Goal: Task Accomplishment & Management: Use online tool/utility

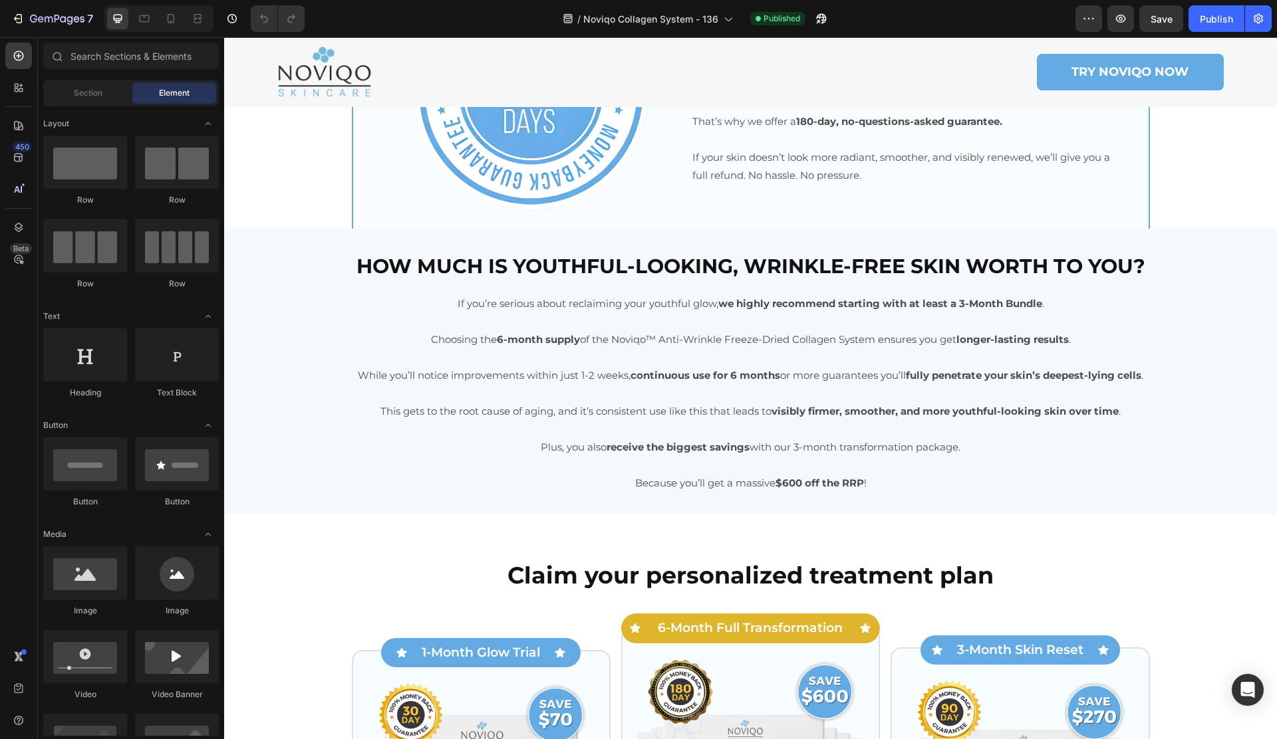
scroll to position [5111, 0]
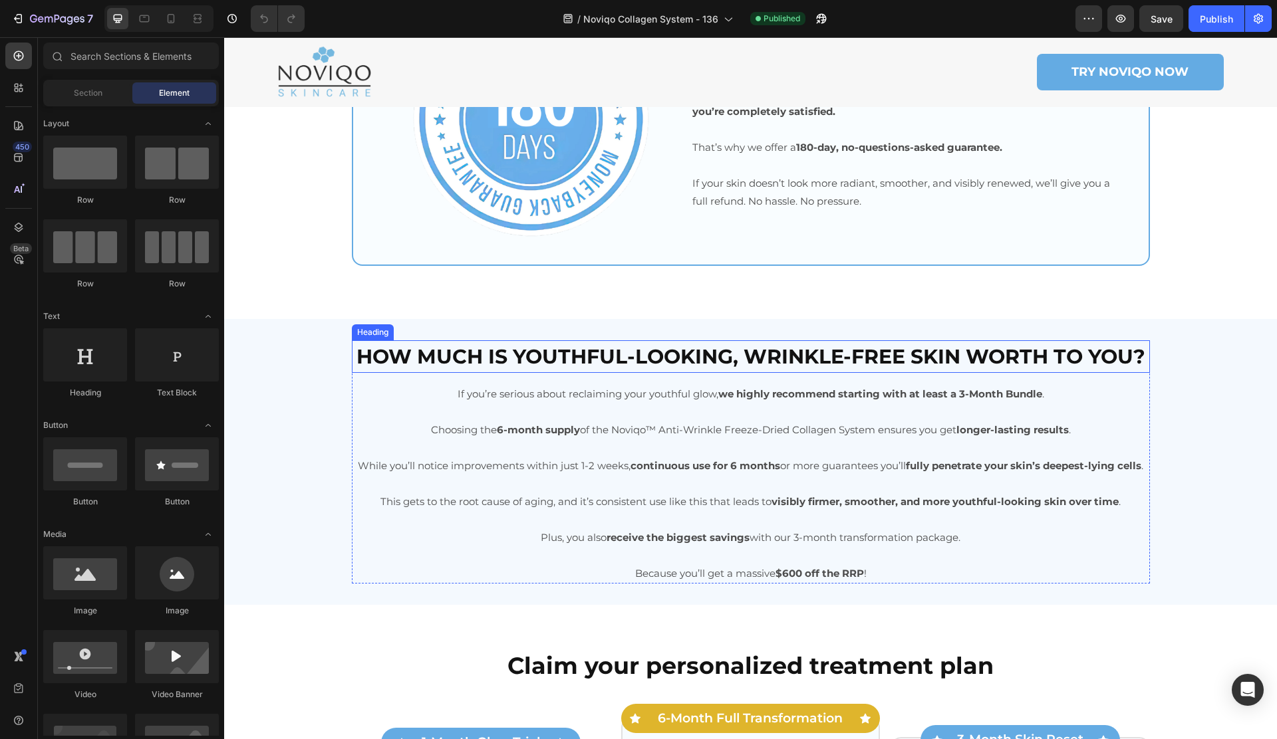
click at [729, 347] on strong "How much is youthful-looking, wrinkle-free skin worth to you?" at bounding box center [750, 356] width 789 height 25
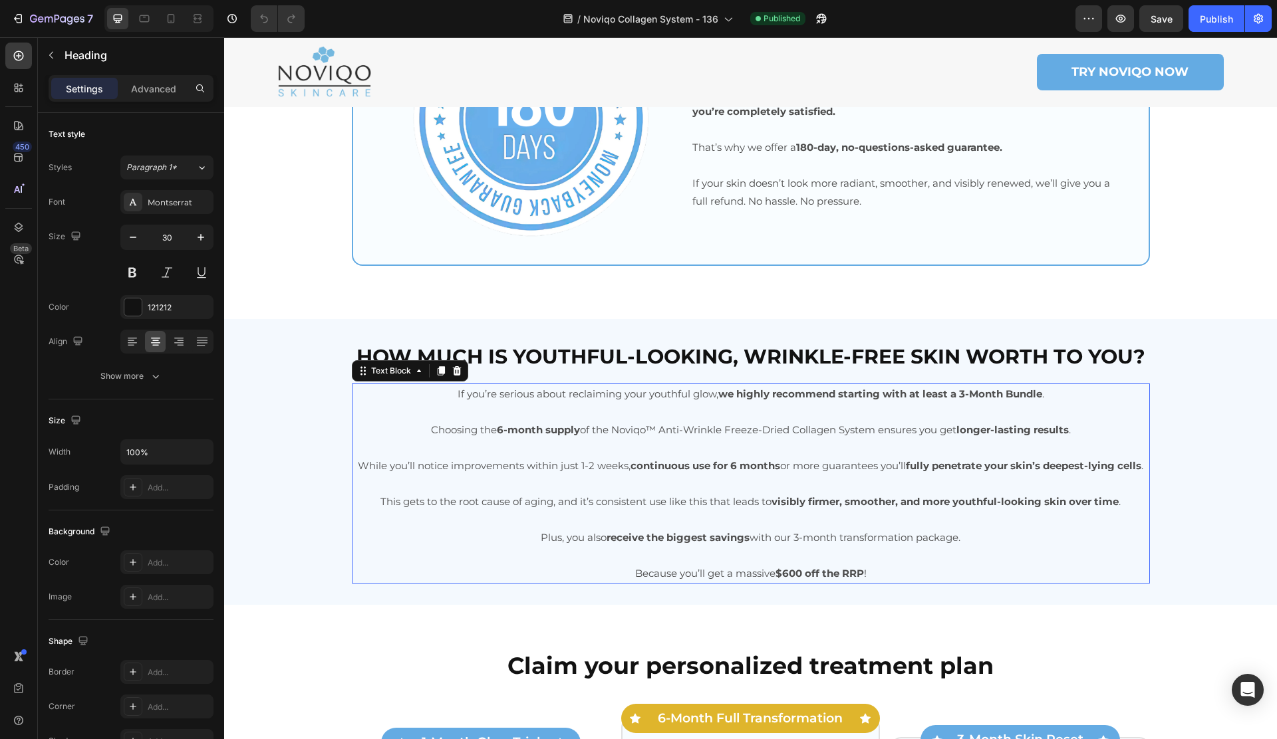
click at [706, 401] on p "If you’re serious about reclaiming your youthful glow, we highly recommend star…" at bounding box center [750, 394] width 795 height 18
click at [706, 400] on p "If you’re serious about reclaiming your youthful glow, we highly recommend star…" at bounding box center [750, 394] width 795 height 18
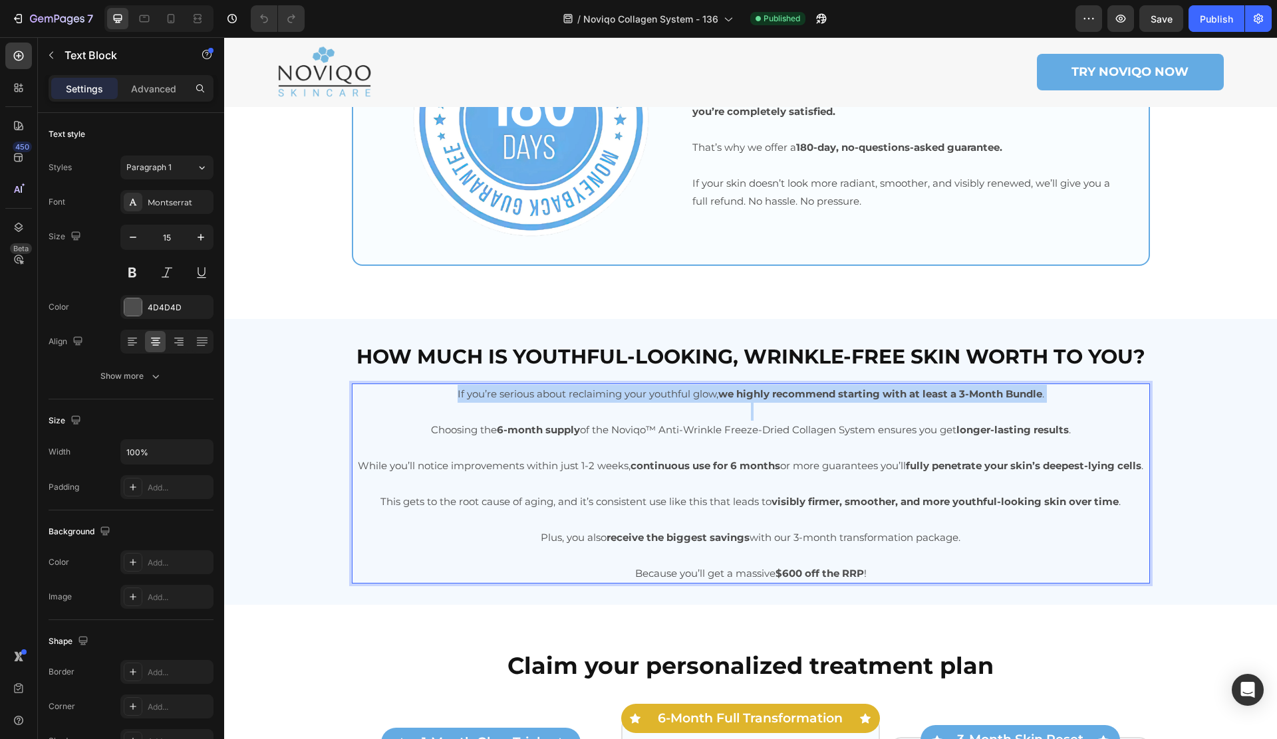
click at [706, 400] on p "If you’re serious about reclaiming your youthful glow, we highly recommend star…" at bounding box center [750, 394] width 795 height 18
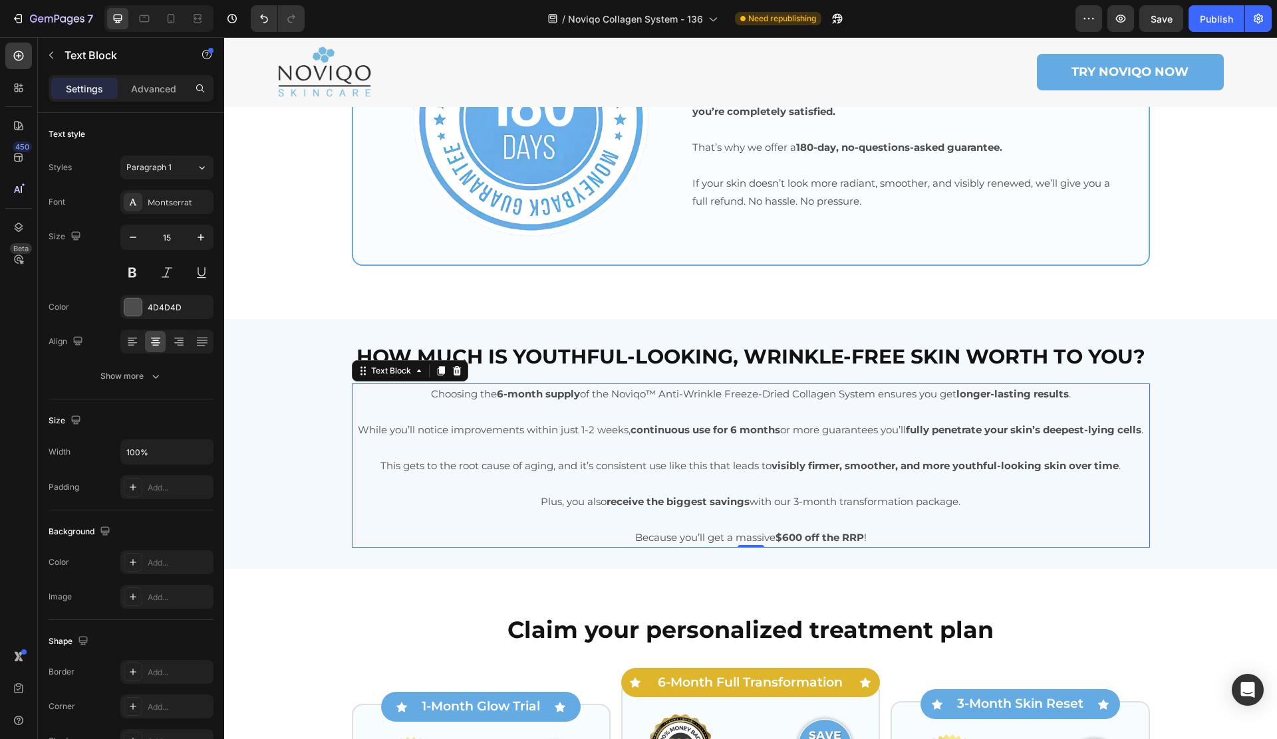
click at [808, 511] on p "Plus, you also receive the biggest savings with our 3-month transformation pack…" at bounding box center [750, 502] width 795 height 18
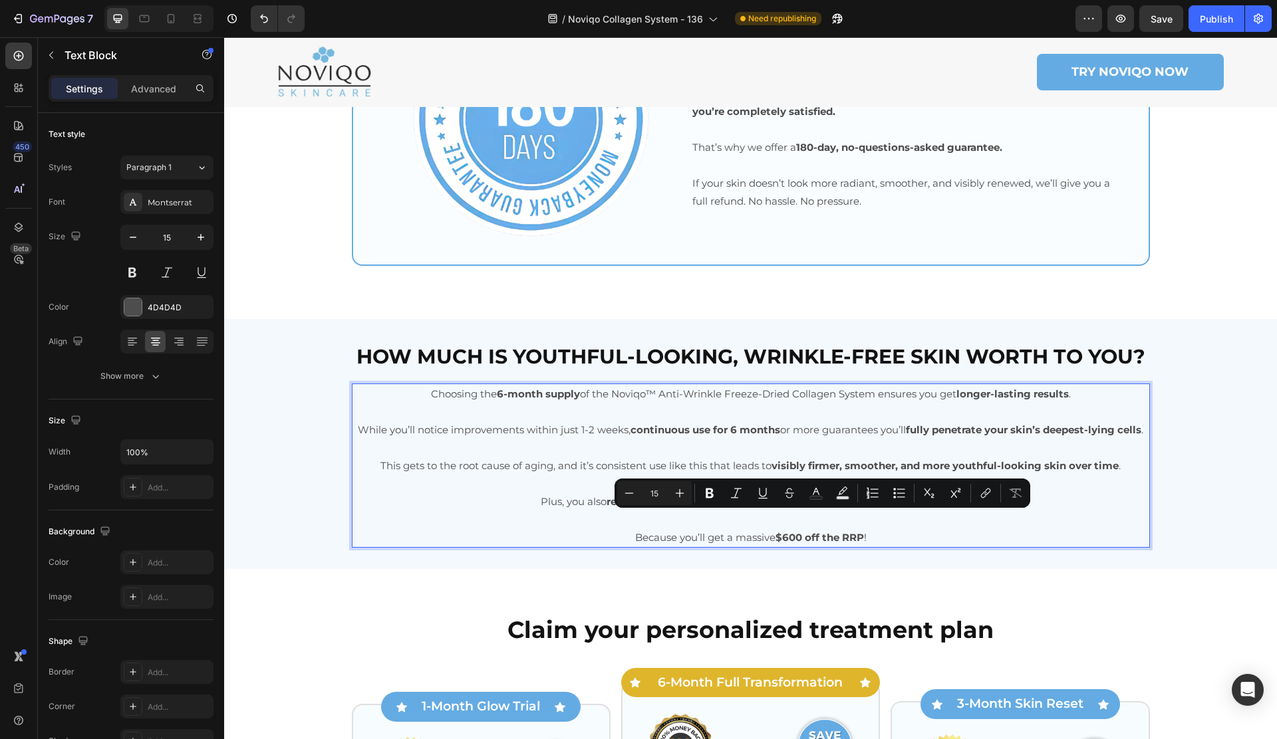
click at [798, 511] on p "Plus, you also receive the biggest savings with our 3-month transformation pack…" at bounding box center [750, 502] width 795 height 18
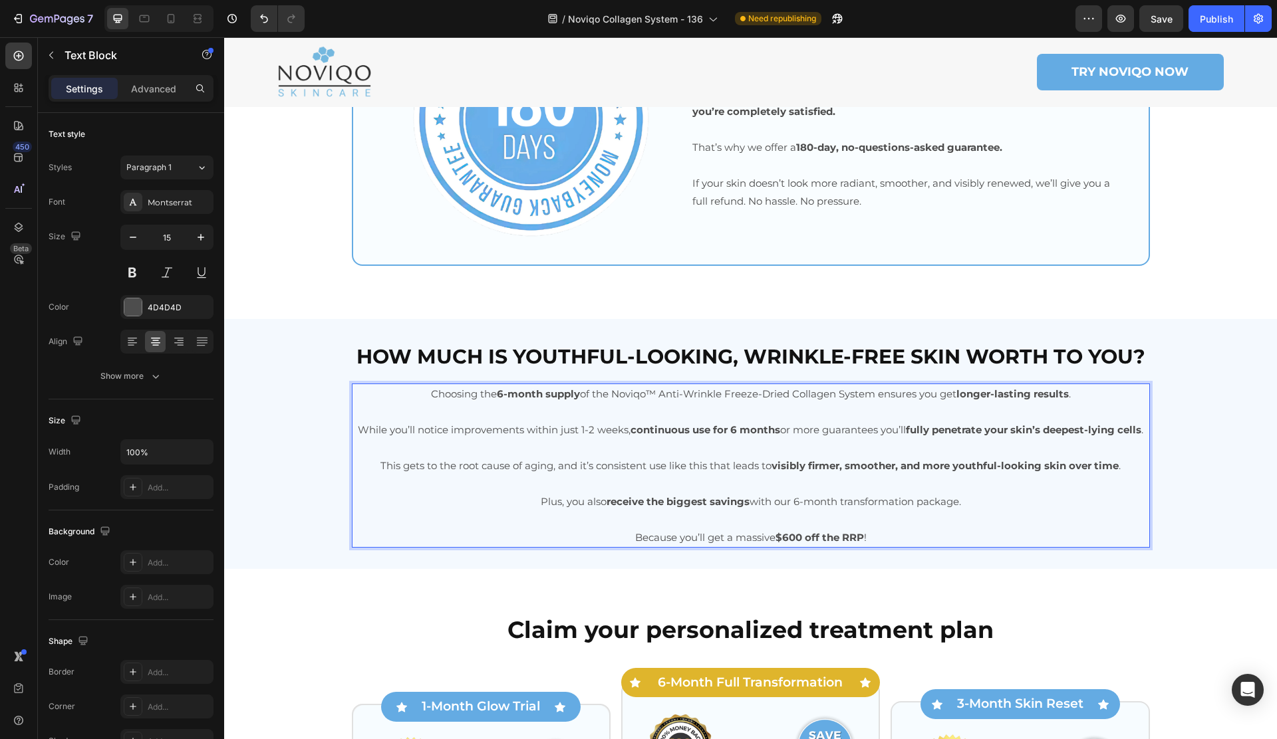
click at [786, 544] on strong "$600 off the RRP" at bounding box center [819, 537] width 88 height 13
drag, startPoint x: 786, startPoint y: 556, endPoint x: 810, endPoint y: 550, distance: 24.8
click at [785, 544] on strong "$600 off the RRP" at bounding box center [819, 537] width 88 height 13
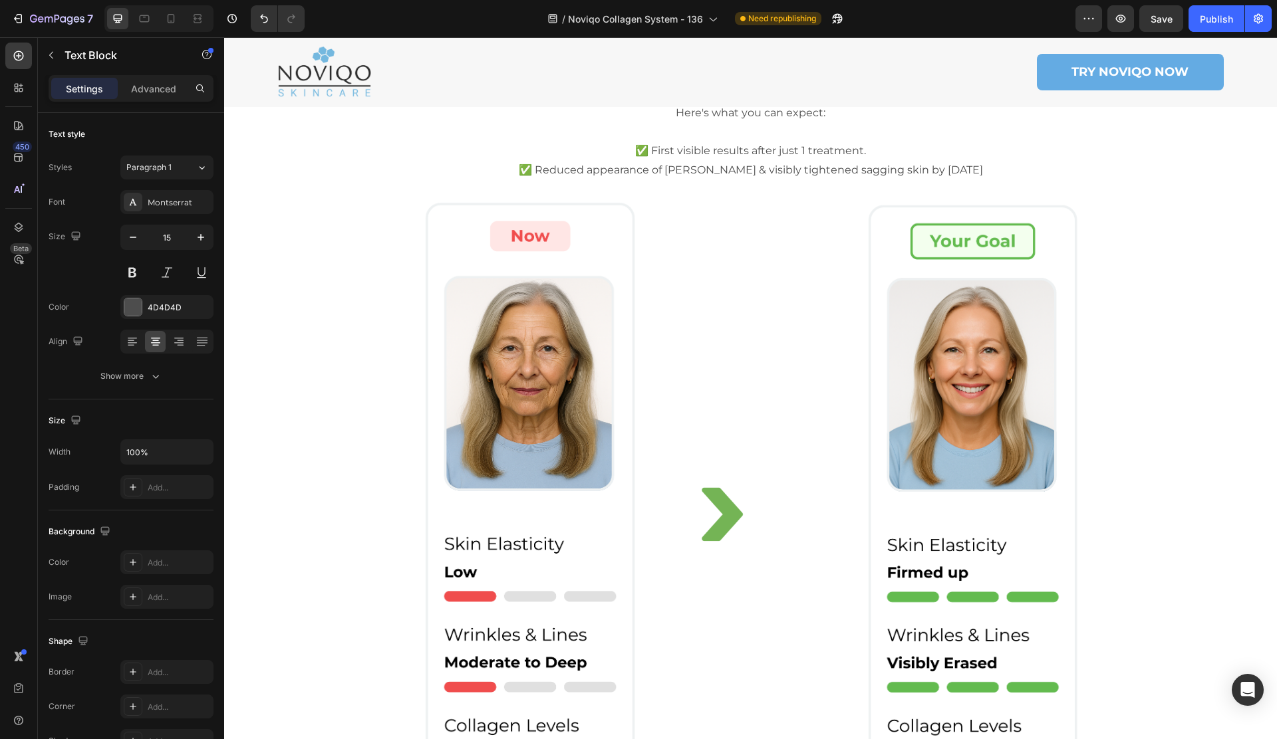
scroll to position [0, 0]
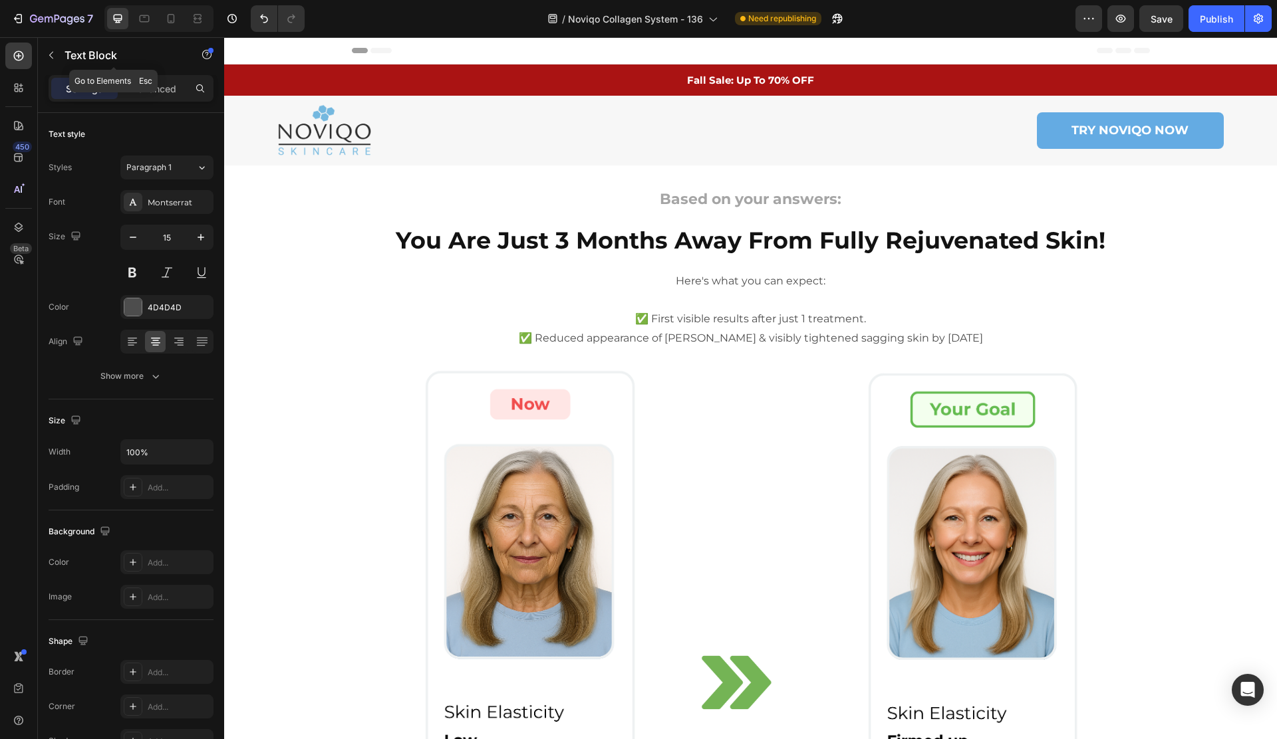
click at [54, 56] on icon "button" at bounding box center [51, 55] width 11 height 11
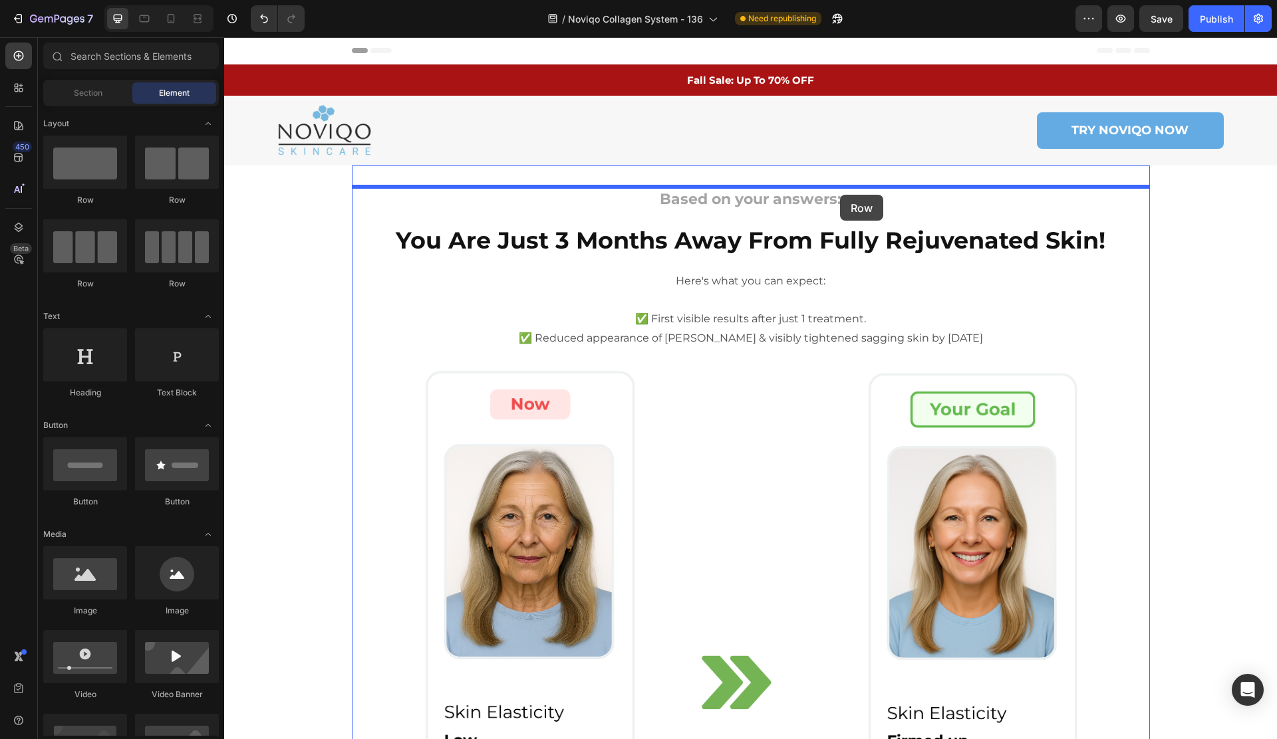
drag, startPoint x: 305, startPoint y: 231, endPoint x: 840, endPoint y: 195, distance: 535.8
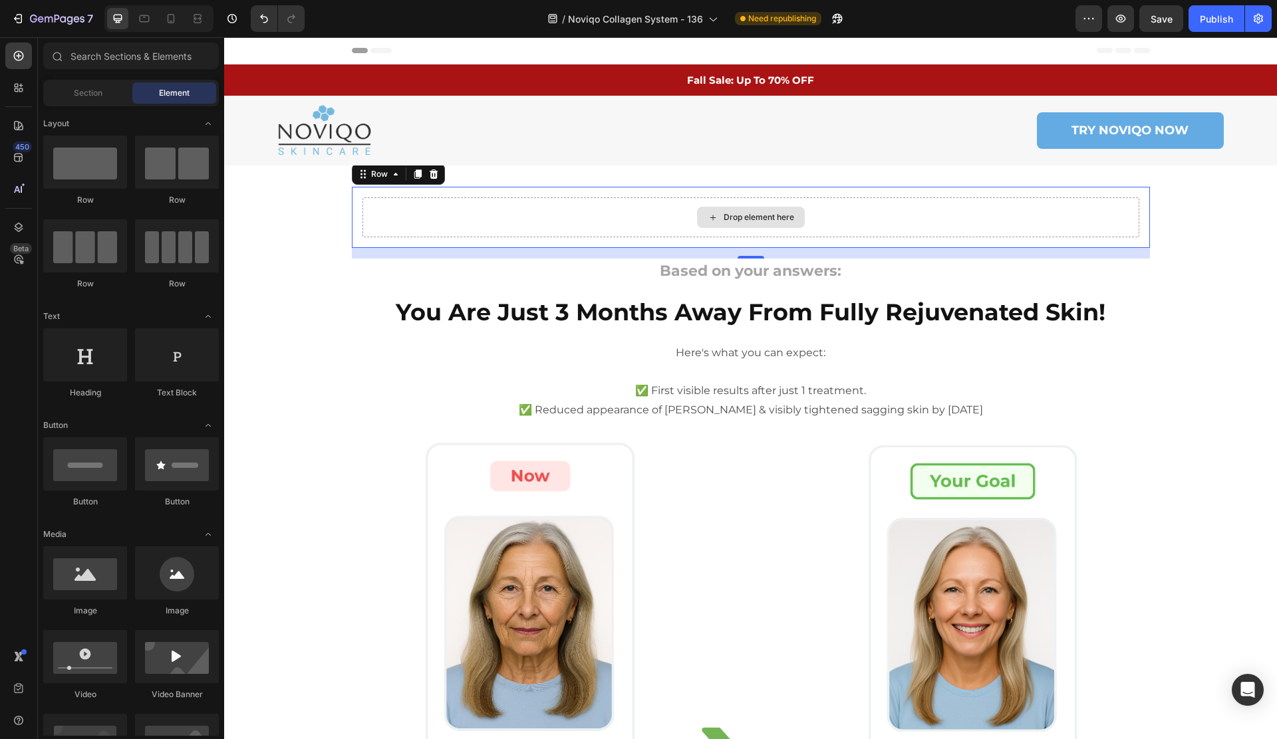
click at [731, 215] on div "Drop element here" at bounding box center [758, 217] width 70 height 11
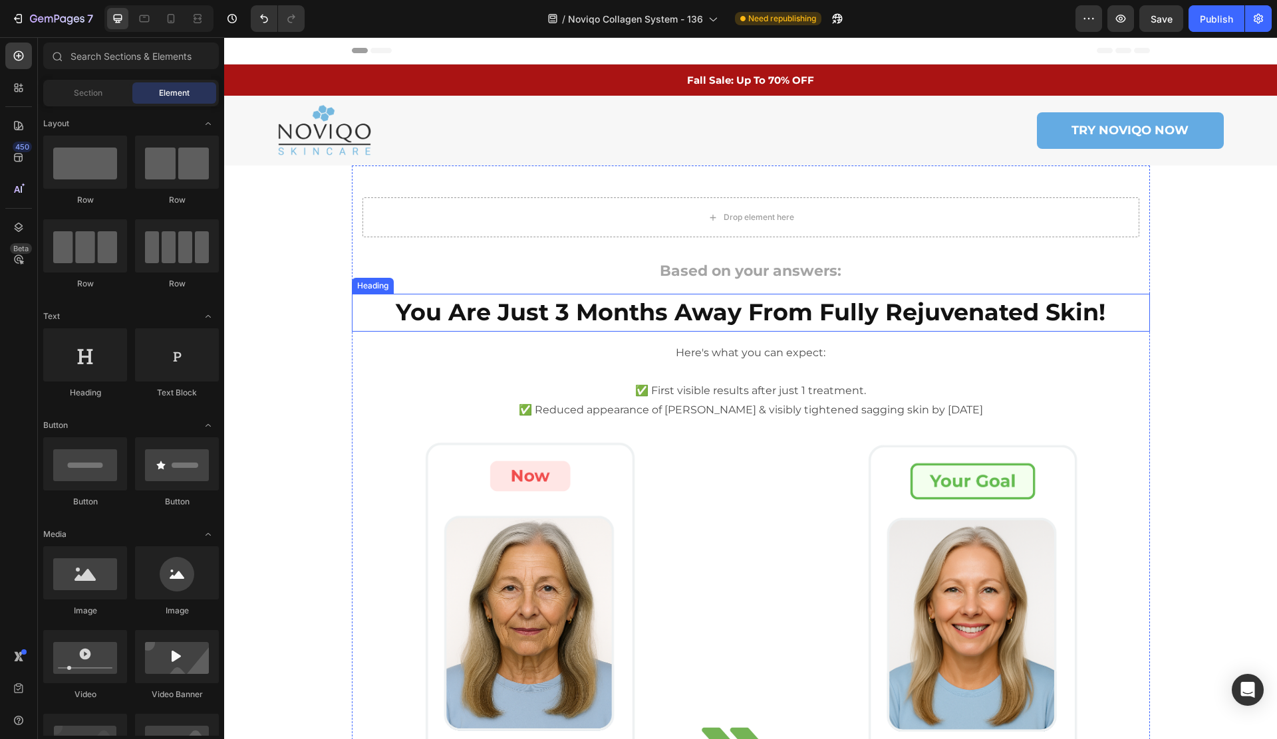
click at [666, 309] on strong "You Are Just 3 Months Away From Fully Rejuvenated Skin!" at bounding box center [750, 312] width 709 height 29
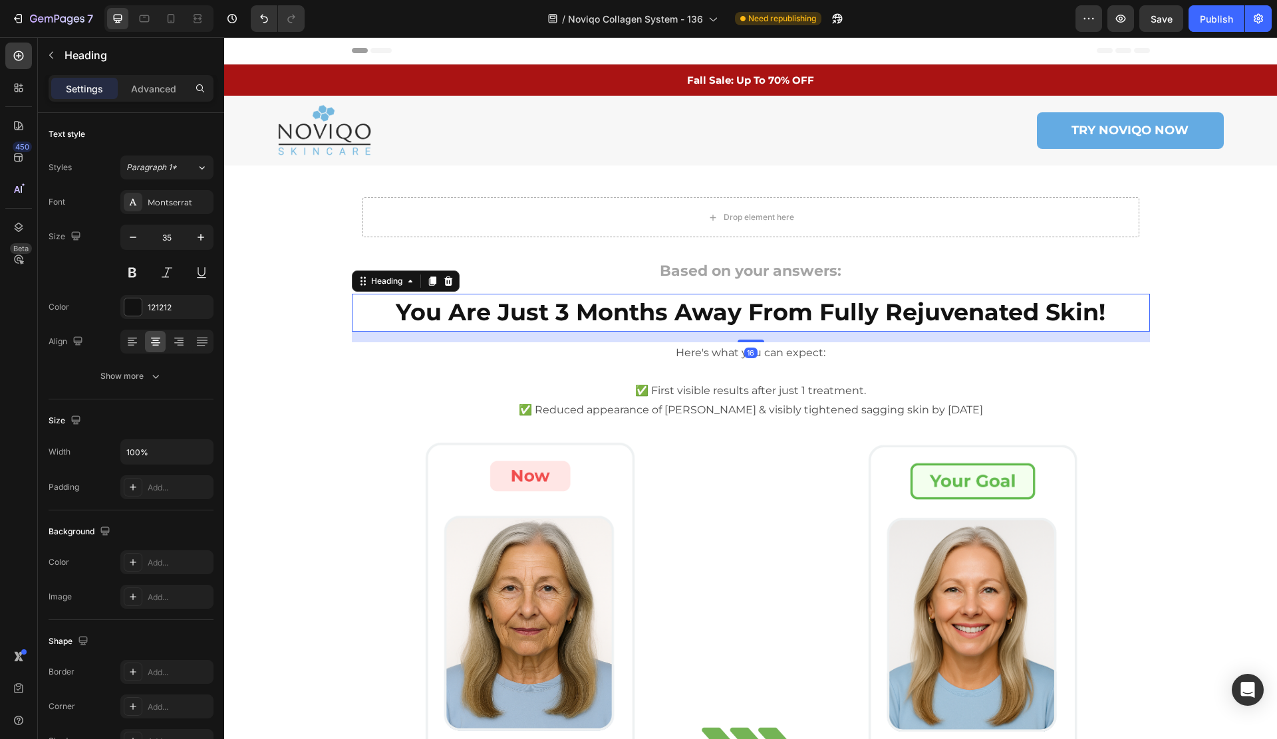
drag, startPoint x: 432, startPoint y: 283, endPoint x: 412, endPoint y: 295, distance: 22.9
click at [432, 283] on icon at bounding box center [431, 281] width 7 height 9
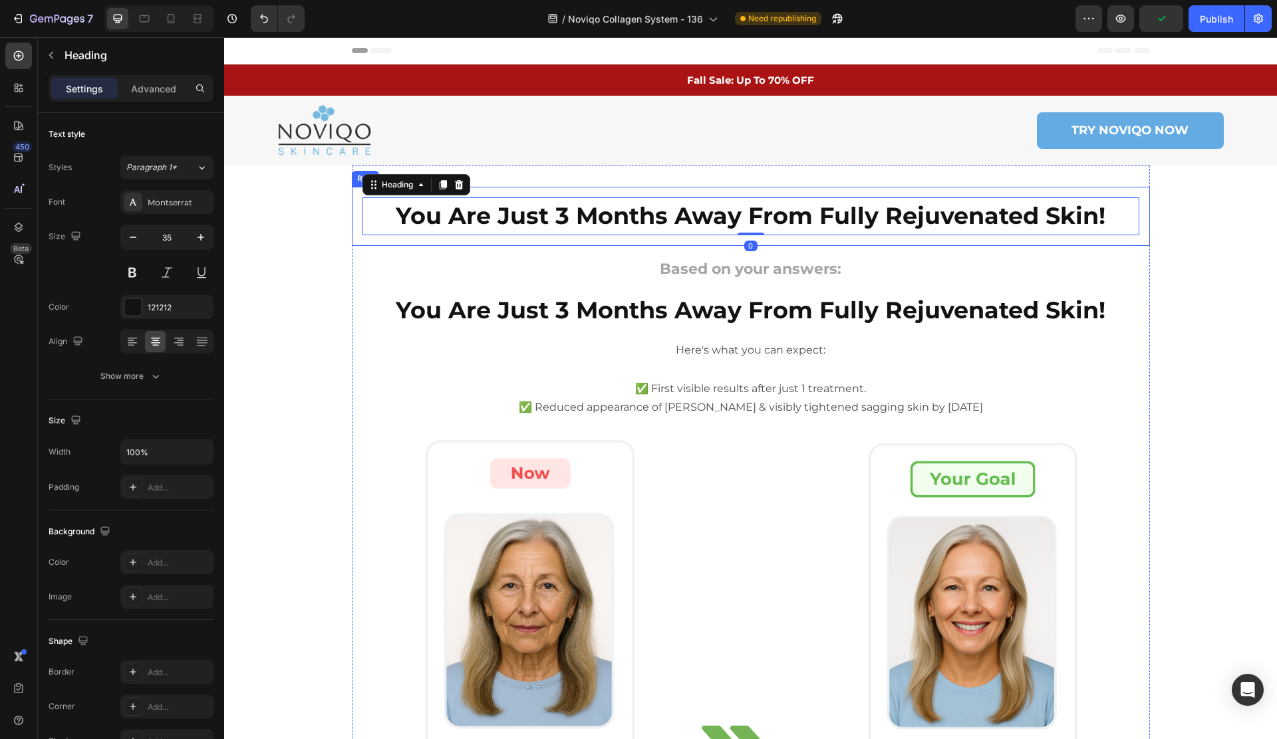
click at [509, 240] on div "You Are Just 3 Months Away From Fully Rejuvenated Skin! Heading 0 Row" at bounding box center [751, 216] width 798 height 59
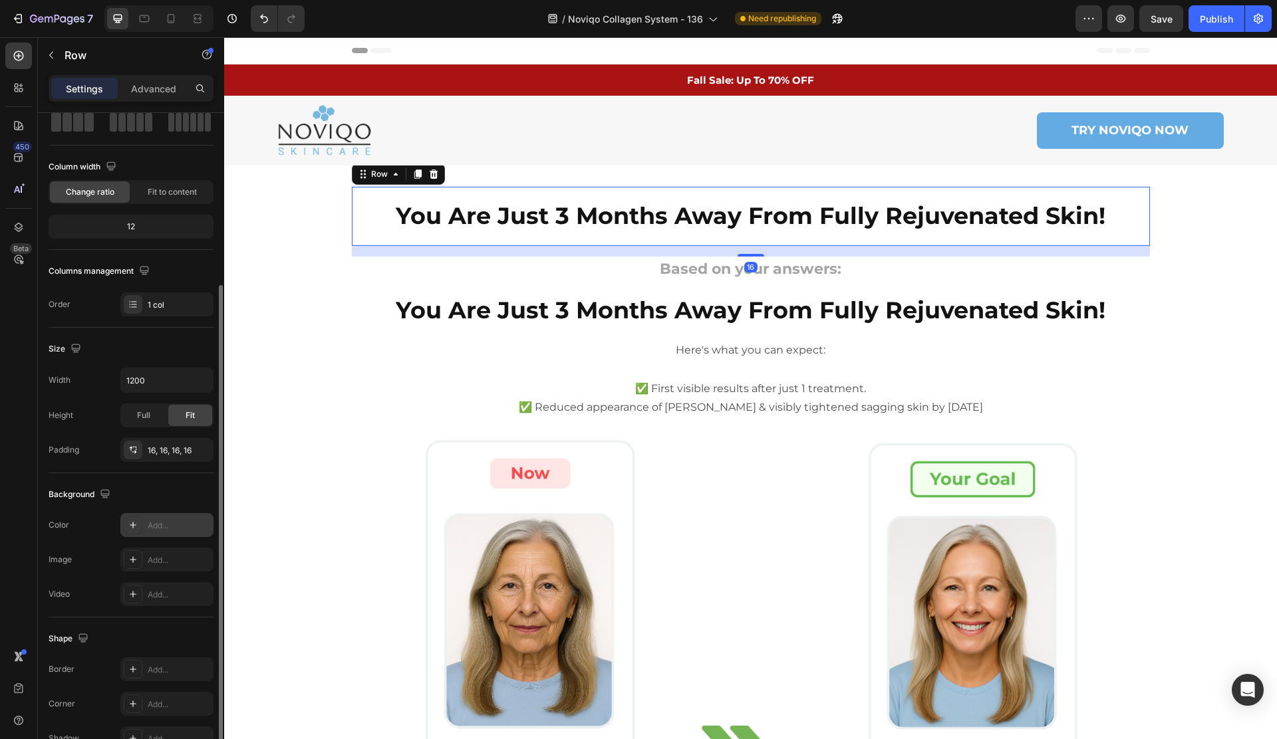
scroll to position [147, 0]
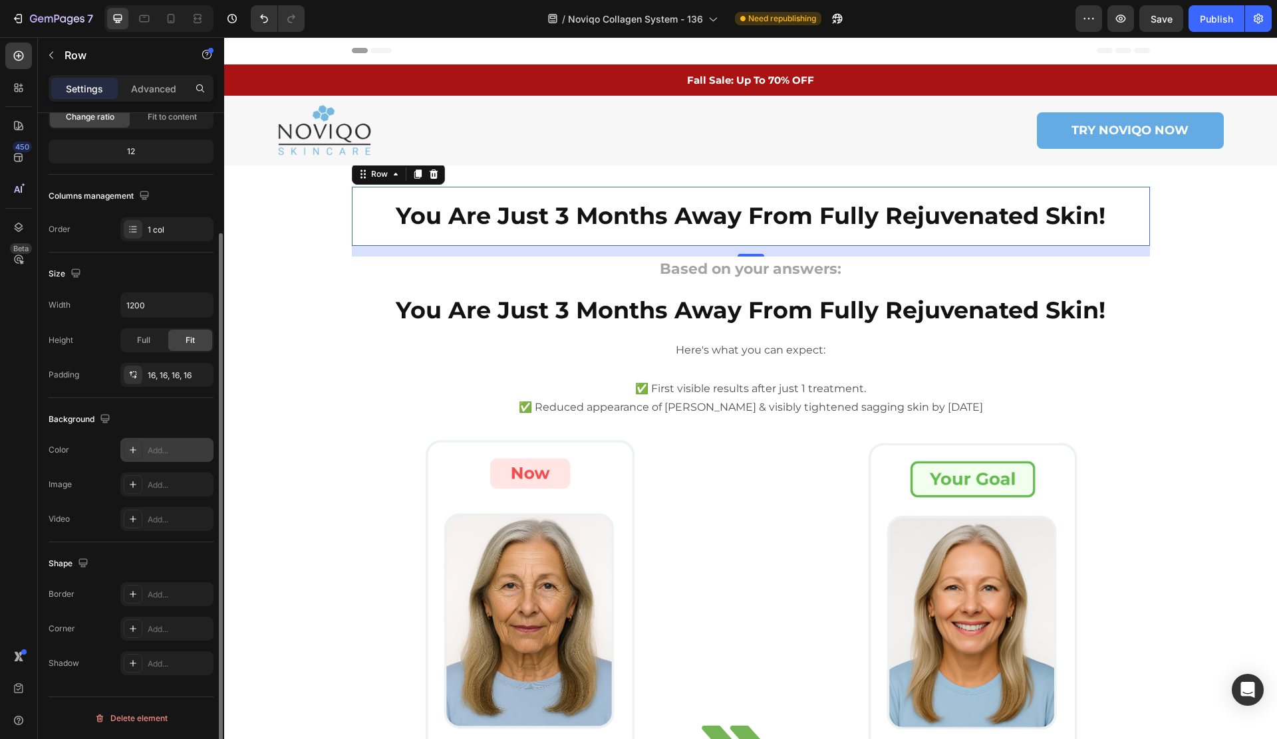
click at [148, 451] on div "Add..." at bounding box center [179, 451] width 62 height 12
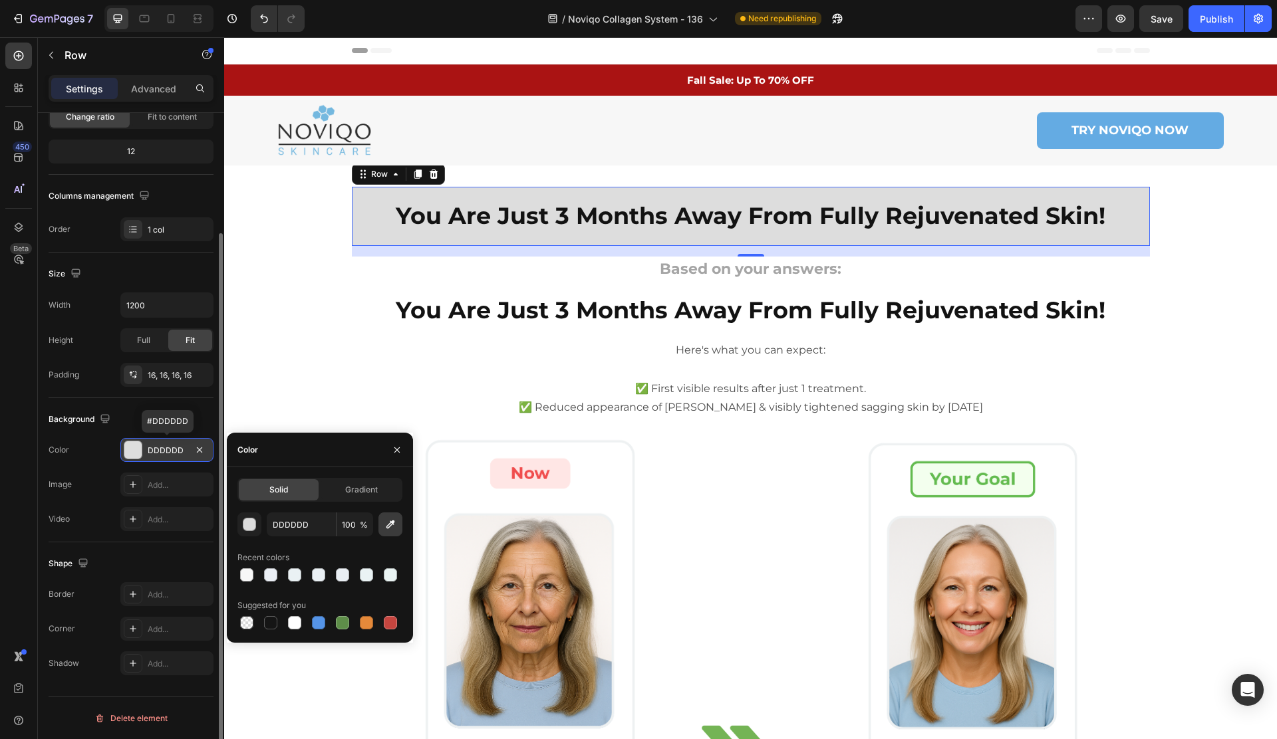
click at [390, 514] on button "button" at bounding box center [390, 525] width 24 height 24
type input "F4A623"
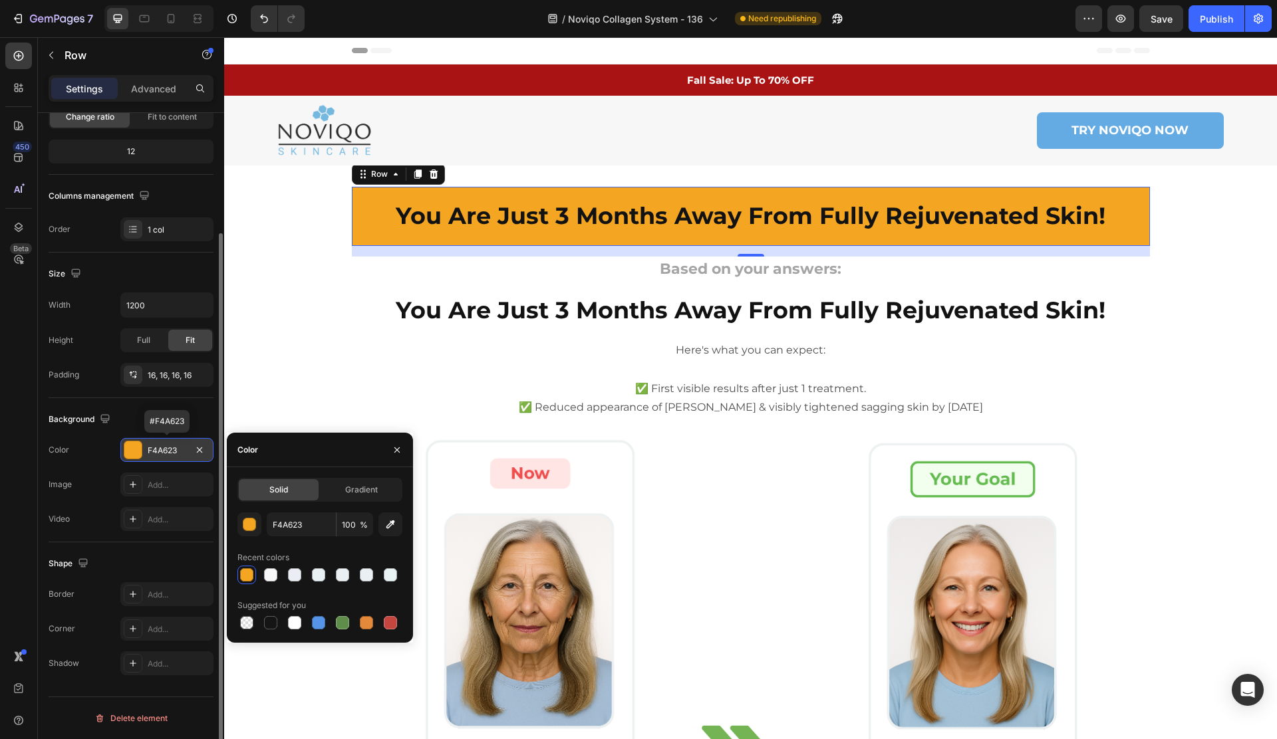
click at [653, 211] on strong "You Are Just 3 Months Away From Fully Rejuvenated Skin!" at bounding box center [750, 215] width 709 height 29
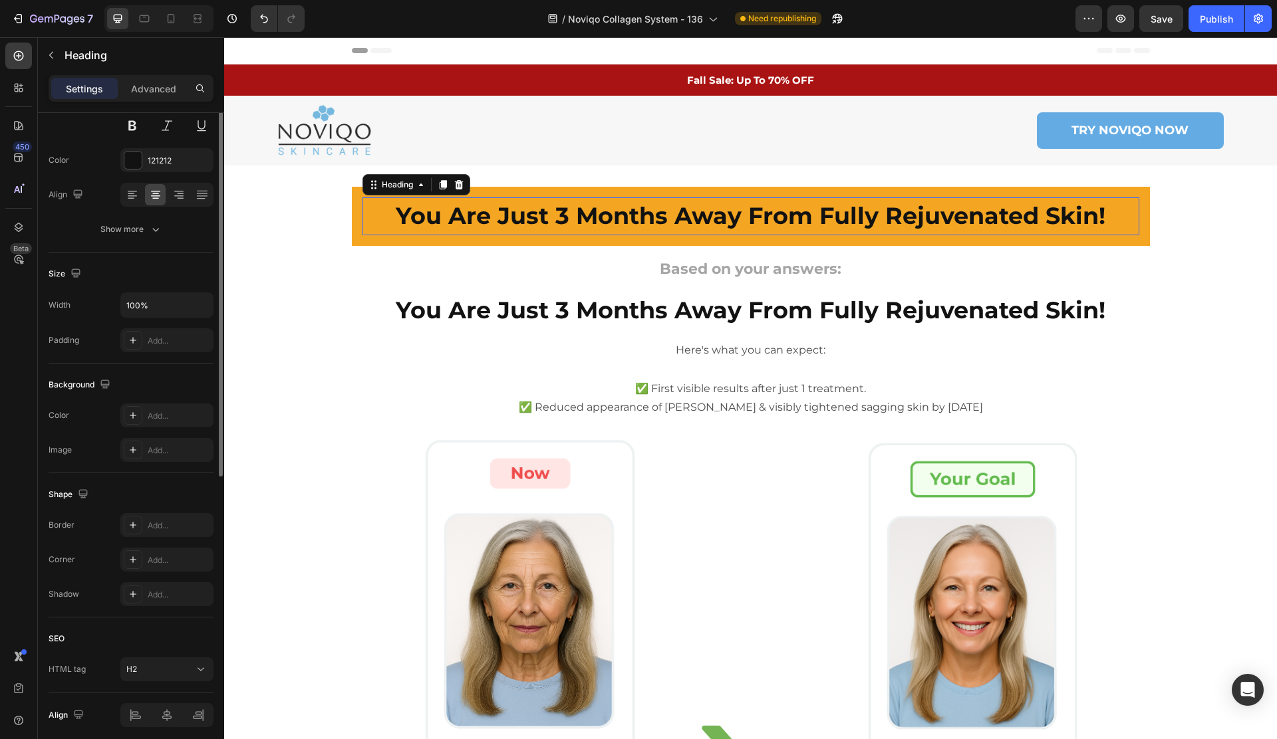
scroll to position [0, 0]
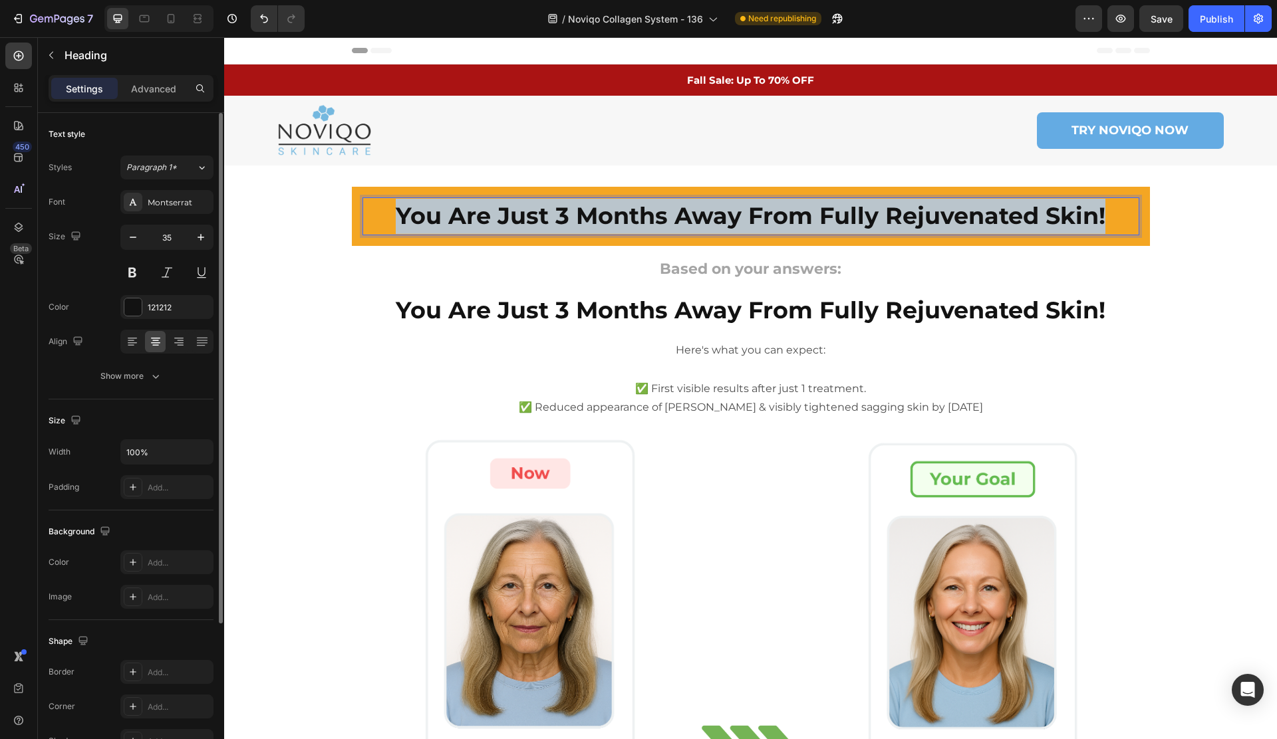
click at [653, 211] on strong "You Are Just 3 Months Away From Fully Rejuvenated Skin!" at bounding box center [750, 215] width 709 height 29
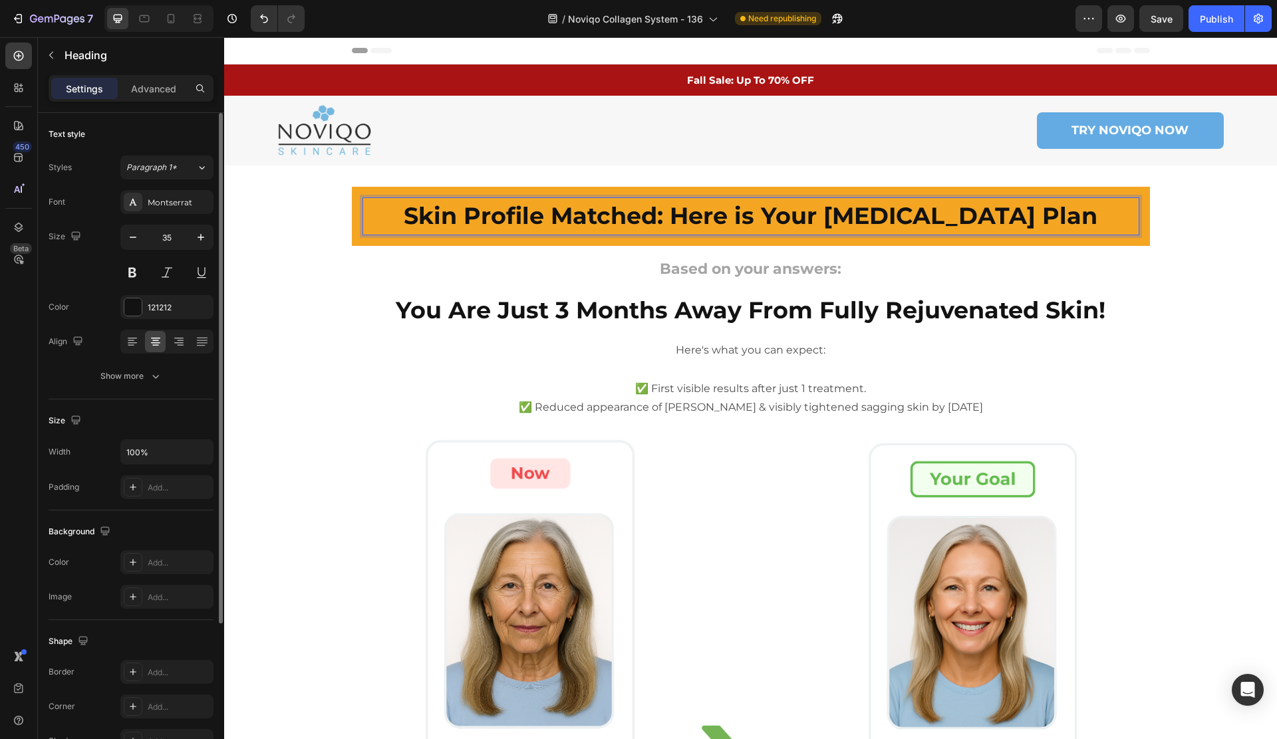
click at [743, 211] on strong "Skin Profile Matched: Here is Your [MEDICAL_DATA] Plan" at bounding box center [750, 215] width 693 height 29
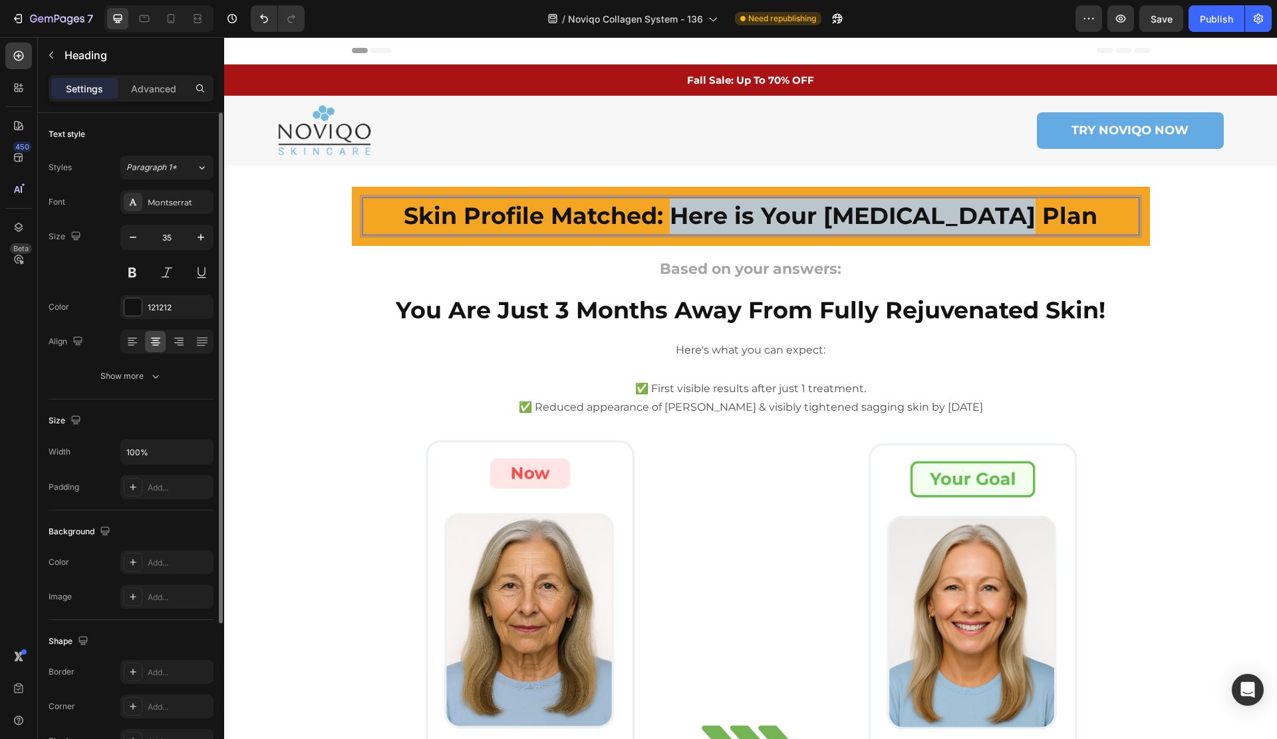
drag, startPoint x: 743, startPoint y: 211, endPoint x: 1088, endPoint y: 211, distance: 345.1
click at [1089, 211] on p "Skin Profile Matched: Here is Your [MEDICAL_DATA] Plan" at bounding box center [751, 216] width 774 height 35
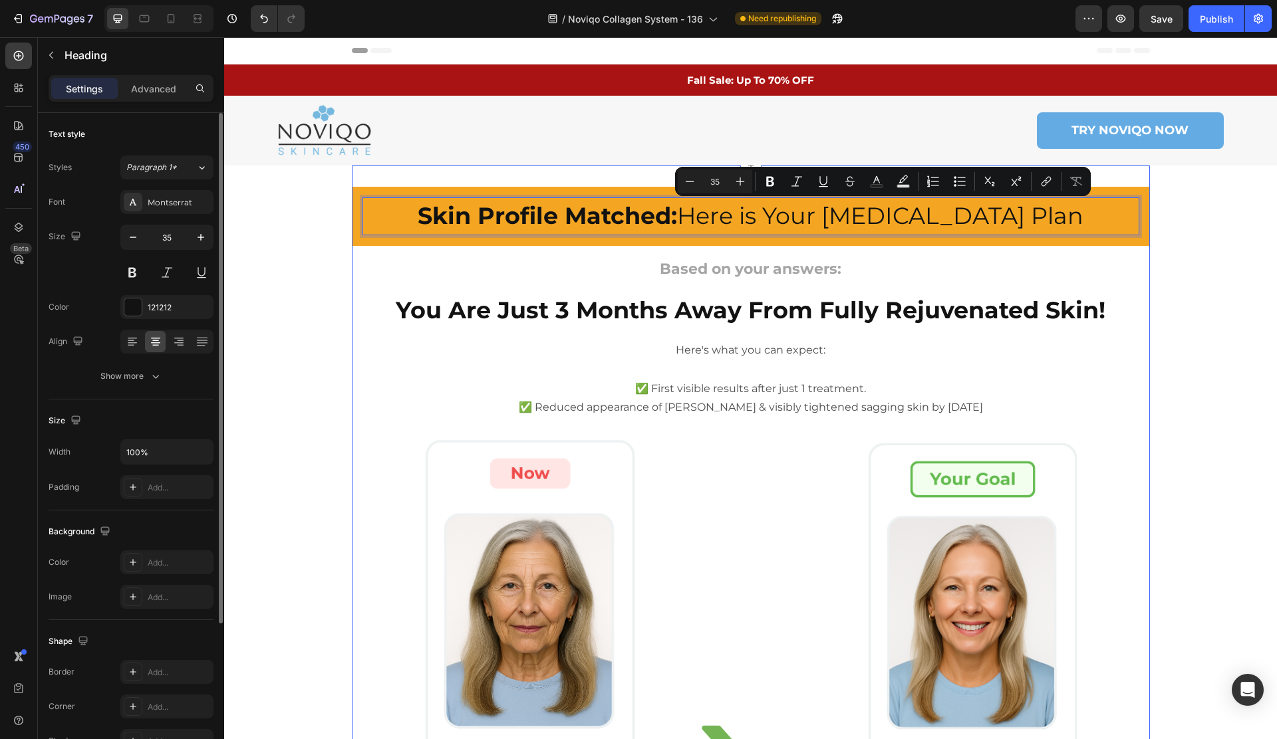
click at [1078, 251] on div "Skin Profile Matched: Here is Your [MEDICAL_DATA] Plan Heading 0 Row Based on y…" at bounding box center [751, 628] width 798 height 883
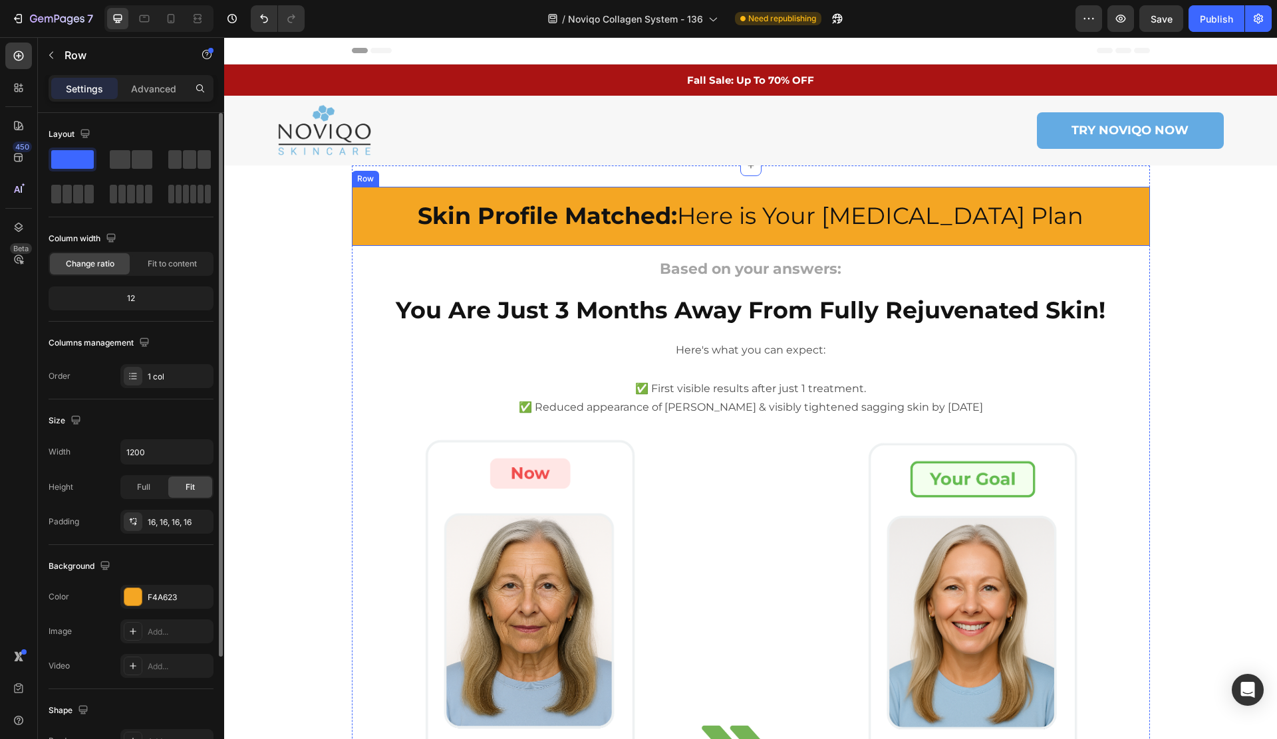
click at [423, 195] on div "⁠⁠⁠⁠⁠⁠⁠ Skin Profile Matched: Here is Your [MEDICAL_DATA] Plan Heading Row" at bounding box center [751, 216] width 798 height 59
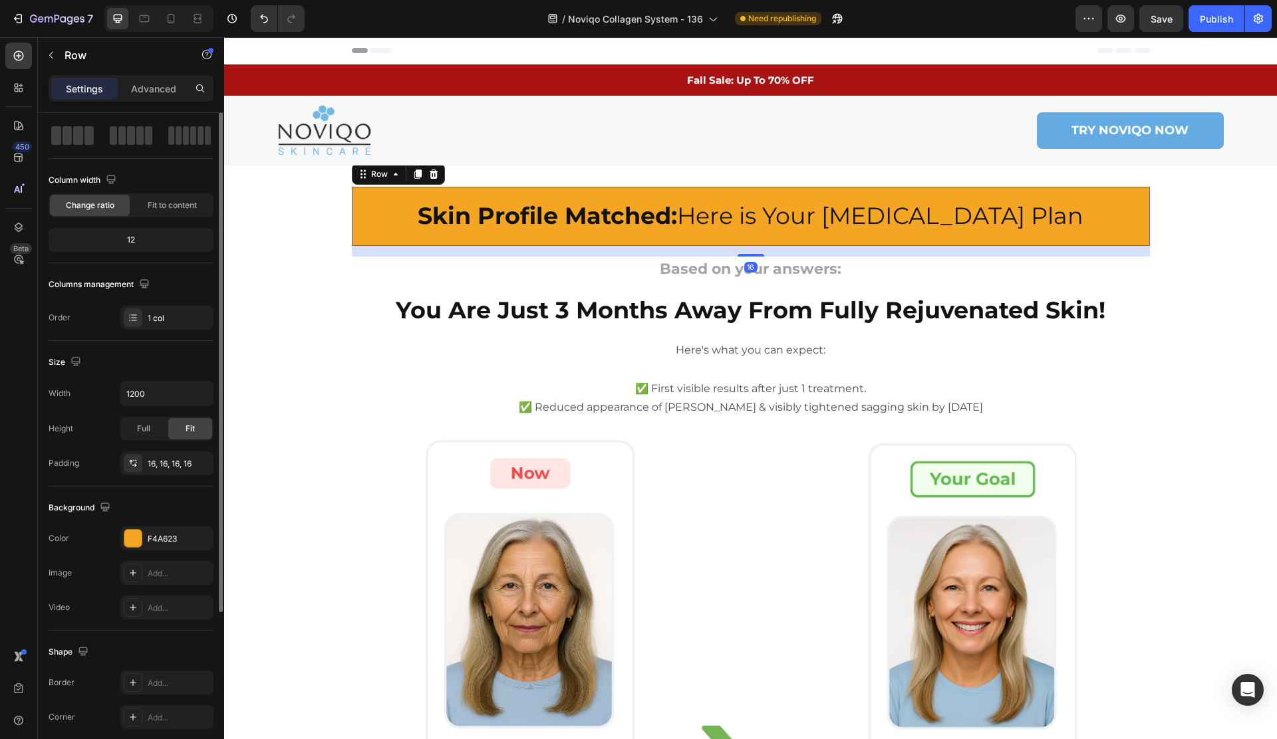
scroll to position [147, 0]
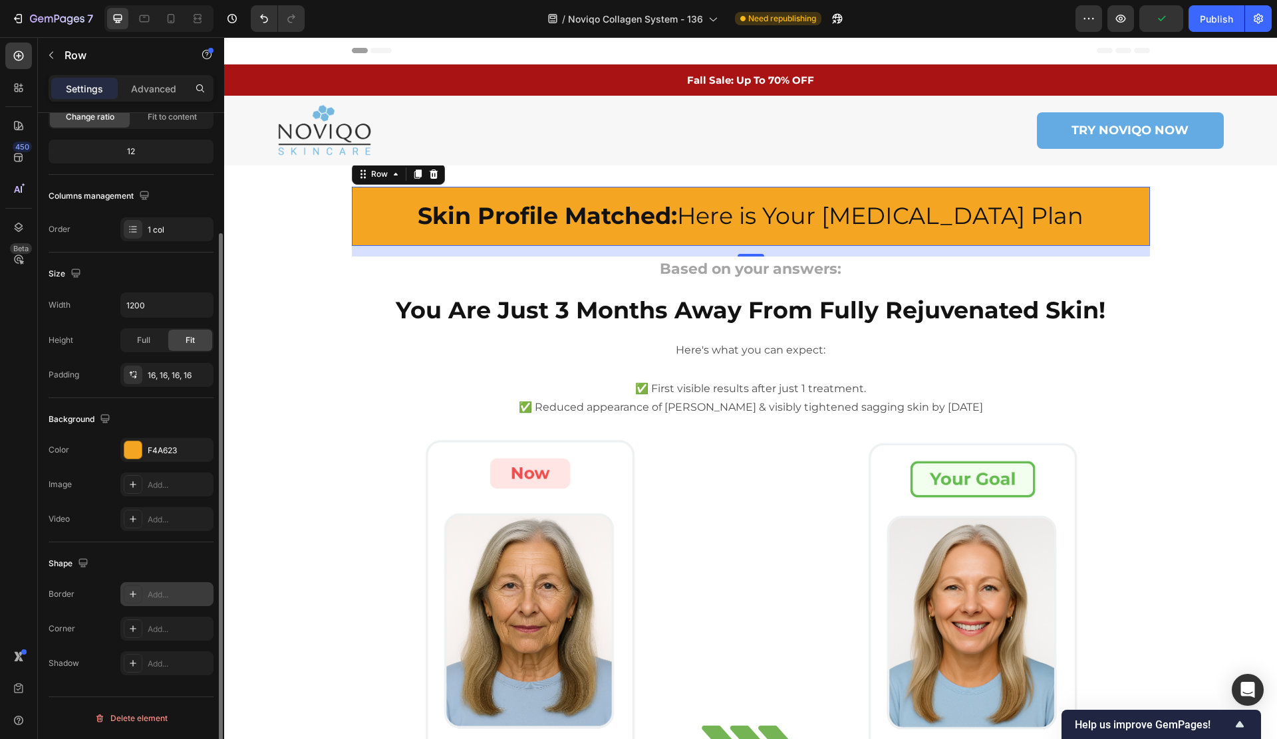
click at [162, 595] on div "Add..." at bounding box center [179, 595] width 62 height 12
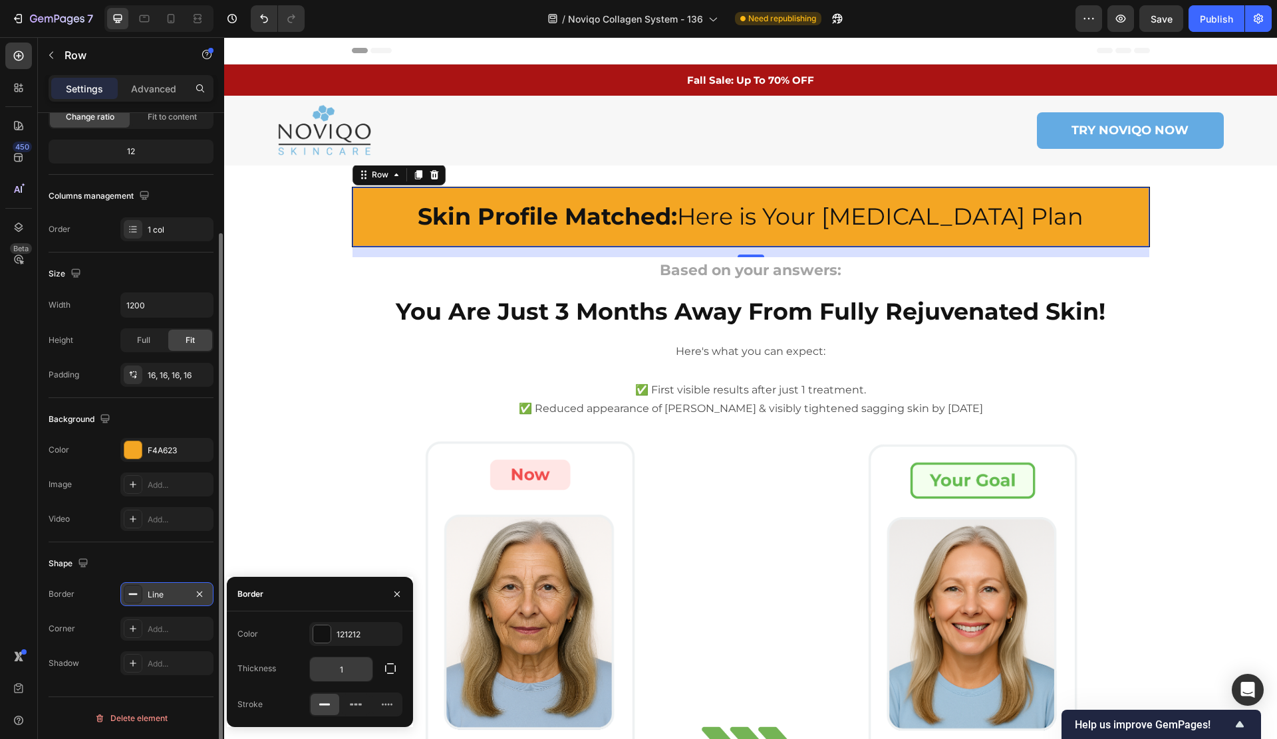
click at [355, 666] on input "1" at bounding box center [341, 670] width 62 height 24
type input "2"
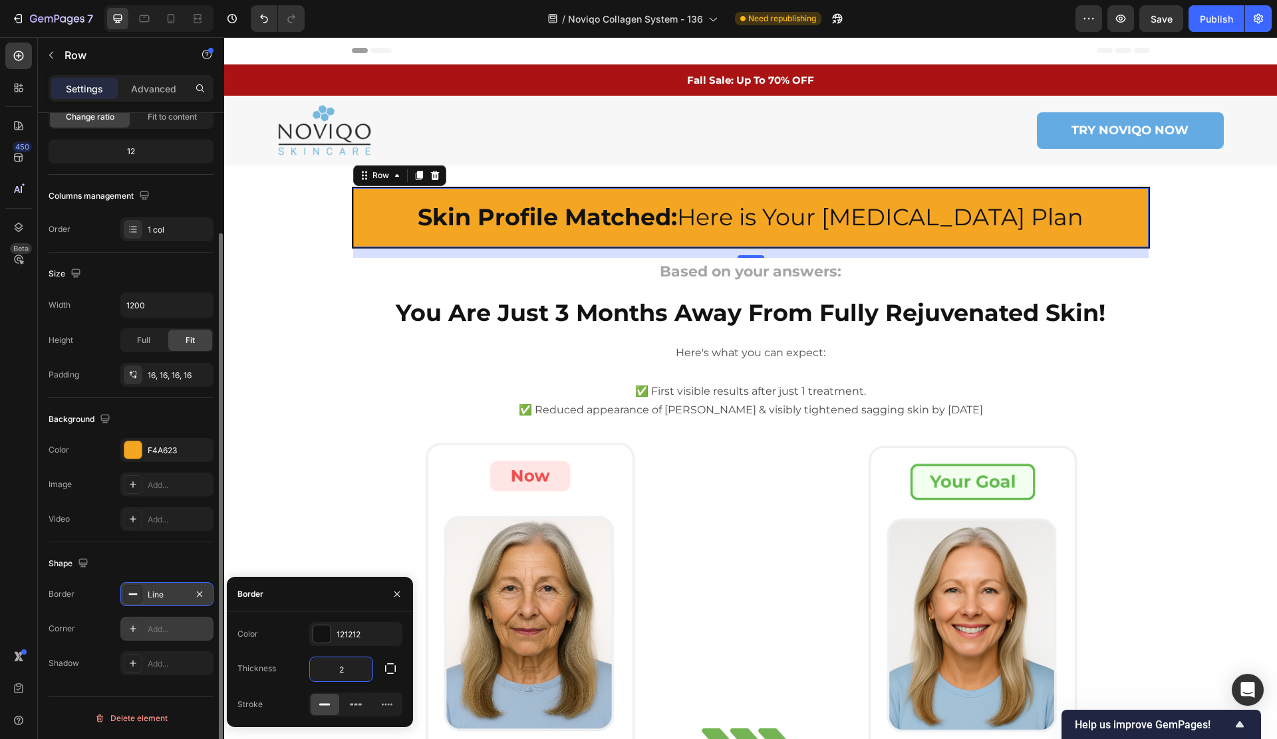
click at [168, 634] on div "Add..." at bounding box center [179, 630] width 62 height 12
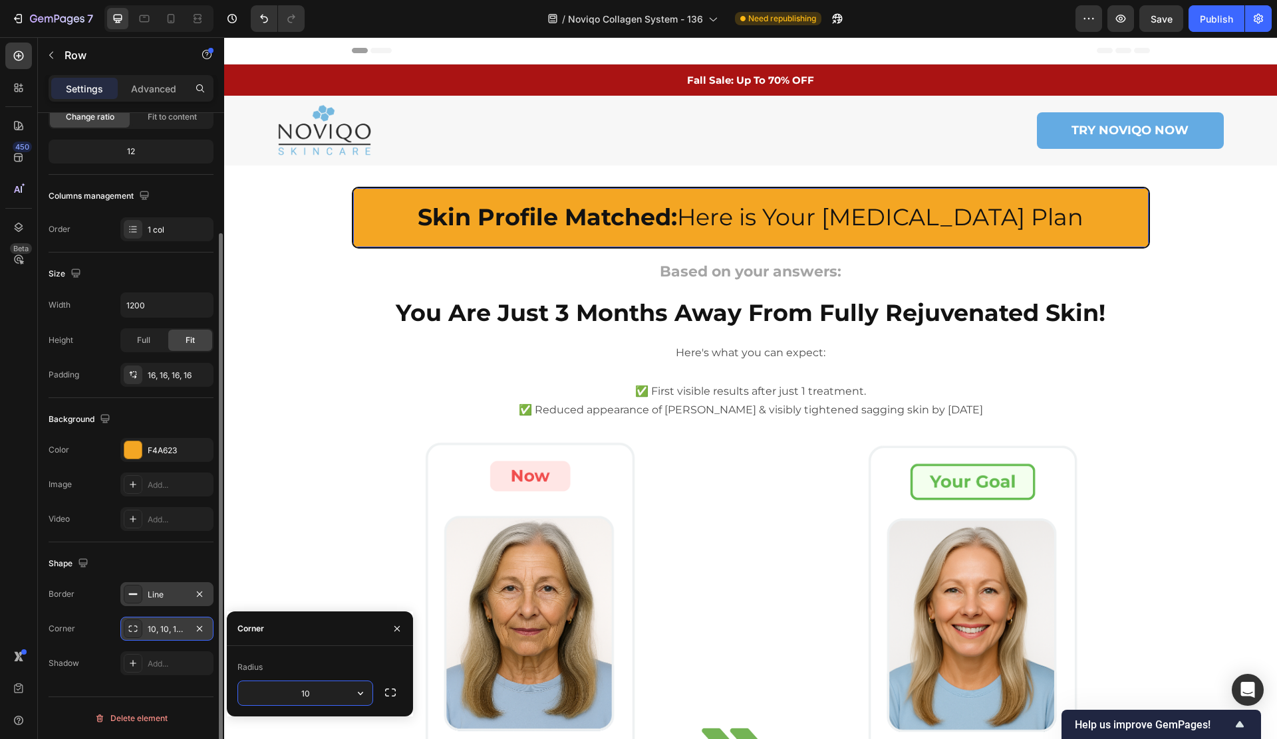
click at [318, 696] on input "10" at bounding box center [305, 693] width 134 height 24
type input "15"
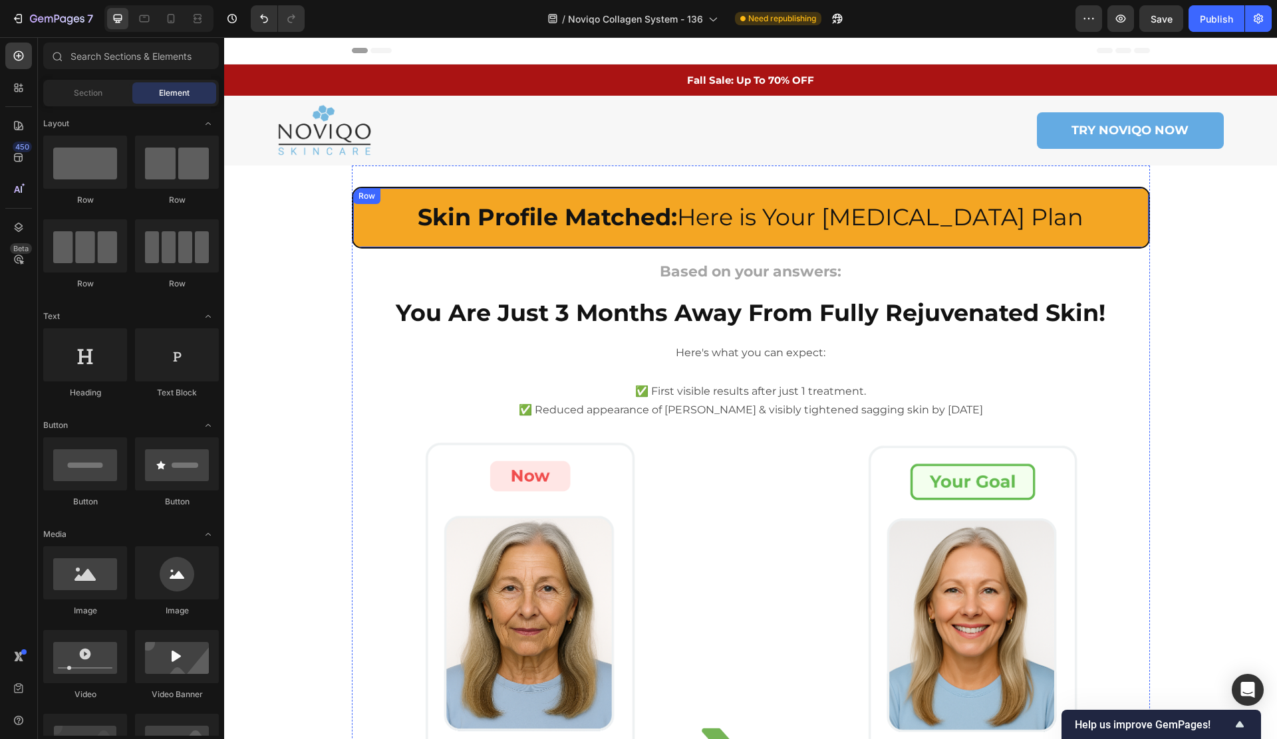
click at [398, 243] on div "⁠⁠⁠⁠⁠⁠⁠ Skin Profile Matched: Here is Your [MEDICAL_DATA] Plan Heading Row" at bounding box center [751, 218] width 798 height 62
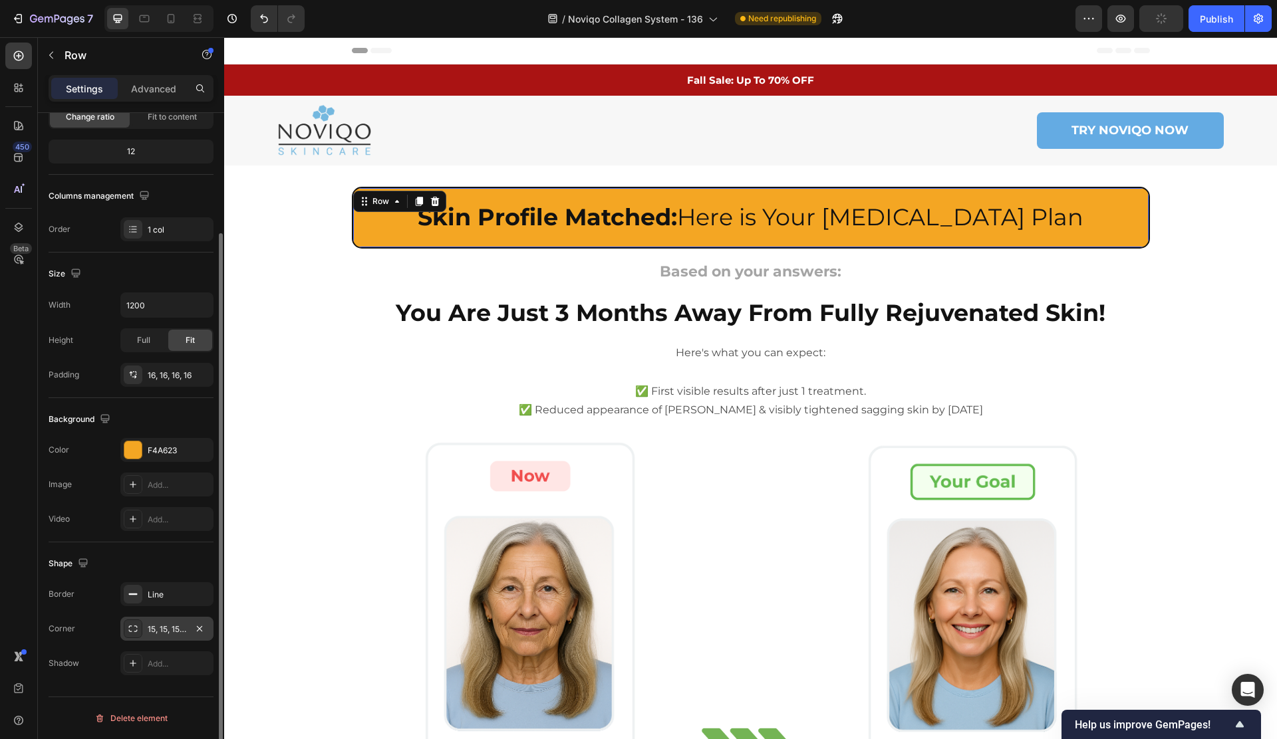
click at [176, 632] on div "15, 15, 15, 15" at bounding box center [167, 630] width 39 height 12
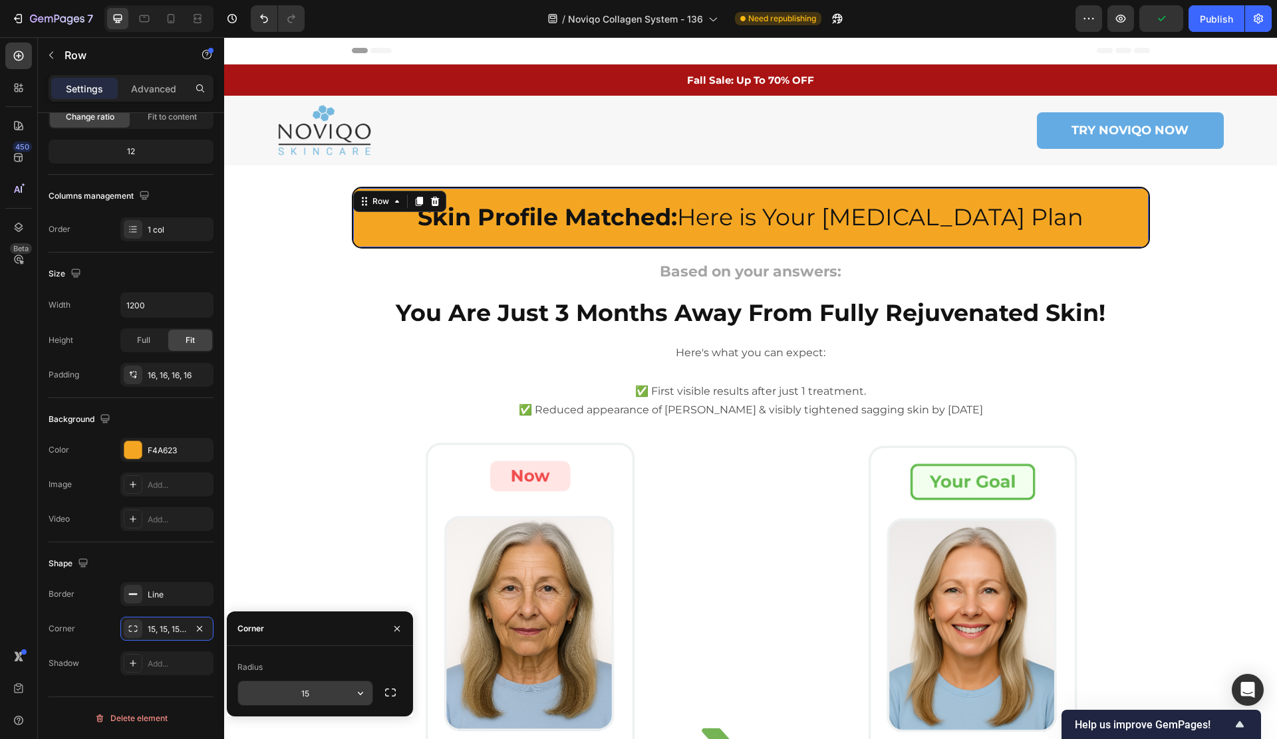
click at [346, 699] on input "15" at bounding box center [305, 693] width 134 height 24
type input "10"
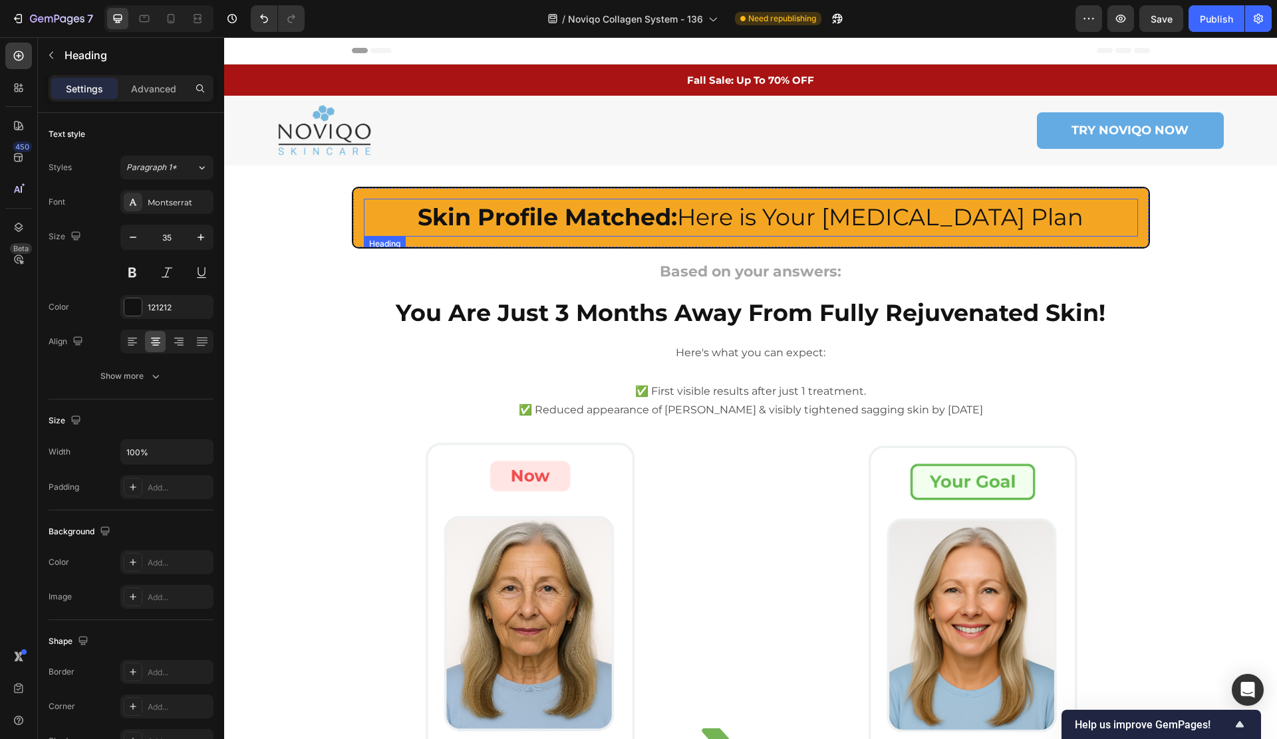
click at [476, 215] on strong "Skin Profile Matched:" at bounding box center [547, 217] width 259 height 29
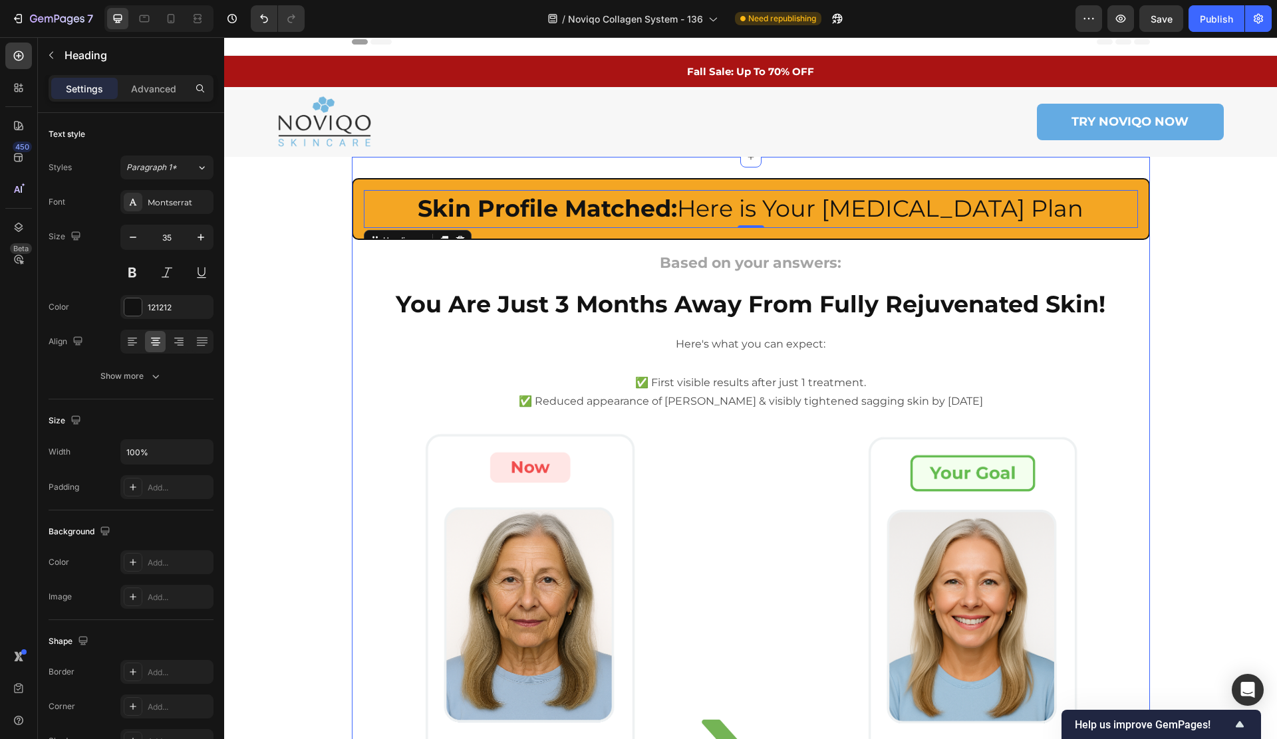
scroll to position [16, 0]
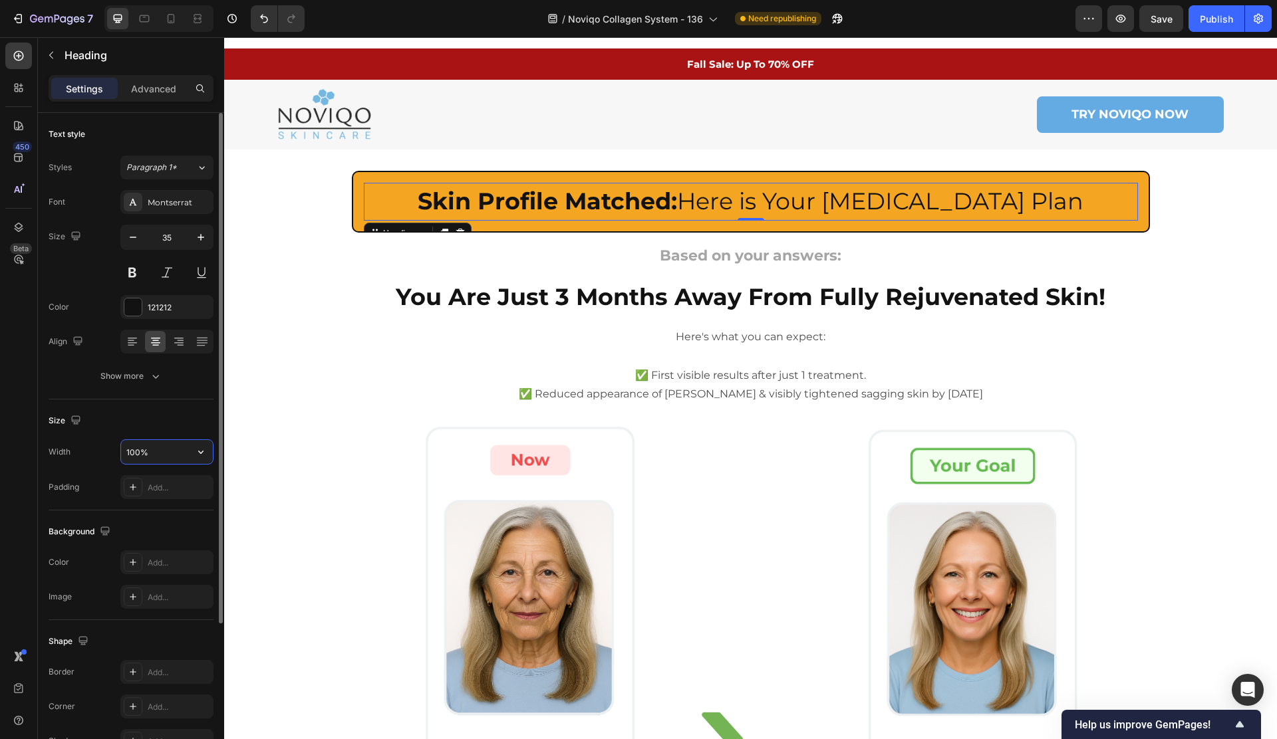
click at [159, 449] on input "100%" at bounding box center [167, 452] width 92 height 24
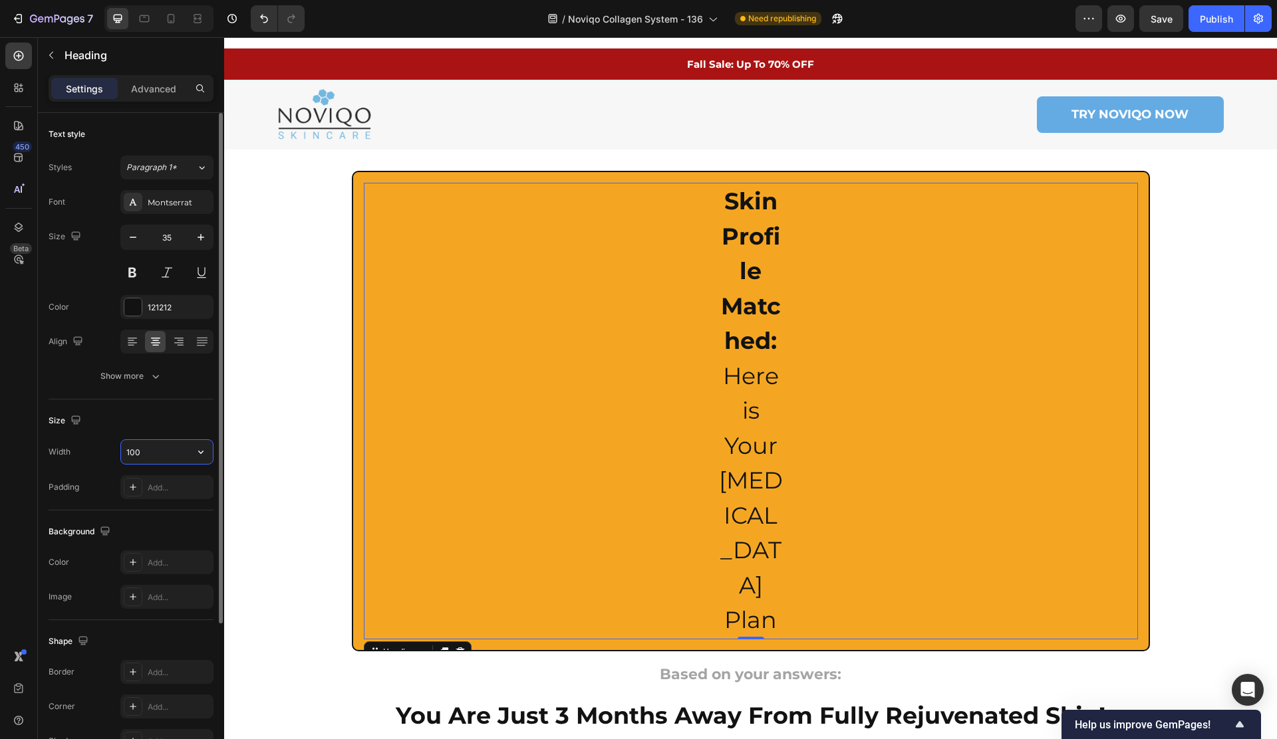
type input "100%"
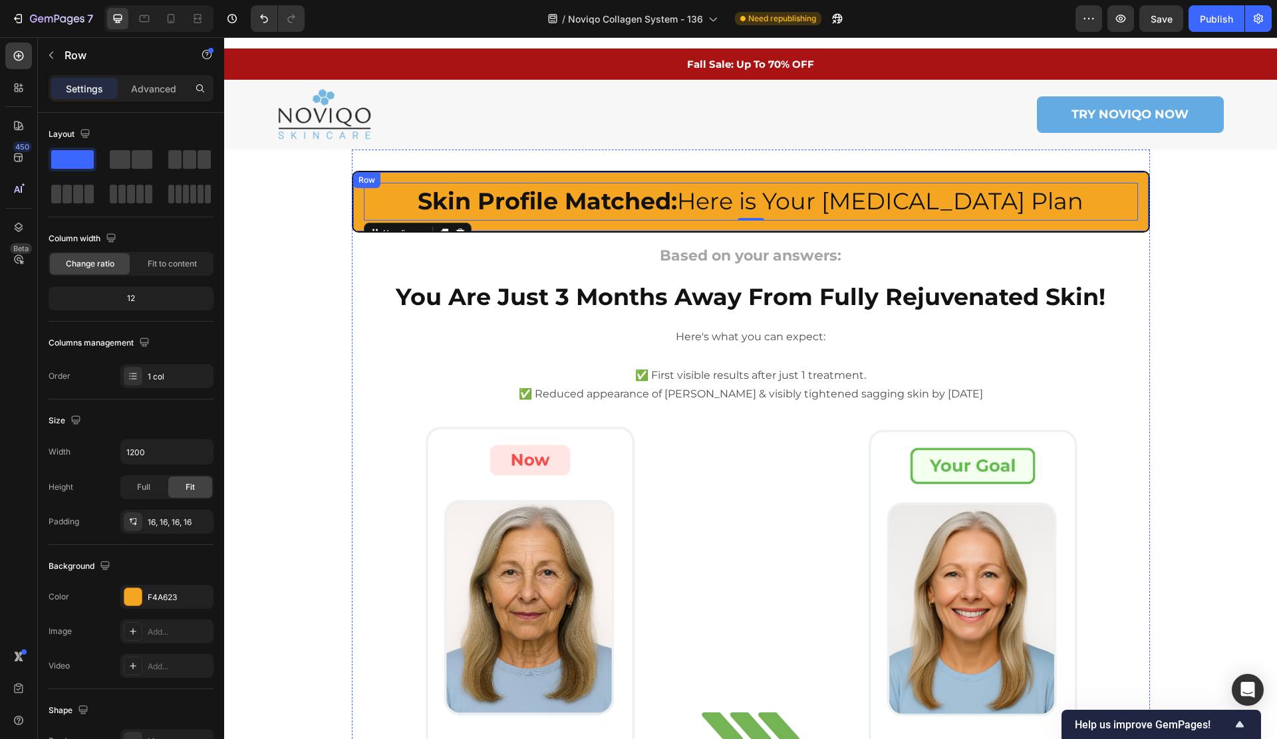
click at [515, 174] on div "⁠⁠⁠⁠⁠⁠⁠ Skin Profile Matched: Here is Your [MEDICAL_DATA] Plan Heading 0 Row" at bounding box center [751, 202] width 798 height 62
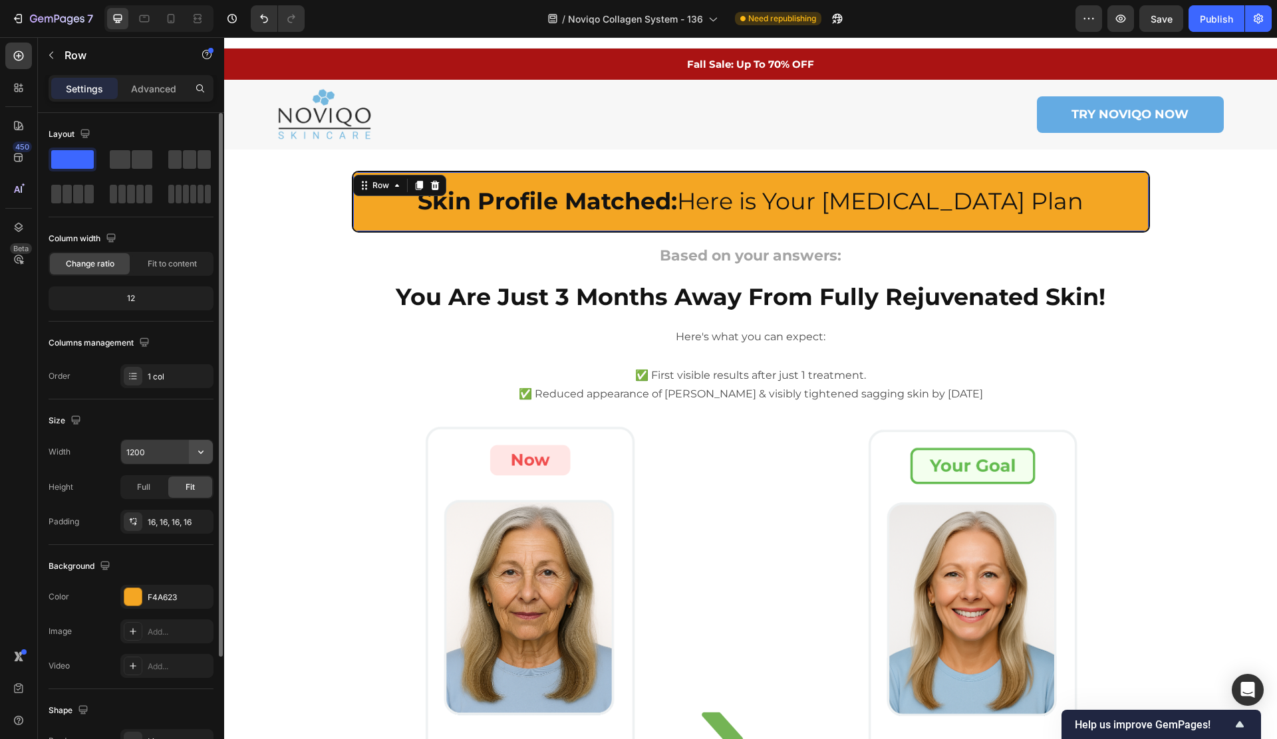
drag, startPoint x: 145, startPoint y: 451, endPoint x: 198, endPoint y: 449, distance: 53.3
click at [144, 451] on input "1200" at bounding box center [167, 452] width 92 height 24
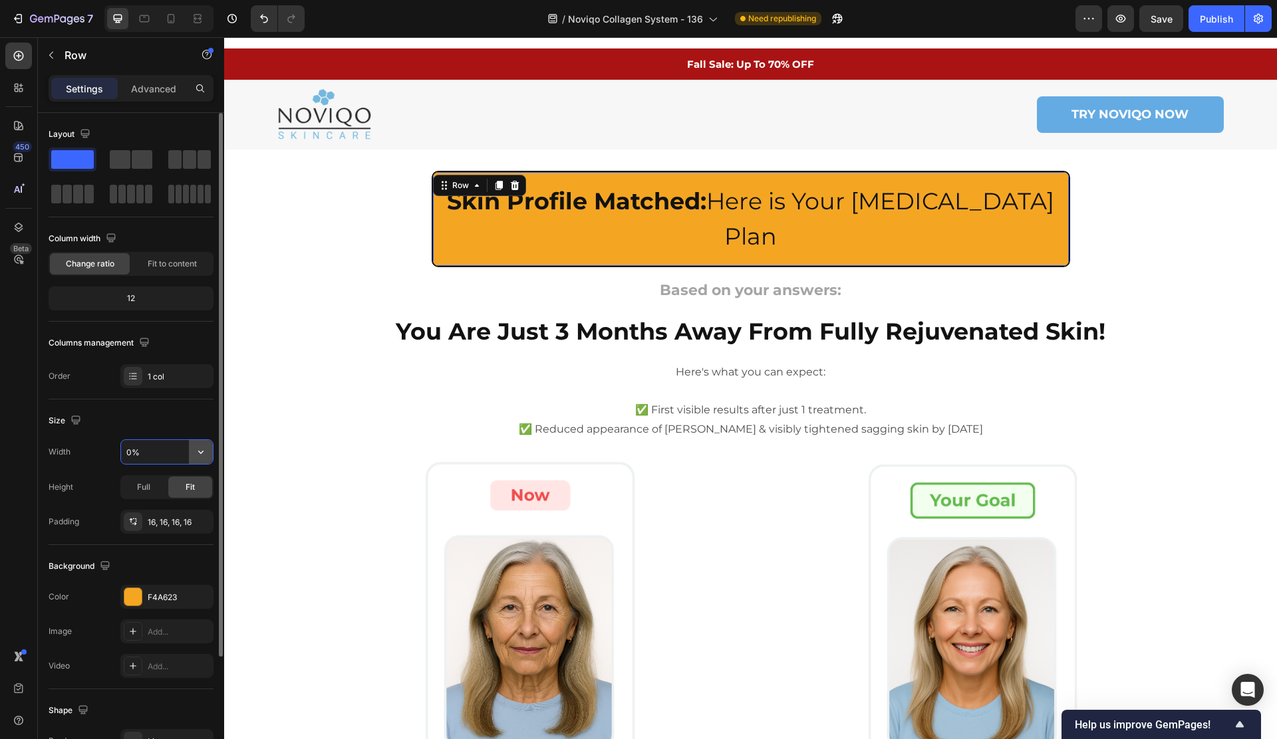
type input "90%"
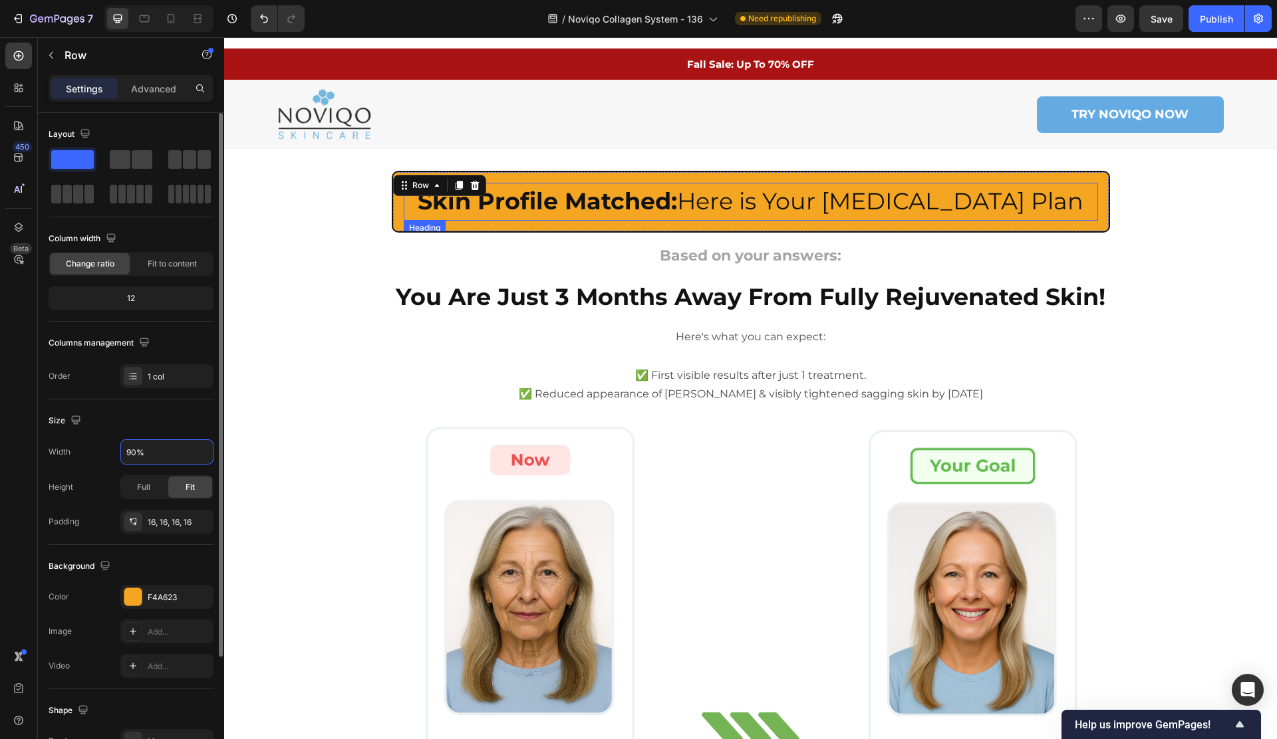
click at [533, 201] on strong "Skin Profile Matched:" at bounding box center [547, 201] width 259 height 29
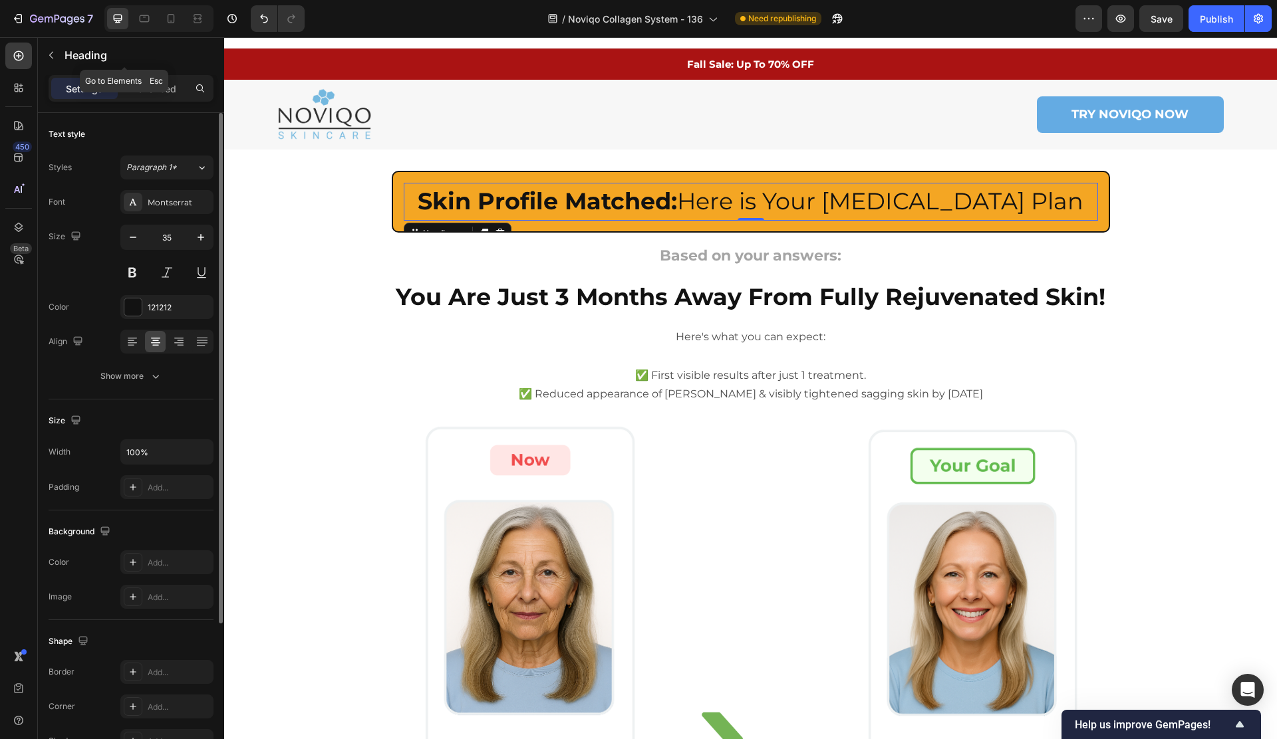
click at [108, 55] on p "Heading" at bounding box center [136, 55] width 144 height 16
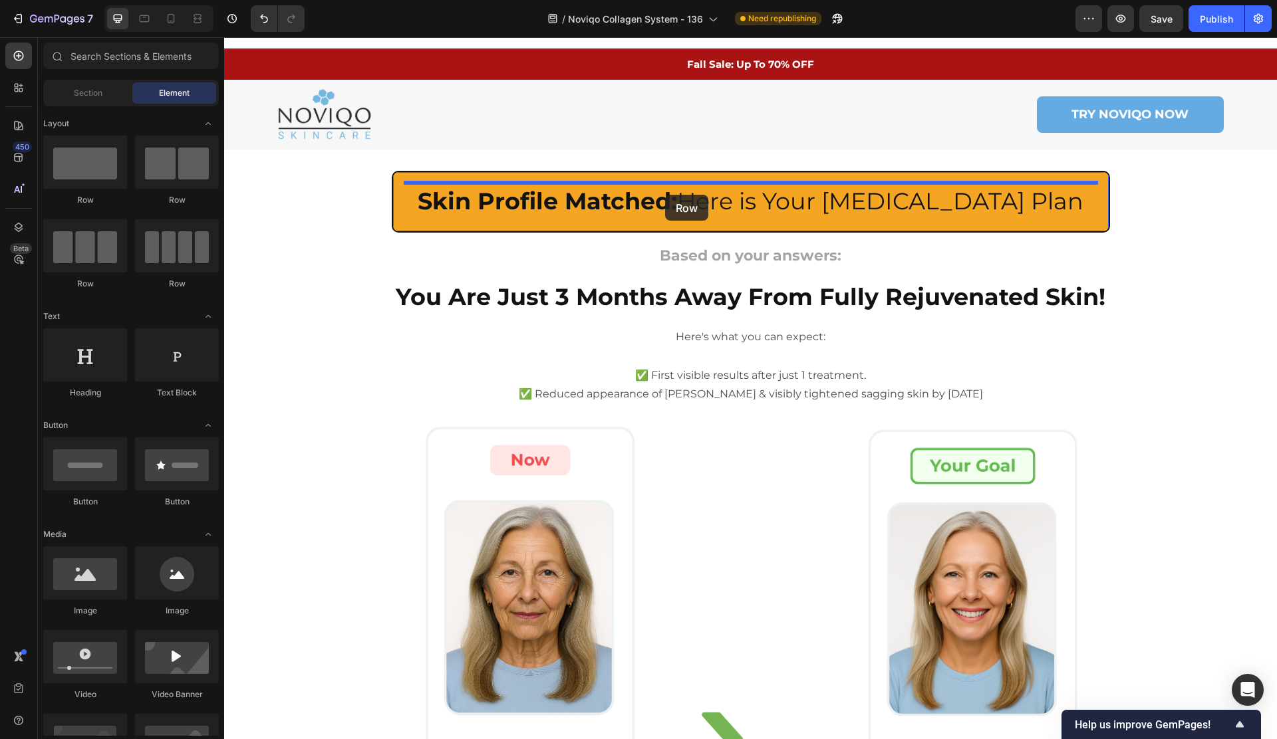
drag, startPoint x: 423, startPoint y: 205, endPoint x: 664, endPoint y: 194, distance: 241.6
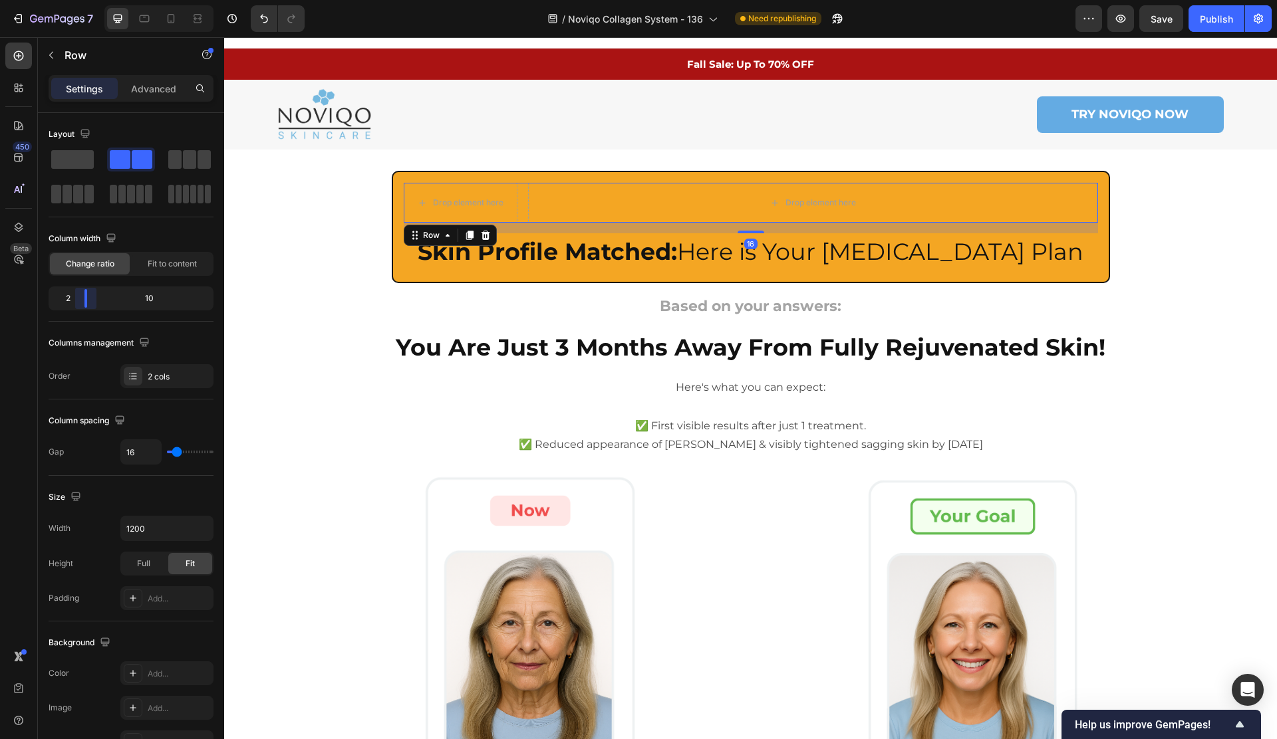
drag, startPoint x: 84, startPoint y: 298, endPoint x: 546, endPoint y: 162, distance: 481.6
click at [70, 0] on body "7 Version history / Noviqo Collagen System - 136 Need republishing Preview Save…" at bounding box center [638, 0] width 1277 height 0
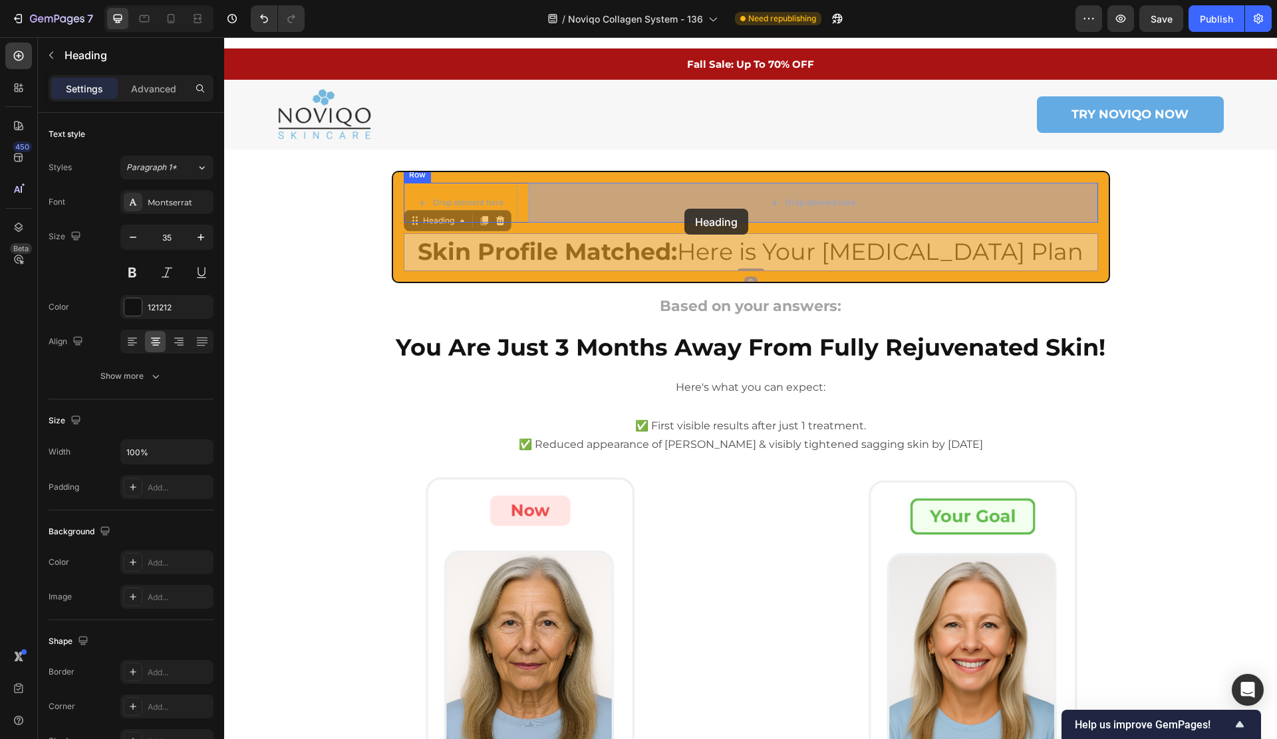
drag, startPoint x: 636, startPoint y: 241, endPoint x: 684, endPoint y: 209, distance: 58.5
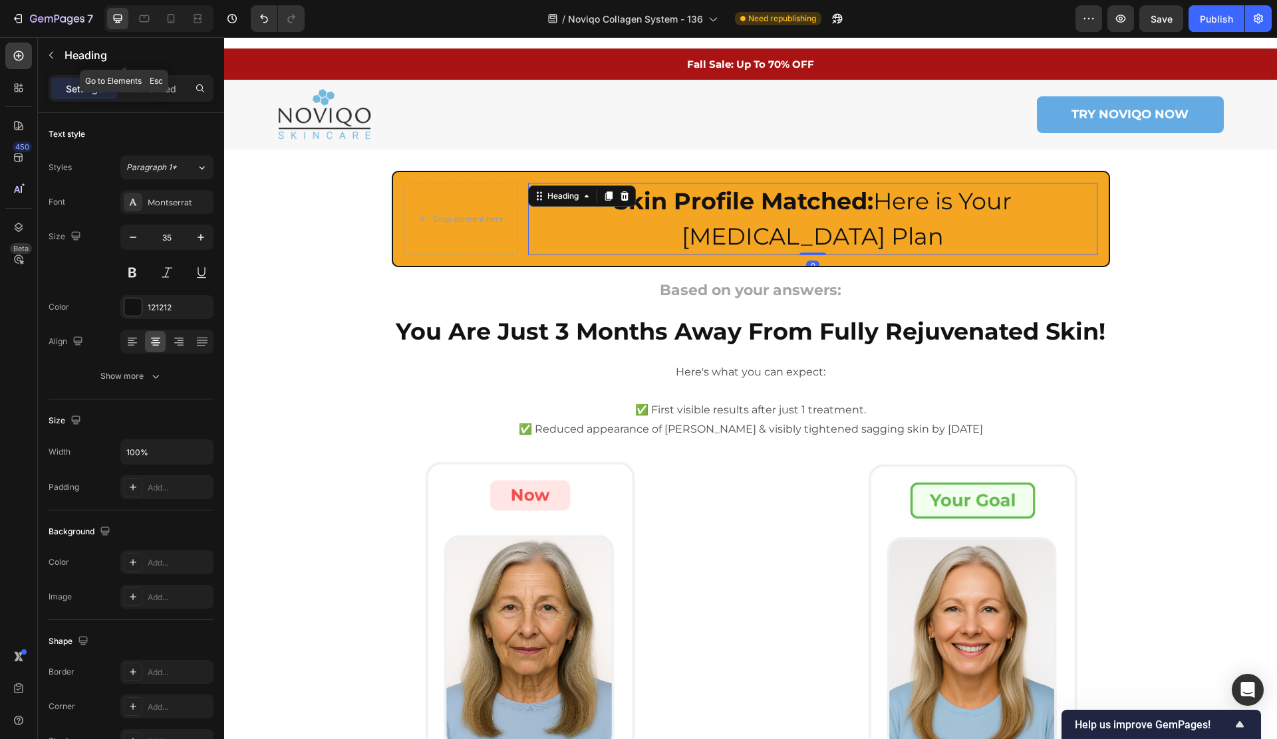
click at [75, 58] on p "Heading" at bounding box center [136, 55] width 144 height 16
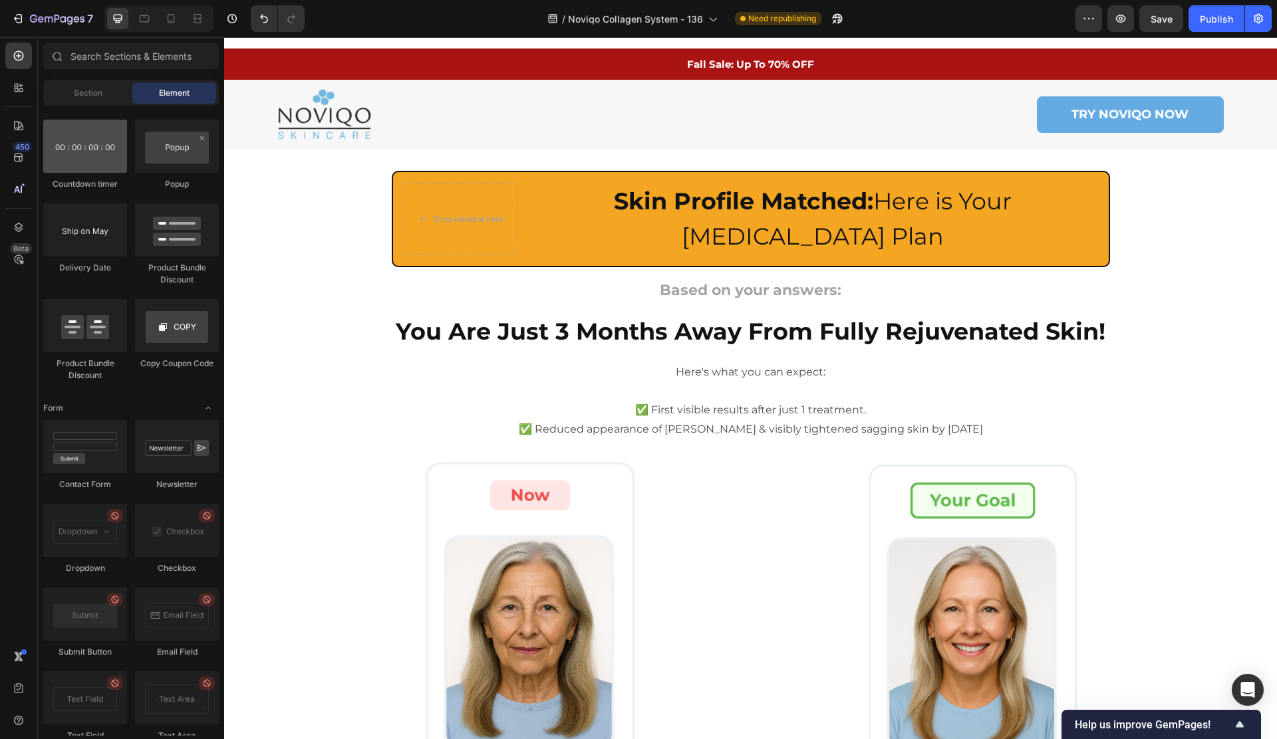
scroll to position [3310, 0]
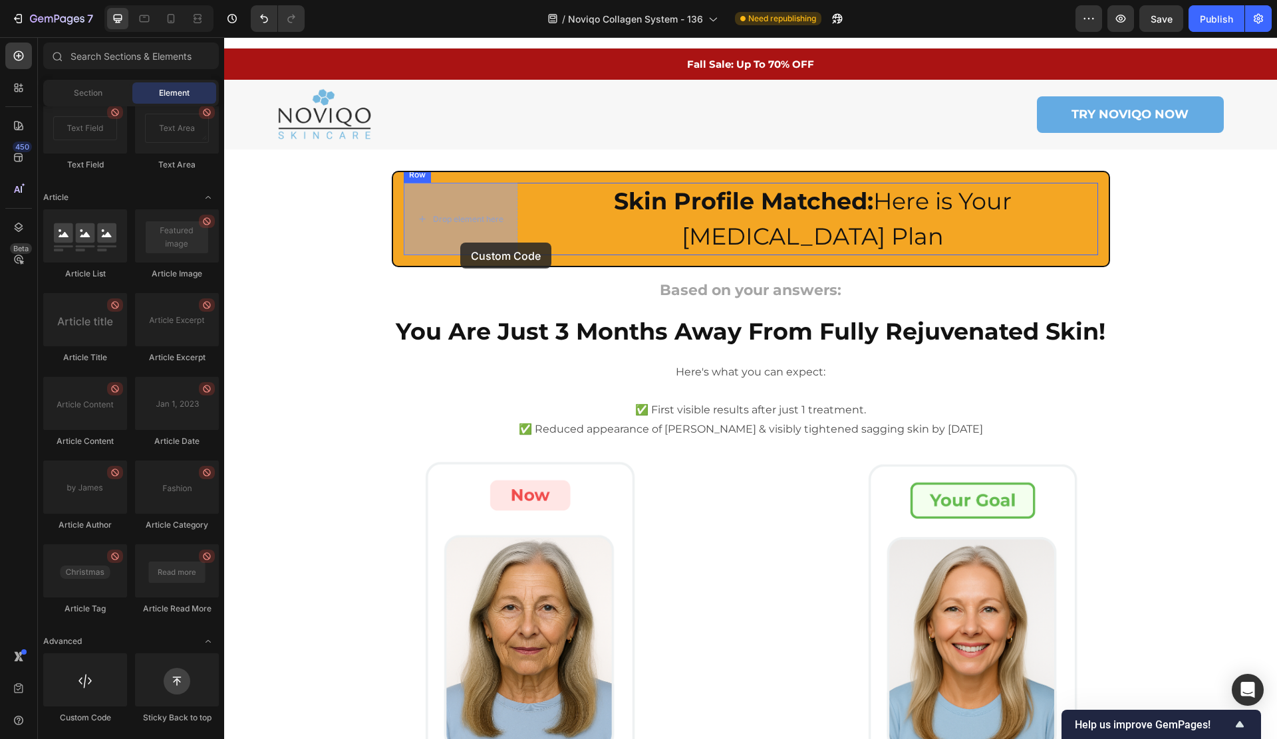
drag, startPoint x: 351, startPoint y: 681, endPoint x: 460, endPoint y: 242, distance: 452.2
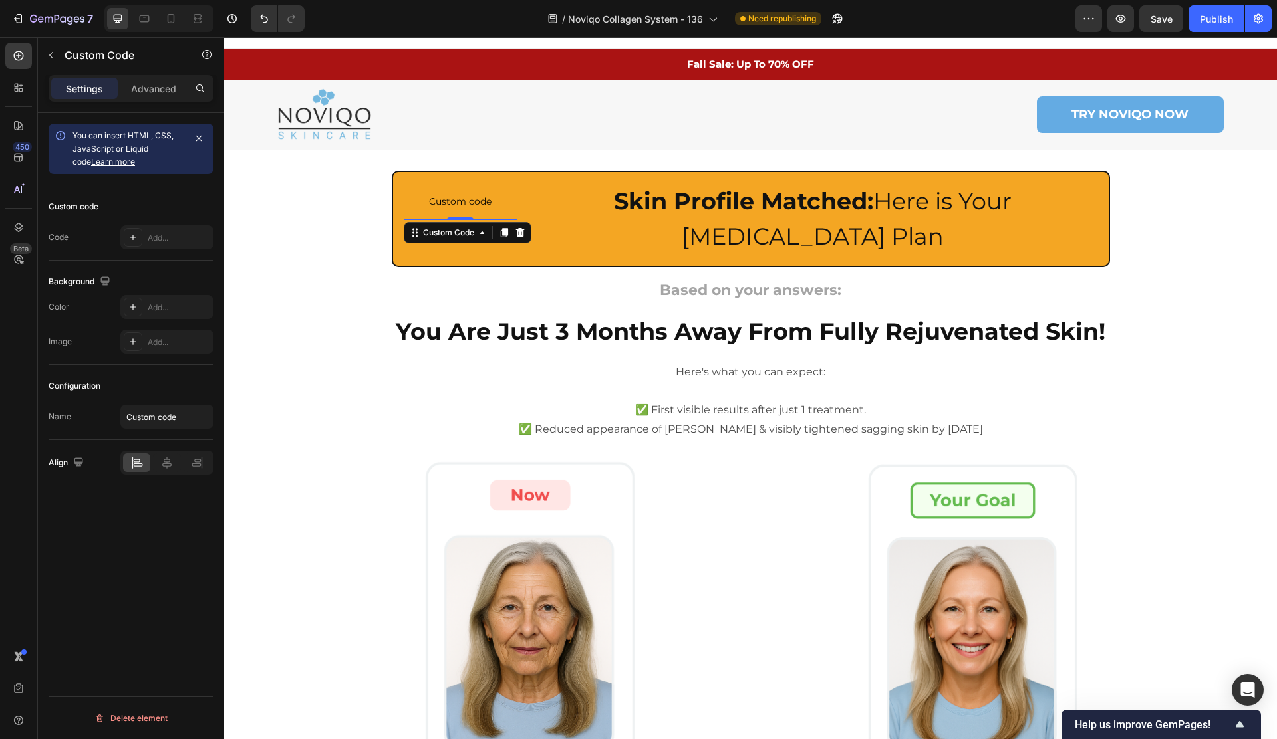
click at [462, 213] on p "Custom code" at bounding box center [461, 201] width 114 height 37
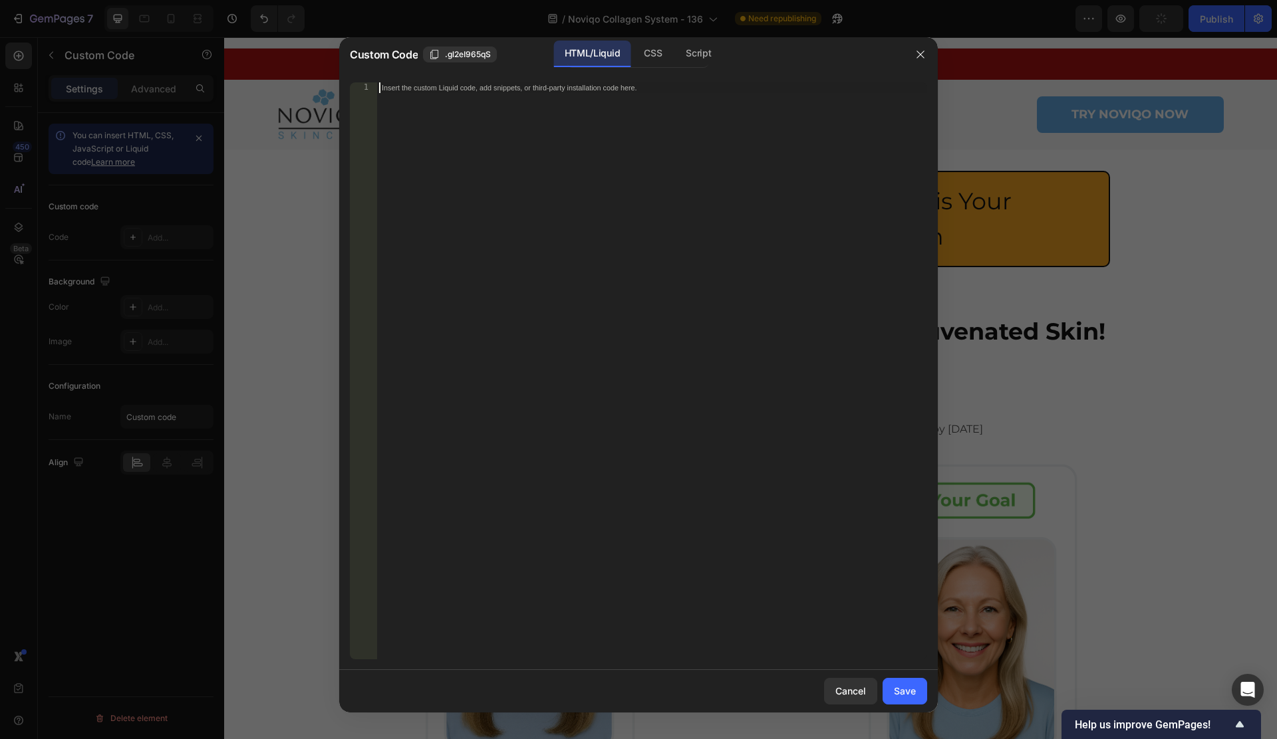
click at [537, 279] on div "Insert the custom Liquid code, add snippets, or third-party installation code h…" at bounding box center [651, 381] width 551 height 598
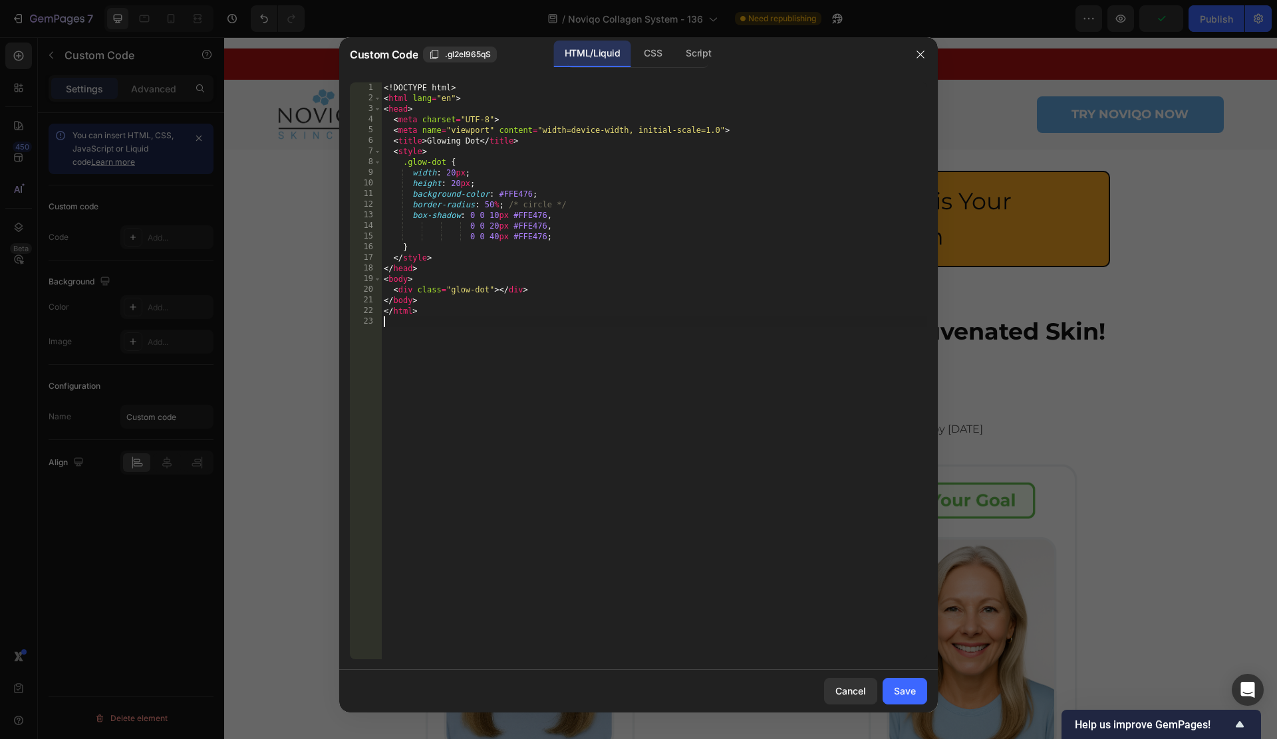
click at [902, 693] on div "Save" at bounding box center [905, 691] width 22 height 14
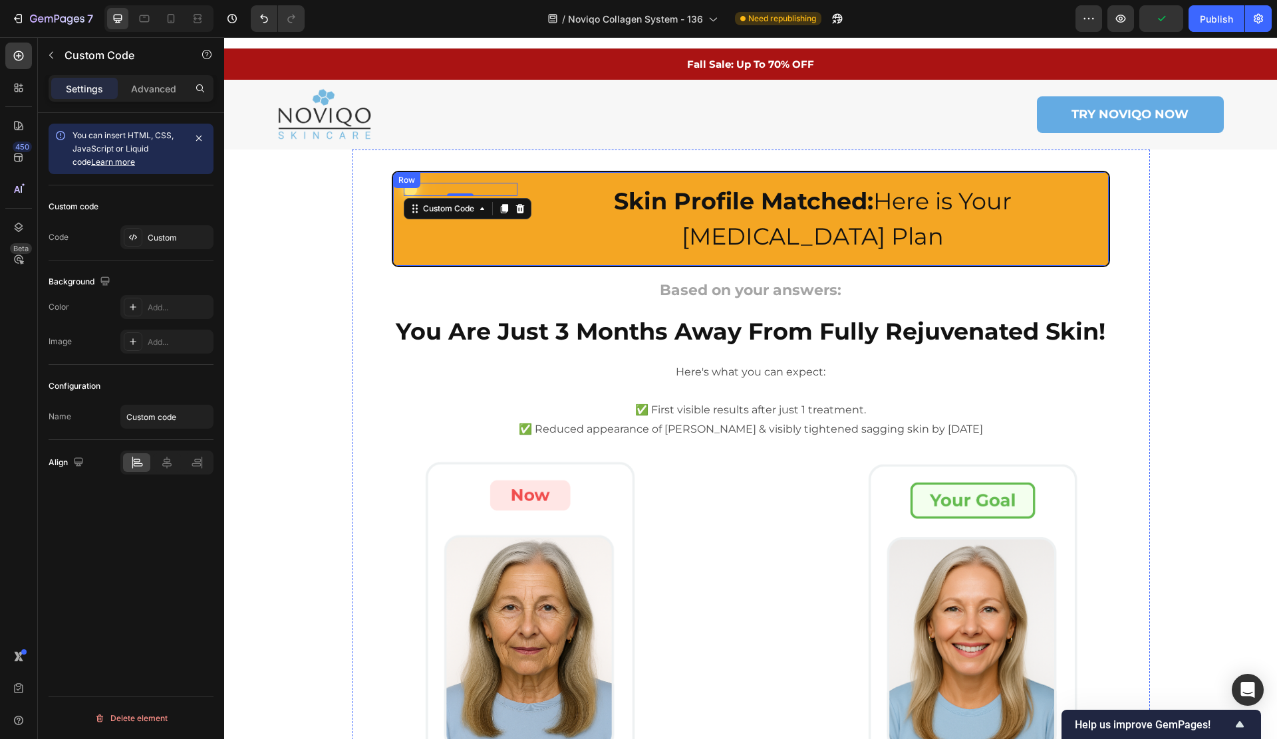
click at [443, 249] on div "Custom Code 0" at bounding box center [461, 219] width 114 height 72
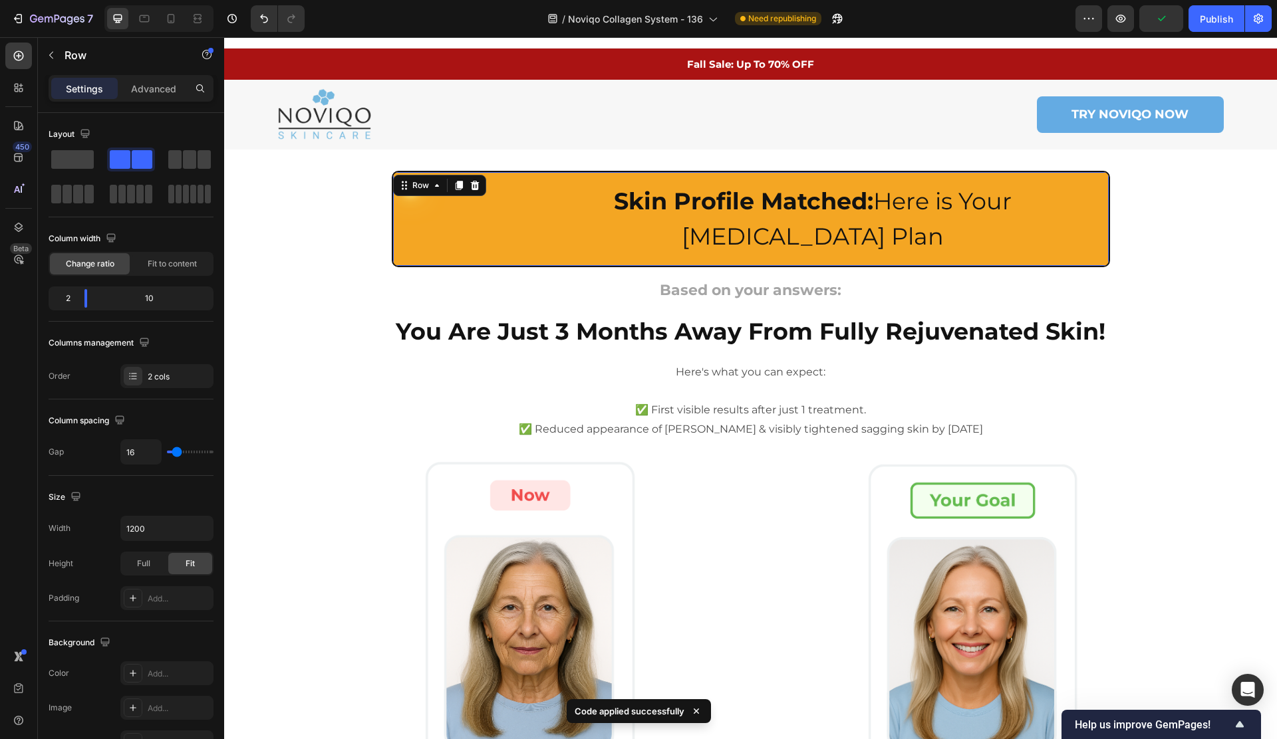
scroll to position [147, 0]
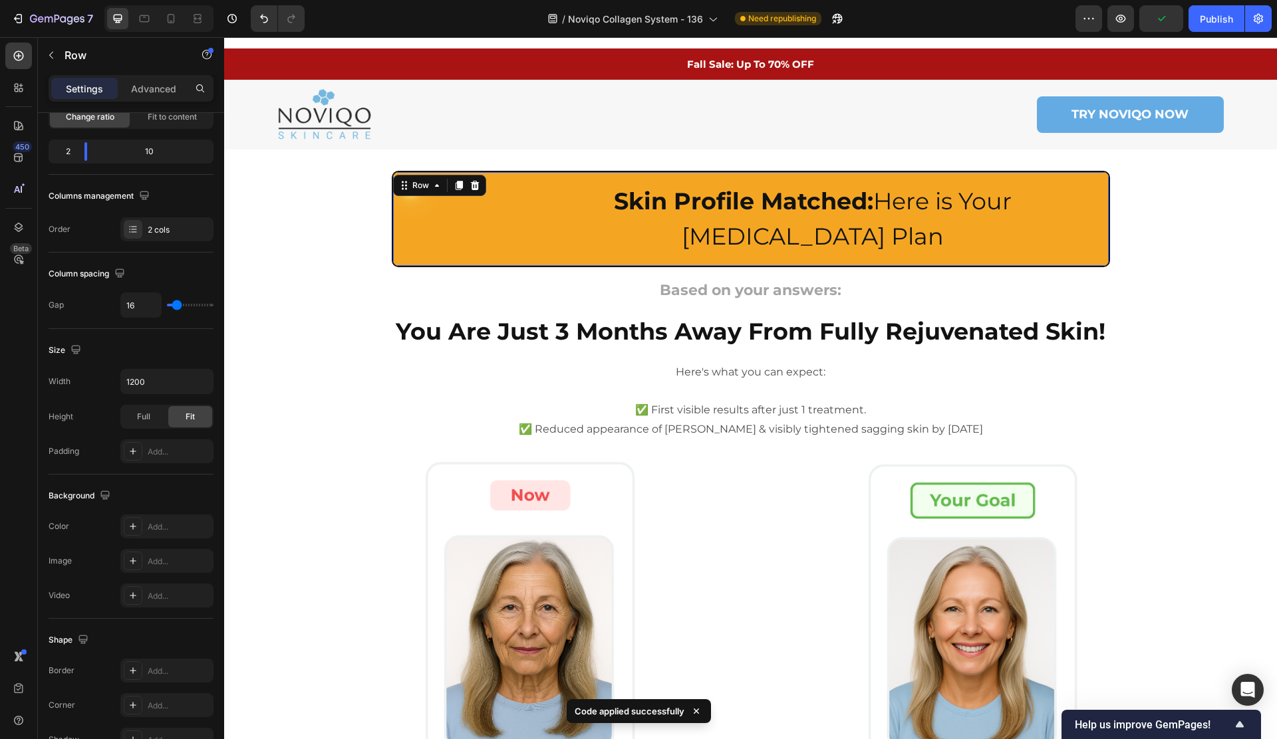
click at [400, 251] on div "Custom Code Skin Profile Matched: Here is Your [MEDICAL_DATA] Plan Heading Row …" at bounding box center [751, 219] width 718 height 96
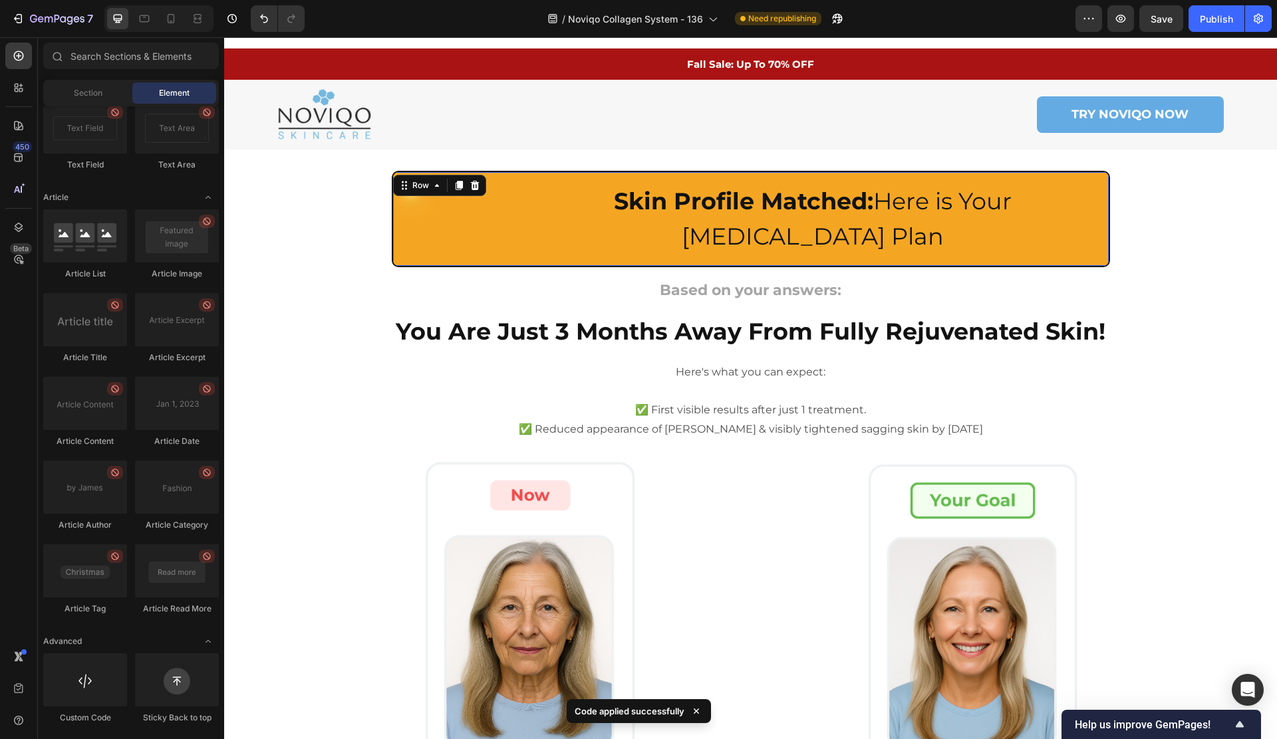
click at [486, 220] on div "Custom Code" at bounding box center [461, 219] width 114 height 72
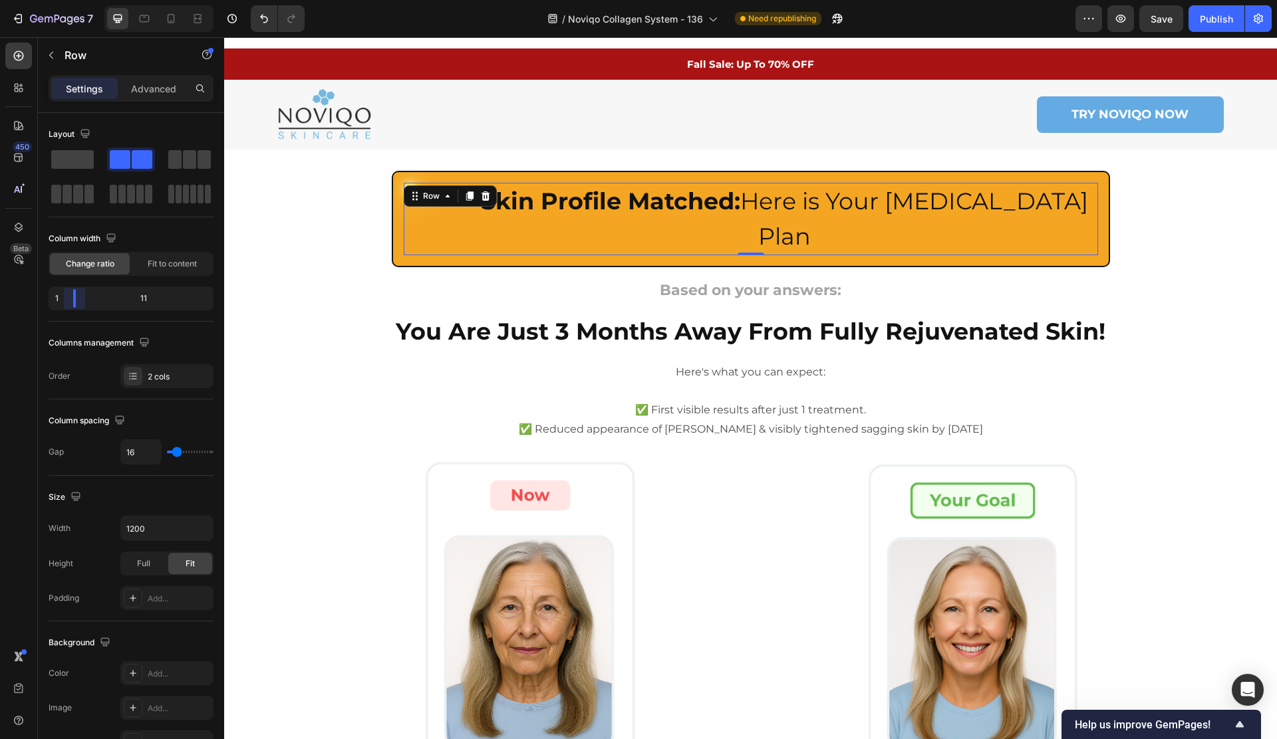
drag, startPoint x: 82, startPoint y: 298, endPoint x: 64, endPoint y: 299, distance: 17.3
click at [64, 0] on body "7 Version history / Noviqo Collagen System - 136 Need republishing Preview Save…" at bounding box center [638, 0] width 1277 height 0
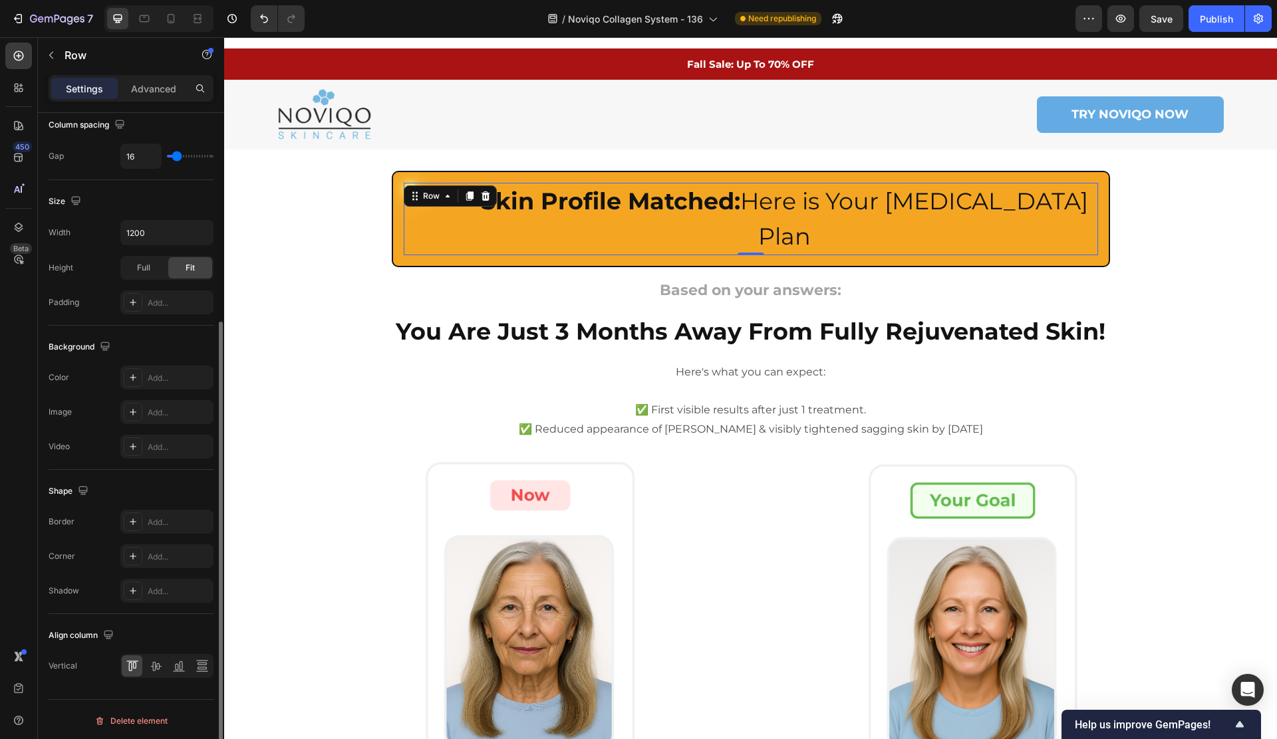
scroll to position [299, 0]
click at [147, 659] on div at bounding box center [155, 663] width 21 height 21
click at [360, 231] on div "Custom Code Skin Profile Matched: Here is Your [MEDICAL_DATA] Plan Heading Row …" at bounding box center [751, 631] width 798 height 920
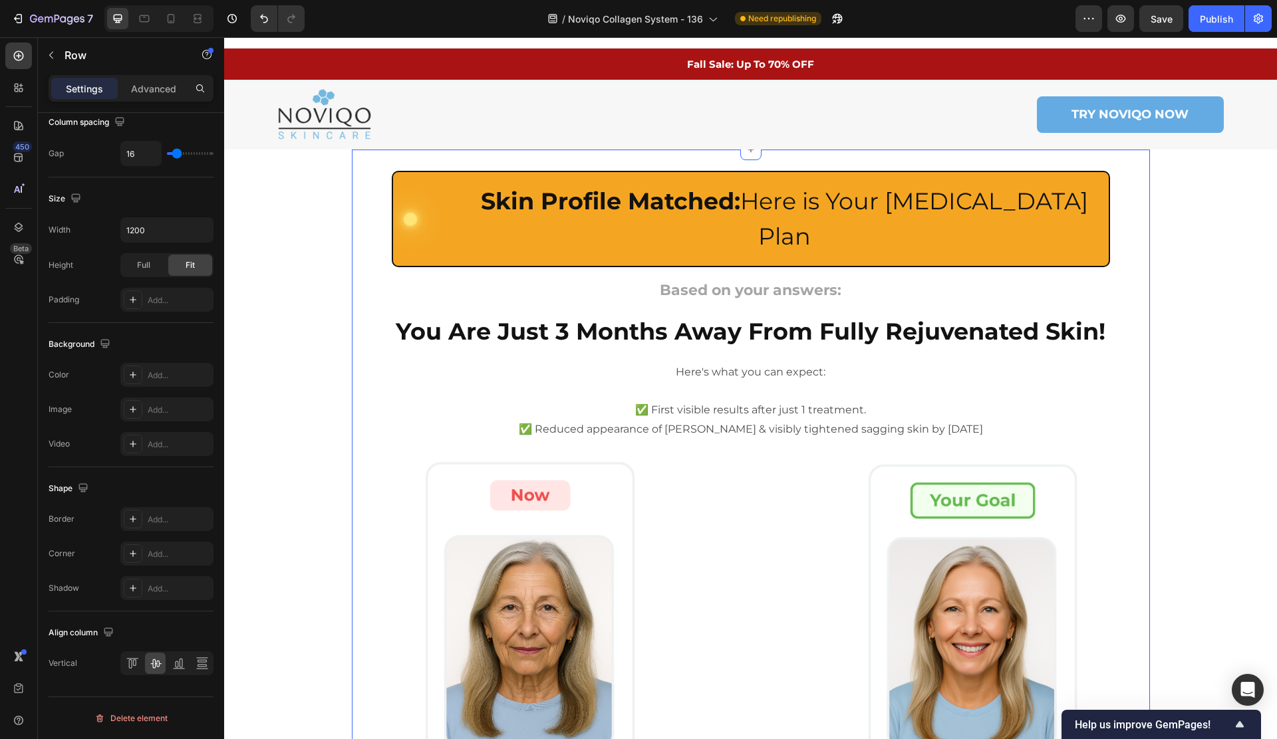
scroll to position [0, 0]
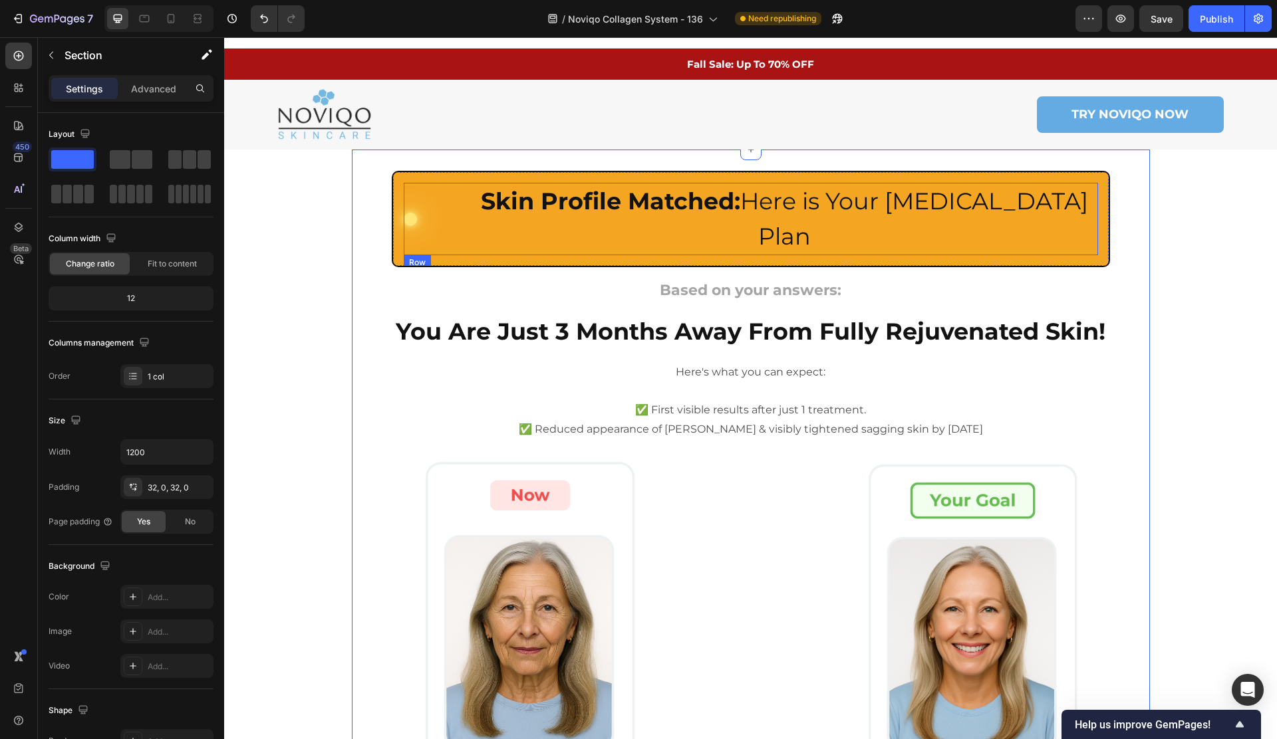
click at [448, 215] on div "Custom Code" at bounding box center [432, 219] width 57 height 72
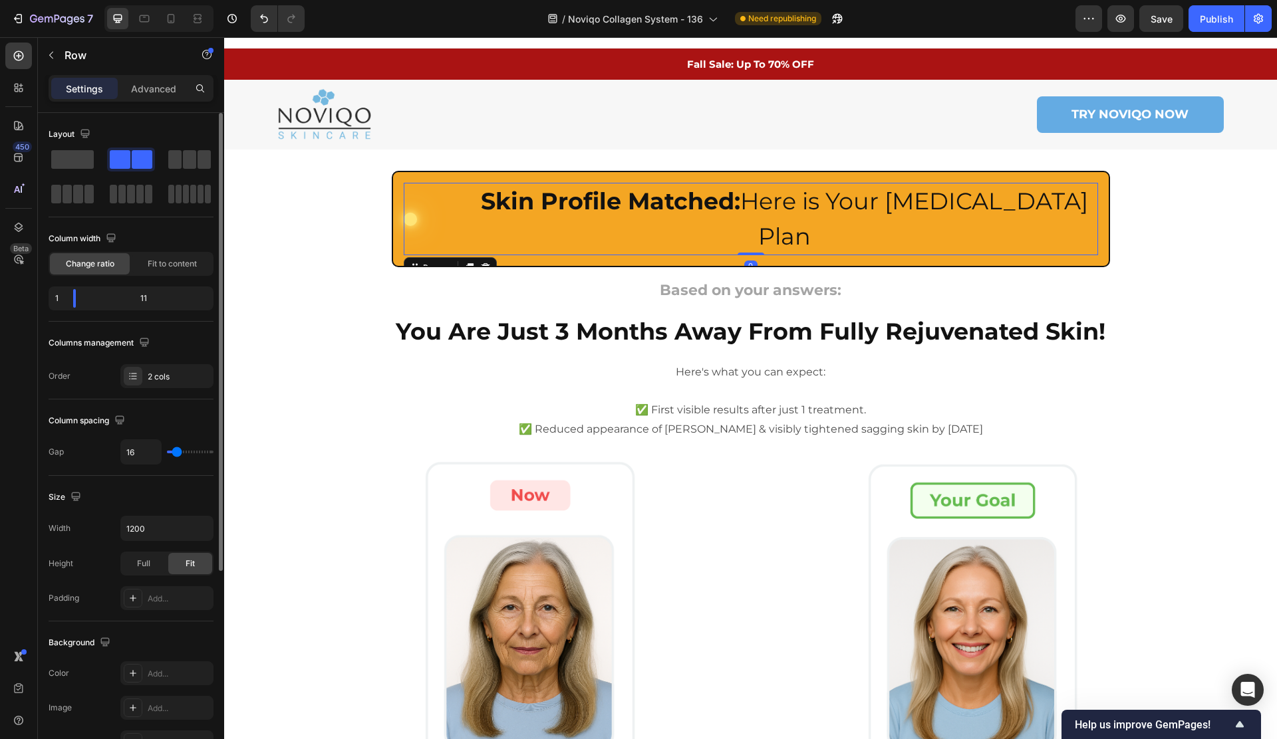
type input "1"
type input "0"
drag, startPoint x: 172, startPoint y: 455, endPoint x: 102, endPoint y: 457, distance: 69.9
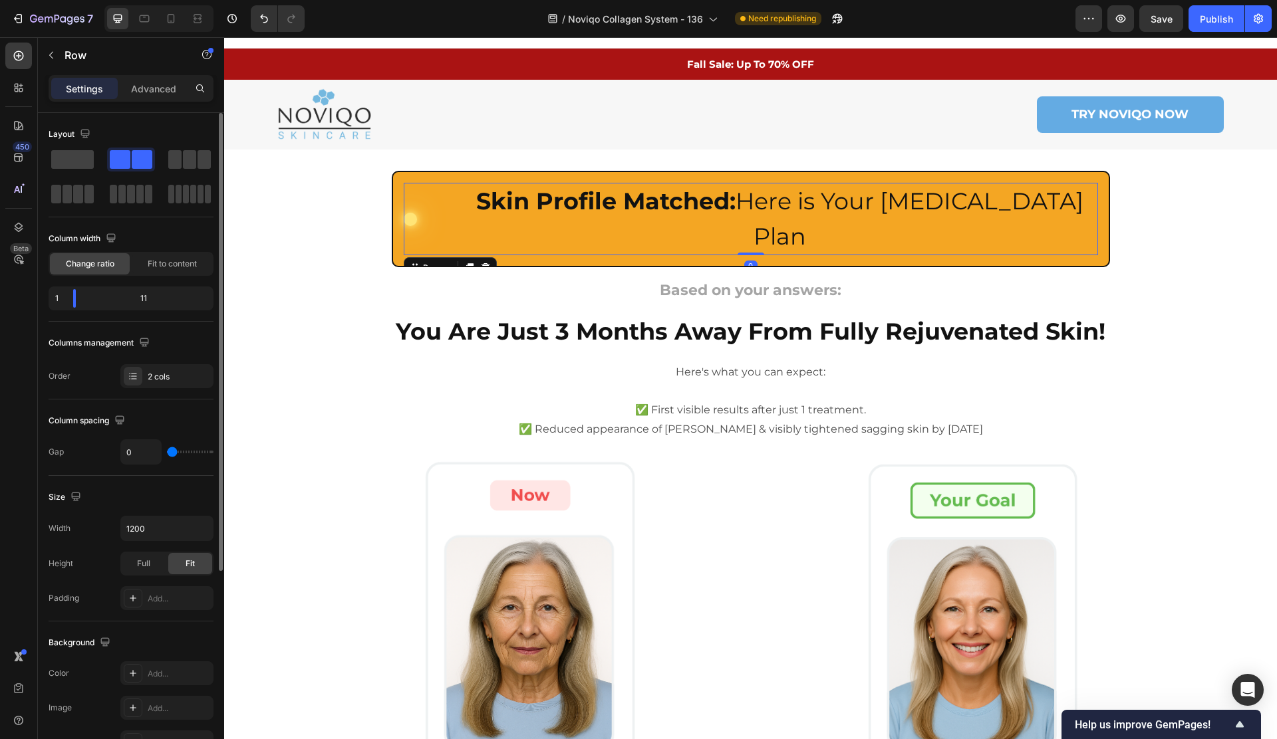
click at [102, 458] on div "Gap 0" at bounding box center [131, 451] width 165 height 25
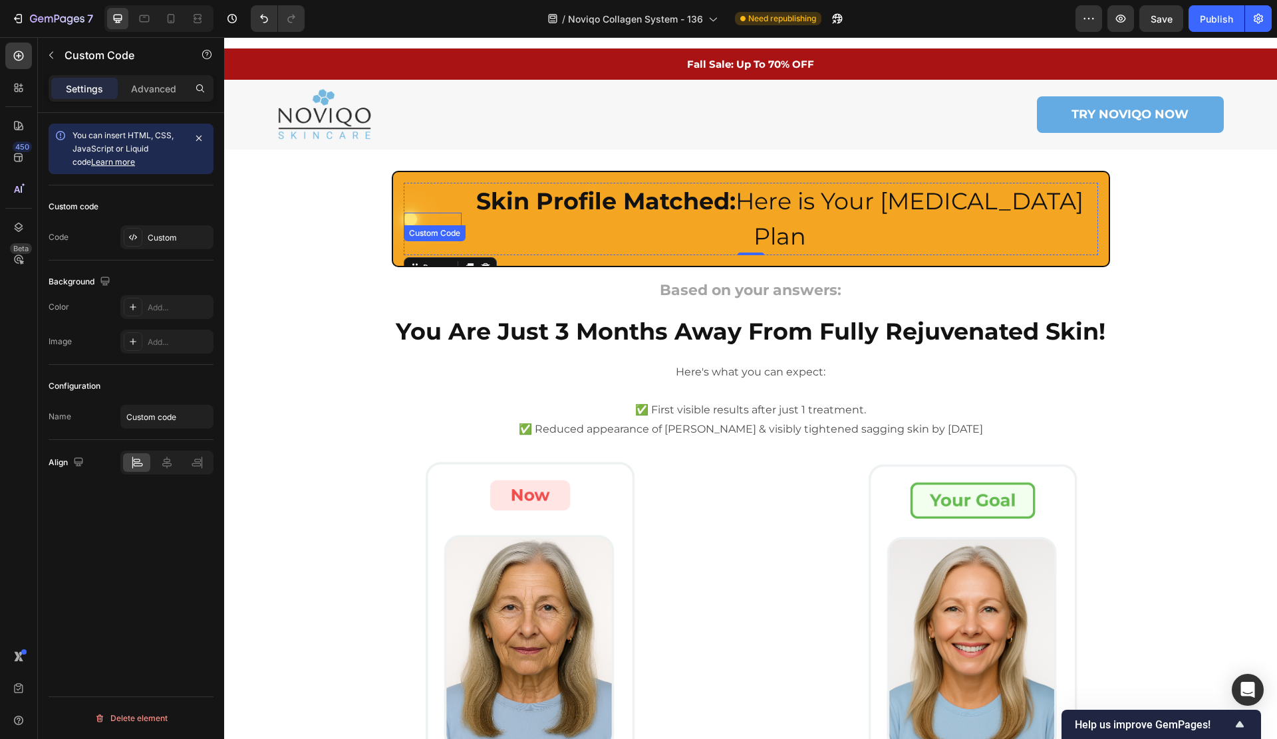
click at [416, 213] on div at bounding box center [433, 219] width 58 height 13
click at [196, 462] on icon at bounding box center [196, 462] width 13 height 13
click at [140, 465] on icon at bounding box center [136, 462] width 13 height 13
drag, startPoint x: 84, startPoint y: 501, endPoint x: 103, endPoint y: 485, distance: 25.0
click at [84, 501] on div "You can insert HTML, CSS, JavaScript or Liquid code Learn more Custom code Code…" at bounding box center [131, 445] width 186 height 664
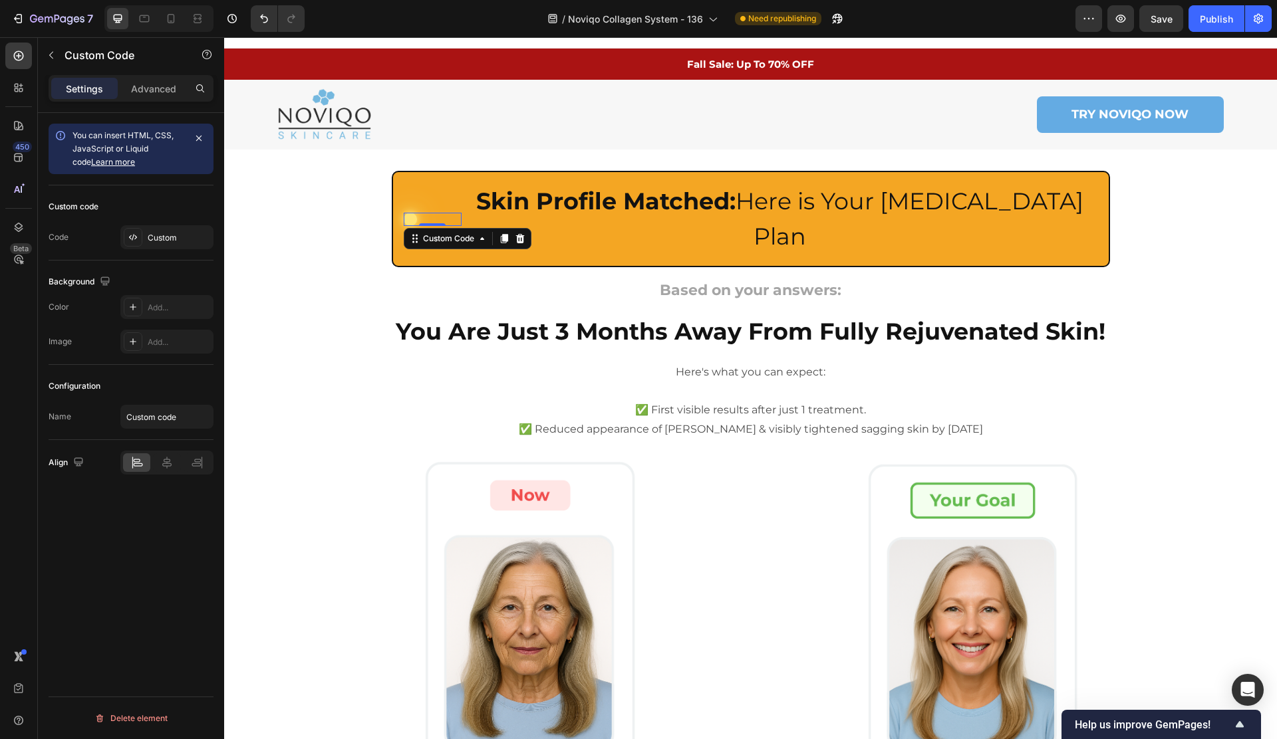
click at [424, 213] on div at bounding box center [433, 219] width 58 height 13
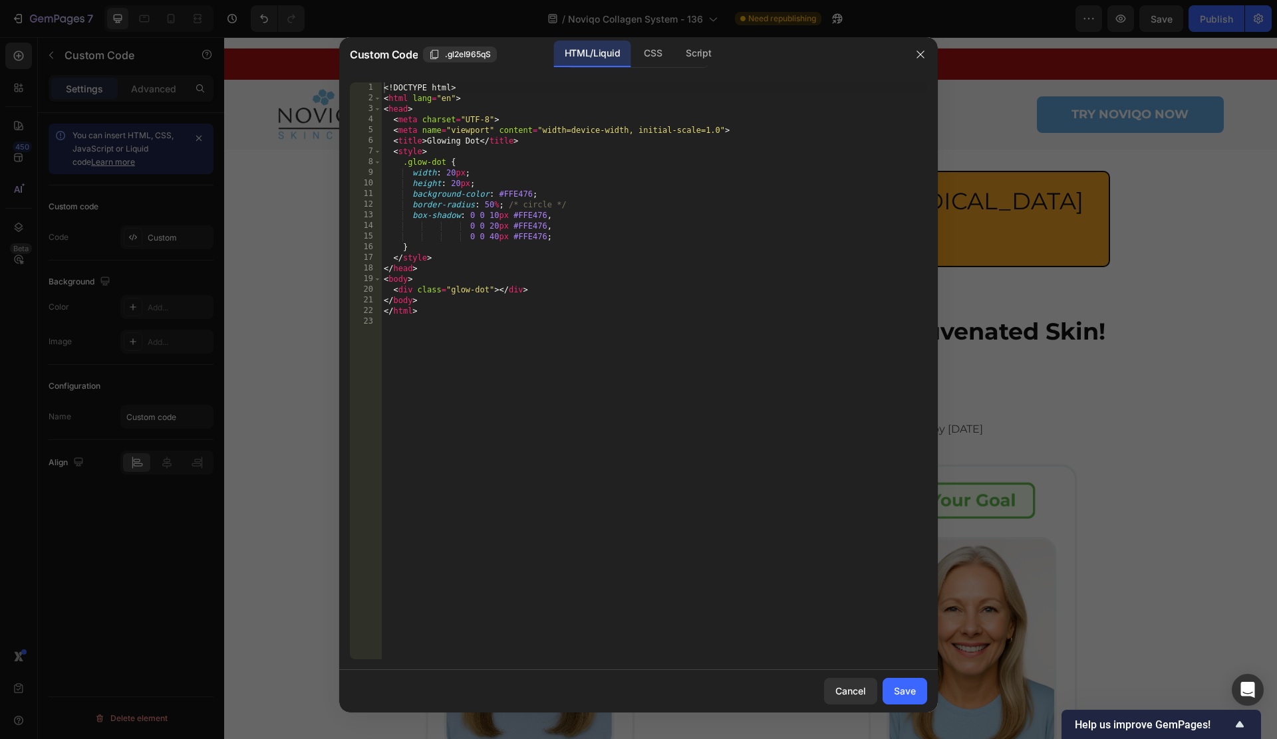
click at [503, 307] on div "<! DOCTYPE html > < html lang = "en" > < head > < meta charset = "UTF-8" > < me…" at bounding box center [654, 381] width 546 height 598
type textarea "</html>"
paste textarea
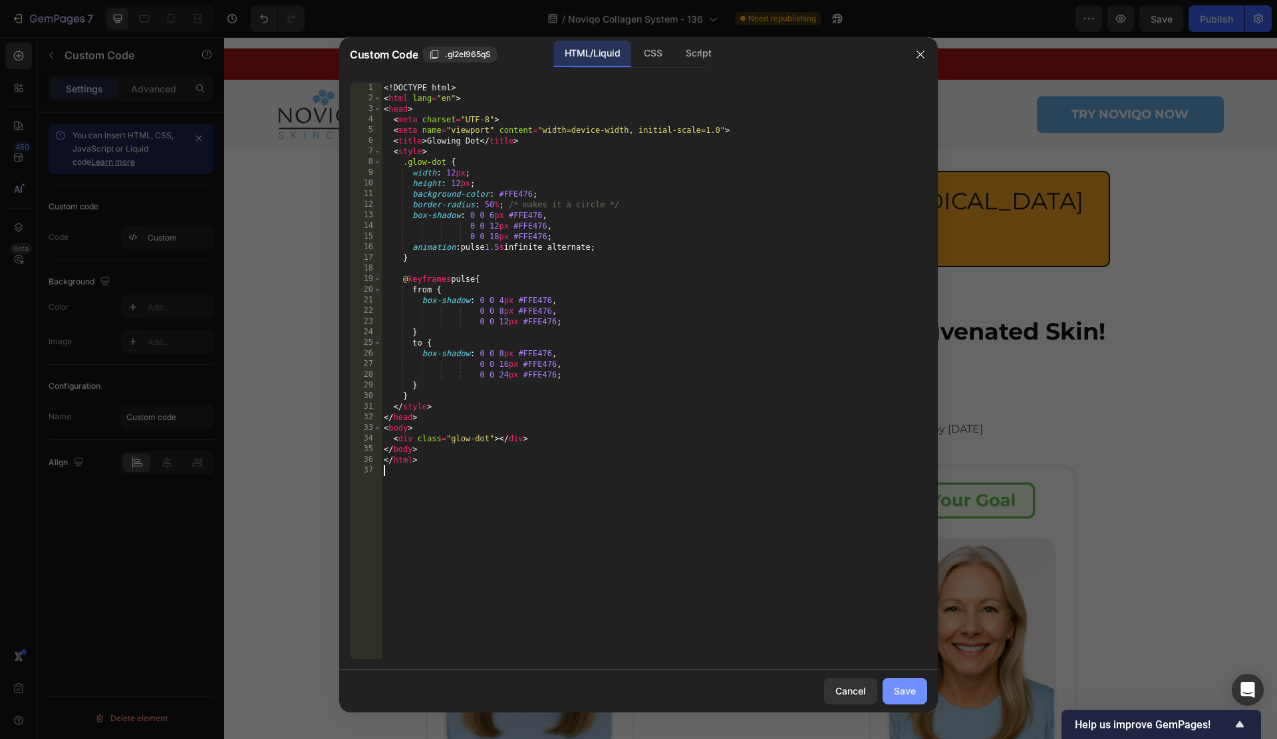
click at [908, 702] on button "Save" at bounding box center [904, 691] width 45 height 27
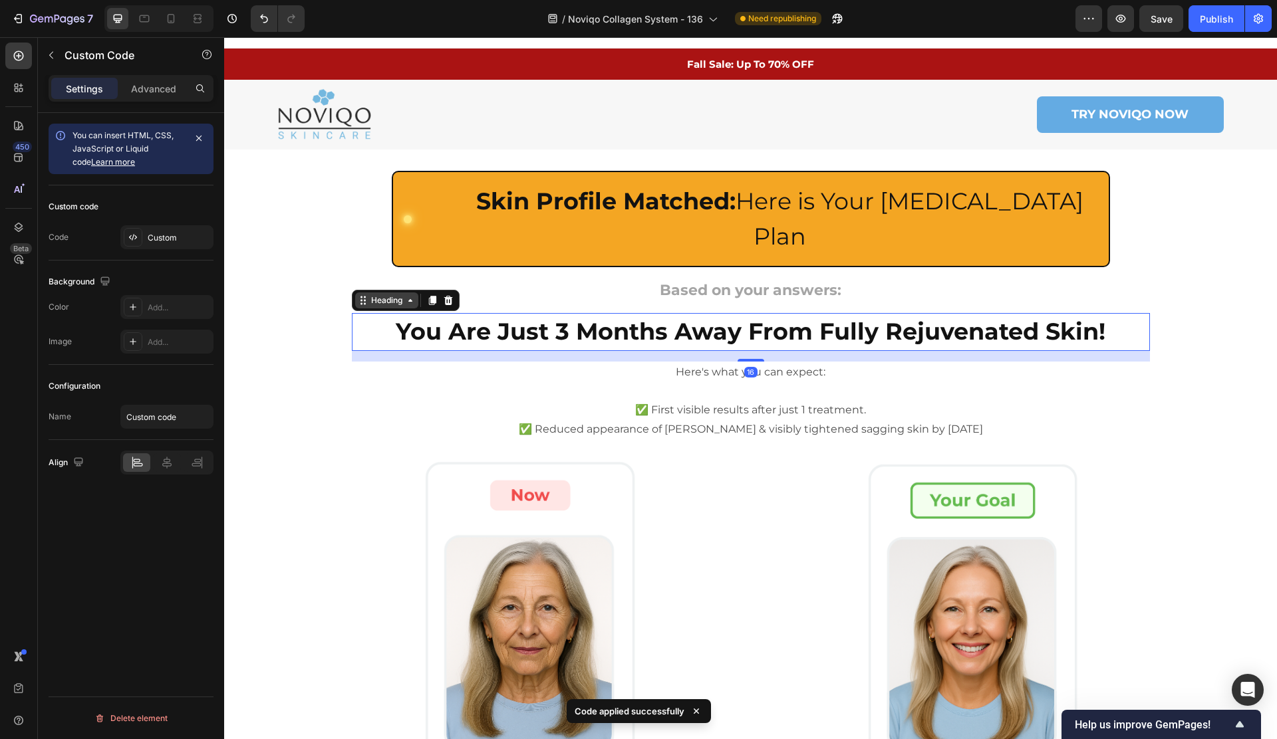
click at [365, 293] on div "Heading" at bounding box center [386, 301] width 63 height 16
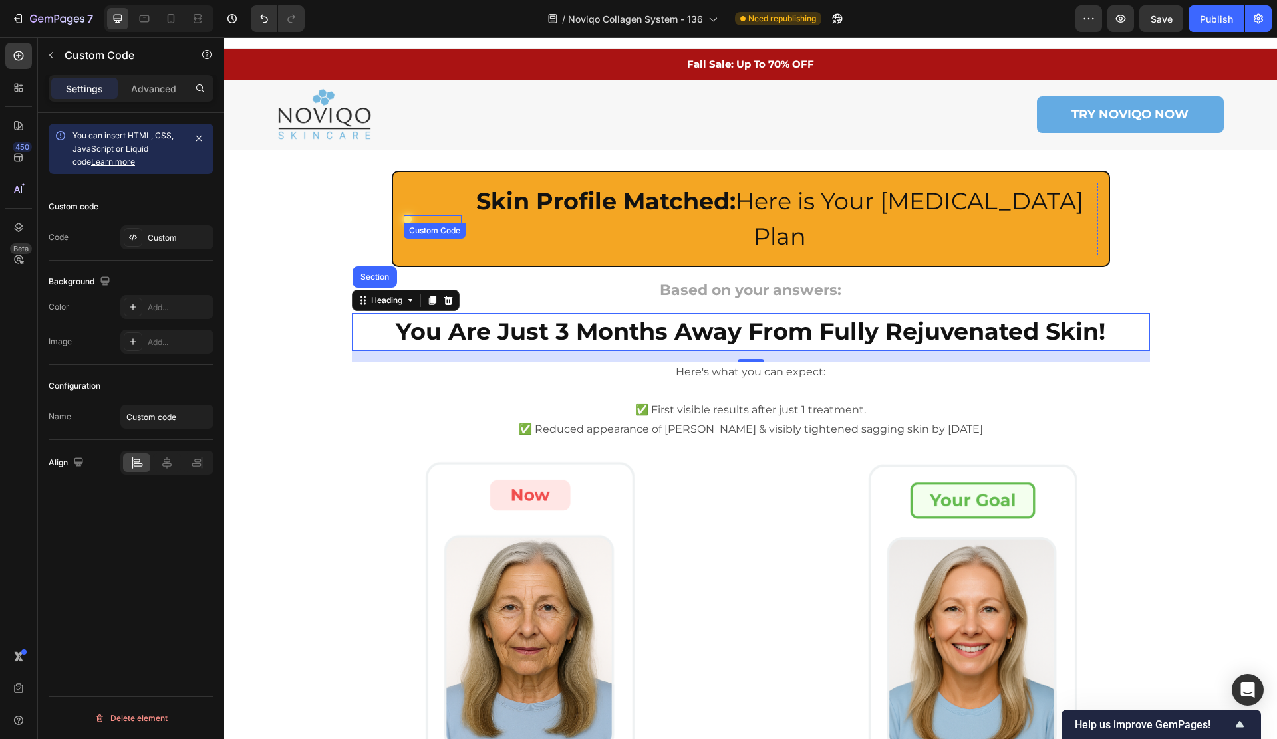
click at [410, 215] on div at bounding box center [408, 219] width 8 height 8
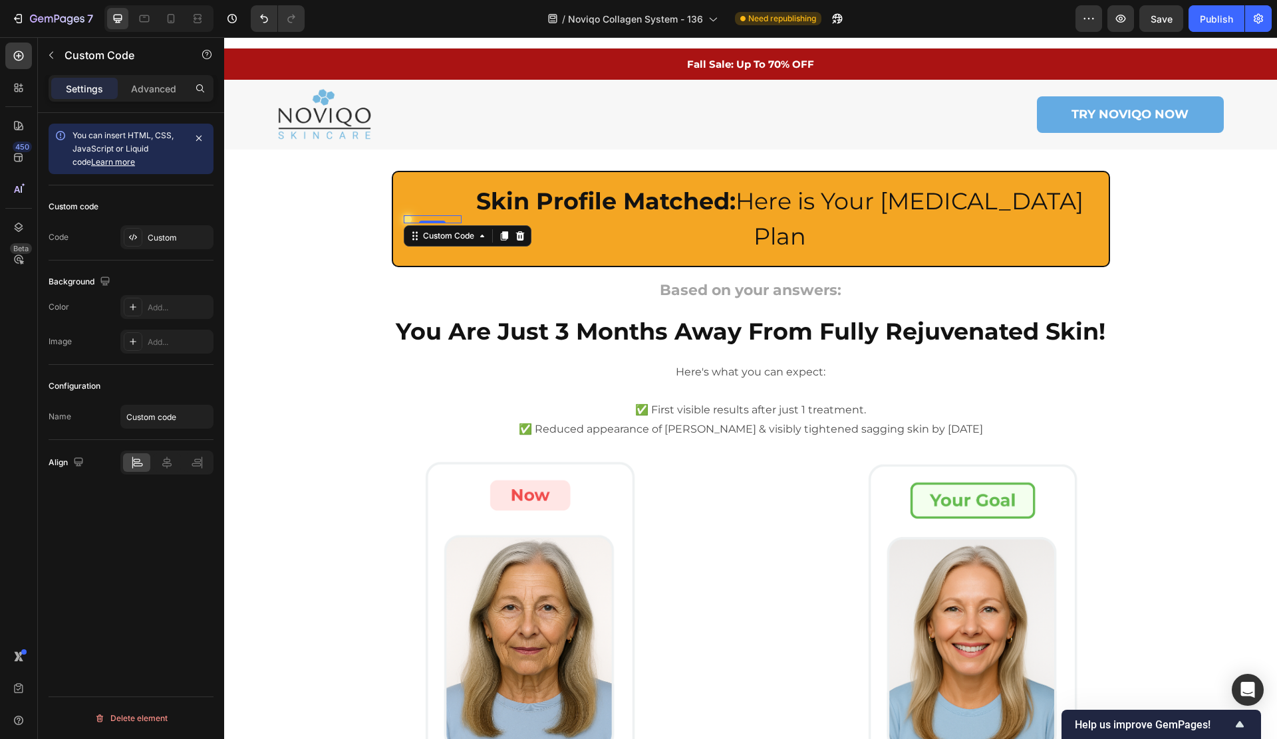
click at [410, 215] on div at bounding box center [408, 219] width 8 height 8
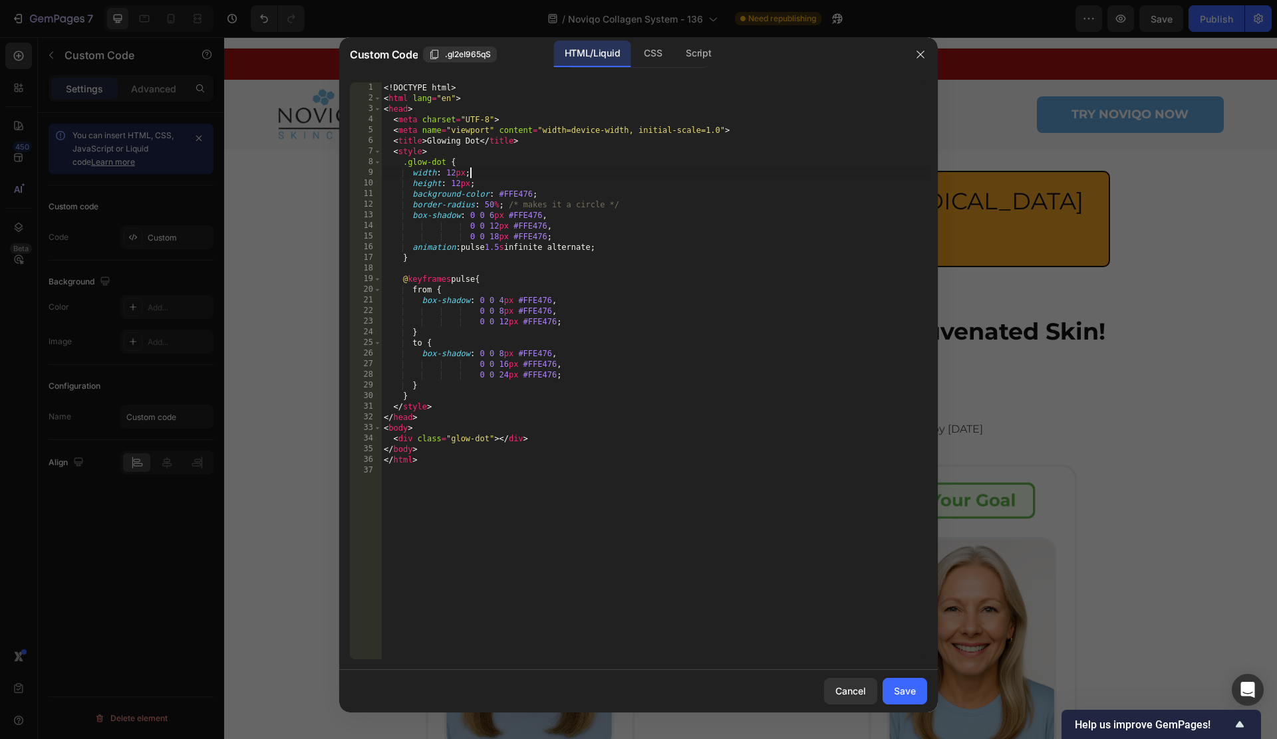
click at [501, 172] on div "<! DOCTYPE html > < html lang = "en" > < head > < meta charset = "UTF-8" > < me…" at bounding box center [654, 381] width 546 height 598
paste textarea "div class="shine-blink" id="cc-id-v5LP9NU2Wv8V"></div>"
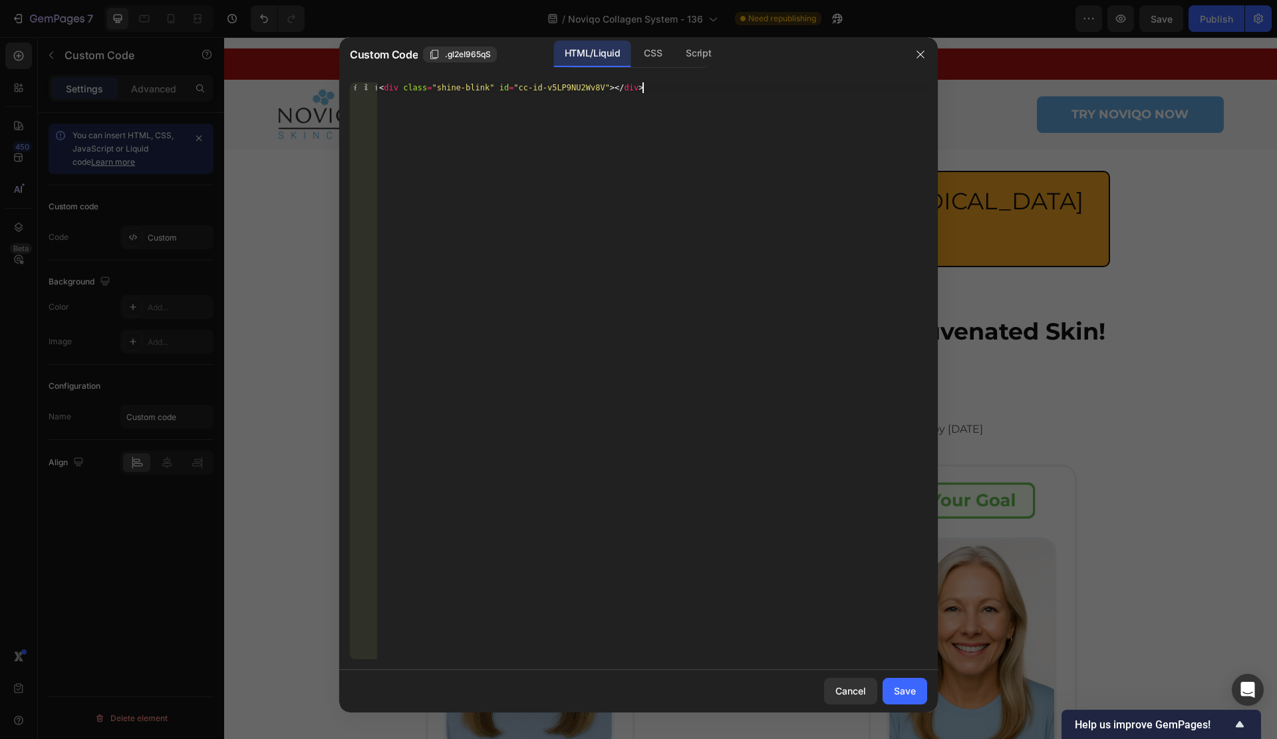
paste textarea "/html>"
type textarea "</html>"
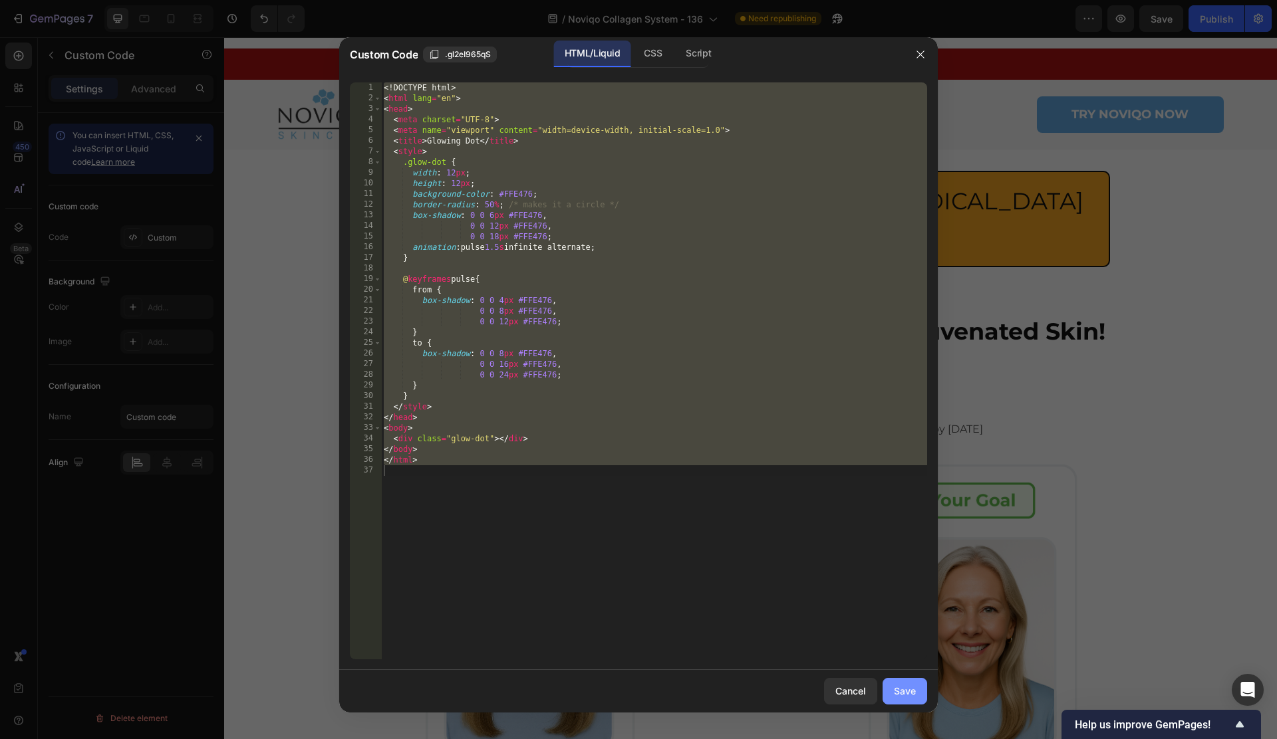
drag, startPoint x: 910, startPoint y: 685, endPoint x: 916, endPoint y: 678, distance: 8.5
click at [910, 684] on div "Save" at bounding box center [905, 691] width 22 height 14
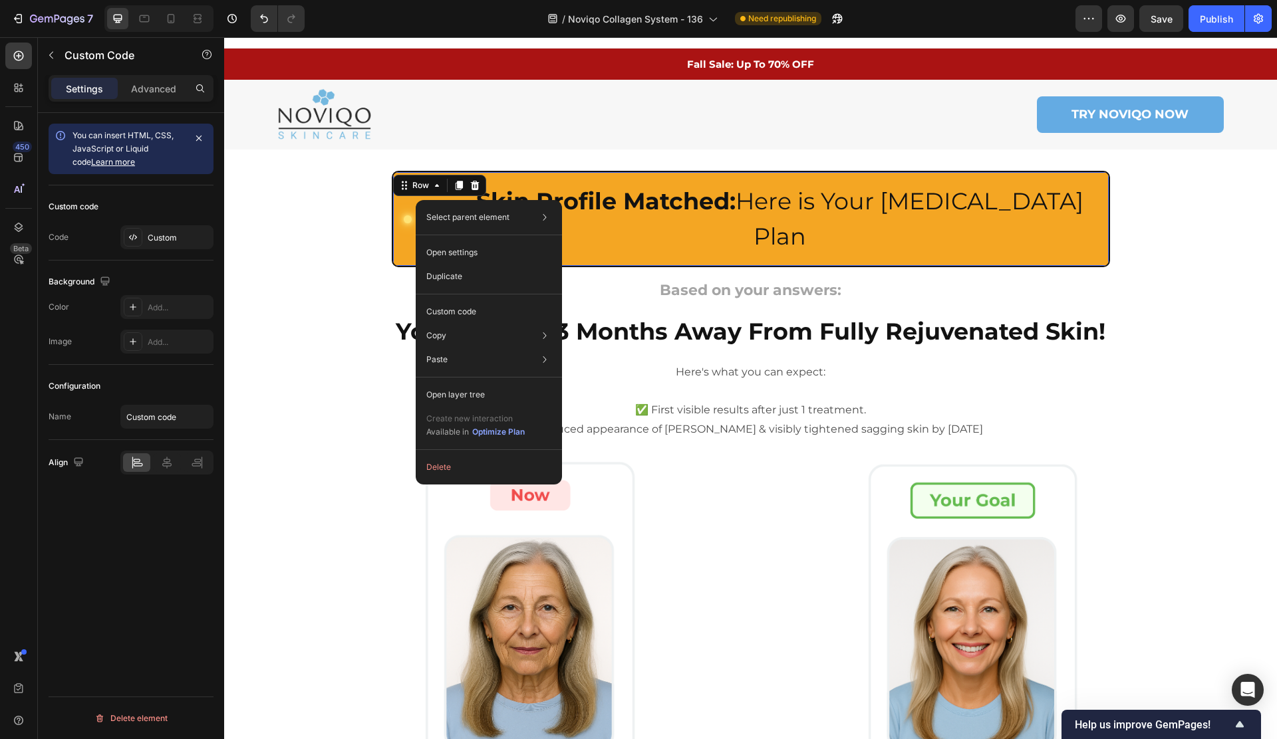
click at [398, 215] on div "Custom Code Skin Profile Matched: Here is Your [MEDICAL_DATA] Plan Heading Row …" at bounding box center [751, 219] width 718 height 96
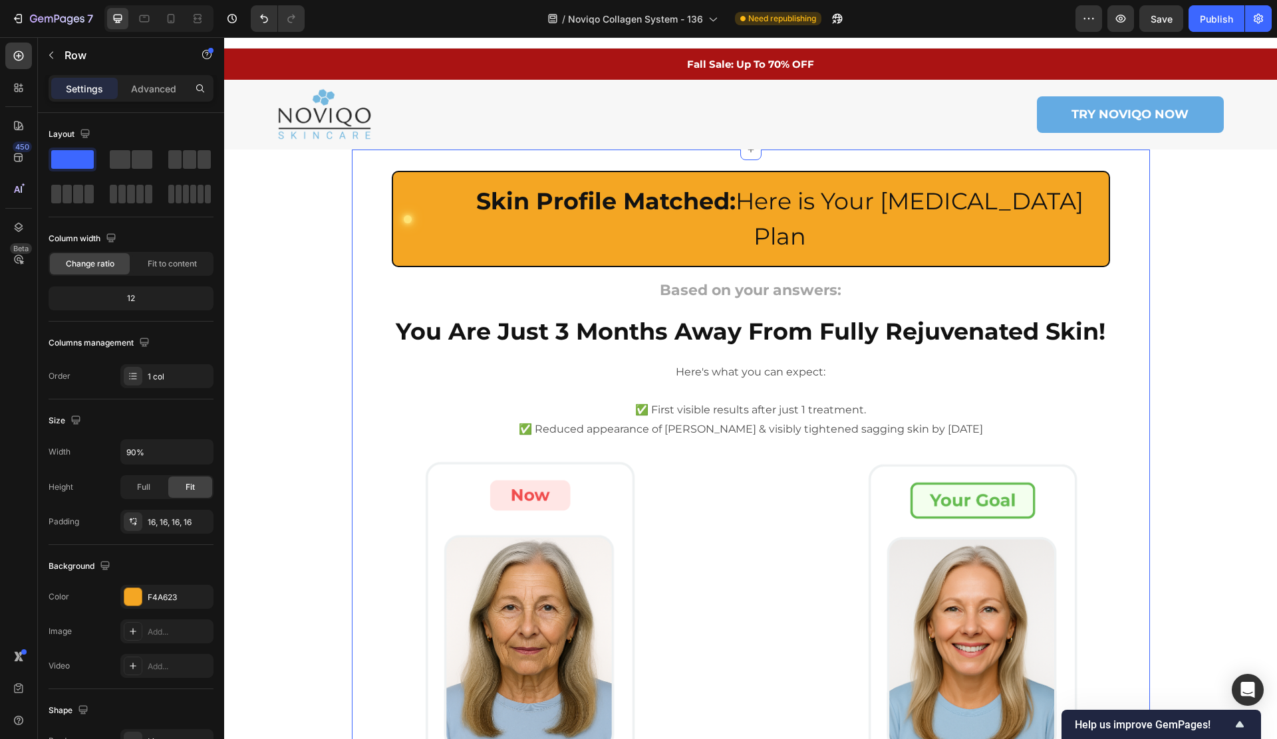
click at [588, 320] on div "Custom Code Skin Profile Matched: Here is Your [MEDICAL_DATA] Plan Heading Row …" at bounding box center [751, 631] width 798 height 920
click at [420, 215] on div at bounding box center [433, 219] width 58 height 8
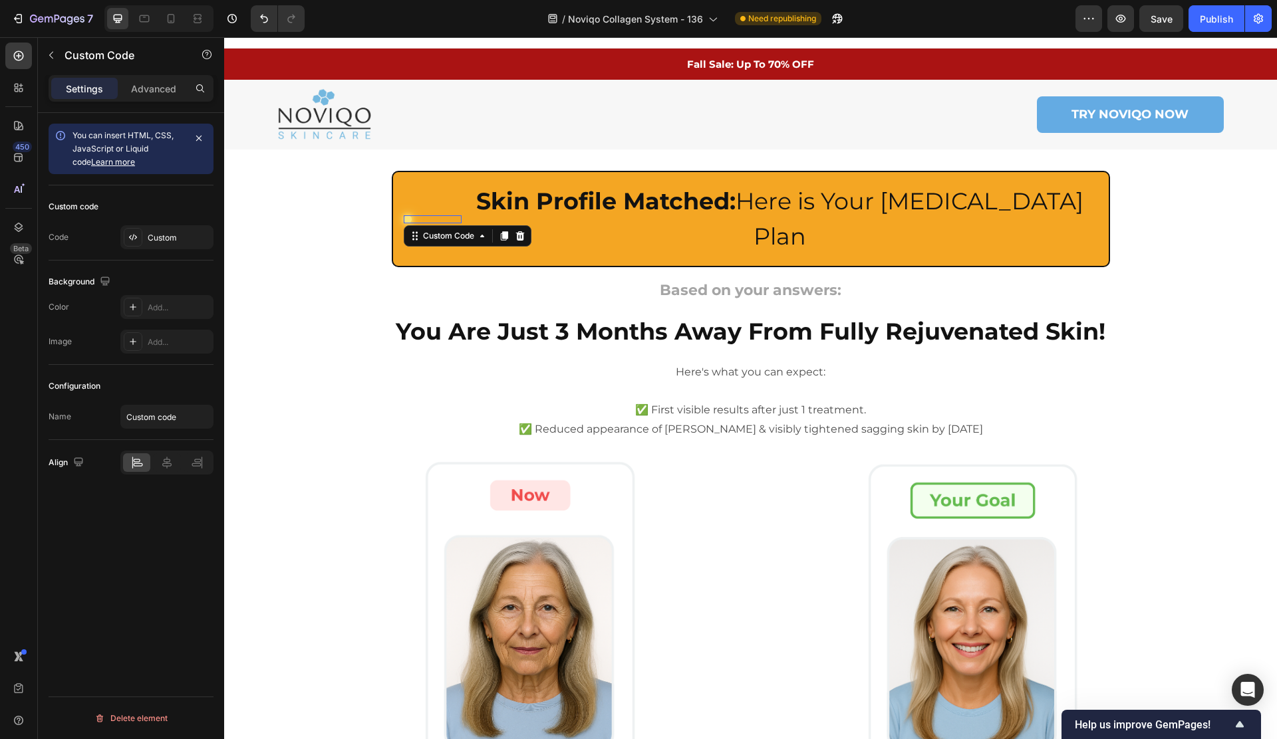
click at [224, 37] on div at bounding box center [224, 37] width 0 height 0
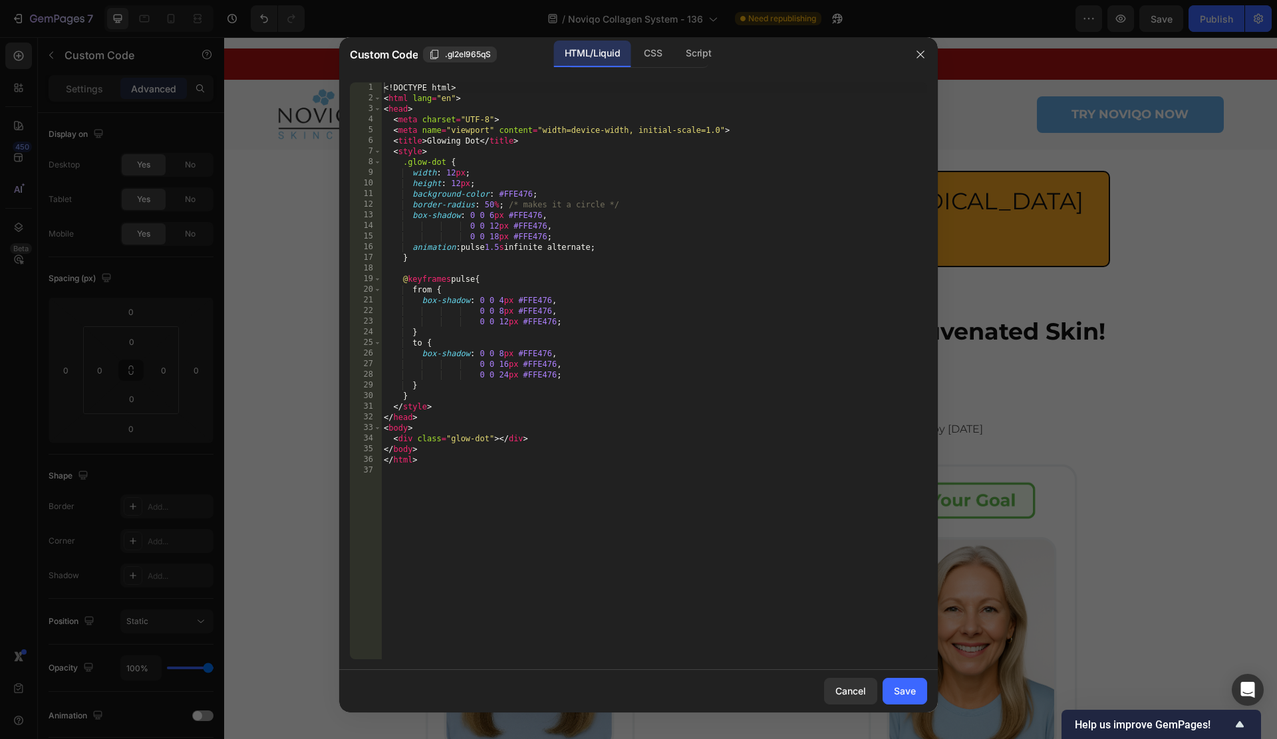
click at [513, 210] on div "<! DOCTYPE html > < html lang = "en" > < head > < meta charset = "UTF-8" > < me…" at bounding box center [654, 381] width 546 height 598
type textarea "</html>"
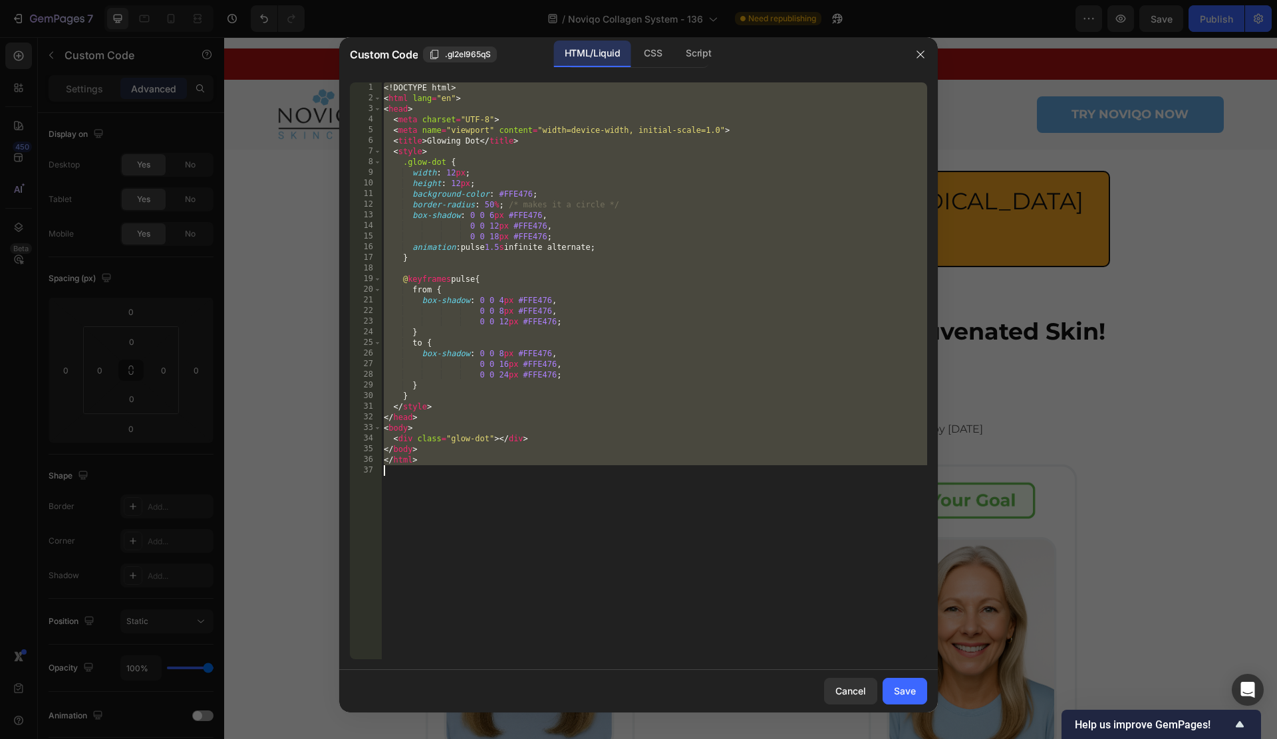
paste textarea
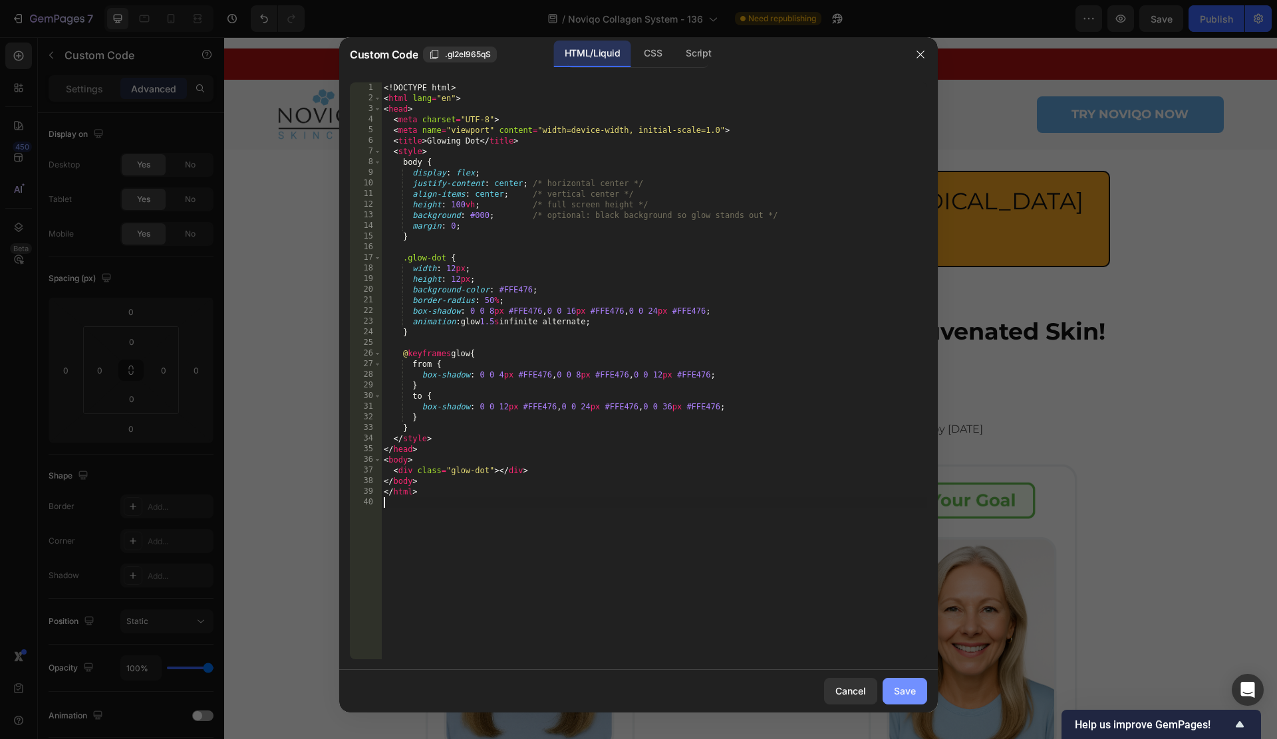
click at [897, 691] on div "Save" at bounding box center [905, 691] width 22 height 14
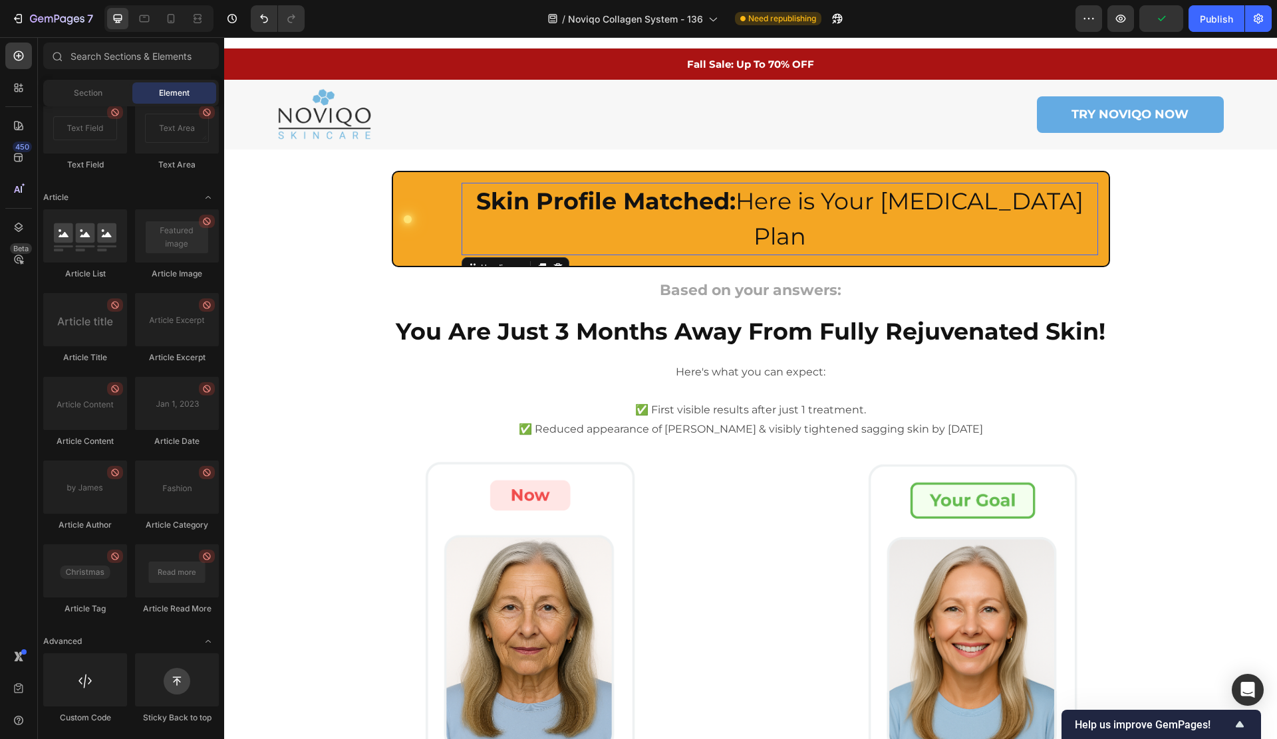
click at [600, 213] on strong "Skin Profile Matched:" at bounding box center [605, 201] width 259 height 29
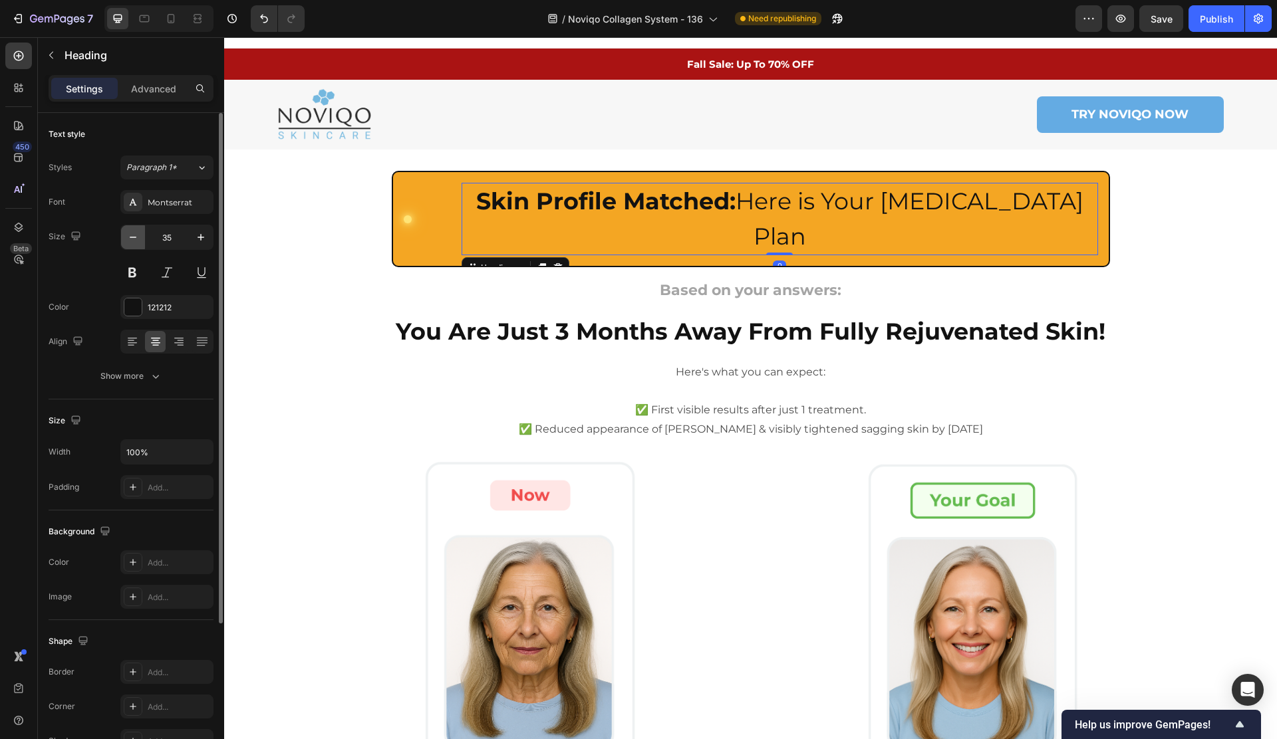
click at [128, 239] on icon "button" at bounding box center [132, 237] width 13 height 13
type input "34"
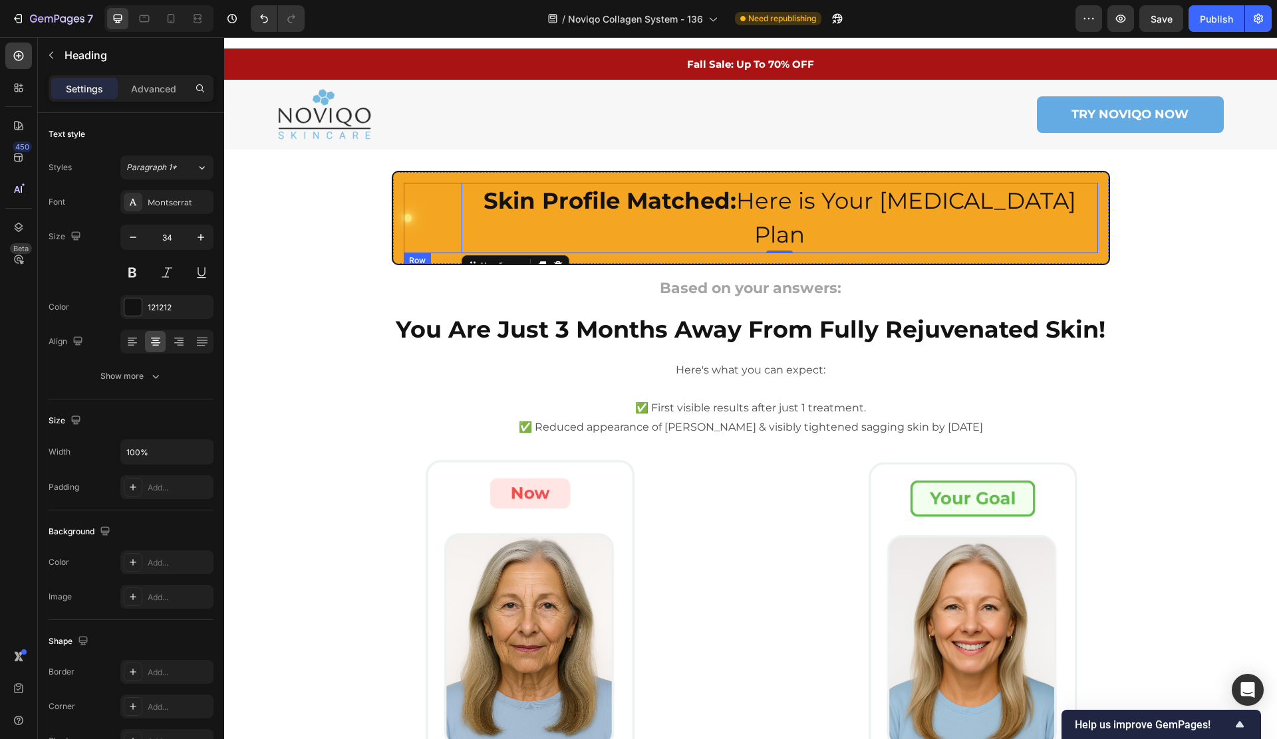
click at [420, 214] on div "Custom Code" at bounding box center [433, 218] width 58 height 8
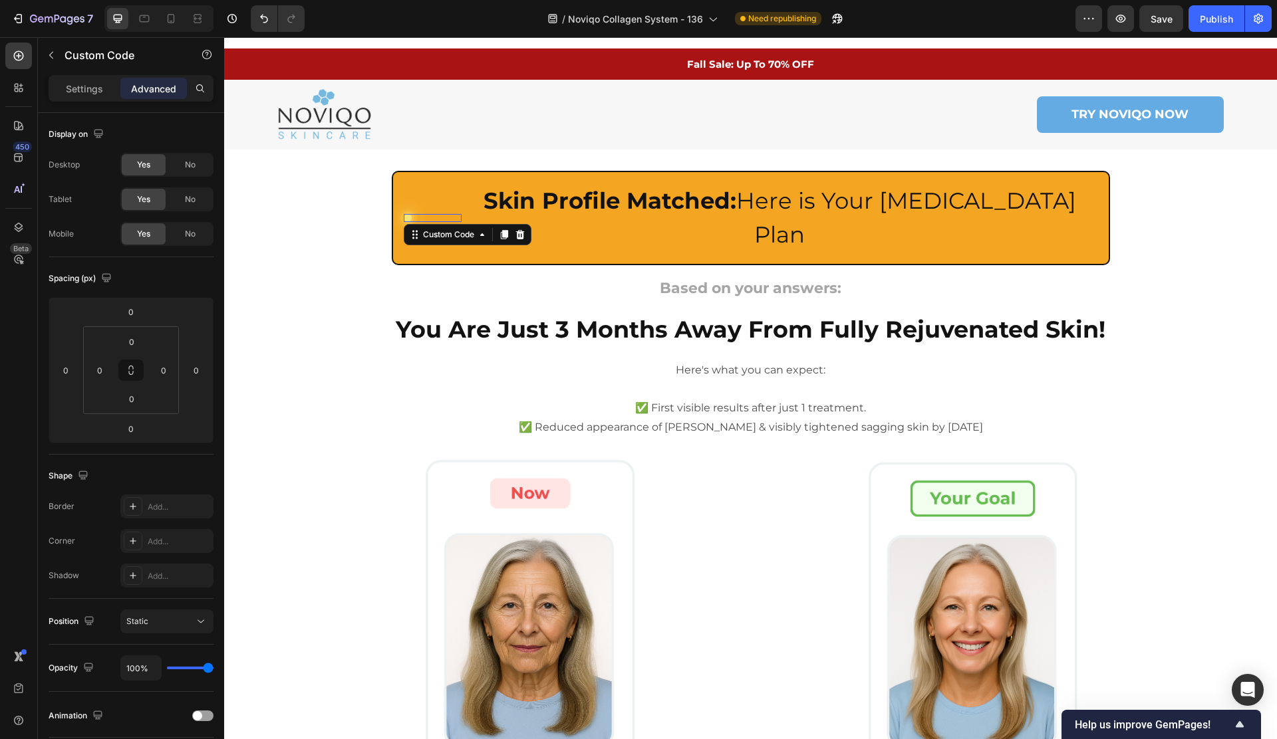
click at [224, 37] on div at bounding box center [224, 37] width 0 height 0
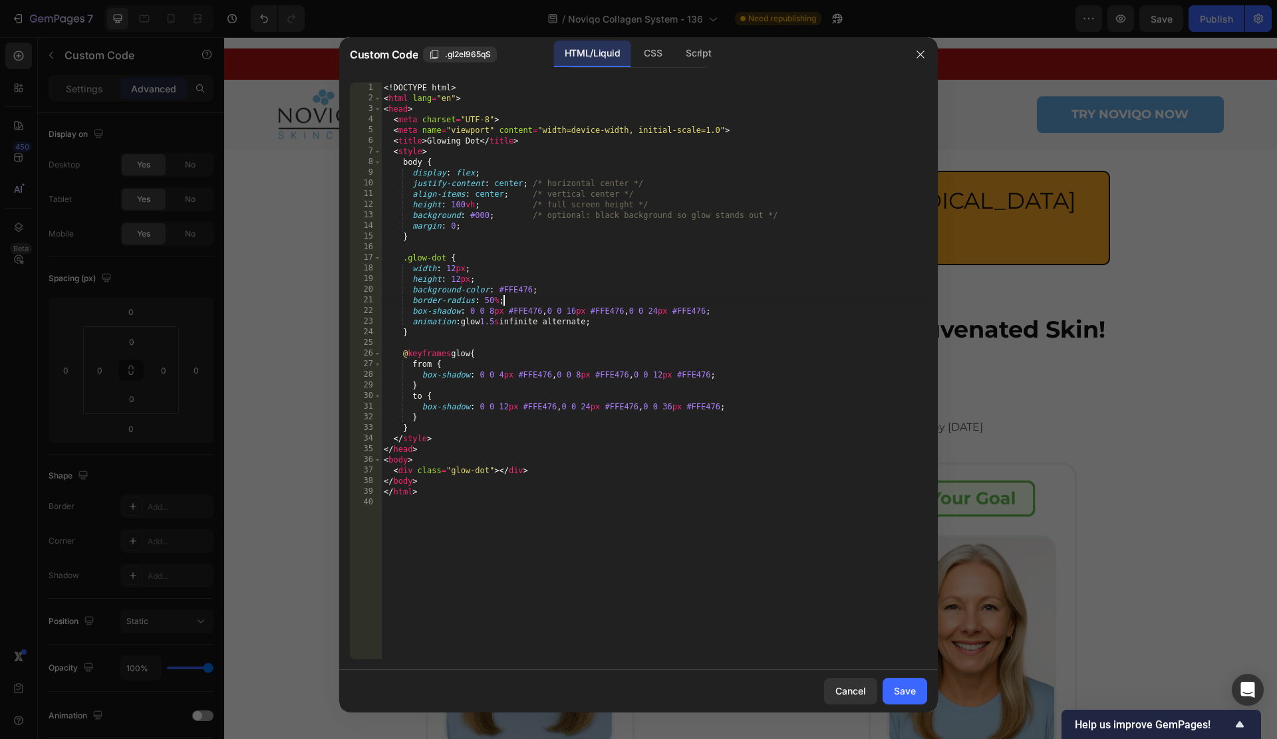
click at [686, 299] on div "<! DOCTYPE html > < html lang = "en" > < head > < meta charset = "UTF-8" > < me…" at bounding box center [654, 381] width 546 height 598
type textarea "</html>"
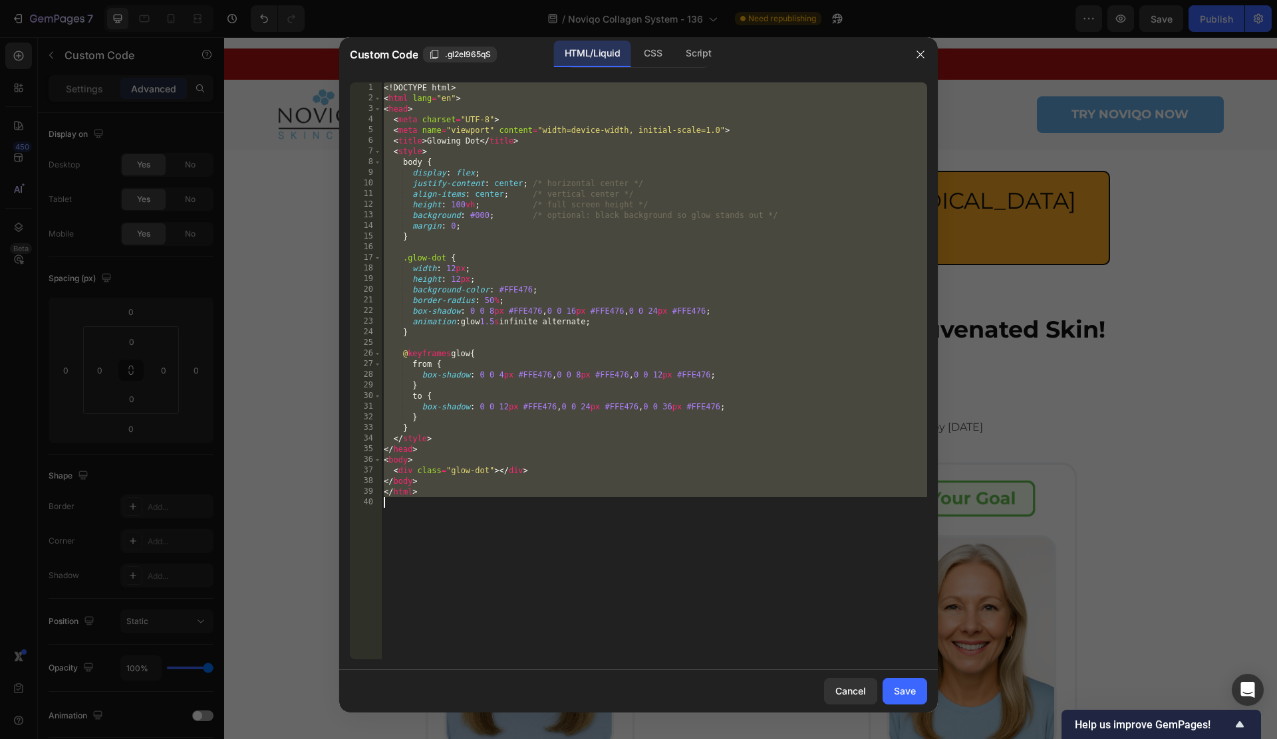
paste textarea
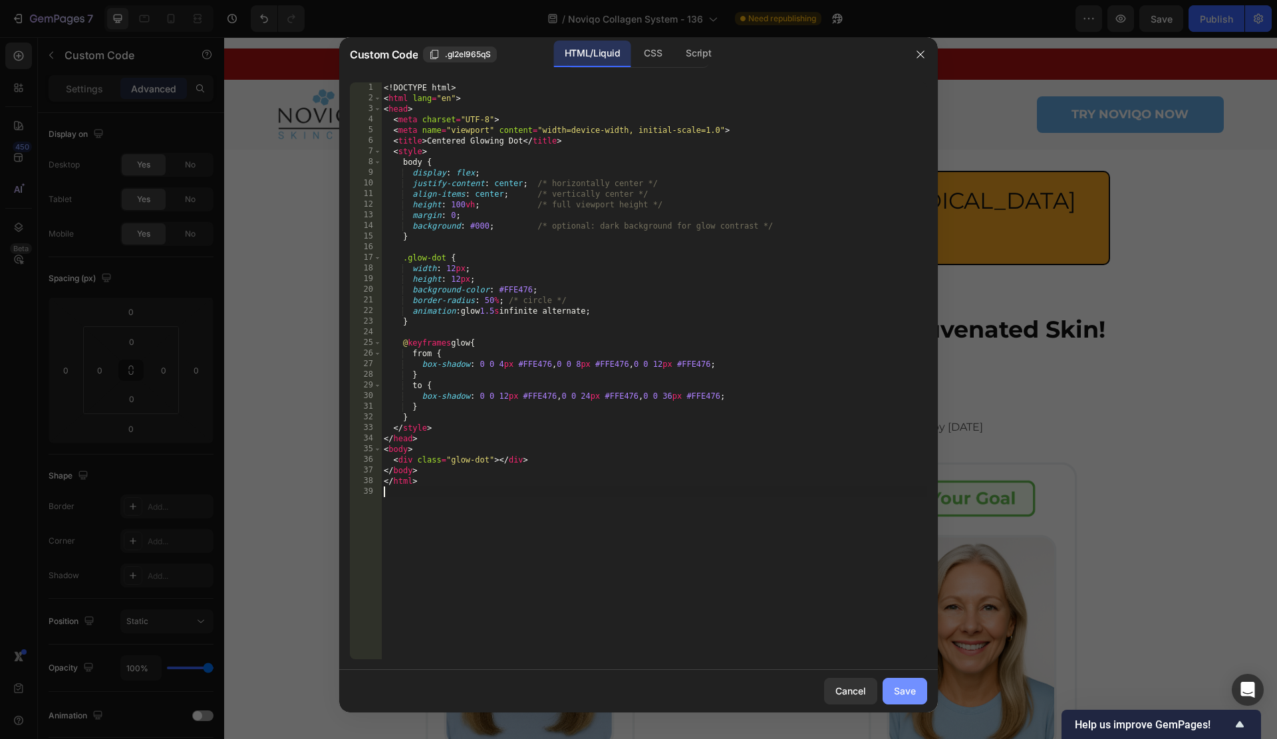
click at [915, 695] on div "Save" at bounding box center [905, 691] width 22 height 14
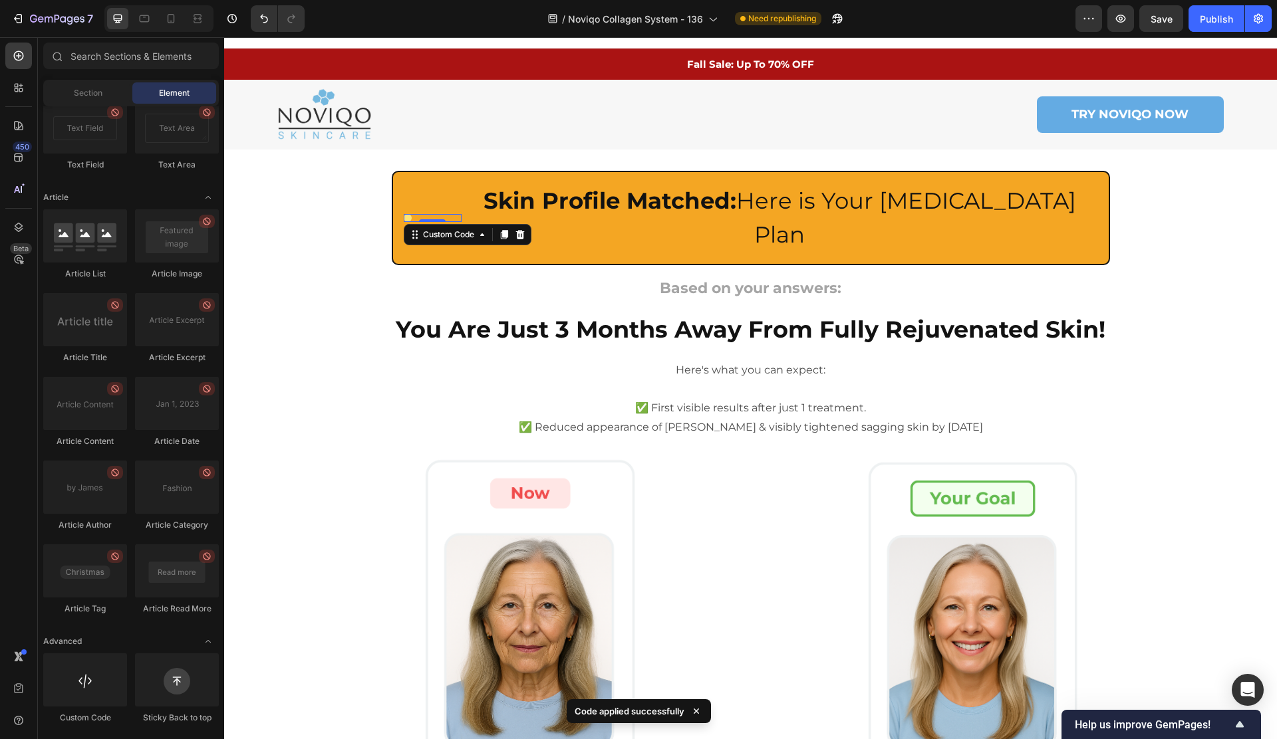
click at [410, 214] on div at bounding box center [408, 218] width 8 height 8
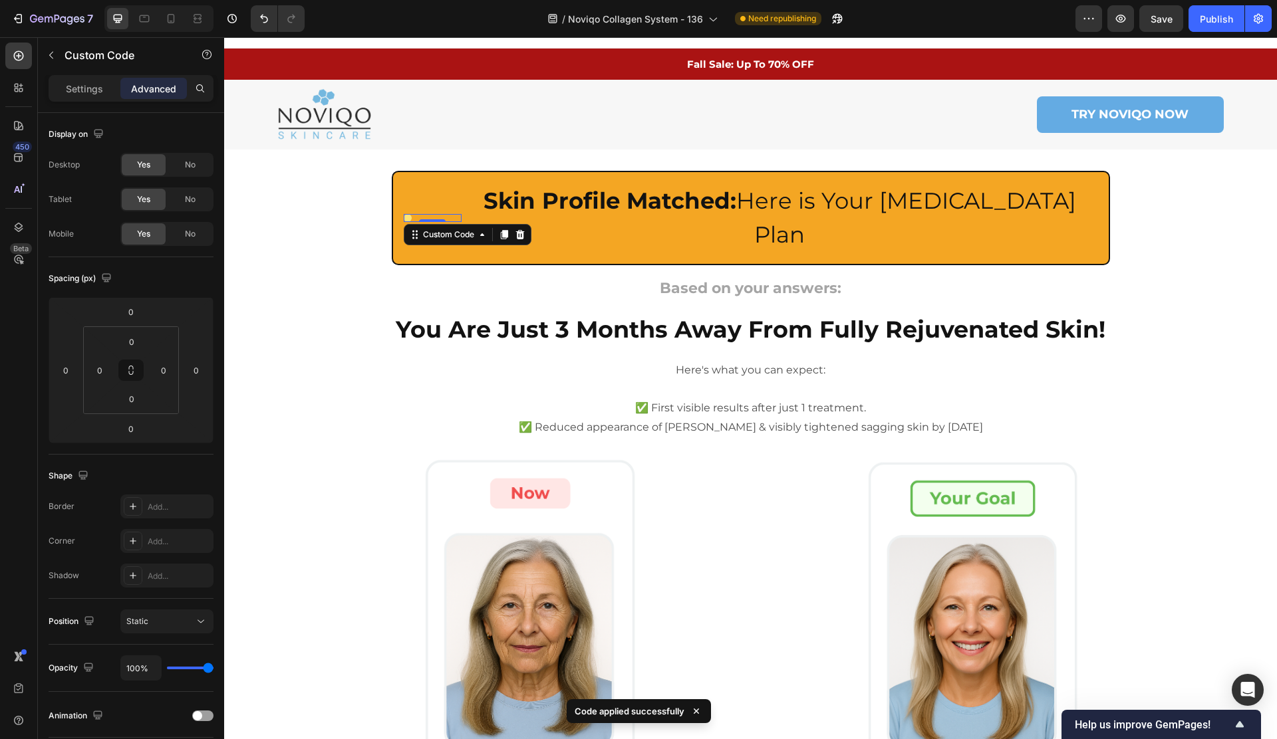
click at [418, 214] on div at bounding box center [433, 218] width 58 height 8
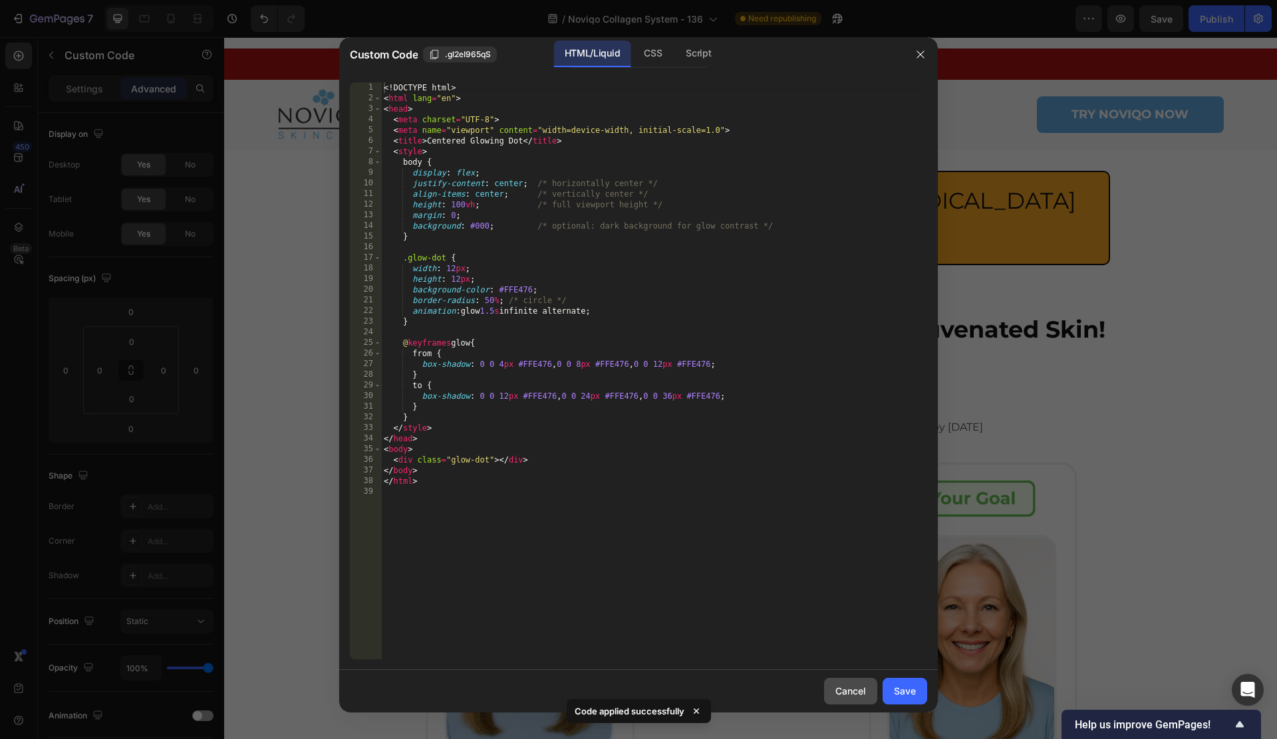
click at [845, 690] on div "Cancel" at bounding box center [850, 691] width 31 height 14
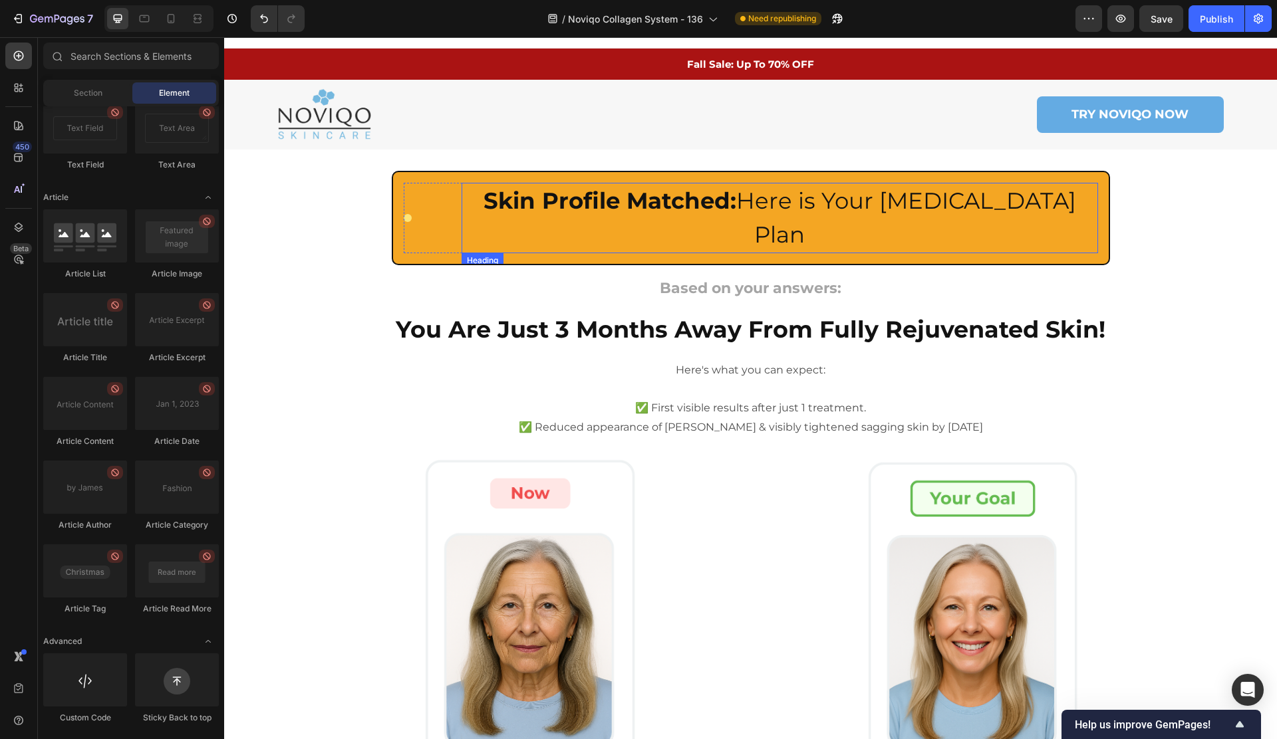
click at [485, 201] on h2 "Skin Profile Matched: Here is Your [MEDICAL_DATA] Plan" at bounding box center [779, 218] width 636 height 70
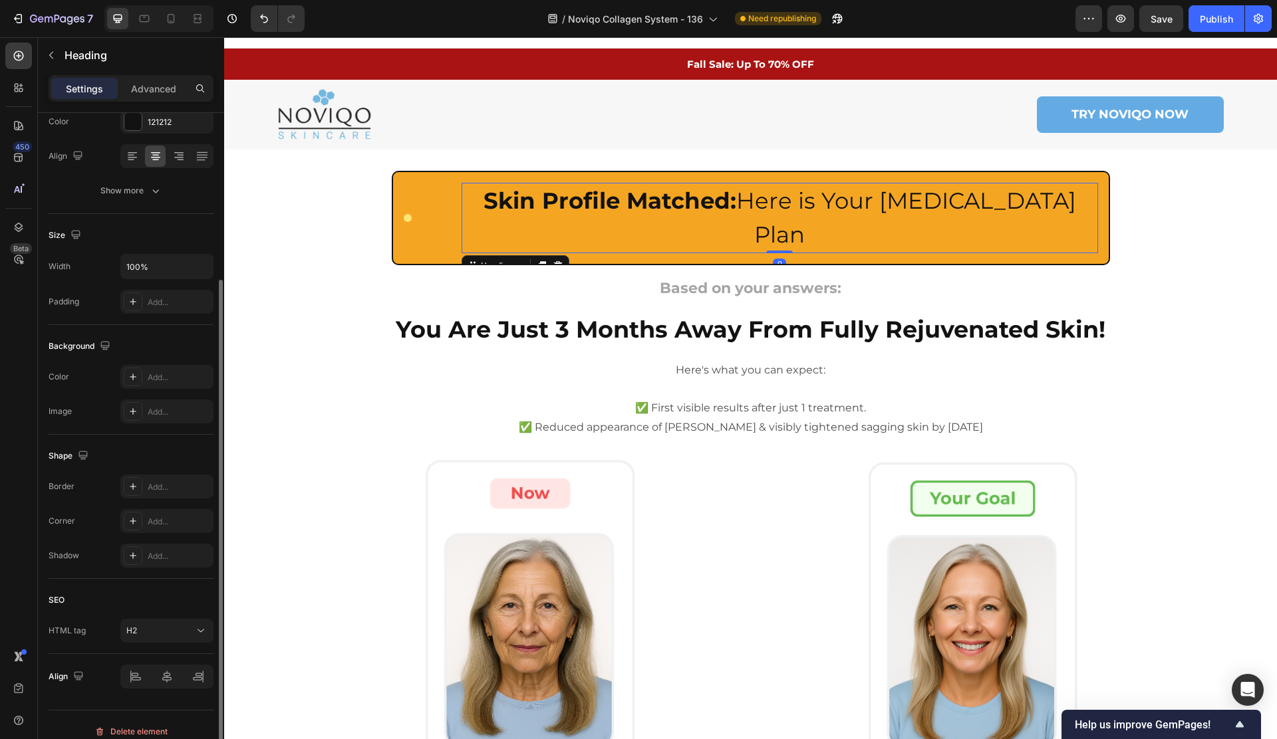
scroll to position [199, 0]
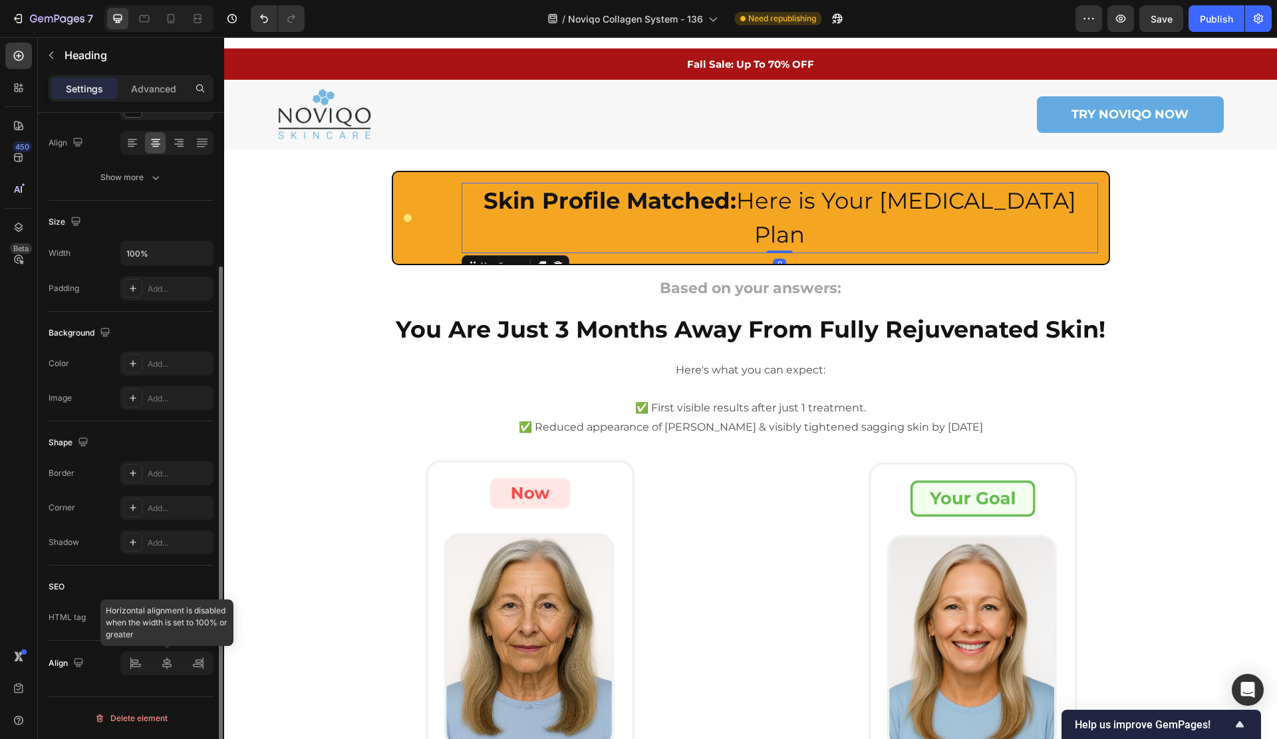
click at [132, 664] on div at bounding box center [166, 664] width 93 height 24
click at [134, 663] on div at bounding box center [166, 664] width 93 height 24
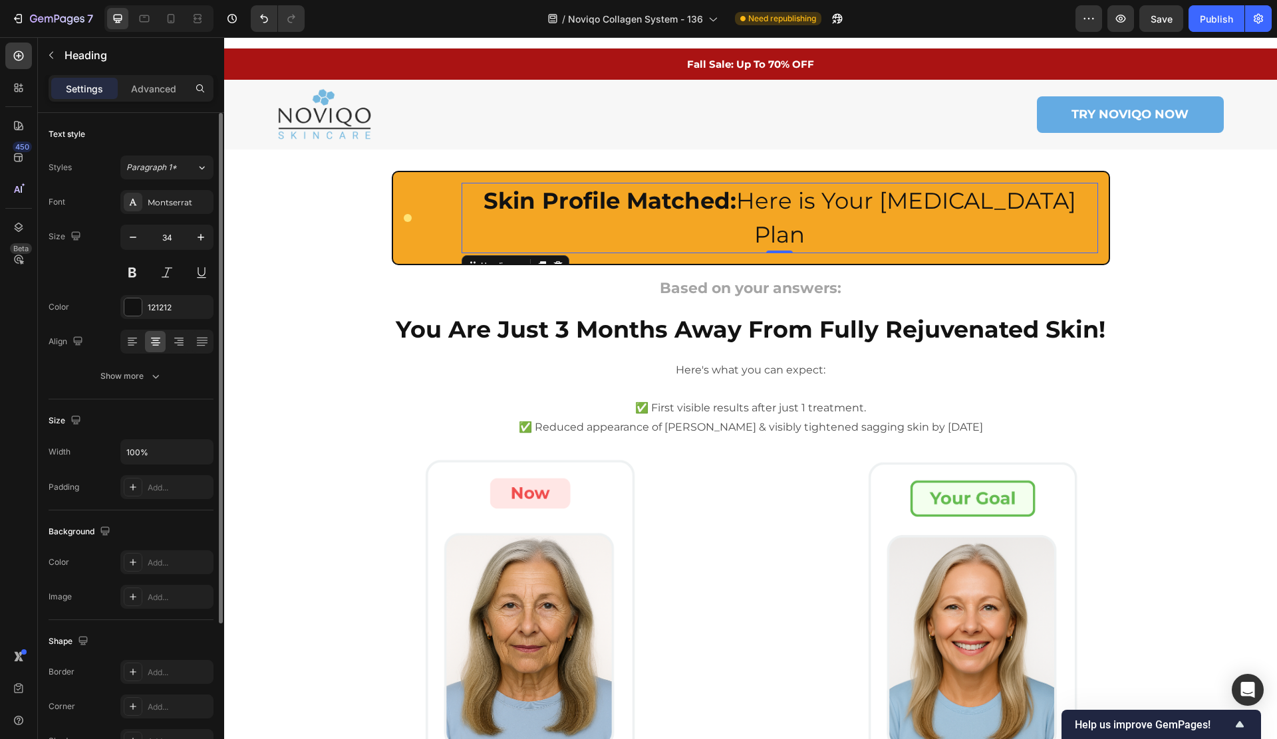
click at [130, 353] on div at bounding box center [166, 342] width 93 height 24
click at [130, 349] on div at bounding box center [132, 341] width 21 height 21
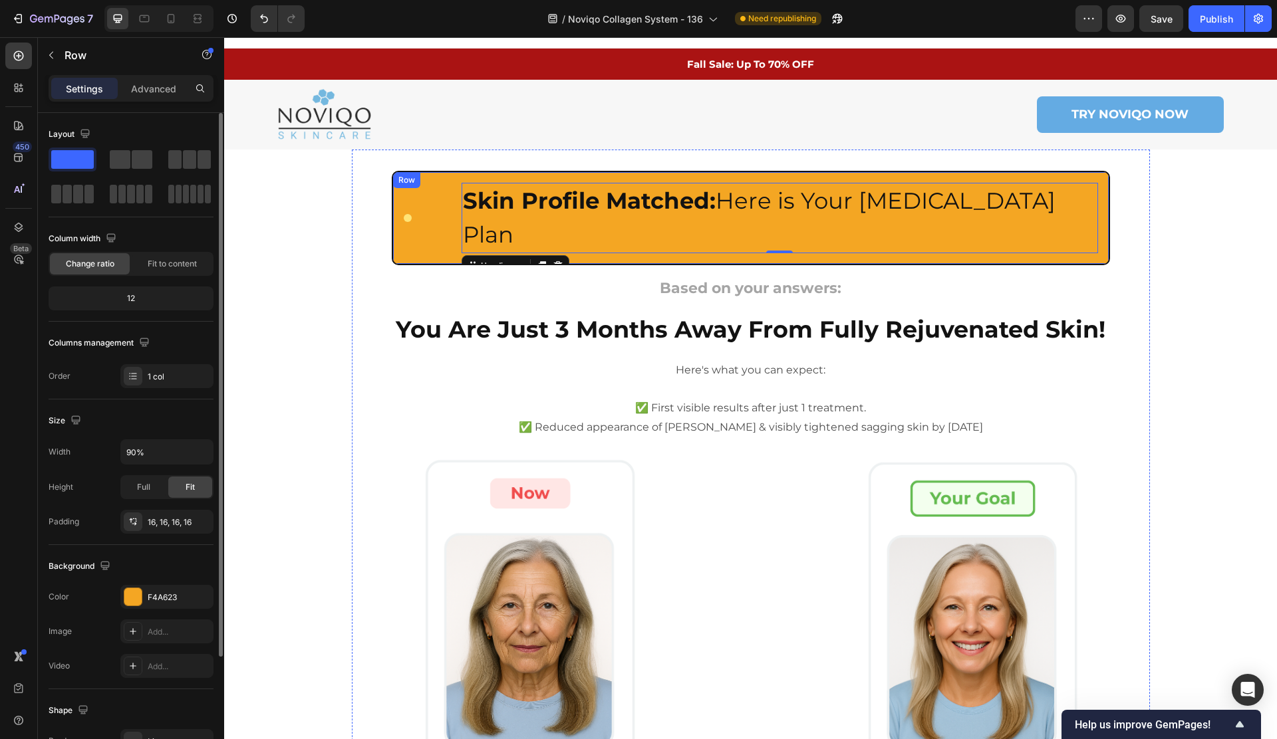
drag, startPoint x: 426, startPoint y: 225, endPoint x: 352, endPoint y: 256, distance: 80.5
click at [426, 225] on div "Custom Code Skin Profile Matched: Here is Your [MEDICAL_DATA] Plan Heading 0 Ro…" at bounding box center [751, 218] width 718 height 94
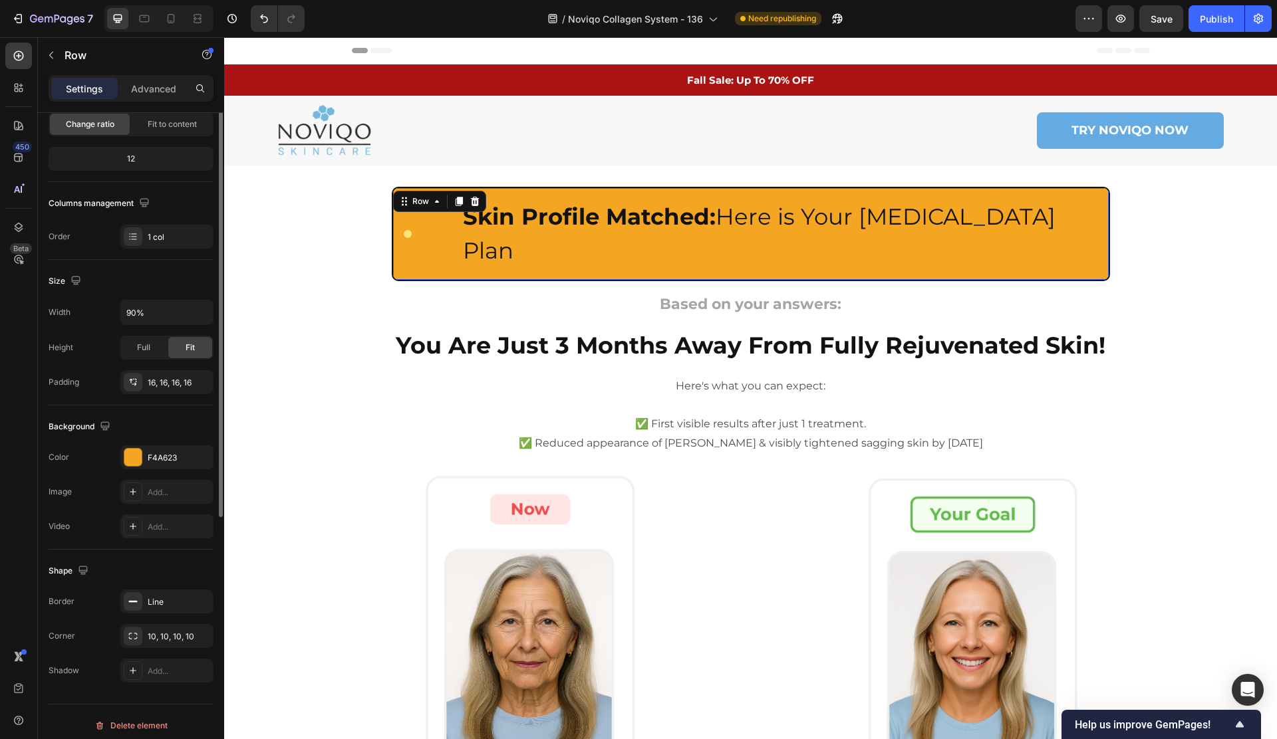
scroll to position [147, 0]
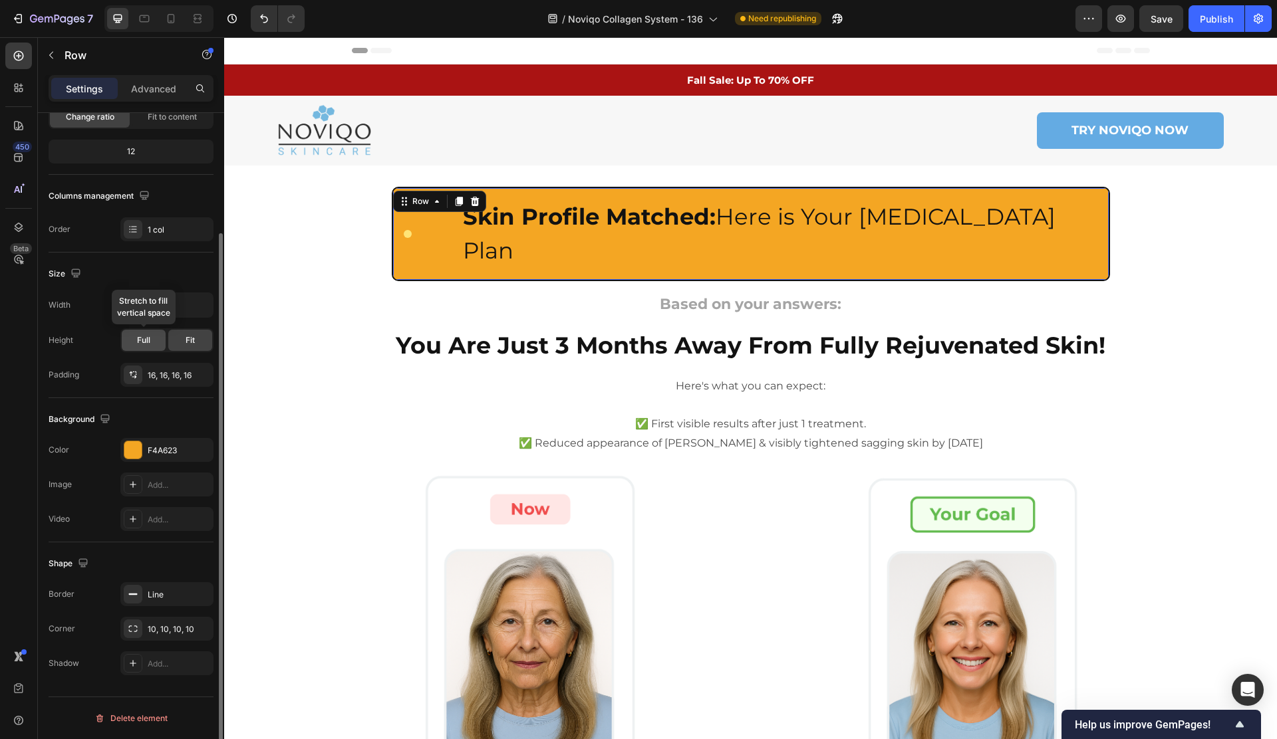
click at [150, 346] on div "Full" at bounding box center [144, 340] width 44 height 21
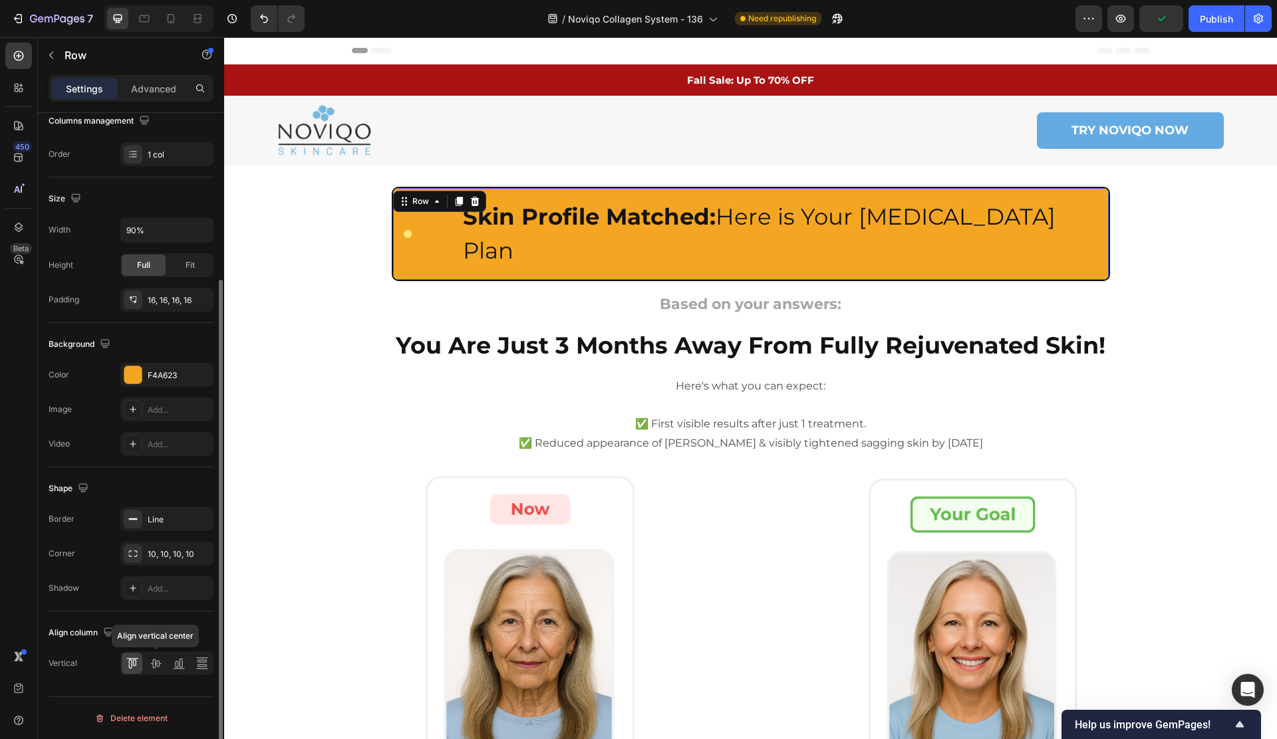
click at [154, 660] on icon at bounding box center [155, 664] width 11 height 9
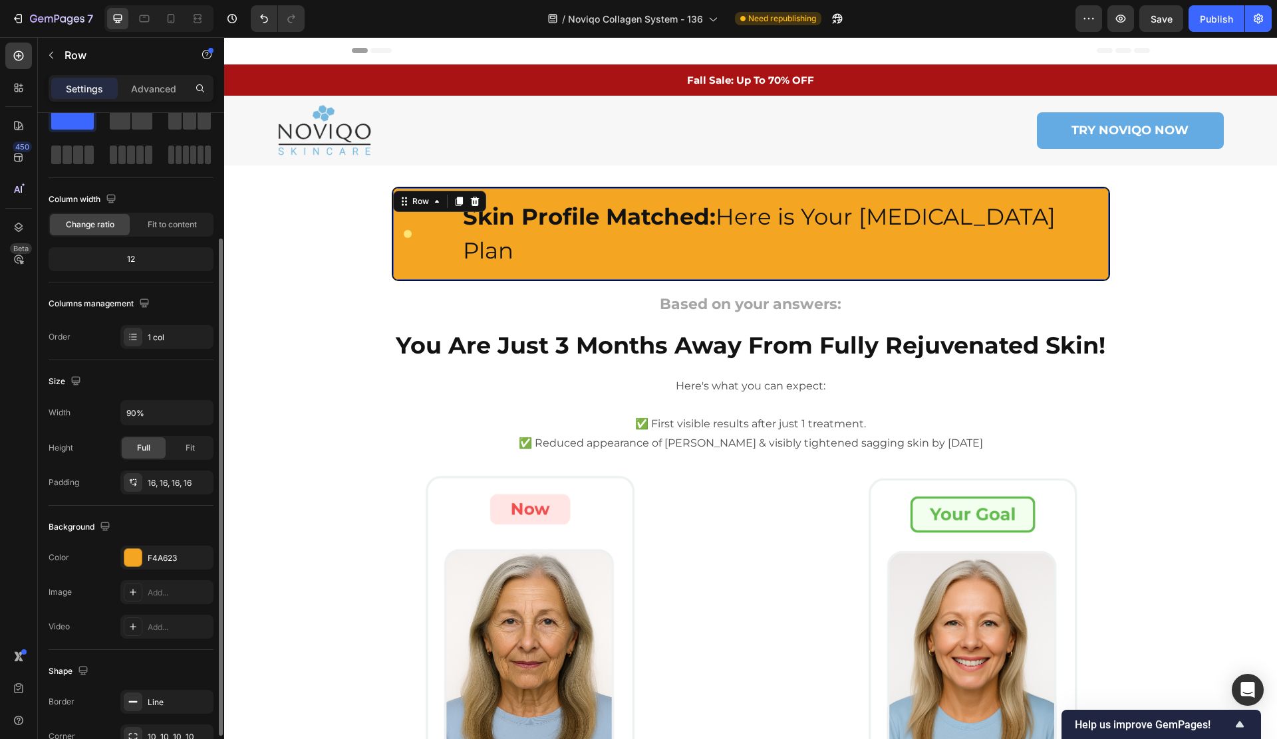
scroll to position [22, 0]
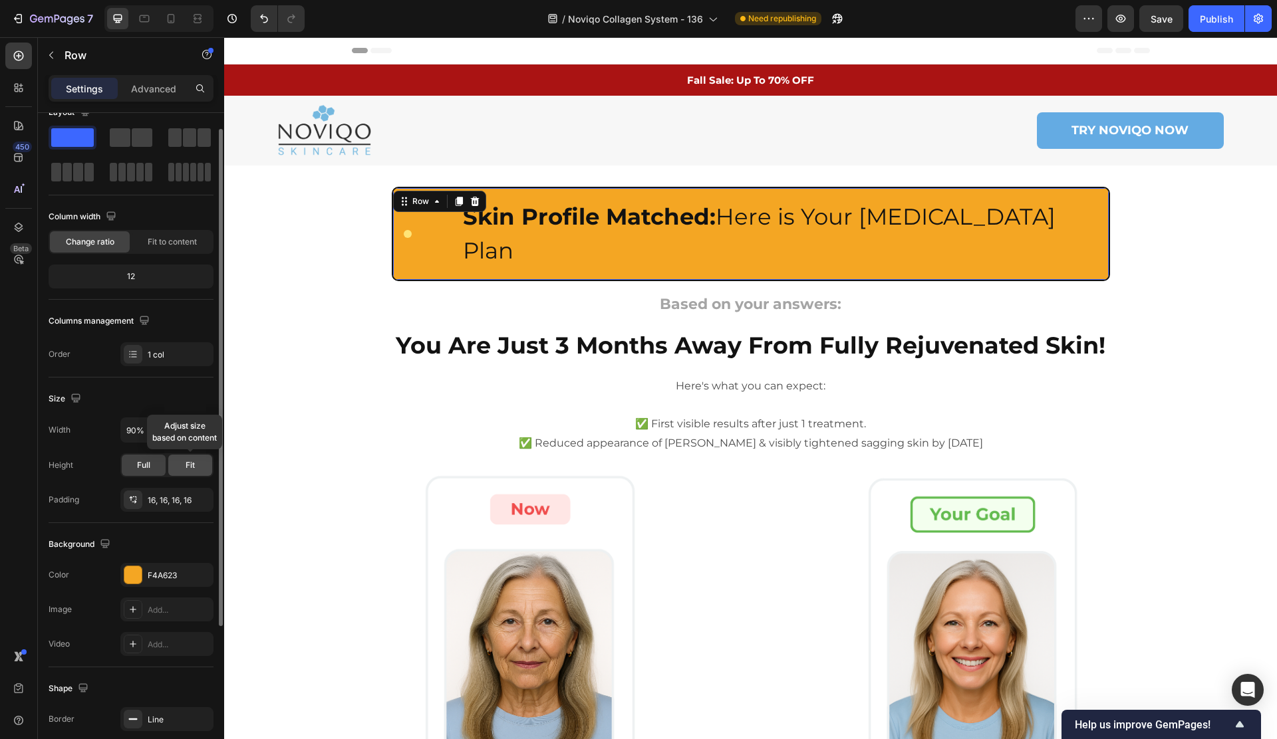
click at [184, 468] on div "Fit" at bounding box center [190, 465] width 44 height 21
click at [140, 467] on span "Full" at bounding box center [143, 465] width 13 height 12
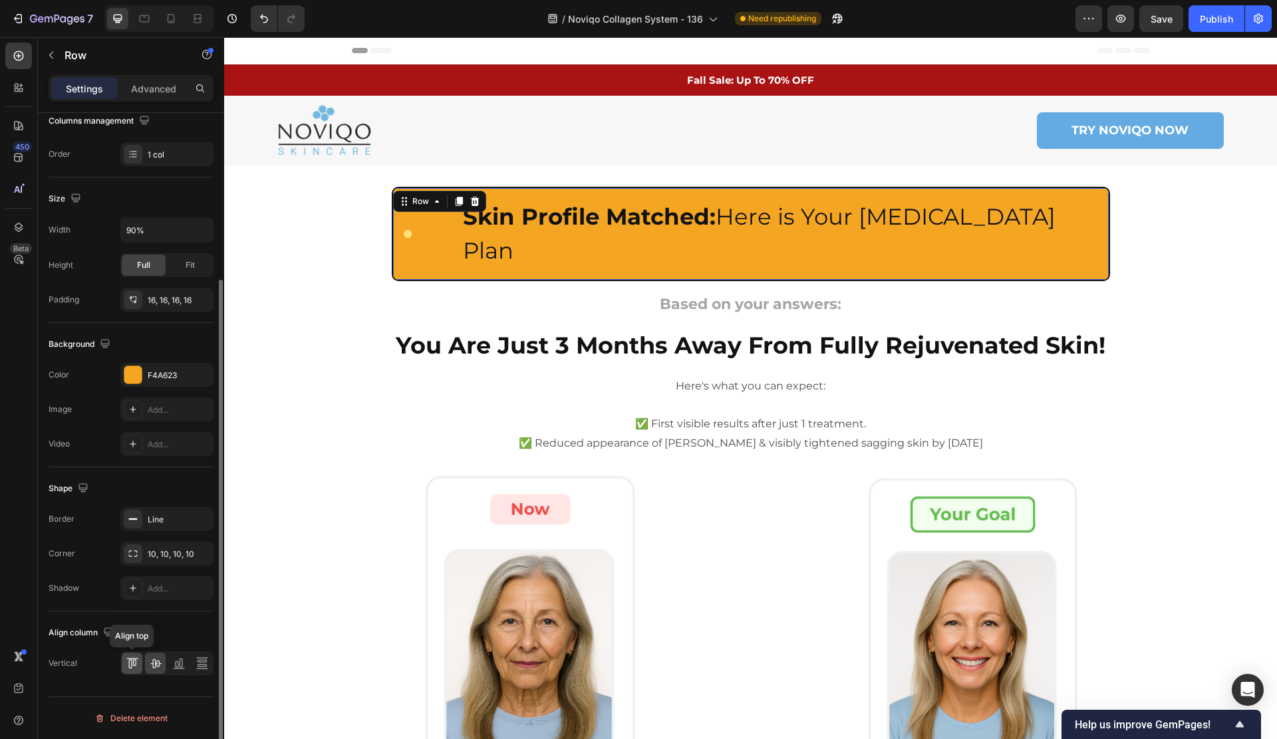
click at [127, 666] on icon at bounding box center [132, 663] width 13 height 13
click at [152, 666] on icon at bounding box center [155, 663] width 13 height 13
click at [473, 240] on div "Custom Code Skin Profile Matched: Here is Your [MEDICAL_DATA] Plan Heading Row …" at bounding box center [751, 234] width 718 height 94
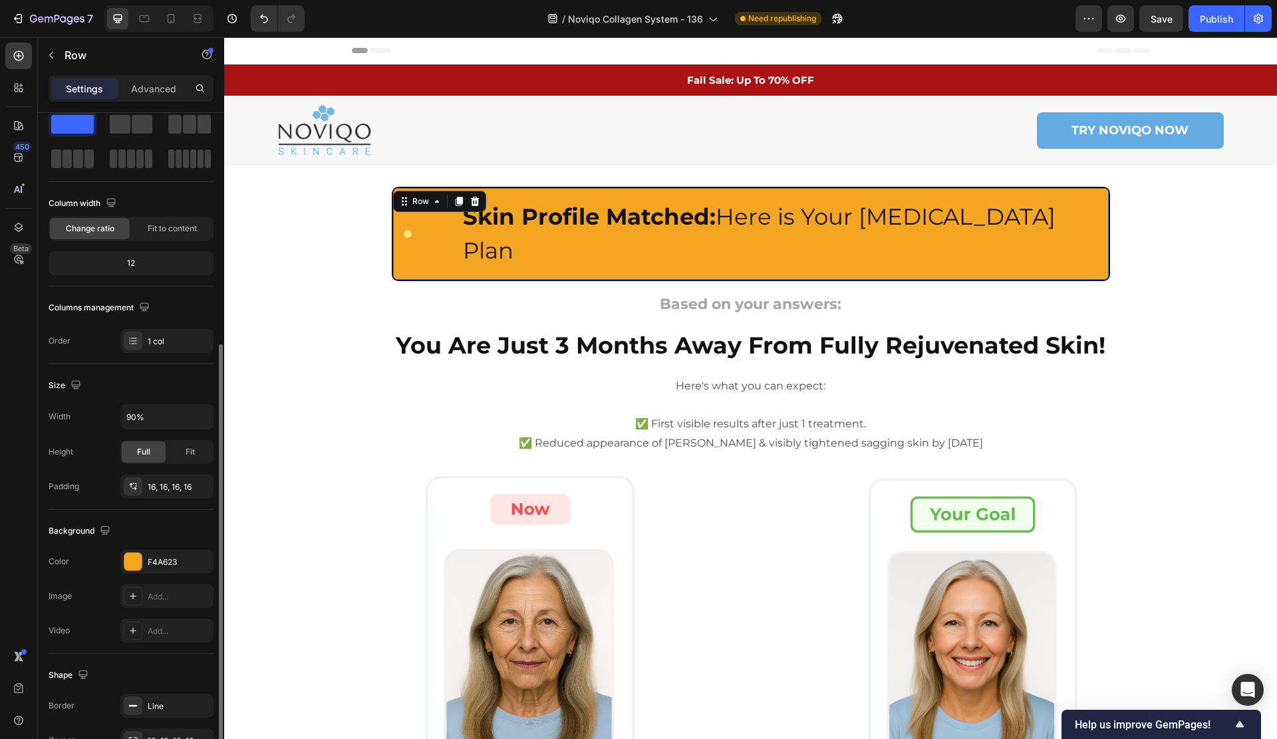
scroll to position [0, 0]
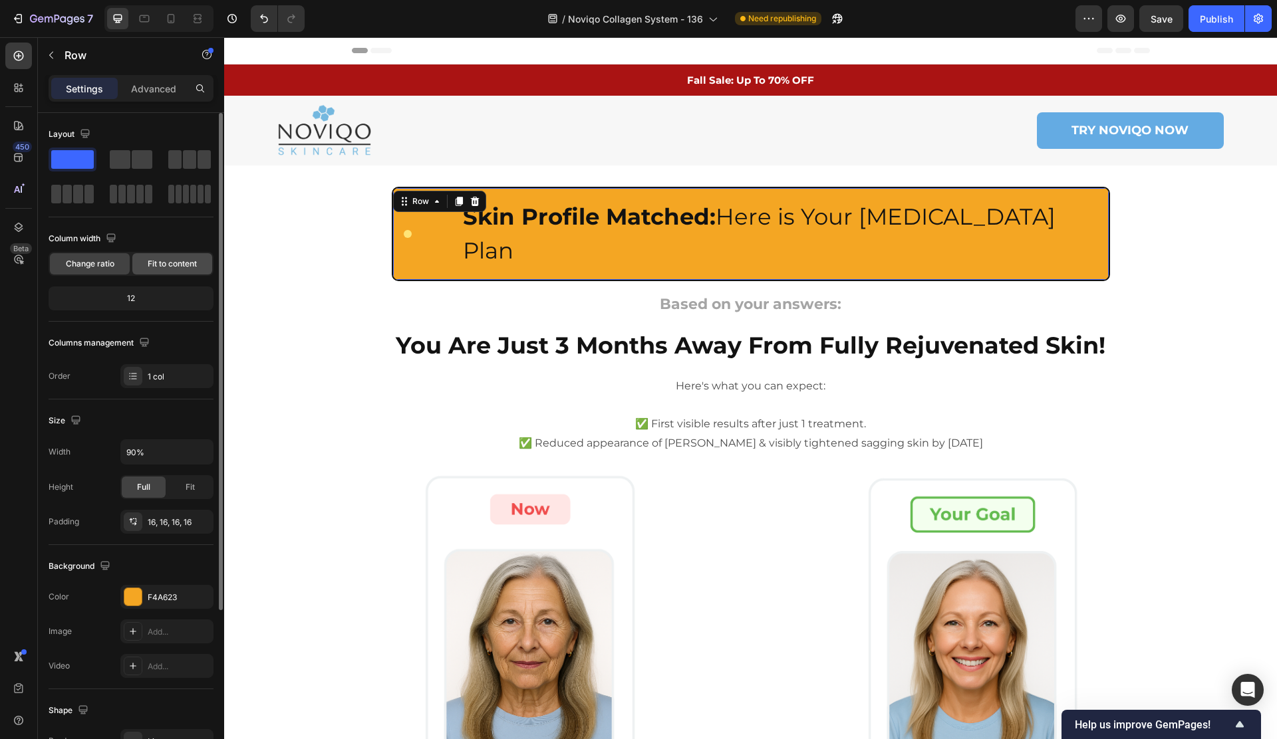
click at [159, 260] on span "Fit to content" at bounding box center [172, 264] width 49 height 12
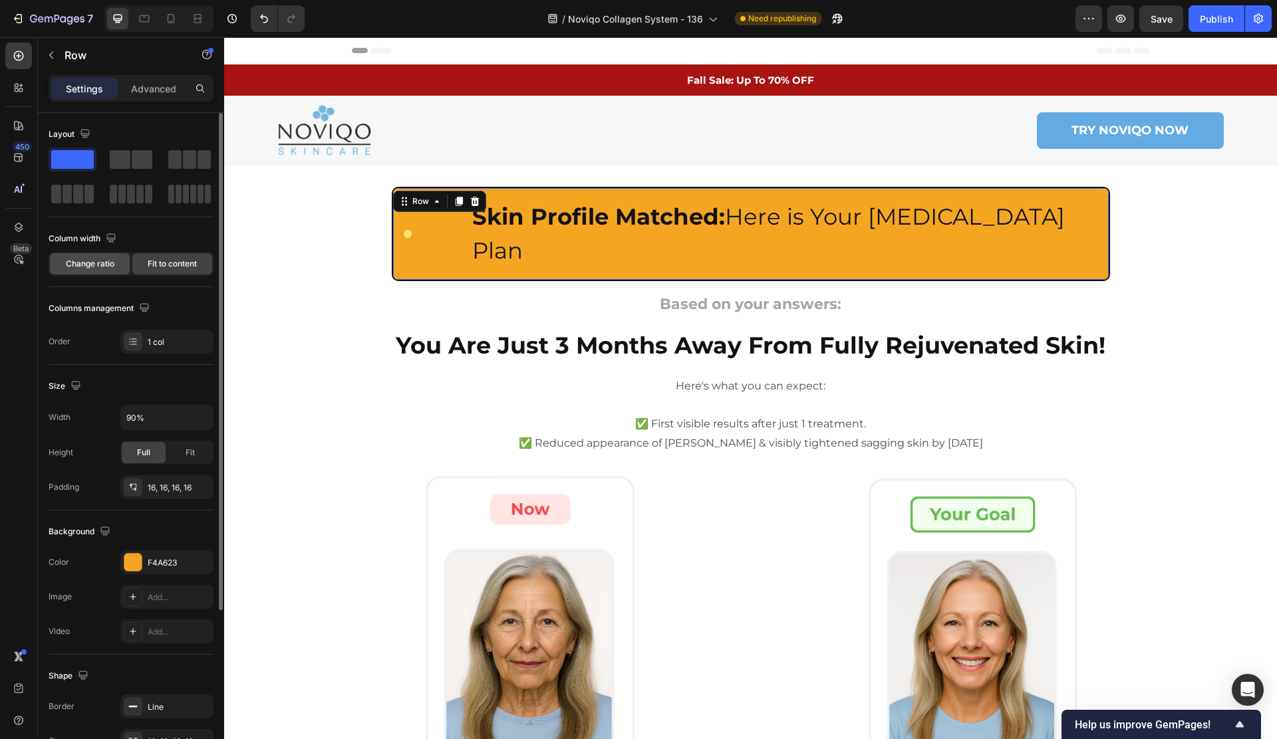
click at [99, 261] on span "Change ratio" at bounding box center [90, 264] width 49 height 12
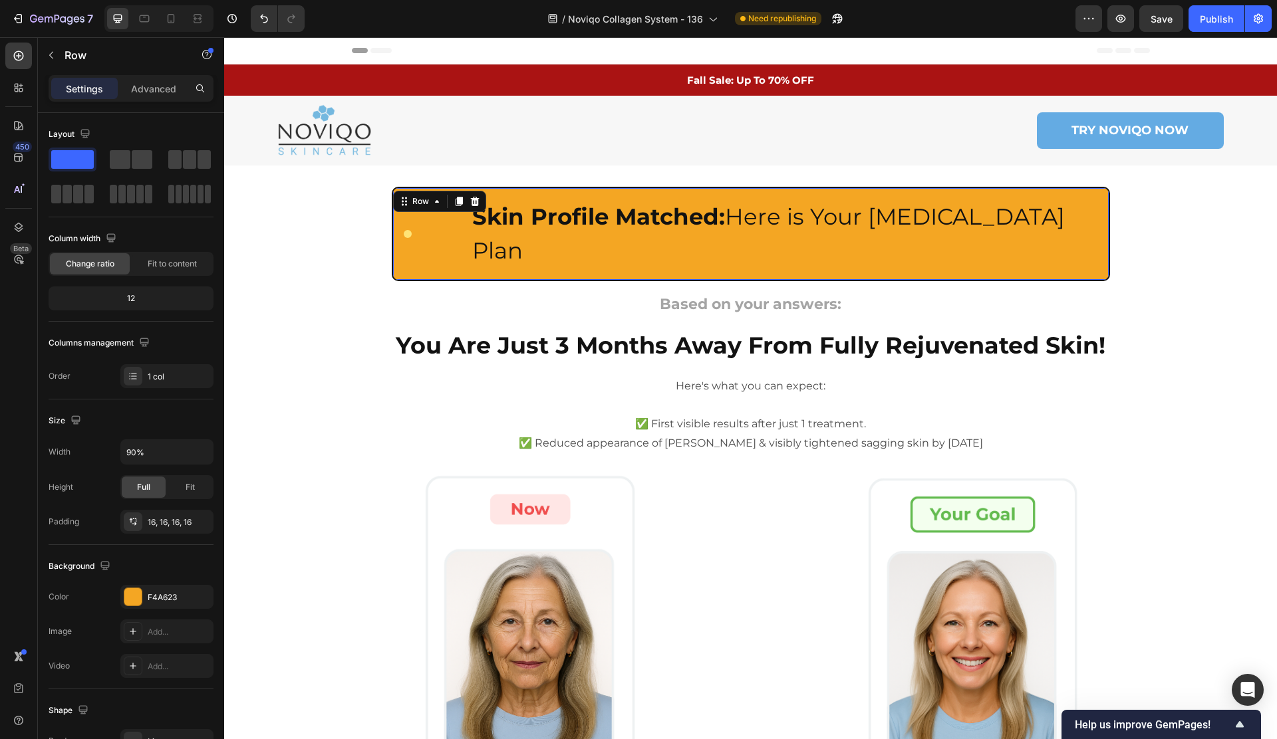
click at [455, 241] on div "Custom Code Skin Profile Matched: Here is Your [MEDICAL_DATA] Plan Heading Row …" at bounding box center [751, 234] width 718 height 94
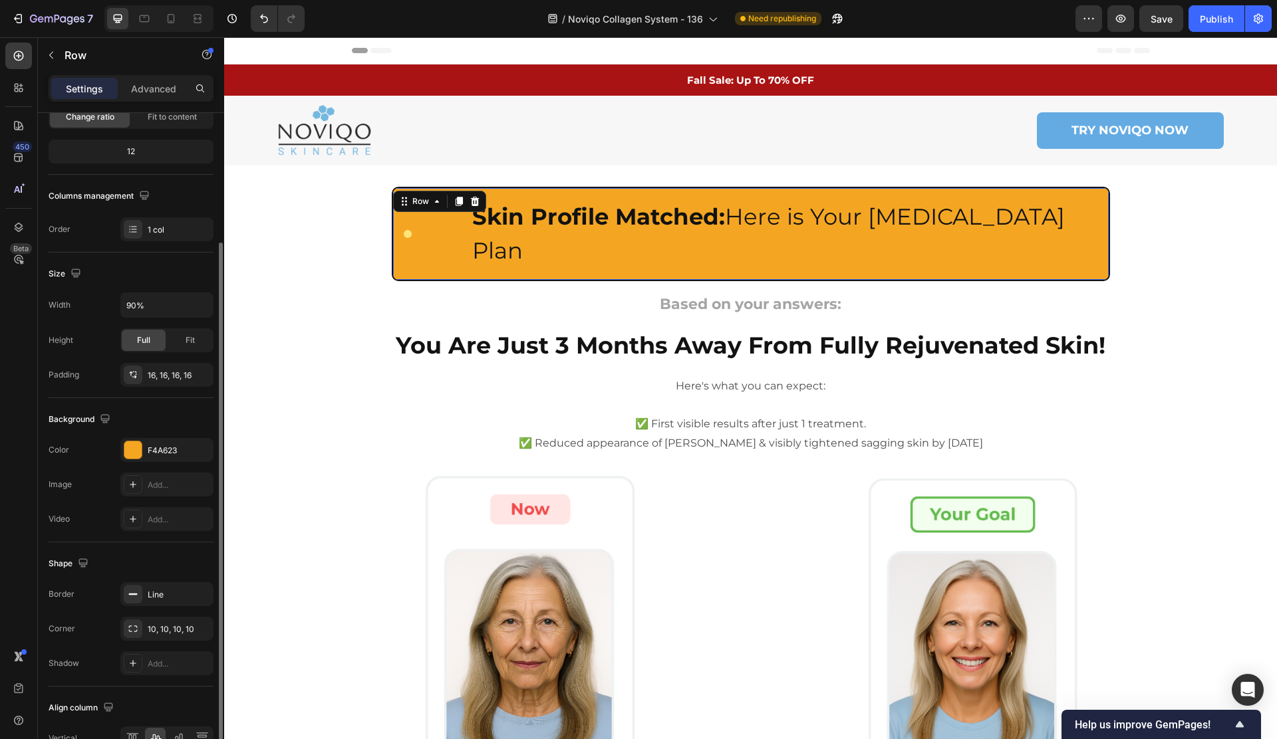
scroll to position [222, 0]
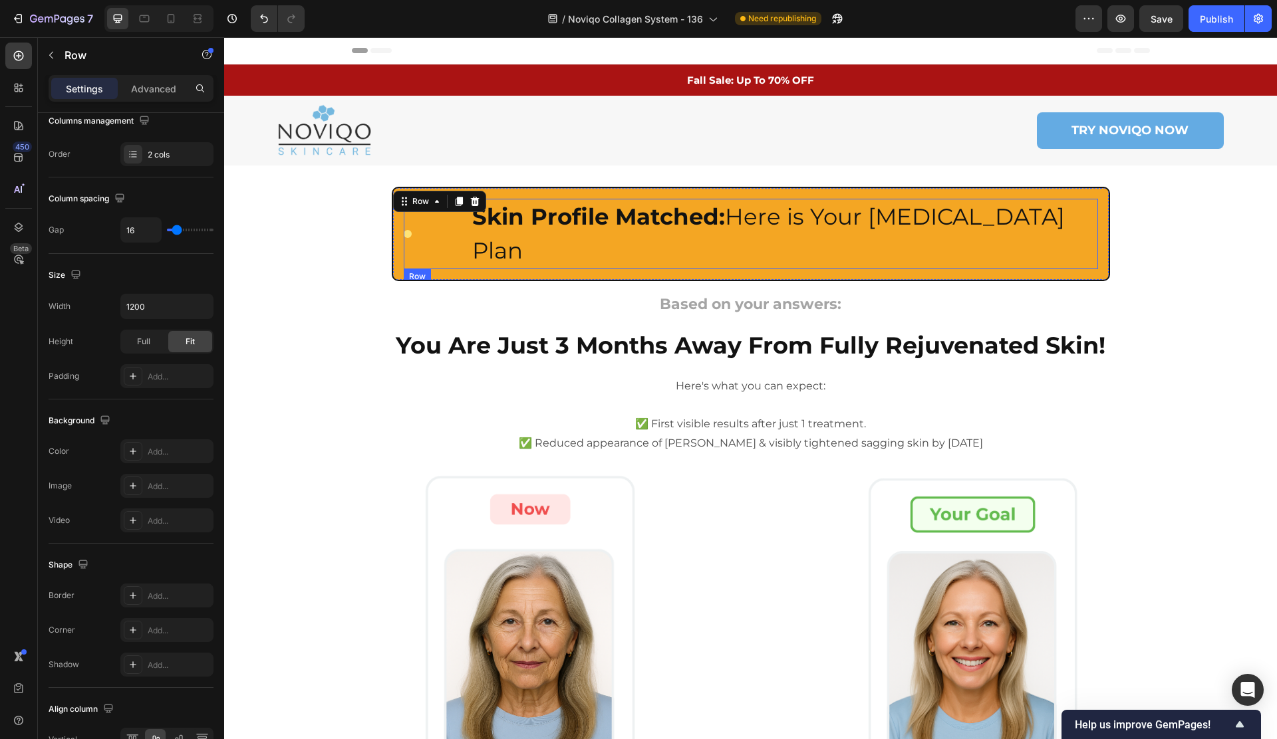
click at [409, 223] on div "Custom Code" at bounding box center [432, 234] width 57 height 70
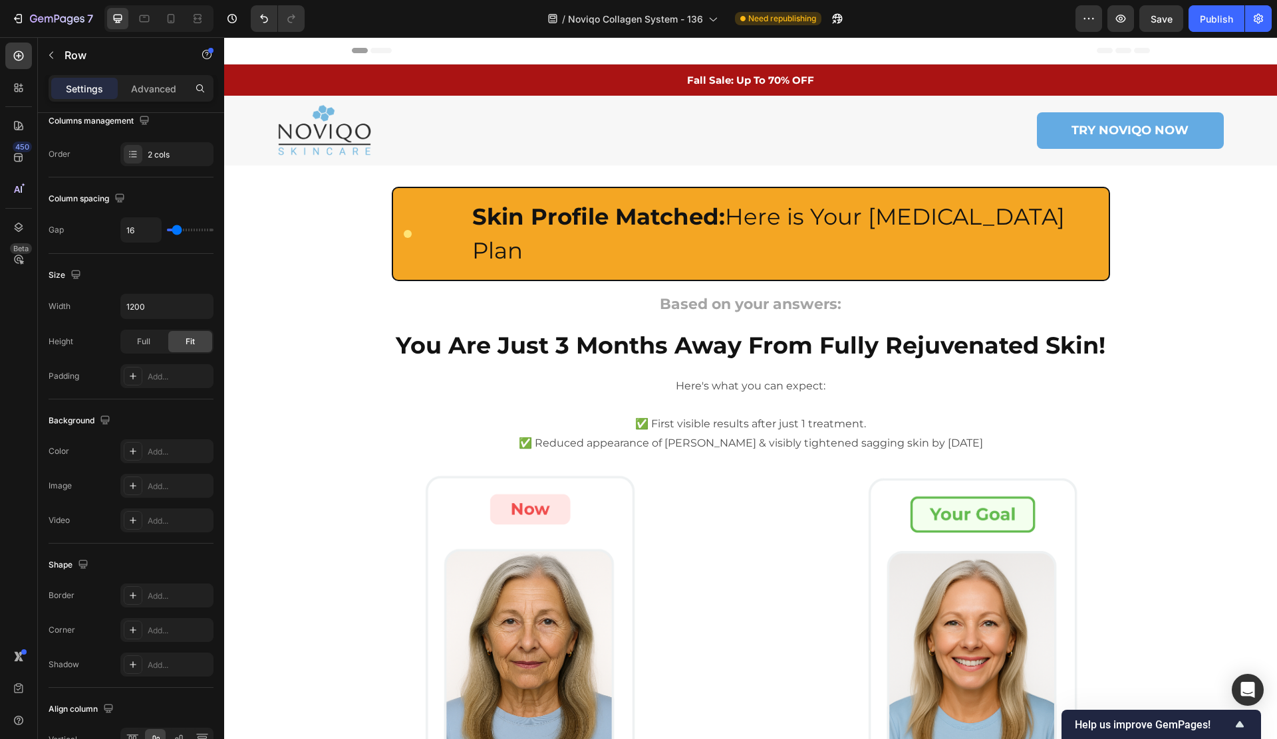
click at [342, 233] on section "Custom Code Skin Profile Matched: Here is Your [MEDICAL_DATA] Plan Heading Row …" at bounding box center [750, 646] width 819 height 961
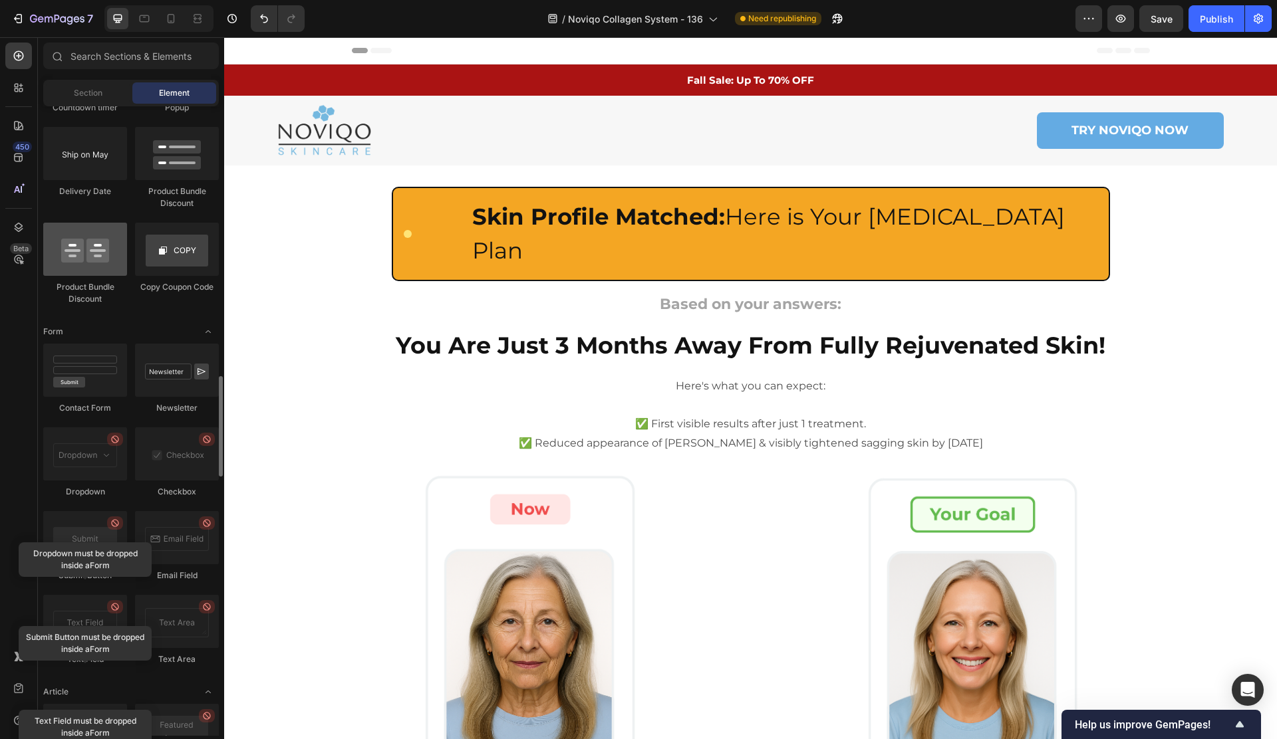
scroll to position [3310, 0]
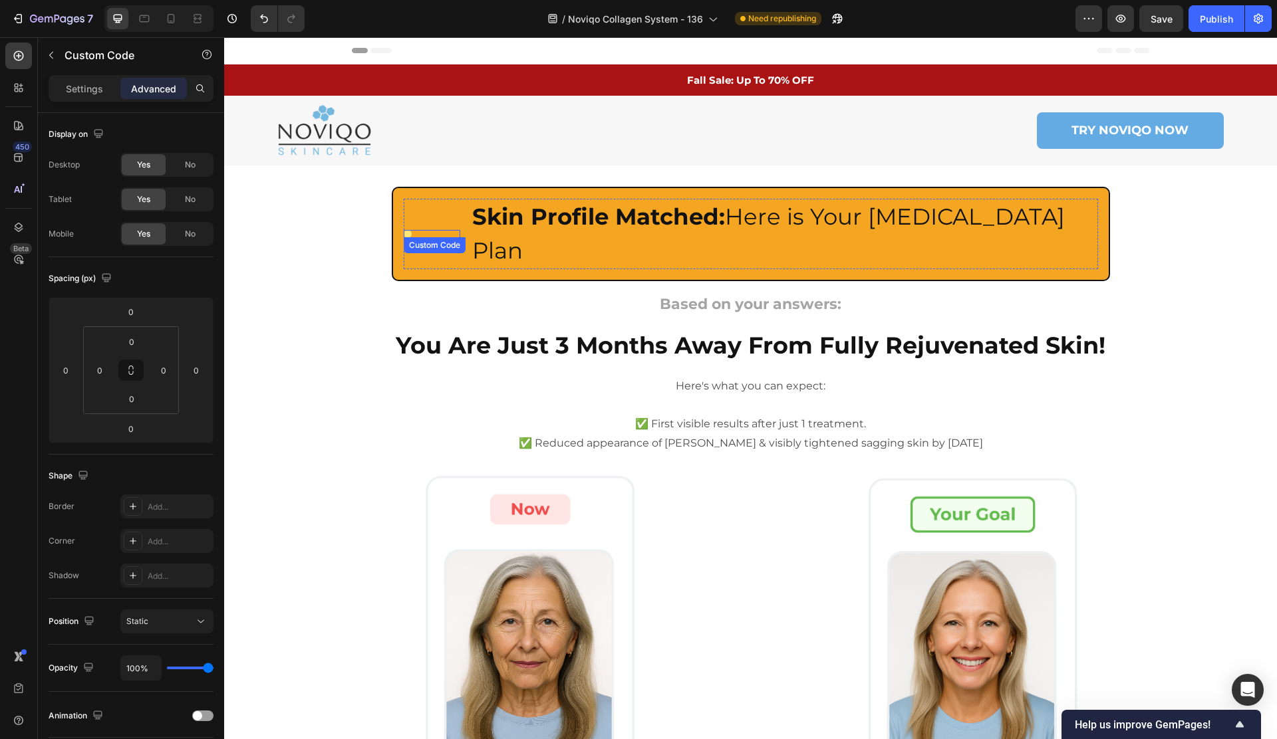
drag, startPoint x: 428, startPoint y: 217, endPoint x: 418, endPoint y: 219, distance: 10.8
click at [428, 230] on div at bounding box center [432, 234] width 57 height 8
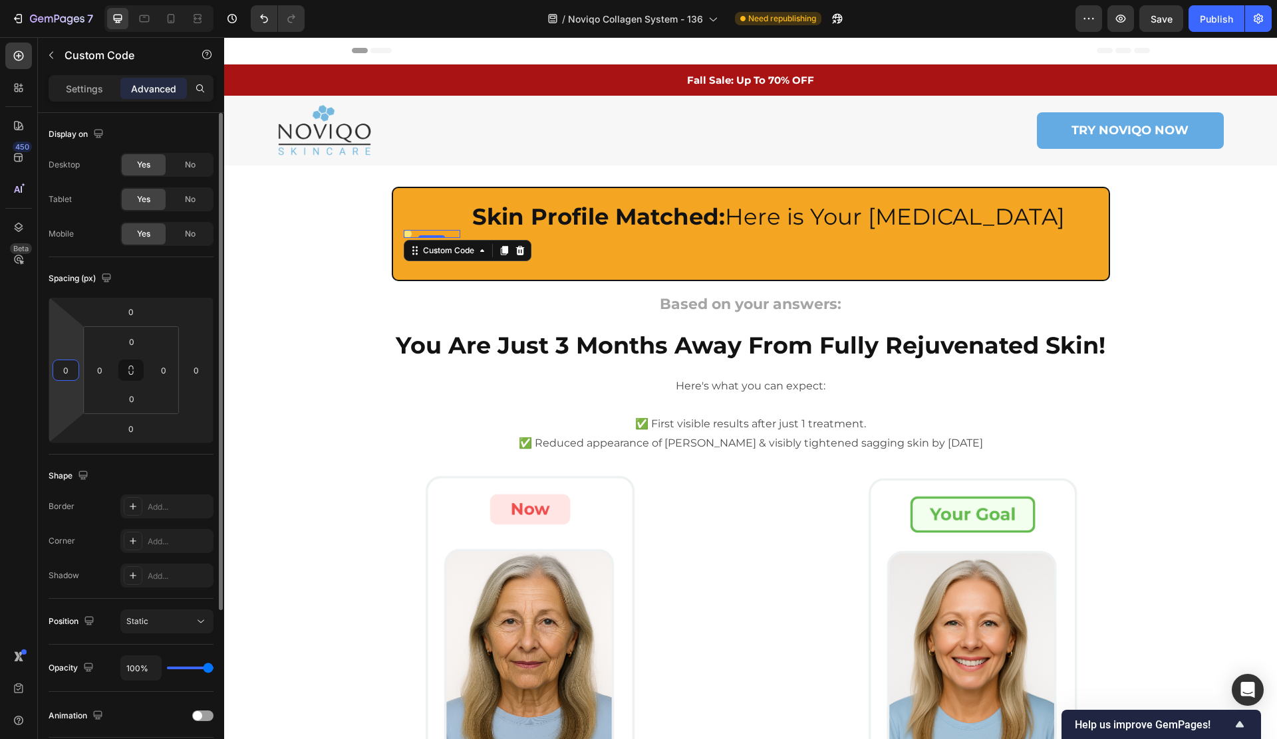
click at [71, 371] on input "0" at bounding box center [66, 370] width 20 height 20
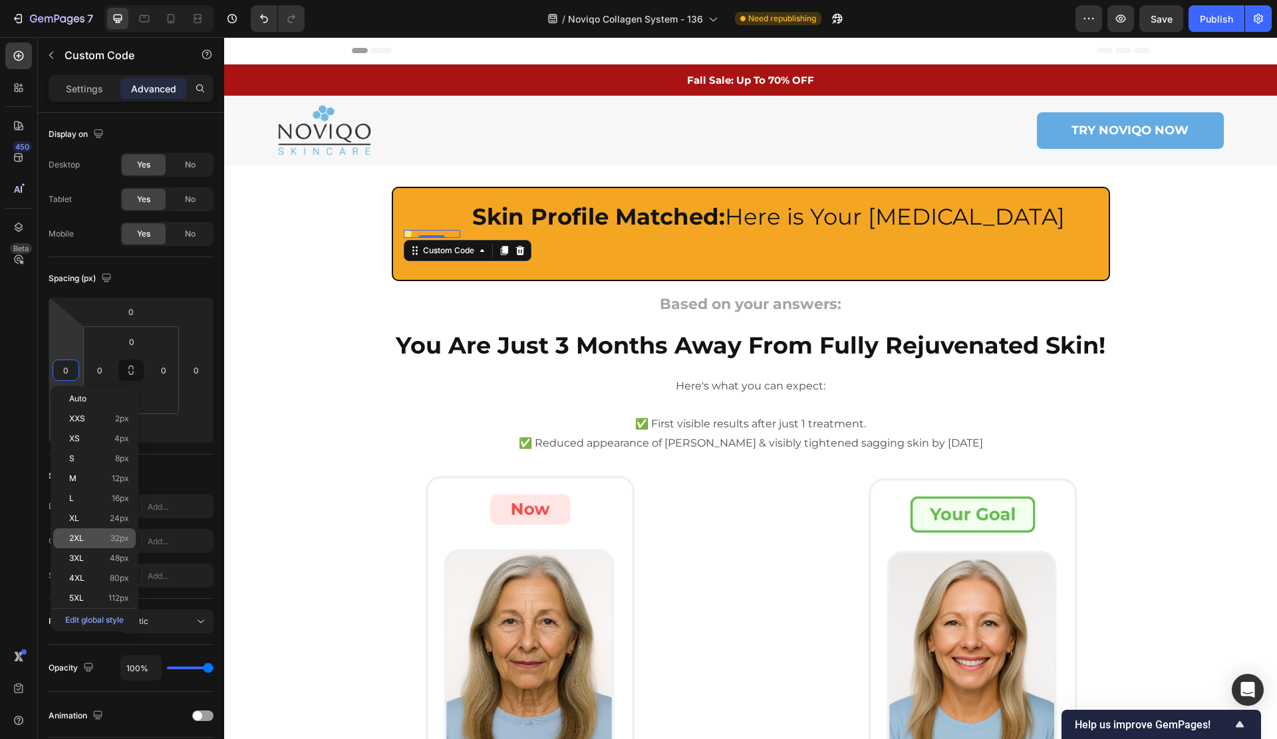
click at [112, 539] on span "32px" at bounding box center [119, 538] width 19 height 9
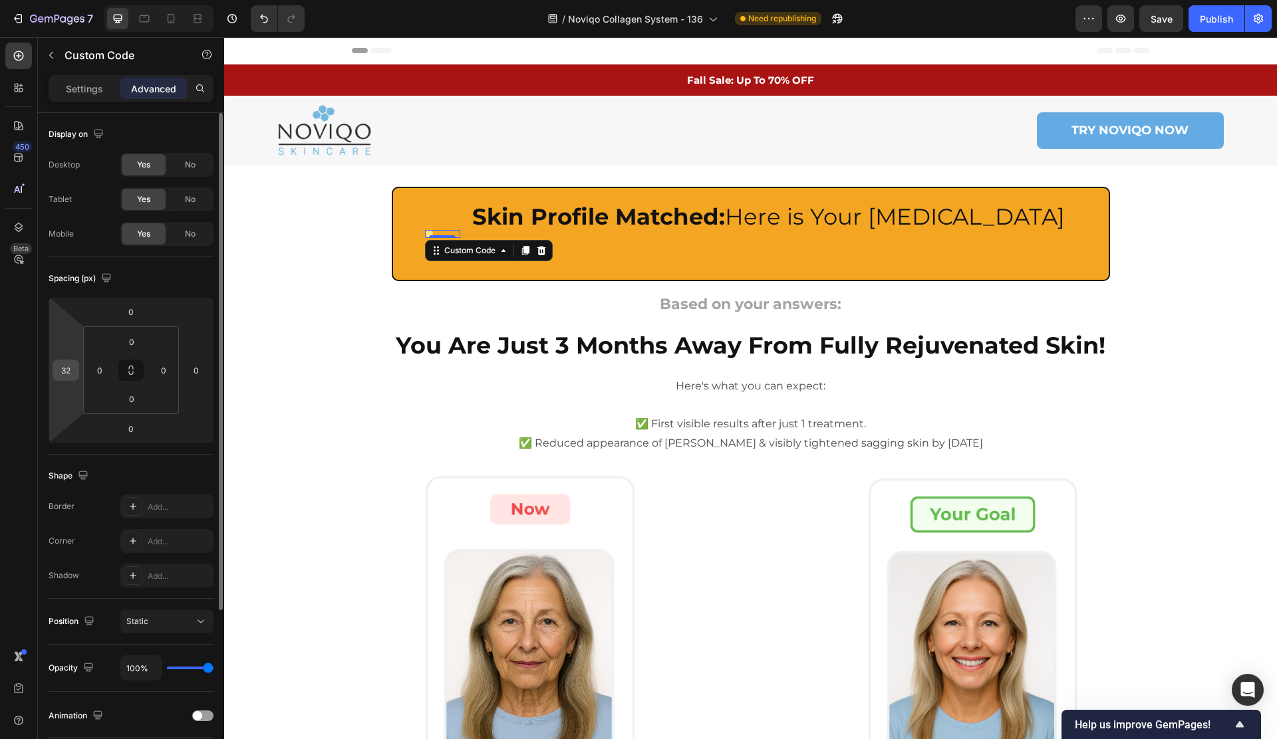
click at [73, 370] on input "32" at bounding box center [66, 370] width 20 height 20
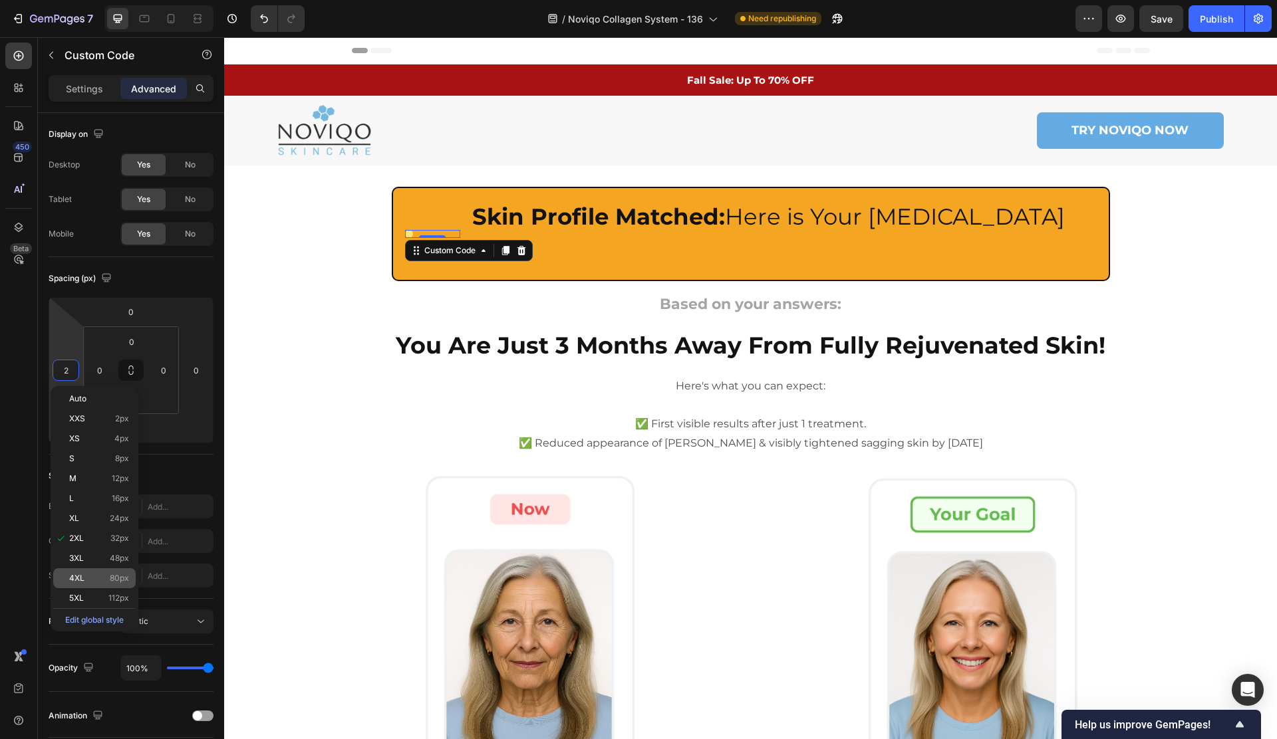
click at [103, 575] on p "4XL 80px" at bounding box center [99, 578] width 60 height 9
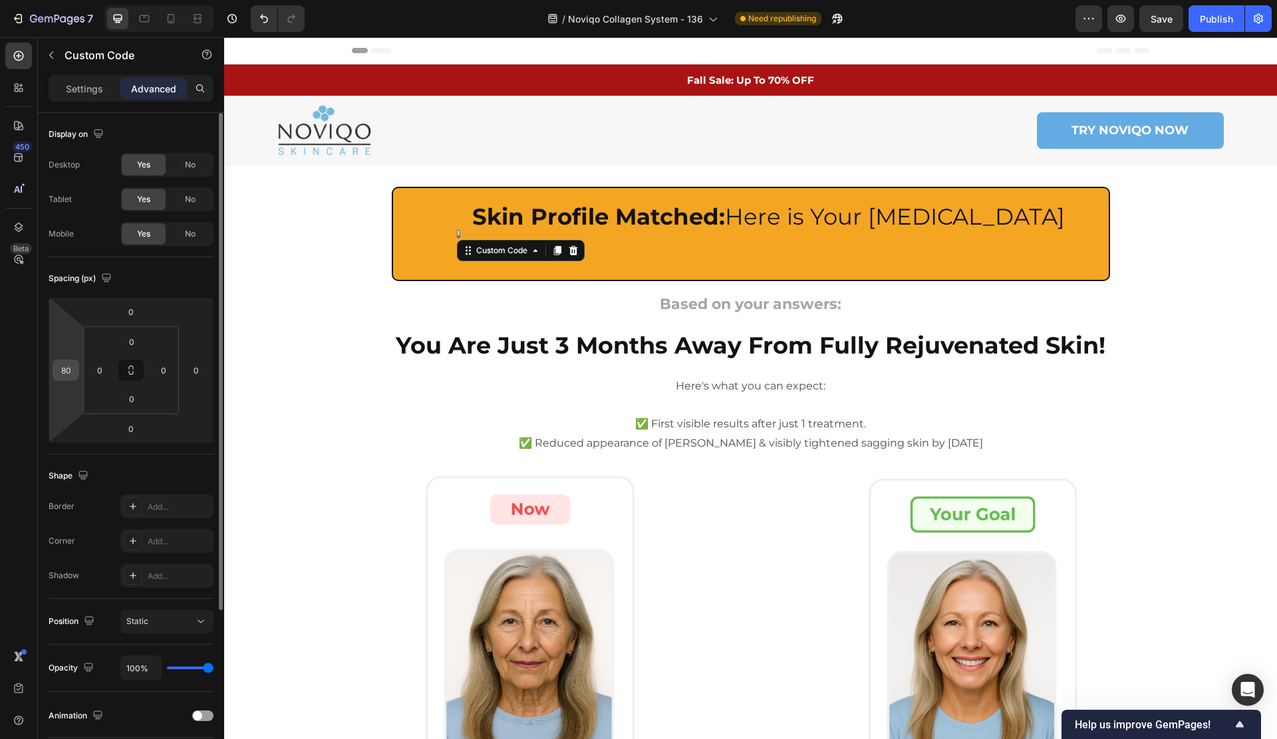
click at [75, 378] on div "80" at bounding box center [66, 370] width 27 height 21
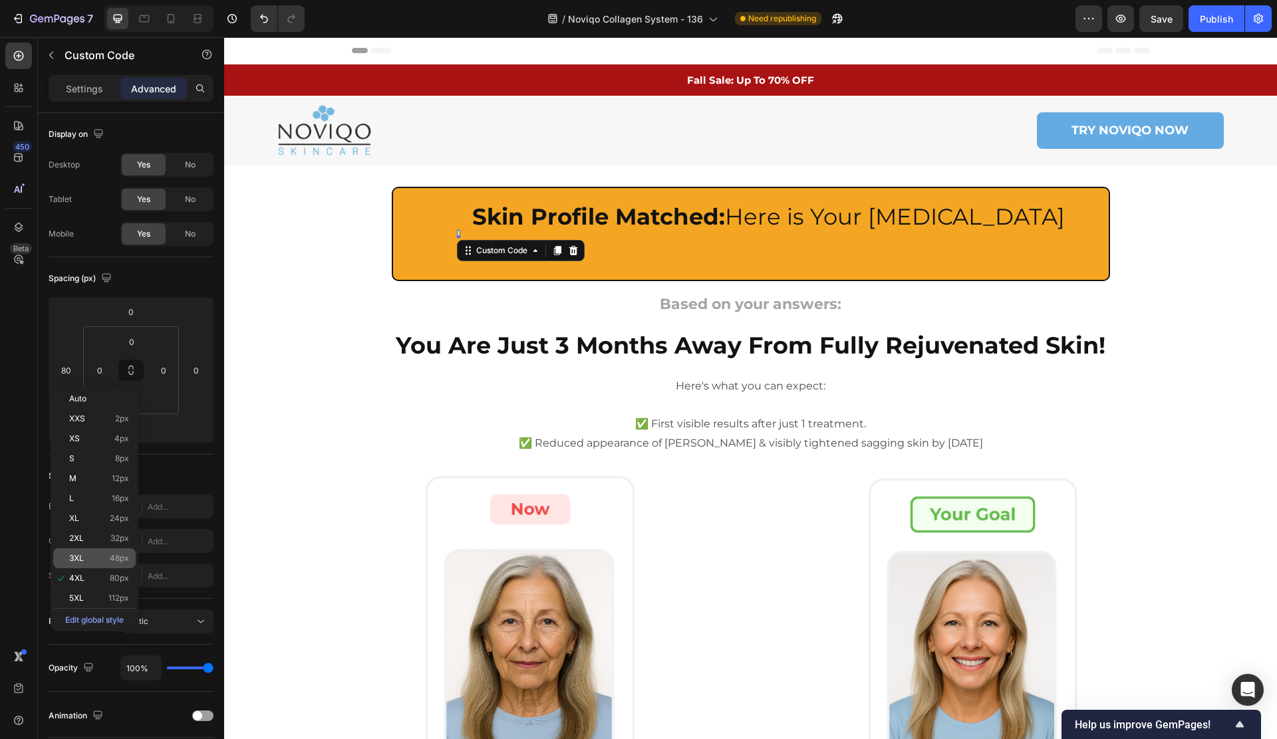
click at [105, 560] on p "3XL 48px" at bounding box center [99, 558] width 60 height 9
type input "48"
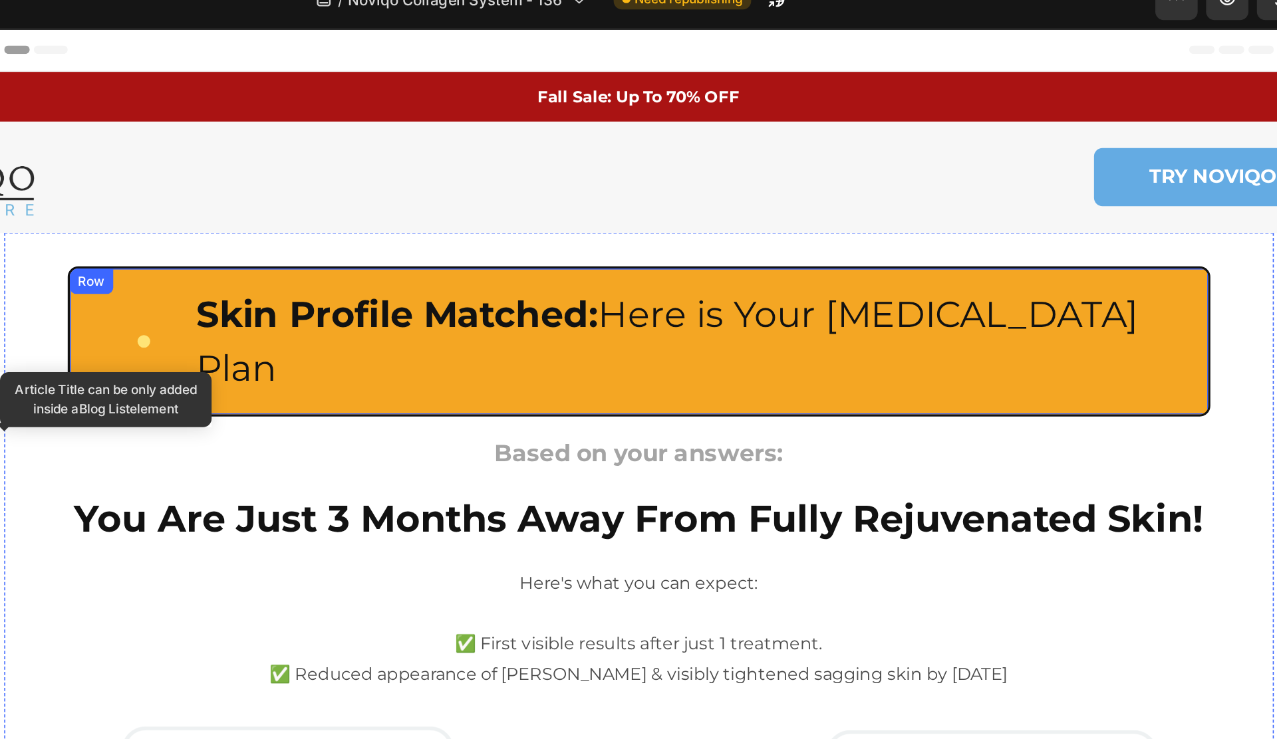
click at [2, 187] on div "Custom Code Skin Profile Matched: Here is Your [MEDICAL_DATA] Plan Heading Row …" at bounding box center [328, 225] width 718 height 94
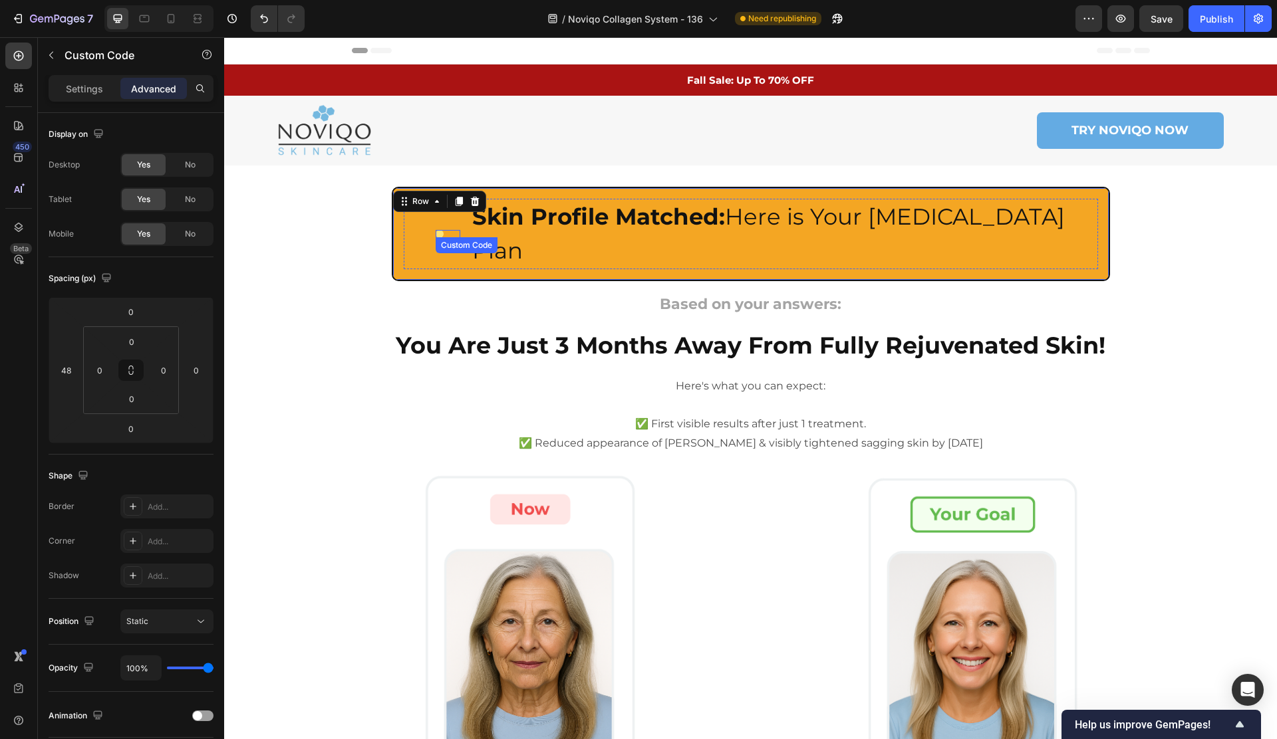
click at [445, 230] on div at bounding box center [447, 234] width 25 height 8
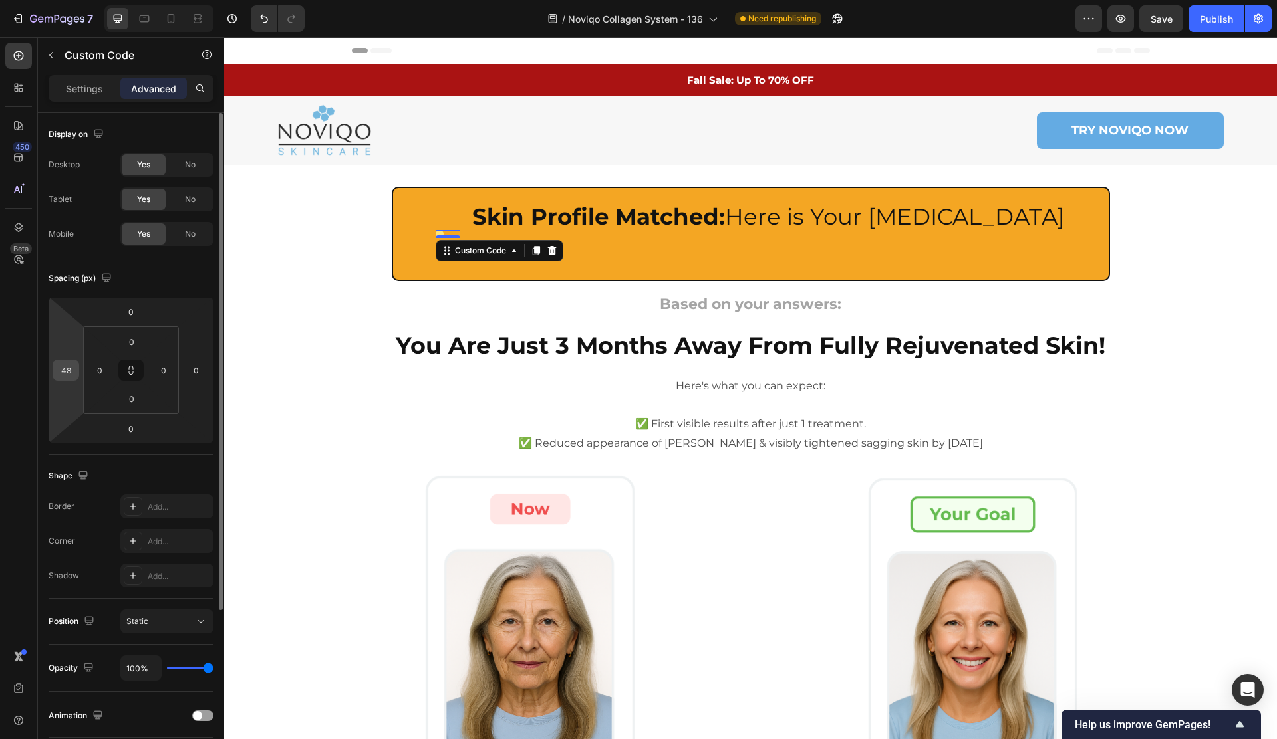
click at [67, 372] on input "48" at bounding box center [66, 370] width 20 height 20
click at [74, 370] on input "48" at bounding box center [66, 370] width 20 height 20
click at [68, 370] on input "60" at bounding box center [66, 370] width 20 height 20
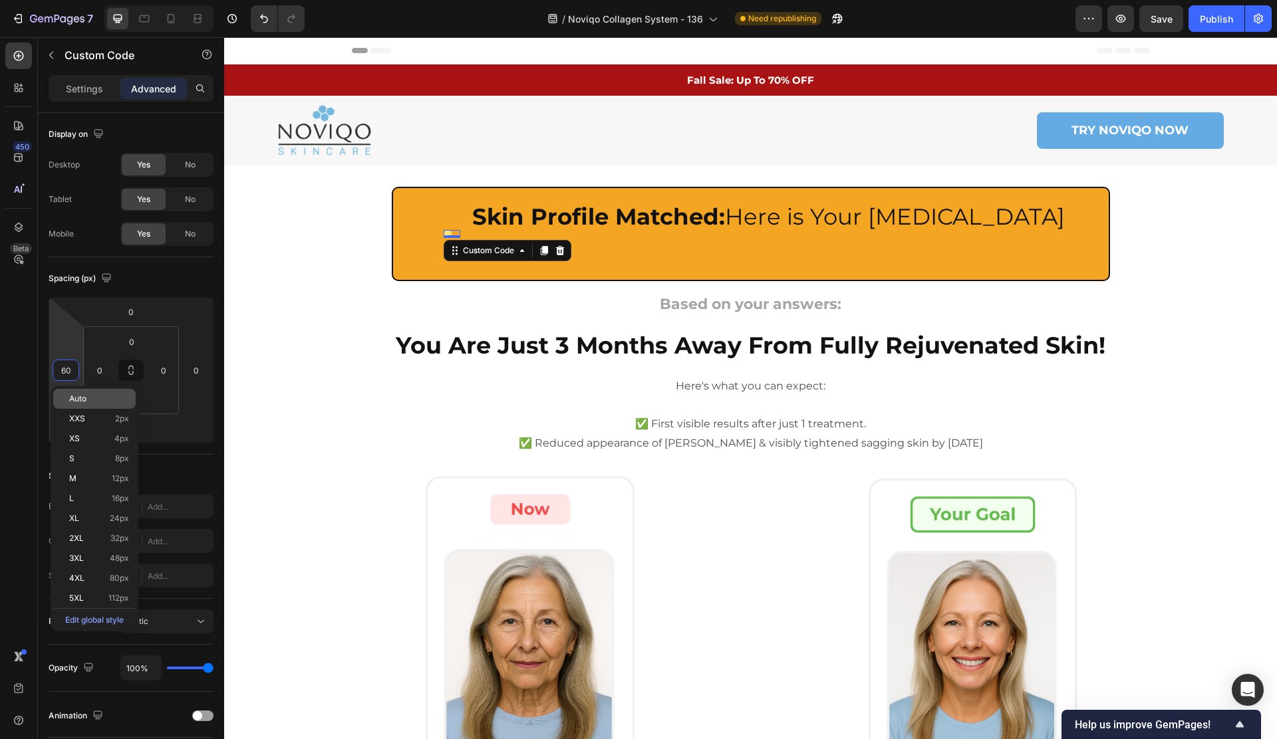
type input "60"
click at [102, 392] on div "Auto" at bounding box center [94, 399] width 82 height 20
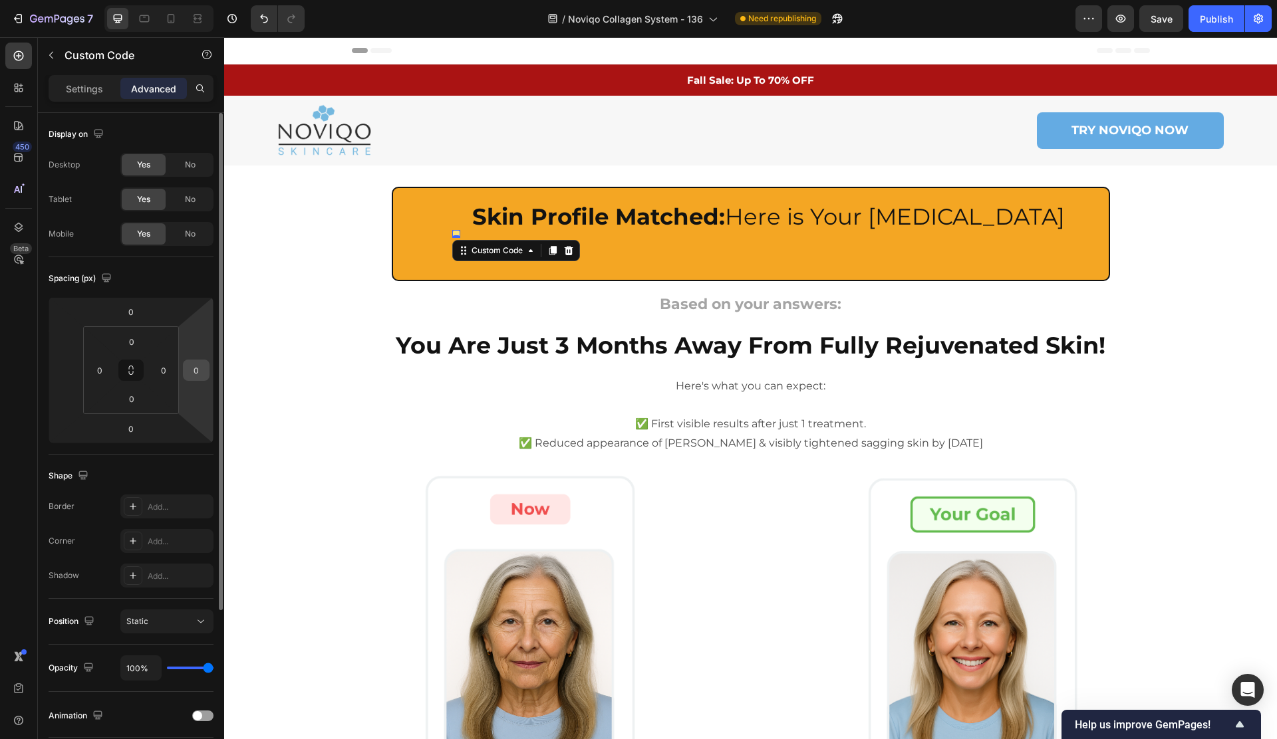
click at [200, 376] on input "0" at bounding box center [196, 370] width 20 height 20
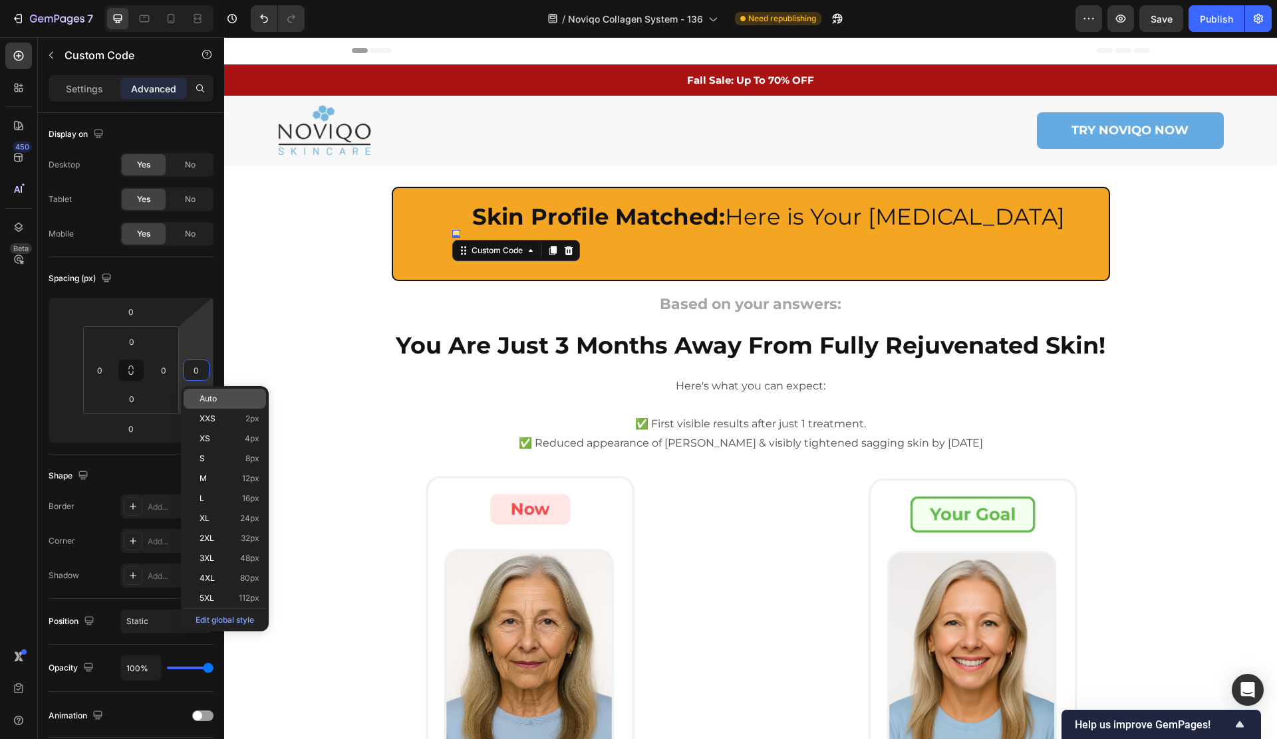
click at [215, 403] on span "Auto" at bounding box center [207, 398] width 17 height 9
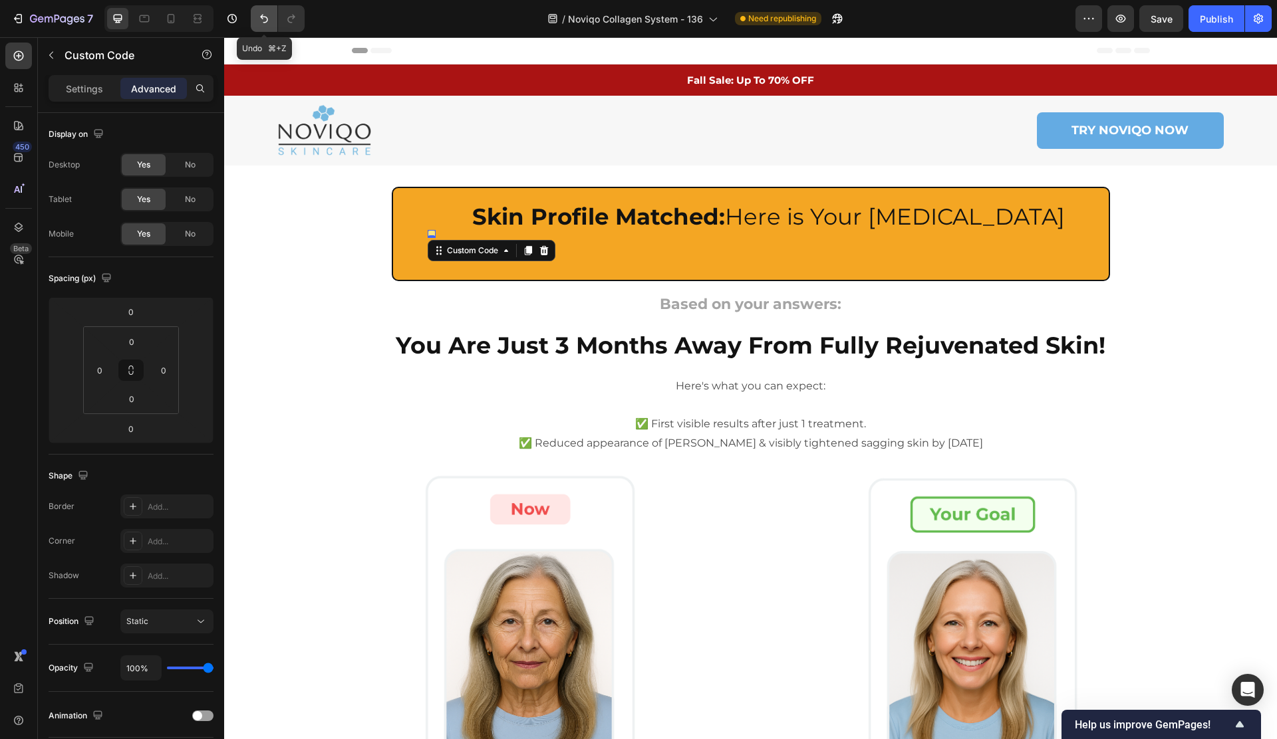
click at [262, 19] on icon "Undo/Redo" at bounding box center [263, 18] width 13 height 13
type input "0"
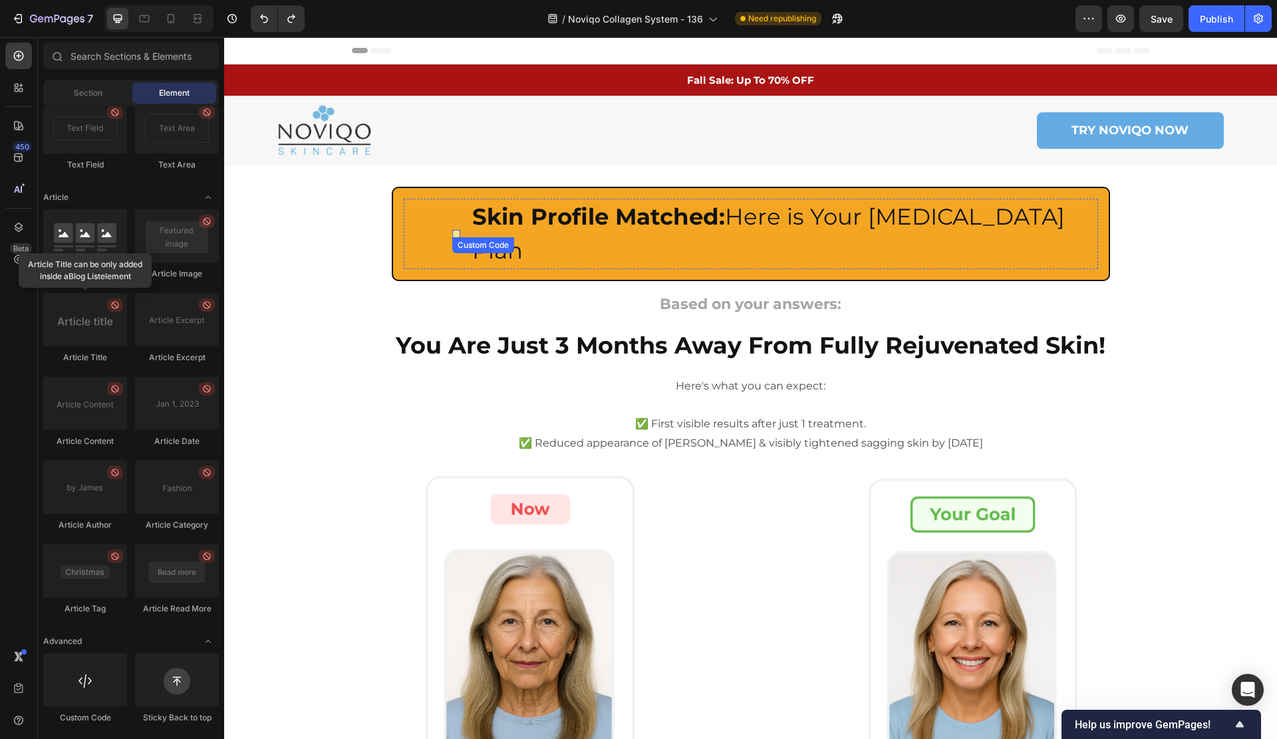
click at [461, 222] on div "Custom Code Skin Profile Matched: Here is Your [MEDICAL_DATA] Plan Heading Row" at bounding box center [751, 234] width 694 height 70
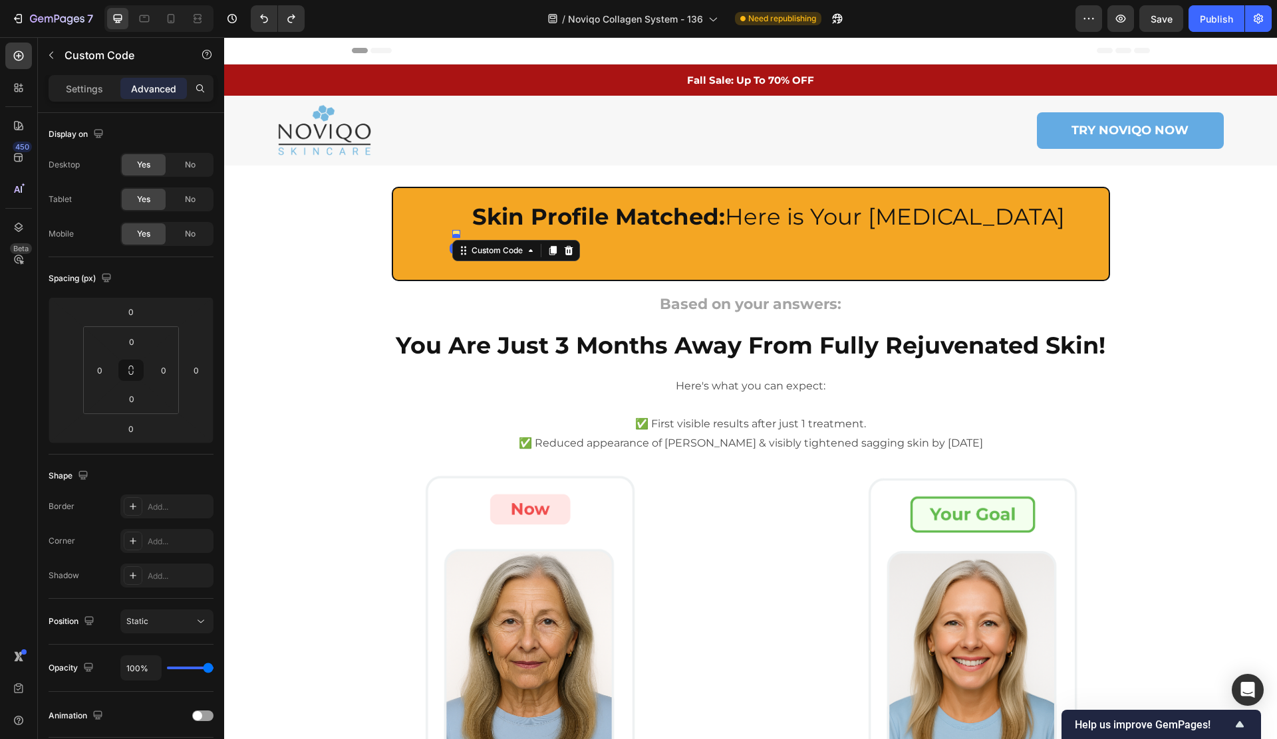
click at [457, 234] on div at bounding box center [456, 236] width 8 height 4
click at [481, 245] on div "Custom Code" at bounding box center [497, 251] width 57 height 12
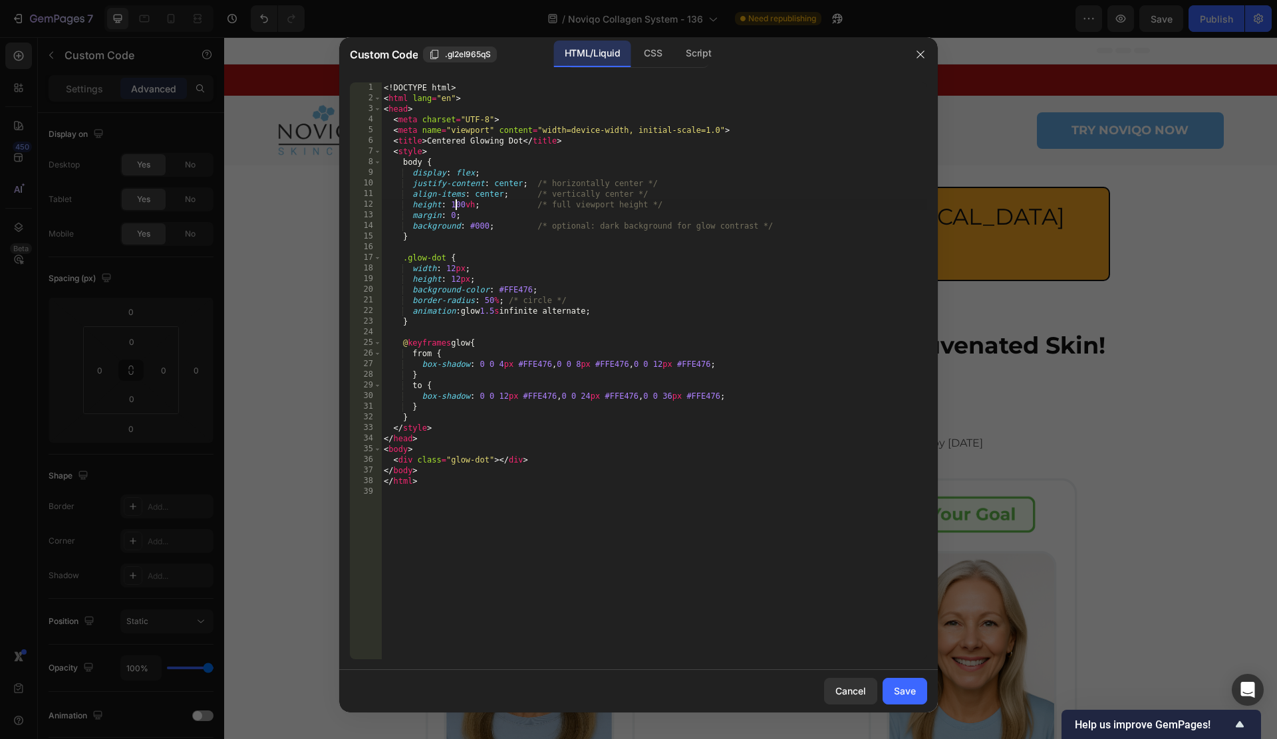
drag, startPoint x: 455, startPoint y: 206, endPoint x: 474, endPoint y: 203, distance: 18.9
click at [455, 206] on div "<! DOCTYPE html > < html lang = "en" > < head > < meta charset = "UTF-8" > < me…" at bounding box center [654, 381] width 546 height 598
type textarea "height: 200vh; /* full viewport height */"
click at [850, 509] on div "<! DOCTYPE html > < html lang = "en" > < head > < meta charset = "UTF-8" > < me…" at bounding box center [654, 381] width 546 height 598
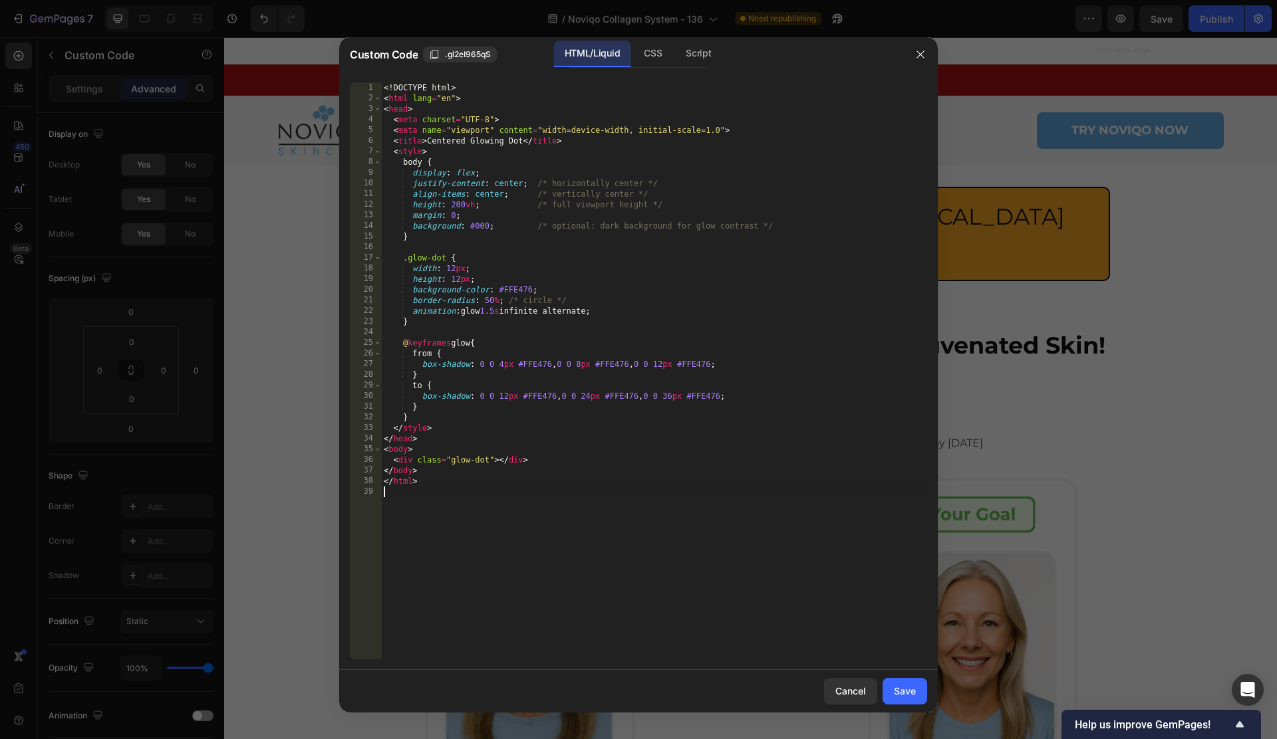
scroll to position [0, 0]
click at [906, 697] on div "Save" at bounding box center [905, 691] width 22 height 14
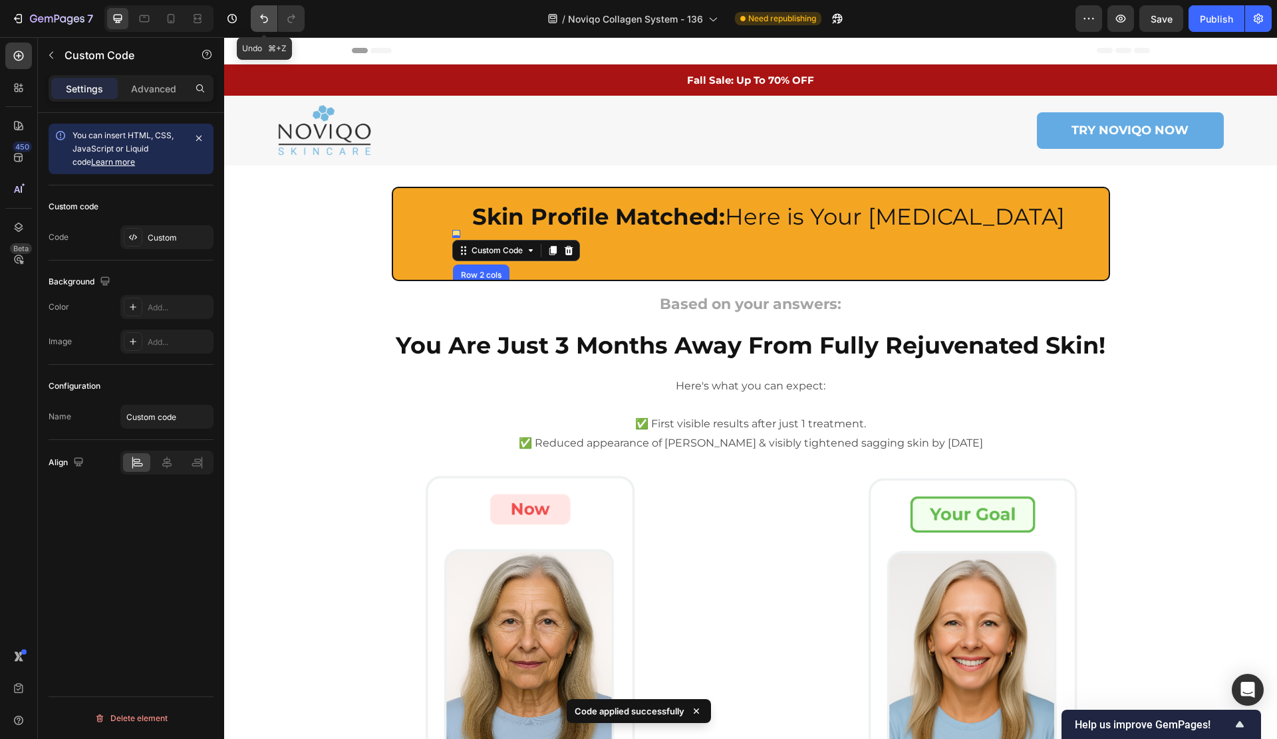
click at [263, 25] on icon "Undo/Redo" at bounding box center [263, 18] width 13 height 13
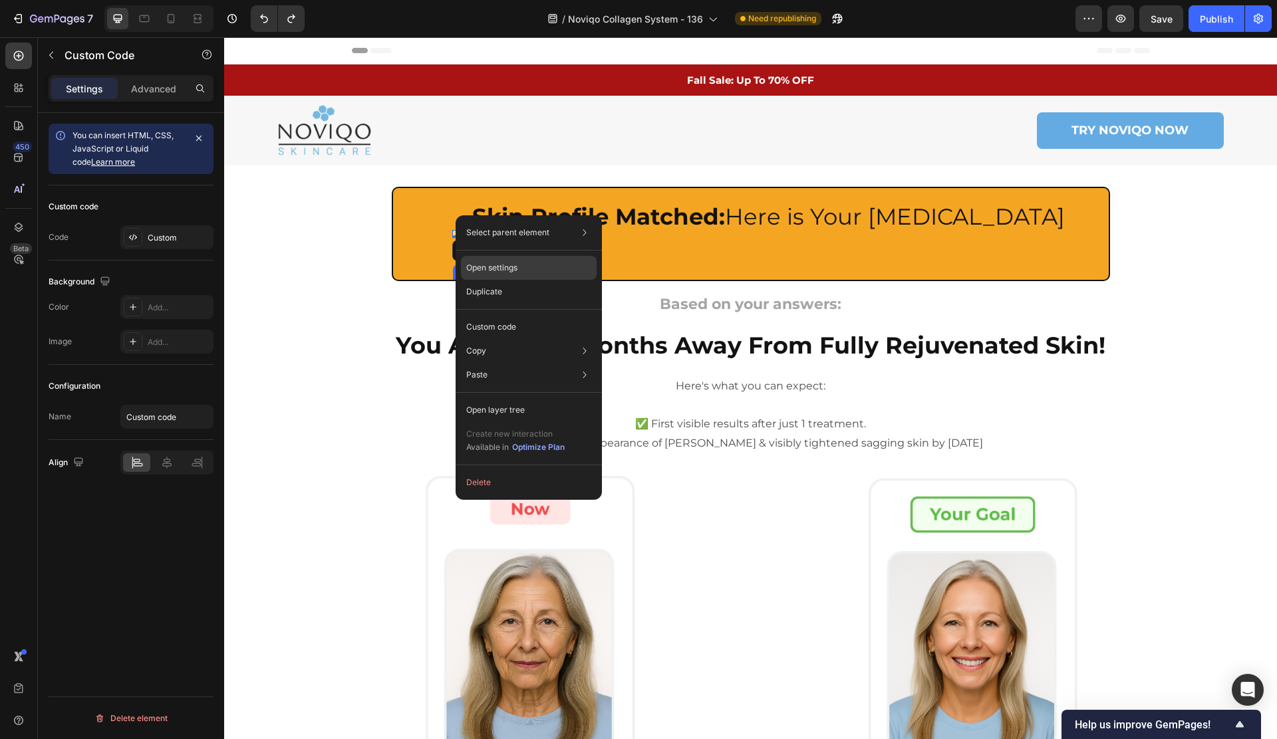
click at [485, 264] on p "Open settings" at bounding box center [491, 268] width 51 height 12
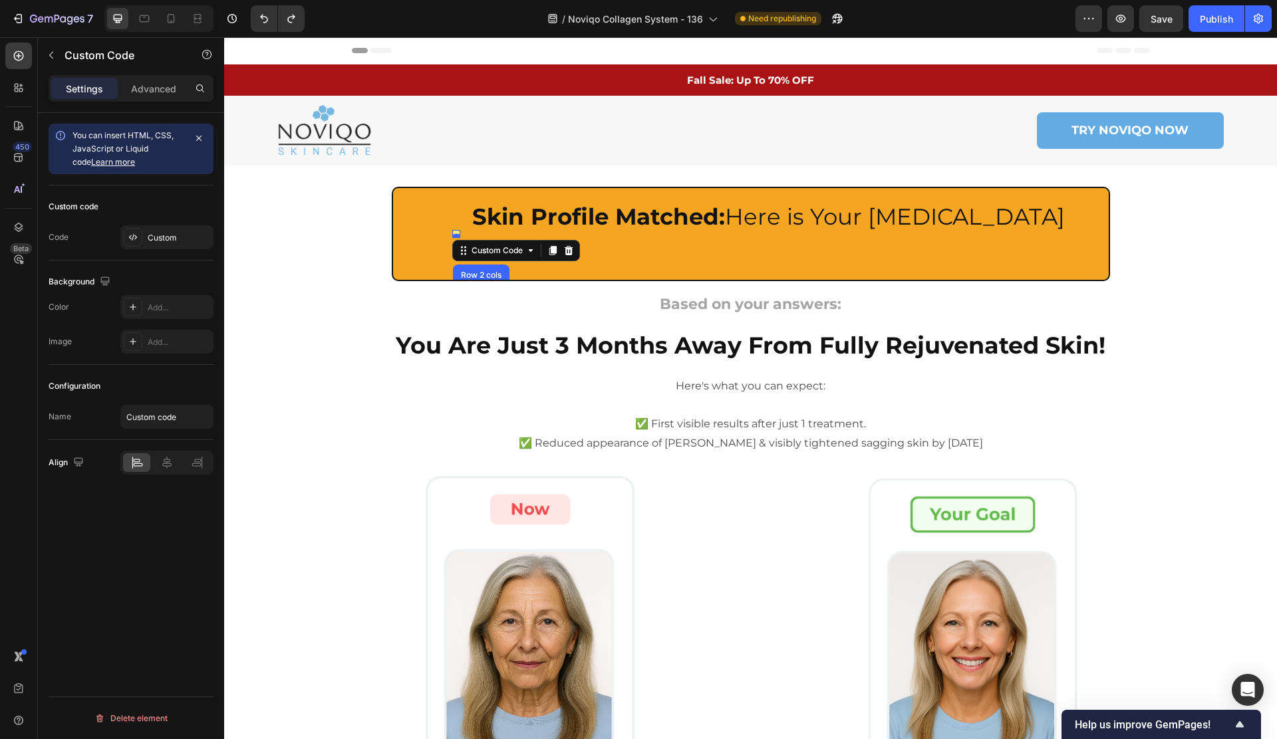
click at [456, 234] on div at bounding box center [456, 236] width 8 height 4
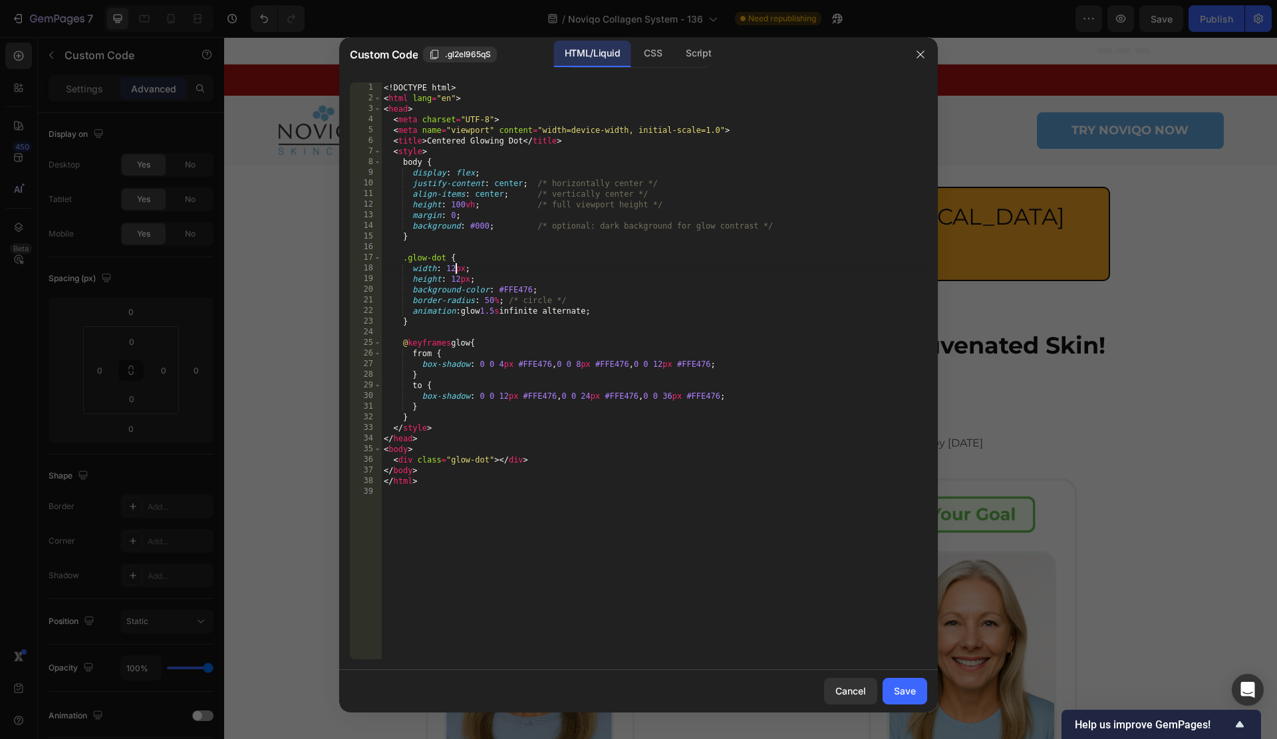
drag, startPoint x: 457, startPoint y: 270, endPoint x: 493, endPoint y: 267, distance: 35.3
click at [457, 270] on div "<! DOCTYPE html > < html lang = "en" > < head > < meta charset = "UTF-8" > < me…" at bounding box center [654, 381] width 546 height 598
type textarea "height: 16px;"
click at [910, 689] on div "Save" at bounding box center [905, 691] width 22 height 14
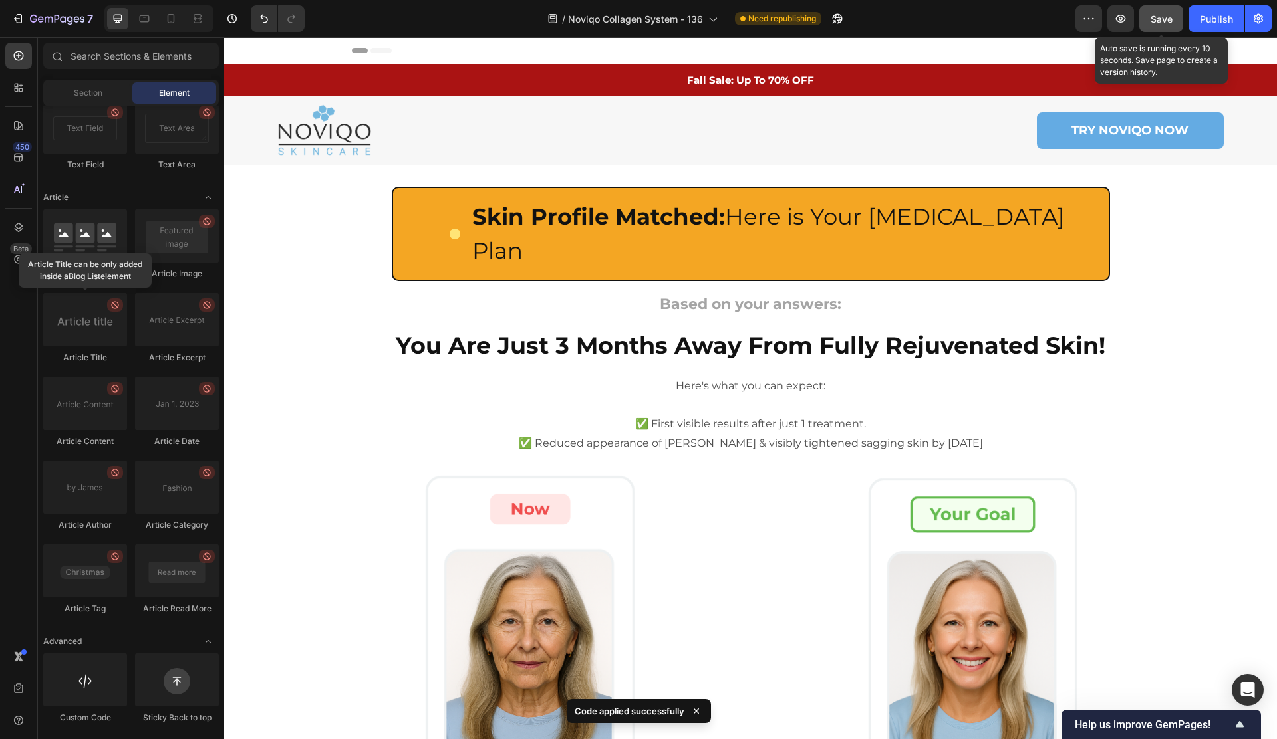
click at [1152, 27] on button "Save" at bounding box center [1161, 18] width 44 height 27
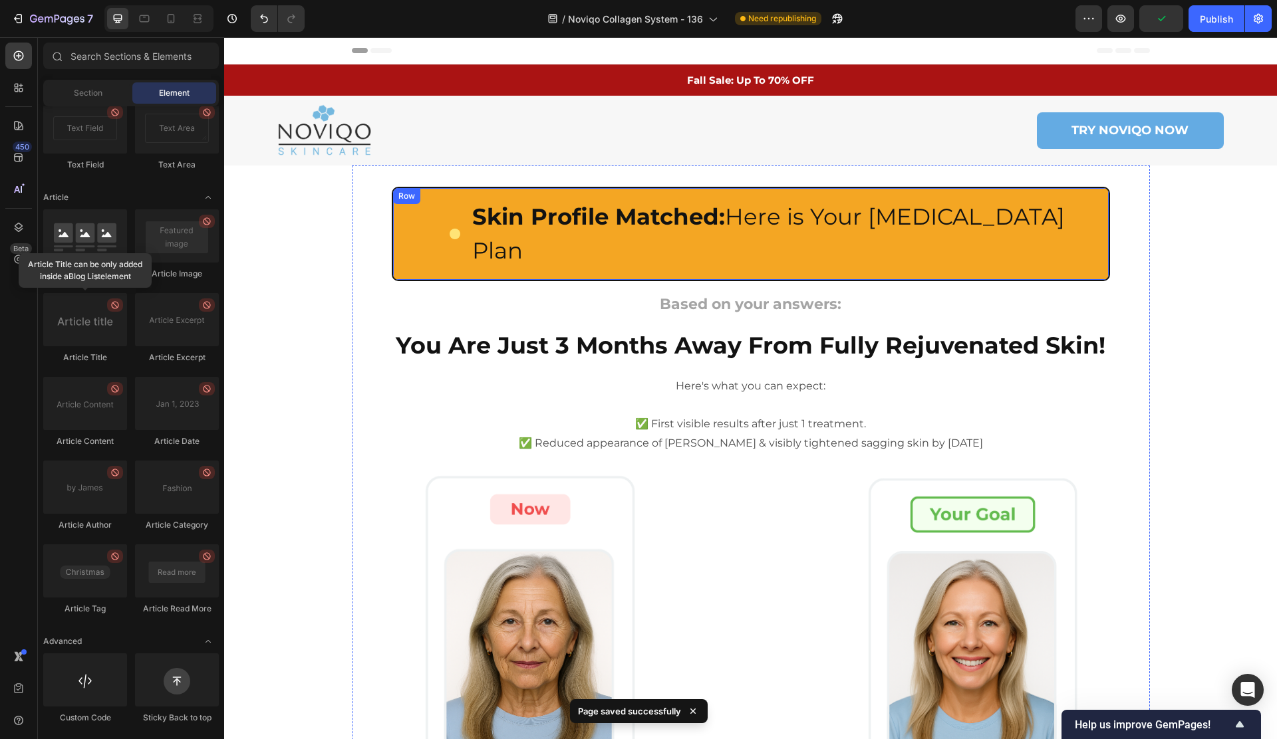
click at [429, 239] on div "Custom Code Skin Profile Matched: Here is Your [MEDICAL_DATA] Plan Heading Row …" at bounding box center [751, 234] width 718 height 94
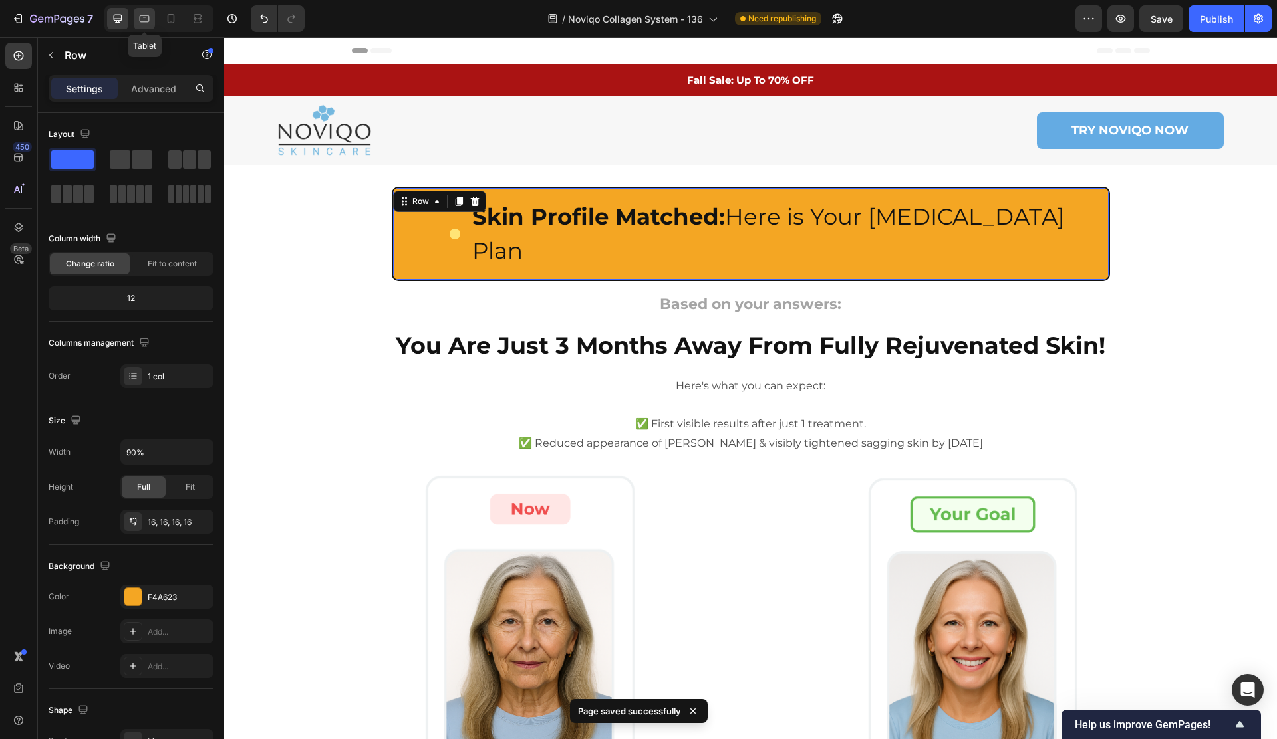
click at [146, 20] on icon at bounding box center [144, 18] width 13 height 13
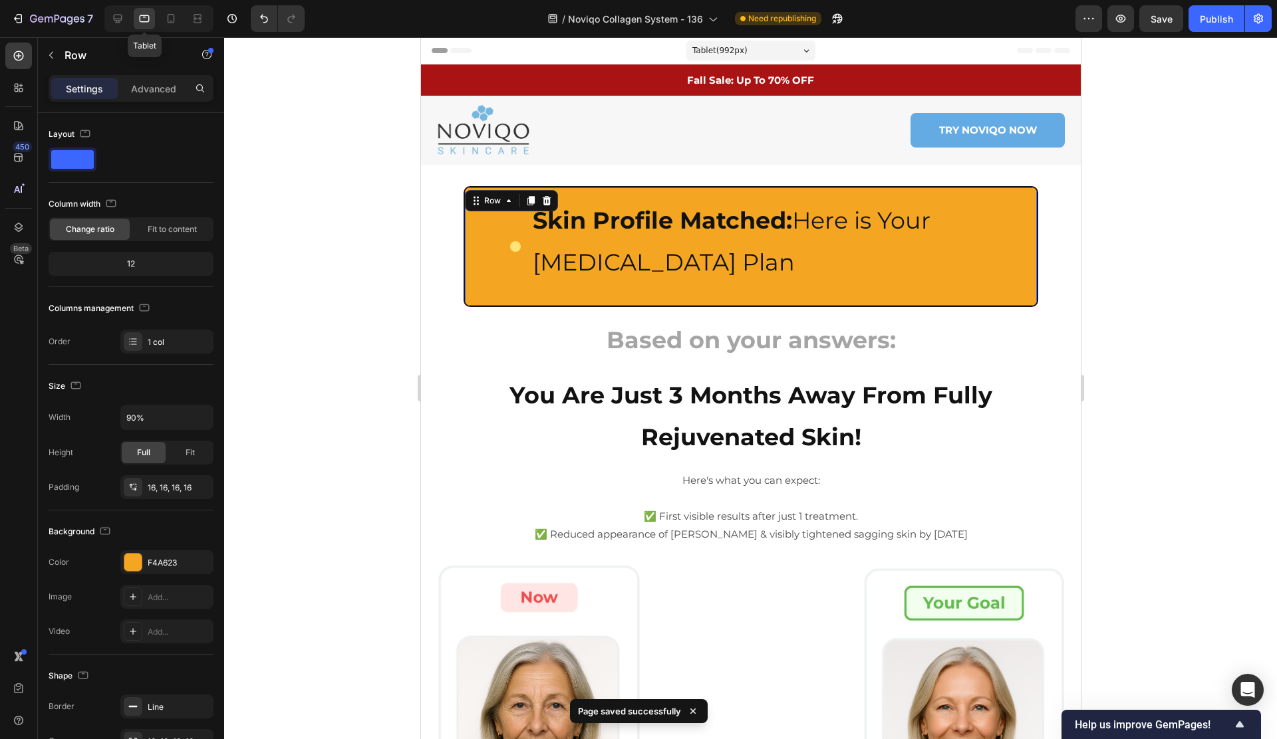
scroll to position [102, 0]
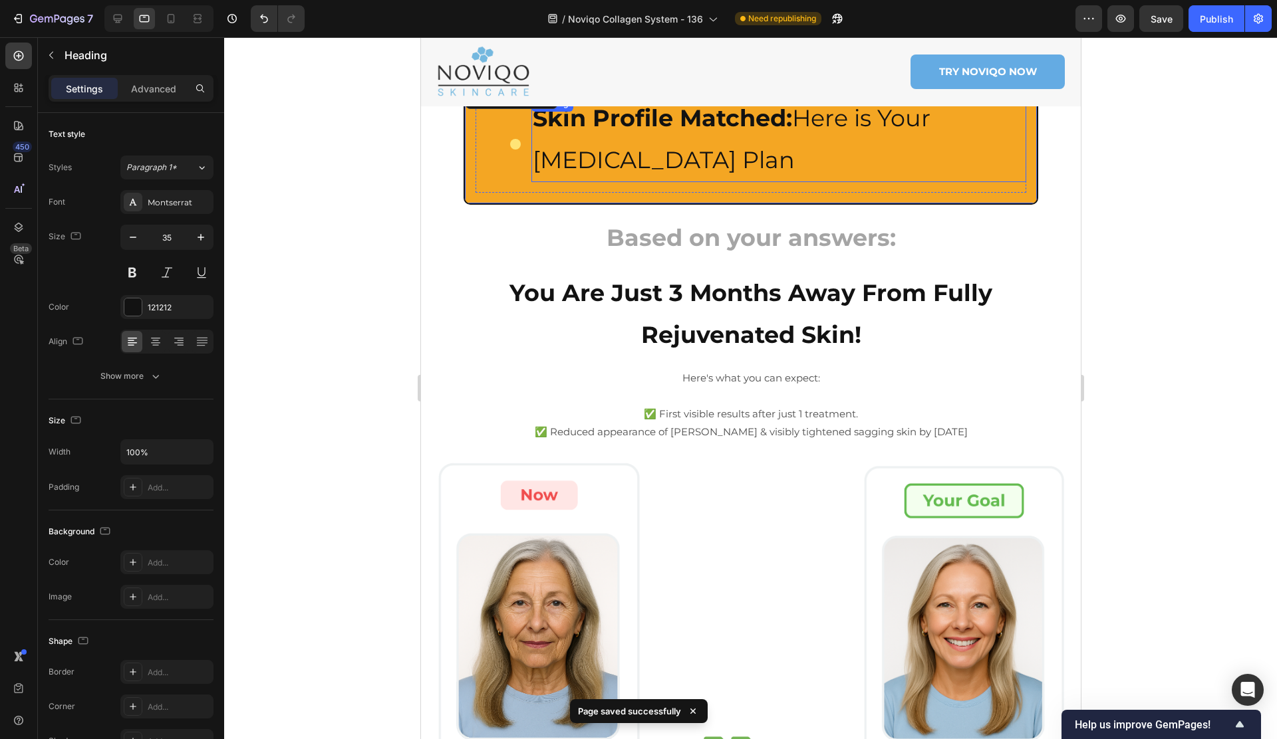
click at [618, 170] on h2 "Skin Profile Matched: Here is Your [MEDICAL_DATA] Plan" at bounding box center [778, 139] width 495 height 86
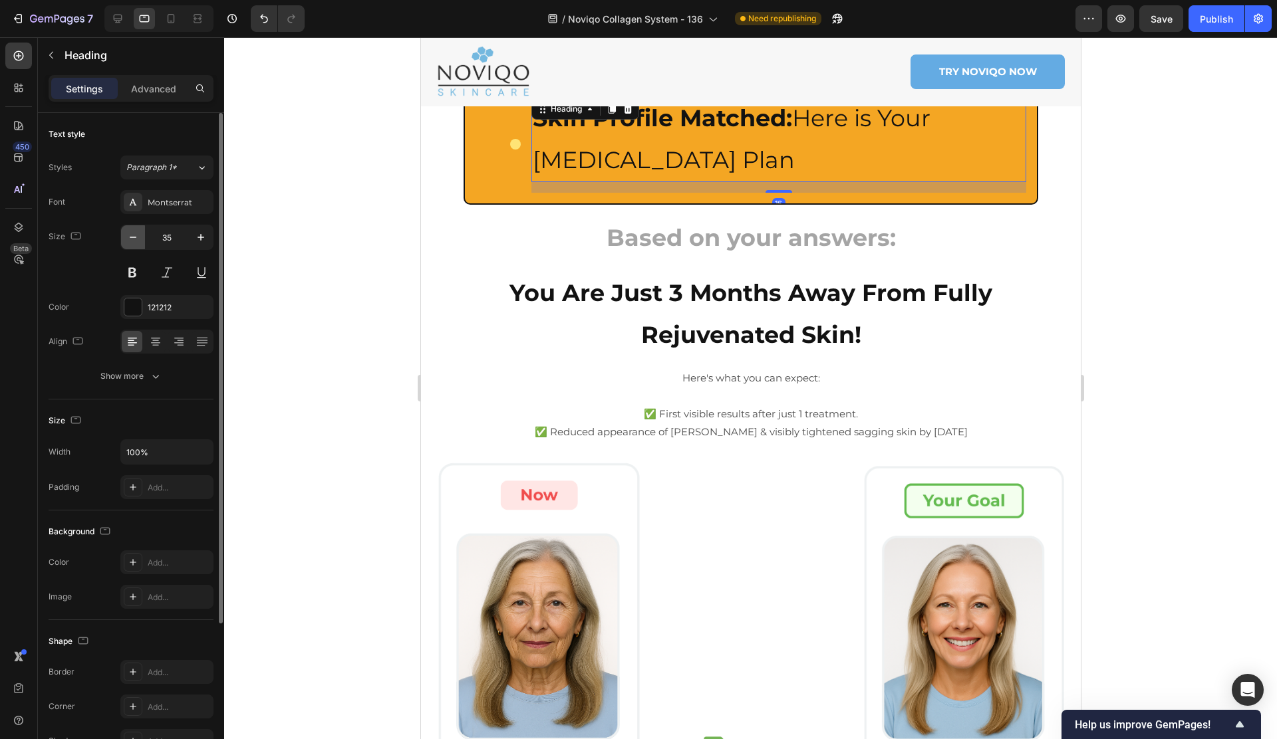
click at [132, 239] on icon "button" at bounding box center [132, 237] width 13 height 13
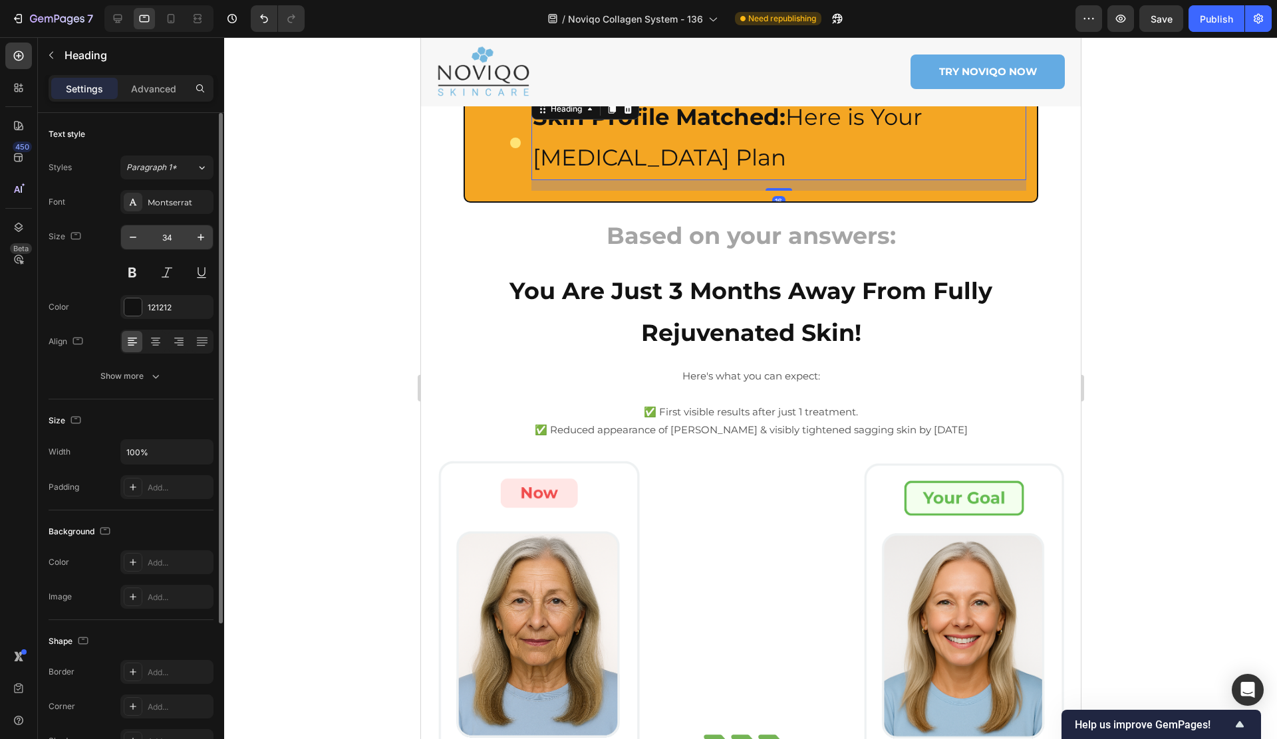
click at [174, 237] on input "34" at bounding box center [167, 237] width 44 height 24
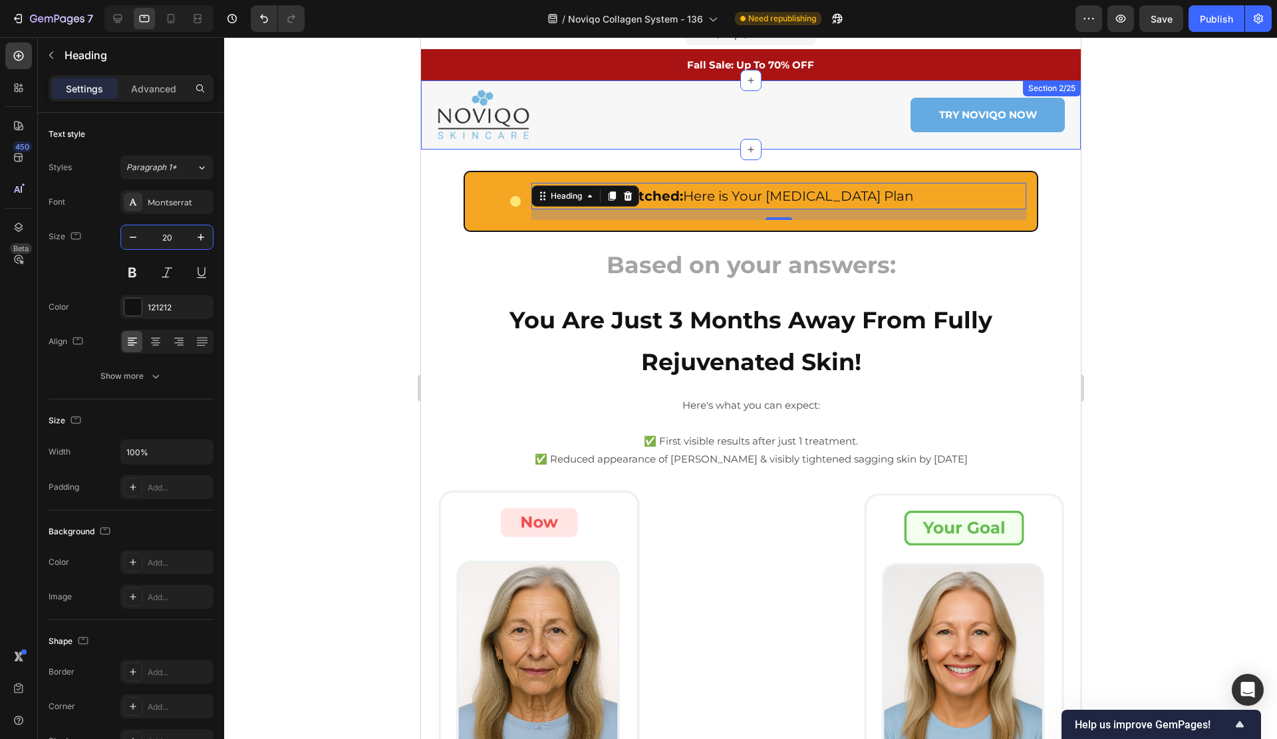
scroll to position [0, 0]
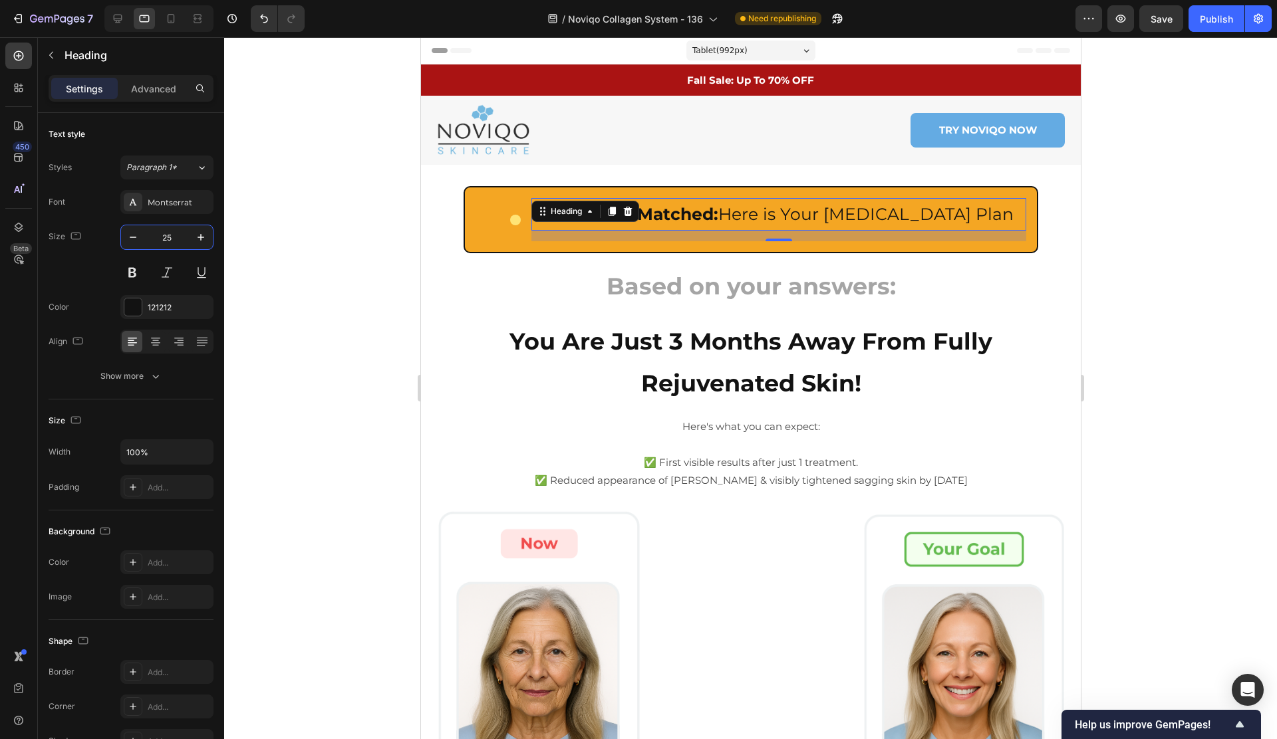
type input "25"
drag, startPoint x: 781, startPoint y: 223, endPoint x: 780, endPoint y: 207, distance: 16.6
click at [781, 207] on div "Skin Profile Matched: Here is Your [MEDICAL_DATA] Plan Heading 16" at bounding box center [778, 214] width 495 height 33
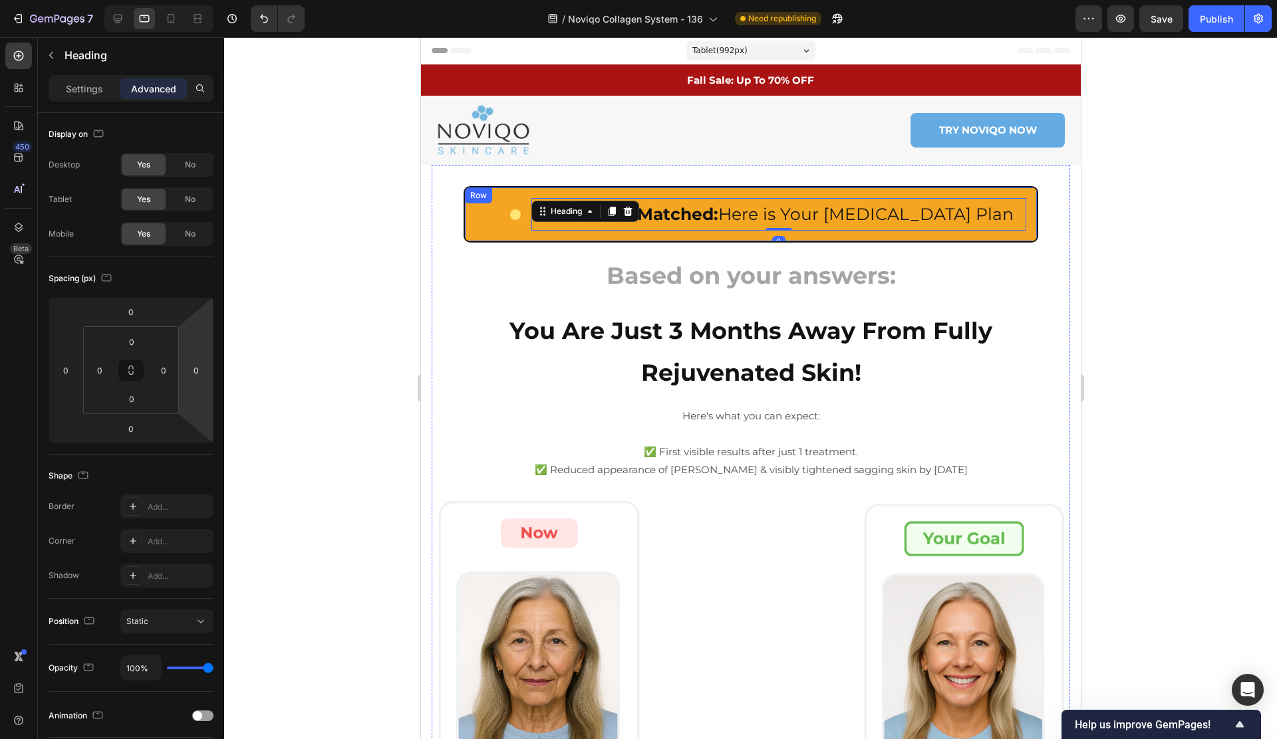
click at [645, 267] on strong "Based on your answers:" at bounding box center [750, 275] width 289 height 29
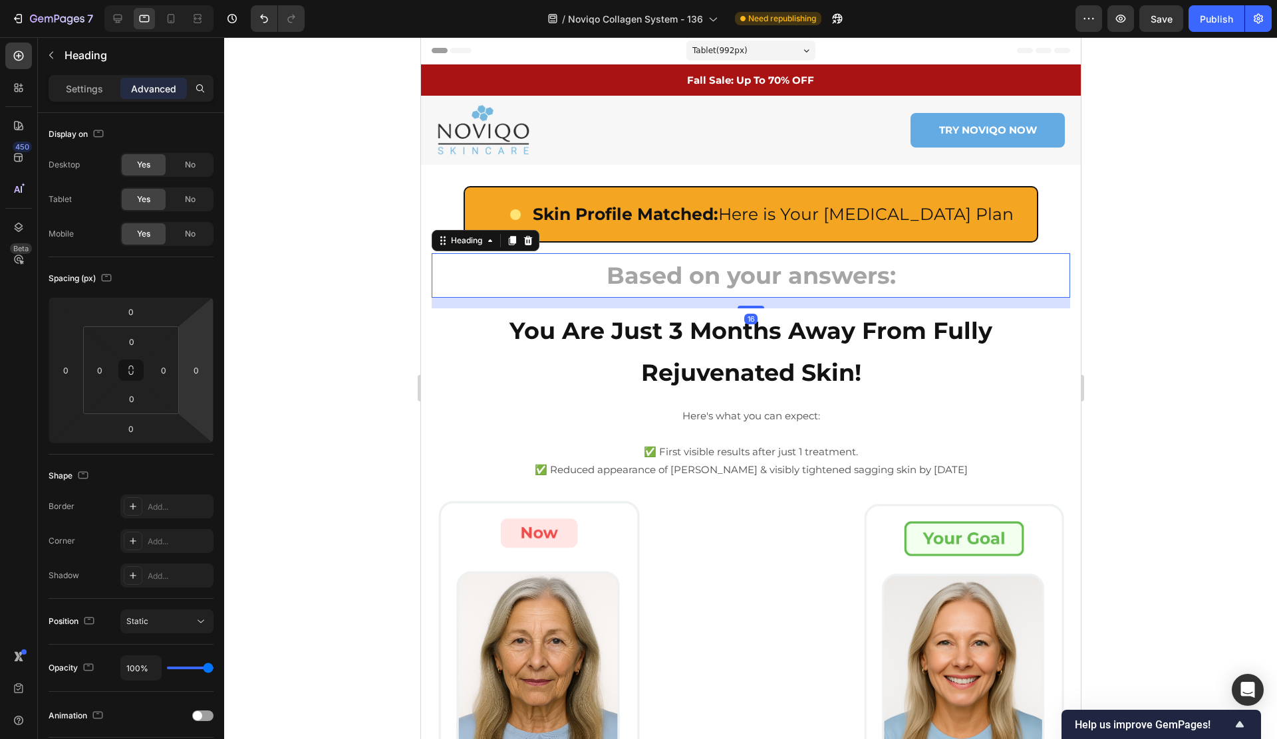
scroll to position [222, 0]
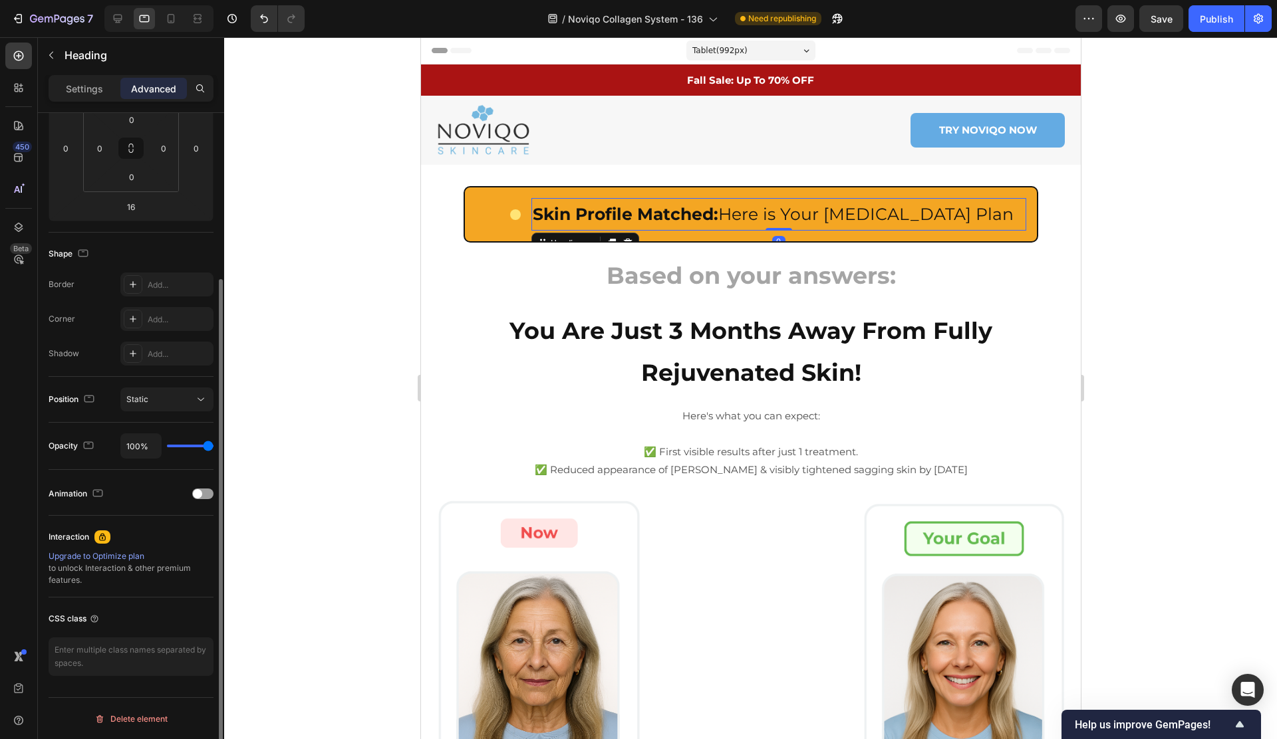
click at [677, 215] on strong "Skin Profile Matched:" at bounding box center [624, 214] width 185 height 20
click at [85, 86] on p "Settings" at bounding box center [84, 89] width 37 height 14
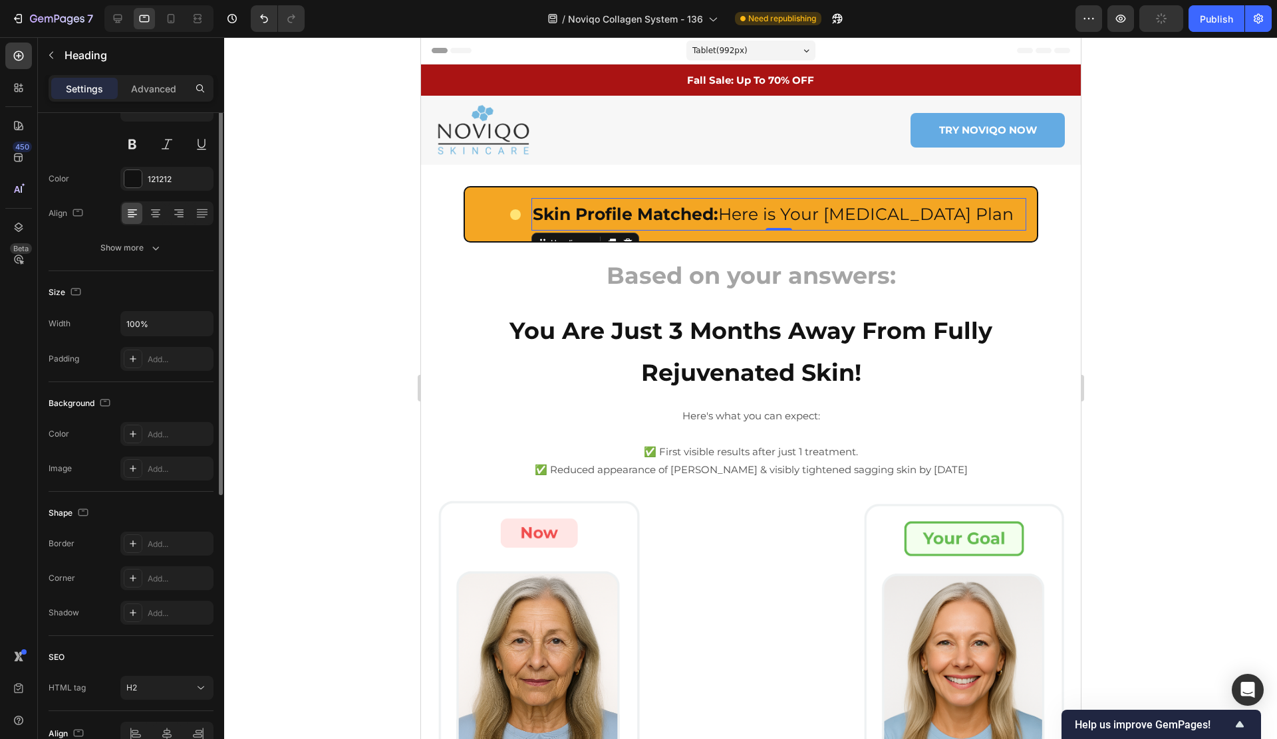
scroll to position [0, 0]
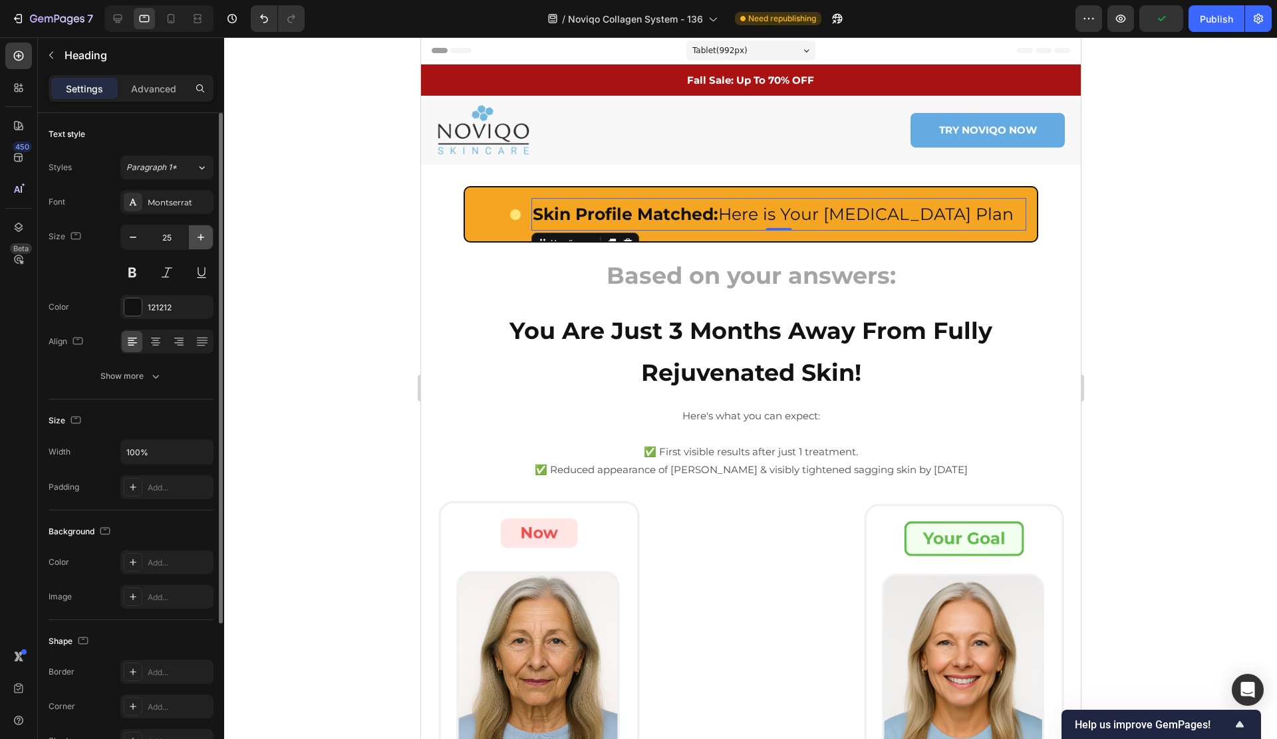
click at [195, 233] on icon "button" at bounding box center [200, 237] width 13 height 13
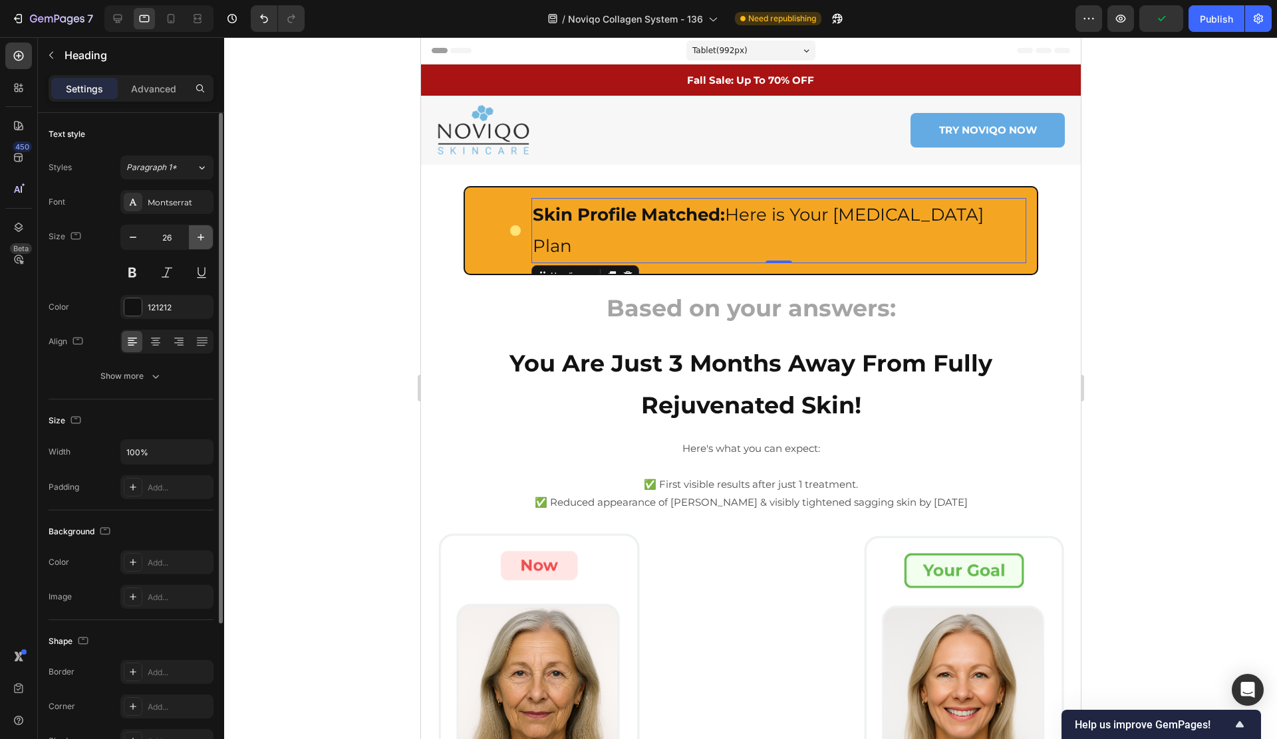
click at [195, 233] on icon "button" at bounding box center [200, 237] width 13 height 13
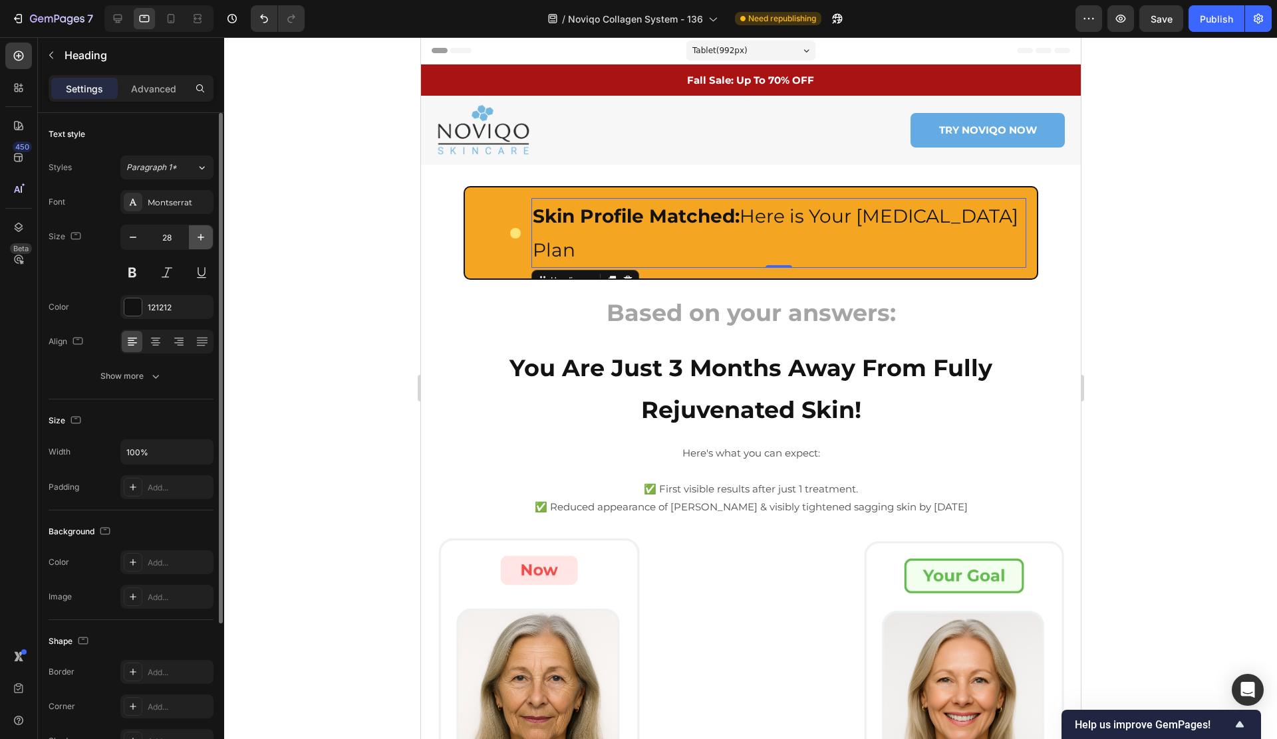
click at [195, 233] on icon "button" at bounding box center [200, 237] width 13 height 13
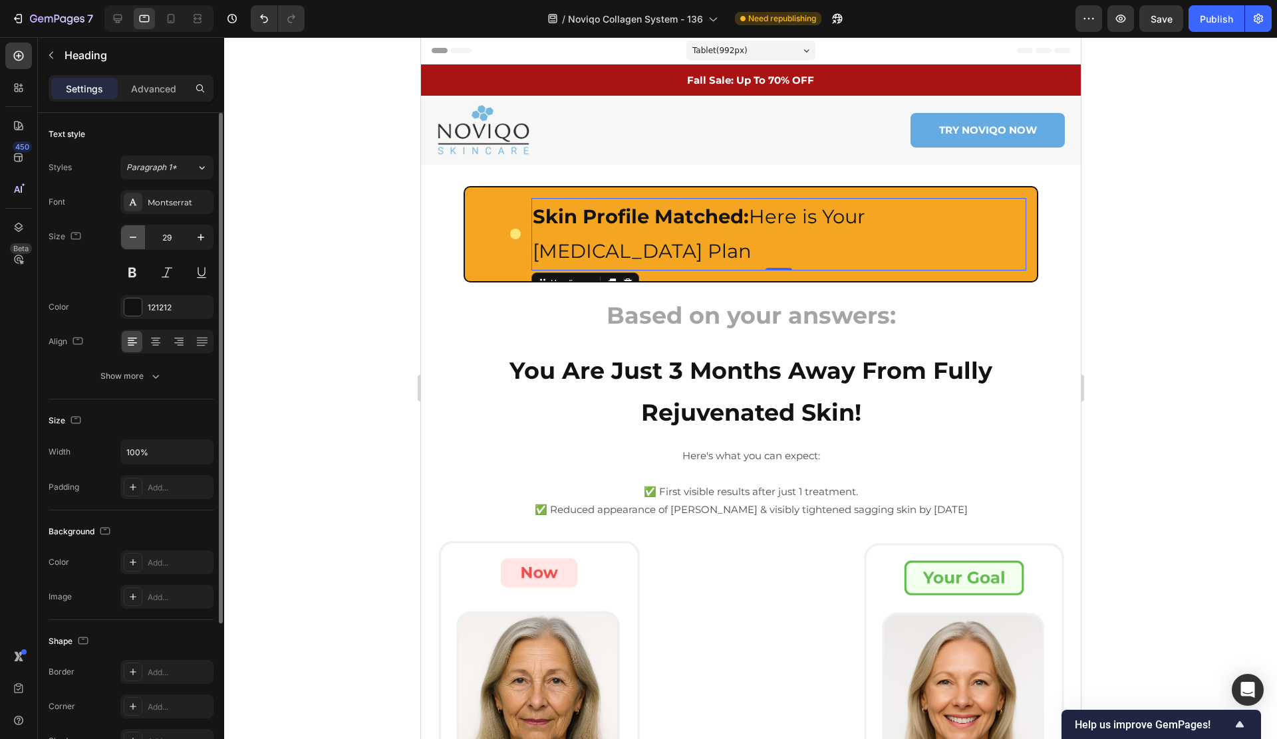
click at [136, 235] on icon "button" at bounding box center [132, 237] width 13 height 13
type input "28"
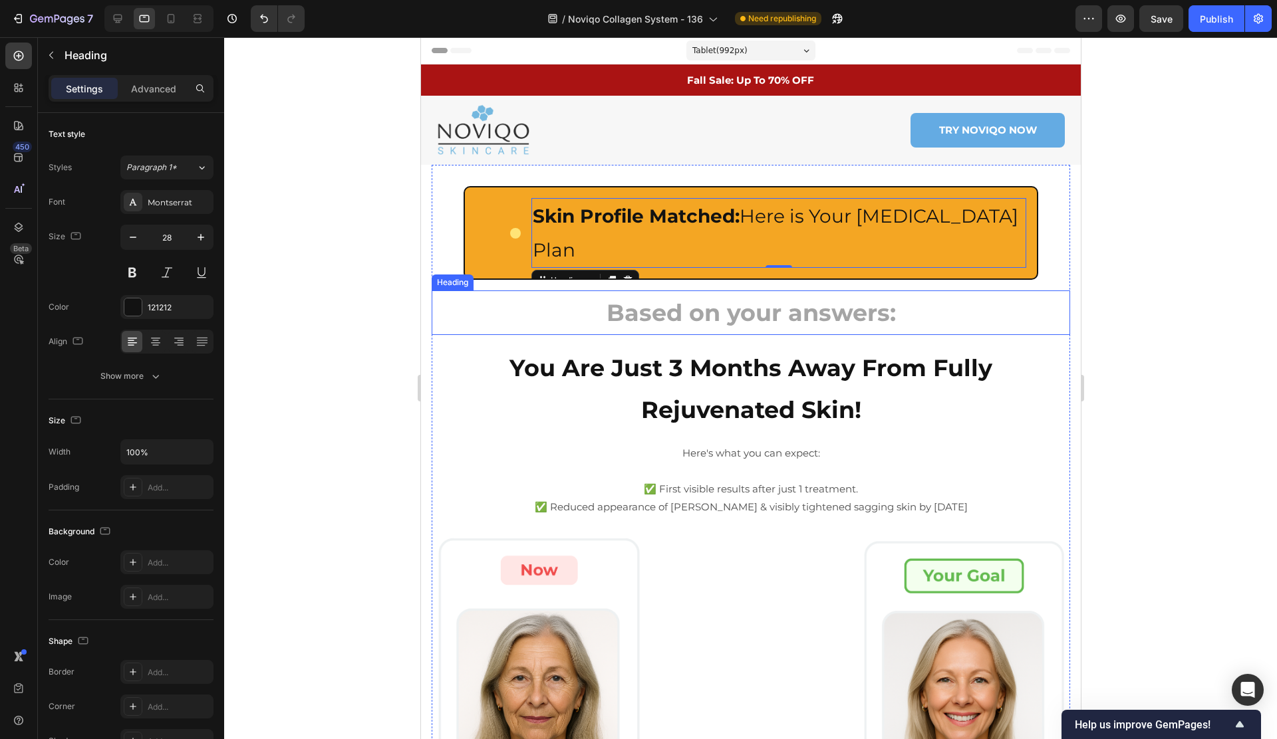
click at [498, 291] on h2 "Based on your answers:" at bounding box center [750, 313] width 638 height 45
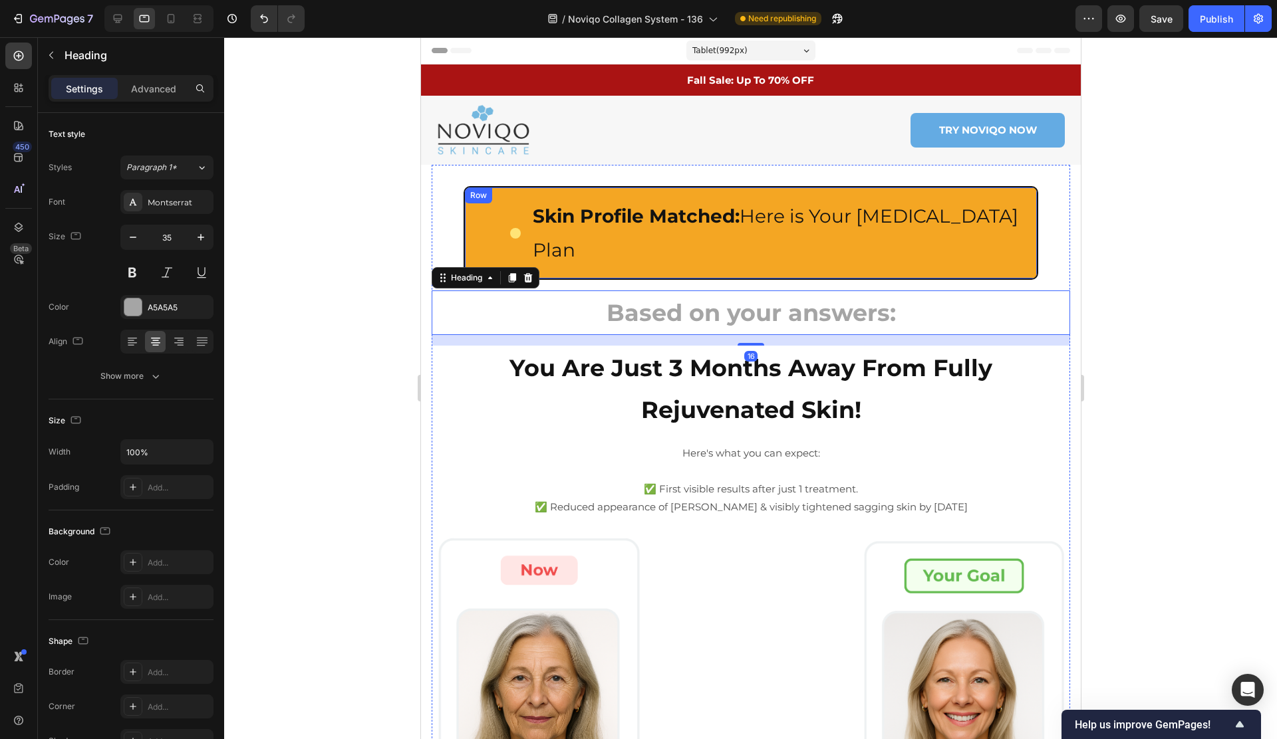
click at [657, 237] on div "Custom Code Skin Profile Matched: Here is Your [MEDICAL_DATA] Plan Heading Row …" at bounding box center [750, 233] width 574 height 94
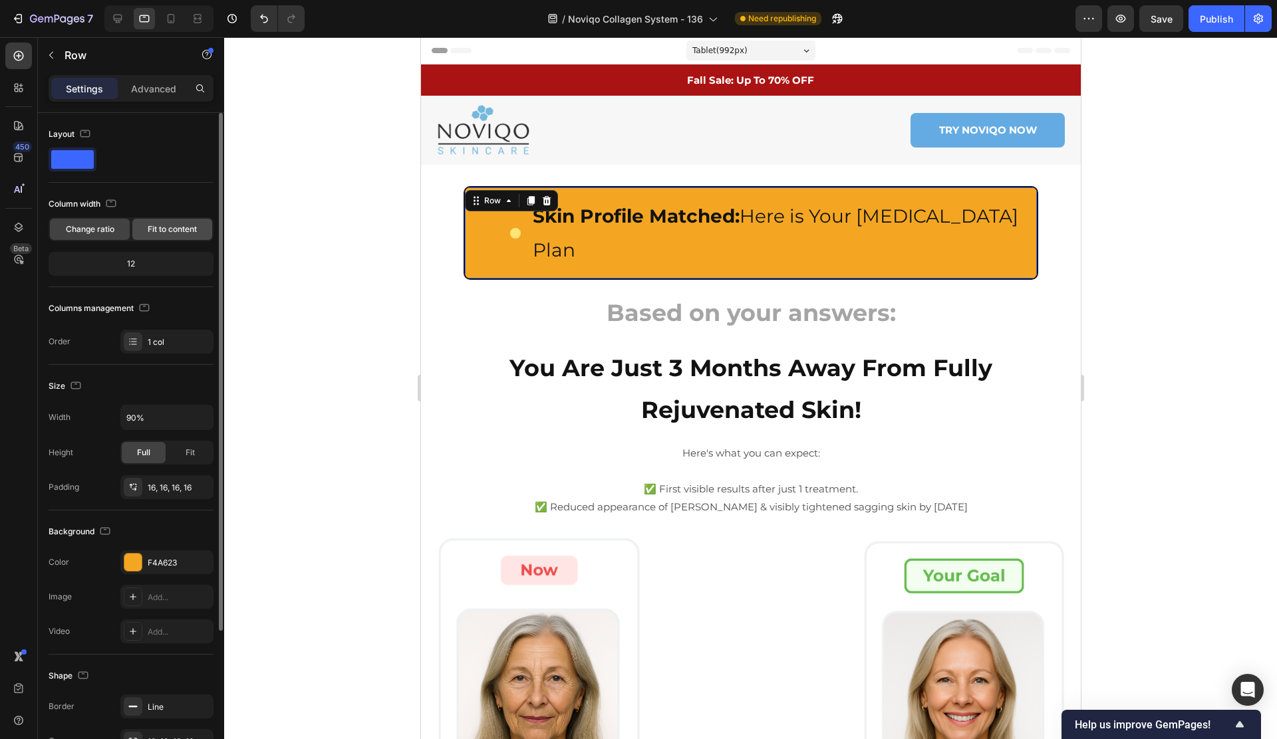
click at [158, 229] on span "Fit to content" at bounding box center [172, 229] width 49 height 12
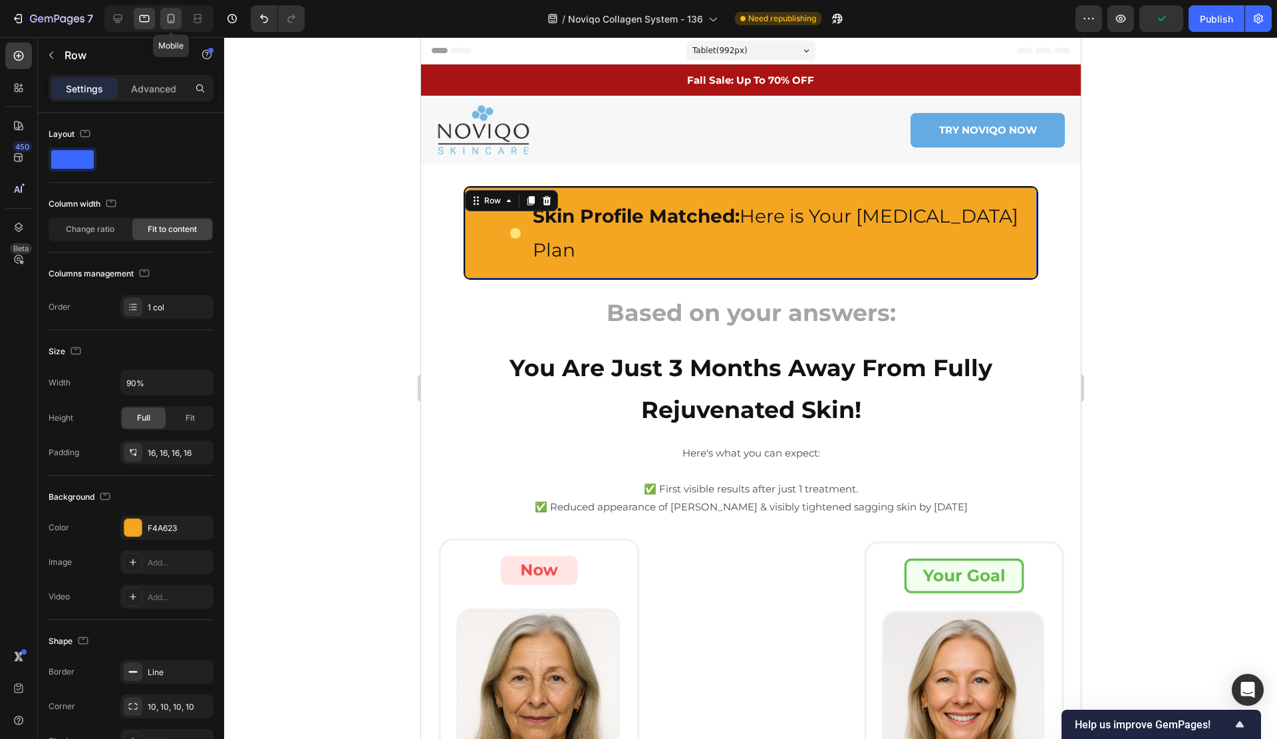
click at [174, 23] on icon at bounding box center [170, 18] width 13 height 13
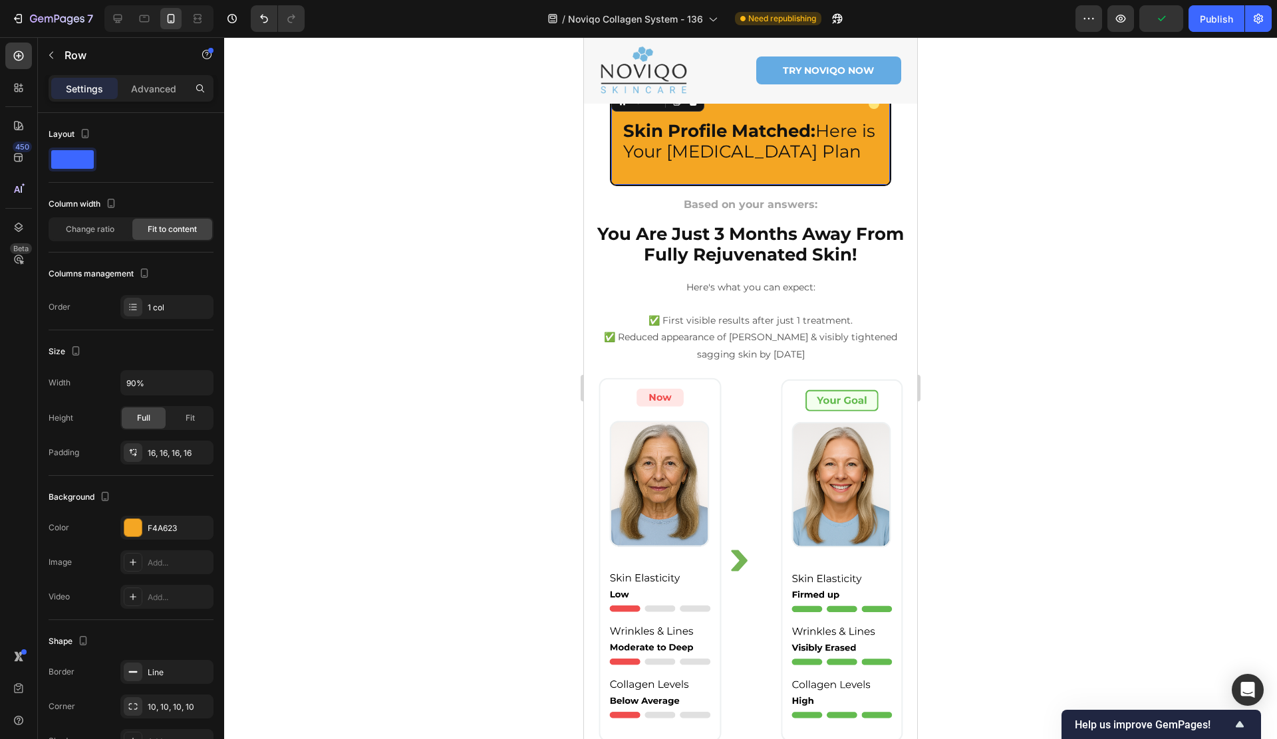
scroll to position [98, 0]
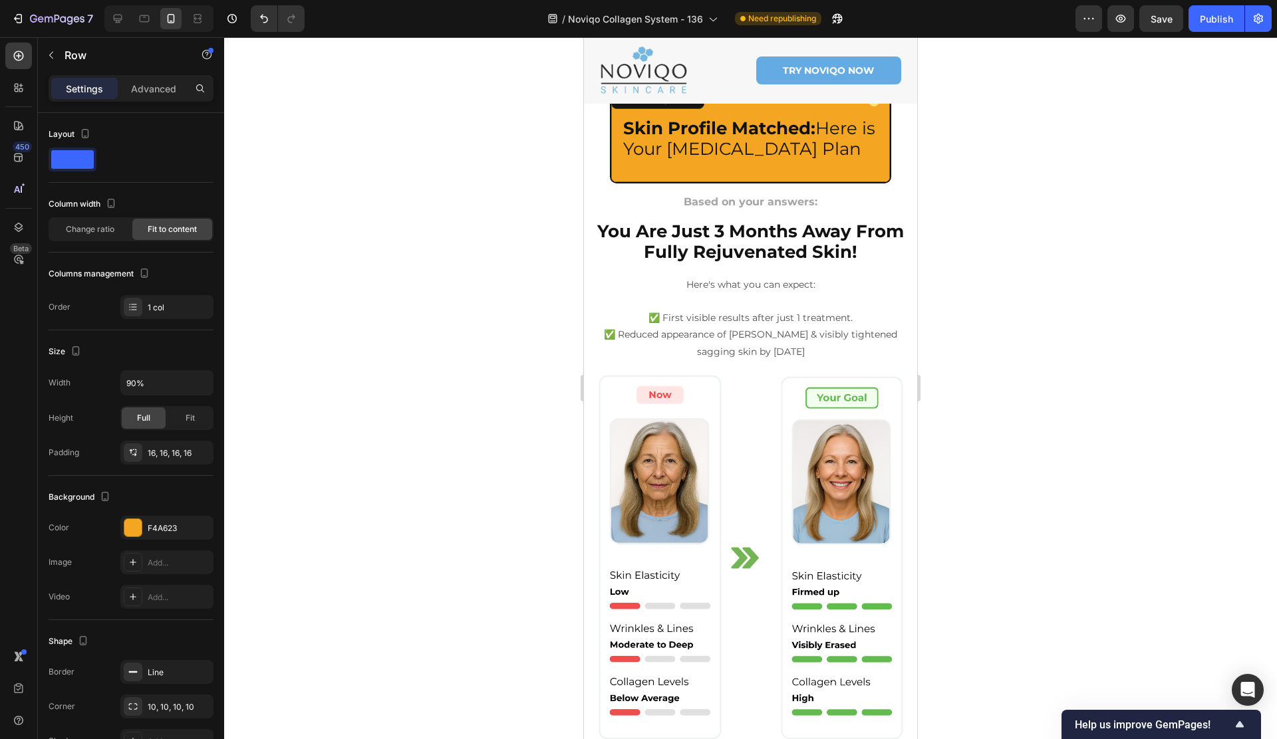
click at [753, 177] on div "Custom Code Skin Profile Matched: Here is Your [MEDICAL_DATA] Plan Heading Row …" at bounding box center [750, 134] width 281 height 100
click at [124, 19] on icon at bounding box center [117, 18] width 13 height 13
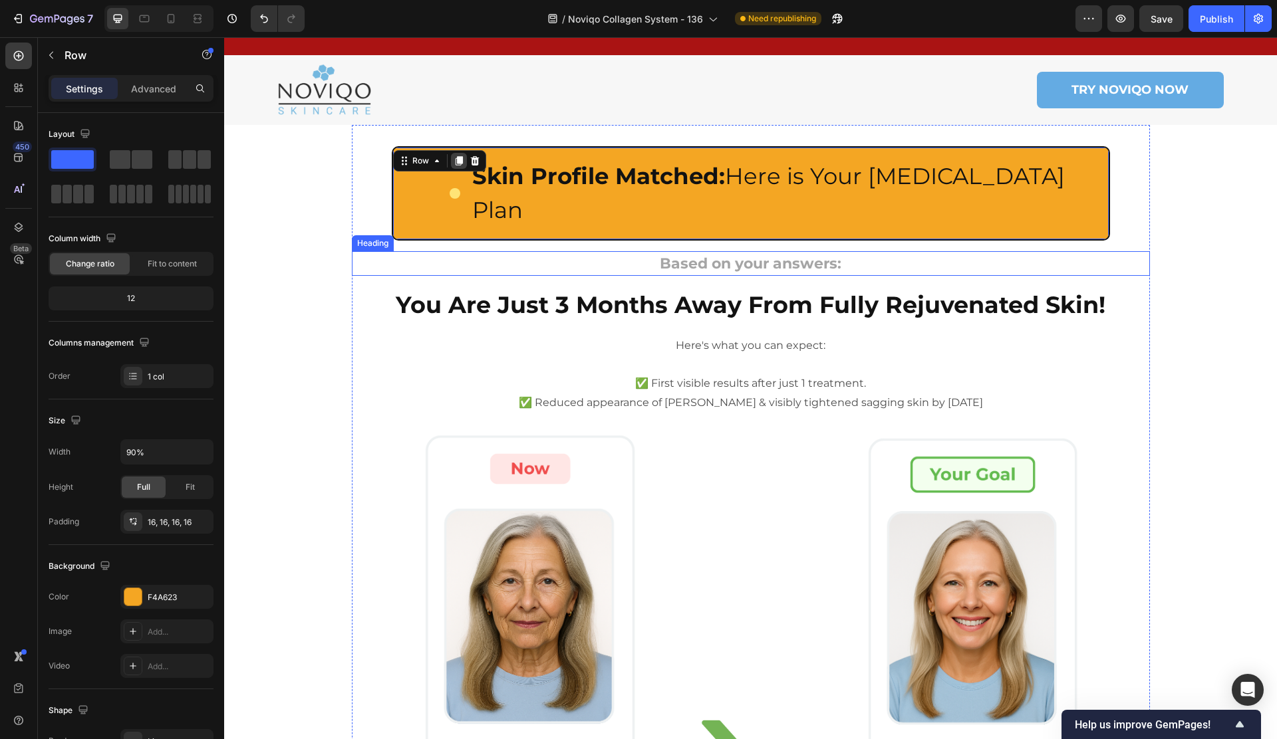
scroll to position [3, 0]
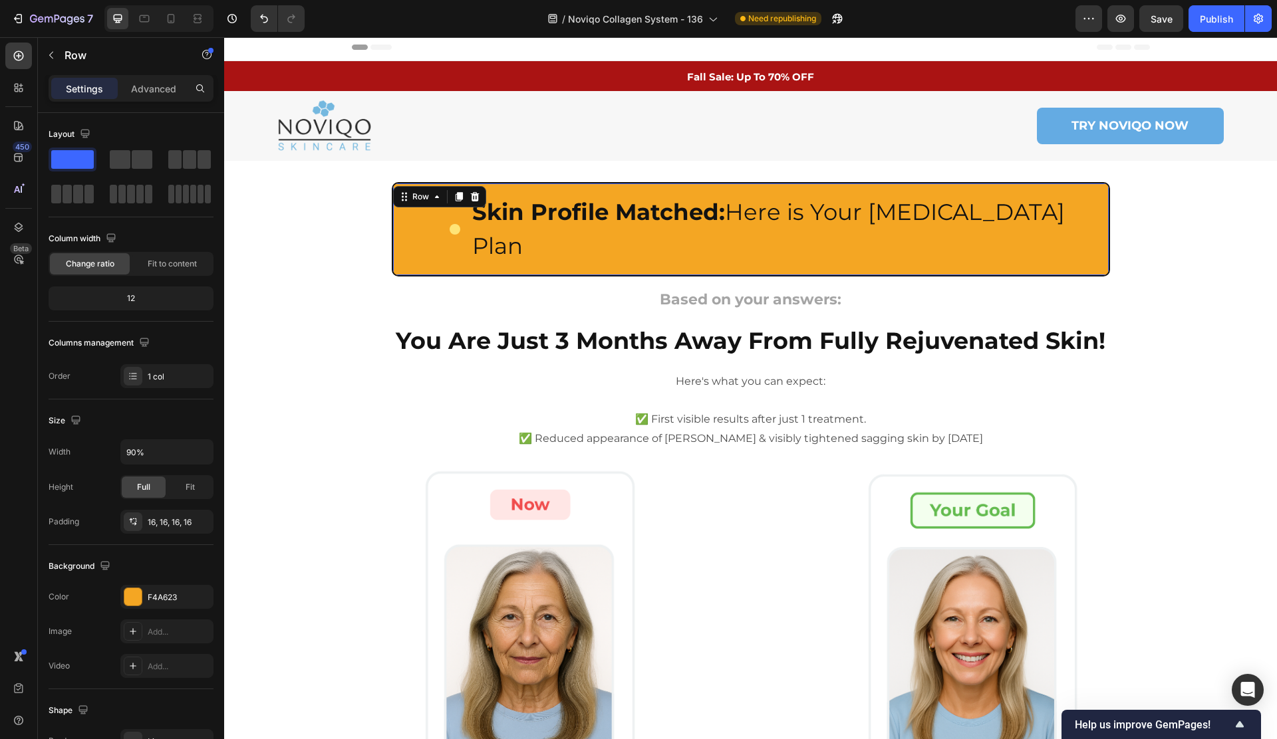
click at [463, 233] on div "Custom Code Skin Profile Matched: Here is Your [MEDICAL_DATA] Plan Heading Row …" at bounding box center [751, 229] width 718 height 94
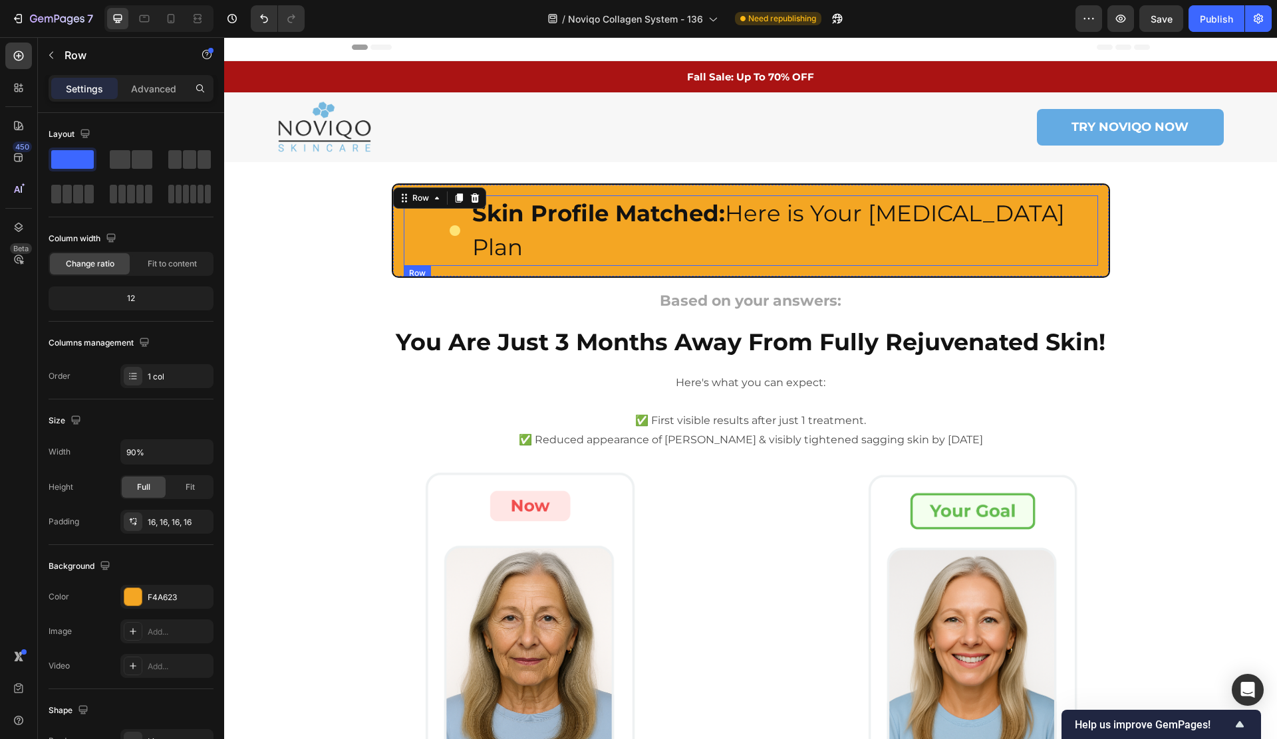
click at [429, 216] on div "Custom Code" at bounding box center [432, 230] width 57 height 70
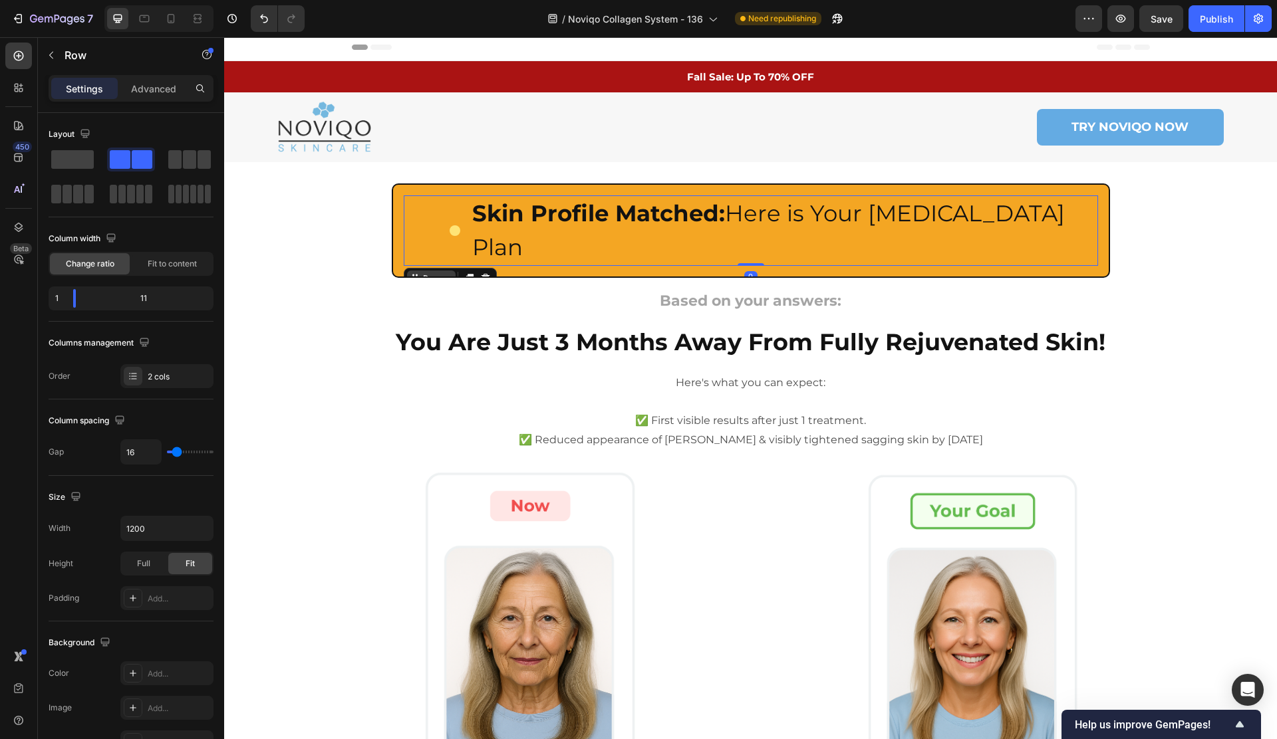
click at [427, 273] on div "Row" at bounding box center [431, 279] width 22 height 12
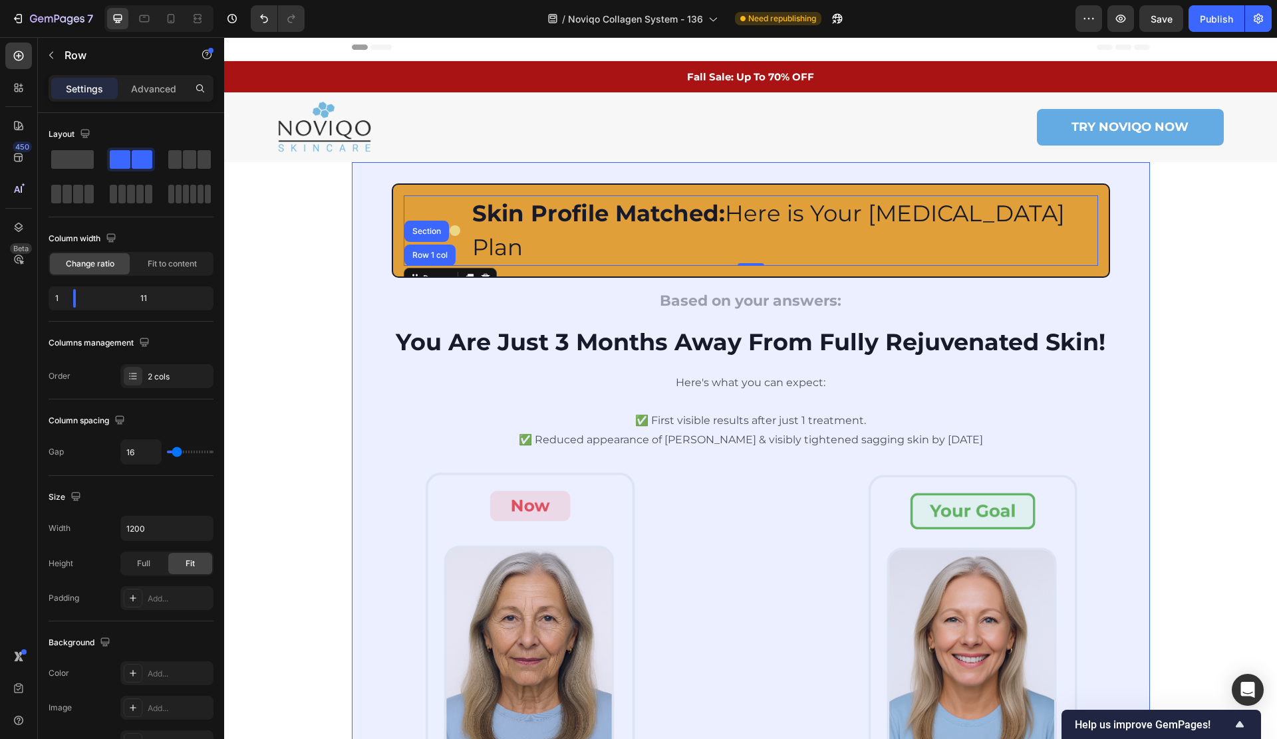
click at [425, 227] on div "Section" at bounding box center [427, 231] width 34 height 8
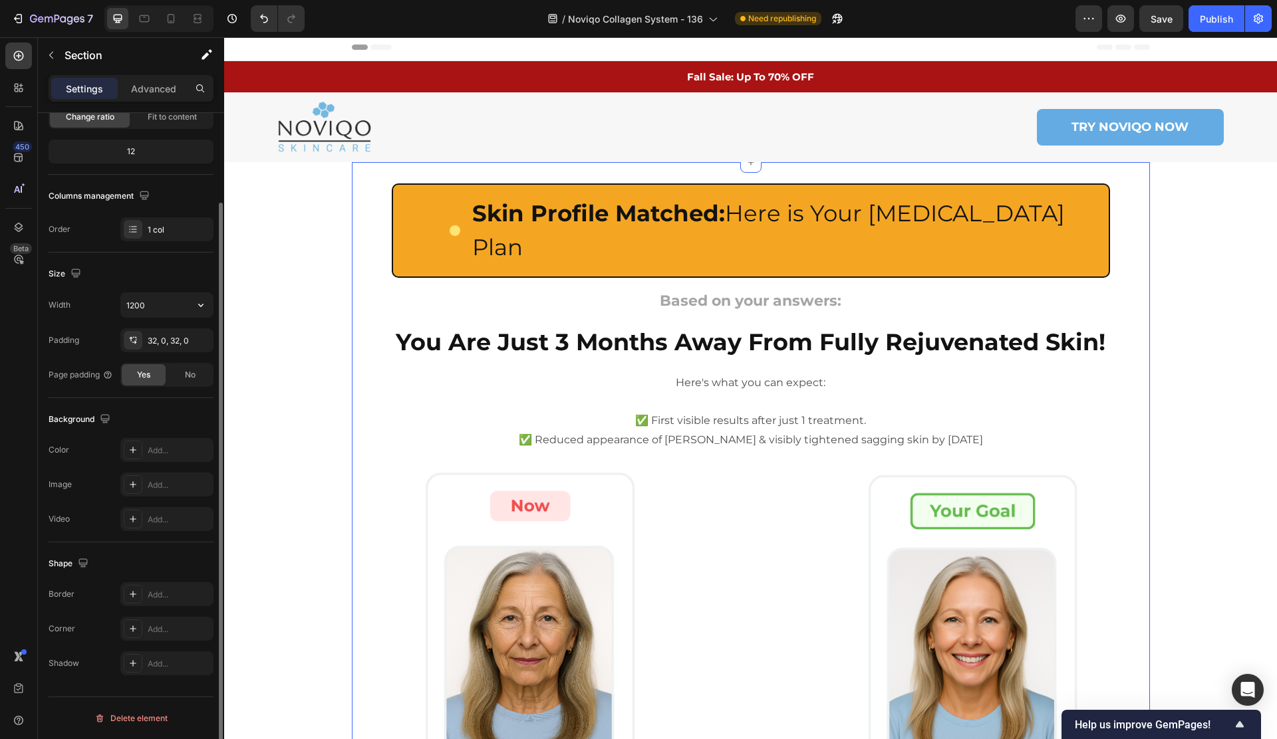
scroll to position [0, 0]
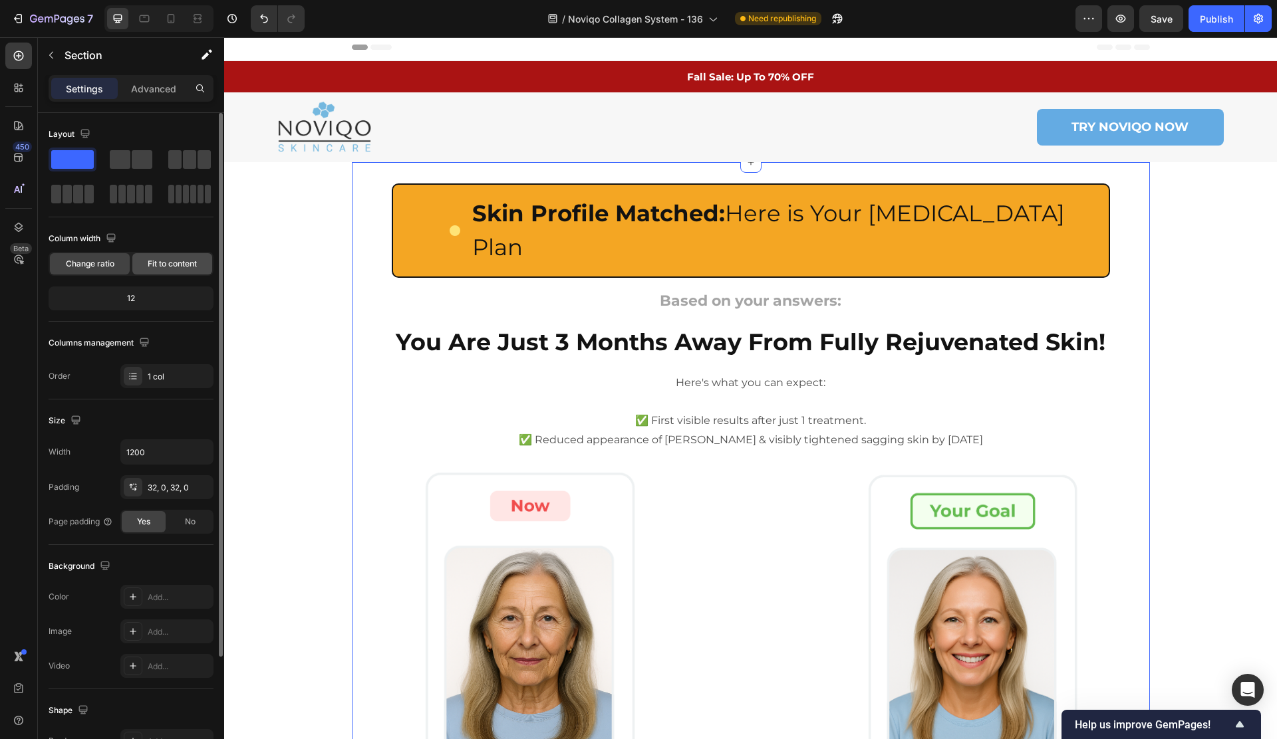
click at [170, 255] on div "Fit to content" at bounding box center [172, 263] width 80 height 21
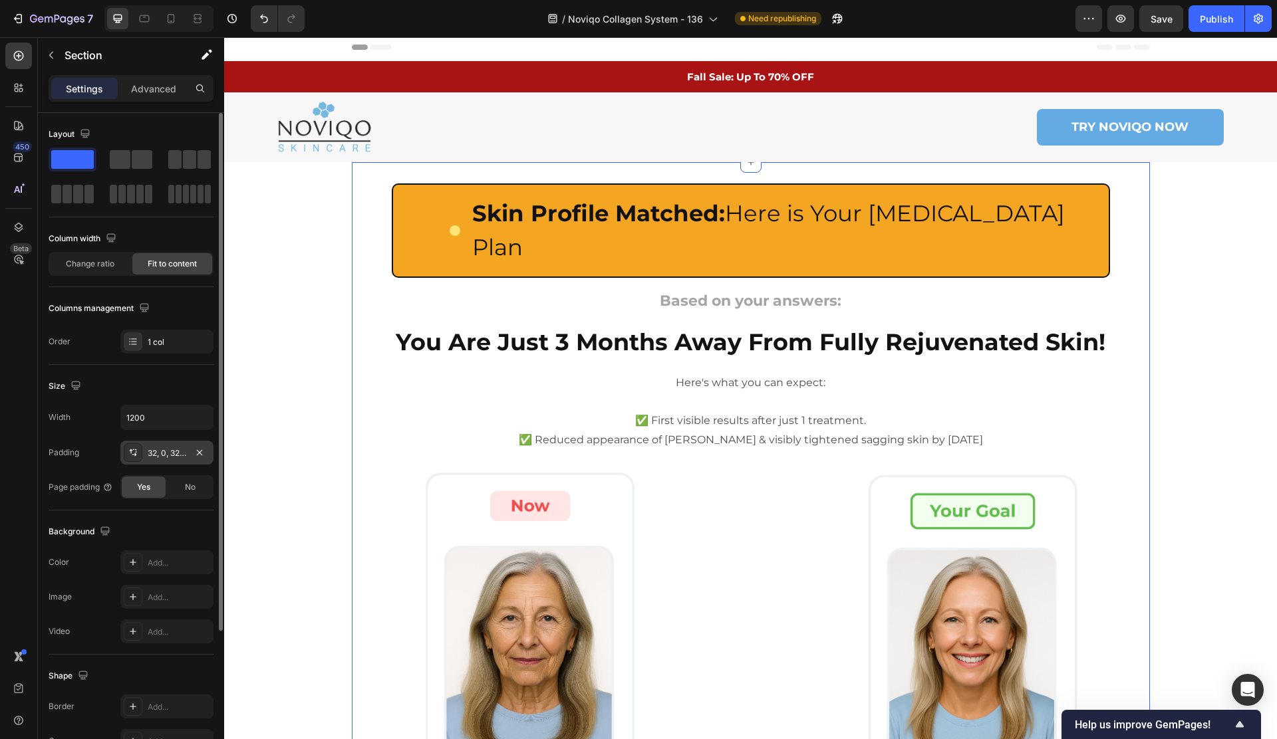
scroll to position [187, 0]
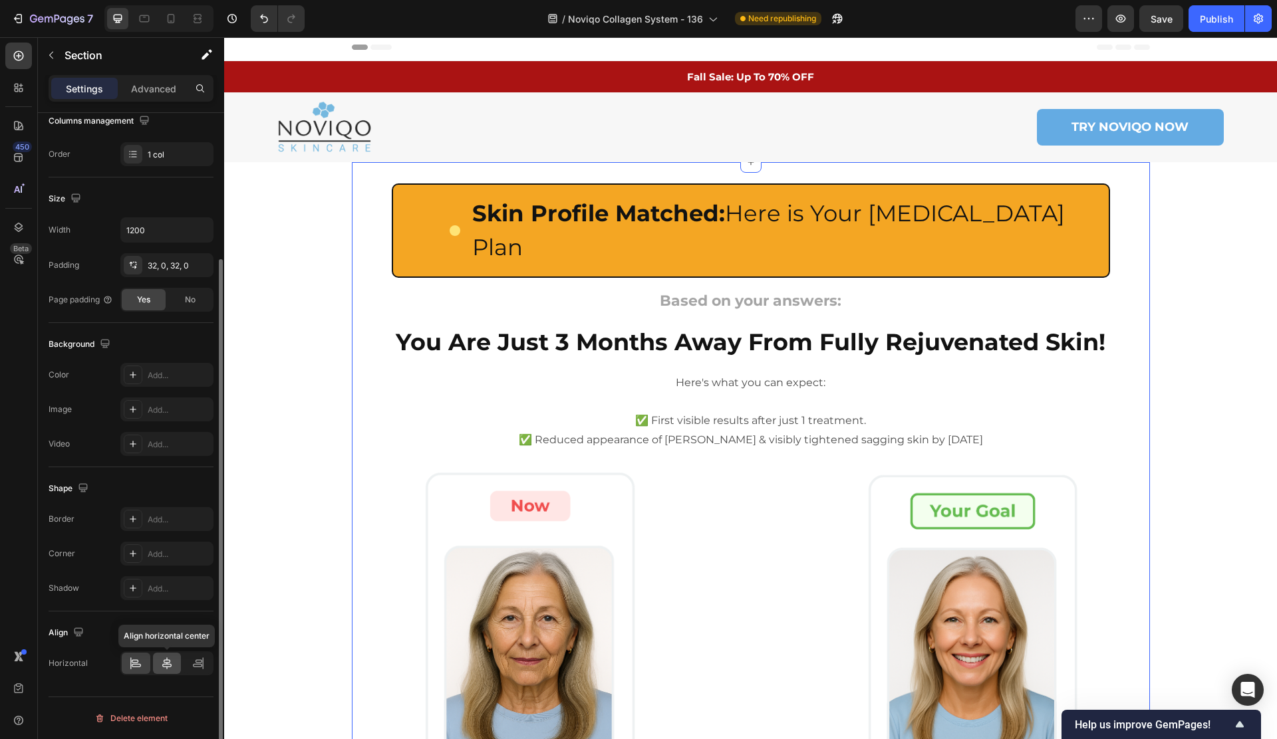
click at [164, 662] on icon at bounding box center [166, 663] width 13 height 13
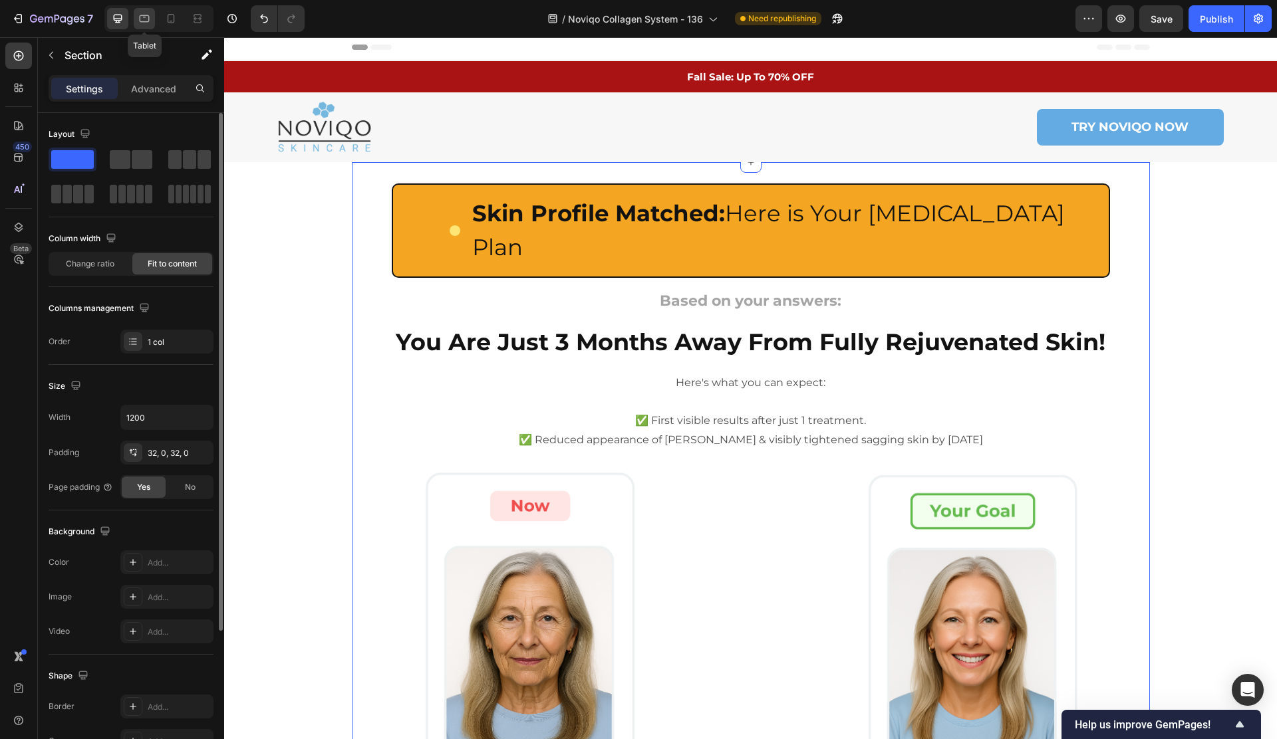
click at [145, 25] on icon at bounding box center [144, 18] width 13 height 13
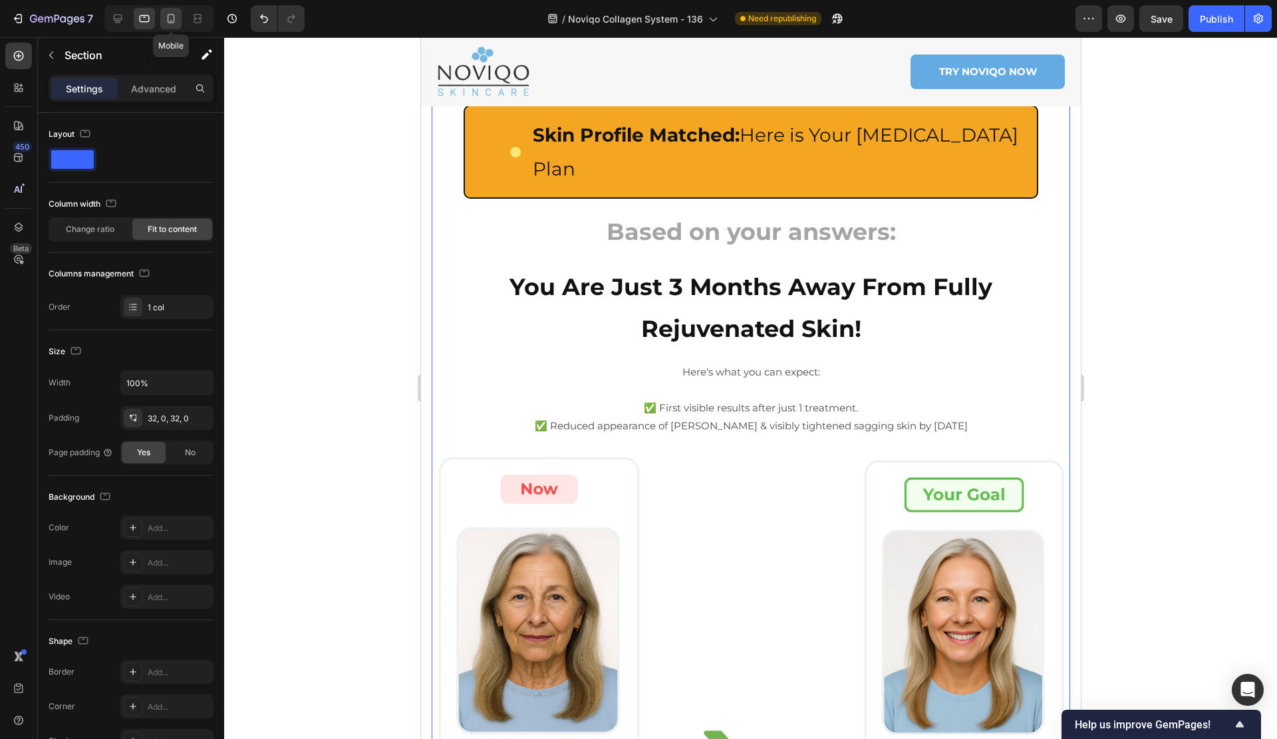
click at [168, 21] on icon at bounding box center [171, 18] width 7 height 9
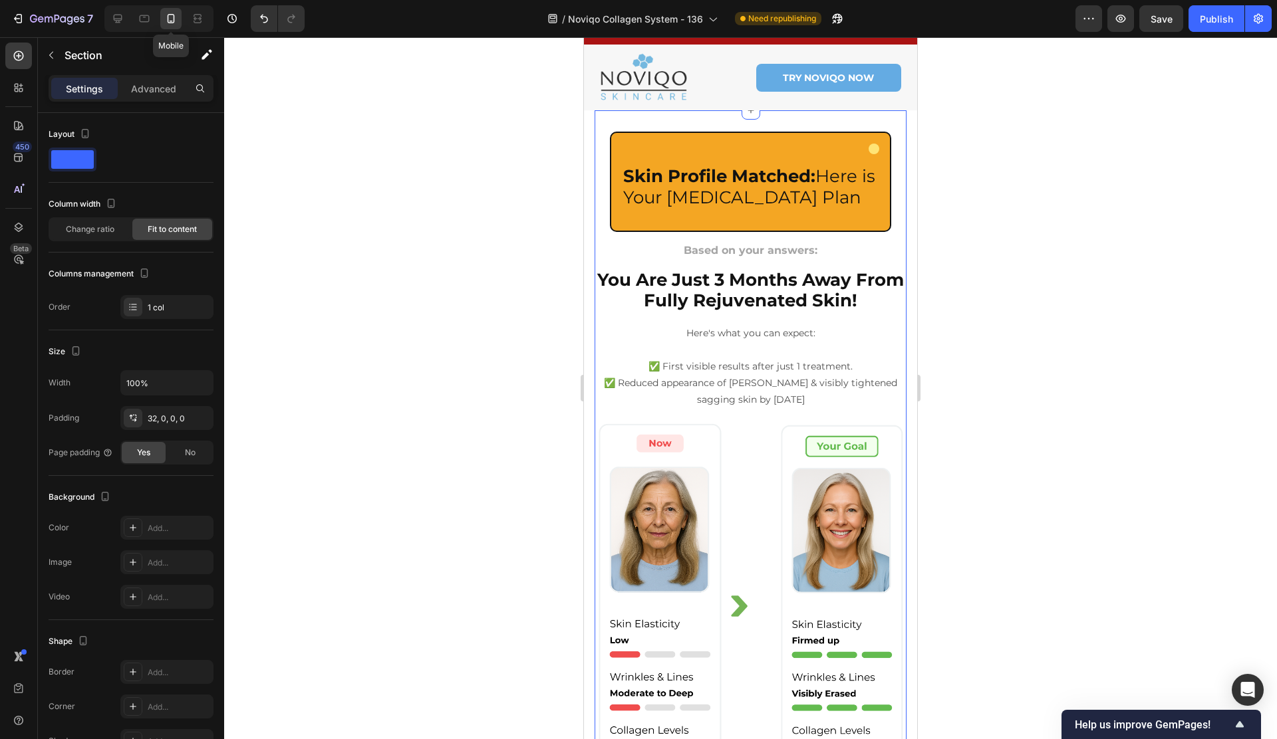
scroll to position [78, 0]
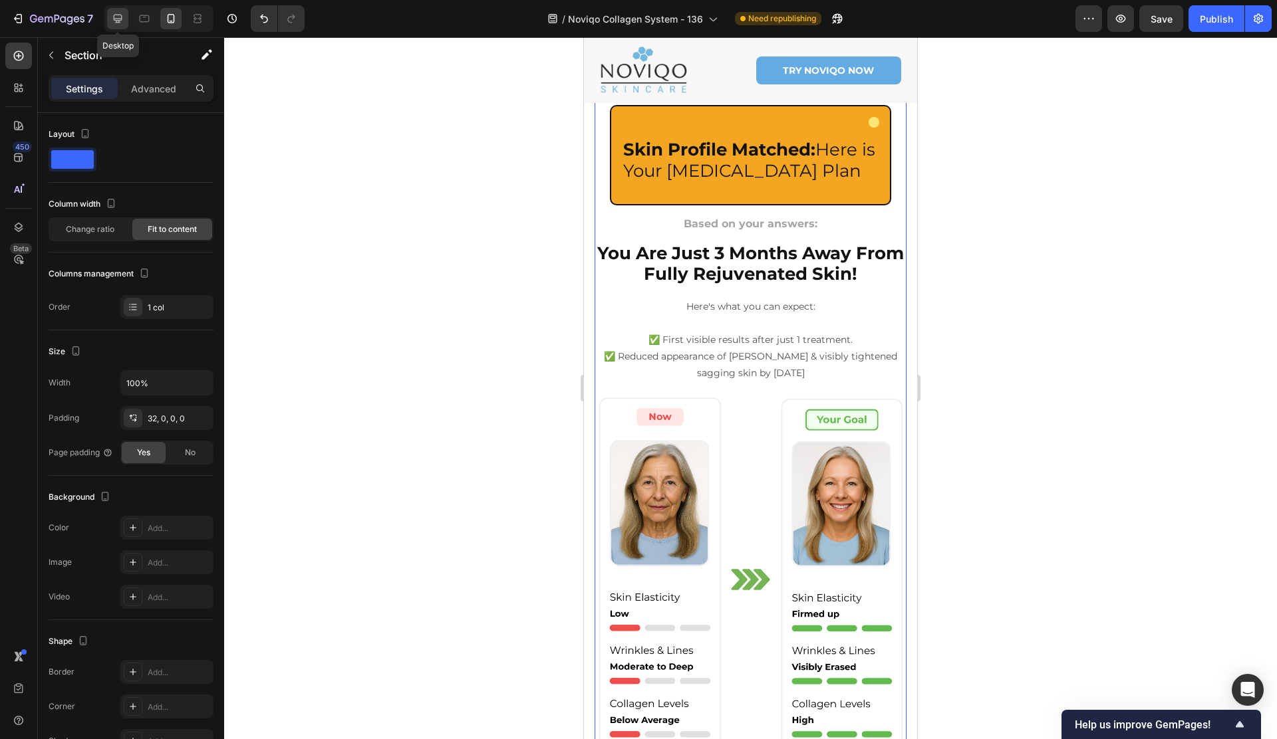
click at [121, 19] on icon at bounding box center [118, 19] width 9 height 9
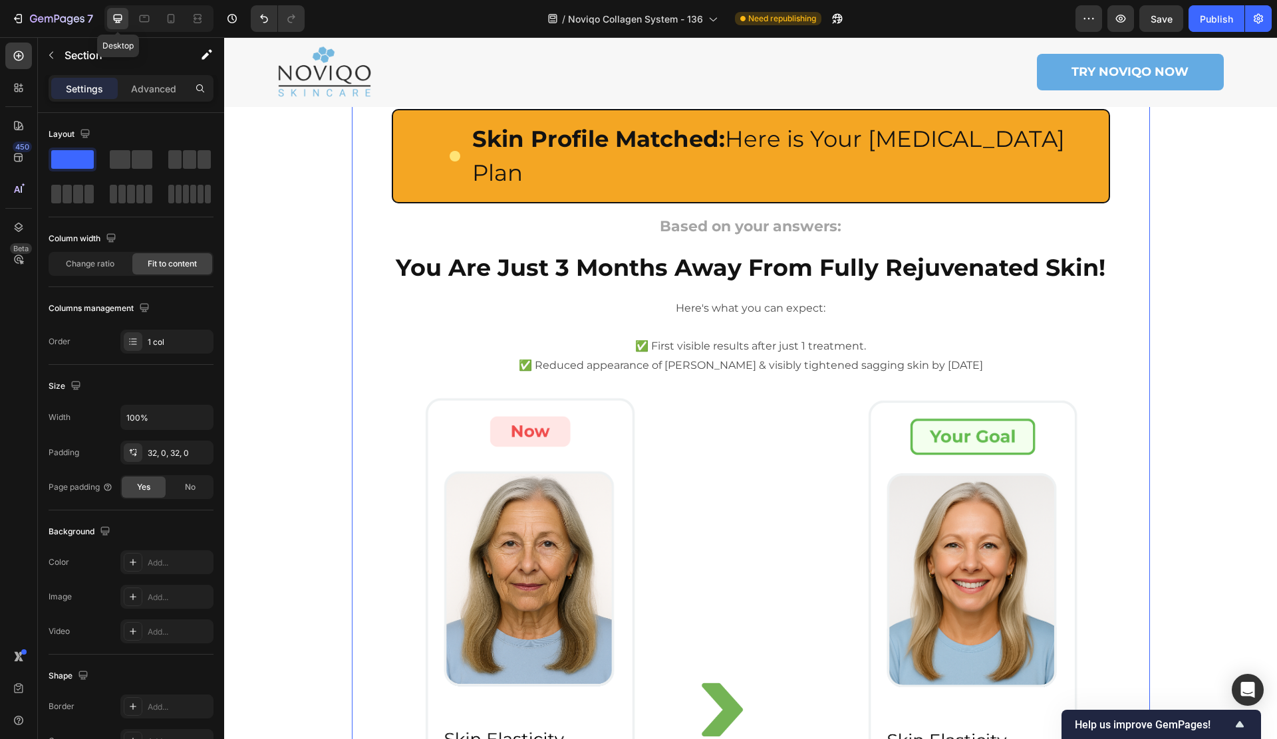
type input "1200"
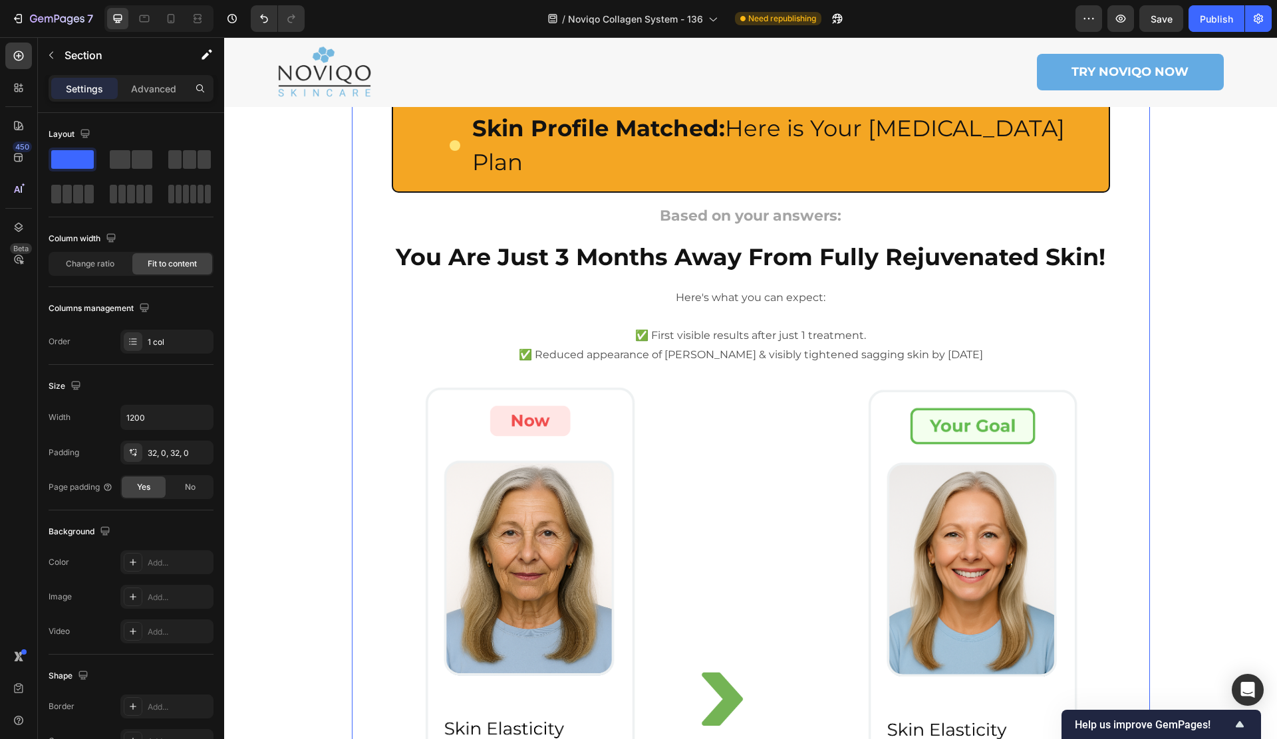
scroll to position [82, 0]
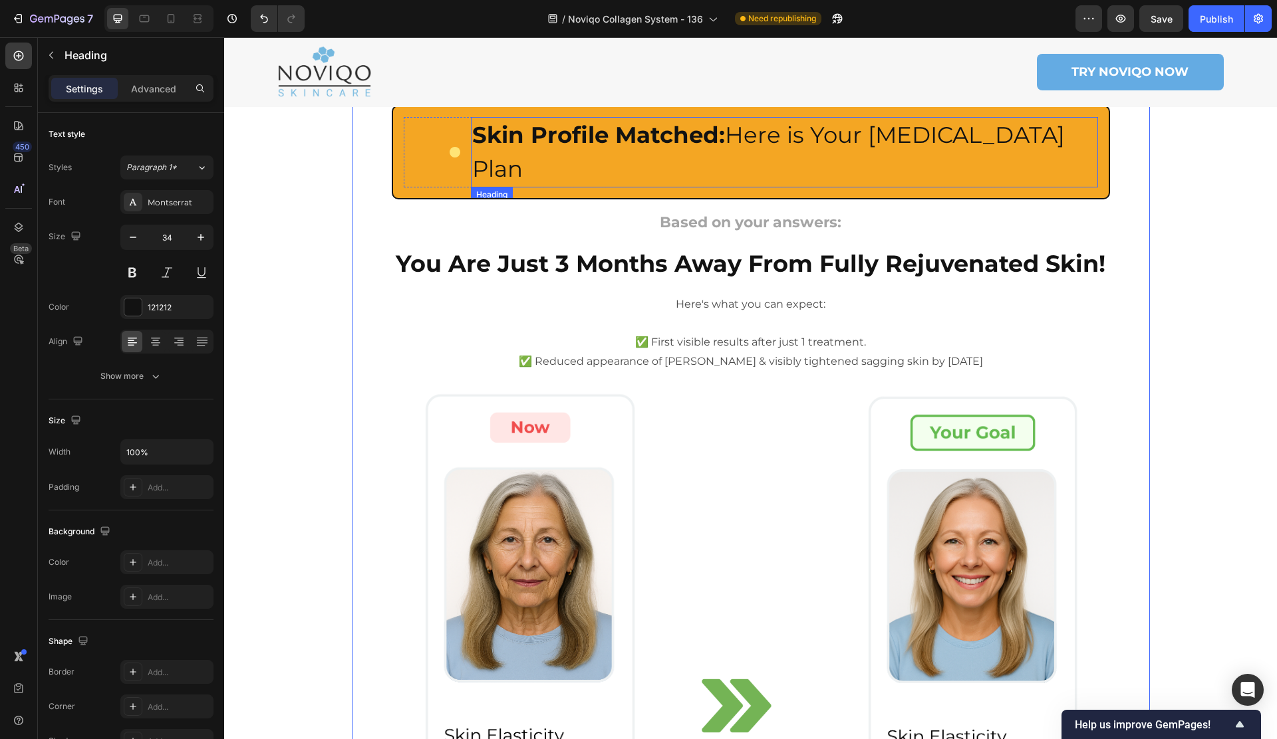
click at [544, 144] on strong "Skin Profile Matched:" at bounding box center [598, 135] width 253 height 28
click at [437, 127] on div "Custom Code" at bounding box center [432, 152] width 57 height 70
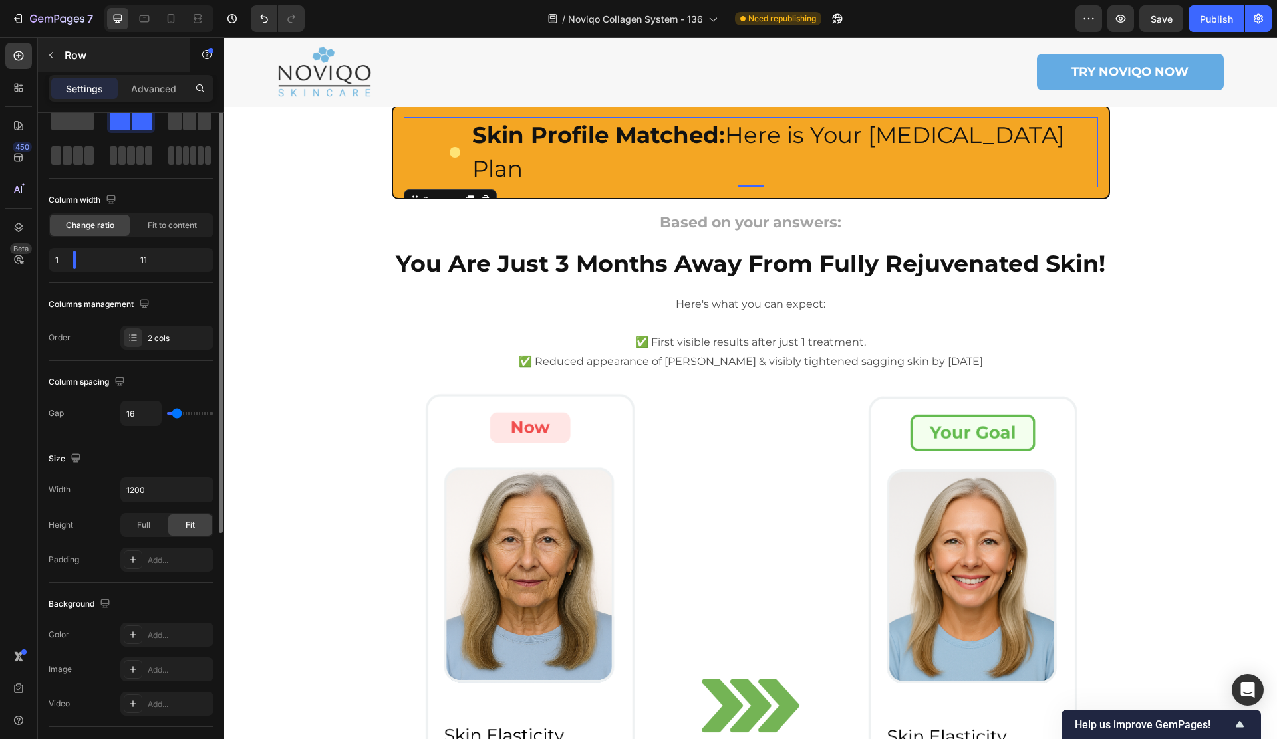
scroll to position [0, 0]
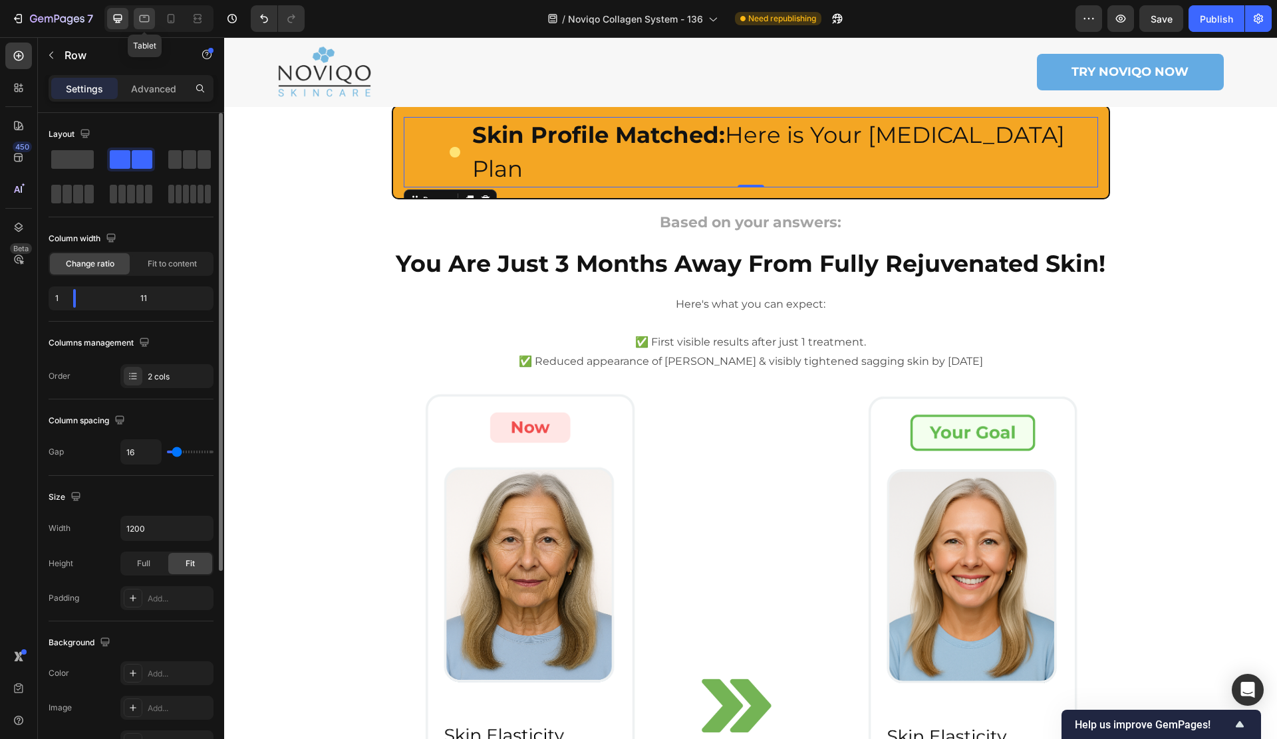
click at [145, 21] on icon at bounding box center [144, 18] width 13 height 13
type input "100%"
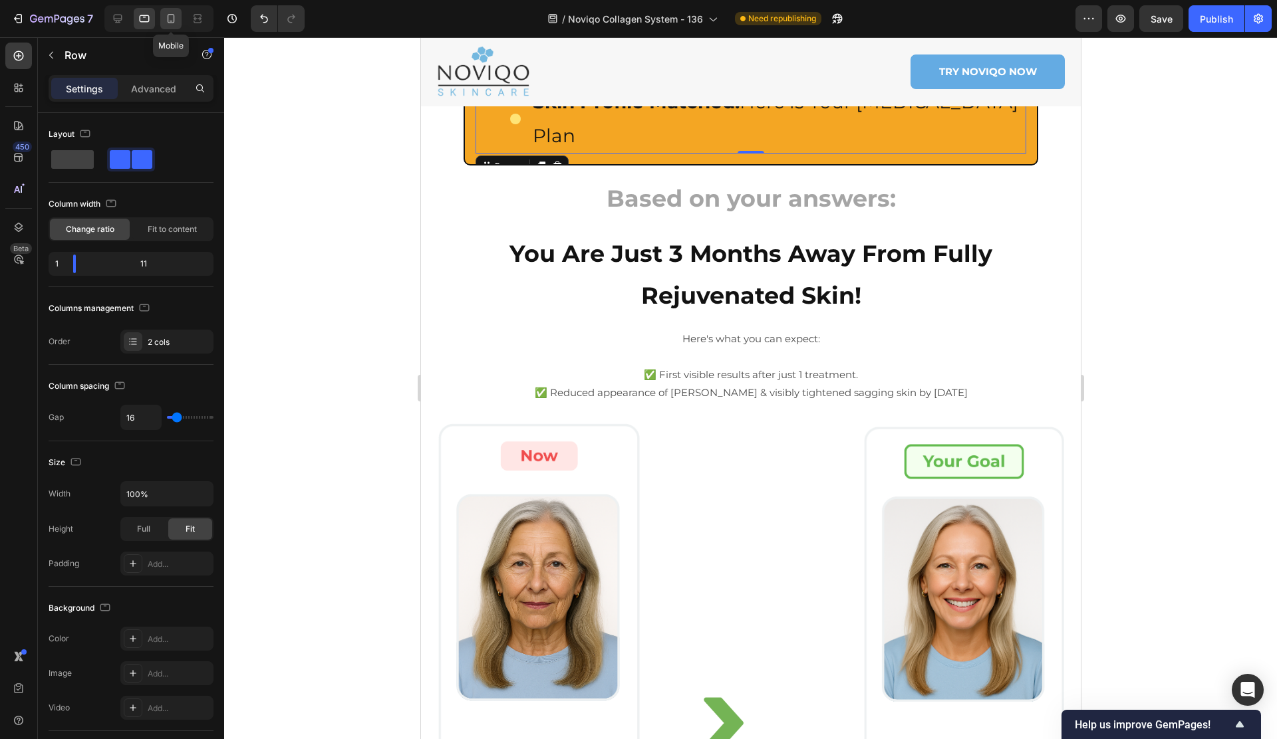
click at [166, 23] on icon at bounding box center [170, 18] width 13 height 13
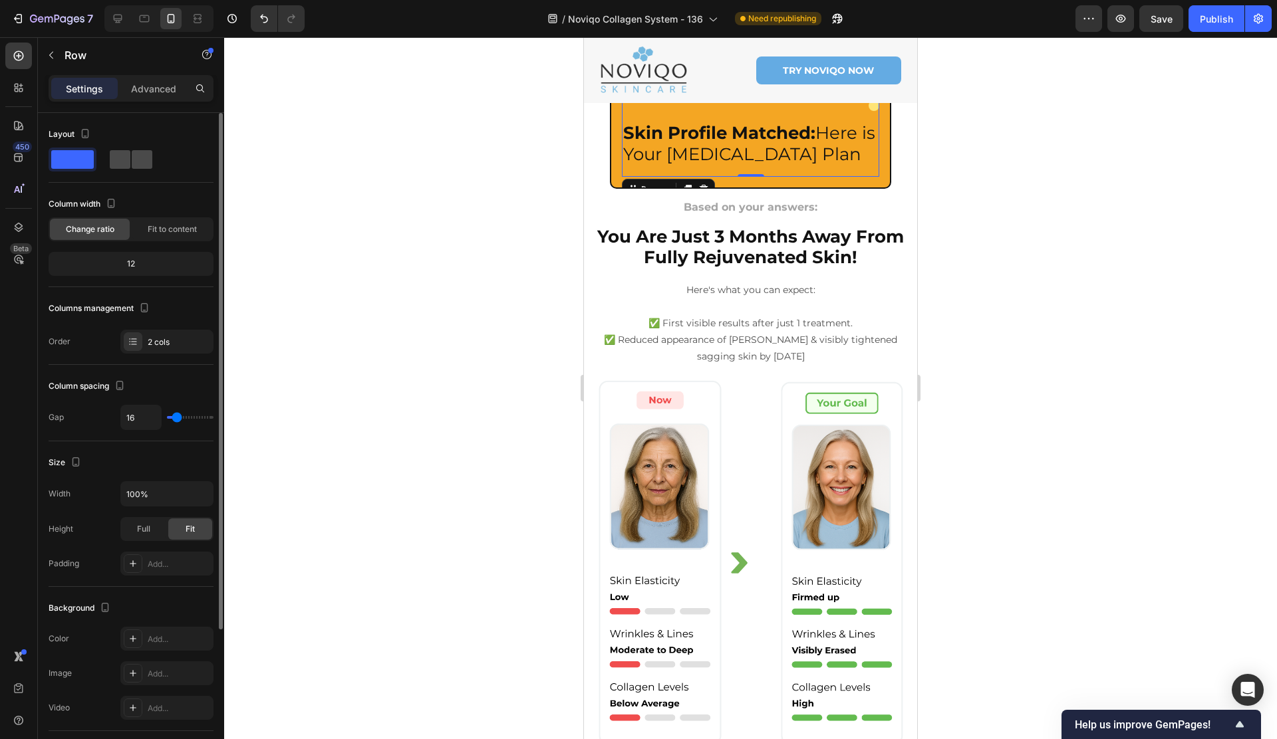
scroll to position [111, 0]
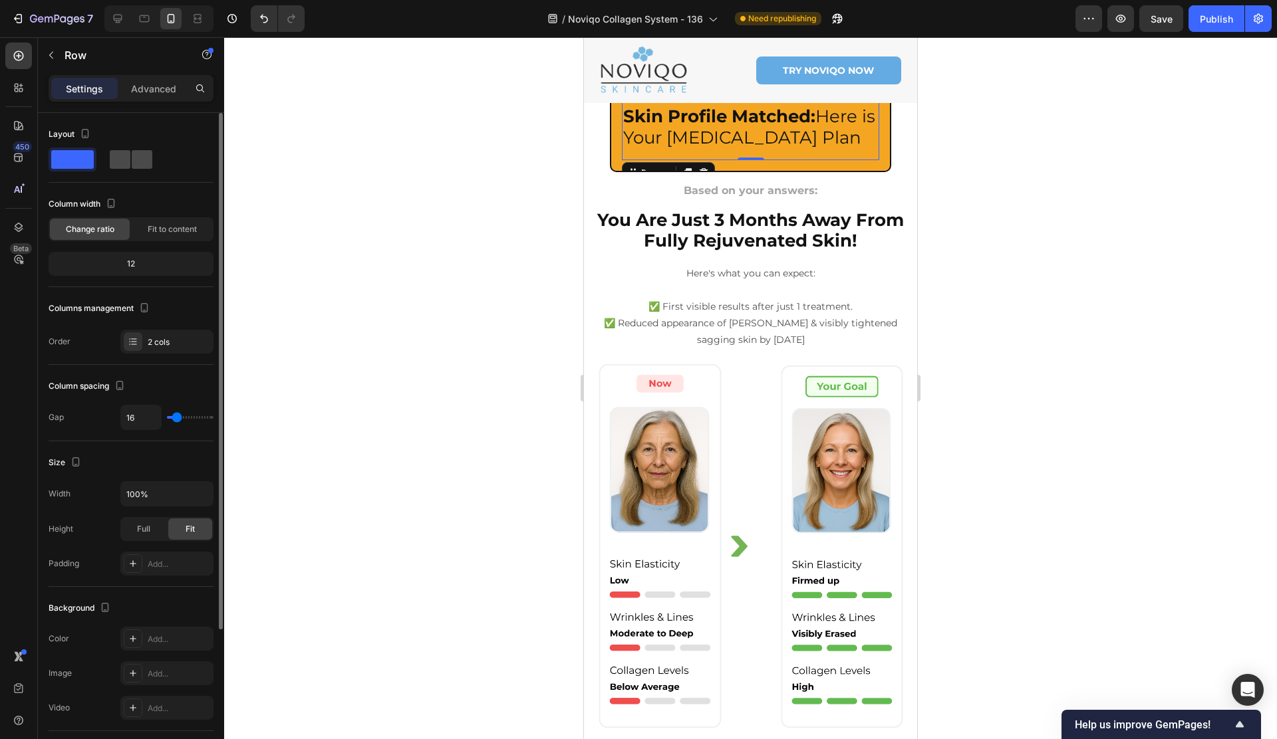
click at [116, 149] on div at bounding box center [131, 160] width 48 height 24
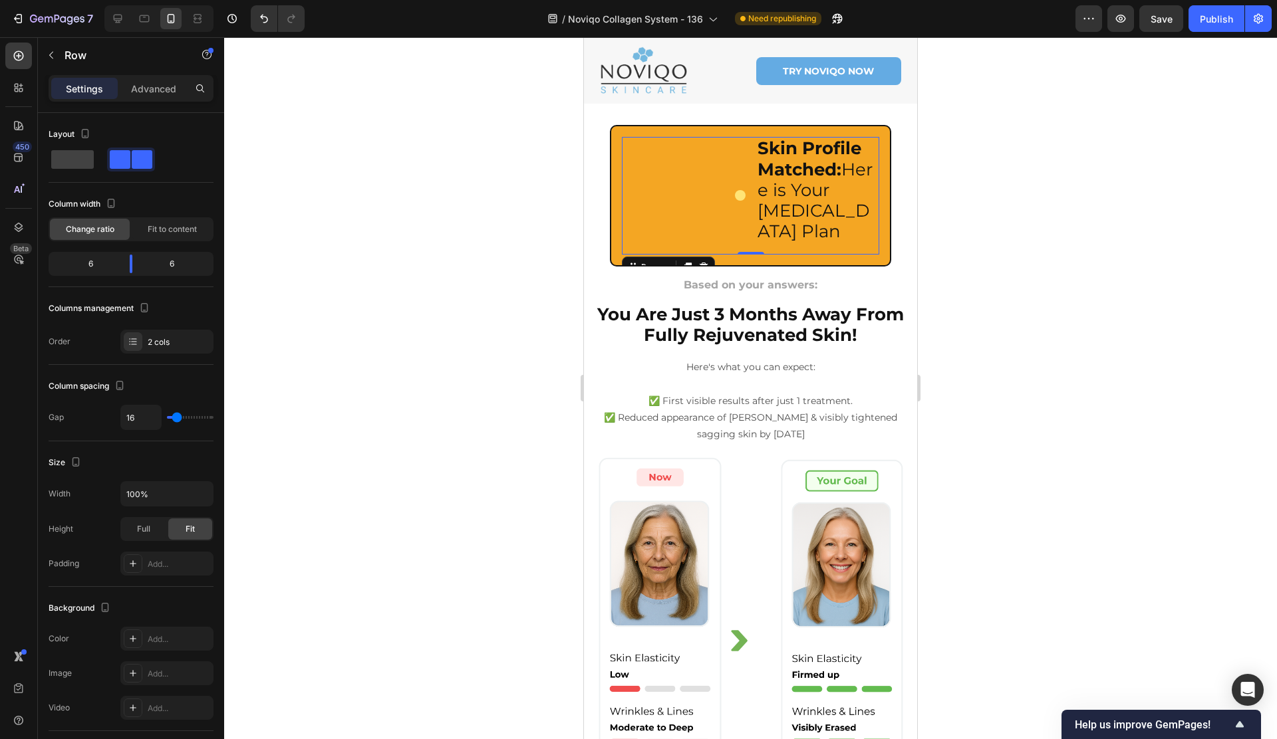
scroll to position [0, 0]
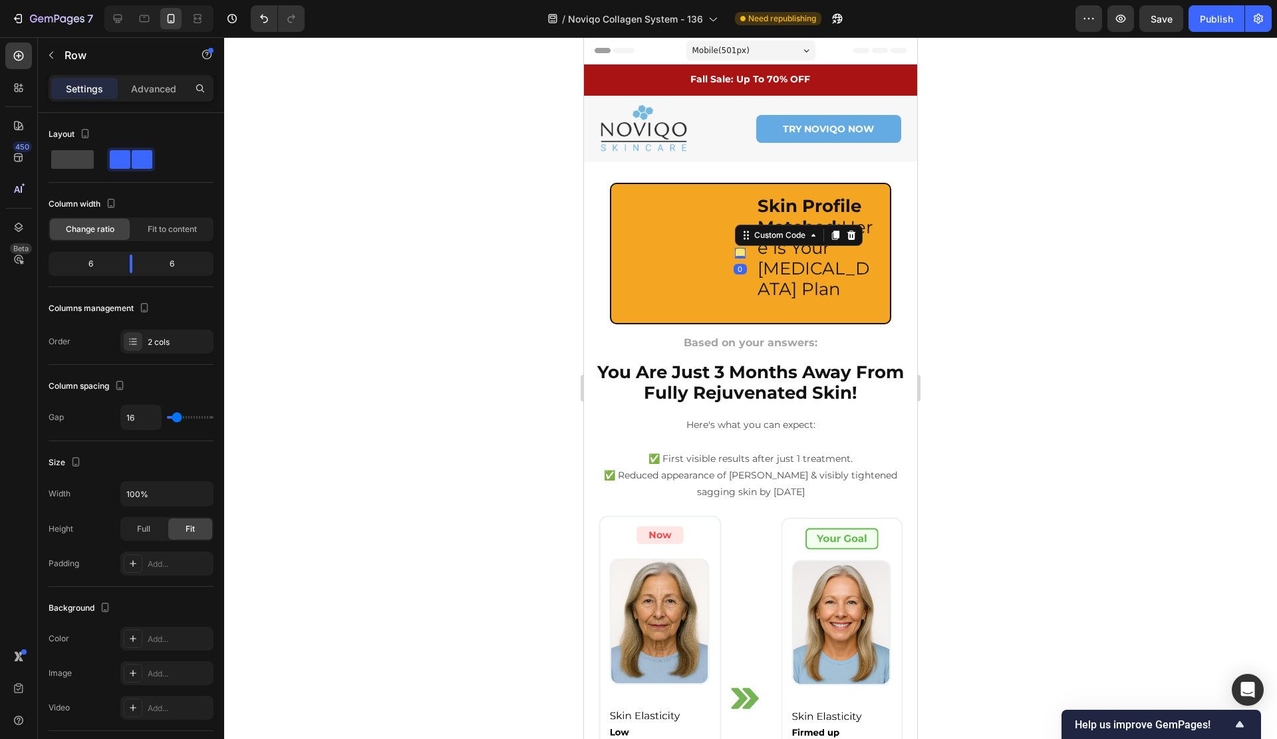
click at [737, 255] on div at bounding box center [740, 253] width 11 height 11
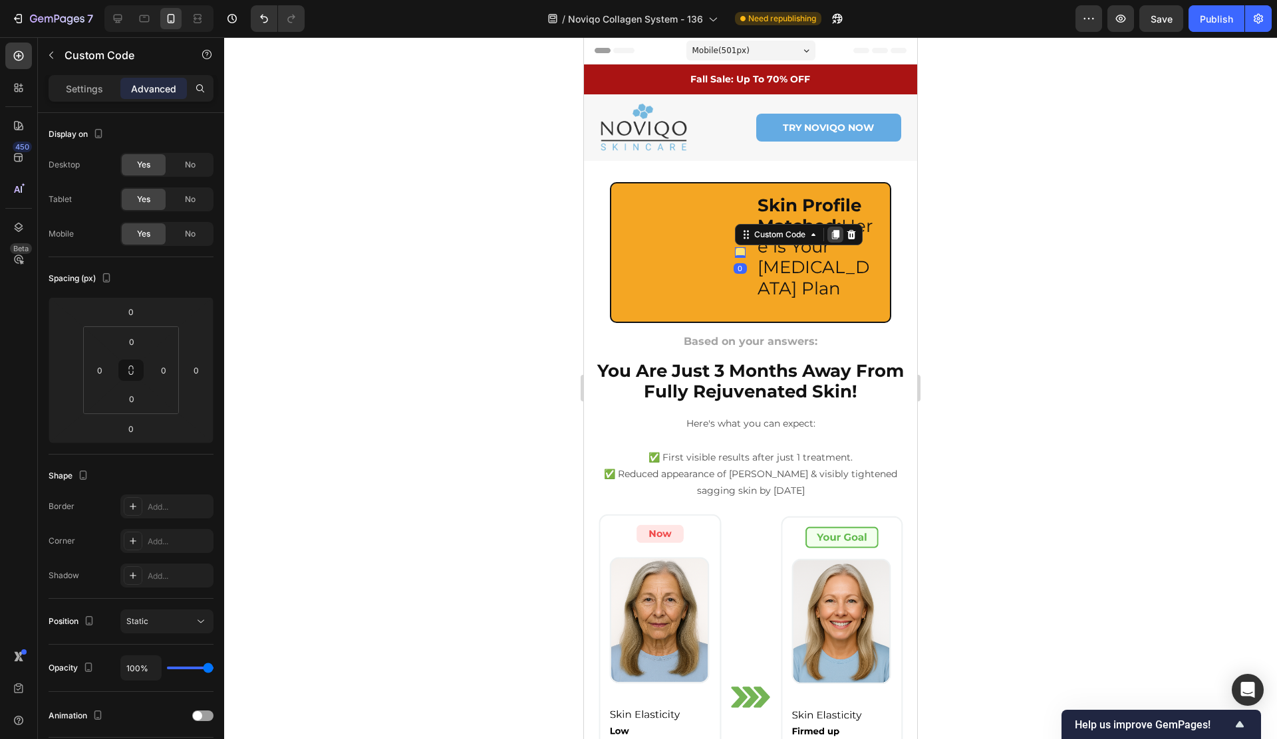
click at [836, 234] on icon at bounding box center [834, 234] width 7 height 9
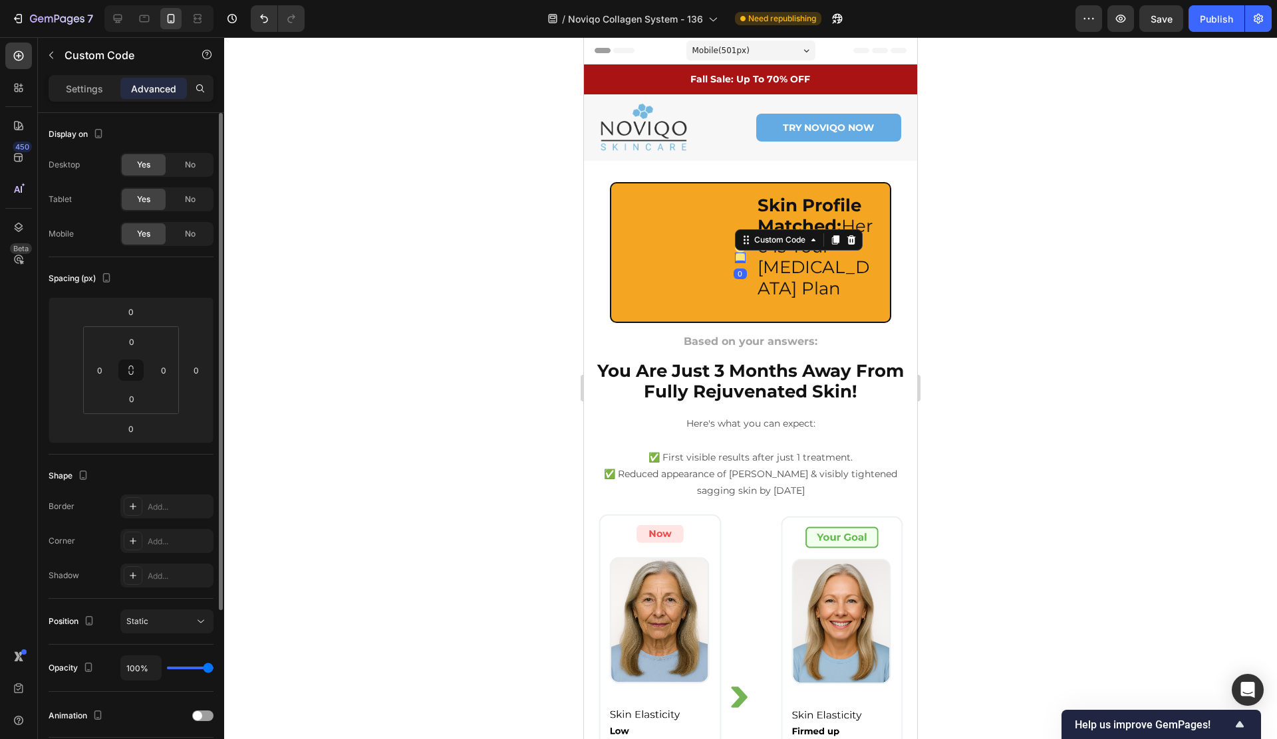
drag, startPoint x: 181, startPoint y: 164, endPoint x: 182, endPoint y: 181, distance: 17.3
click at [180, 164] on div "No" at bounding box center [190, 164] width 44 height 21
click at [181, 199] on div "No" at bounding box center [190, 199] width 44 height 21
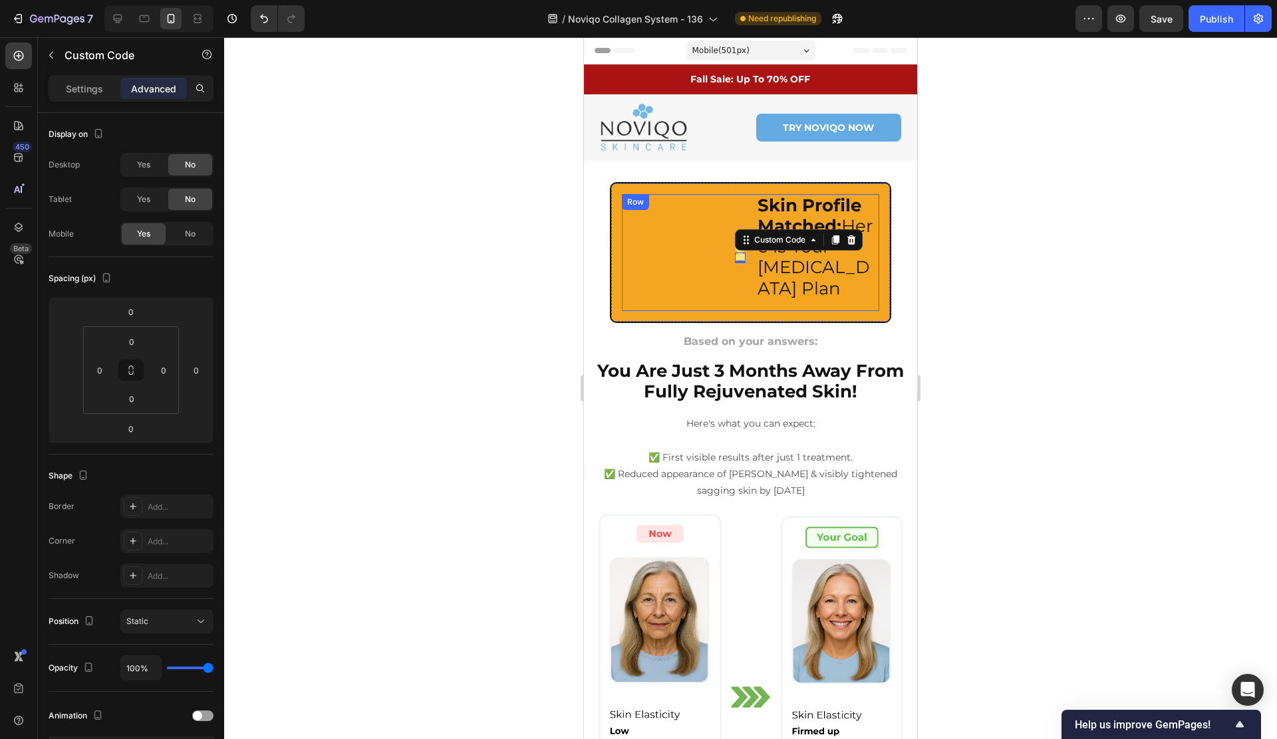
click at [723, 243] on div "Custom Code Centered Glowing Dot Custom Code 0" at bounding box center [683, 252] width 123 height 117
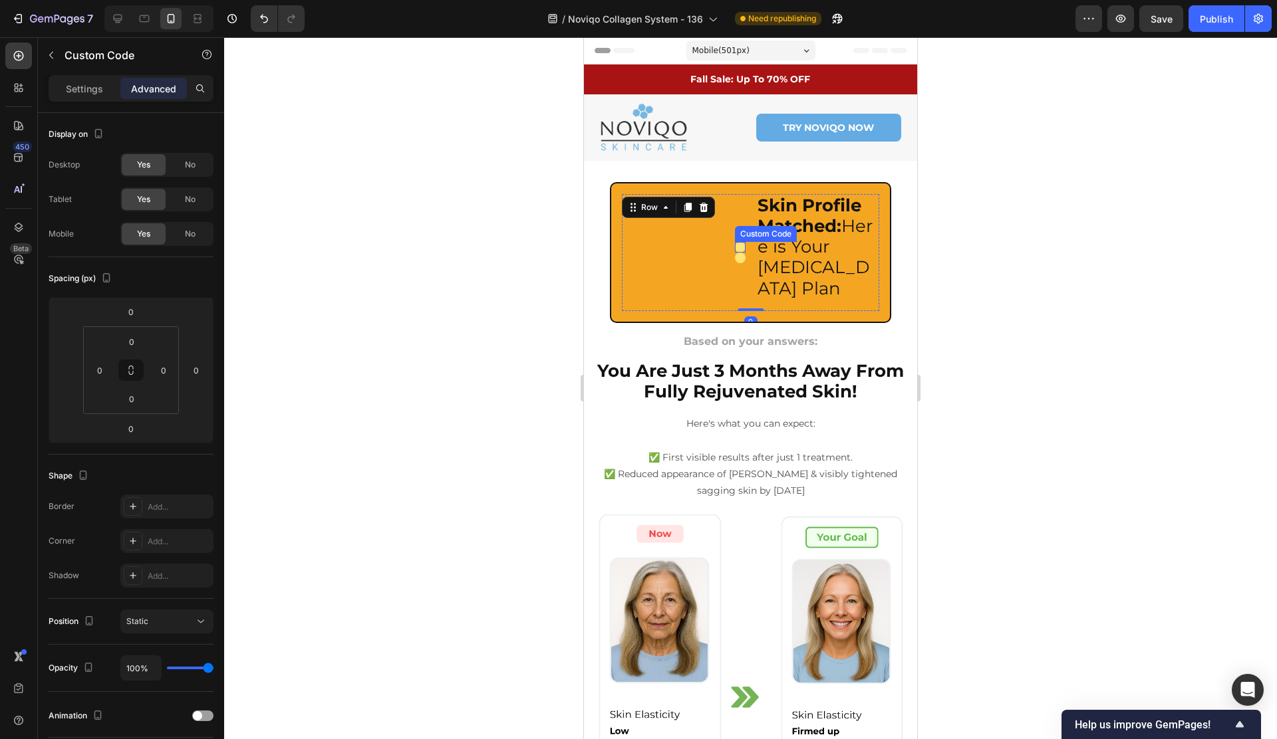
click at [739, 244] on div at bounding box center [740, 247] width 11 height 11
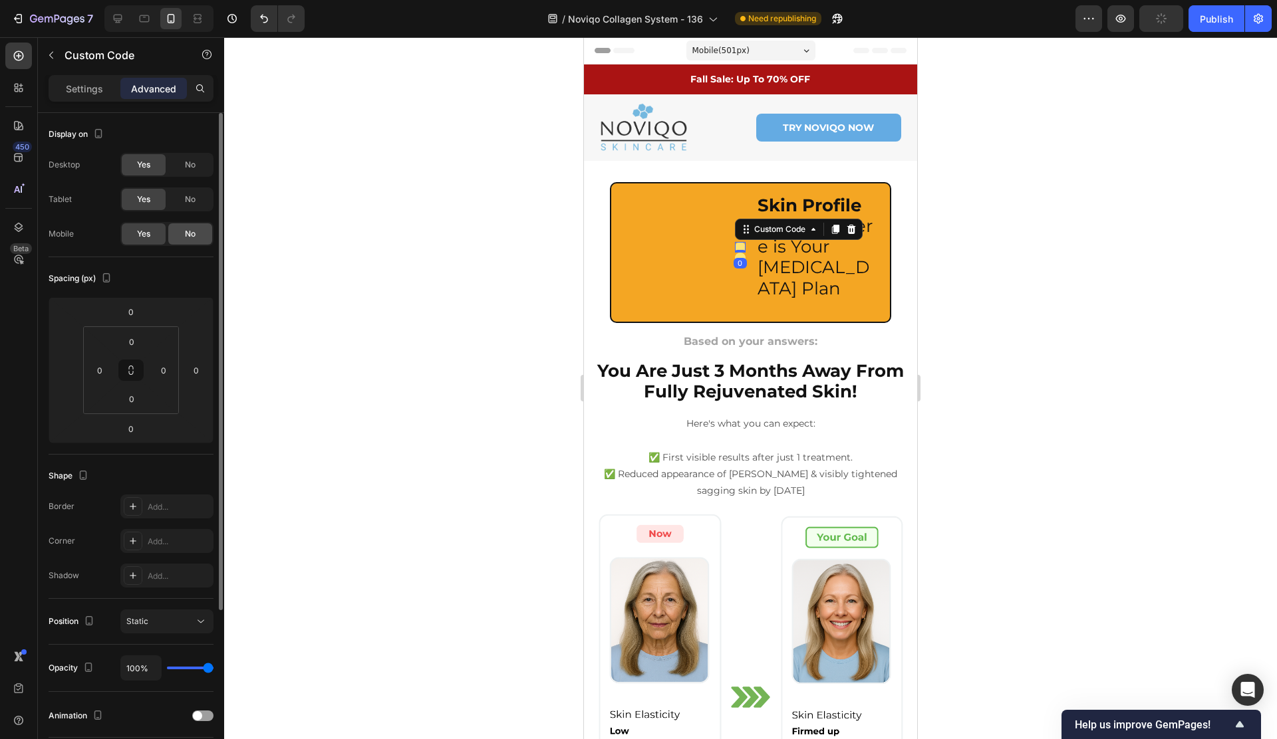
click at [187, 233] on span "No" at bounding box center [190, 234] width 11 height 12
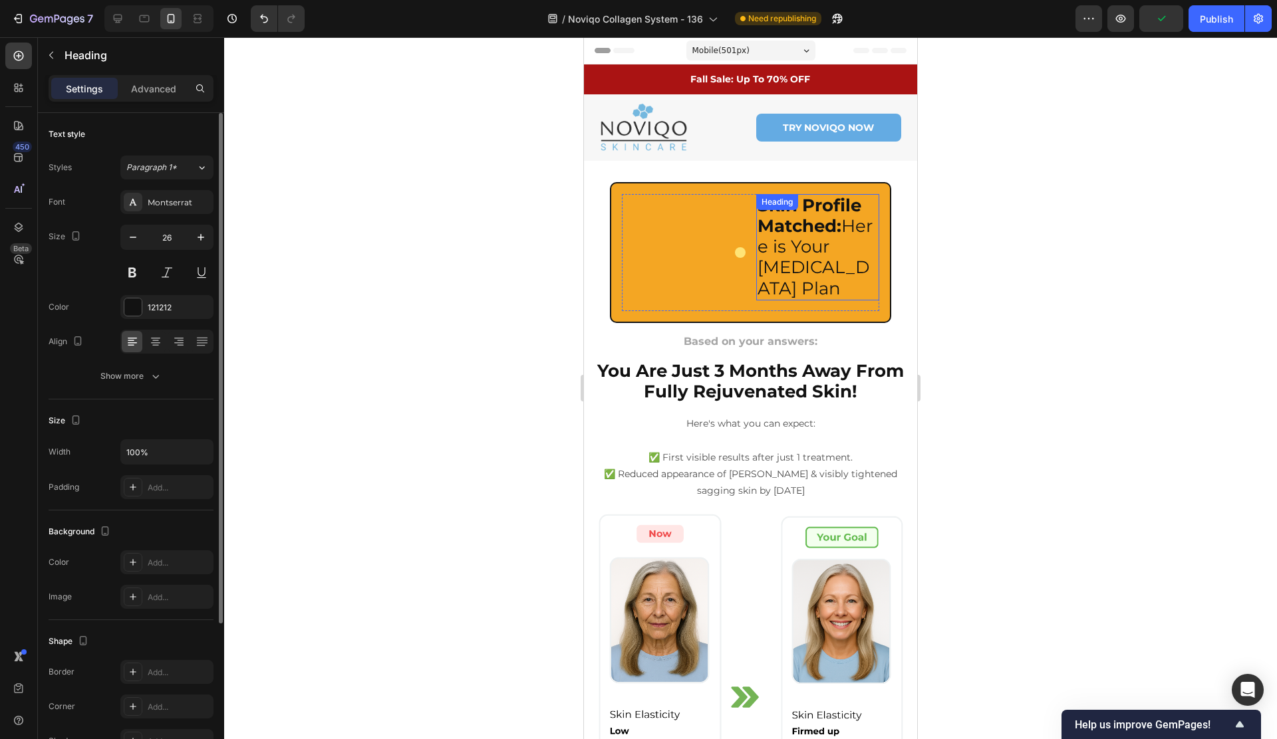
click at [801, 271] on h2 "Skin Profile Matched: Here is Your [MEDICAL_DATA] Plan" at bounding box center [817, 247] width 123 height 106
click at [731, 286] on div "Custom Code Centered Glowing Dot Custom Code" at bounding box center [683, 252] width 123 height 117
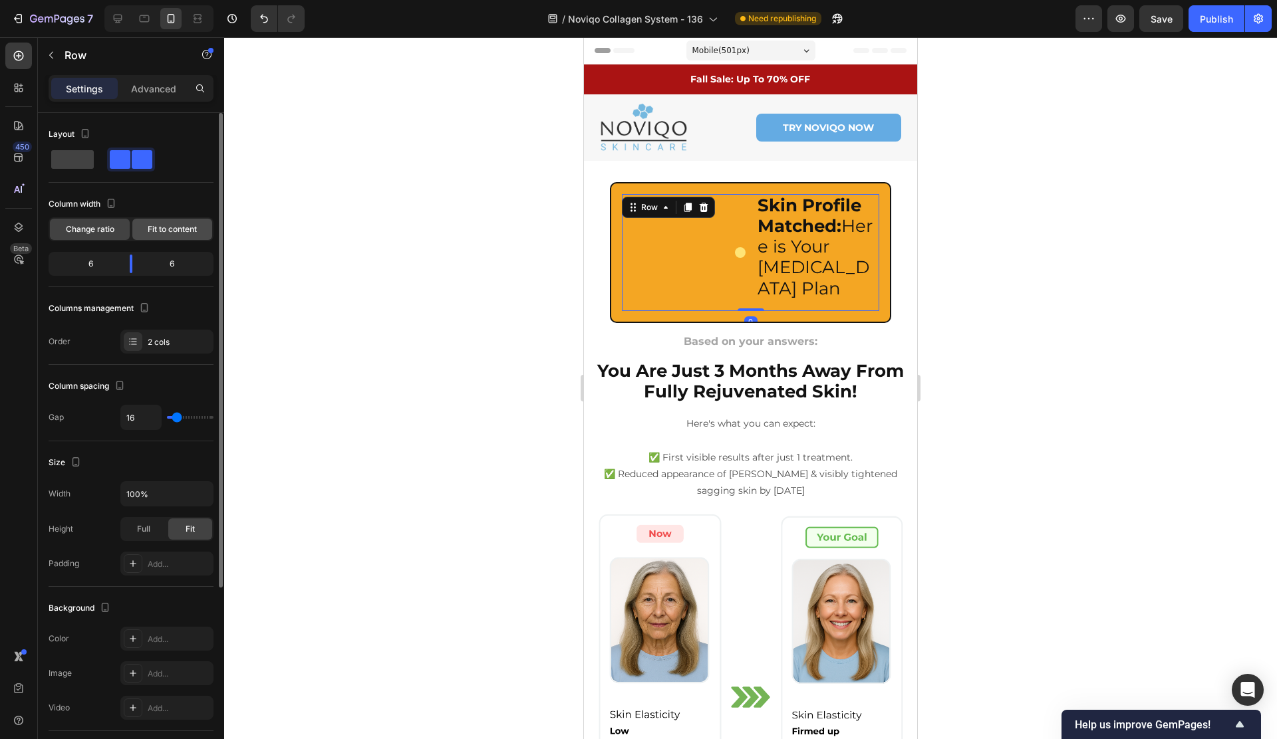
click at [136, 235] on div "Fit to content" at bounding box center [172, 229] width 80 height 21
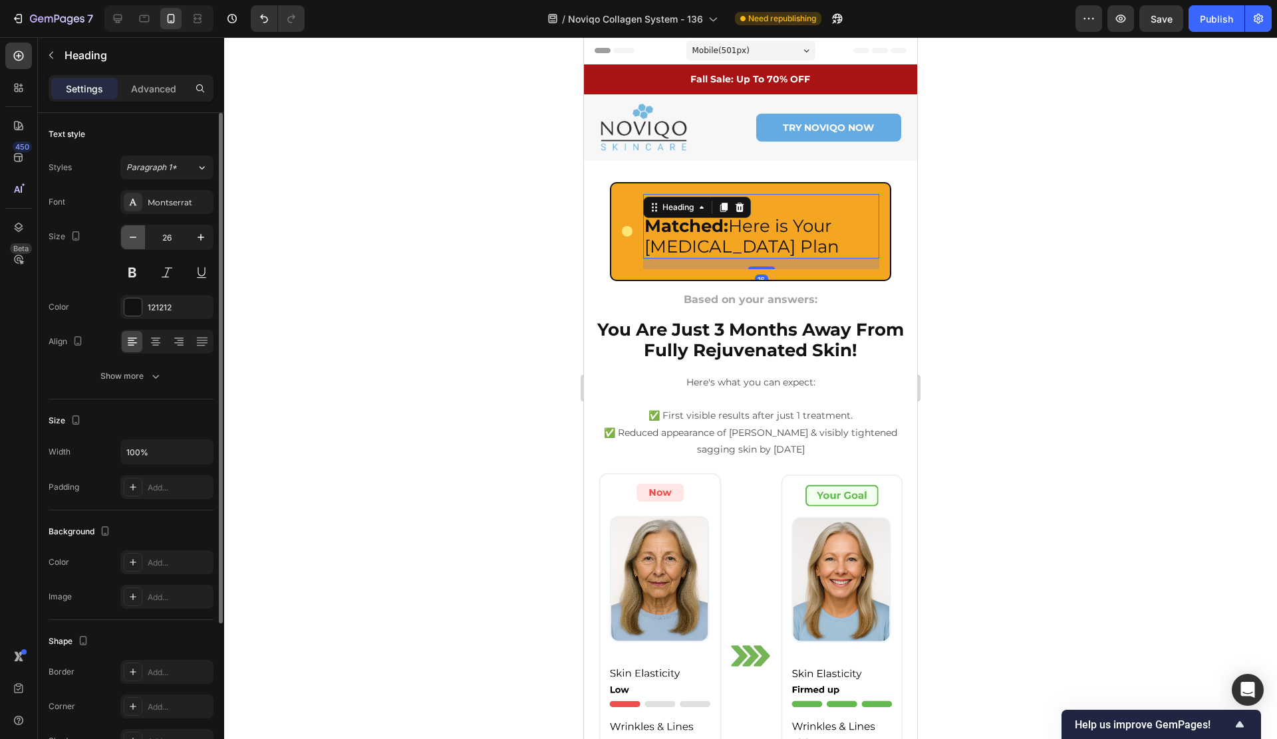
click at [129, 237] on icon "button" at bounding box center [132, 237] width 13 height 13
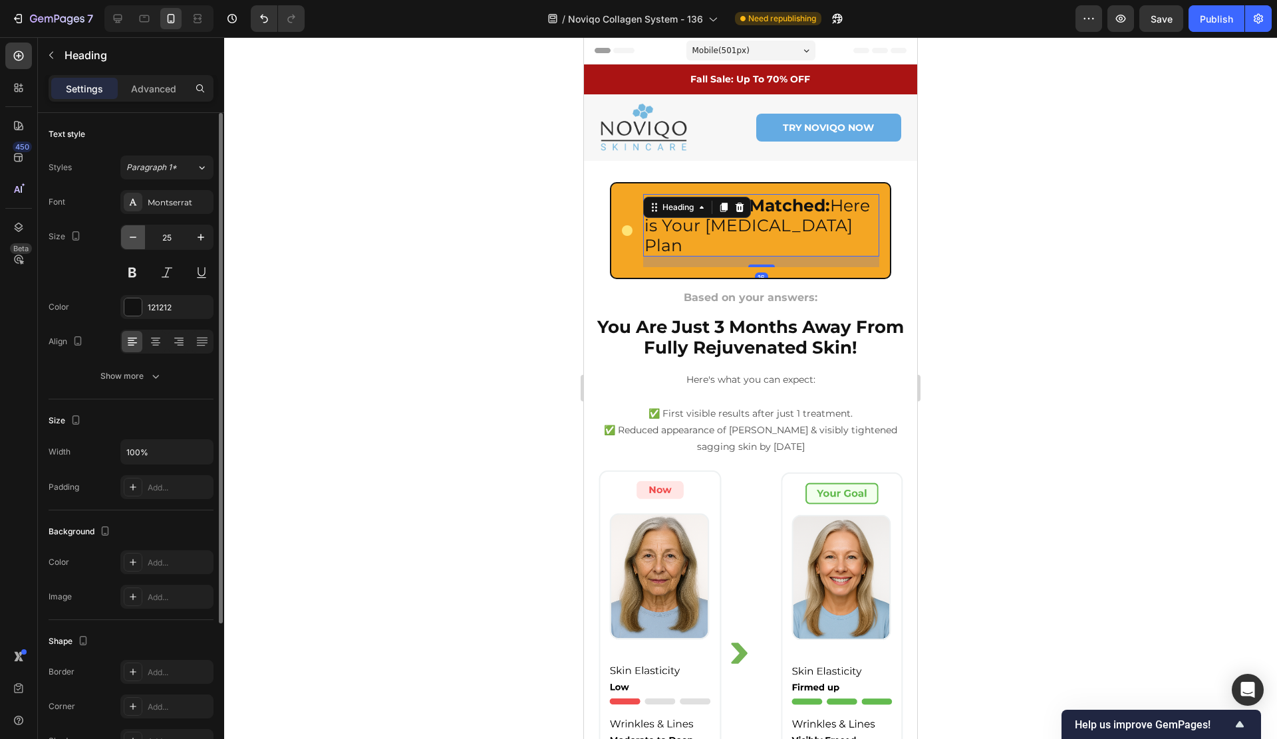
click at [129, 237] on icon "button" at bounding box center [132, 237] width 13 height 13
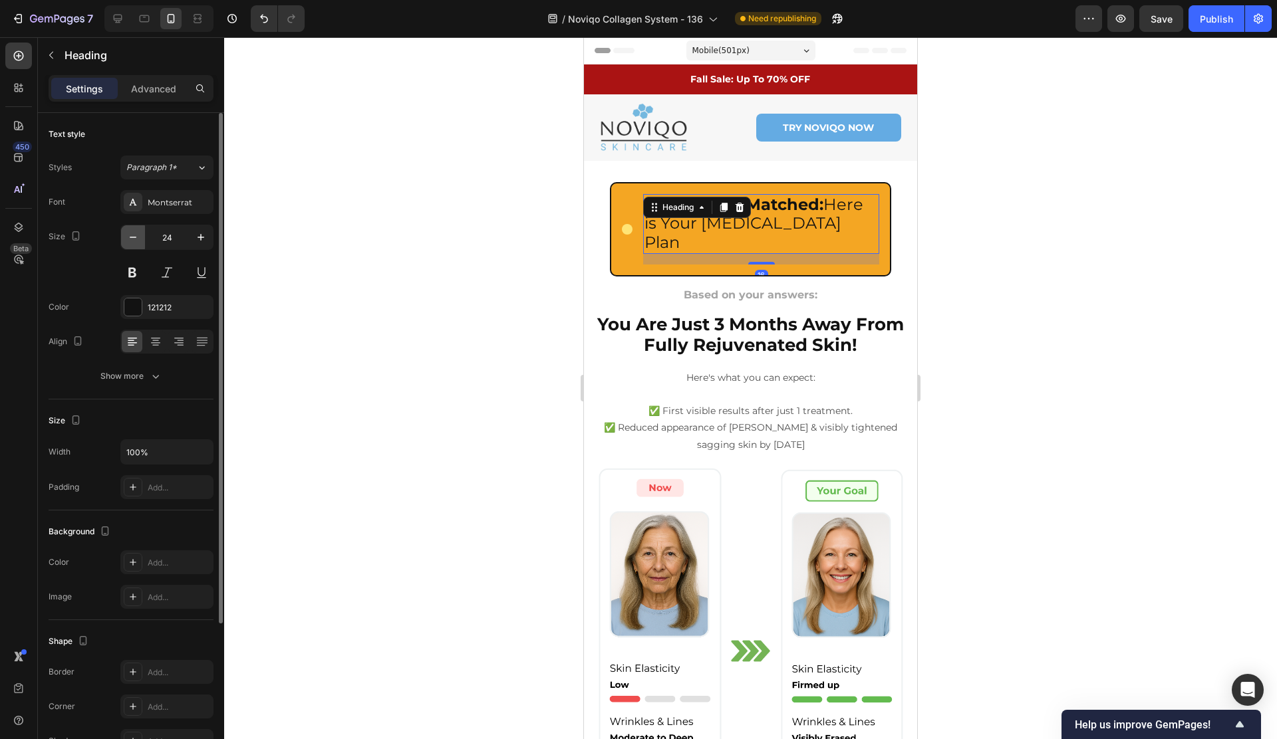
click at [129, 237] on icon "button" at bounding box center [132, 237] width 13 height 13
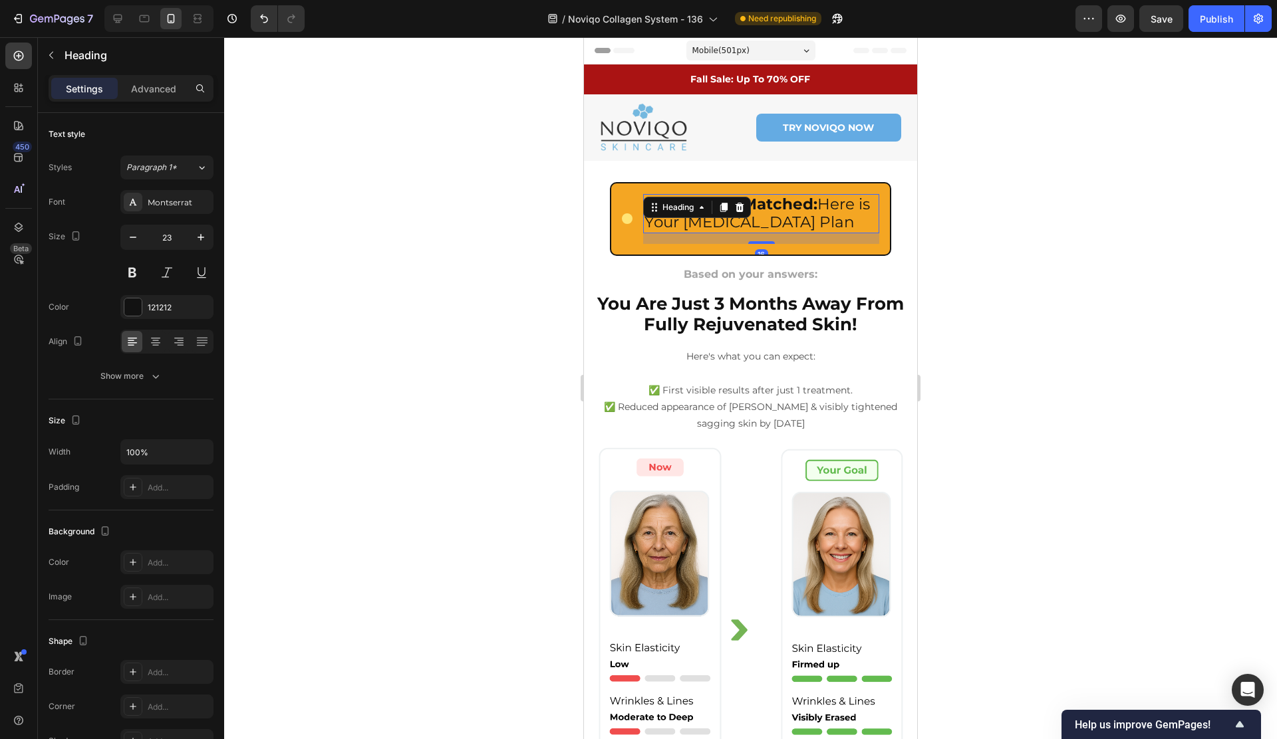
type input "22"
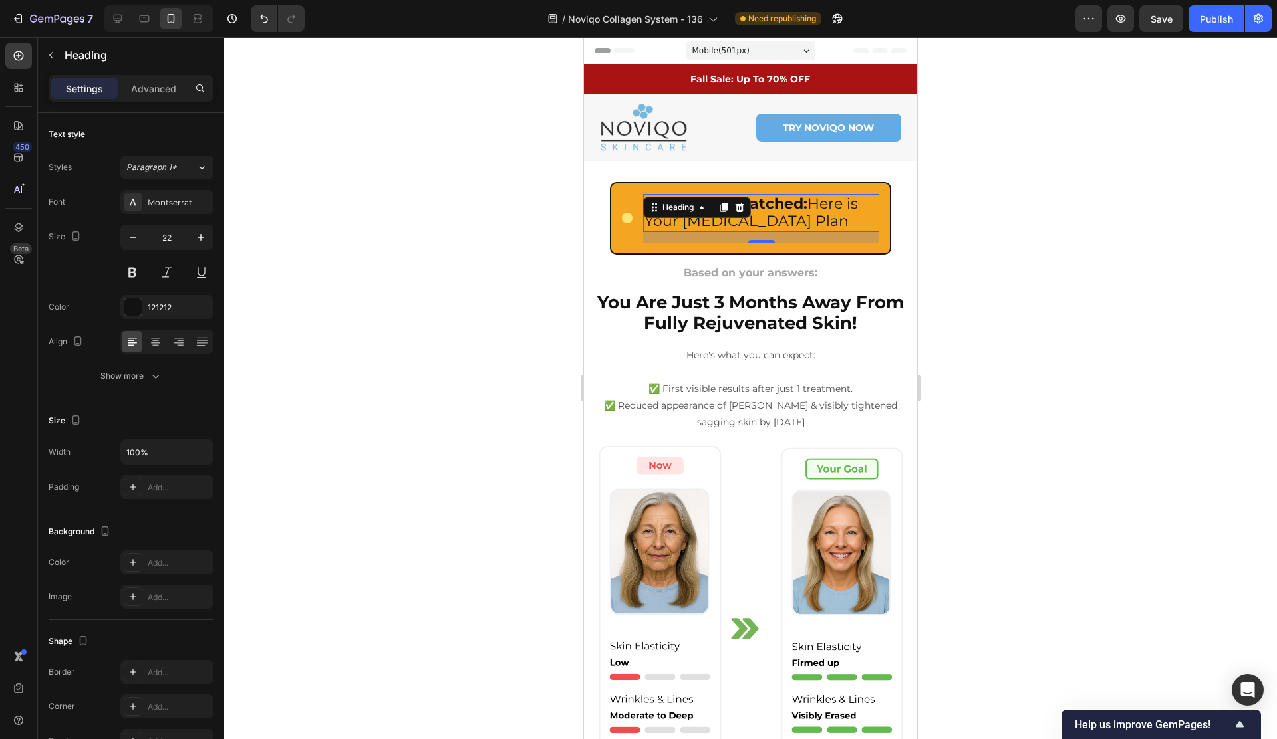
drag, startPoint x: 765, startPoint y: 239, endPoint x: 769, endPoint y: 213, distance: 25.6
click at [769, 213] on div "Skin Profile Matched: Here is Your [MEDICAL_DATA] Plan Heading 16" at bounding box center [760, 213] width 235 height 38
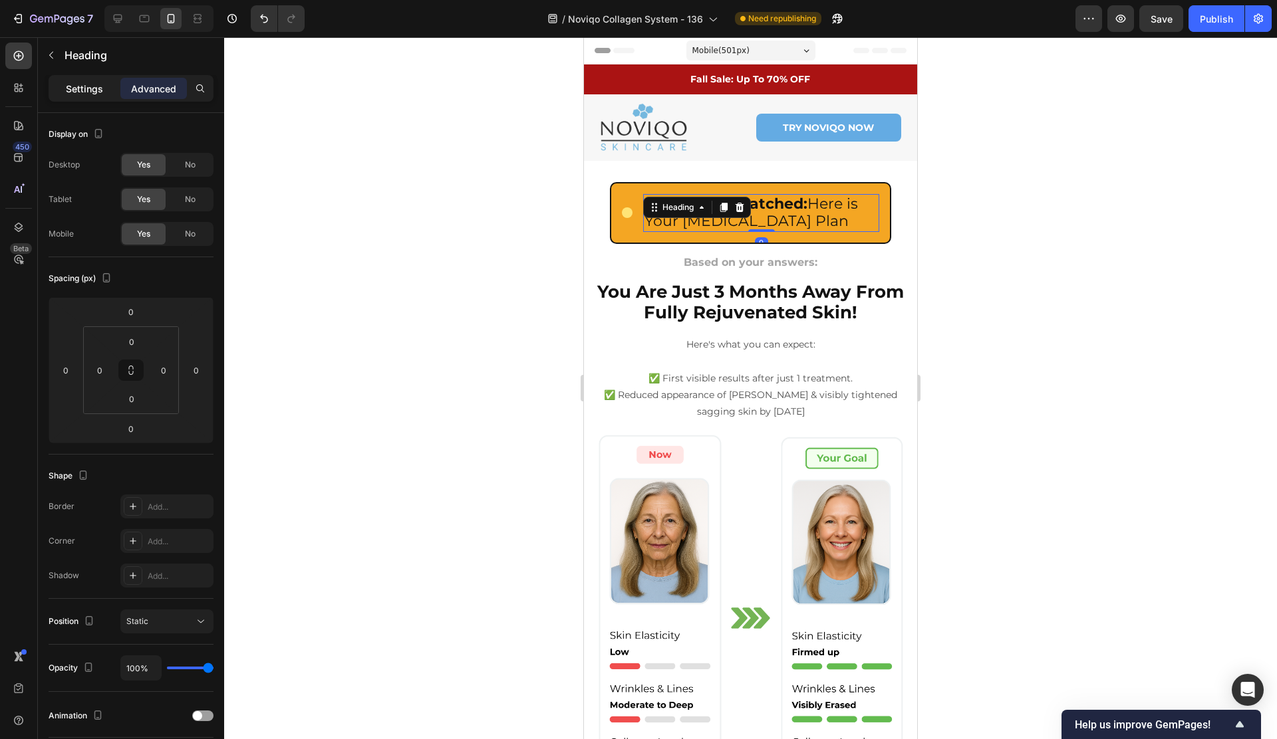
click at [85, 92] on p "Settings" at bounding box center [84, 89] width 37 height 14
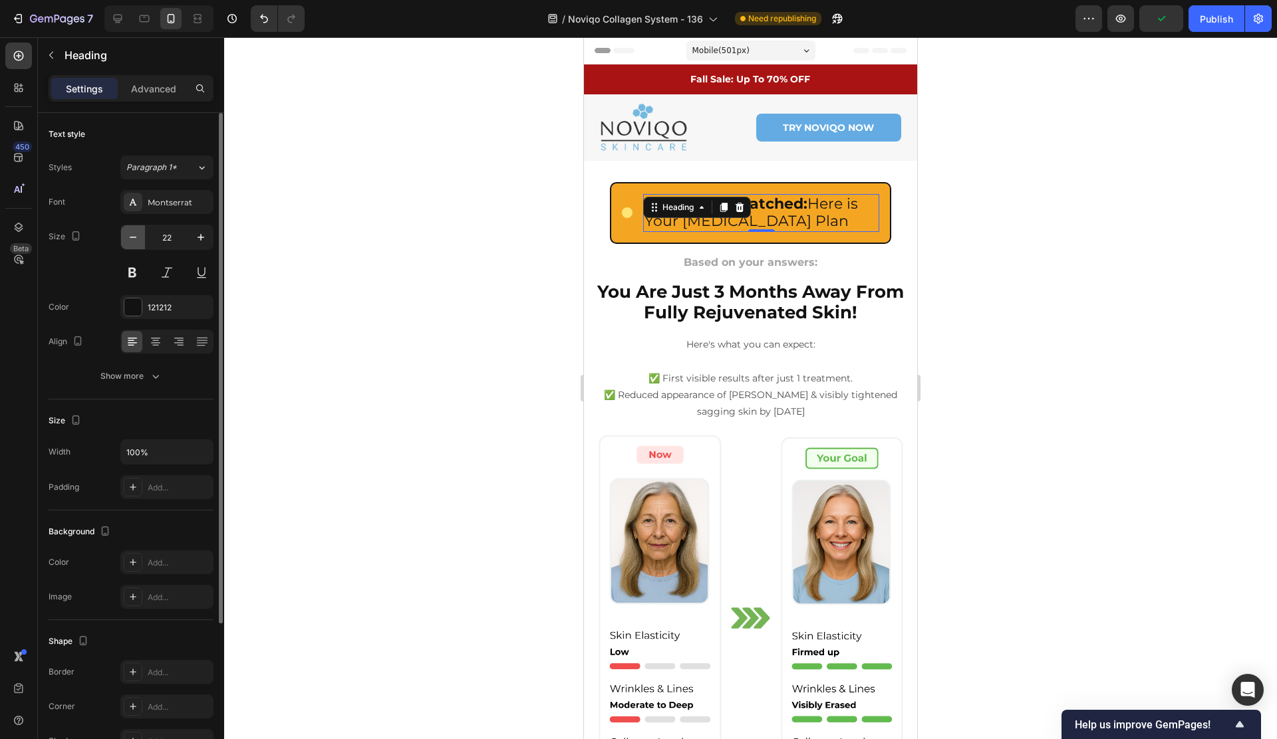
click at [128, 236] on icon "button" at bounding box center [132, 237] width 13 height 13
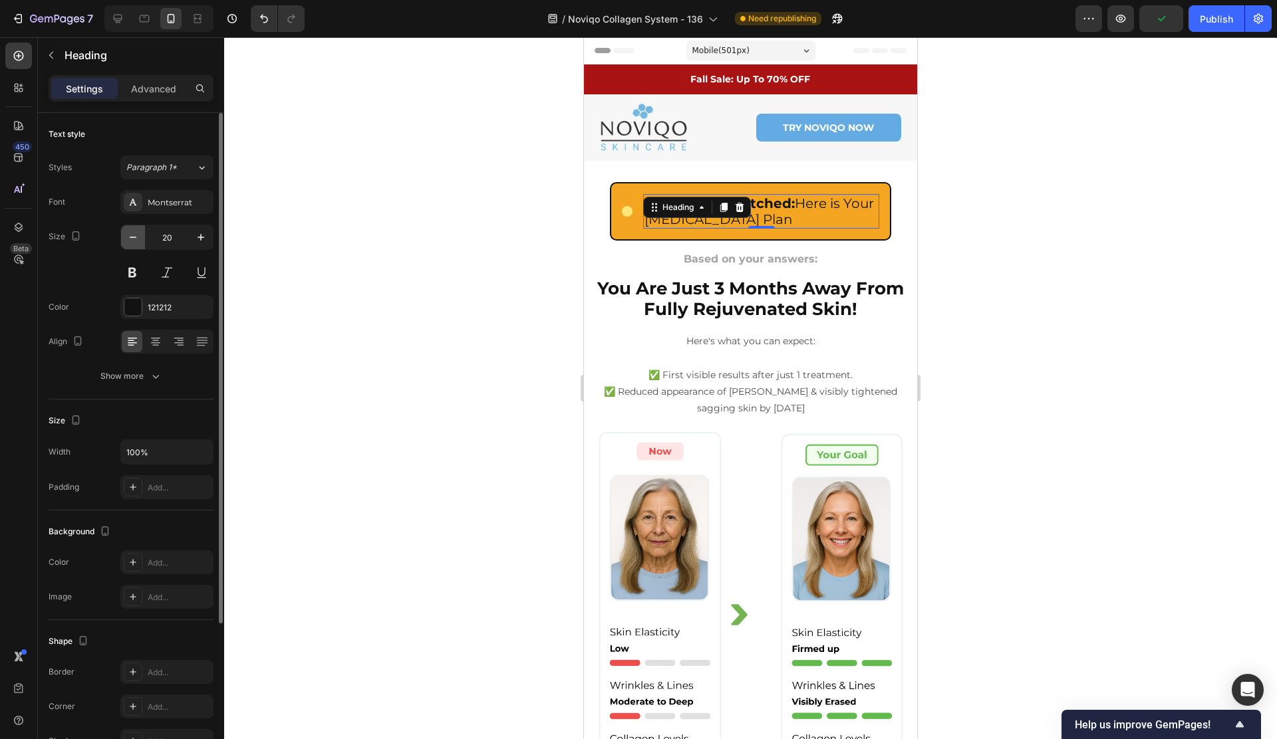
click at [128, 236] on icon "button" at bounding box center [132, 237] width 13 height 13
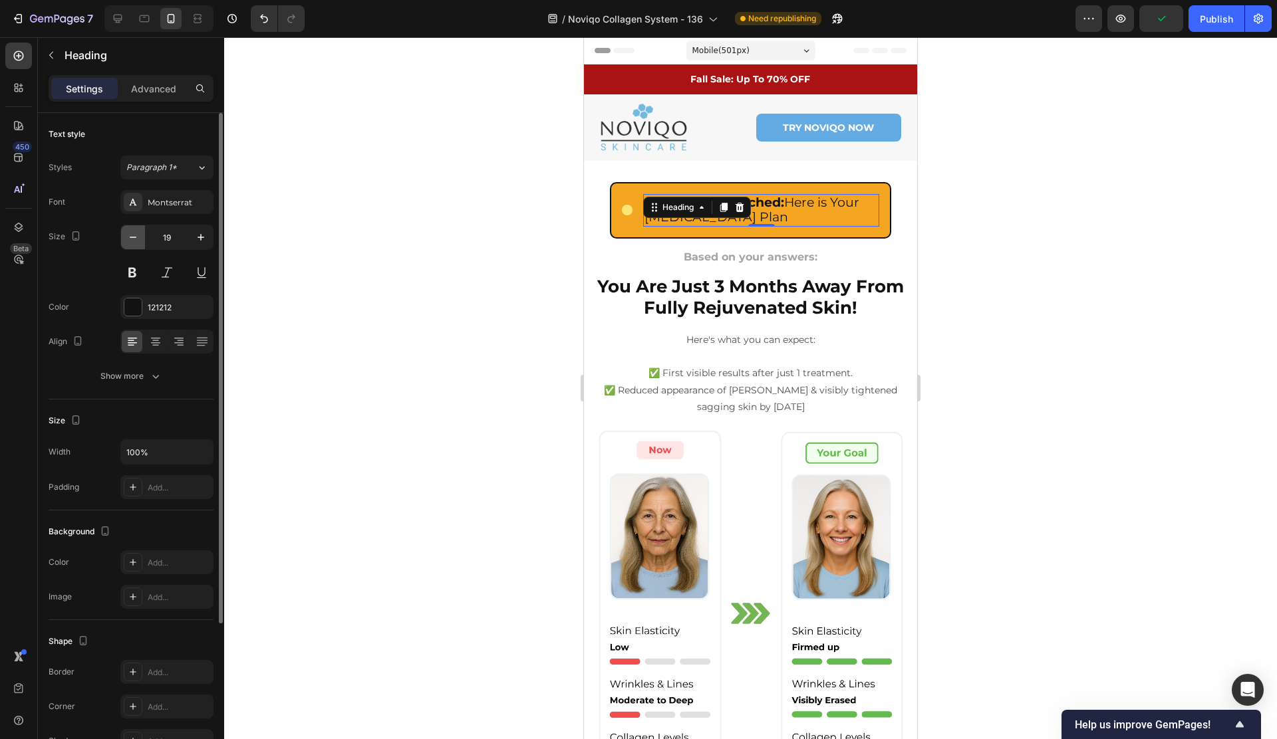
click at [128, 236] on icon "button" at bounding box center [132, 237] width 13 height 13
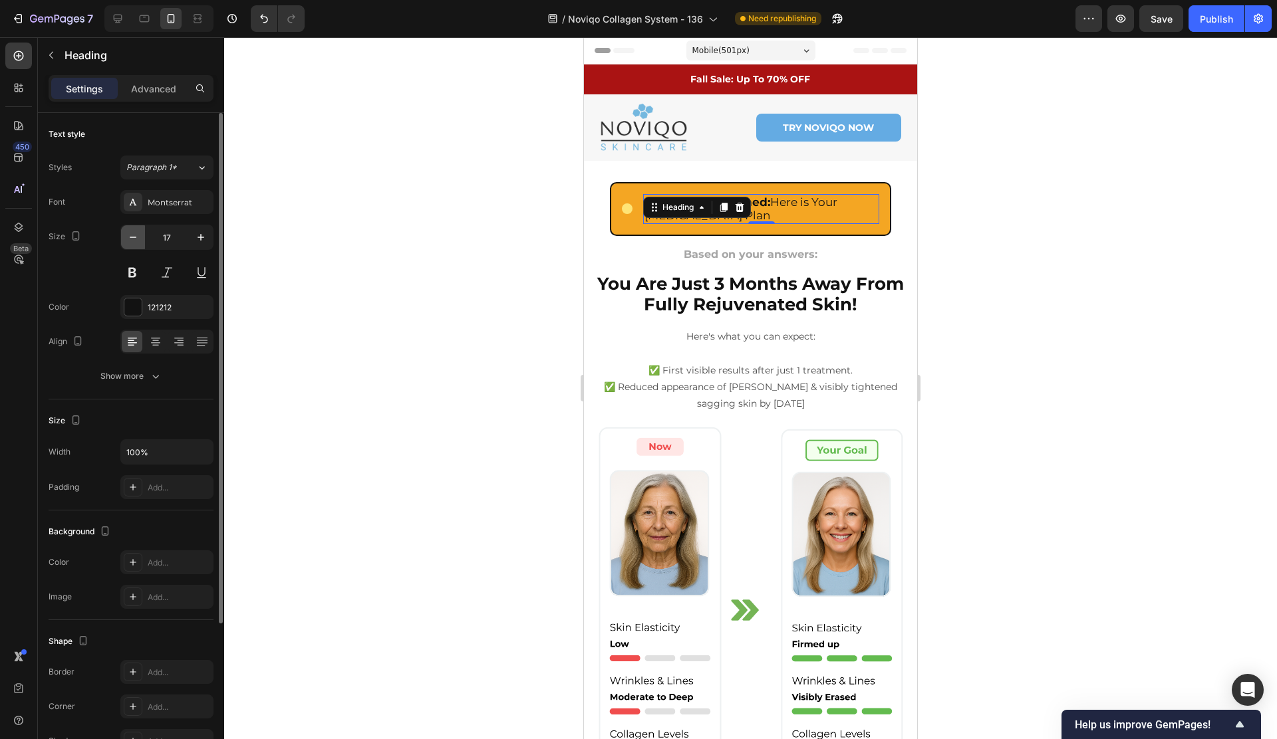
click at [128, 236] on icon "button" at bounding box center [132, 237] width 13 height 13
type input "16"
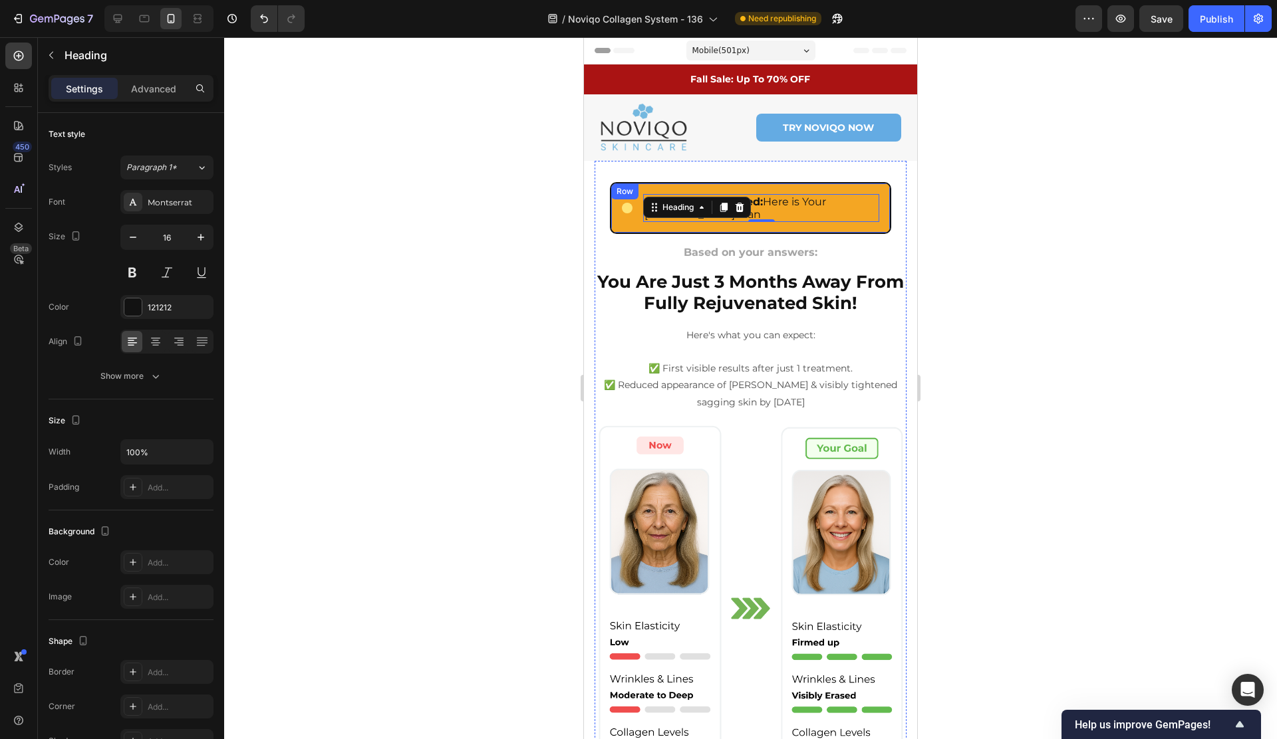
click at [703, 227] on div "Custom Code Centered Glowing Dot Custom Code Skin Profile Matched: Here is Your…" at bounding box center [750, 208] width 281 height 52
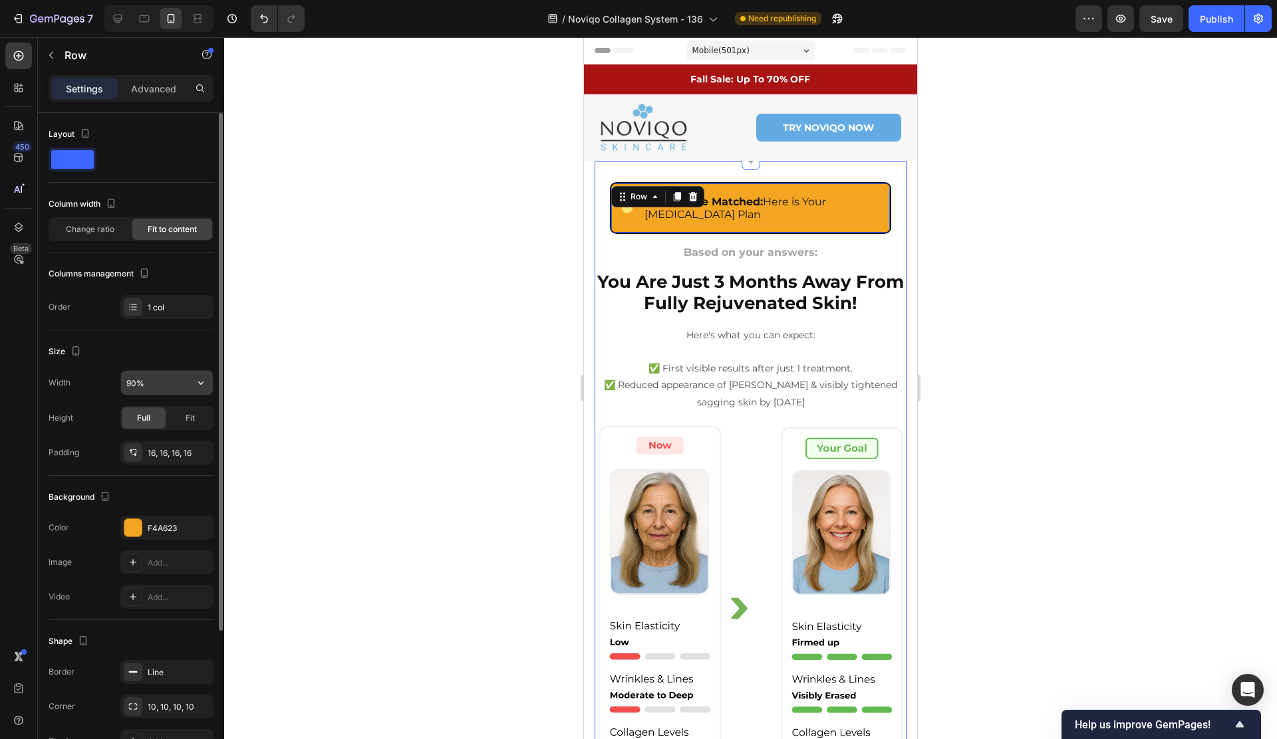
click at [144, 382] on input "90%" at bounding box center [167, 383] width 92 height 24
click at [195, 386] on icon "button" at bounding box center [200, 382] width 13 height 13
click at [162, 438] on p "Full 100%" at bounding box center [164, 442] width 76 height 12
type input "100%"
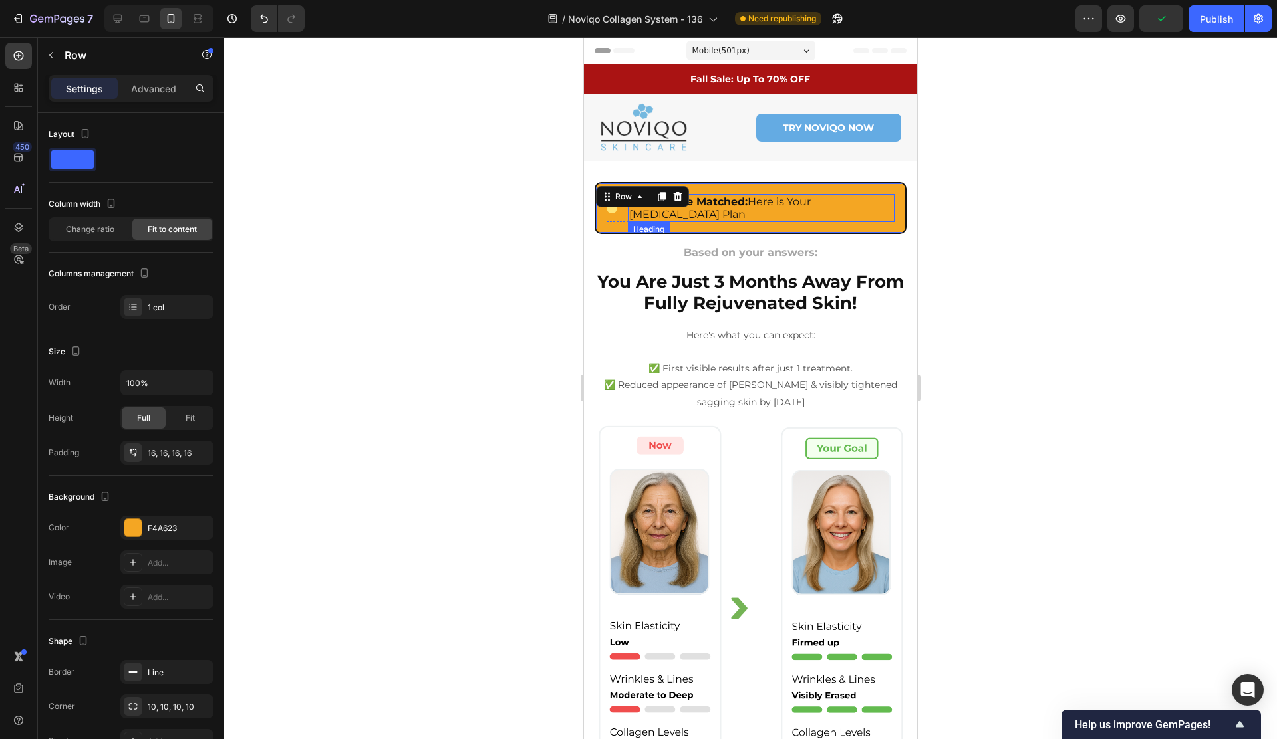
click at [780, 203] on h2 "Skin Profile Matched: Here is Your [MEDICAL_DATA] Plan" at bounding box center [761, 208] width 267 height 28
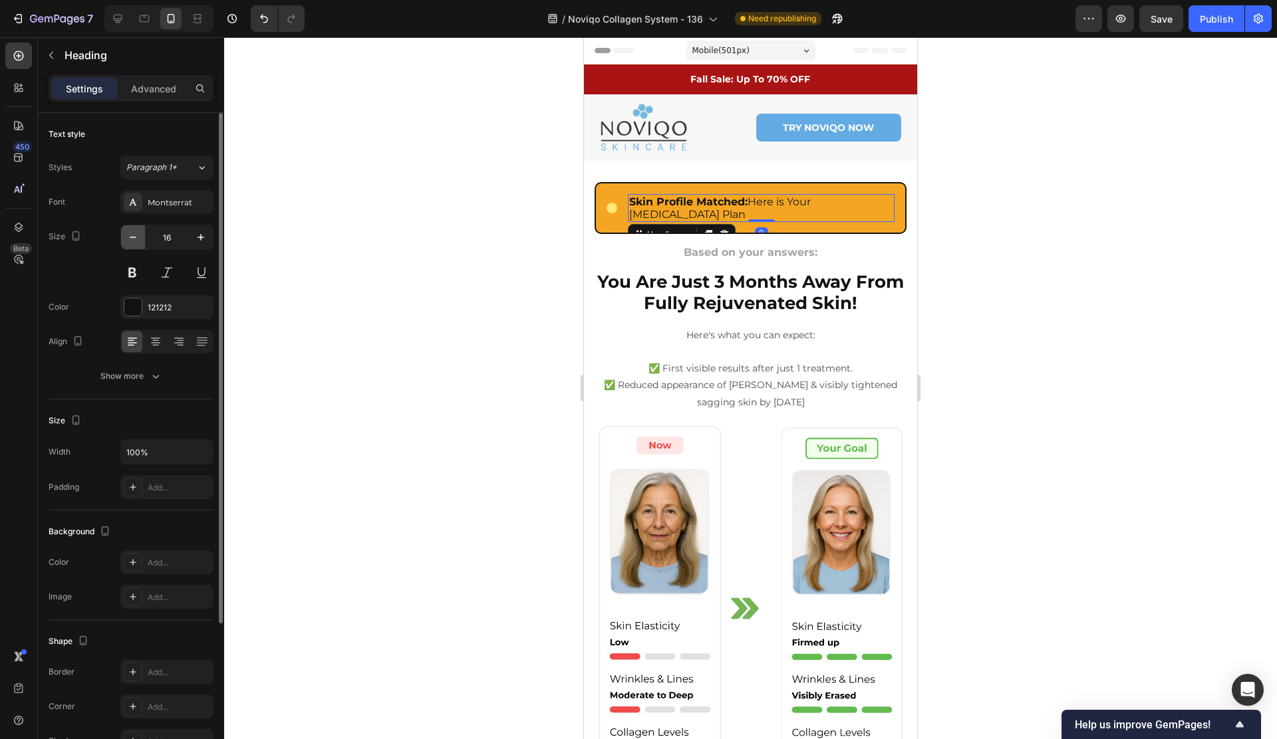
click at [133, 229] on button "button" at bounding box center [133, 237] width 24 height 24
type input "15"
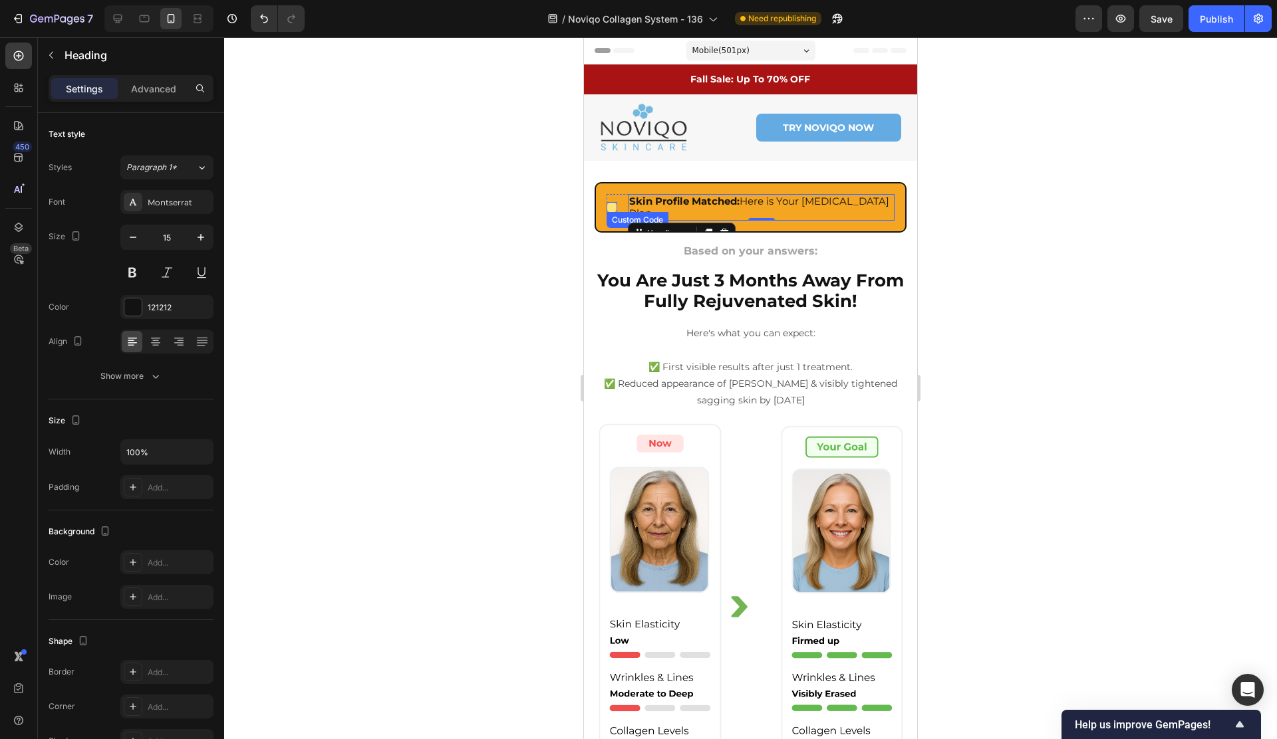
click at [614, 203] on div at bounding box center [611, 207] width 11 height 11
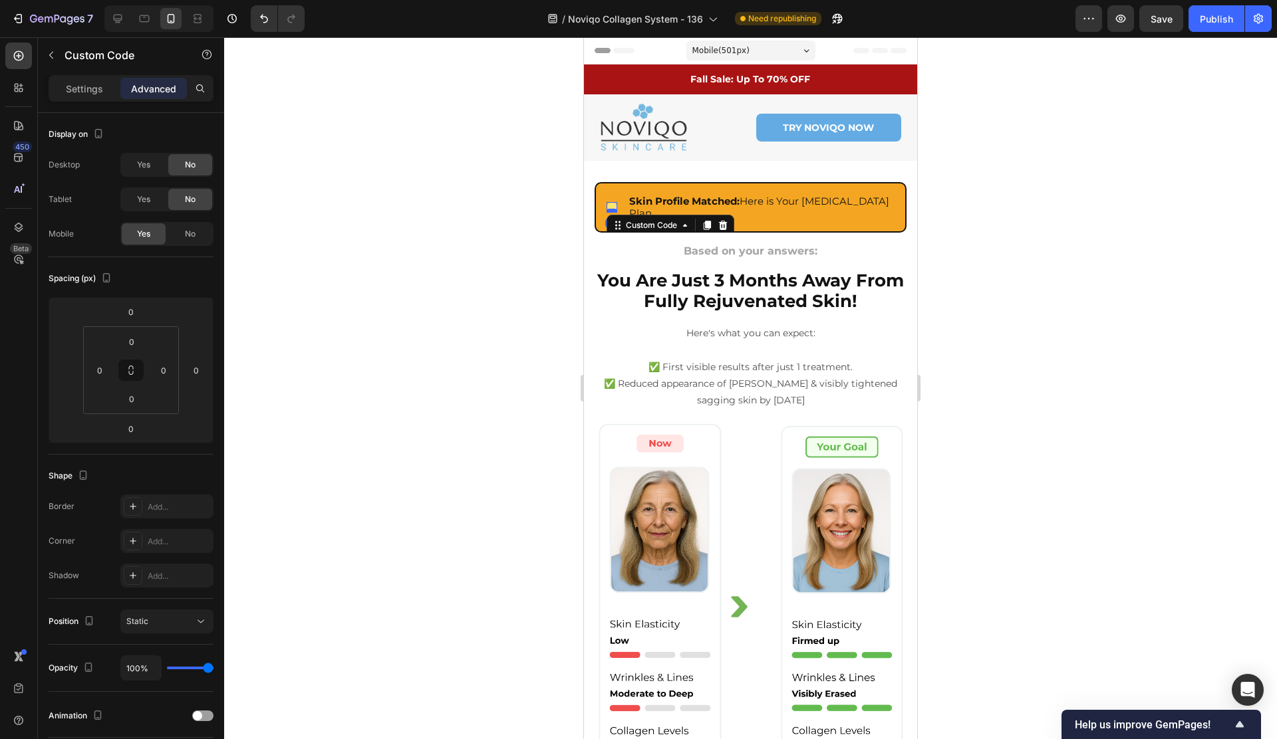
click at [614, 209] on div at bounding box center [611, 211] width 11 height 4
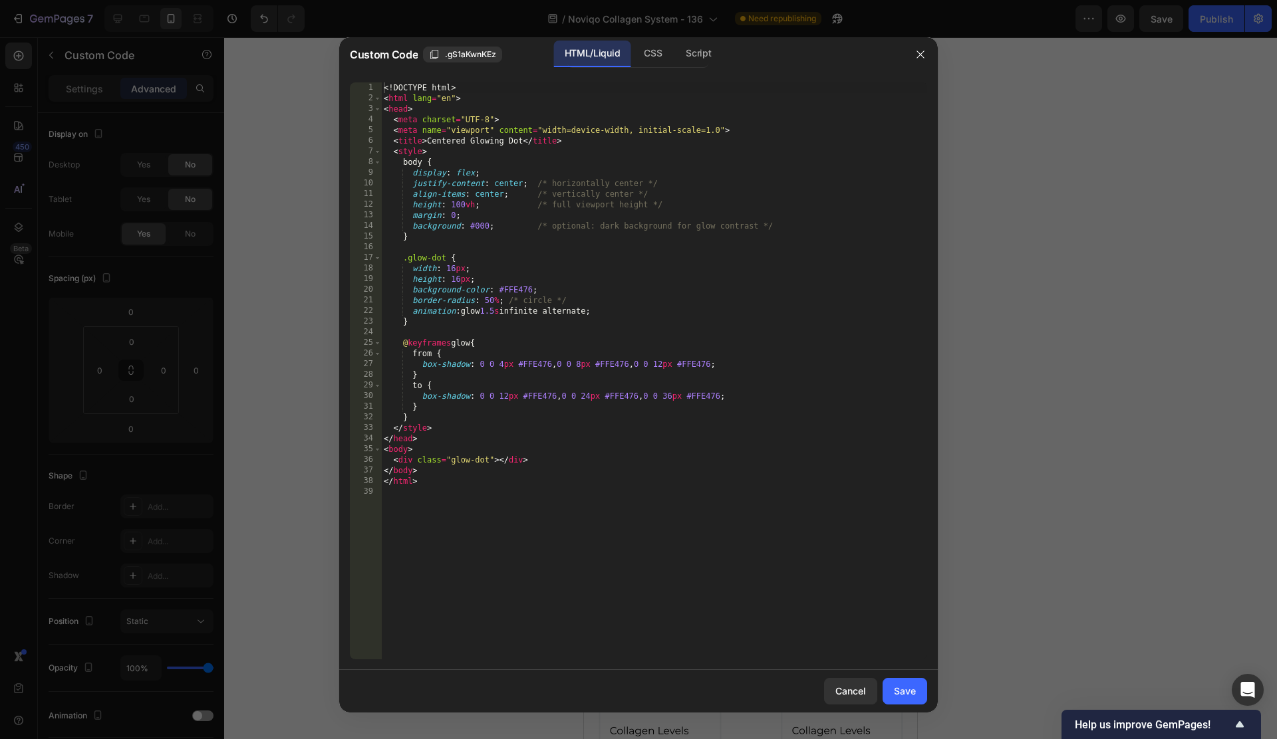
click at [455, 269] on div "<! DOCTYPE html > < html lang = "en" > < head > < meta charset = "UTF-8" > < me…" at bounding box center [654, 381] width 546 height 598
type textarea "height: 12px;"
click at [888, 695] on button "Save" at bounding box center [904, 691] width 45 height 27
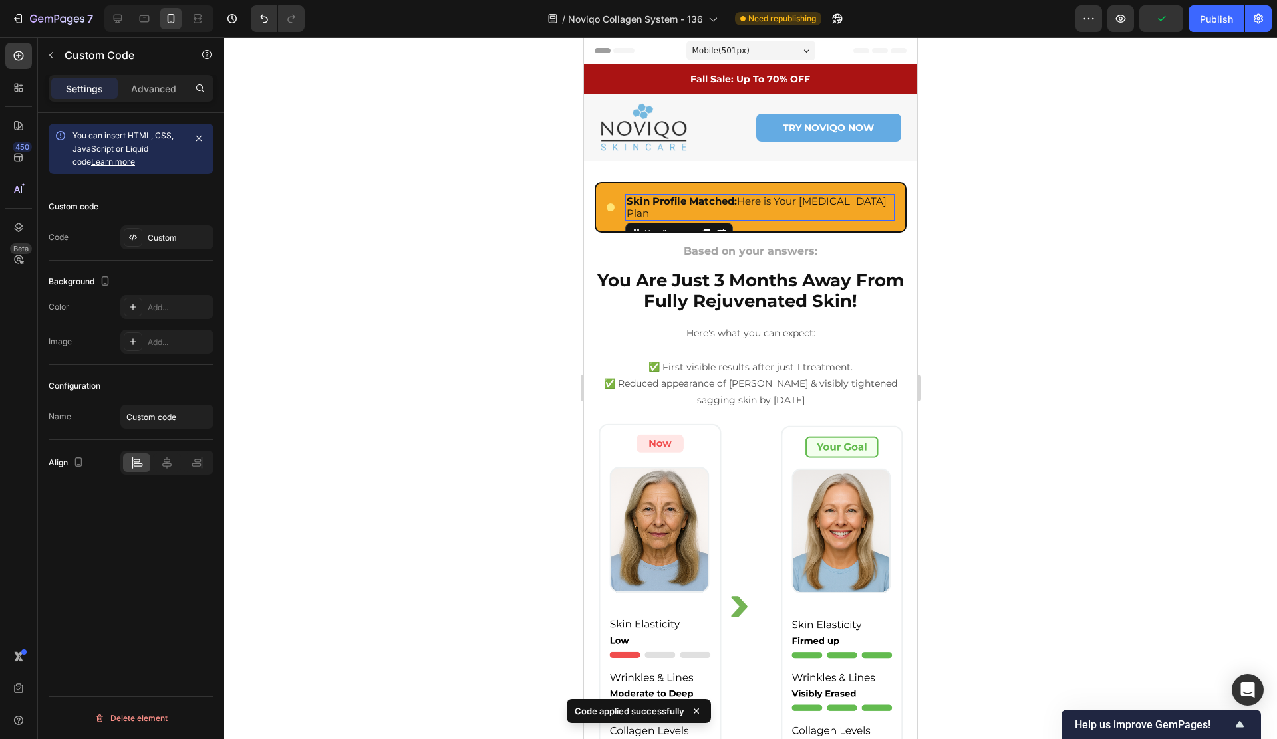
click at [793, 203] on h2 "Skin Profile Matched: Here is Your [MEDICAL_DATA] Plan" at bounding box center [759, 207] width 269 height 27
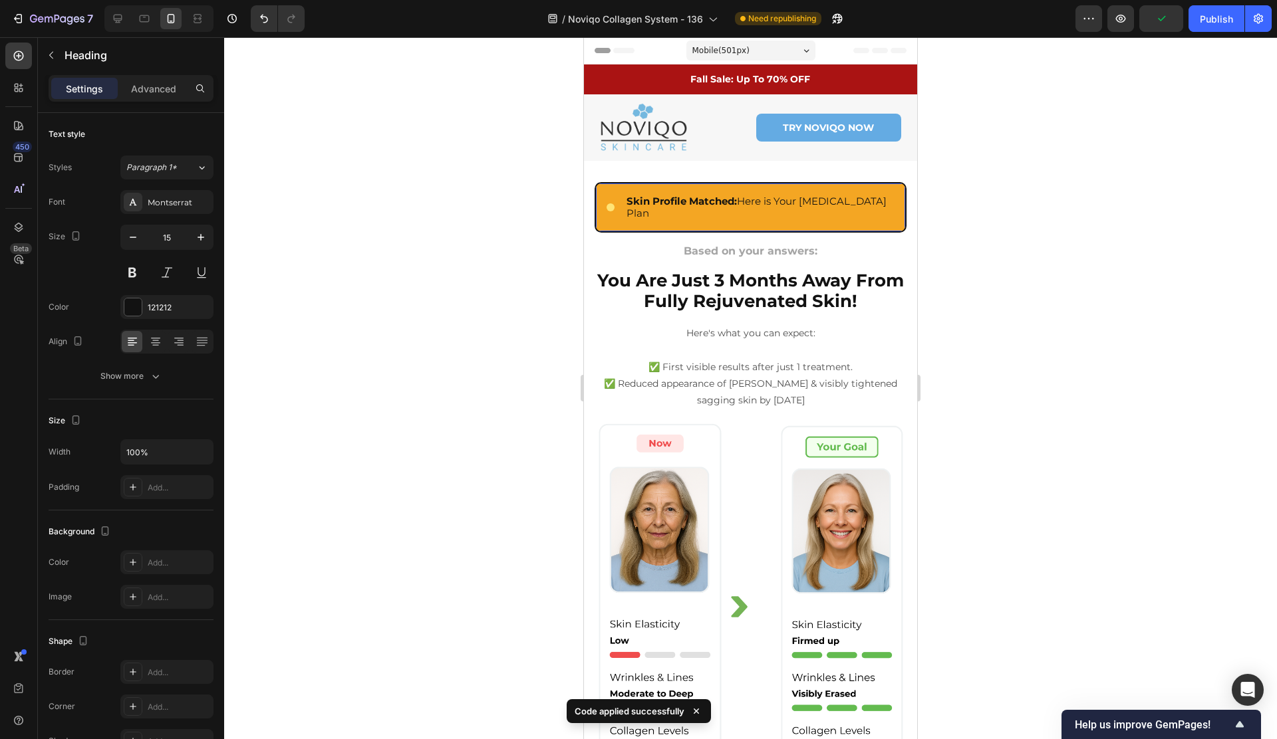
click at [799, 217] on div "Custom Code Centered Glowing Dot Custom Code Skin Profile Matched: Here is Your…" at bounding box center [750, 207] width 312 height 51
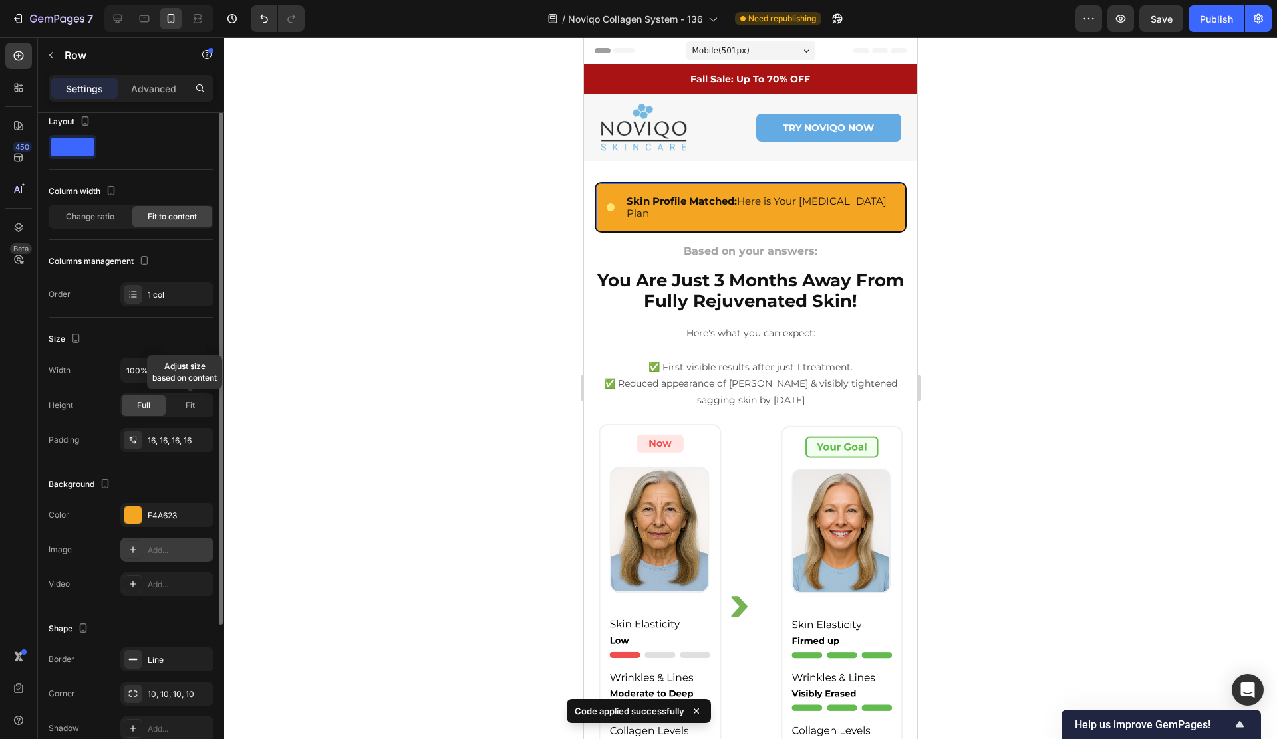
scroll to position [187, 0]
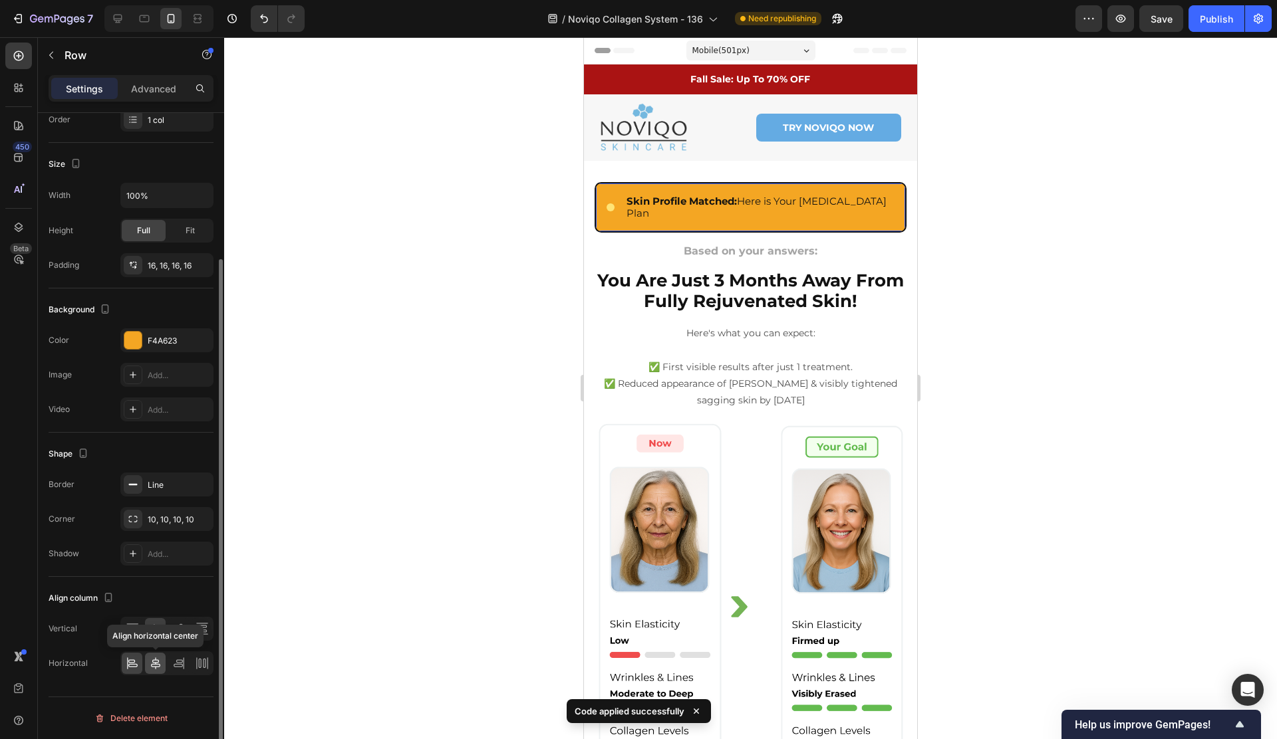
click at [146, 664] on div at bounding box center [155, 663] width 21 height 21
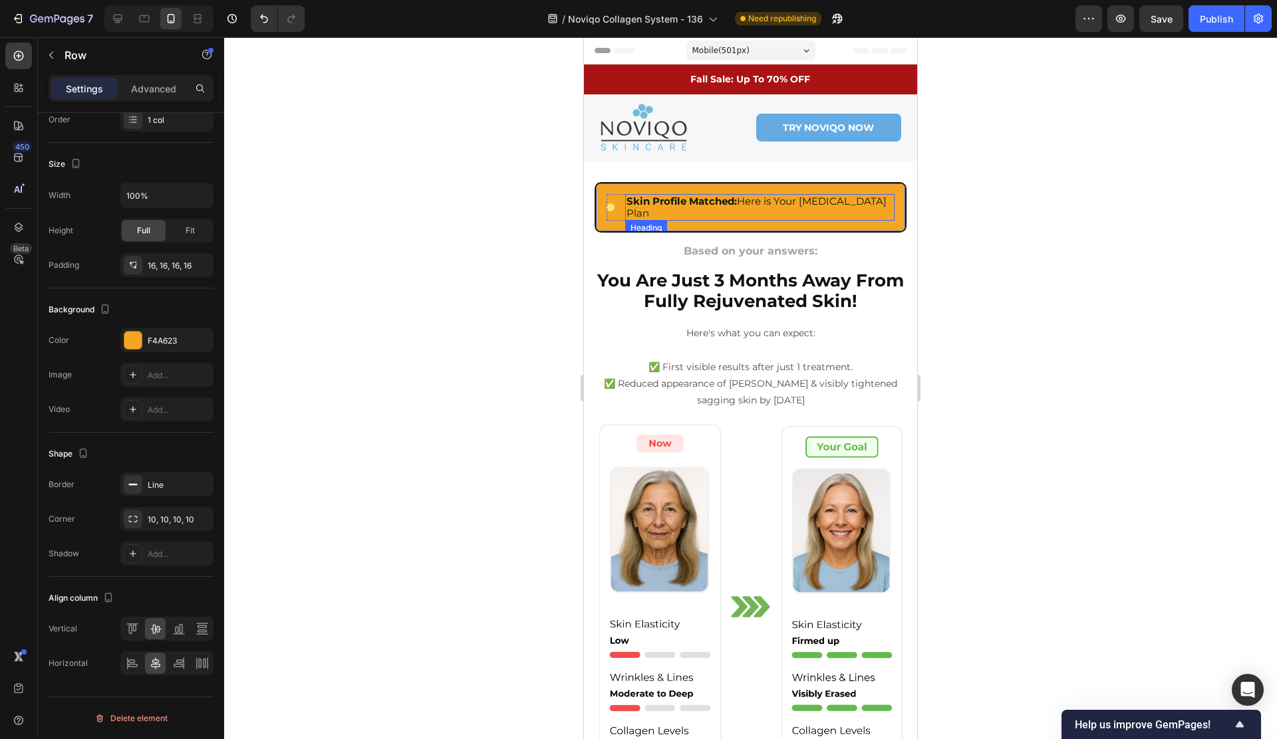
click at [670, 204] on strong "Skin Profile Matched:" at bounding box center [681, 201] width 110 height 13
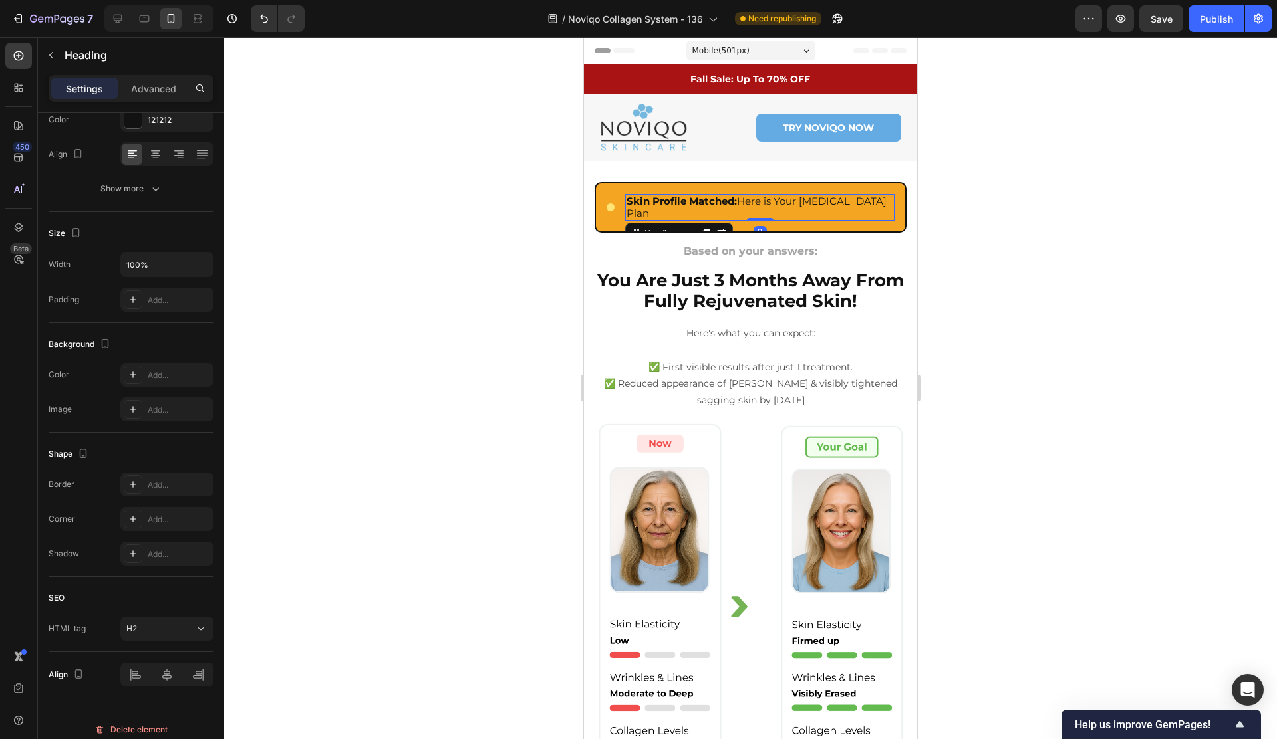
scroll to position [0, 0]
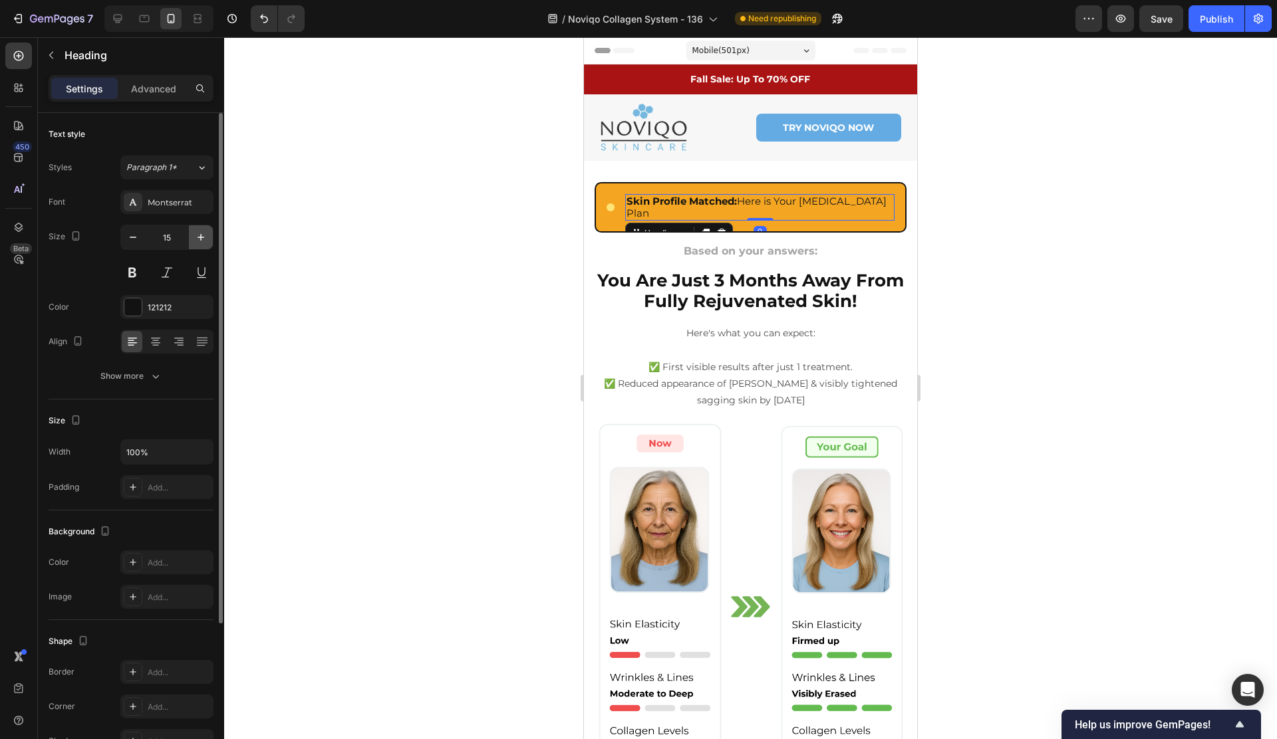
click at [197, 242] on icon "button" at bounding box center [200, 237] width 13 height 13
type input "16"
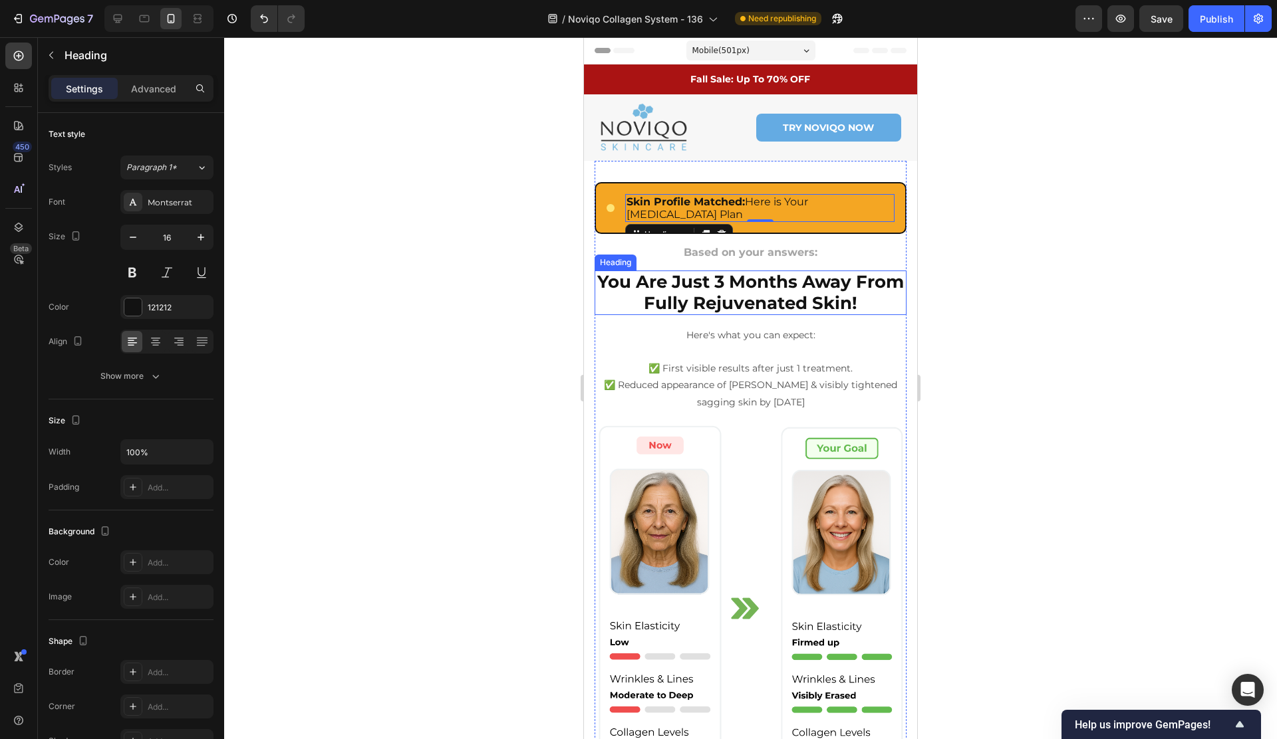
click at [654, 274] on strong "You Are Just 3 Months Away From Fully Rejuvenated Skin!" at bounding box center [750, 292] width 307 height 42
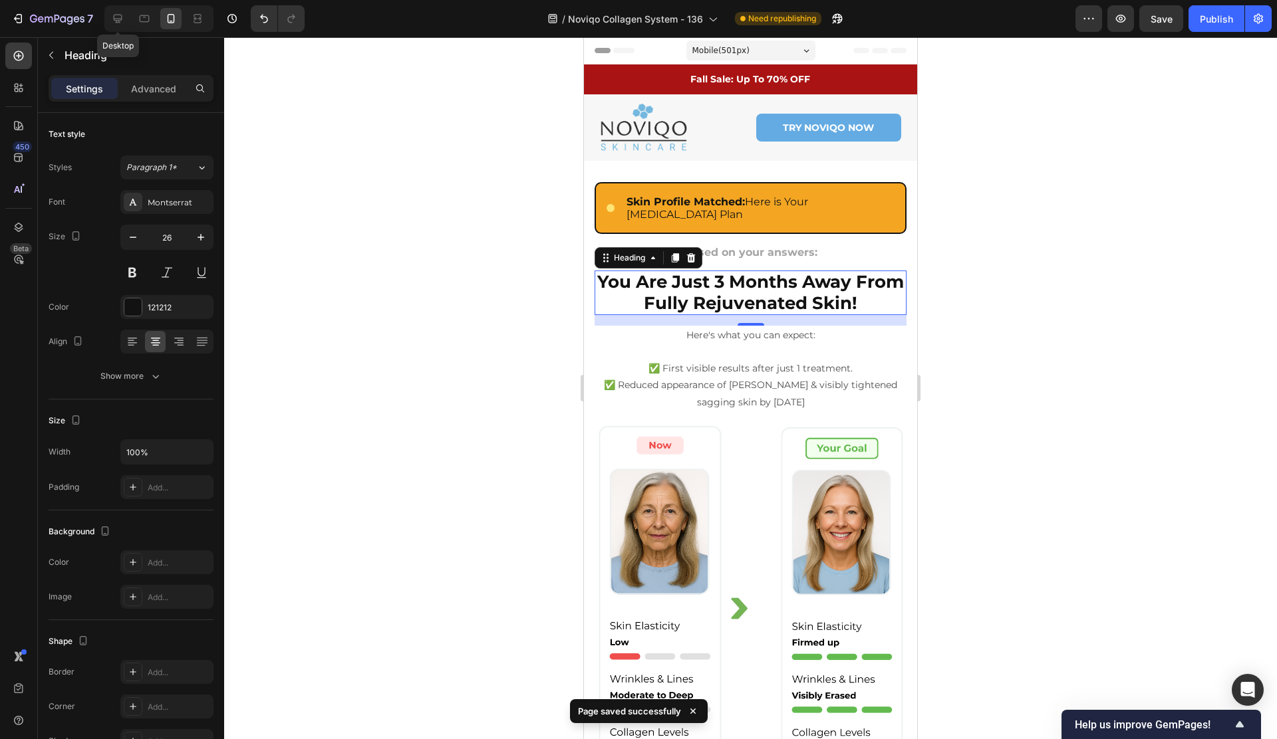
drag, startPoint x: 117, startPoint y: 19, endPoint x: 174, endPoint y: 26, distance: 57.0
click at [117, 19] on icon at bounding box center [118, 19] width 9 height 9
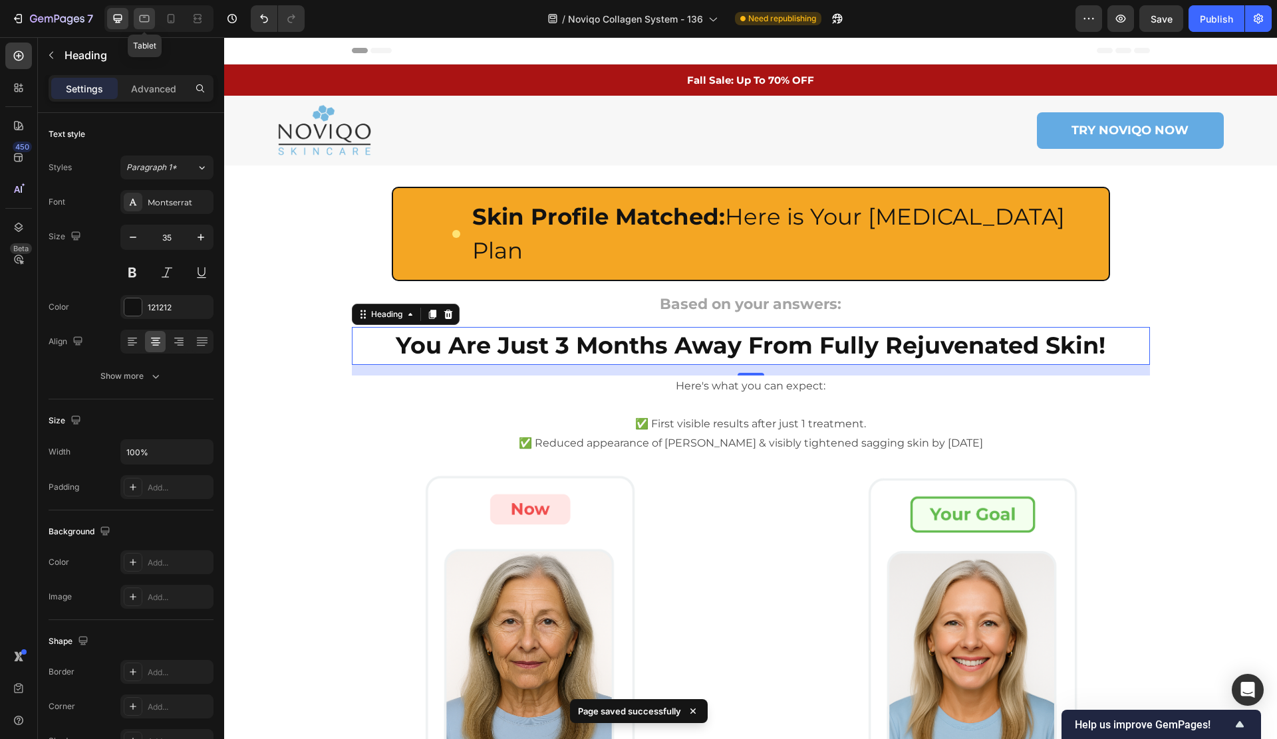
click at [144, 17] on icon at bounding box center [144, 17] width 3 height 1
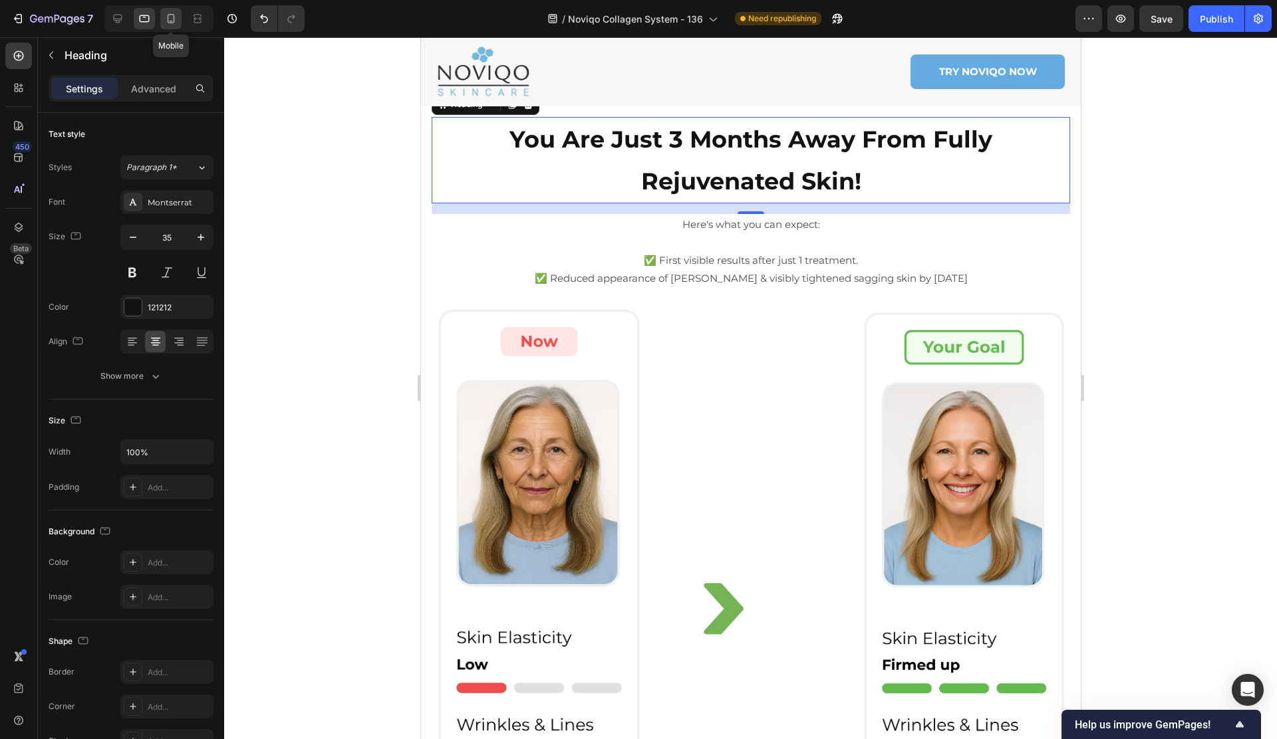
click at [170, 17] on icon at bounding box center [170, 18] width 13 height 13
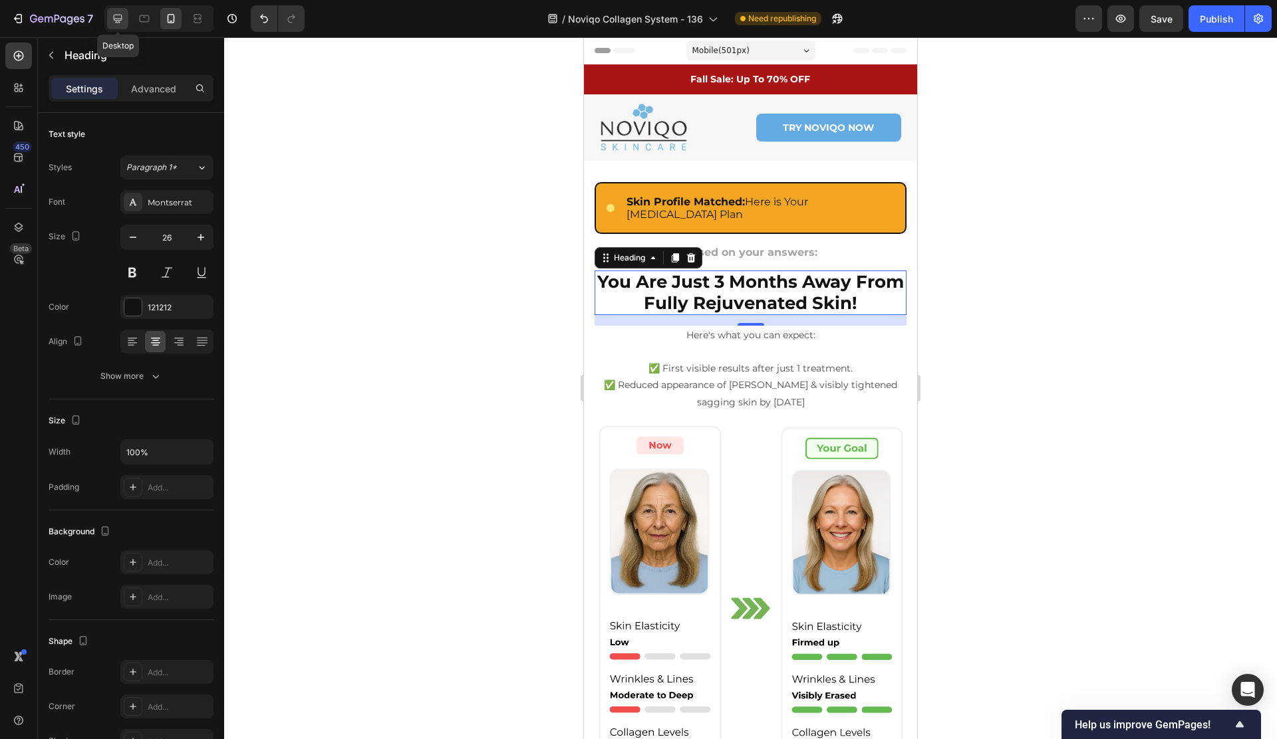
click at [114, 19] on icon at bounding box center [118, 19] width 9 height 9
type input "35"
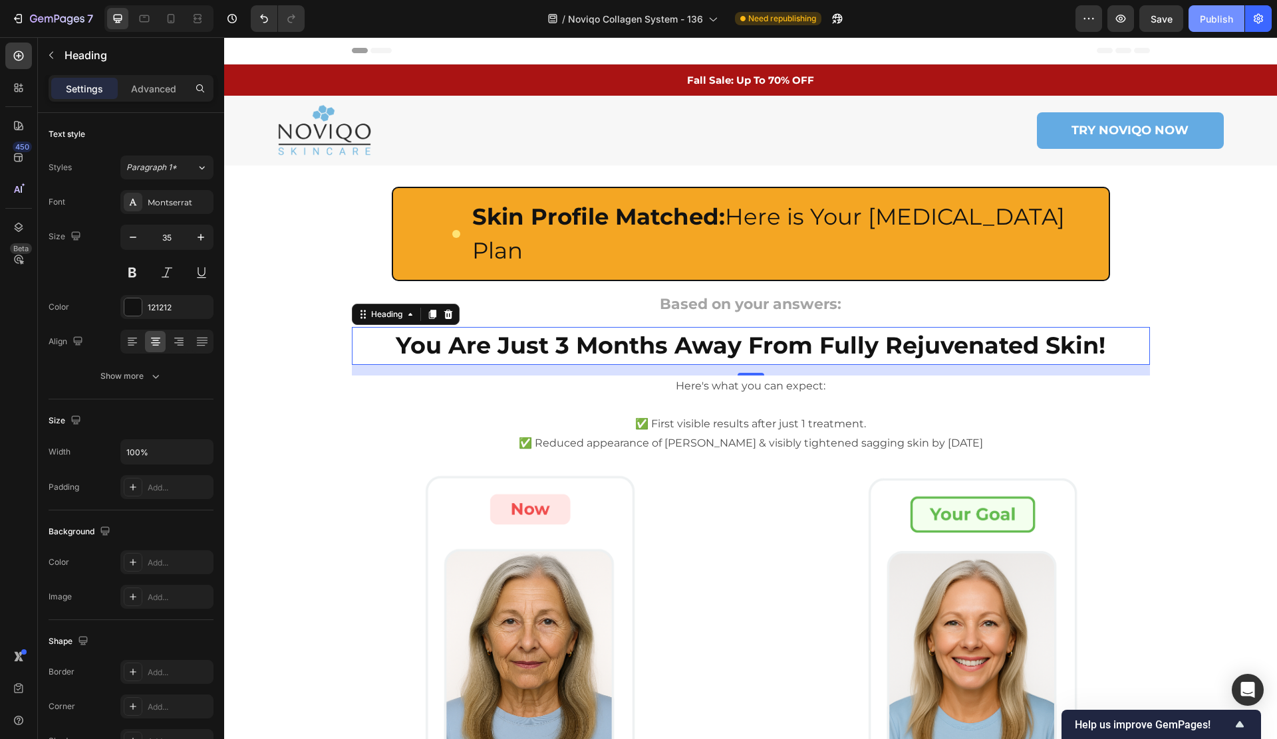
click at [1215, 18] on div "Publish" at bounding box center [1215, 19] width 33 height 14
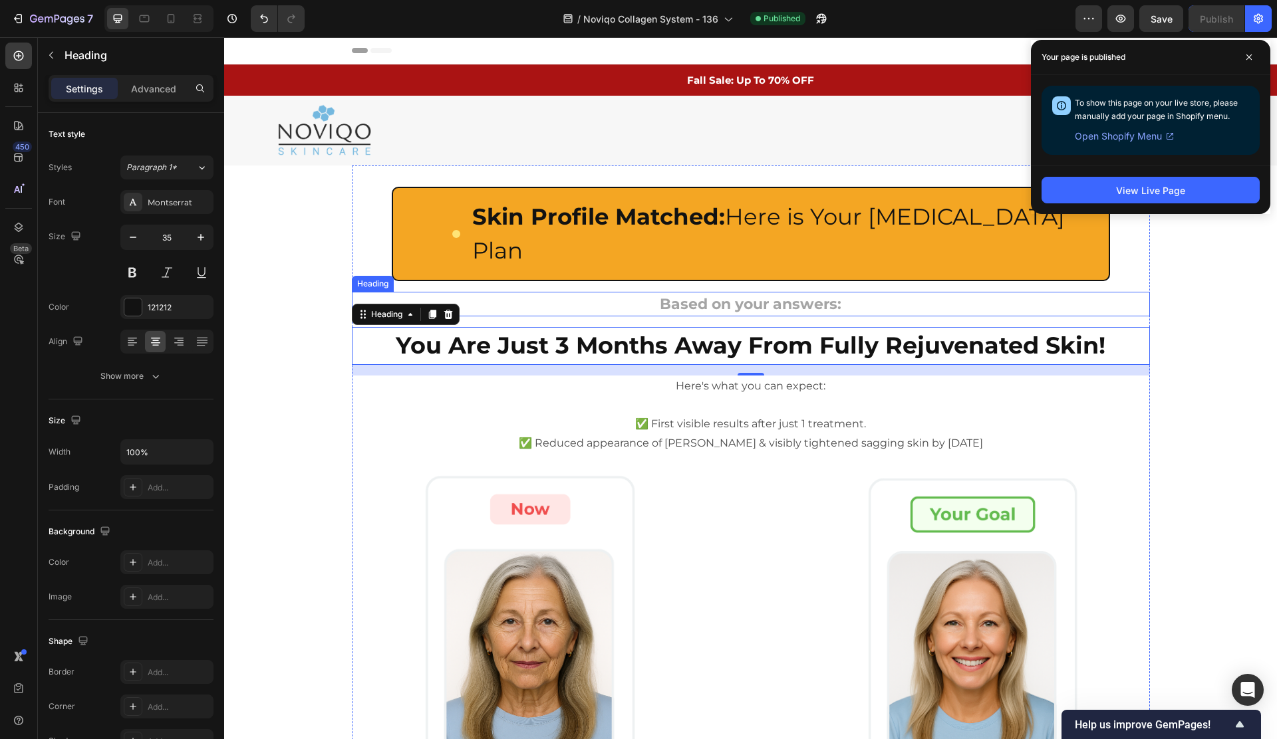
click at [812, 295] on strong "Based on your answers:" at bounding box center [751, 304] width 182 height 18
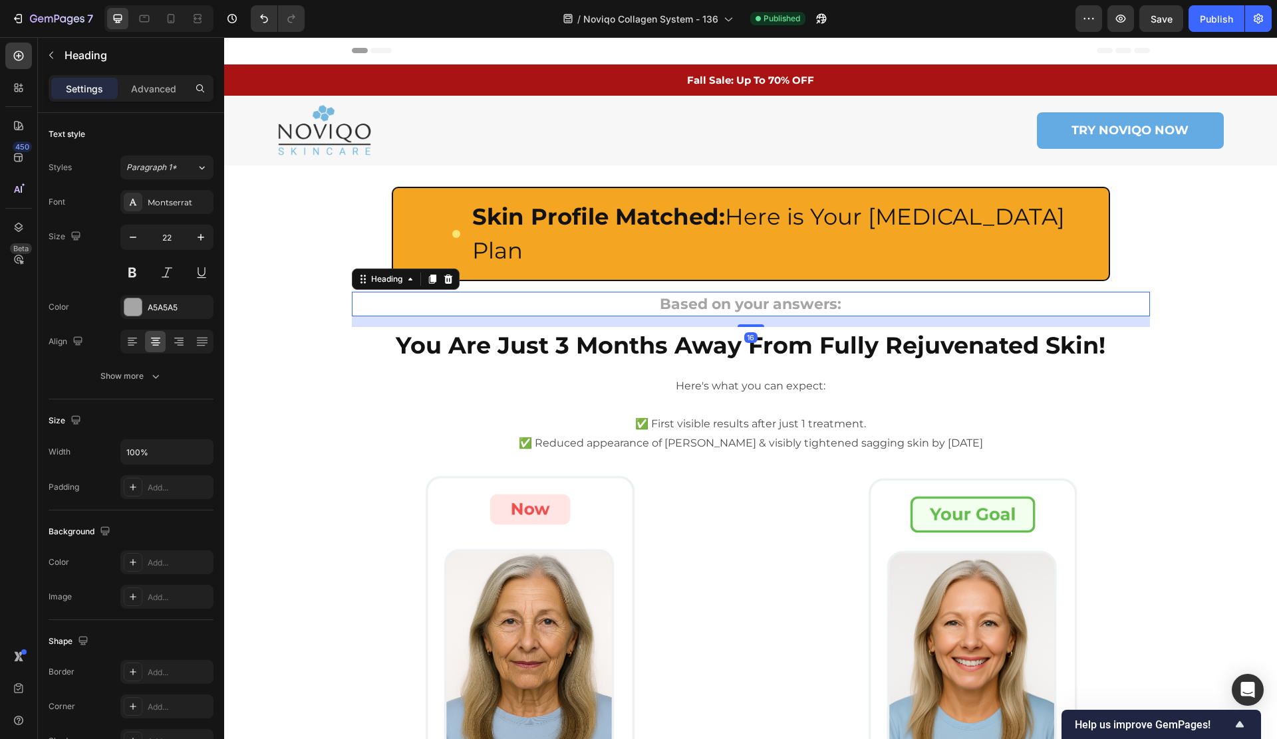
click at [455, 271] on div at bounding box center [448, 279] width 16 height 16
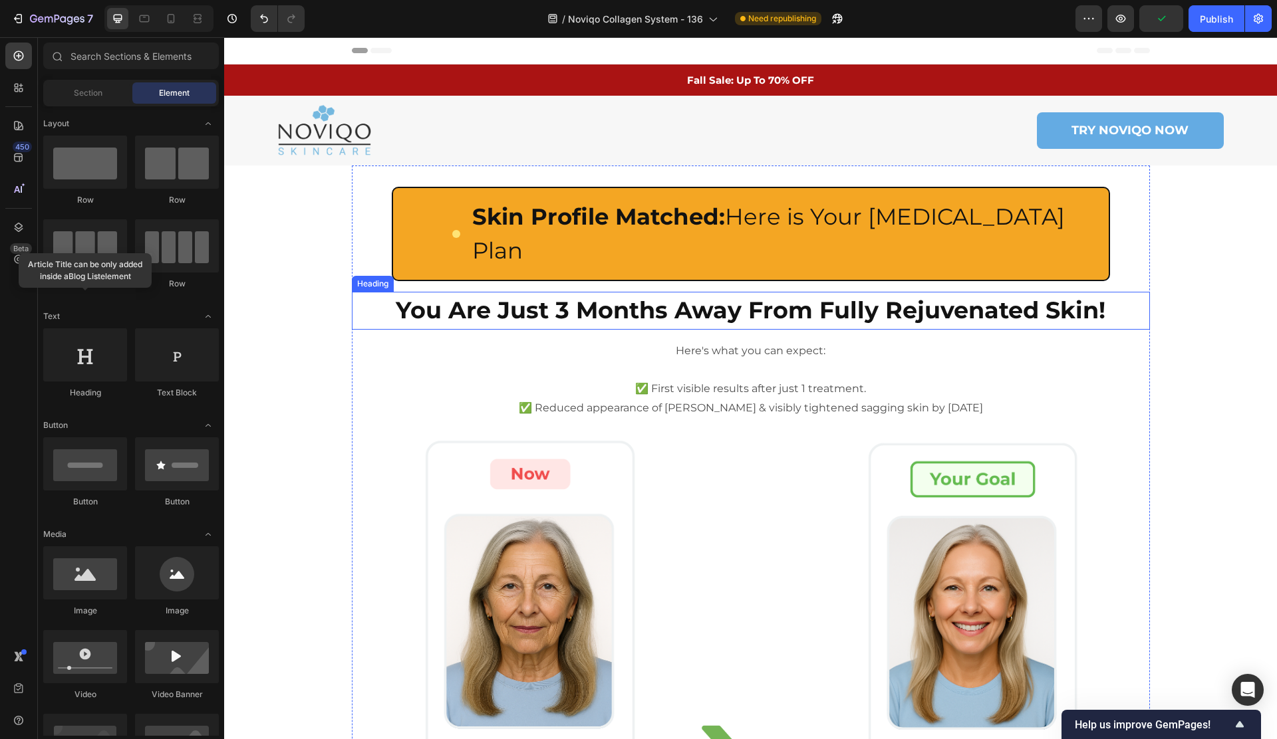
click at [680, 296] on strong "You Are Just 3 Months Away From Fully Rejuvenated Skin!" at bounding box center [750, 310] width 709 height 29
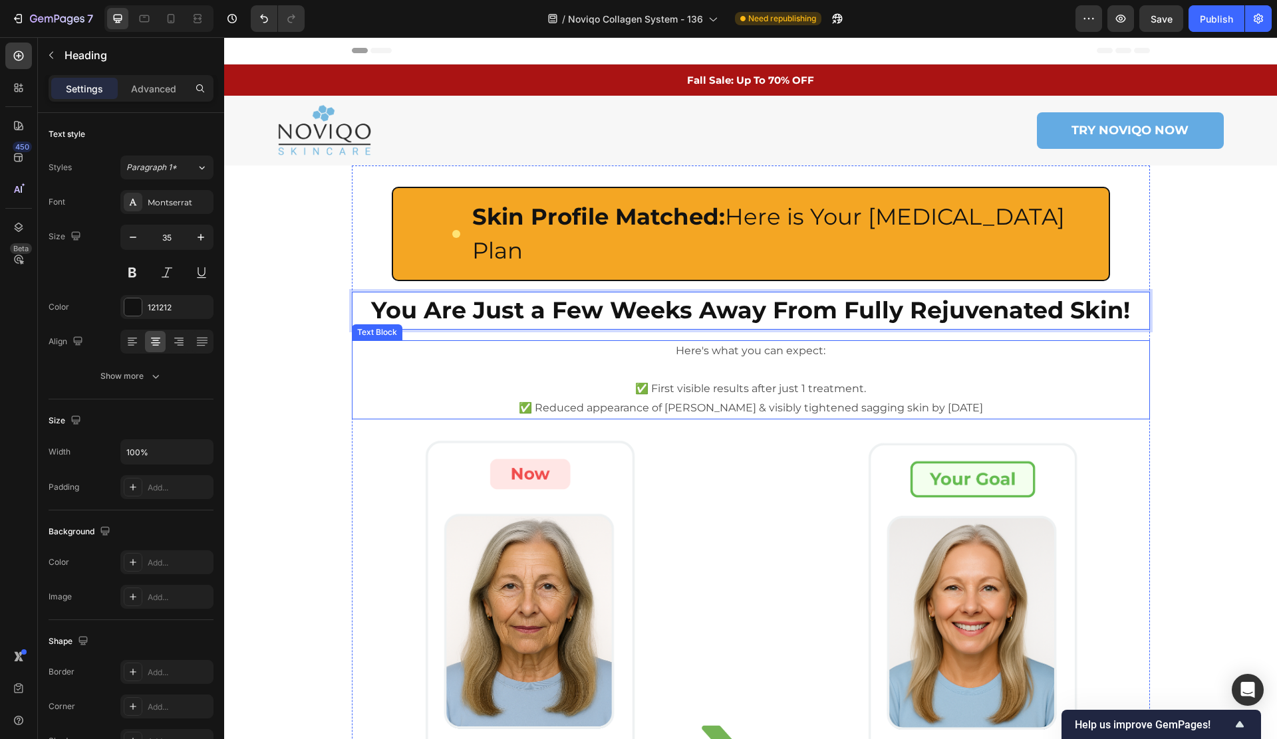
click at [694, 399] on p "✅ Reduced appearance of [PERSON_NAME] & visibly tightened sagging skin by [DATE]" at bounding box center [750, 408] width 795 height 19
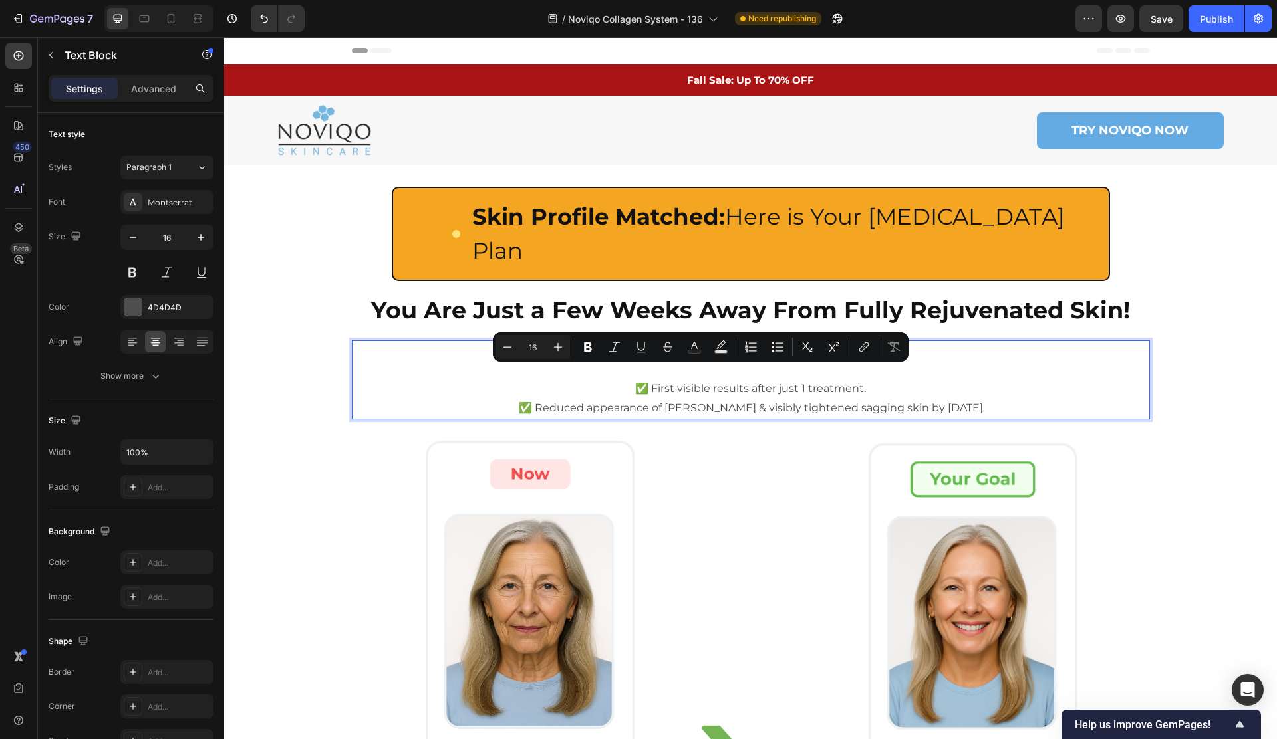
click at [580, 399] on p "✅ Reduced appearance of [PERSON_NAME] & visibly tightened sagging skin by [DATE]" at bounding box center [750, 408] width 795 height 19
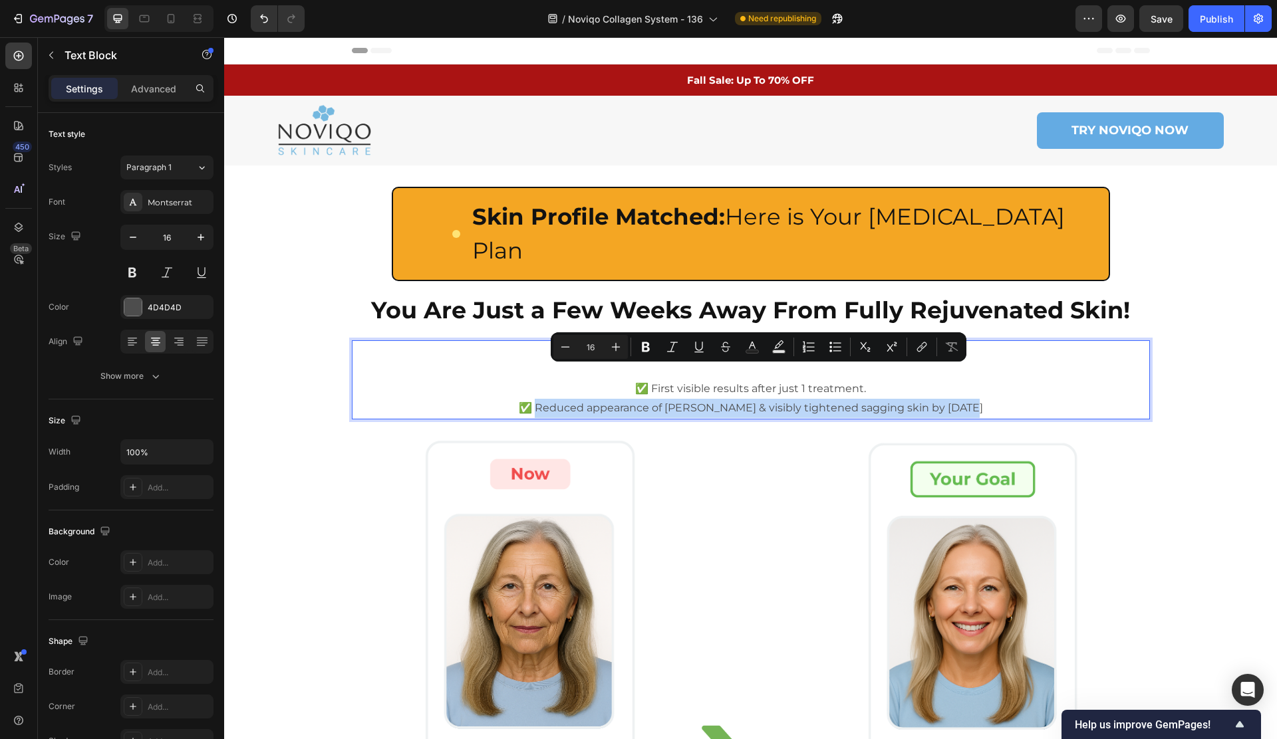
drag, startPoint x: 620, startPoint y: 372, endPoint x: 981, endPoint y: 376, distance: 361.0
click at [981, 399] on p "✅ Reduced appearance of [PERSON_NAME] & visibly tightened sagging skin by [DATE]" at bounding box center [750, 408] width 795 height 19
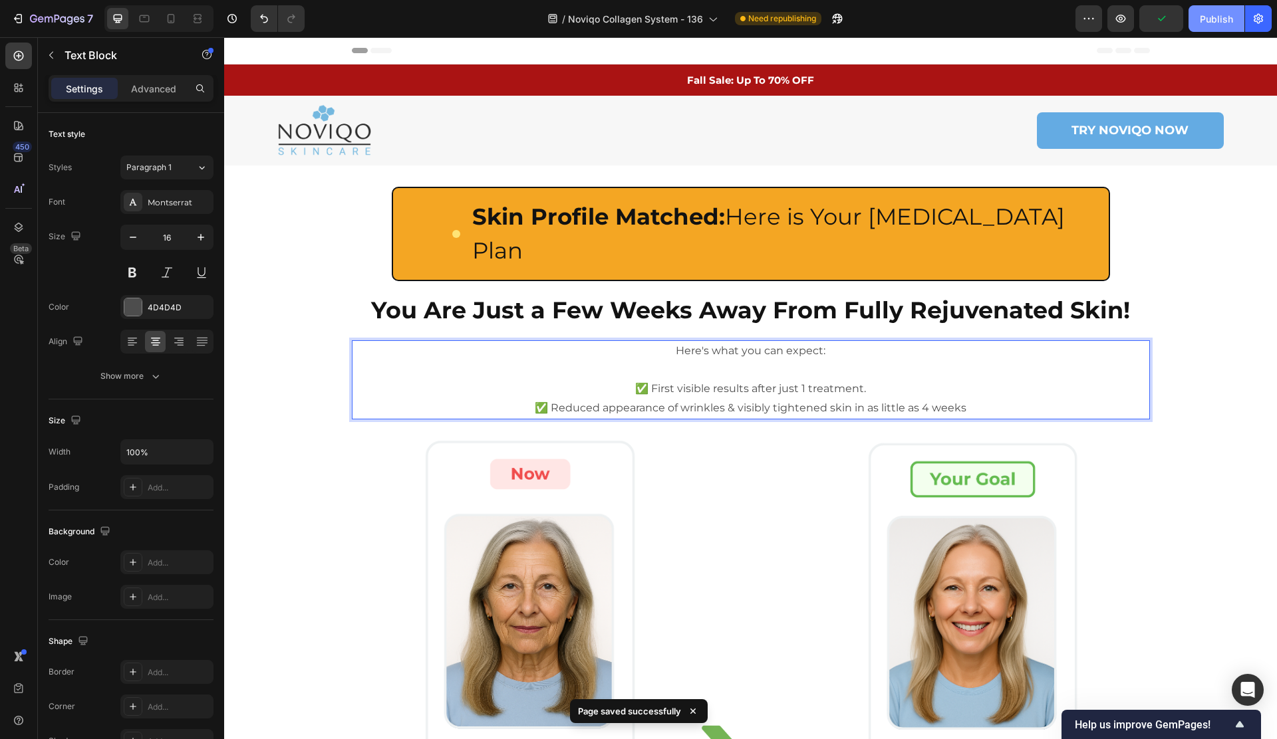
click at [1205, 9] on button "Publish" at bounding box center [1216, 18] width 56 height 27
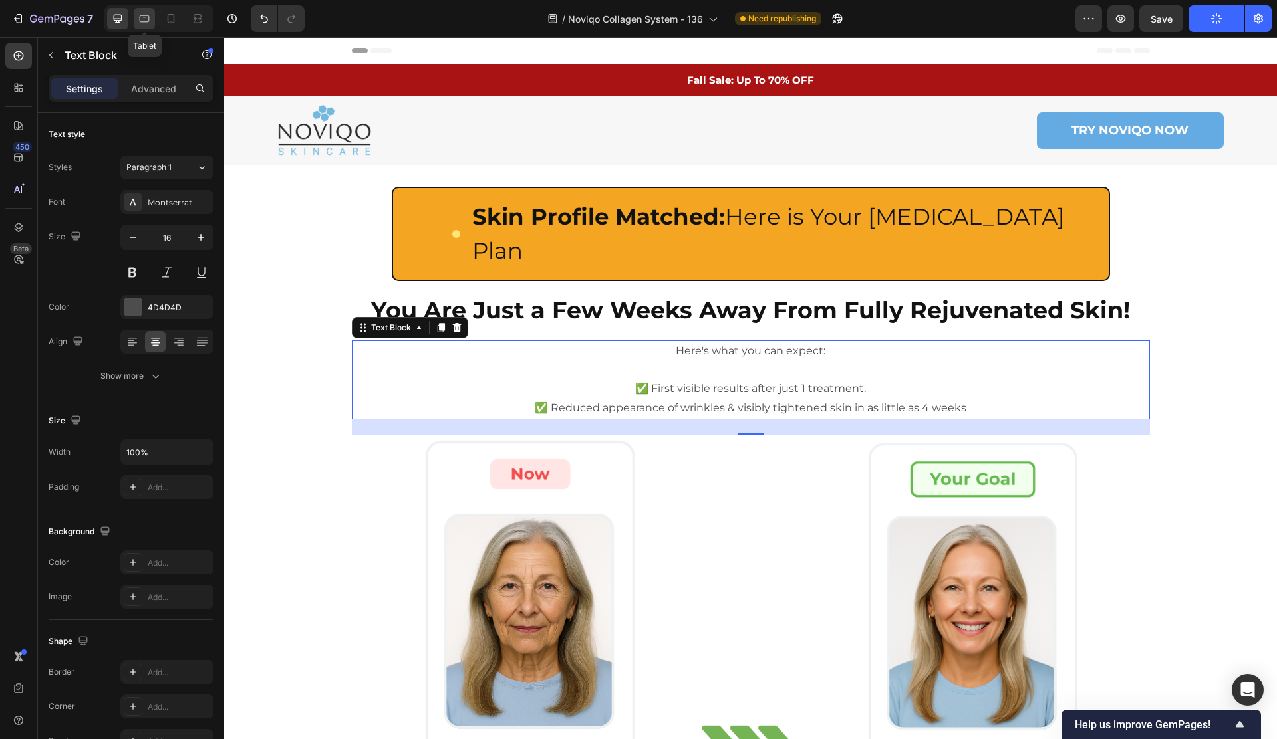
click at [146, 15] on icon at bounding box center [145, 18] width 10 height 7
type input "15"
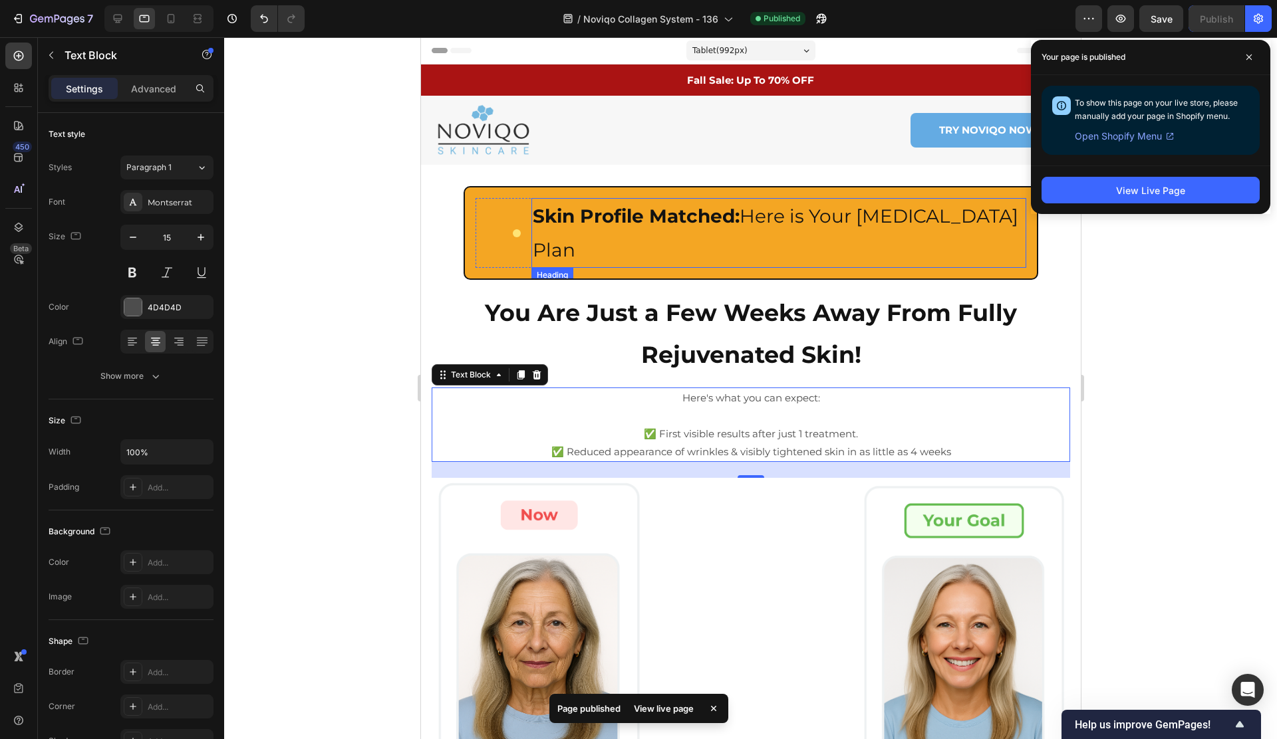
click at [621, 211] on strong "Skin Profile Matched:" at bounding box center [635, 216] width 207 height 23
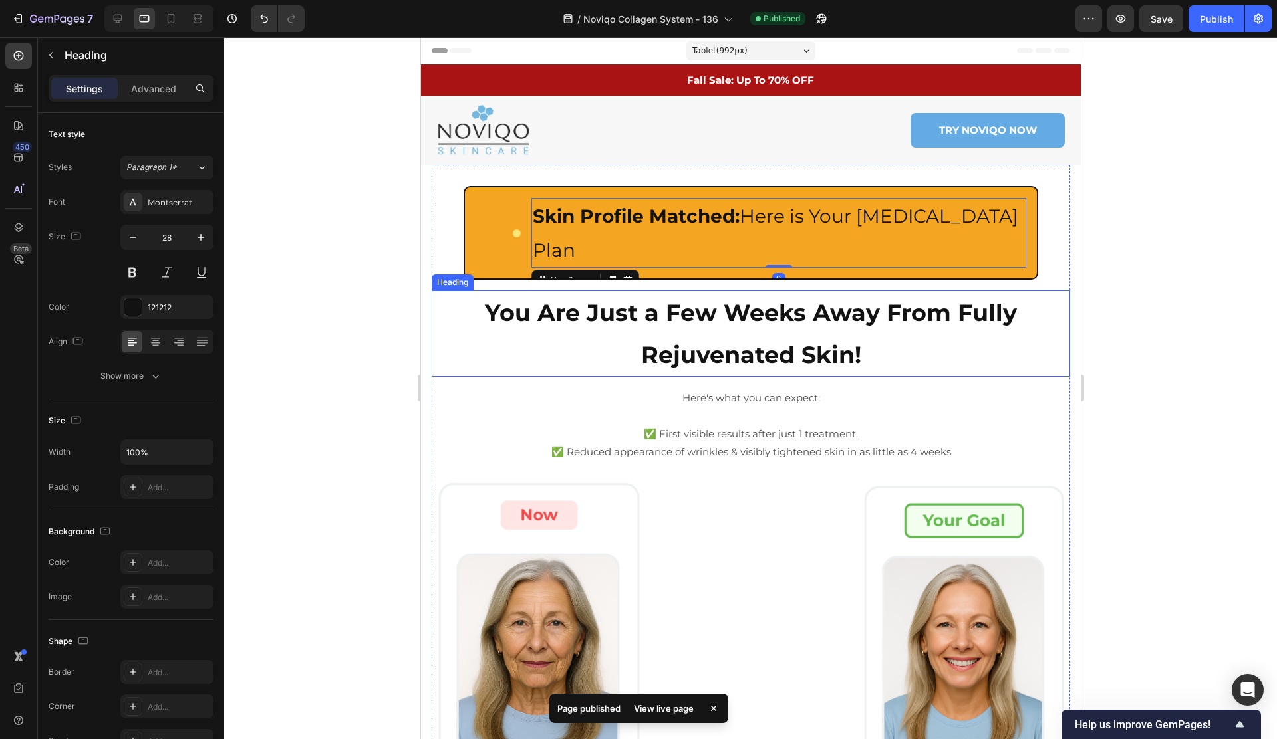
click at [569, 297] on p "⁠⁠⁠⁠⁠⁠⁠ You Are Just a Few Weeks Away From Fully Rejuvenated Skin!" at bounding box center [750, 334] width 636 height 84
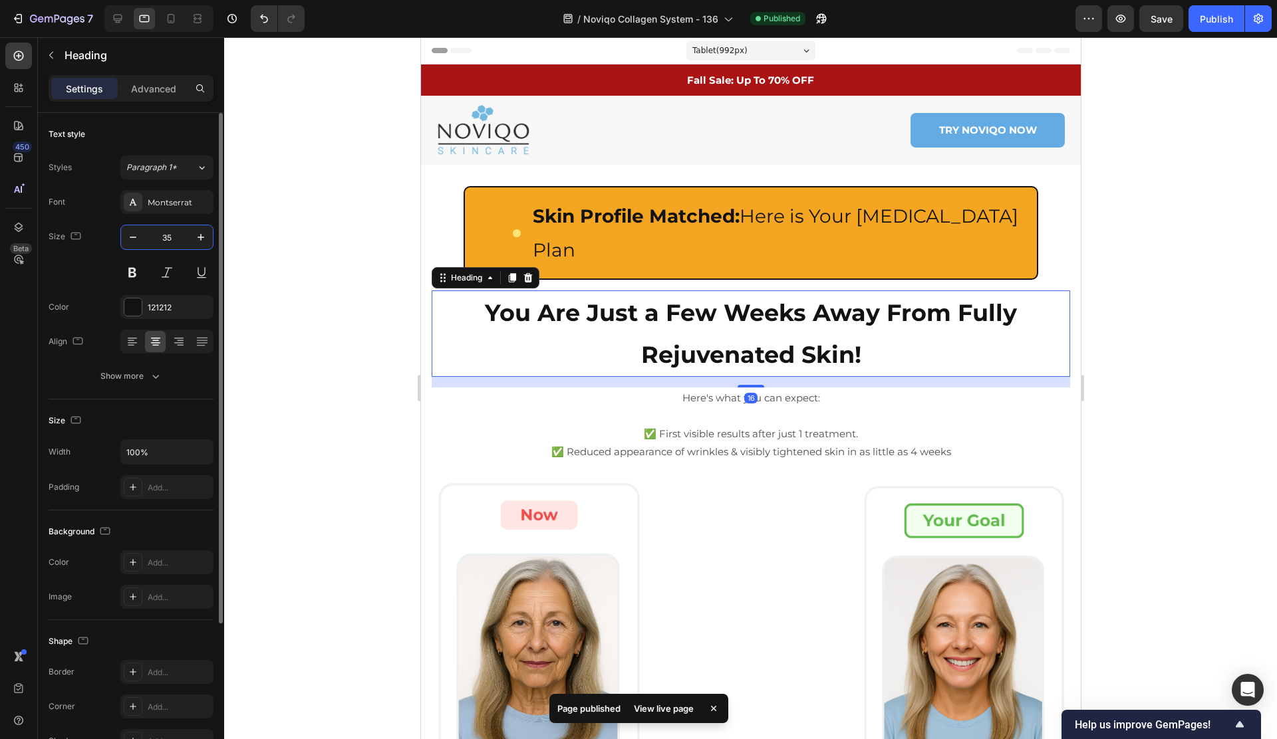
click at [177, 241] on input "35" at bounding box center [167, 237] width 44 height 24
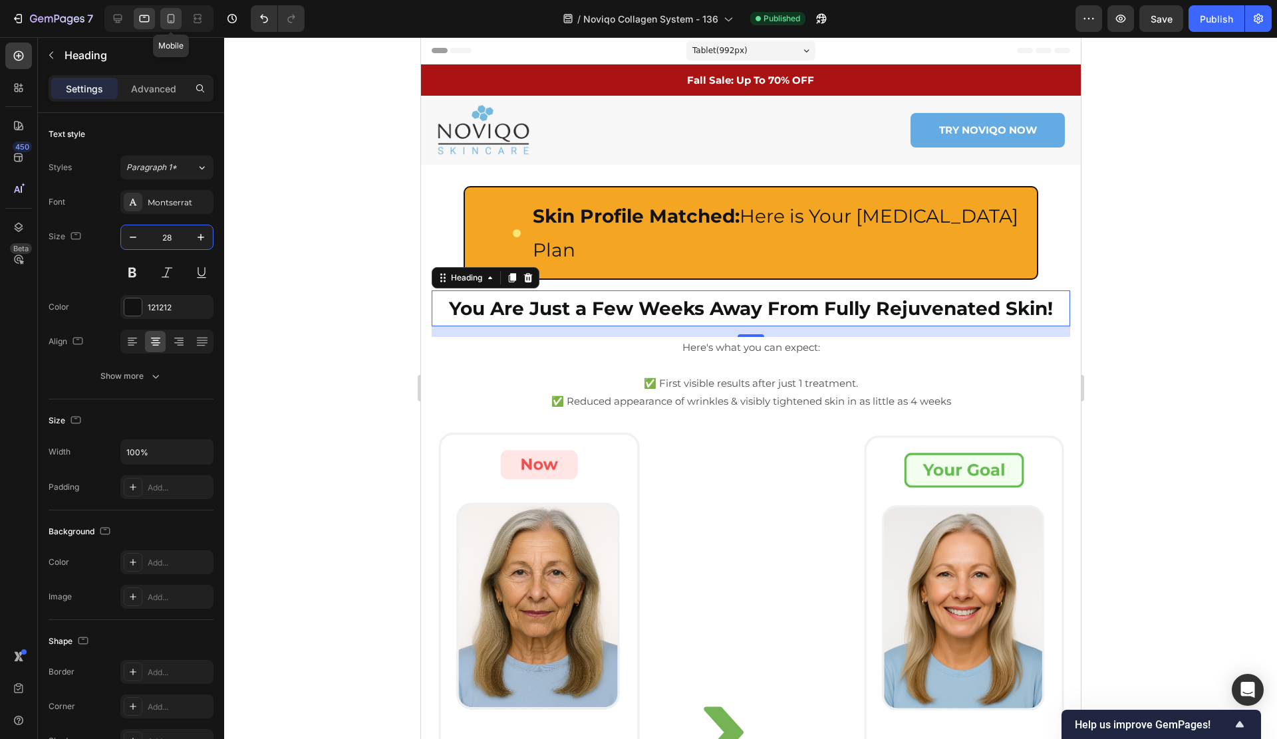
click at [166, 21] on icon at bounding box center [170, 18] width 13 height 13
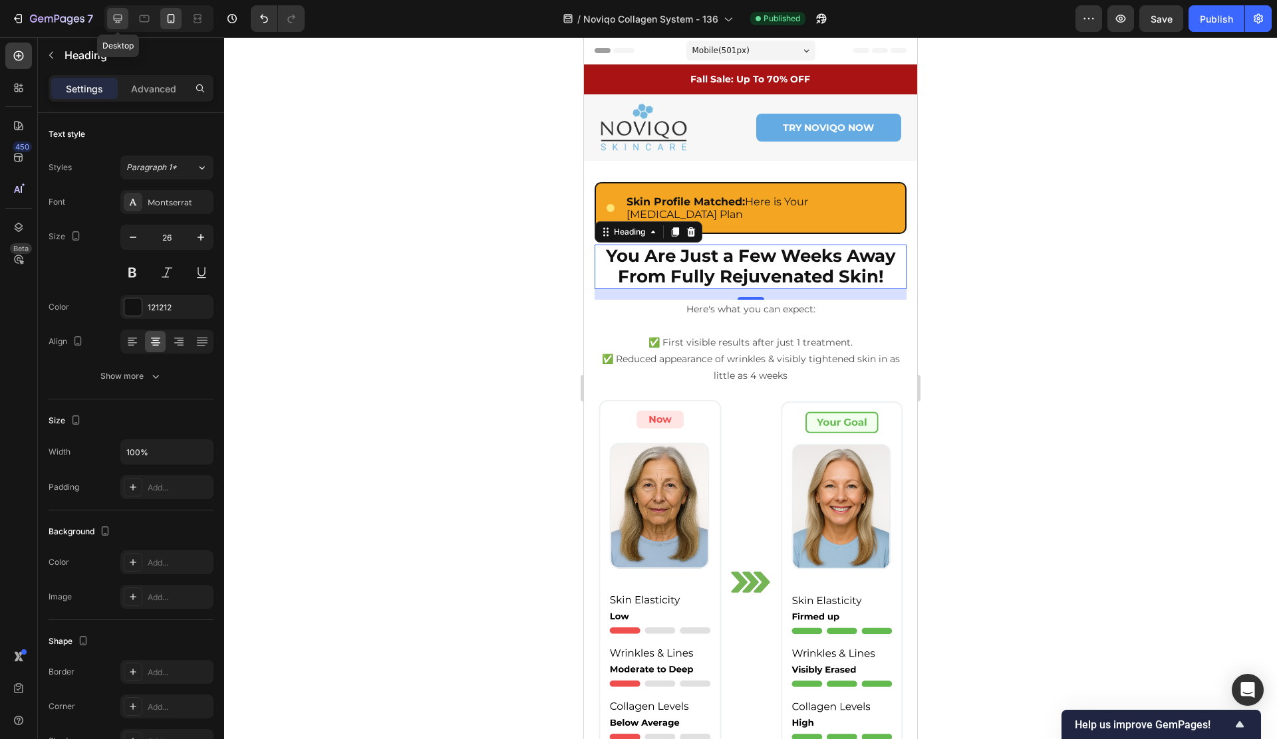
click at [114, 18] on icon at bounding box center [118, 19] width 9 height 9
type input "35"
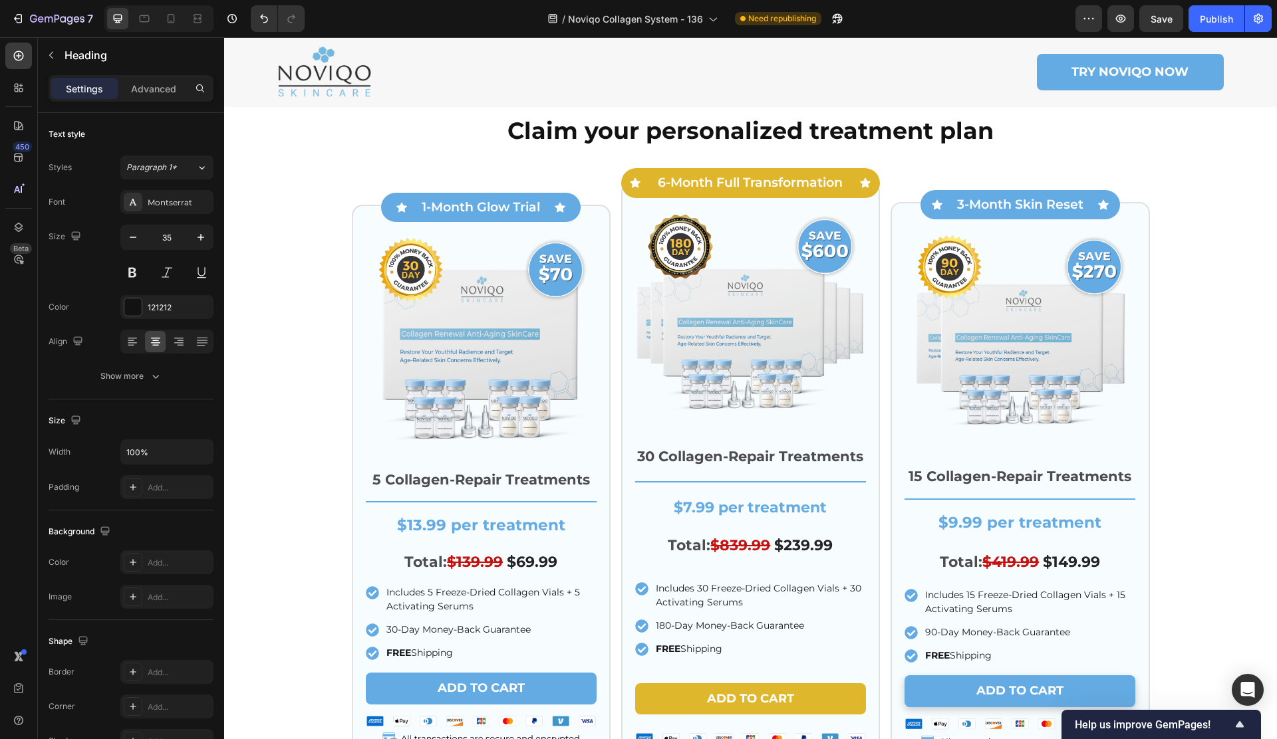
scroll to position [1335, 0]
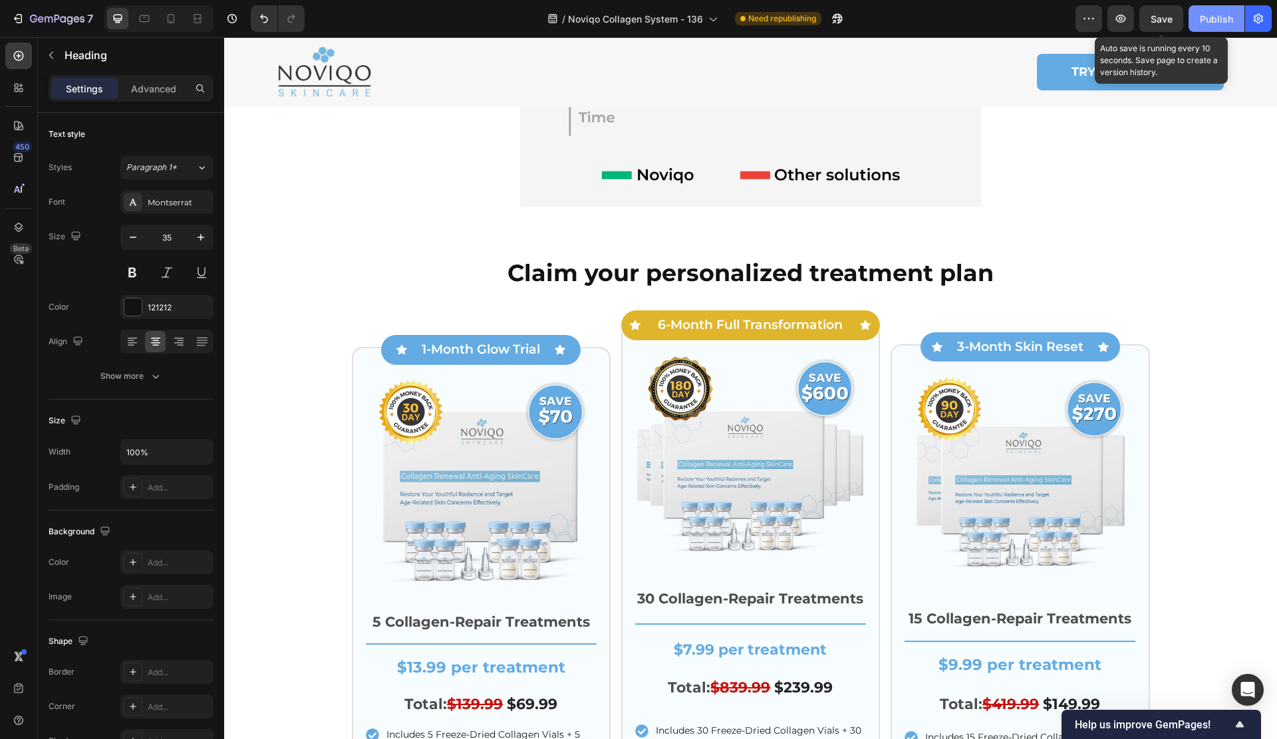
drag, startPoint x: 1170, startPoint y: 17, endPoint x: 1223, endPoint y: 27, distance: 54.1
click at [1170, 17] on span "Save" at bounding box center [1161, 18] width 22 height 11
click at [1223, 27] on button "Publish" at bounding box center [1216, 18] width 56 height 27
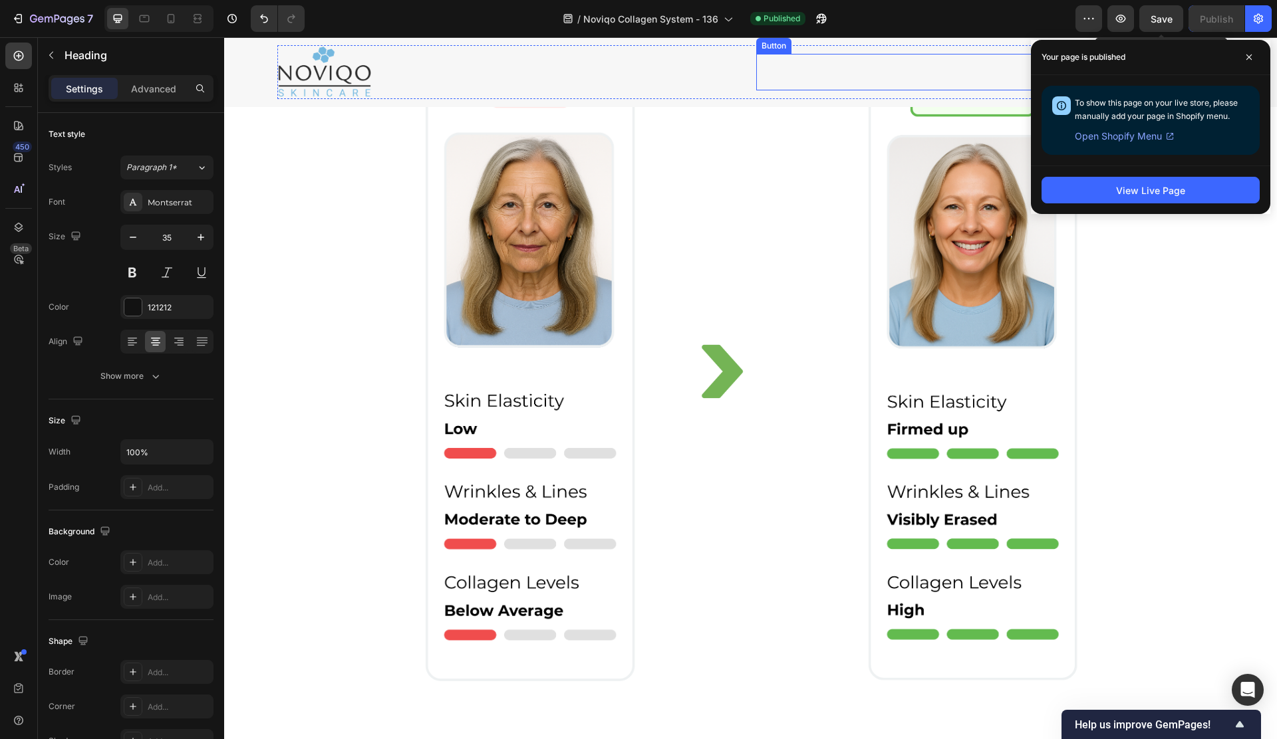
scroll to position [0, 0]
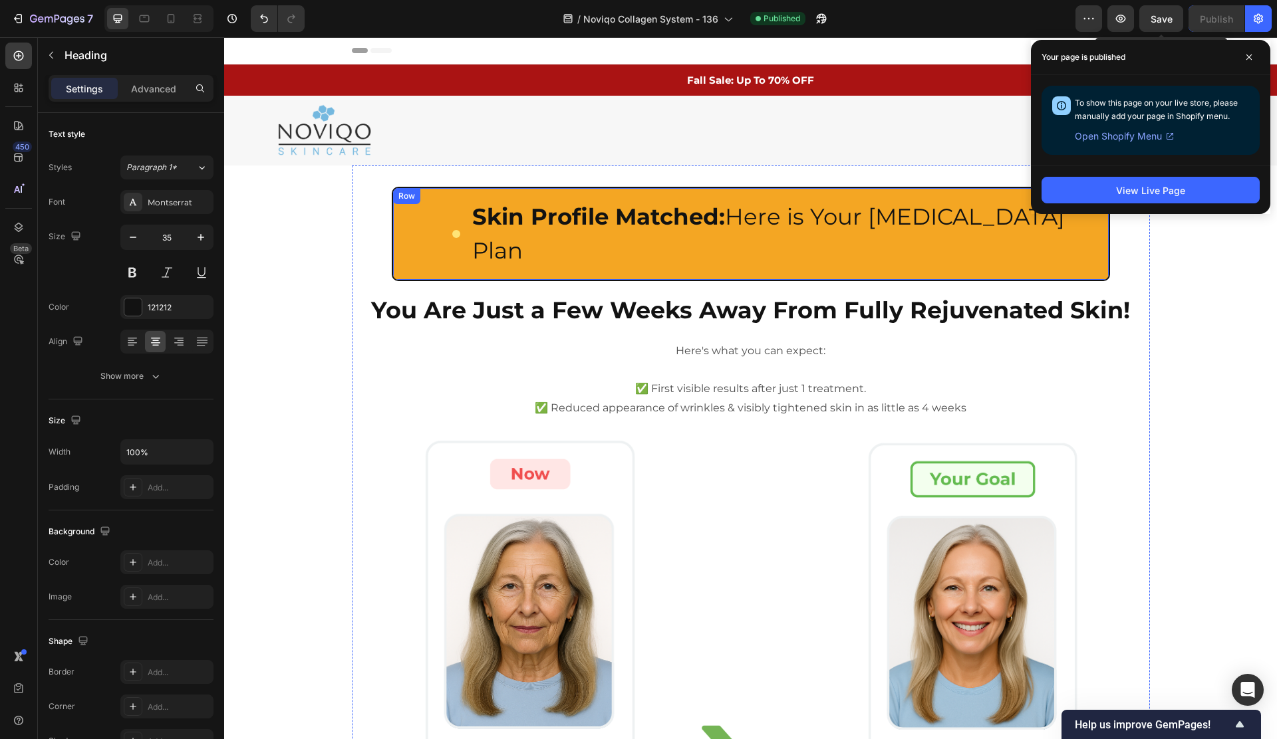
click at [445, 239] on div "Custom Code Centered Glowing Dot Custom Code Skin Profile Matched: Here is Your…" at bounding box center [751, 234] width 718 height 94
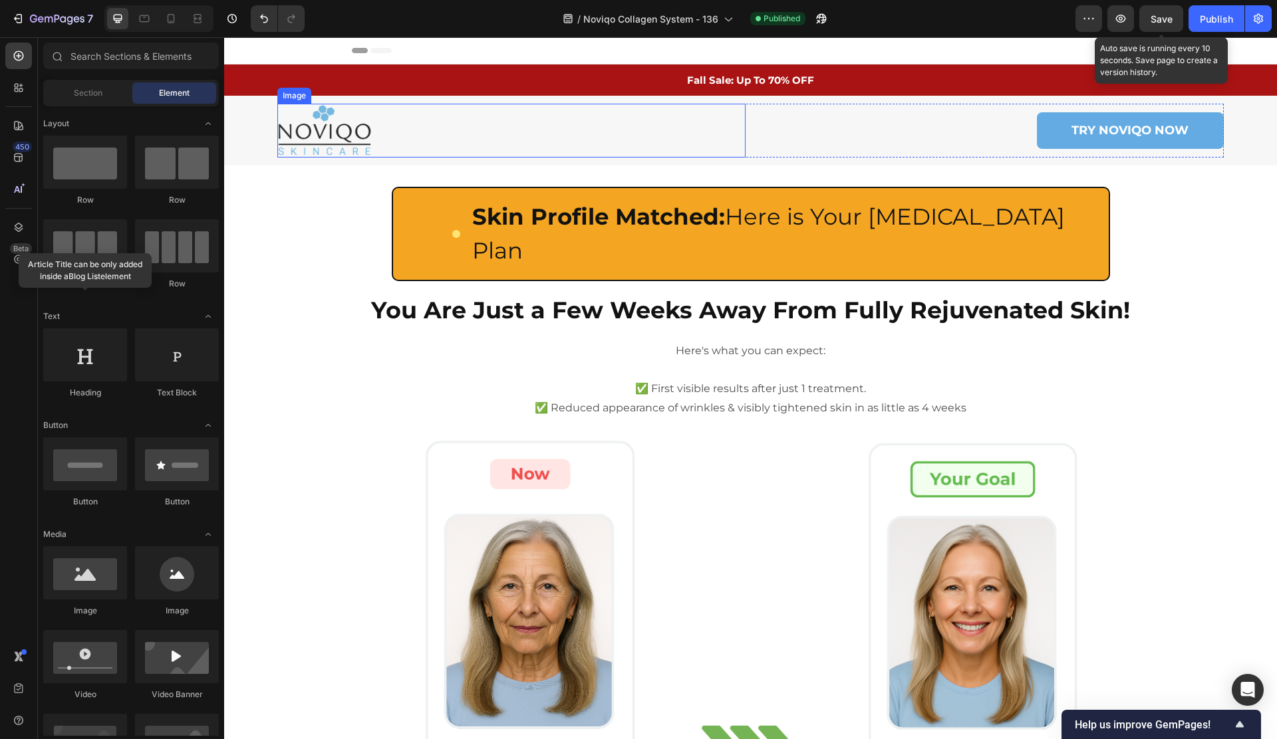
scroll to position [3310, 0]
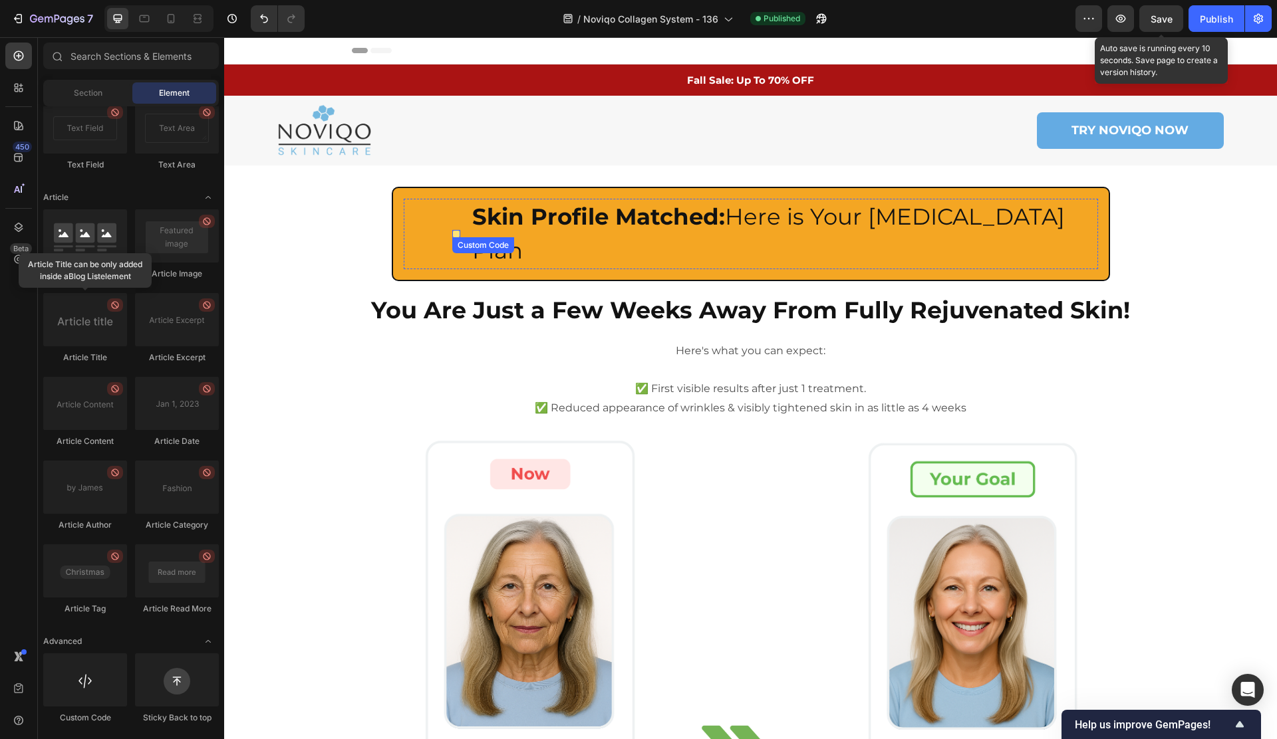
click at [453, 230] on div at bounding box center [456, 234] width 8 height 8
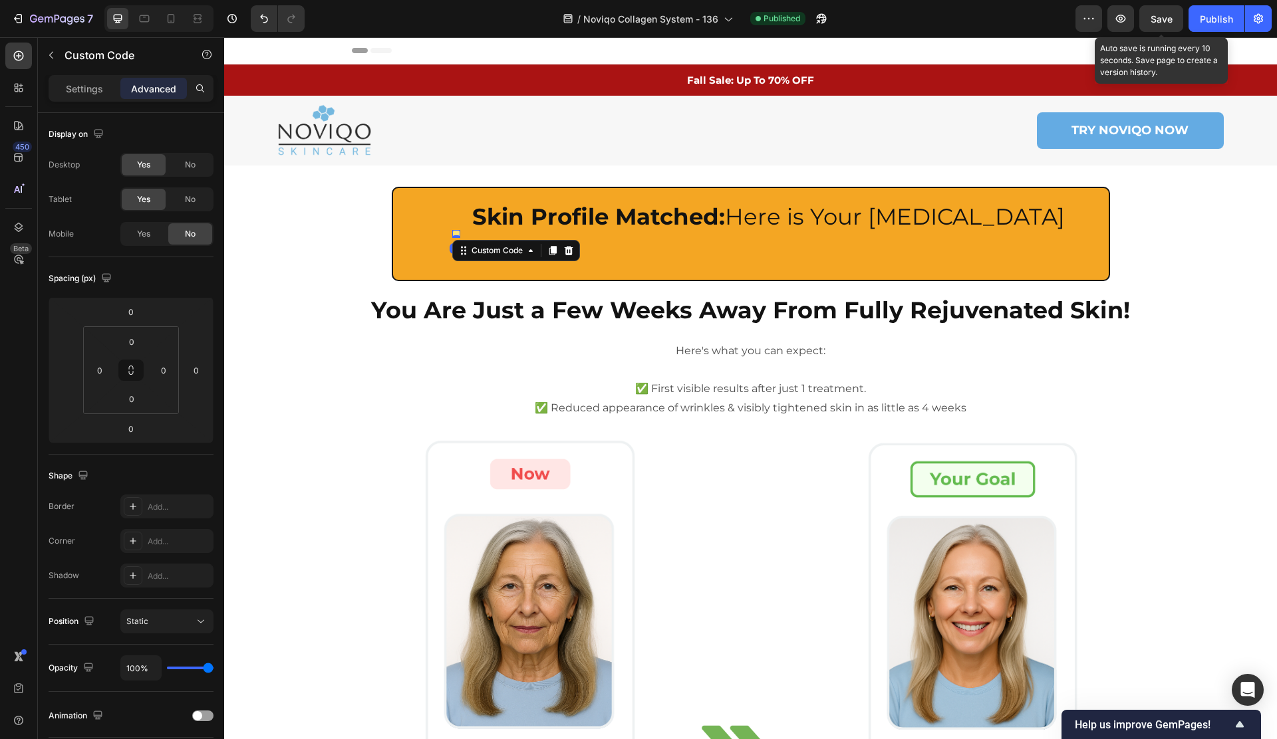
click at [455, 230] on div at bounding box center [456, 234] width 8 height 8
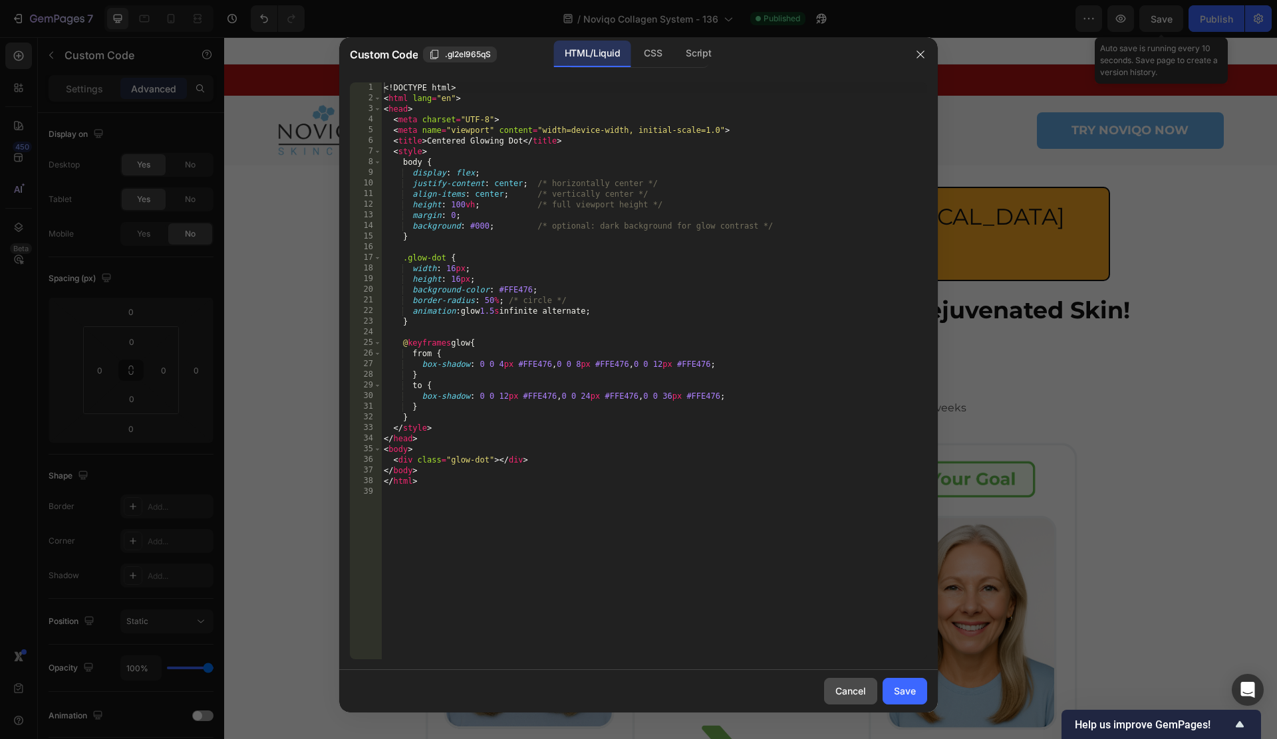
click at [849, 690] on div "Cancel" at bounding box center [850, 691] width 31 height 14
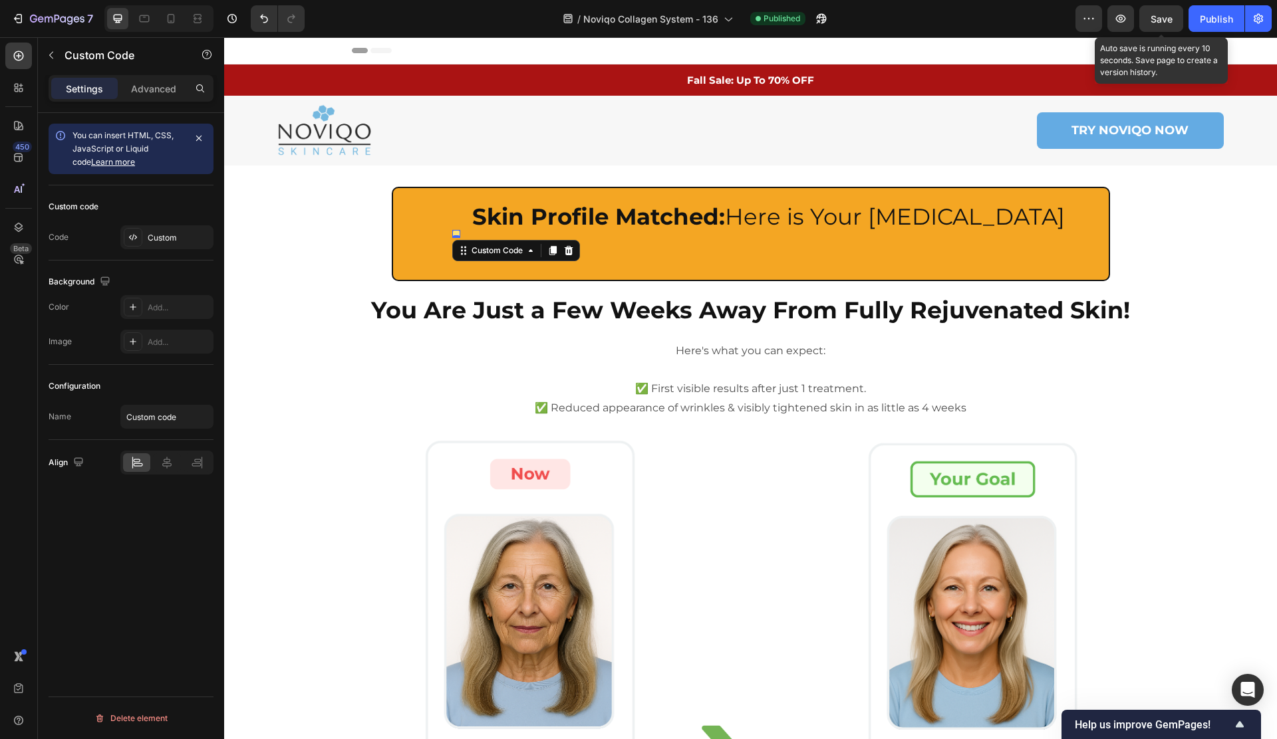
drag, startPoint x: 564, startPoint y: 233, endPoint x: 558, endPoint y: 239, distance: 8.0
click at [564, 245] on icon at bounding box center [568, 250] width 11 height 11
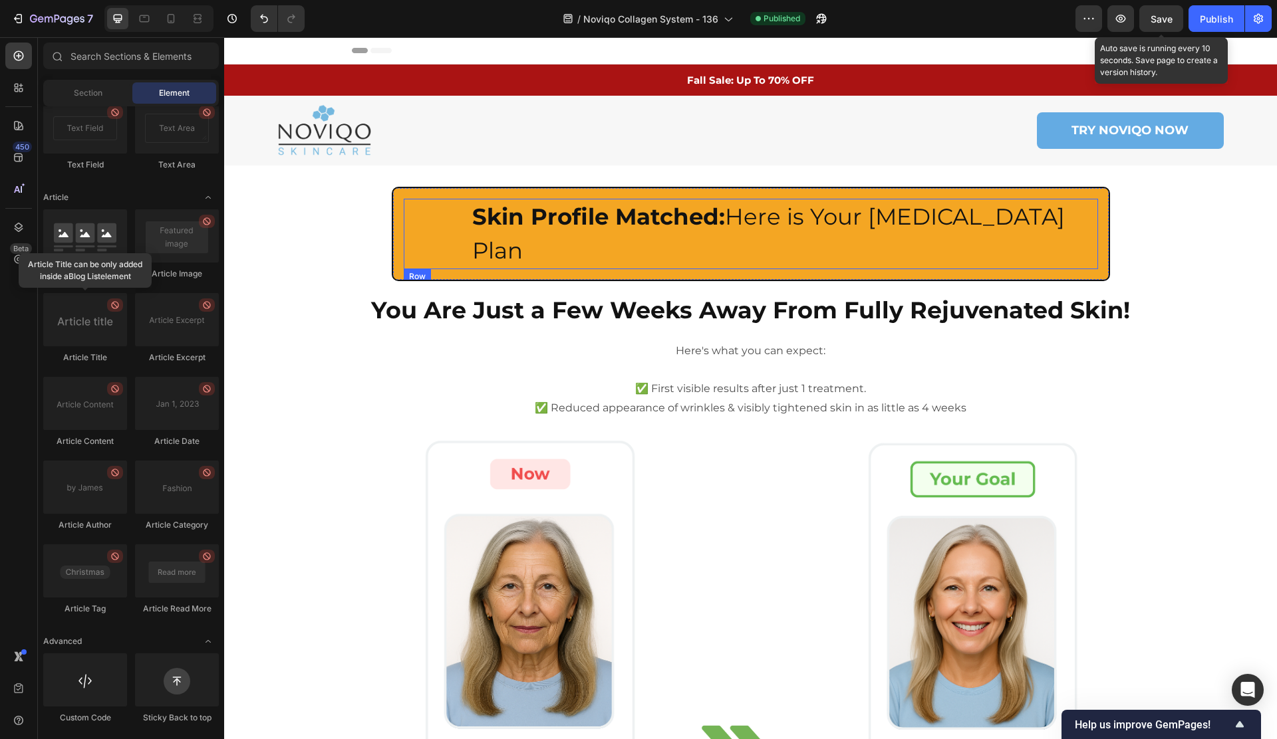
click at [455, 226] on div "Custom Code" at bounding box center [432, 234] width 57 height 70
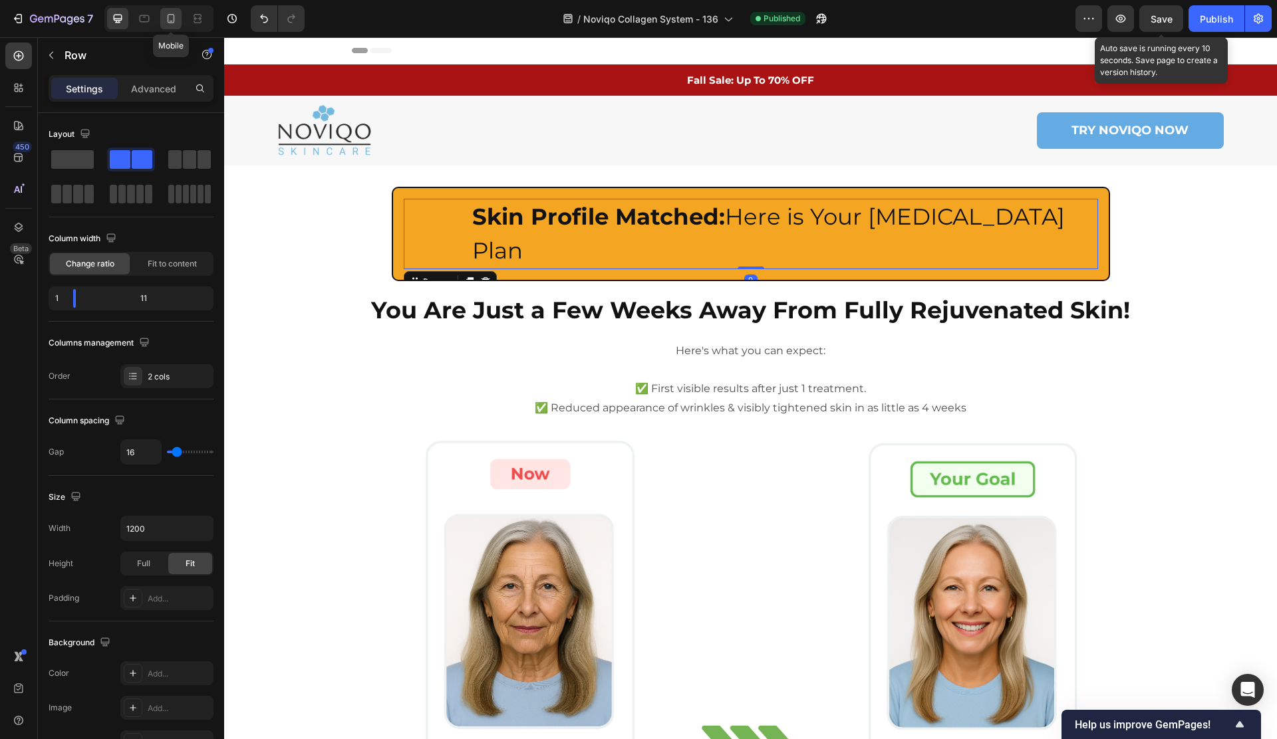
click at [169, 13] on icon at bounding box center [170, 18] width 13 height 13
type input "100%"
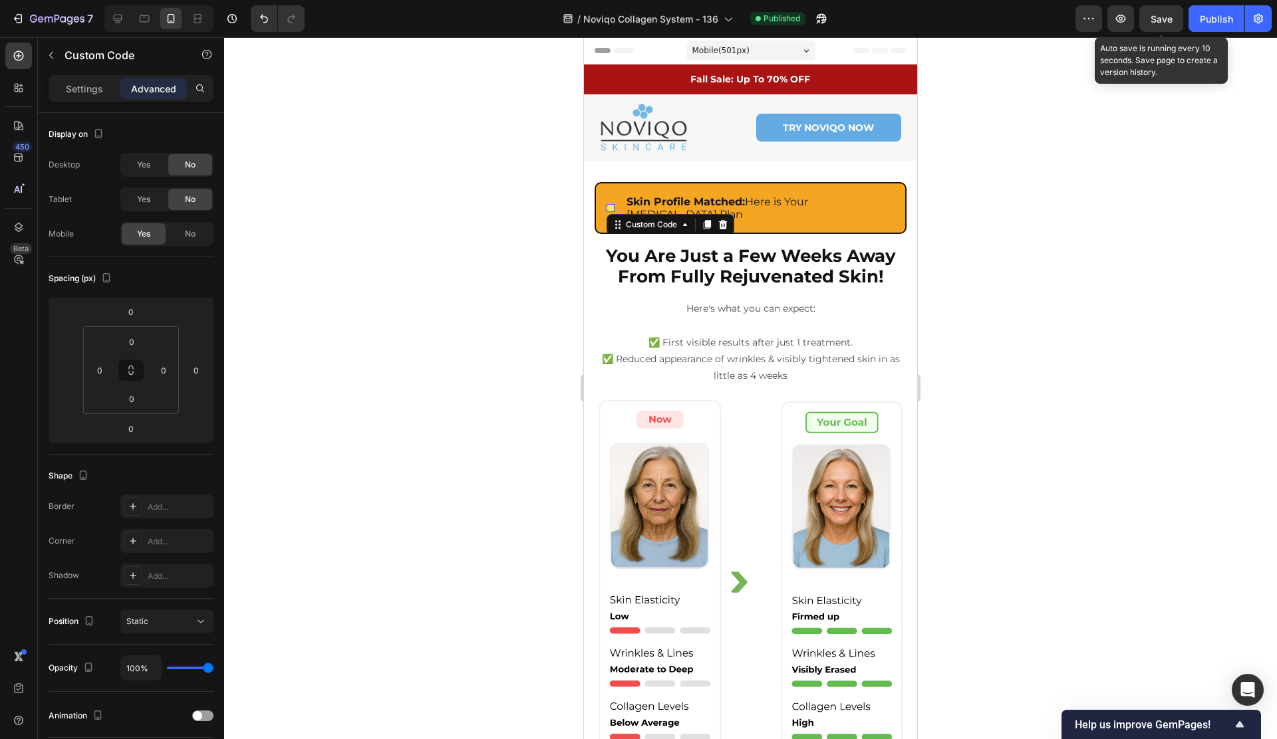
click at [611, 204] on div at bounding box center [610, 208] width 8 height 8
click at [726, 220] on icon at bounding box center [723, 224] width 9 height 9
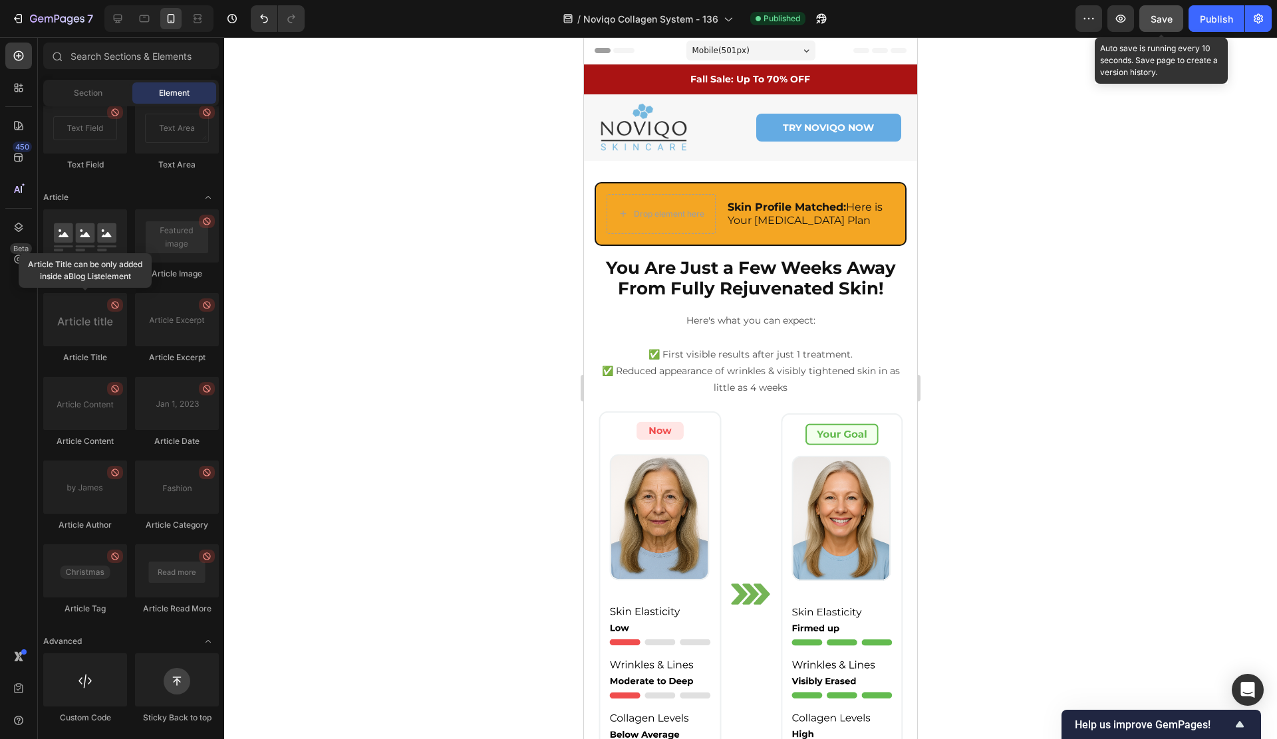
click at [1150, 14] on button "Save" at bounding box center [1161, 18] width 44 height 27
click at [1146, 16] on button "button" at bounding box center [1161, 18] width 44 height 27
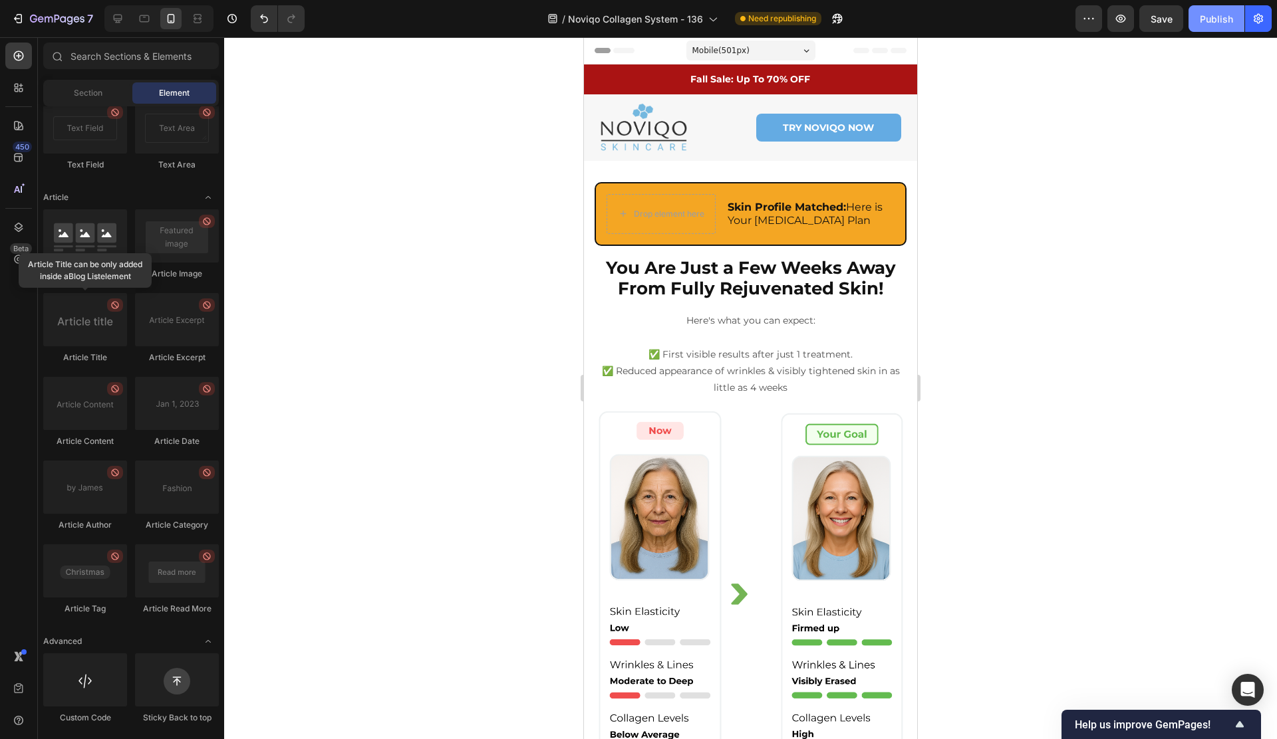
click at [1209, 19] on div "Publish" at bounding box center [1215, 19] width 33 height 14
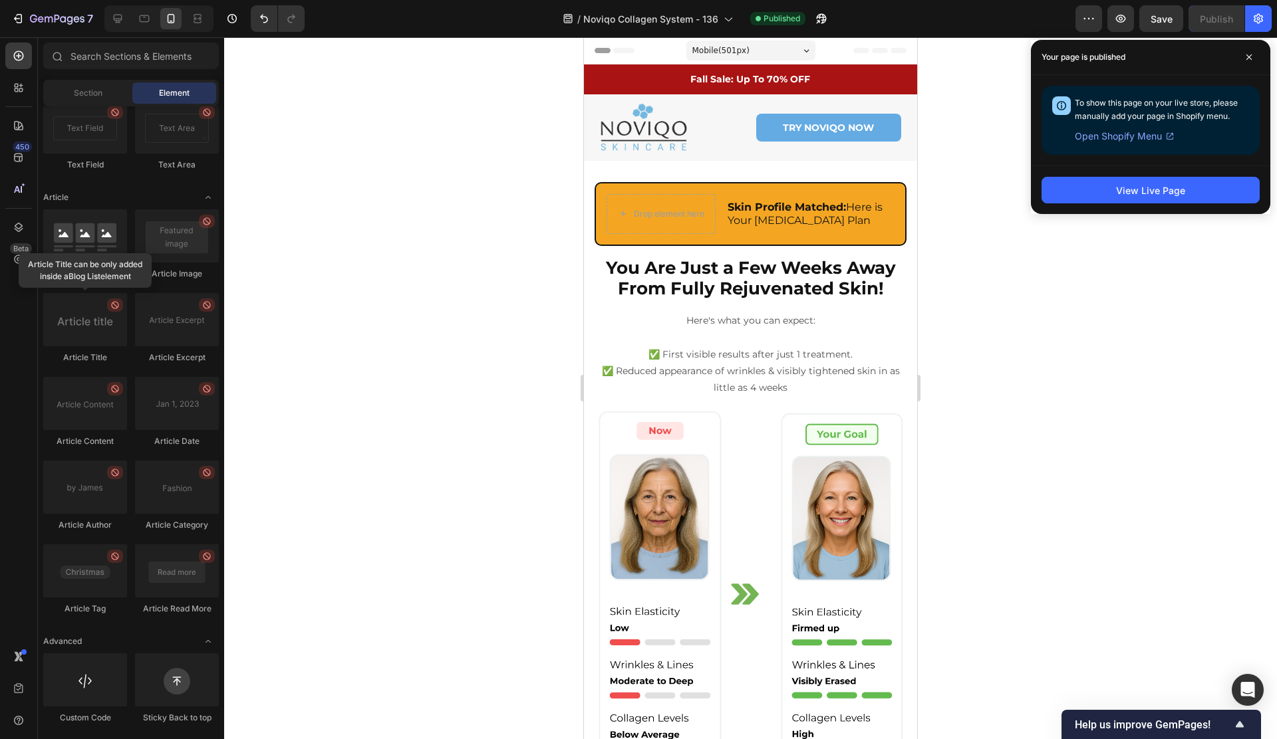
scroll to position [3310, 0]
click at [123, 27] on div at bounding box center [117, 18] width 21 height 21
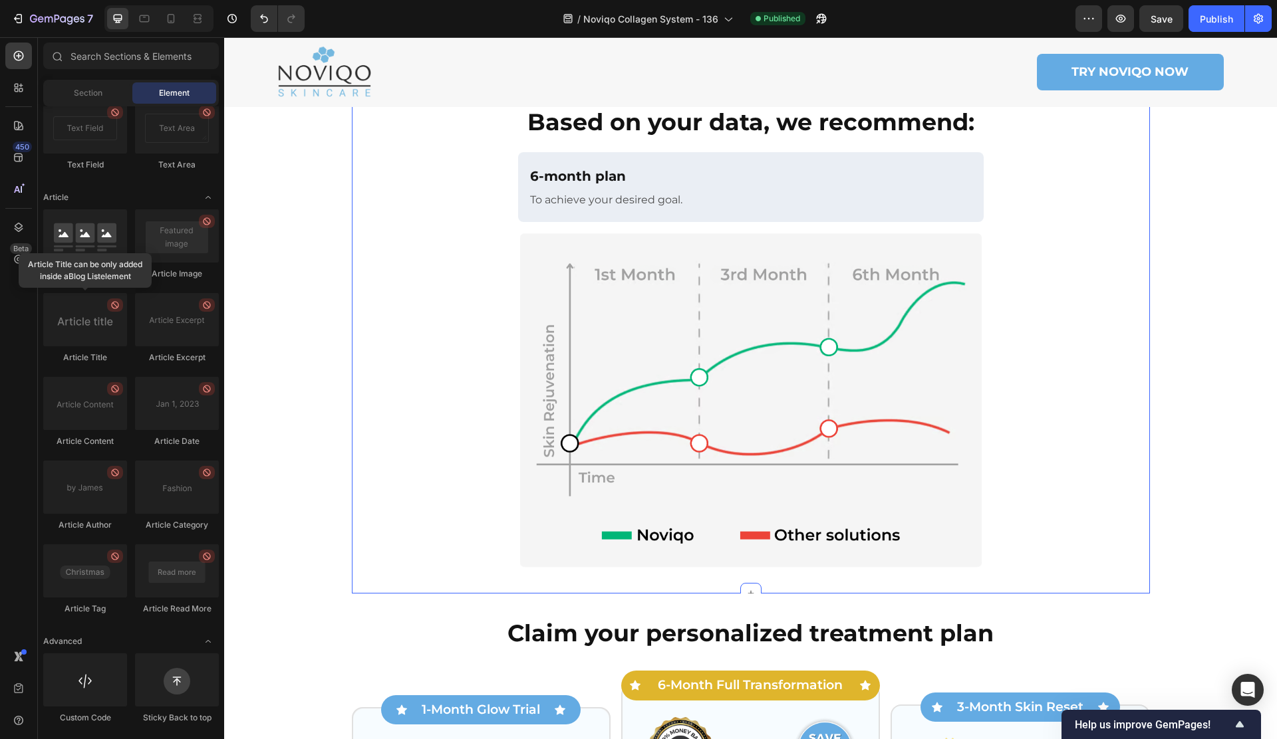
scroll to position [1118, 0]
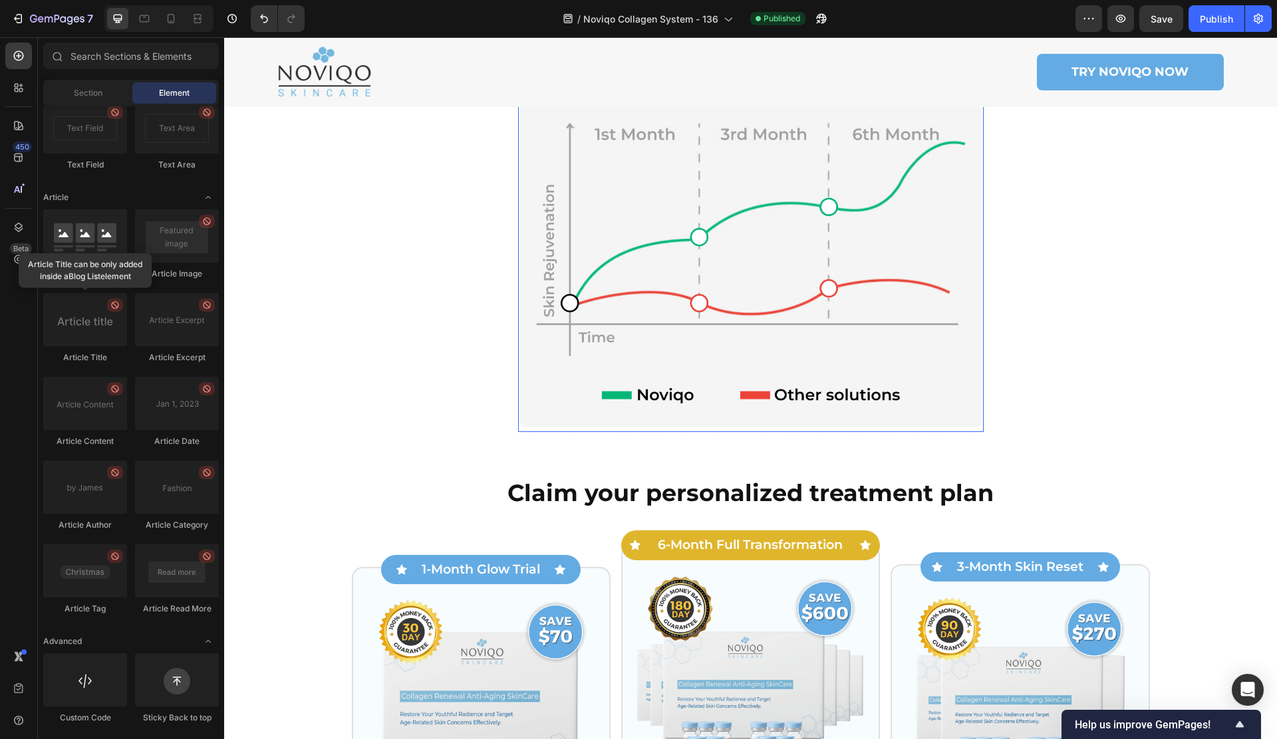
click at [669, 235] on img at bounding box center [750, 262] width 465 height 340
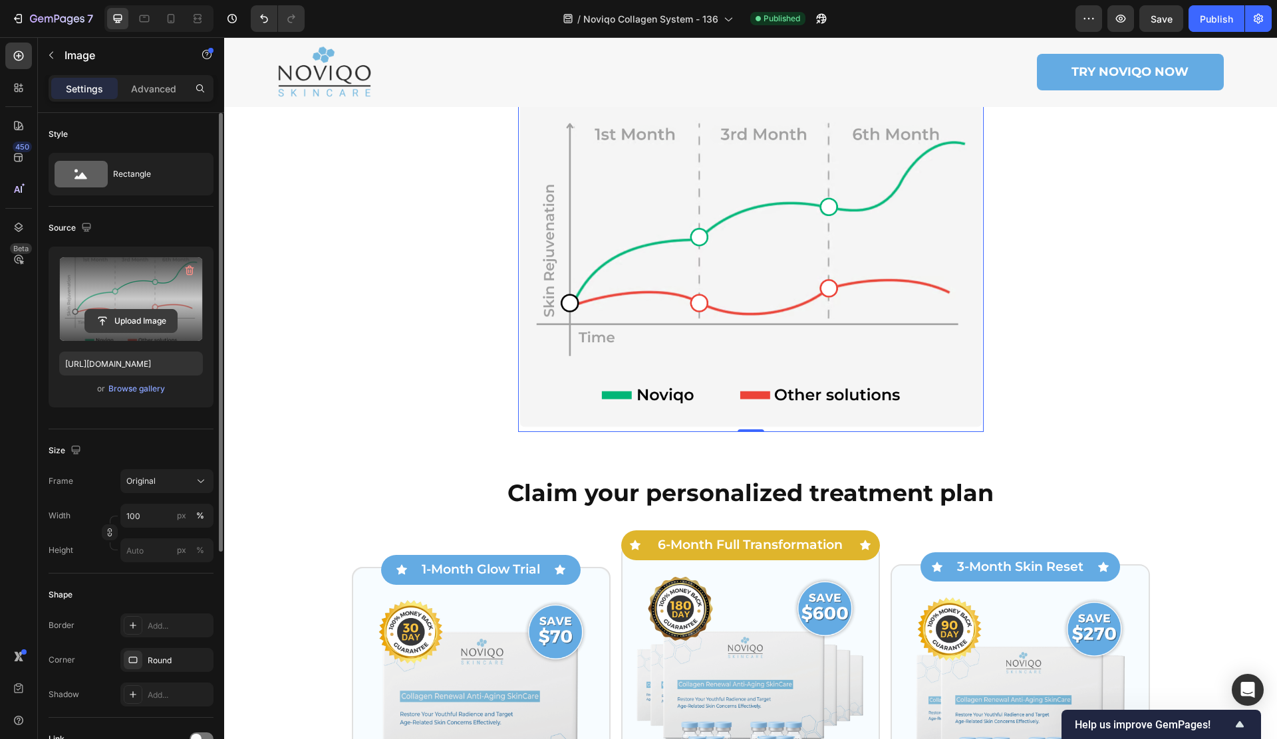
click at [166, 327] on input "file" at bounding box center [131, 321] width 92 height 23
click at [111, 325] on input "file" at bounding box center [131, 321] width 92 height 23
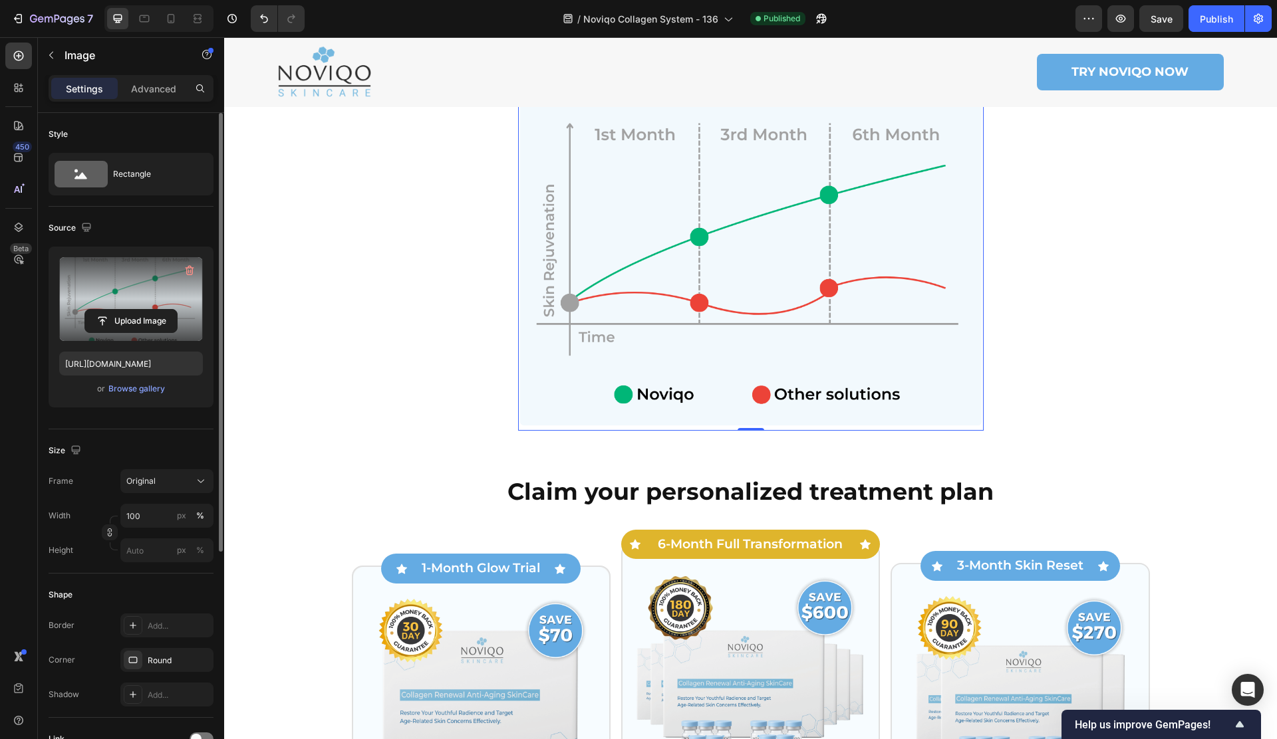
type input "https://cdn.shopify.com/s/files/1/0671/1626/9762/files/gempages_566123104753943…"
click at [1162, 23] on span "Save" at bounding box center [1161, 18] width 22 height 11
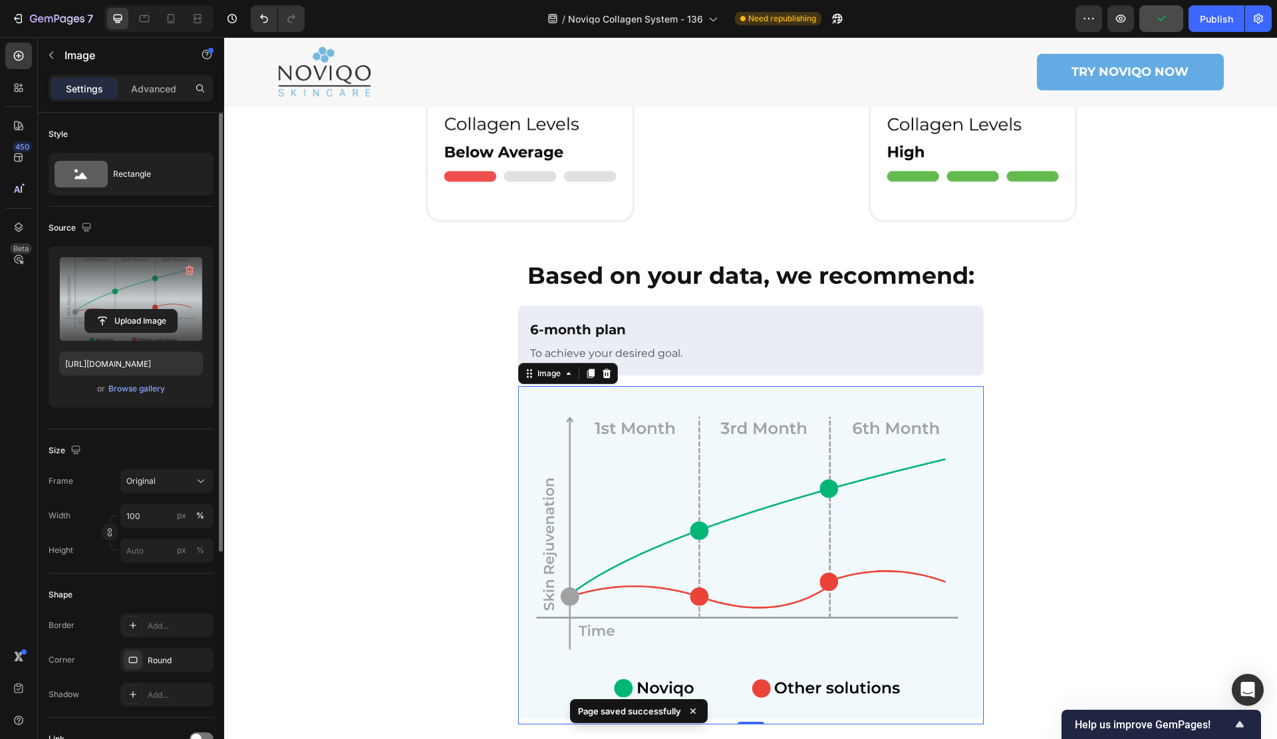
scroll to position [843, 0]
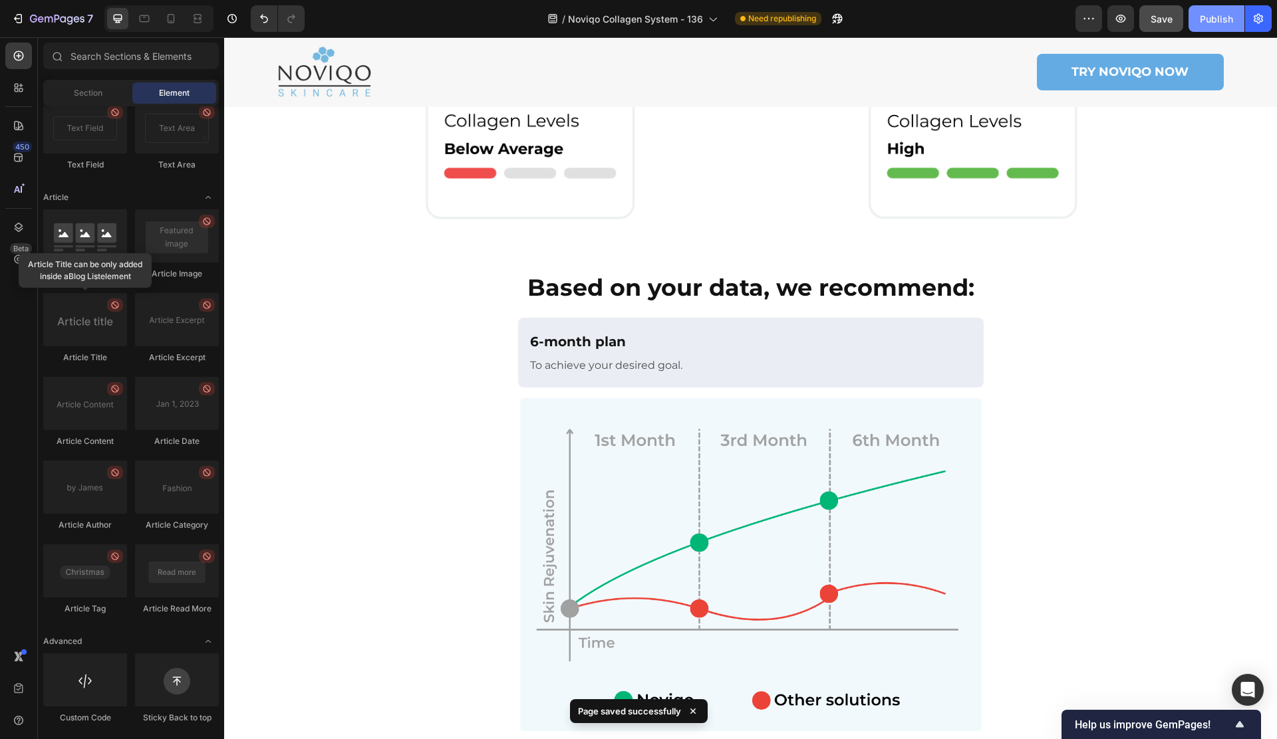
click at [1217, 21] on div "Publish" at bounding box center [1215, 19] width 33 height 14
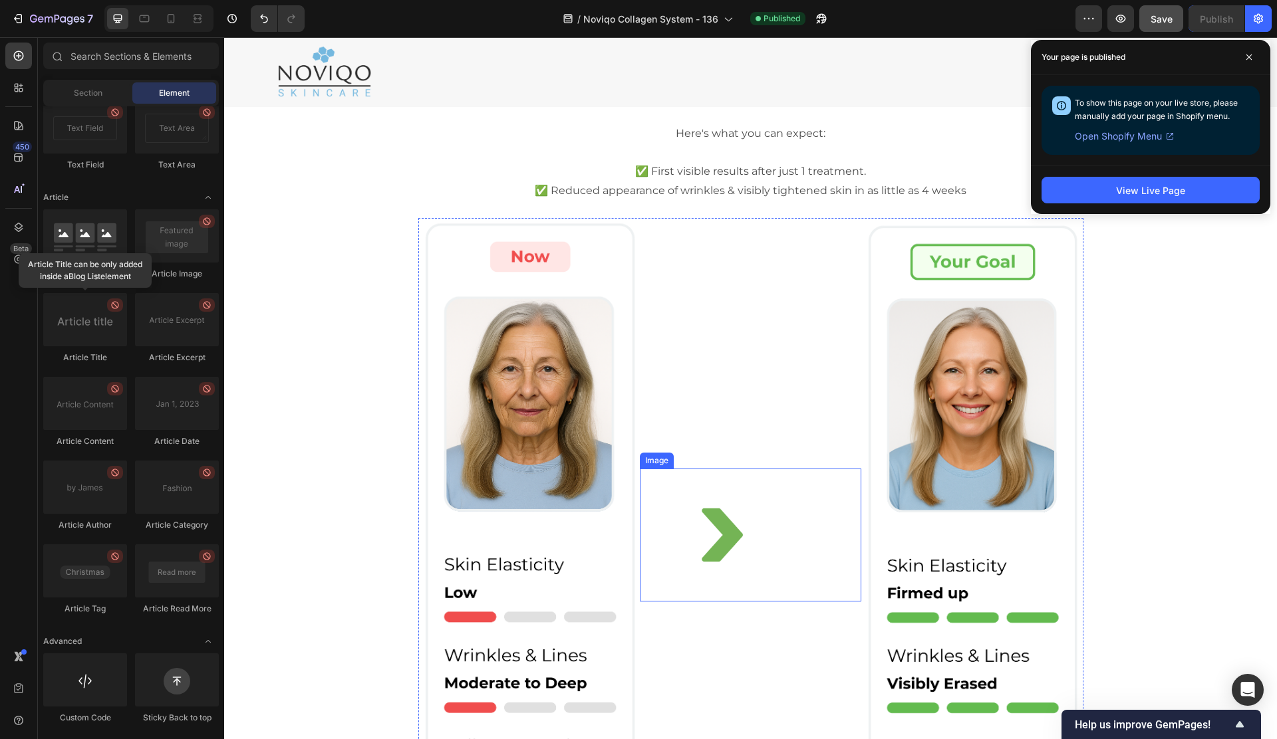
scroll to position [0, 0]
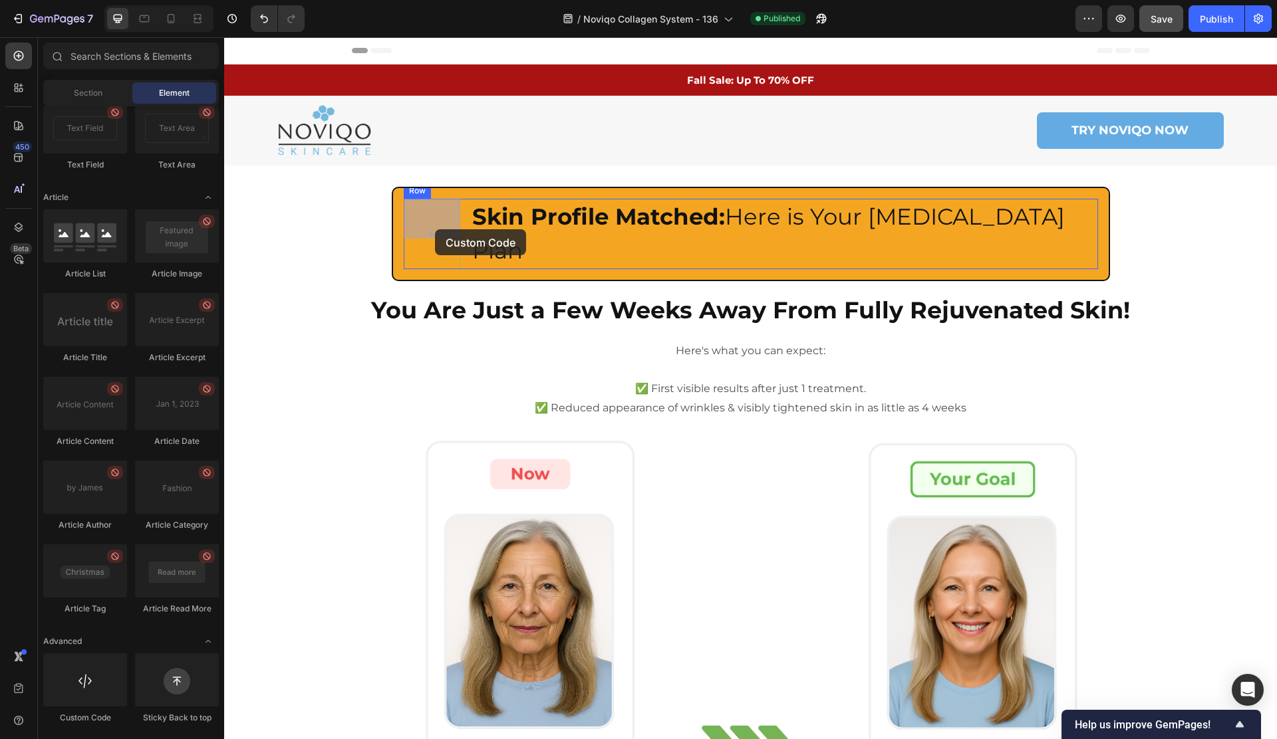
drag, startPoint x: 358, startPoint y: 632, endPoint x: 435, endPoint y: 229, distance: 410.1
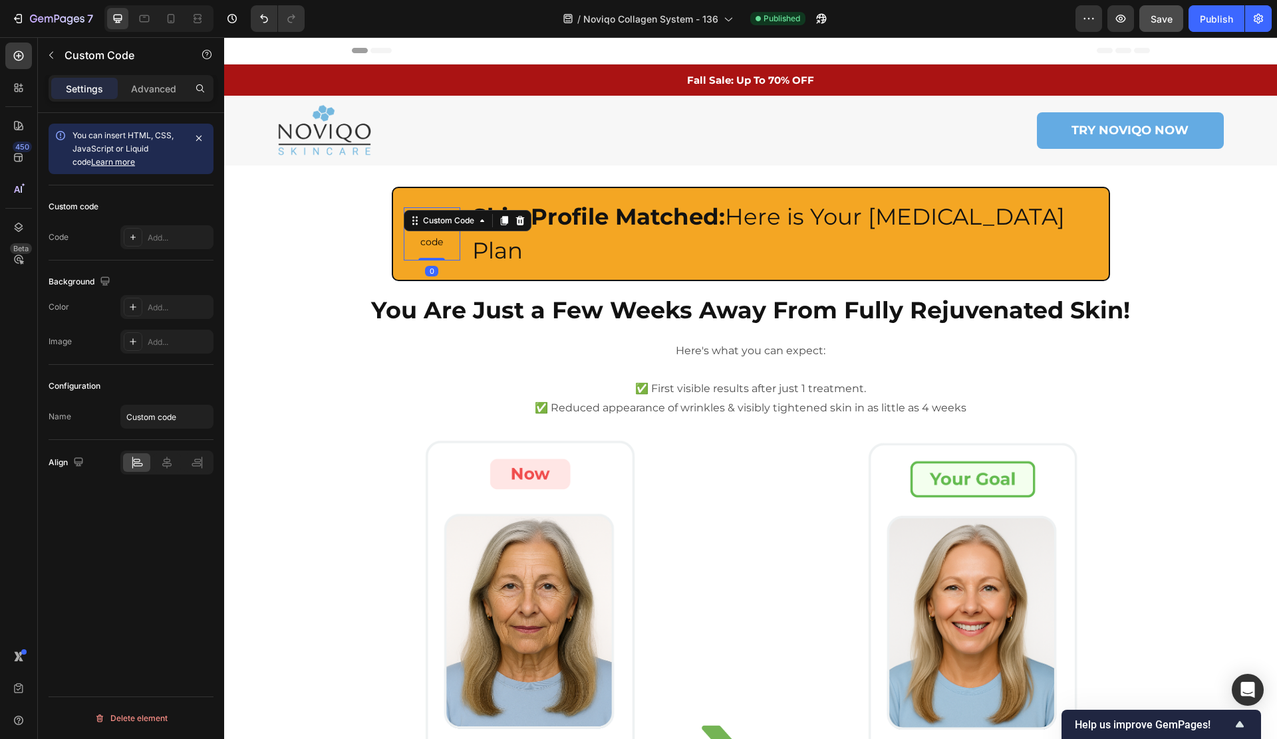
click at [436, 233] on span "Custom code" at bounding box center [432, 234] width 57 height 32
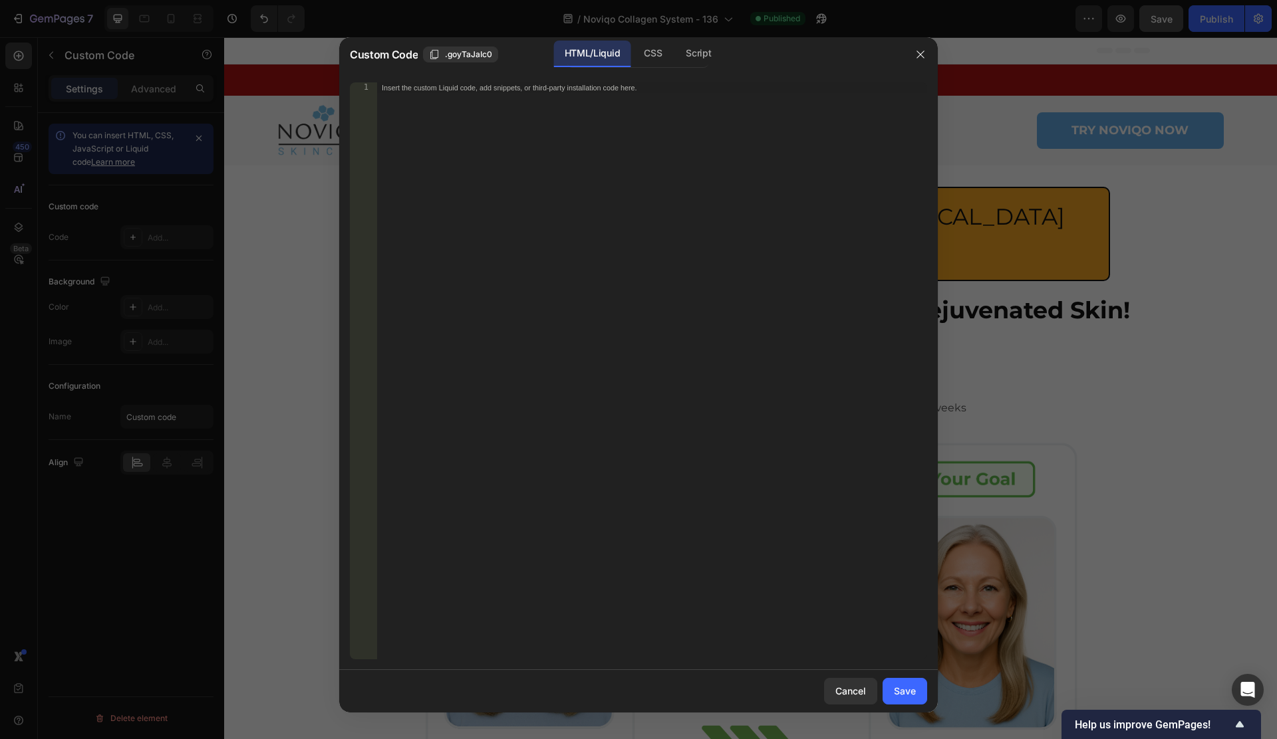
click at [529, 249] on div "Insert the custom Liquid code, add snippets, or third-party installation code h…" at bounding box center [651, 381] width 551 height 598
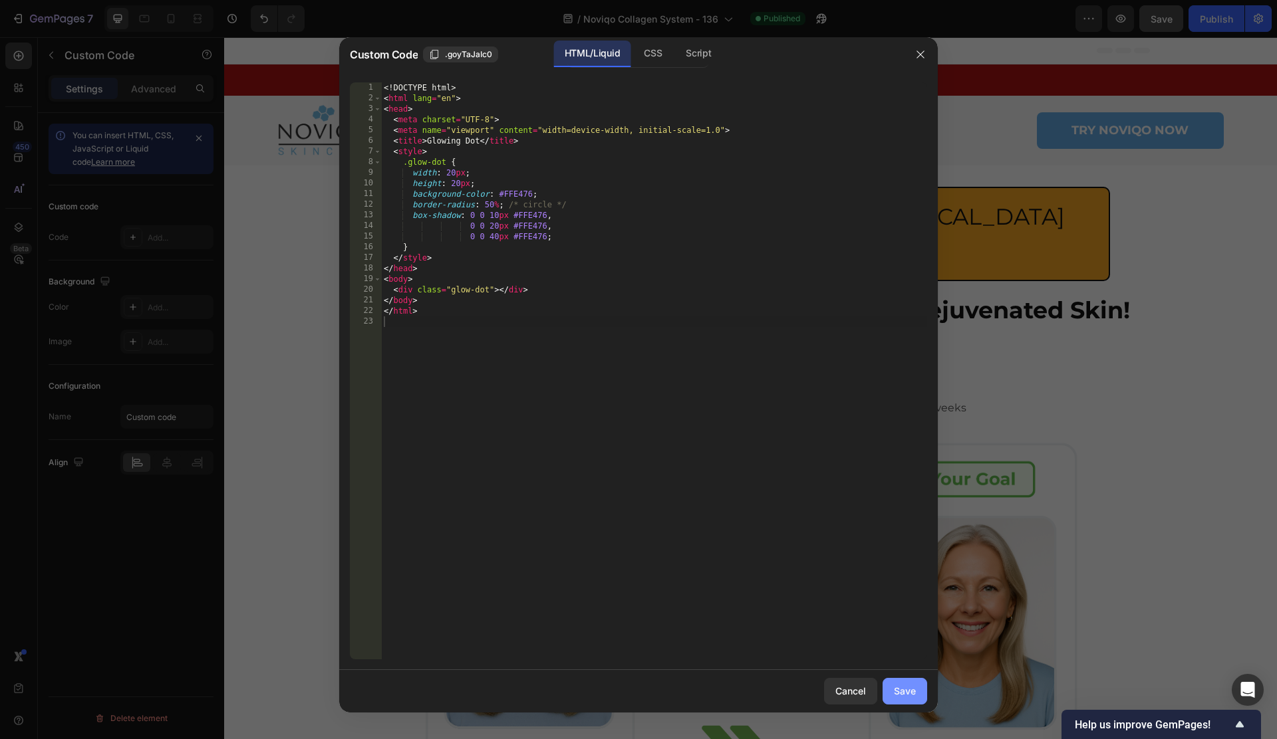
click at [883, 686] on button "Save" at bounding box center [904, 691] width 45 height 27
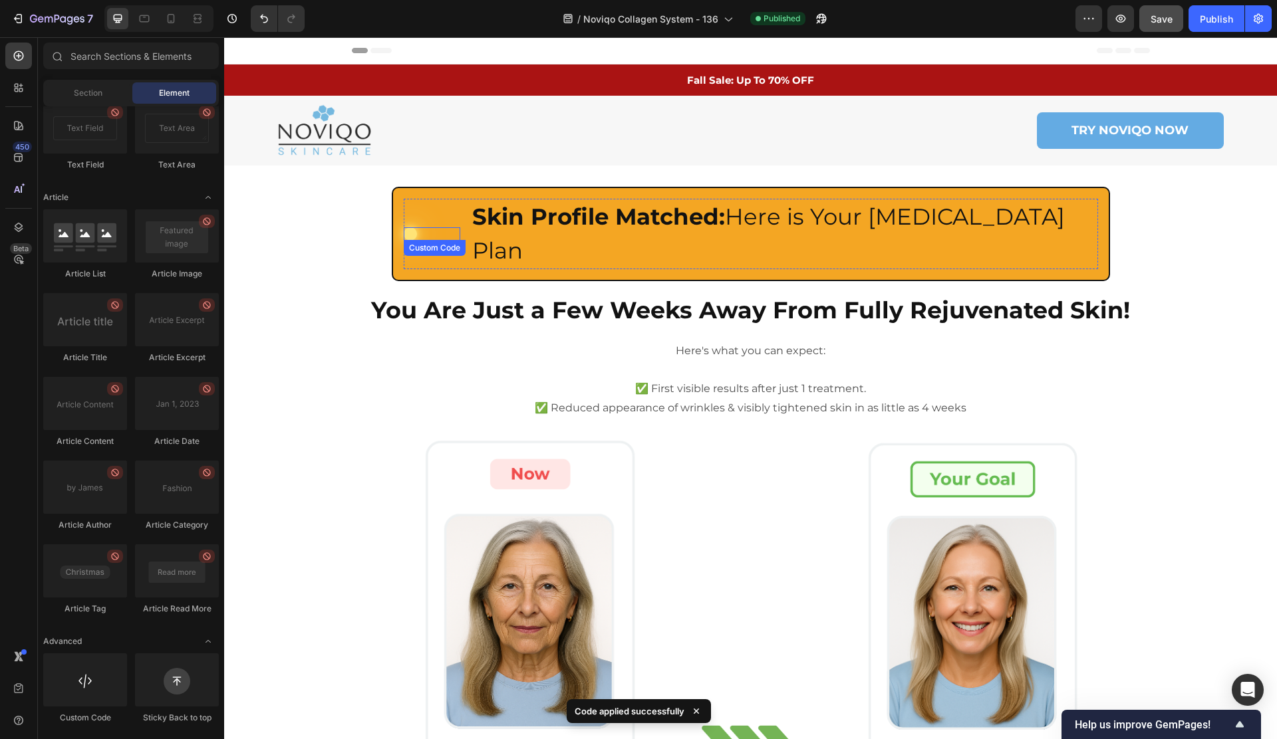
click at [415, 227] on div at bounding box center [410, 233] width 13 height 13
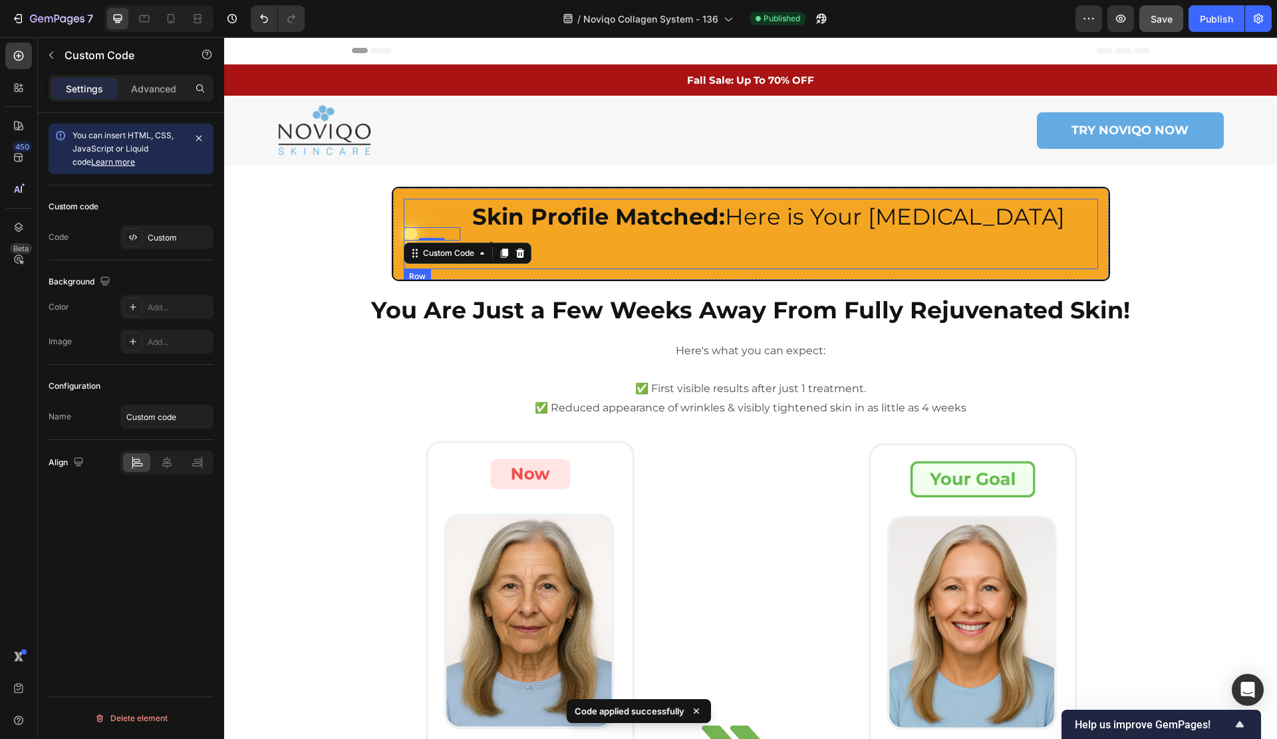
click at [463, 200] on div "Custom Code 0 Skin Profile Matched: Here is Your Skin Care Plan Heading Row" at bounding box center [751, 234] width 694 height 70
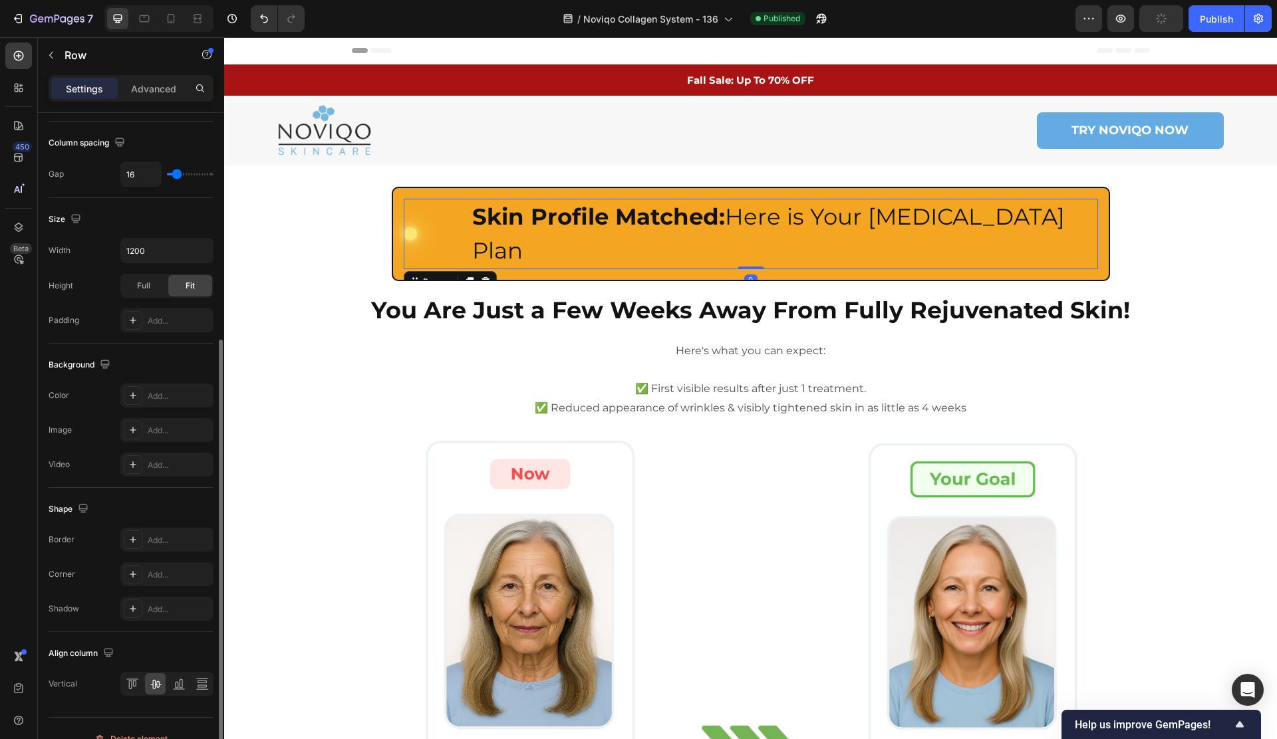
scroll to position [299, 0]
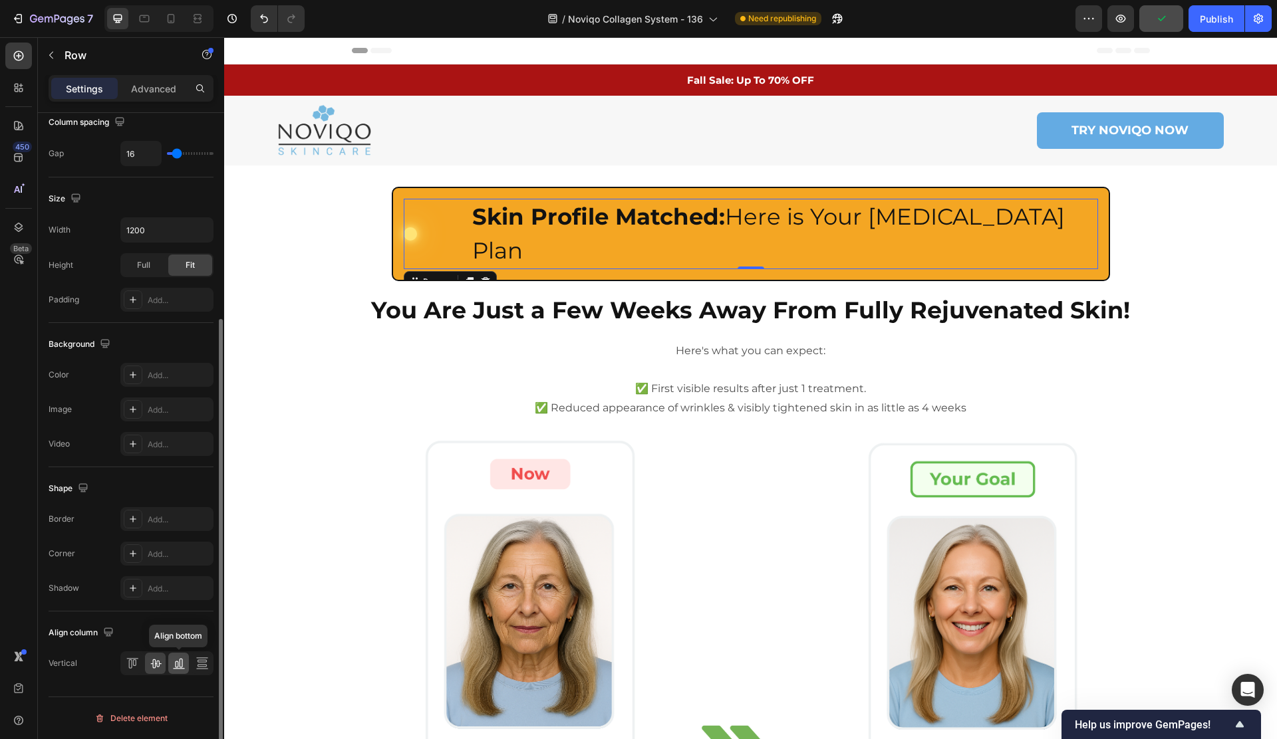
click at [168, 665] on div at bounding box center [178, 663] width 21 height 21
click at [159, 667] on icon at bounding box center [155, 663] width 13 height 13
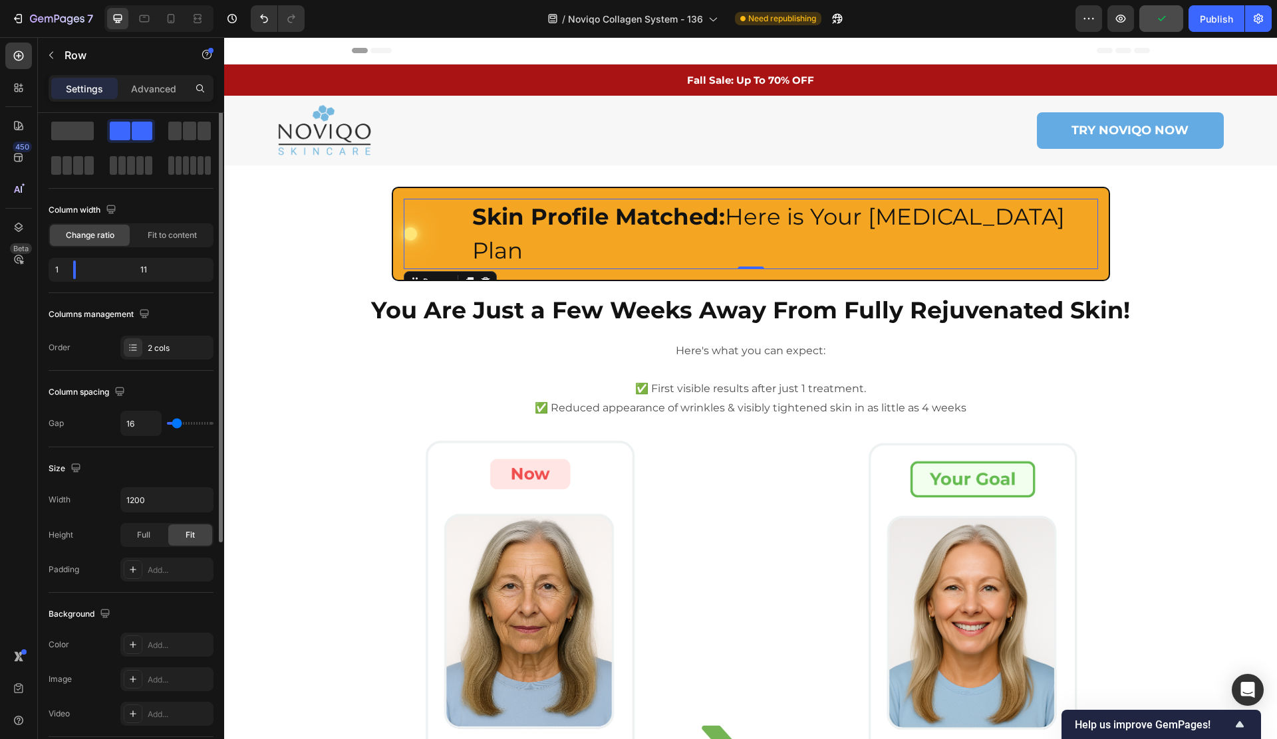
scroll to position [0, 0]
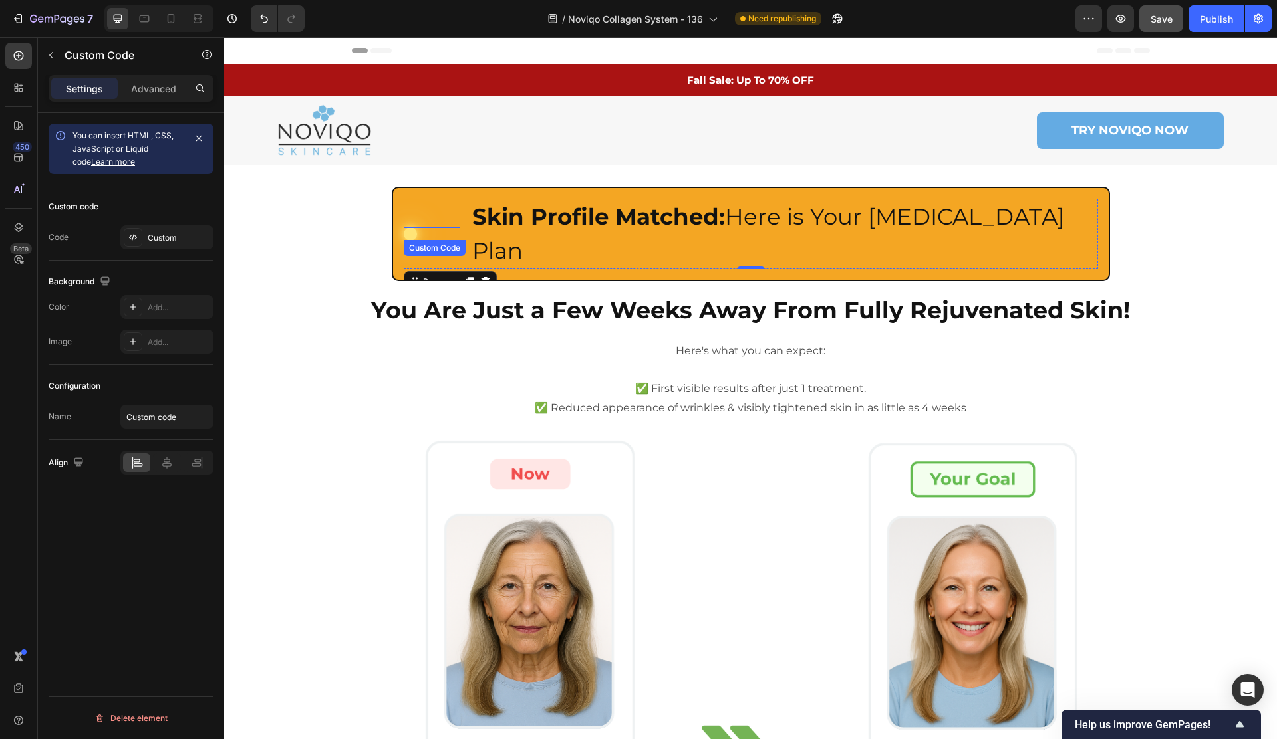
click at [412, 227] on div at bounding box center [410, 233] width 13 height 13
click at [149, 90] on p "Advanced" at bounding box center [153, 89] width 45 height 14
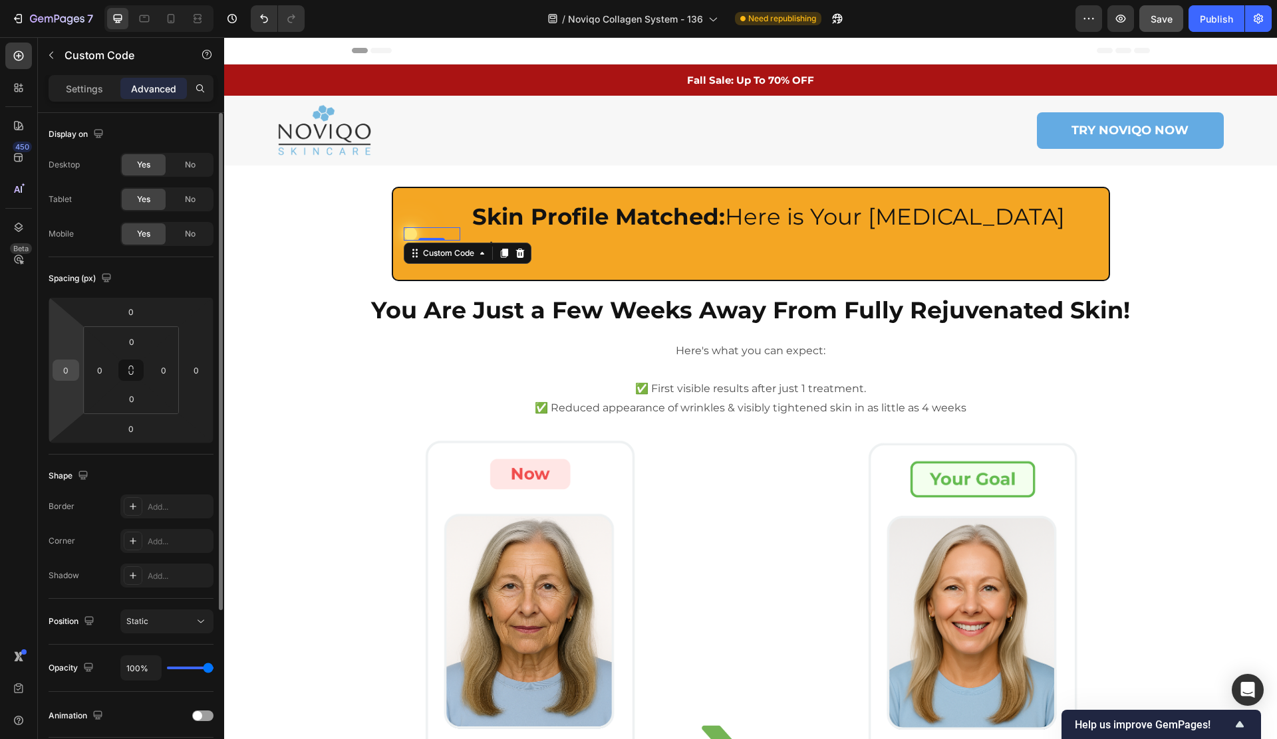
click at [64, 372] on input "0" at bounding box center [66, 370] width 20 height 20
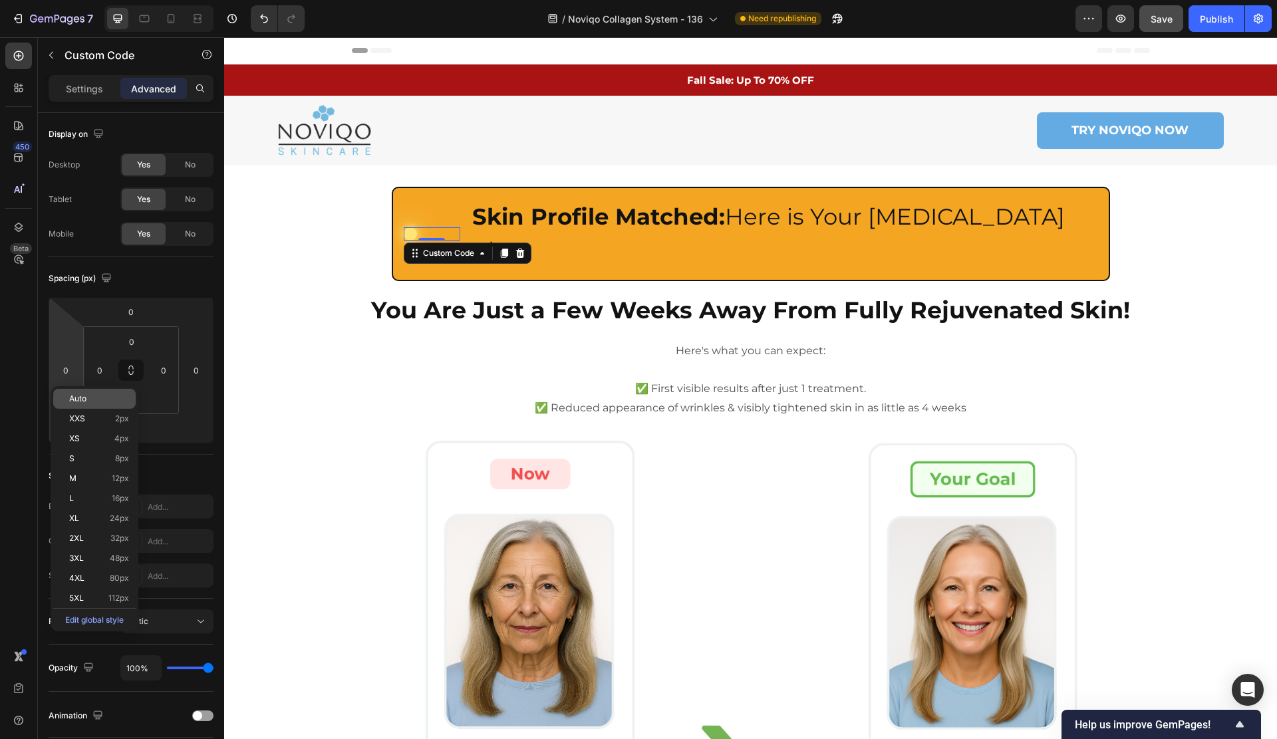
click at [78, 405] on div "Auto" at bounding box center [94, 399] width 82 height 20
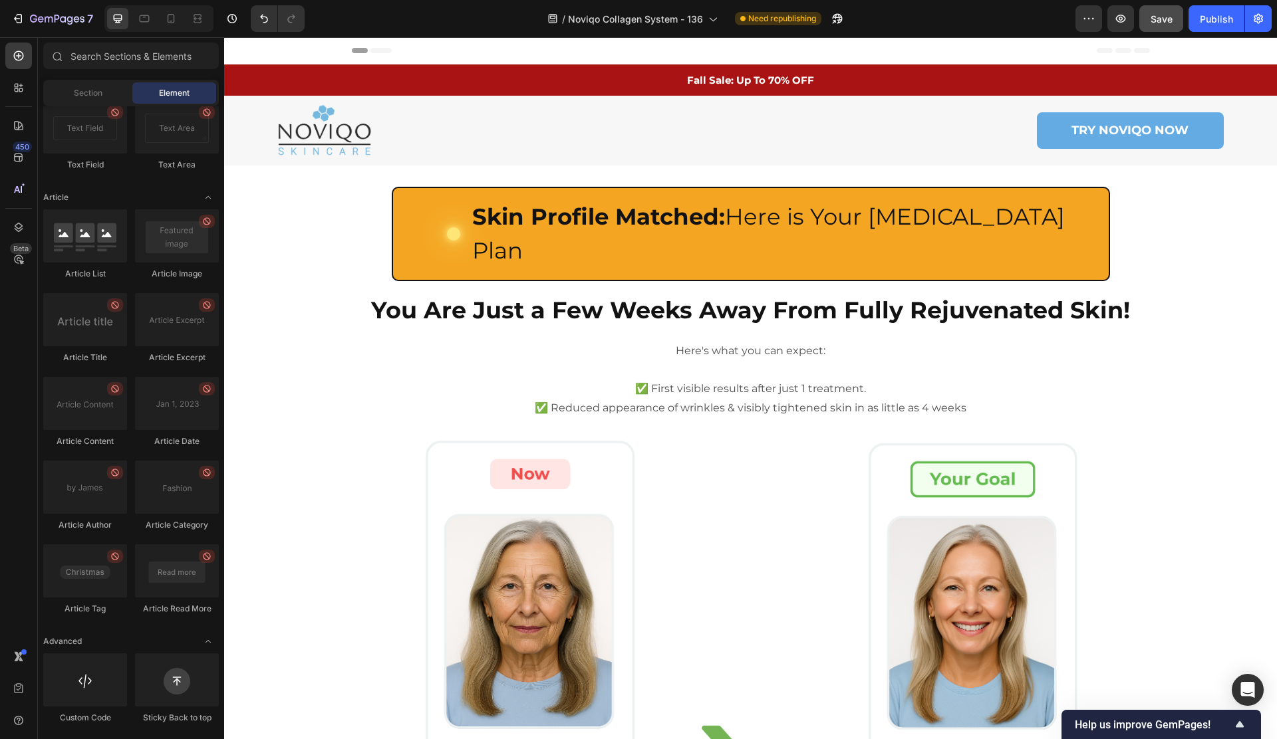
click at [149, 19] on icon at bounding box center [144, 18] width 13 height 13
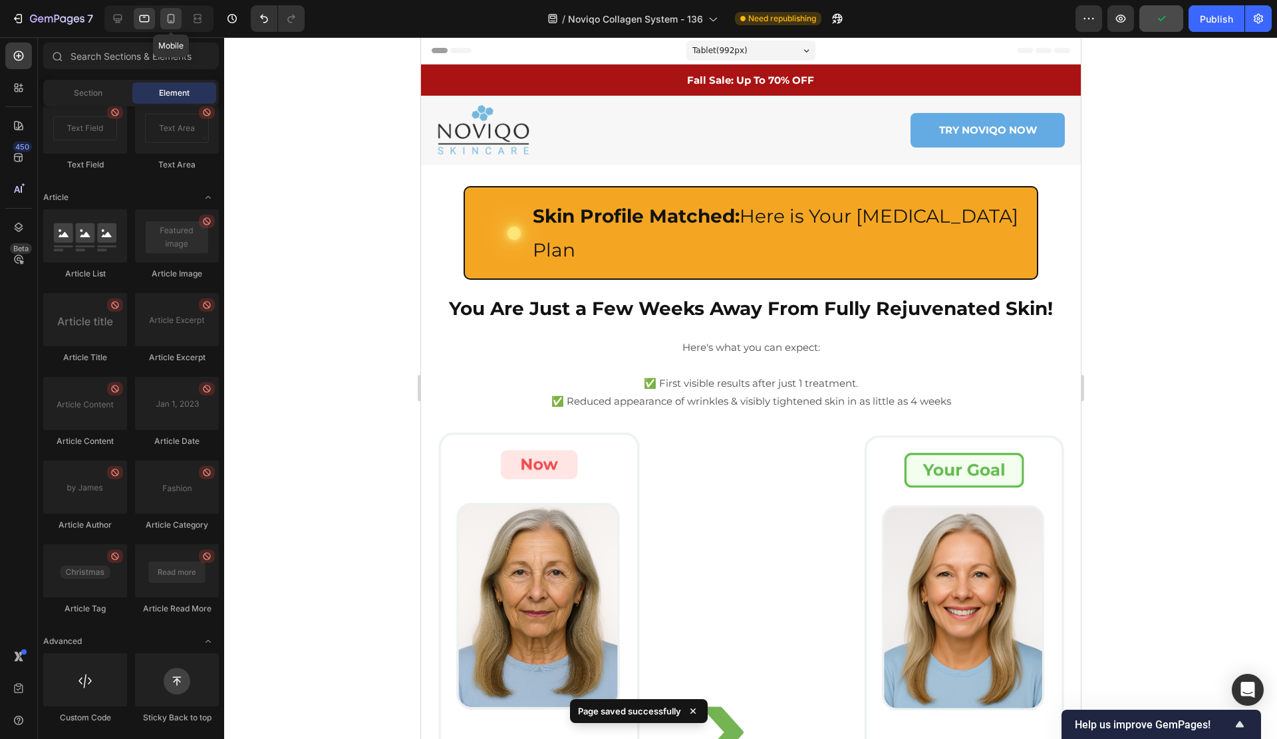
click at [162, 19] on div at bounding box center [170, 18] width 21 height 21
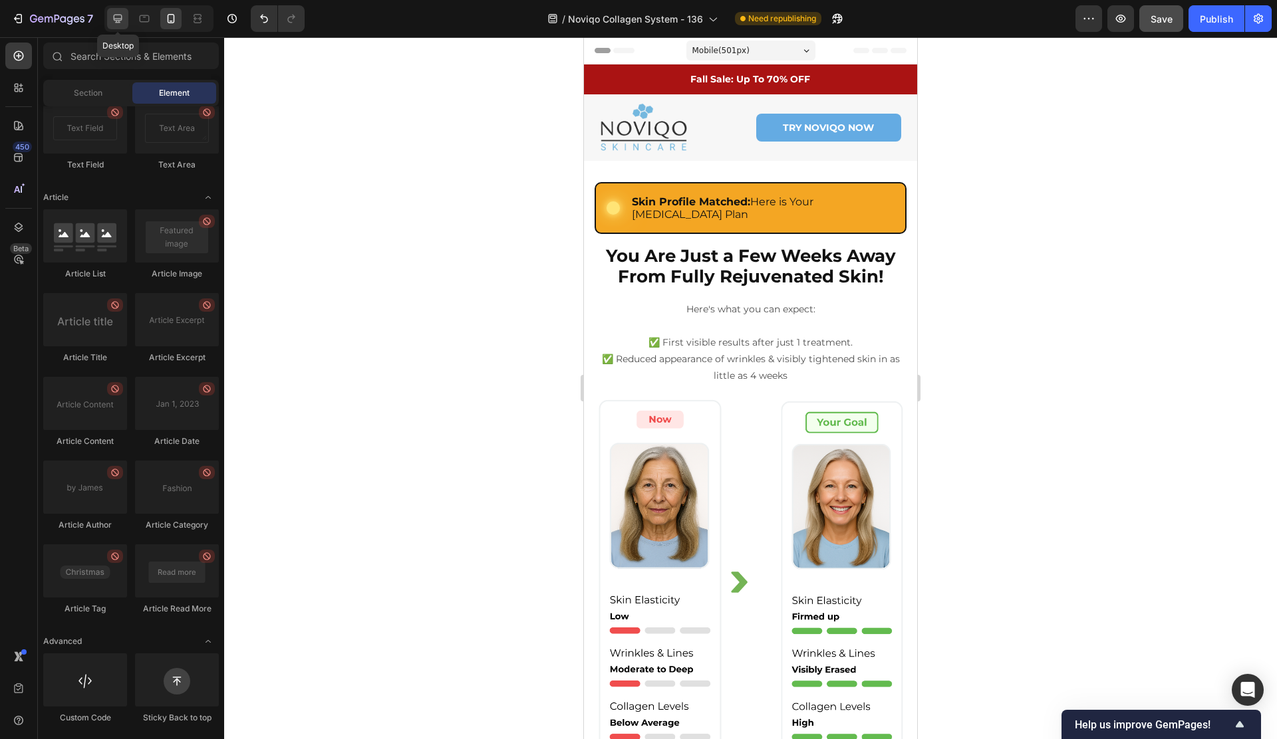
click at [123, 19] on icon at bounding box center [117, 18] width 13 height 13
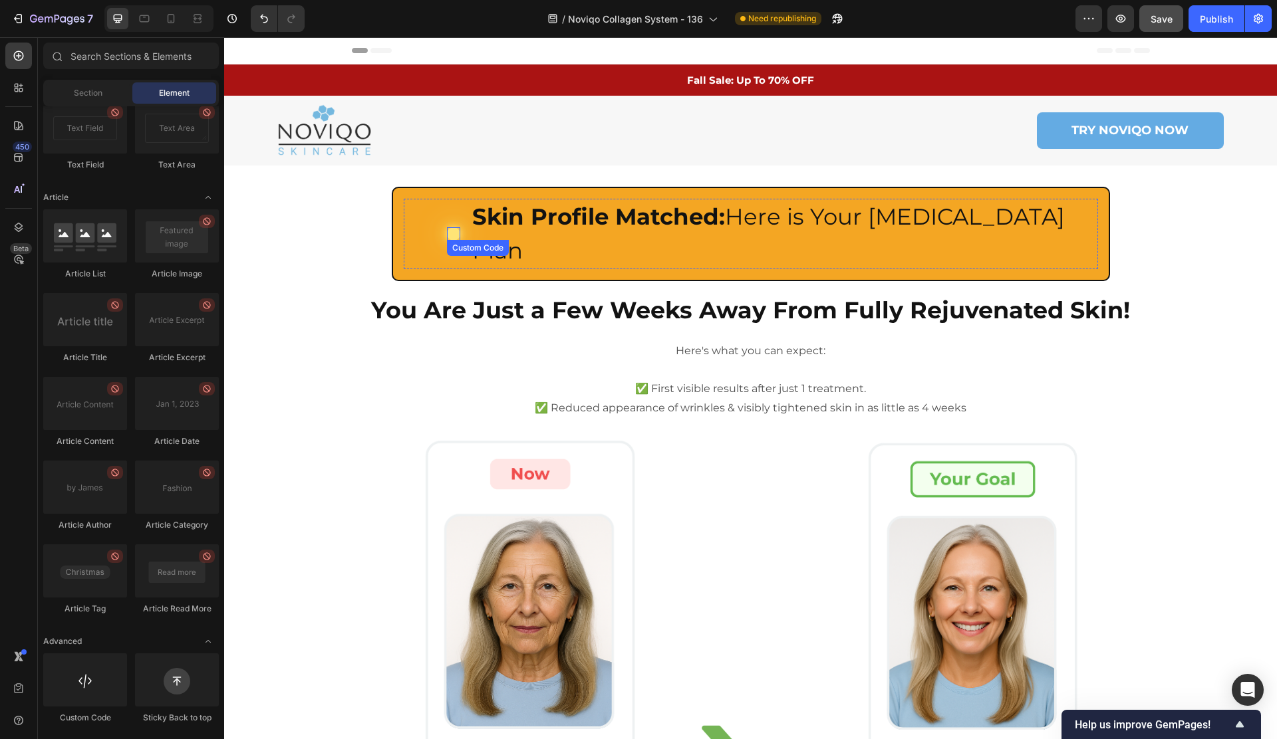
click at [453, 227] on div at bounding box center [453, 233] width 13 height 13
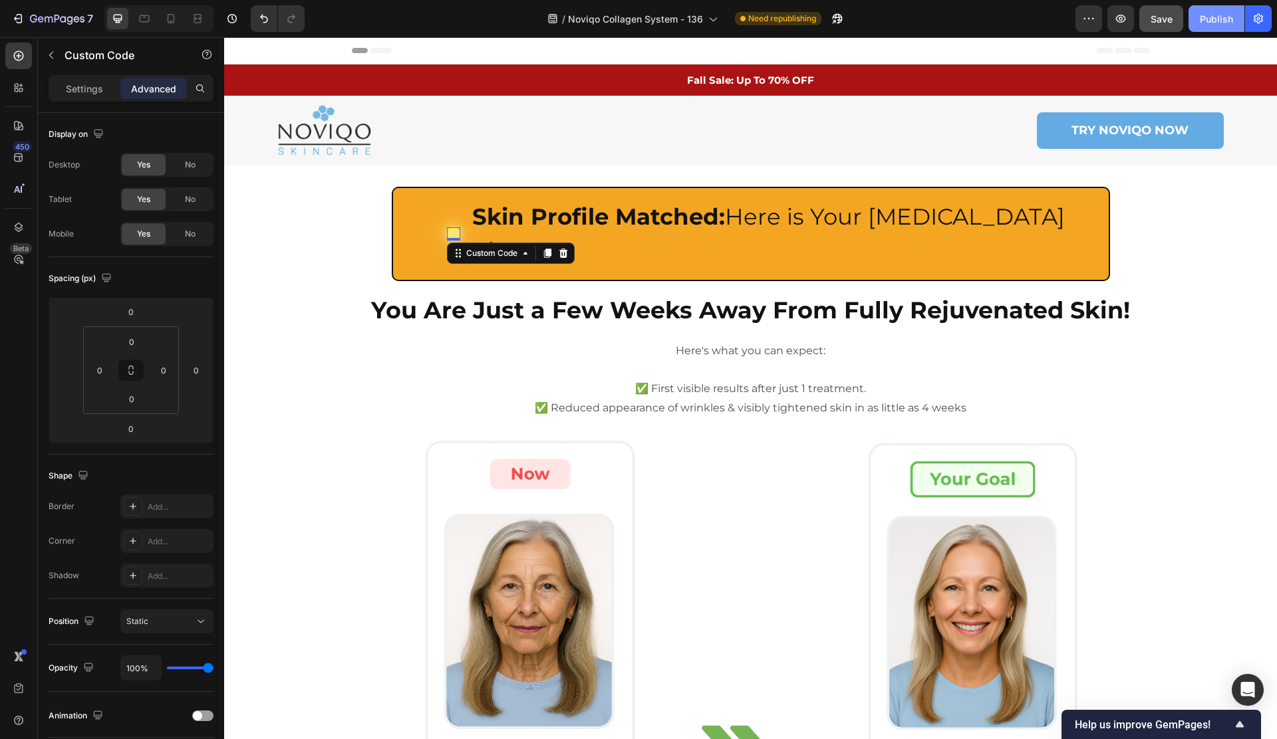
click at [1219, 13] on div "Publish" at bounding box center [1215, 19] width 33 height 14
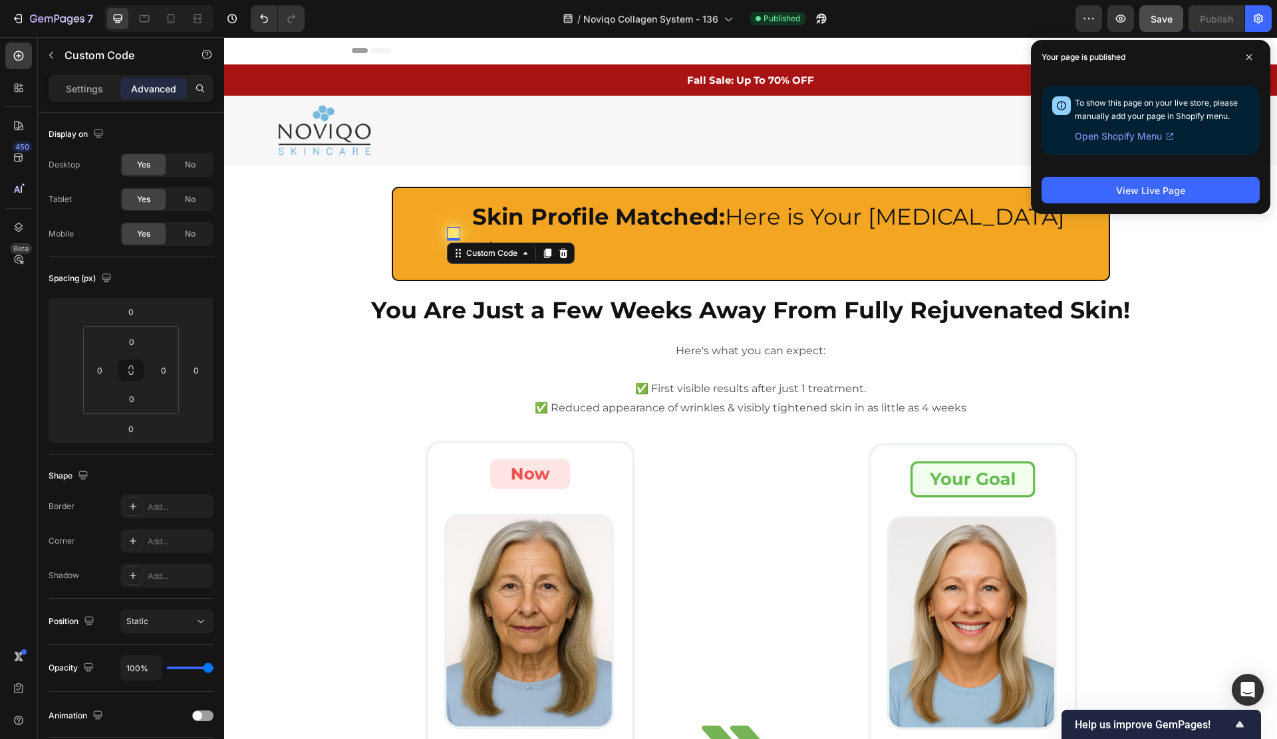
click at [551, 249] on icon at bounding box center [547, 253] width 7 height 9
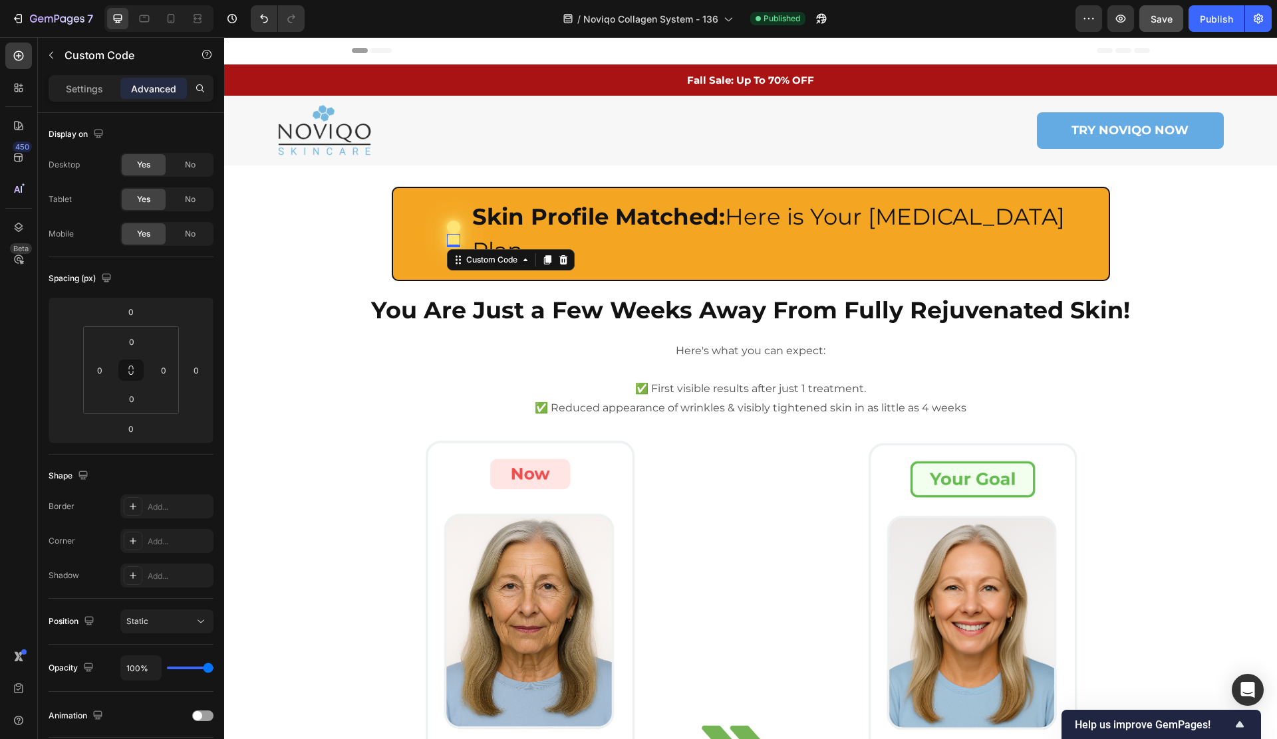
click at [564, 255] on icon at bounding box center [563, 259] width 9 height 9
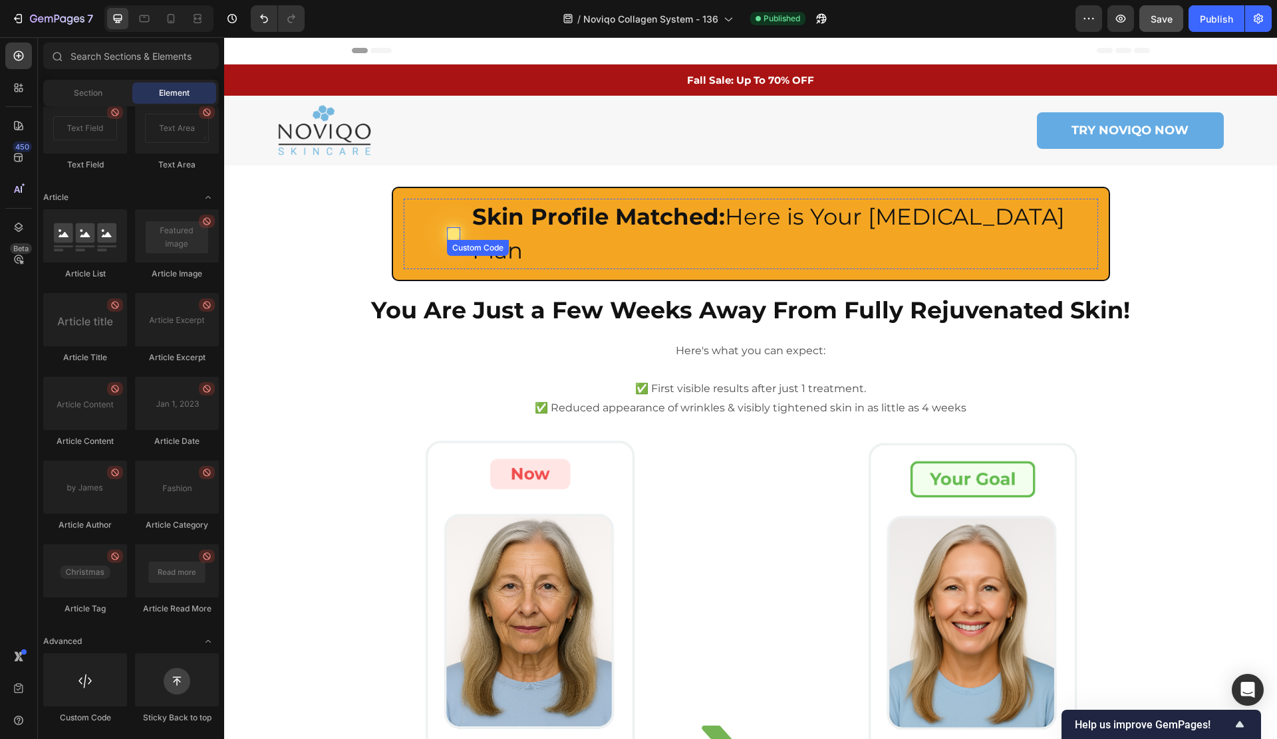
click at [452, 227] on div at bounding box center [453, 233] width 13 height 13
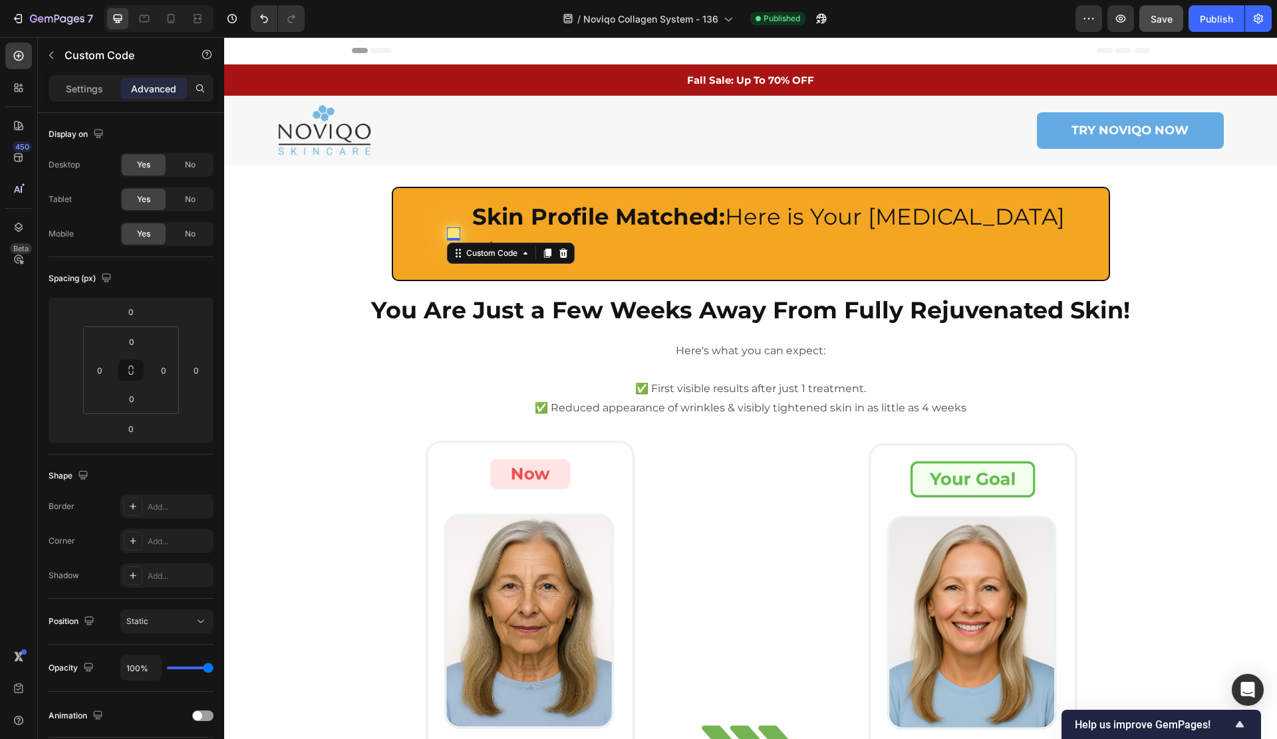
click at [452, 227] on div at bounding box center [453, 233] width 13 height 13
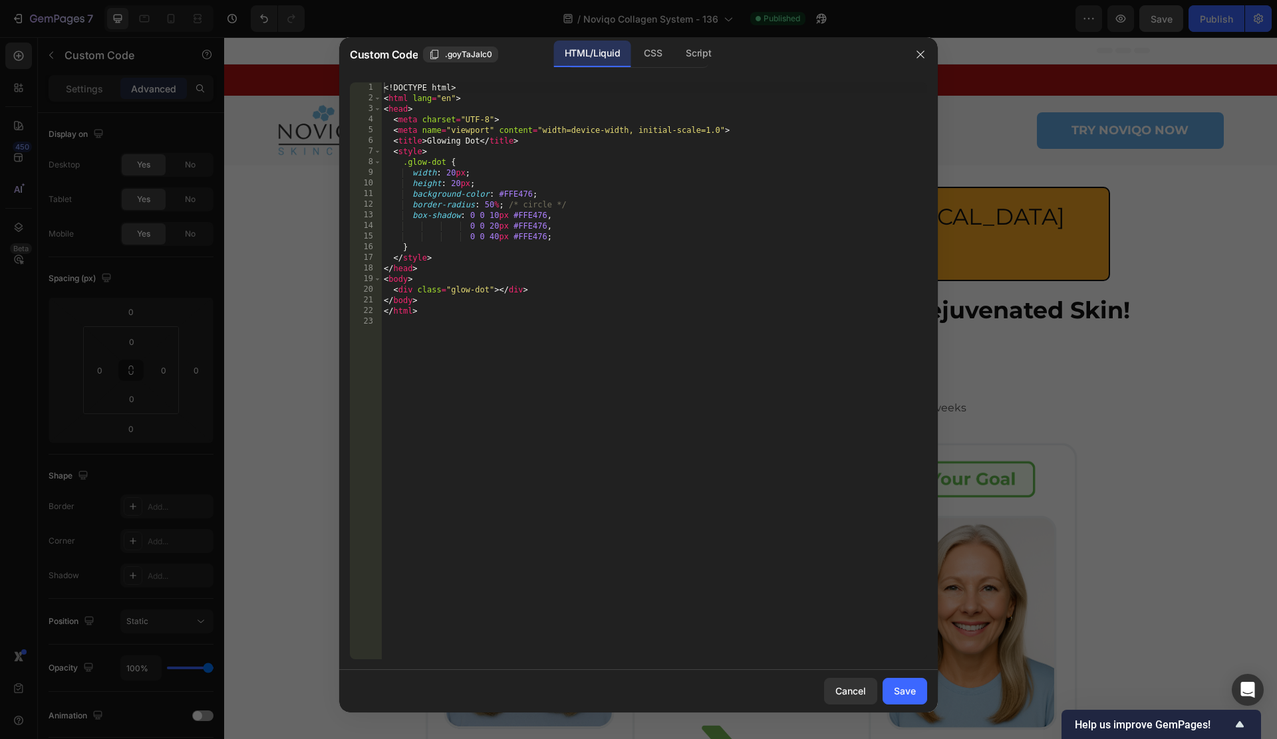
drag, startPoint x: 449, startPoint y: 172, endPoint x: 472, endPoint y: 170, distance: 22.7
click at [449, 172] on div "<! DOCTYPE html > < html lang = "en" > < head > < meta charset = "UTF-8" > < me…" at bounding box center [654, 381] width 546 height 598
type textarea "height: 16px;"
click at [909, 691] on div "Save" at bounding box center [905, 691] width 22 height 14
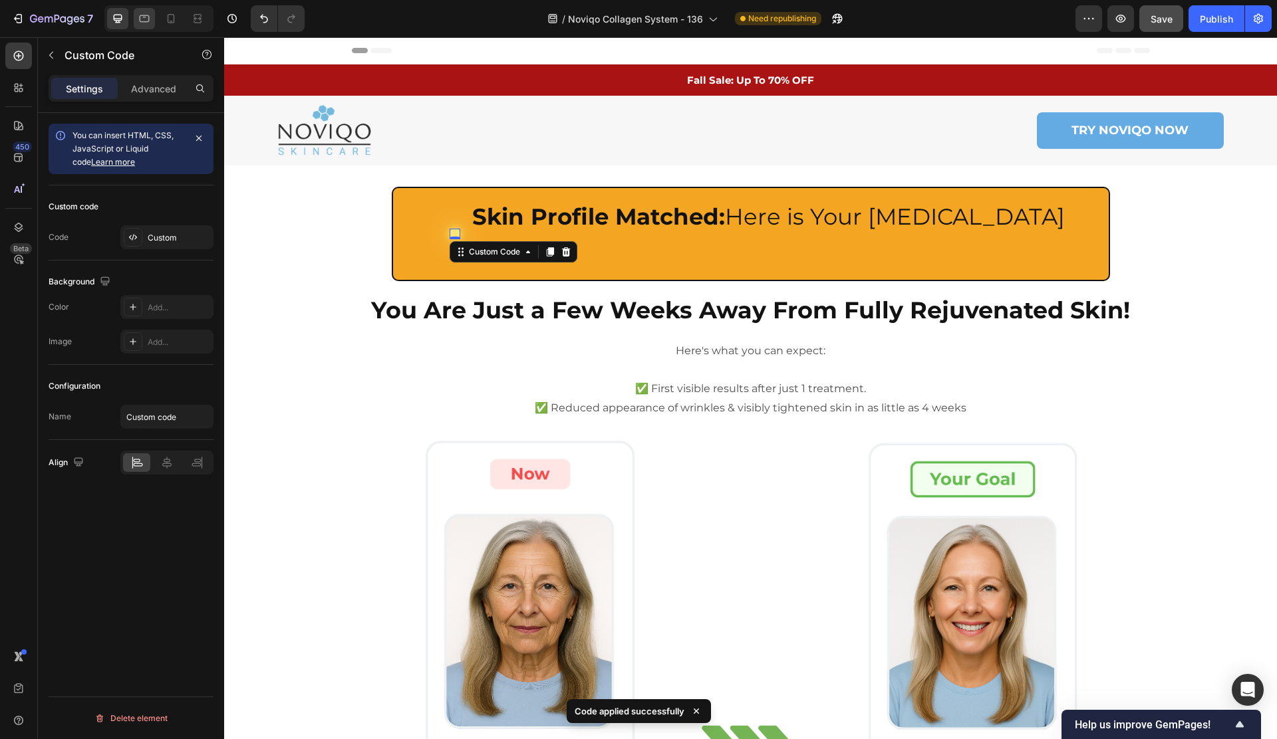
click at [138, 25] on icon at bounding box center [144, 18] width 13 height 13
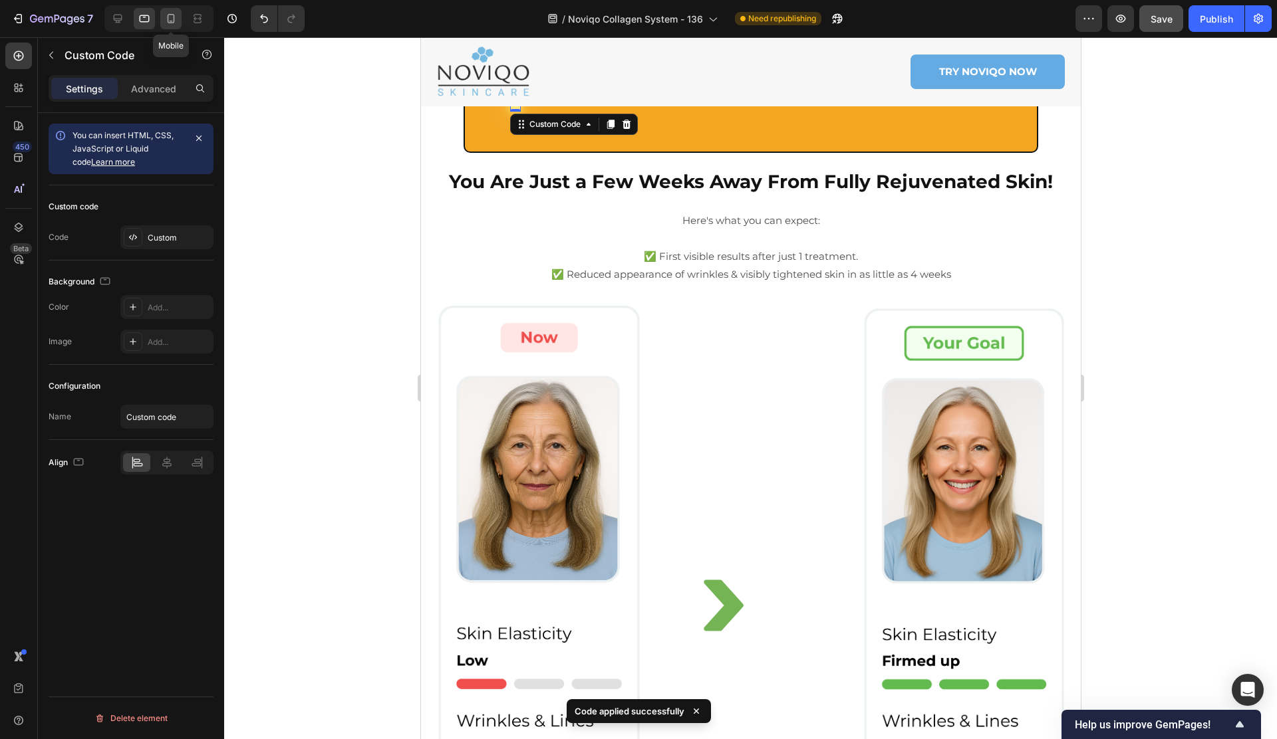
click at [164, 19] on icon at bounding box center [170, 18] width 13 height 13
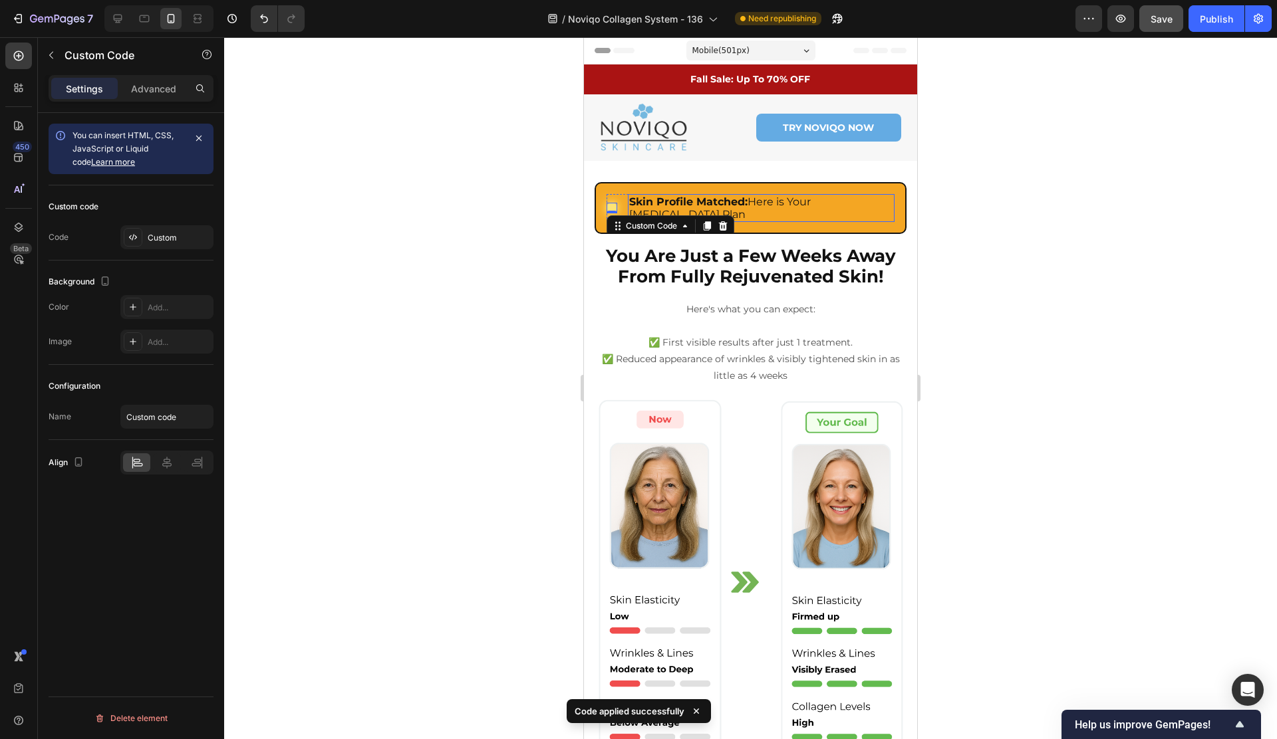
click at [724, 206] on strong "Skin Profile Matched:" at bounding box center [688, 201] width 118 height 13
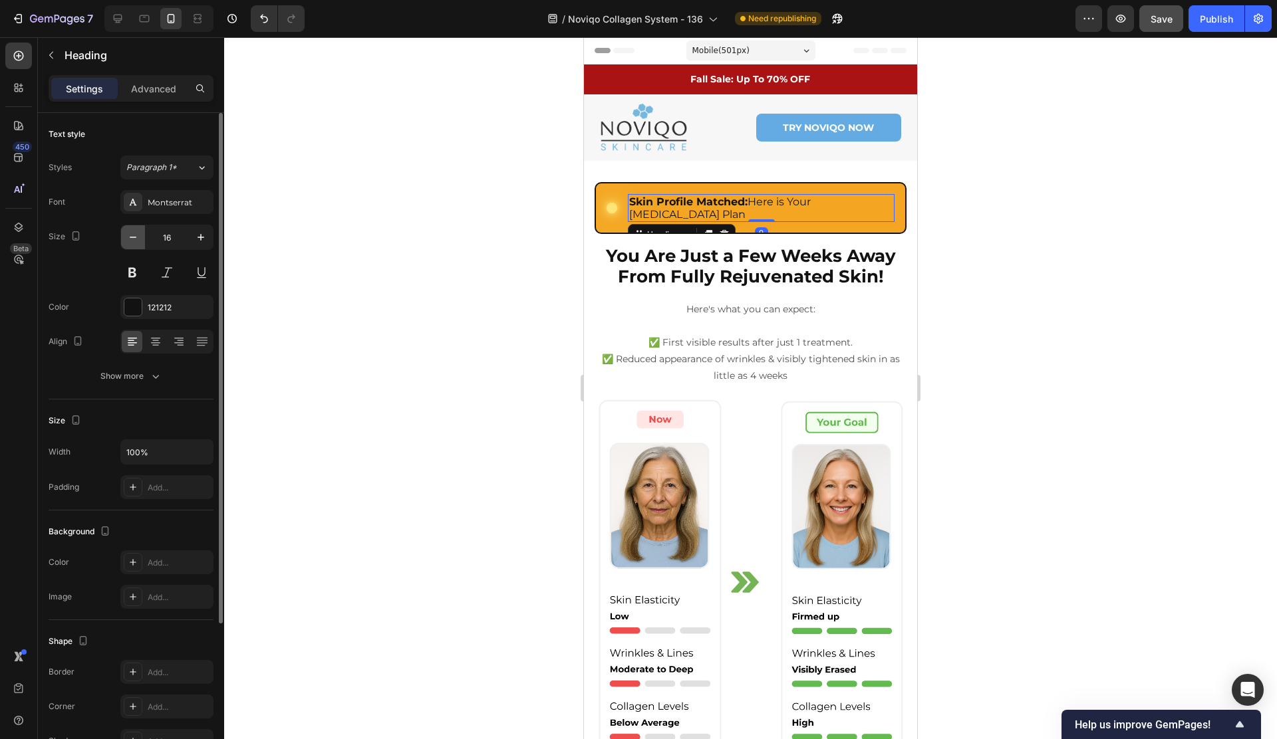
click at [133, 235] on icon "button" at bounding box center [132, 237] width 13 height 13
type input "15"
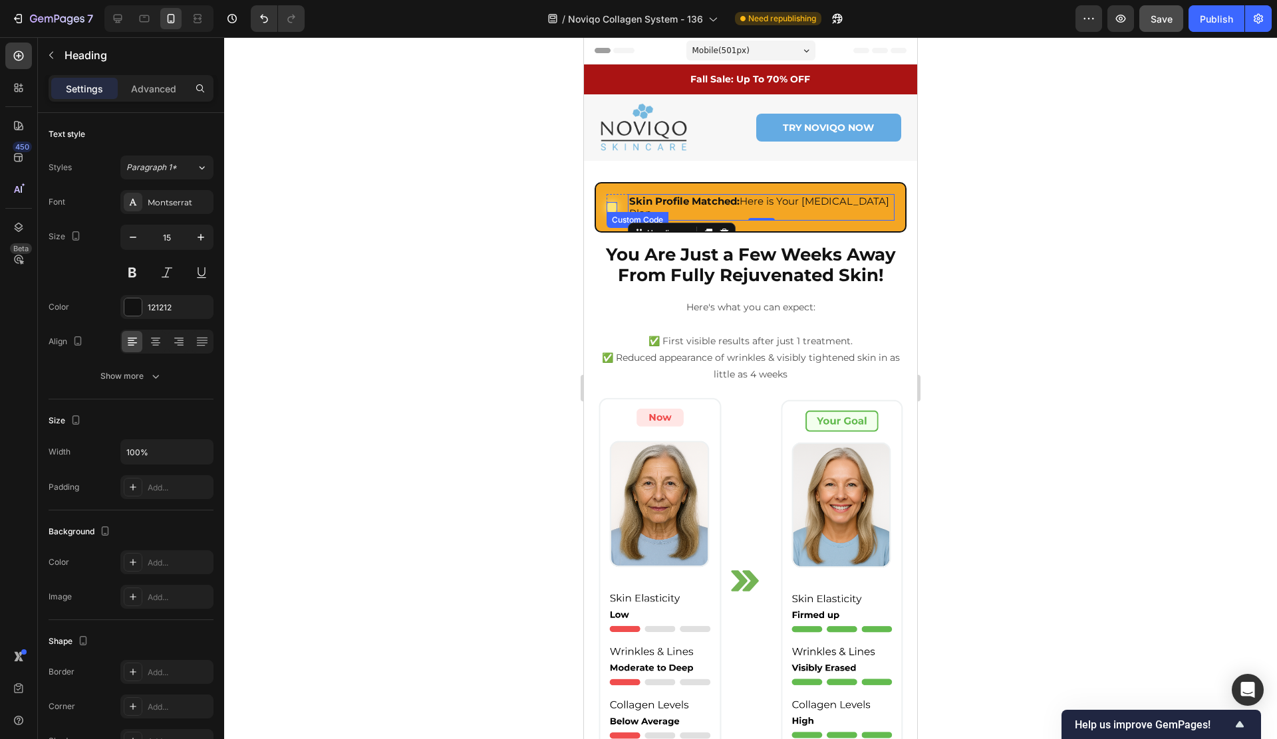
click at [617, 202] on div at bounding box center [611, 207] width 11 height 11
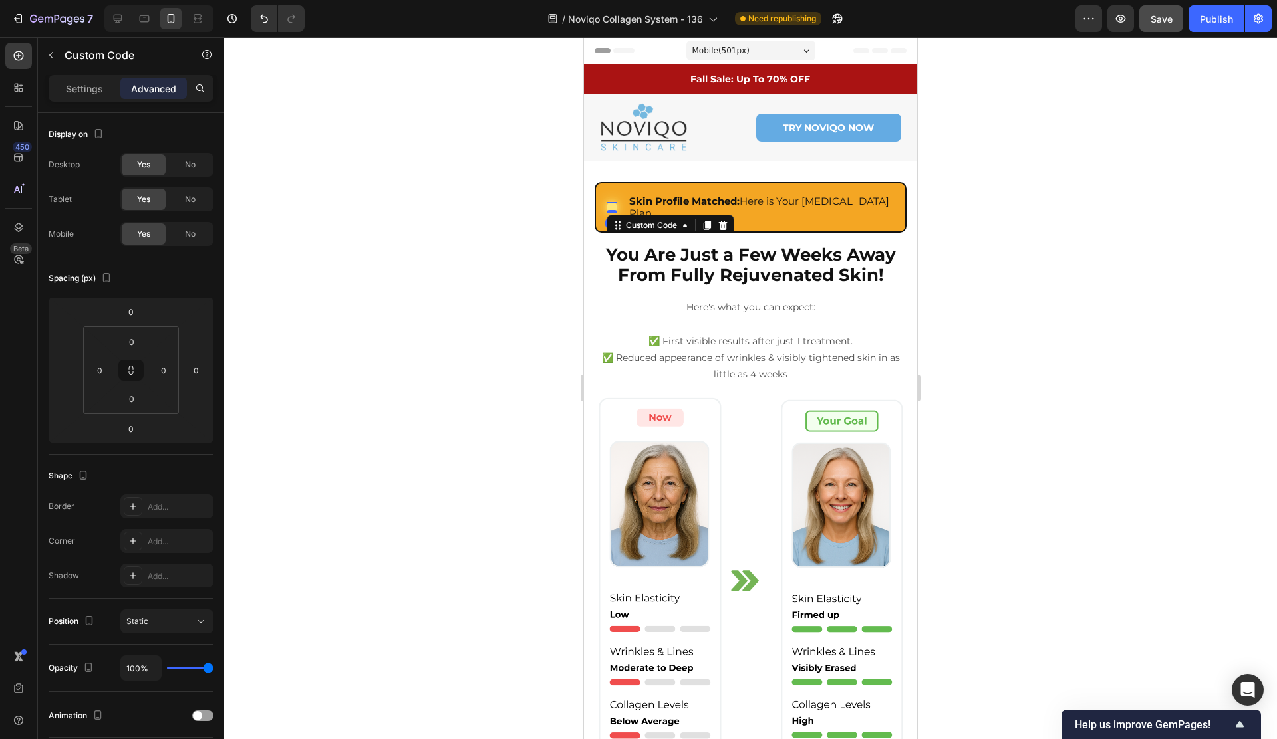
click at [617, 202] on div at bounding box center [611, 207] width 11 height 11
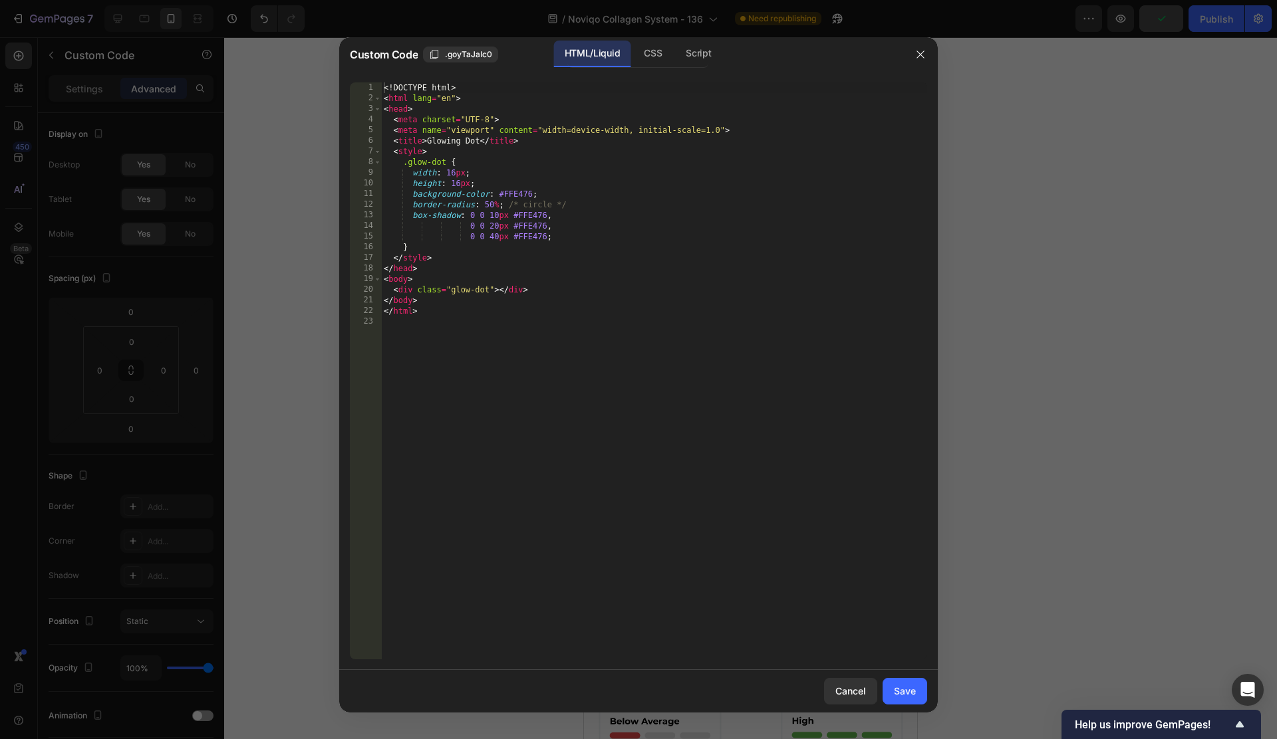
click at [455, 173] on div "<! DOCTYPE html > < html lang = "en" > < head > < meta charset = "UTF-8" > < me…" at bounding box center [654, 381] width 546 height 598
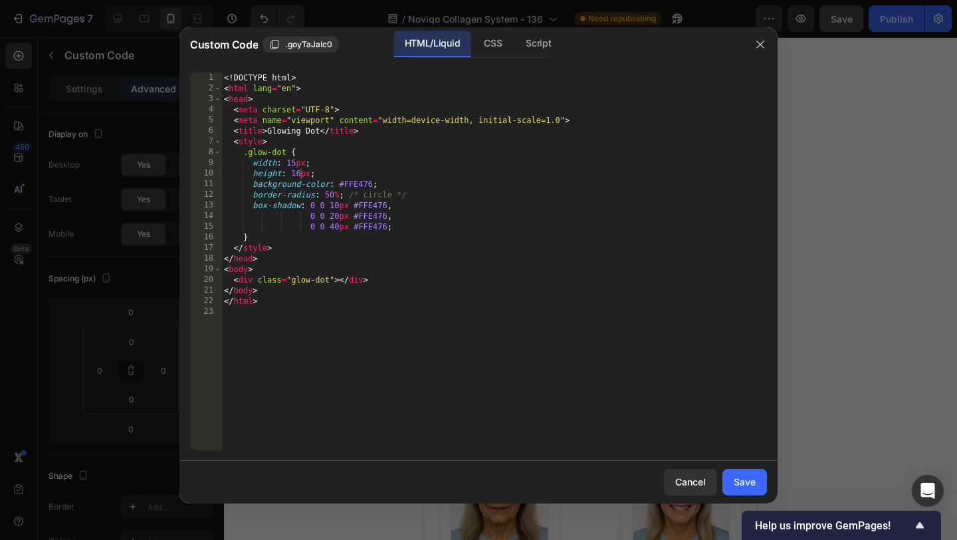
scroll to position [0, 6]
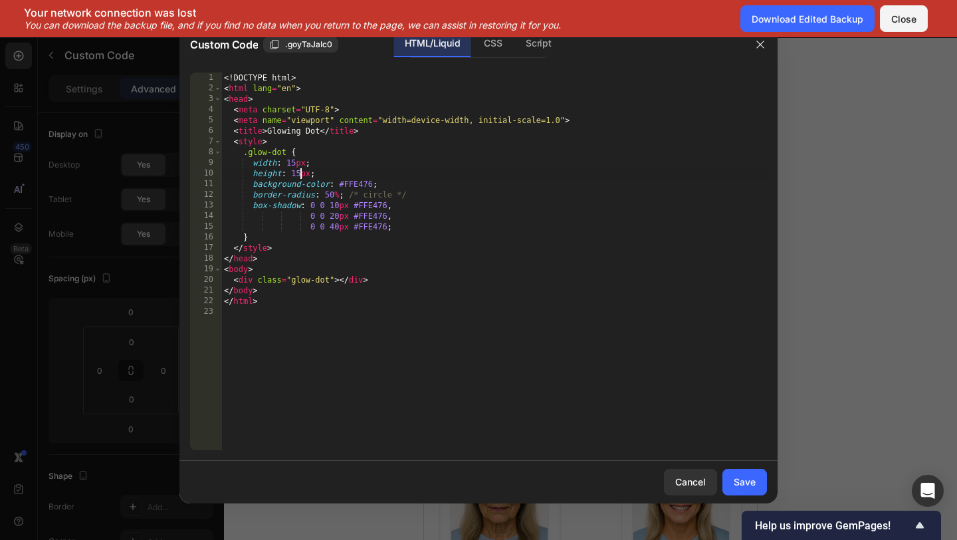
type textarea "height: 15px;"
click at [729, 69] on div "height: 15px; 1 2 3 4 5 6 7 8 9 10 11 12 13 14 15 16 17 18 19 20 21 22 23 <! DO…" at bounding box center [479, 261] width 598 height 399
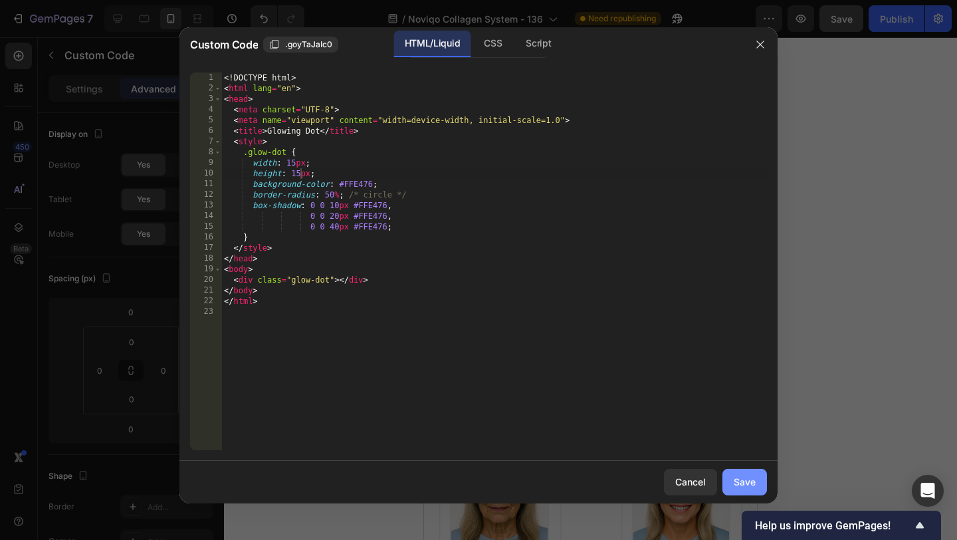
click at [749, 484] on div "Save" at bounding box center [745, 482] width 22 height 14
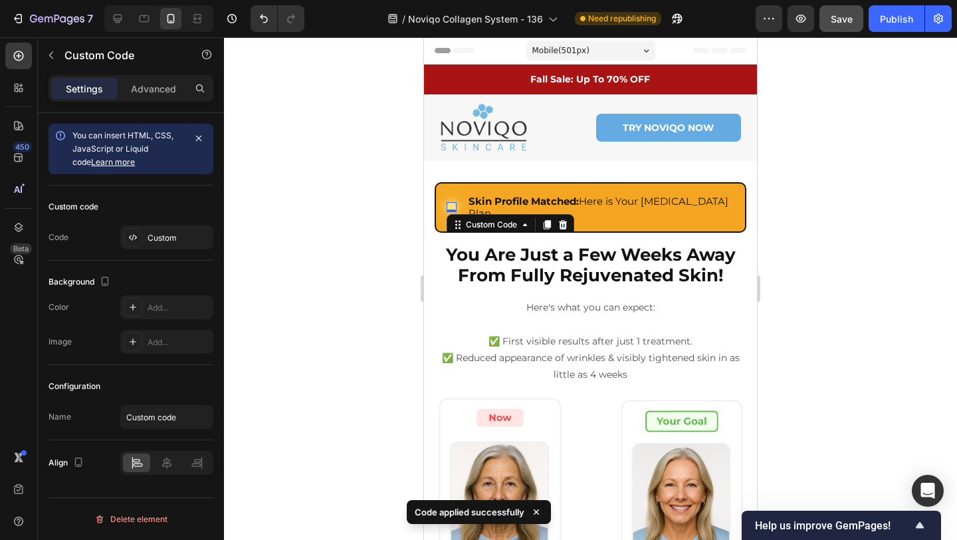
click at [850, 30] on button "Save" at bounding box center [842, 18] width 44 height 27
click at [880, 88] on div at bounding box center [590, 288] width 733 height 503
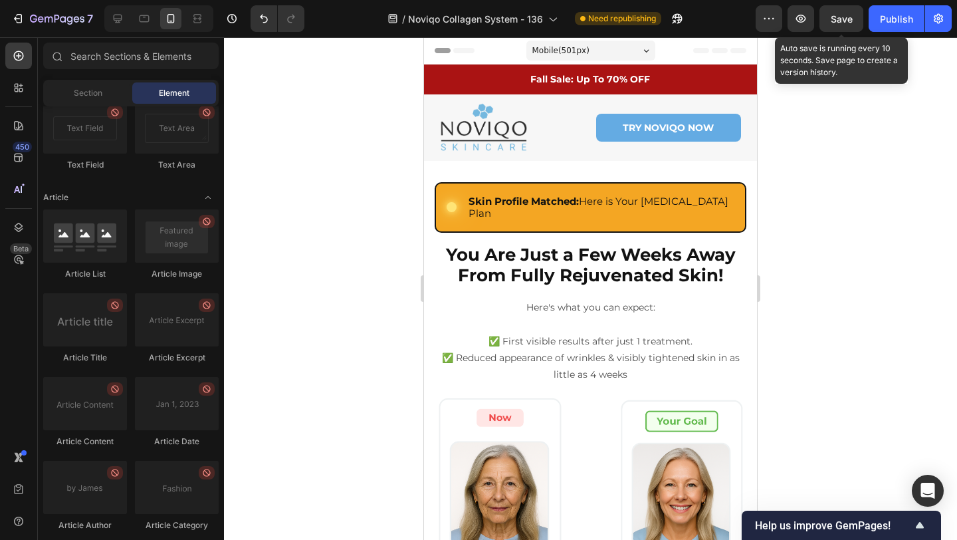
click at [837, 19] on span "Save" at bounding box center [842, 18] width 22 height 11
click at [842, 18] on span "Save" at bounding box center [842, 18] width 22 height 11
click at [844, 19] on span "Save" at bounding box center [842, 18] width 22 height 11
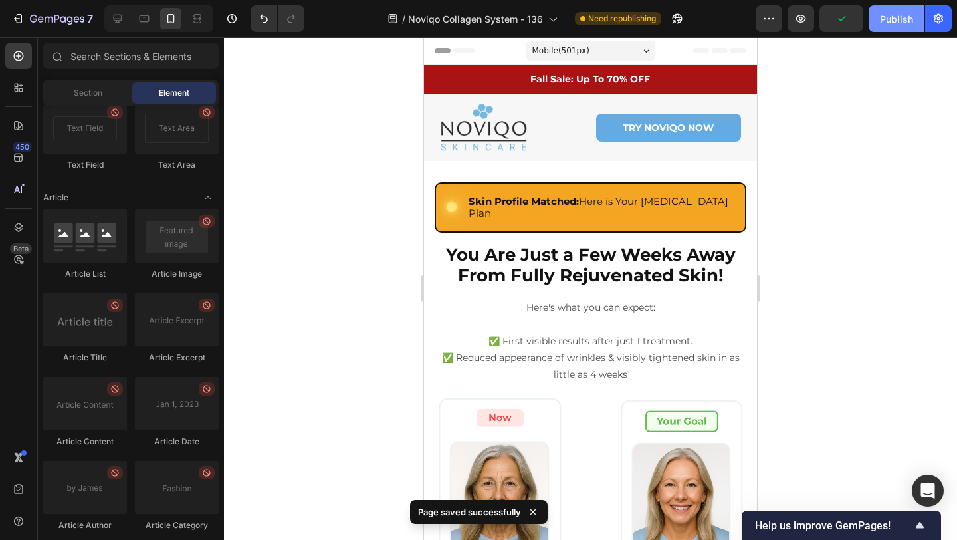
click at [898, 14] on div "Publish" at bounding box center [896, 19] width 33 height 14
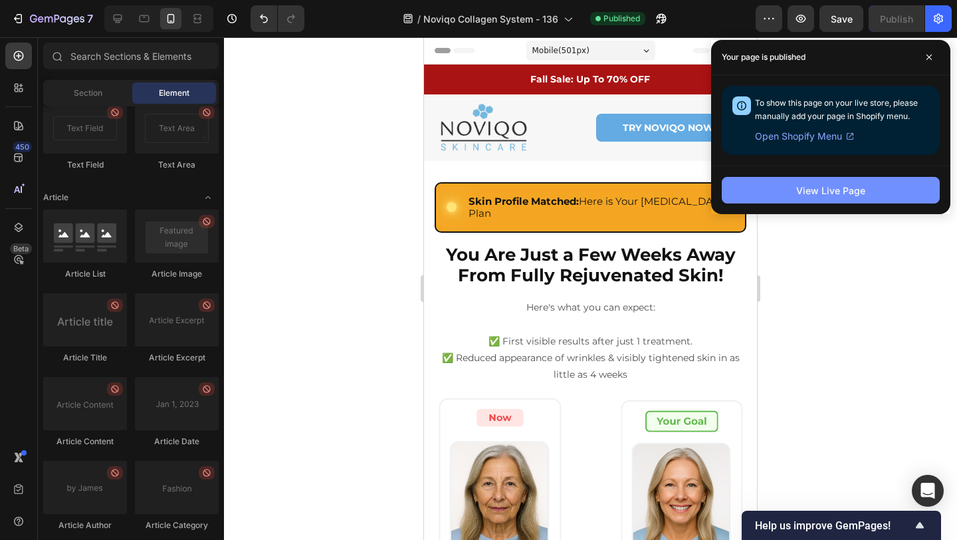
click at [802, 185] on div "View Live Page" at bounding box center [831, 191] width 69 height 14
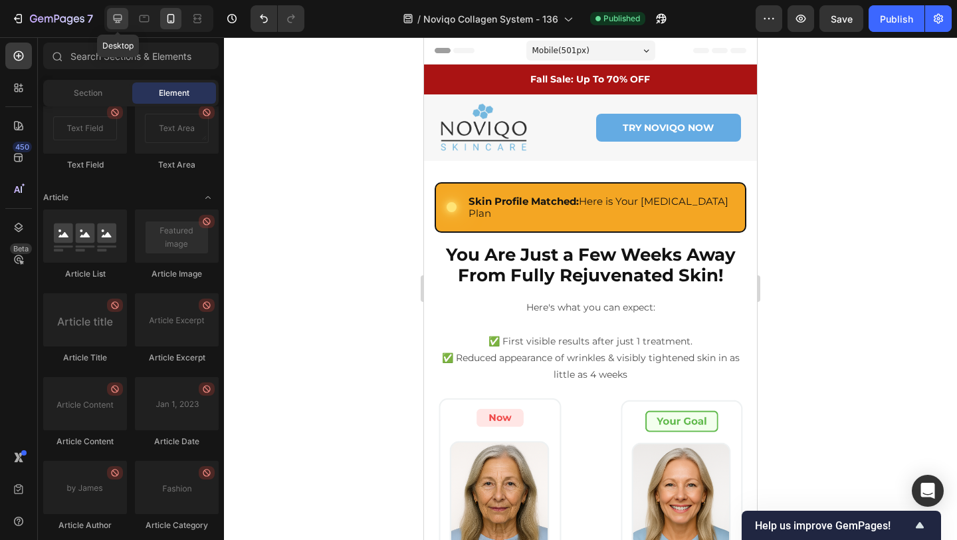
click at [118, 24] on icon at bounding box center [117, 18] width 13 height 13
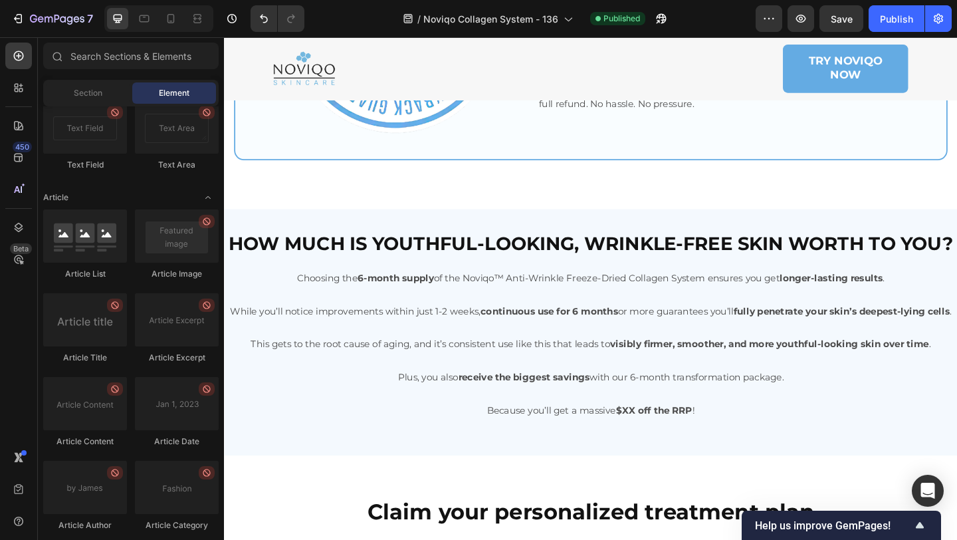
scroll to position [5316, 0]
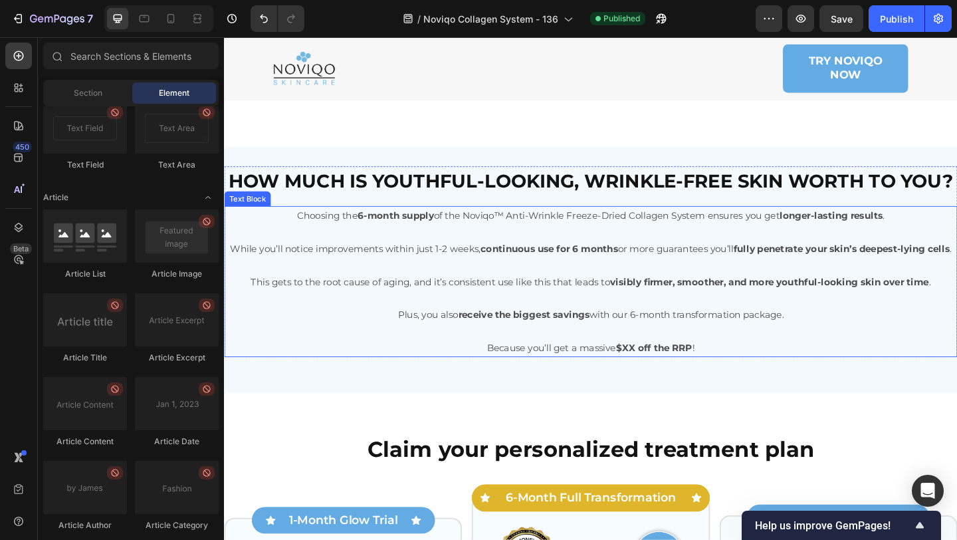
click at [662, 381] on strong "$XX off the RRP" at bounding box center [691, 374] width 83 height 13
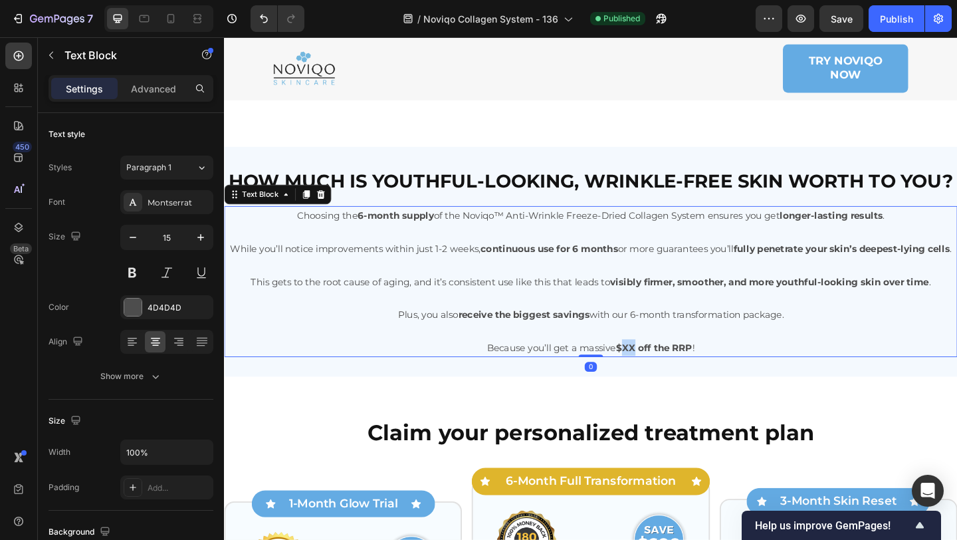
click at [665, 381] on strong "$XX off the RRP" at bounding box center [691, 374] width 83 height 13
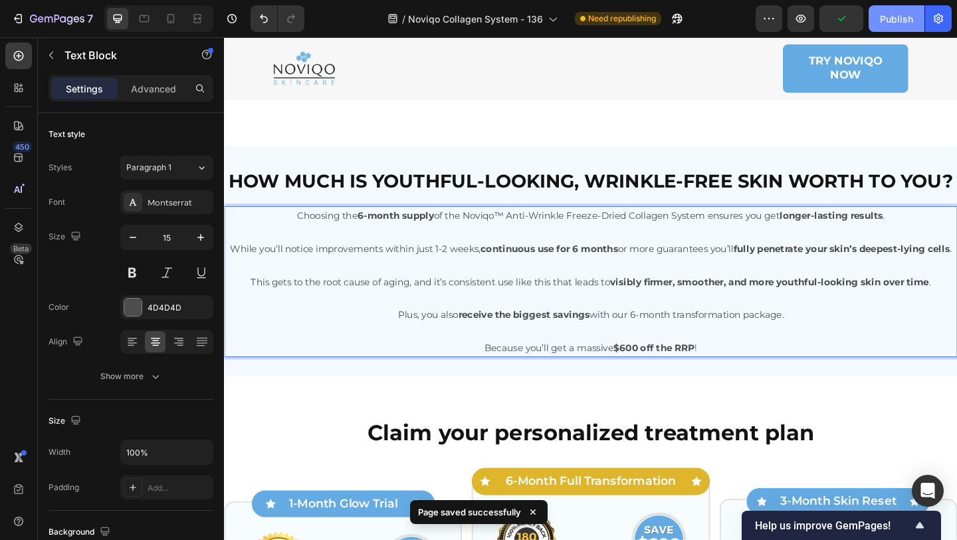
click at [872, 27] on button "Publish" at bounding box center [897, 18] width 56 height 27
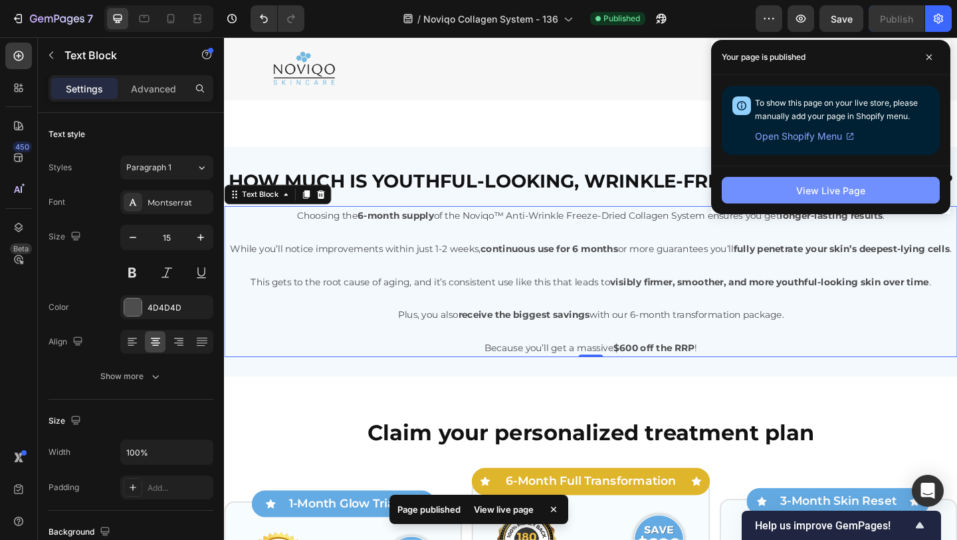
click at [758, 199] on button "View Live Page" at bounding box center [831, 190] width 218 height 27
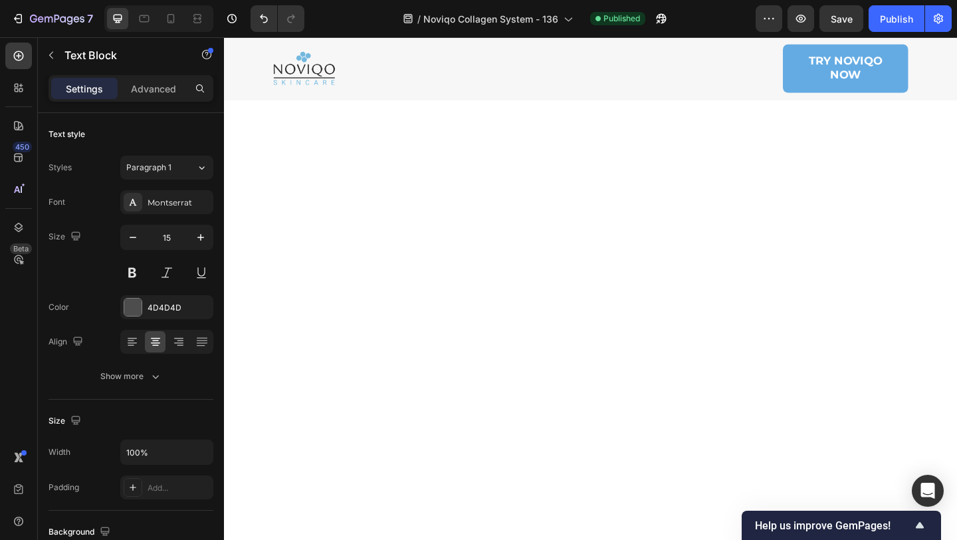
scroll to position [0, 0]
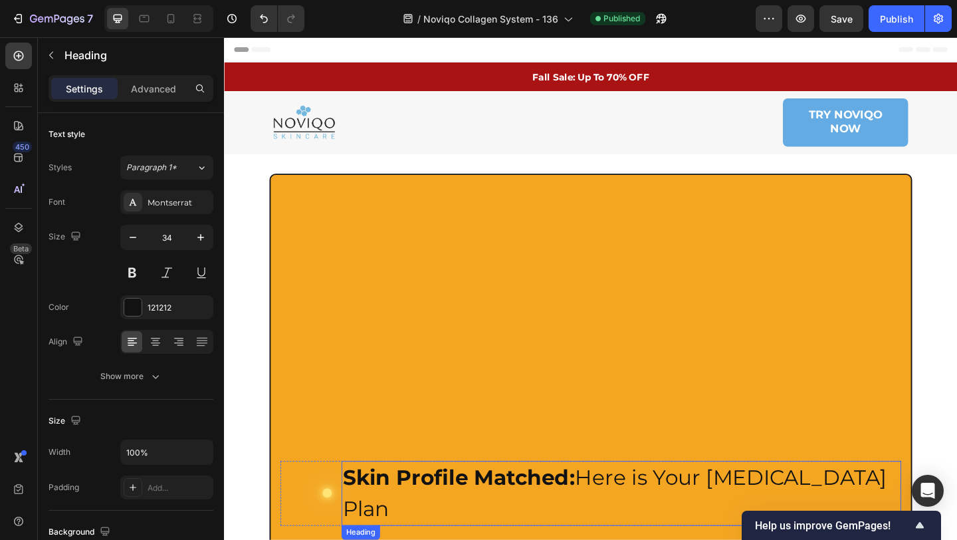
click at [551, 502] on strong "Skin Profile Matched:" at bounding box center [479, 516] width 253 height 28
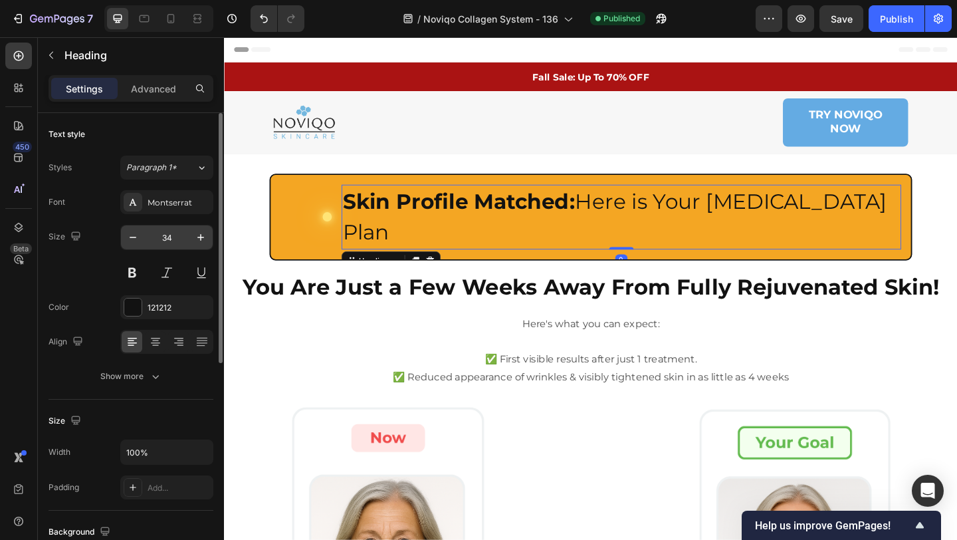
click at [177, 244] on input "34" at bounding box center [167, 237] width 44 height 24
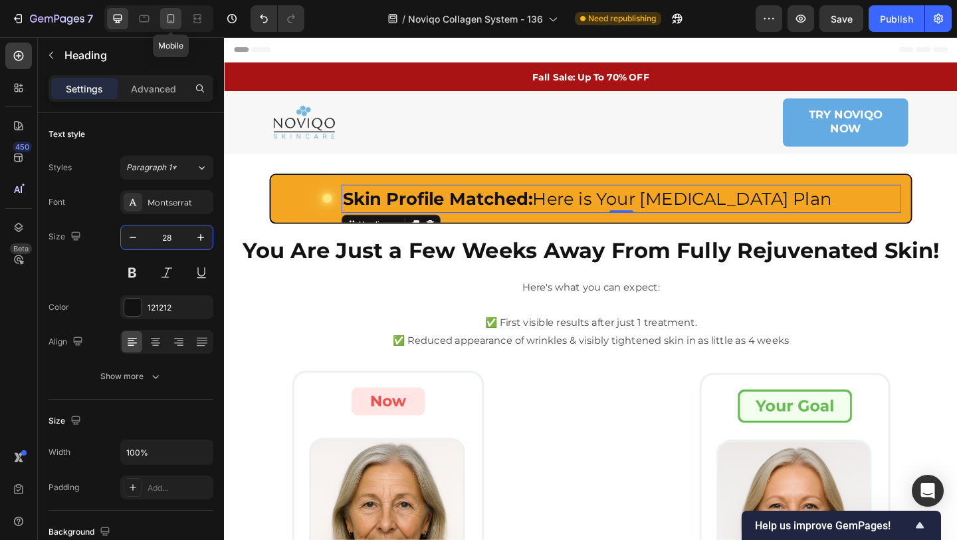
click at [176, 14] on icon at bounding box center [170, 18] width 13 height 13
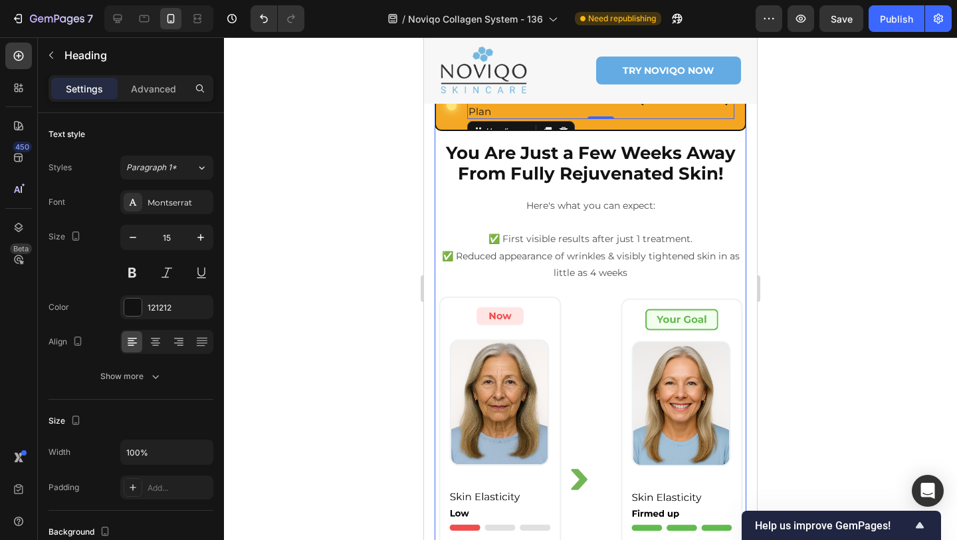
scroll to position [110, 0]
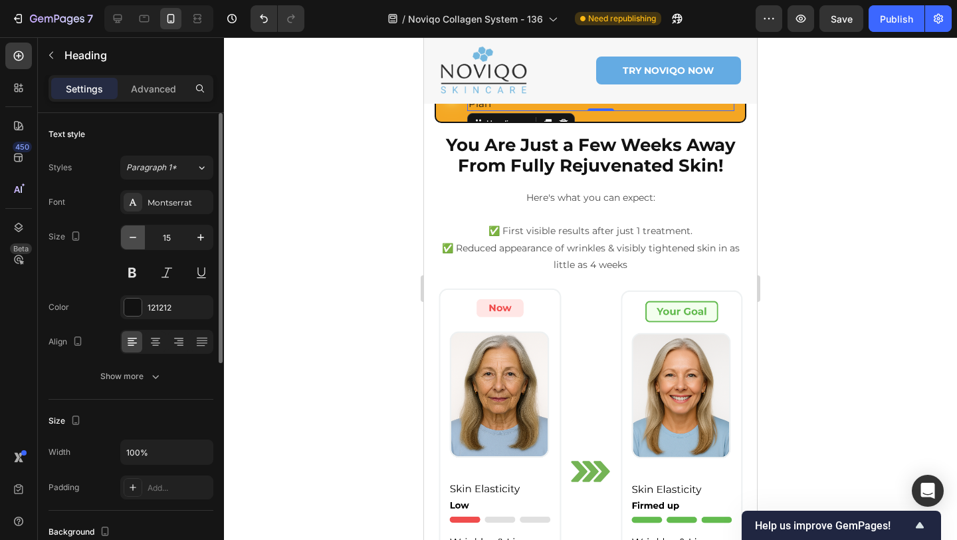
click at [137, 236] on icon "button" at bounding box center [132, 237] width 13 height 13
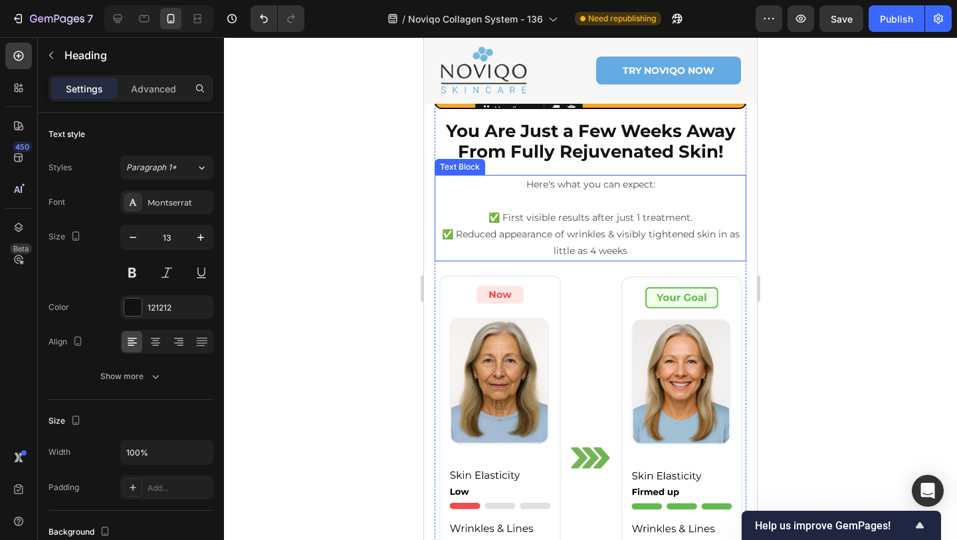
scroll to position [0, 0]
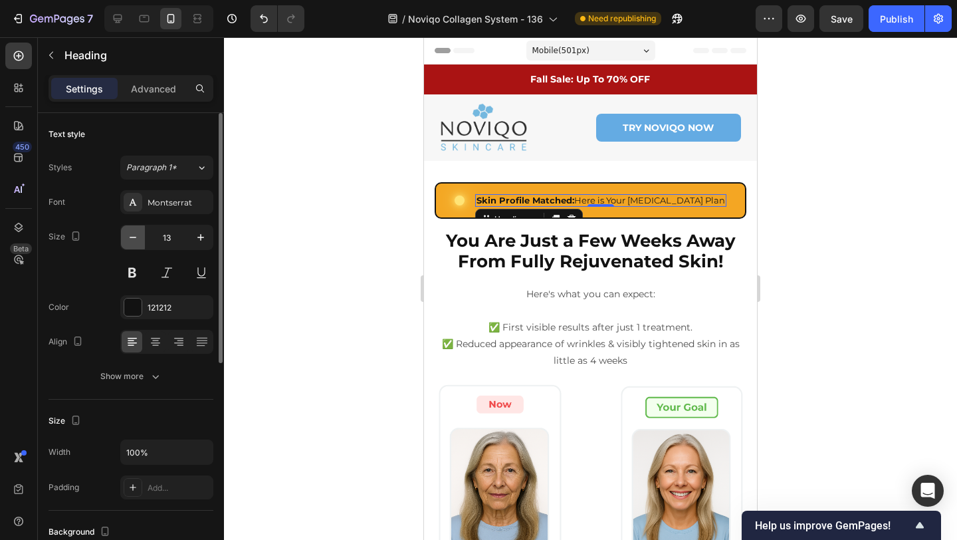
click at [137, 238] on icon "button" at bounding box center [132, 237] width 13 height 13
click at [196, 234] on icon "button" at bounding box center [200, 237] width 13 height 13
click at [197, 241] on icon "button" at bounding box center [200, 237] width 13 height 13
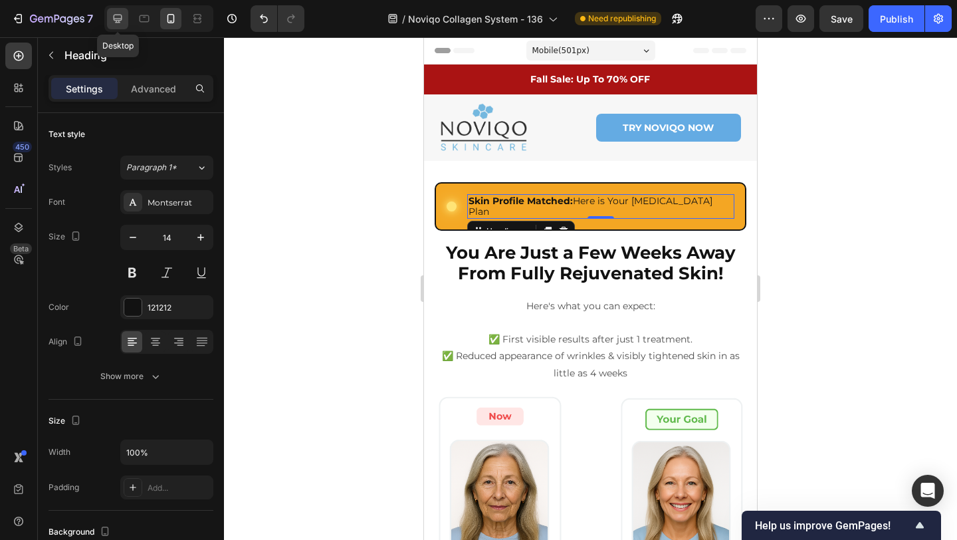
click at [124, 25] on div at bounding box center [117, 18] width 21 height 21
type input "28"
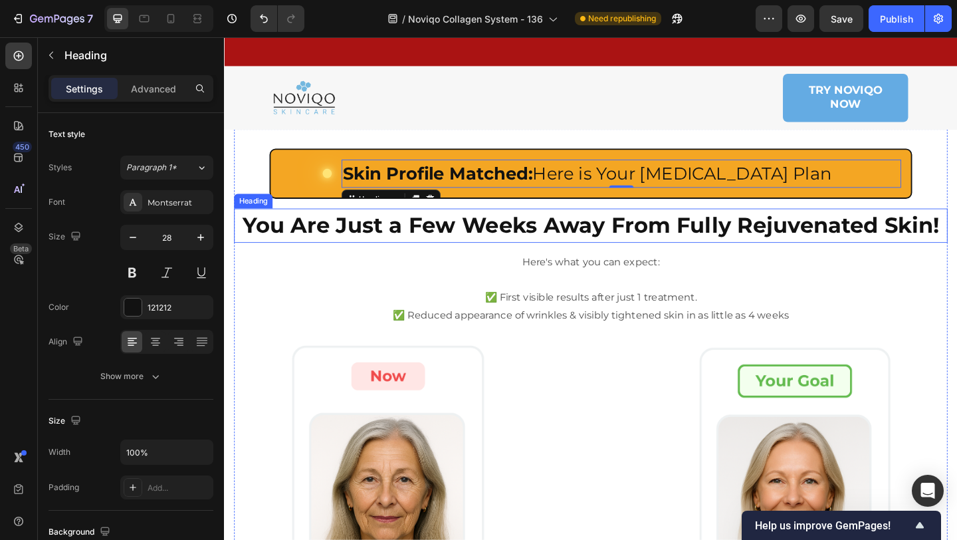
scroll to position [12, 0]
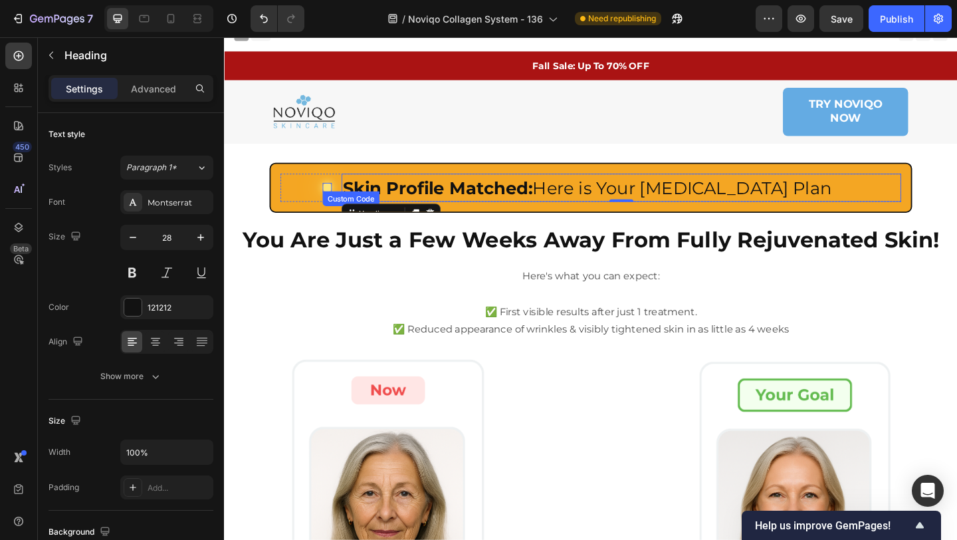
click at [337, 199] on div at bounding box center [336, 200] width 10 height 10
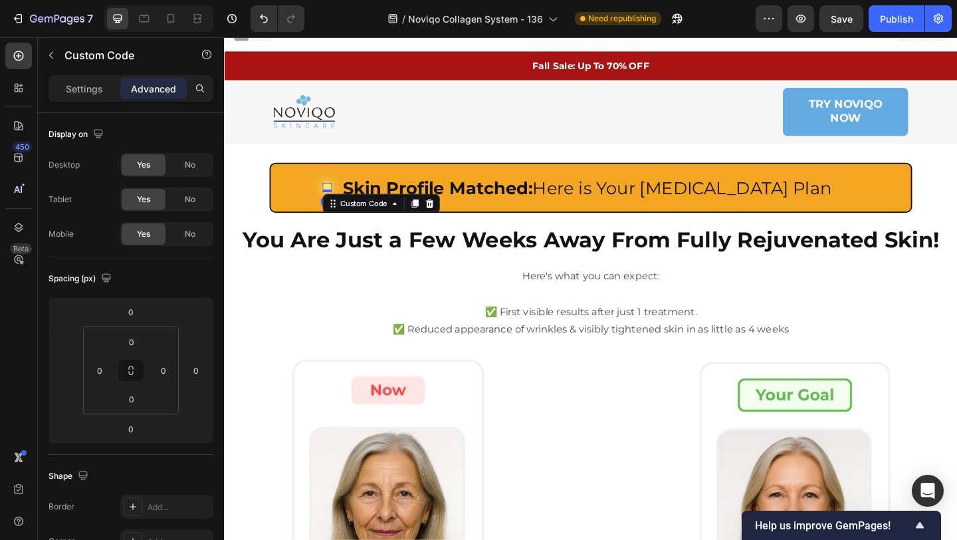
click at [337, 199] on div at bounding box center [336, 200] width 10 height 10
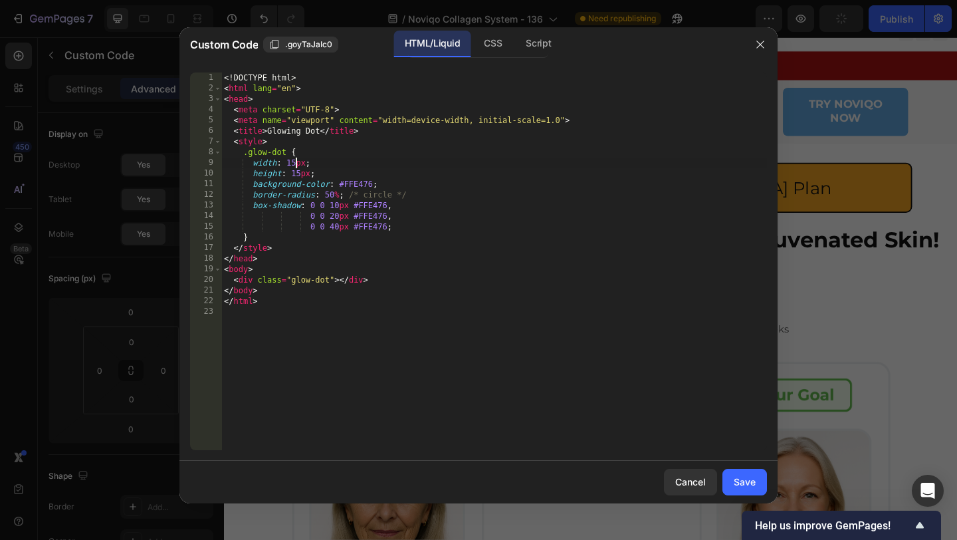
click at [294, 164] on div "<! DOCTYPE html > < html lang = "en" > < head > < meta charset = "UTF-8" > < me…" at bounding box center [494, 271] width 546 height 399
type textarea "height: 13px;"
click at [745, 469] on button "Save" at bounding box center [745, 482] width 45 height 27
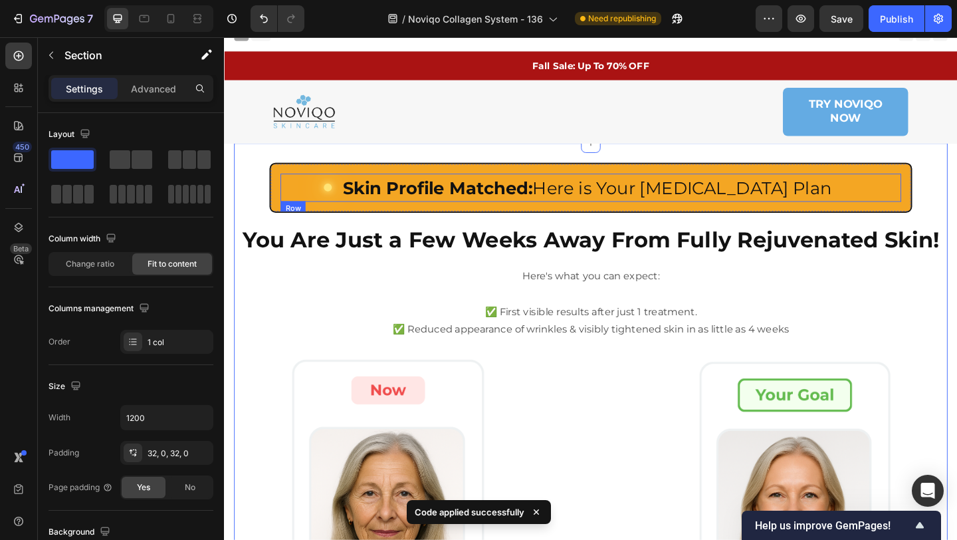
click at [287, 212] on div "Custom Code" at bounding box center [312, 200] width 55 height 31
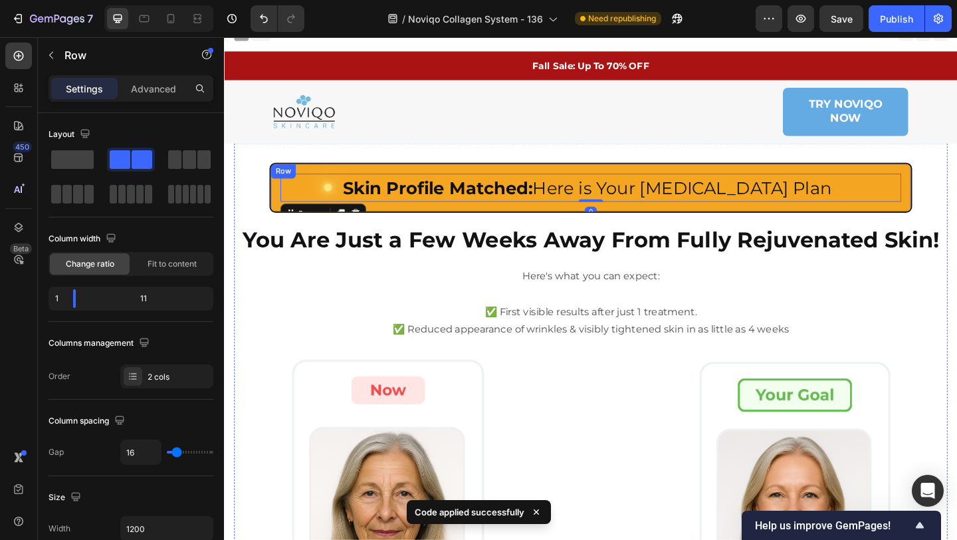
click at [277, 215] on div "Custom Code Skin Profile Matched: Here is Your Skin Care Plan Heading Row 0 Row" at bounding box center [622, 201] width 699 height 55
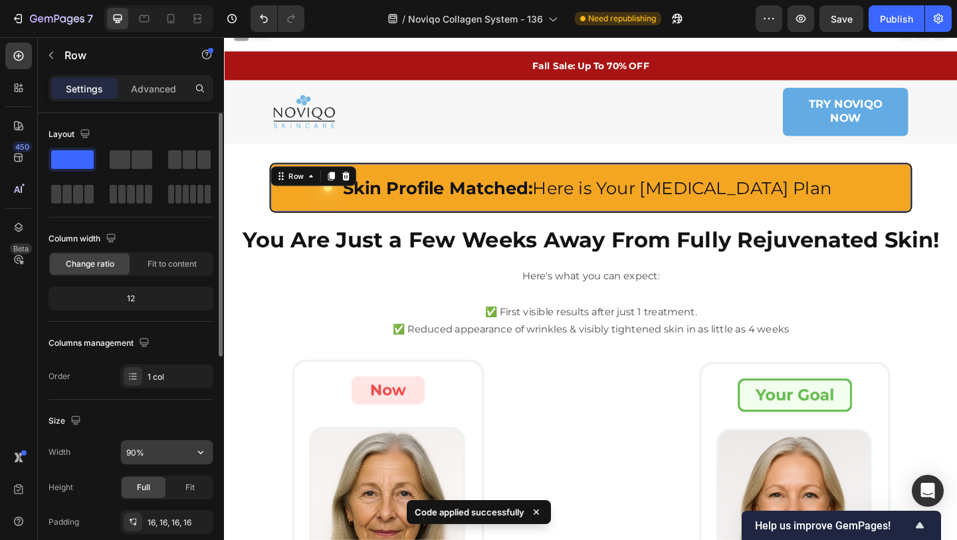
click at [160, 449] on input "90%" at bounding box center [167, 452] width 92 height 24
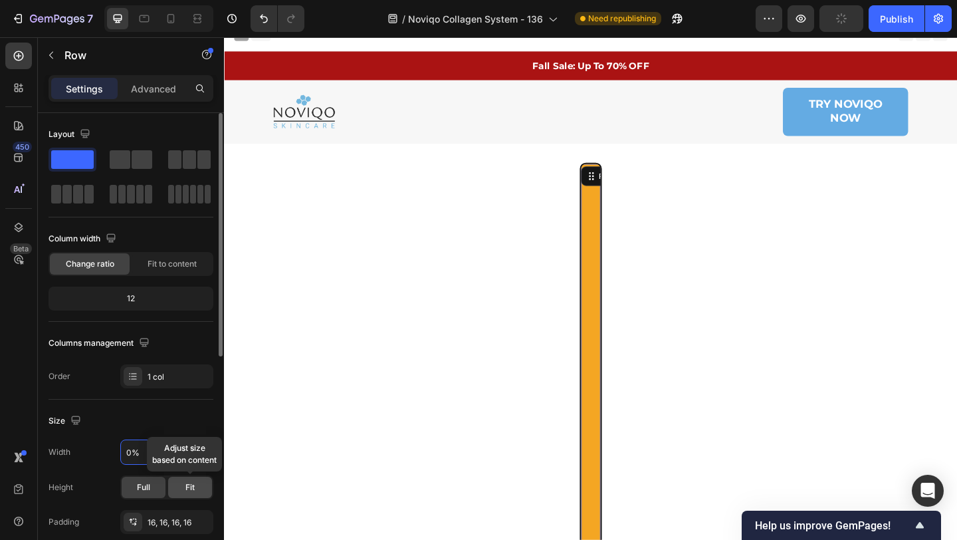
type input "70%"
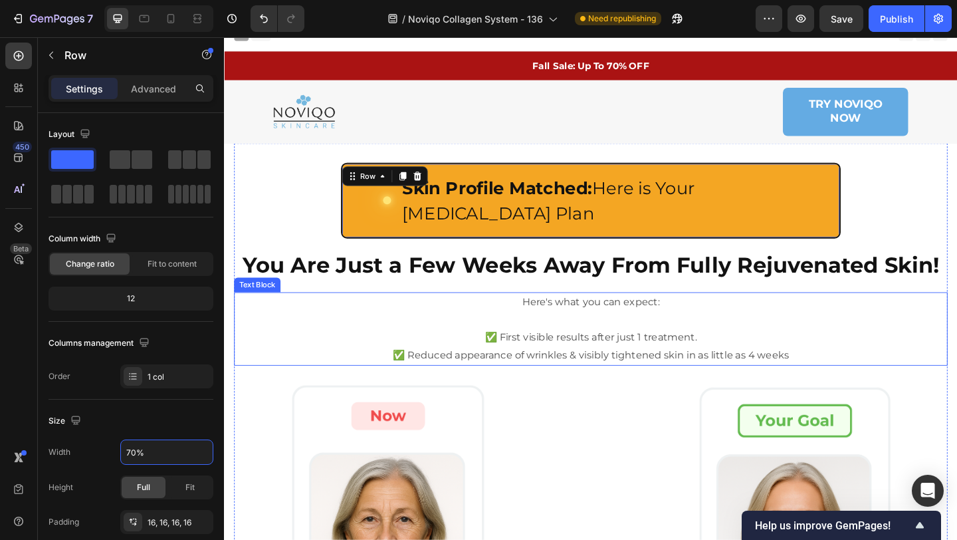
scroll to position [0, 0]
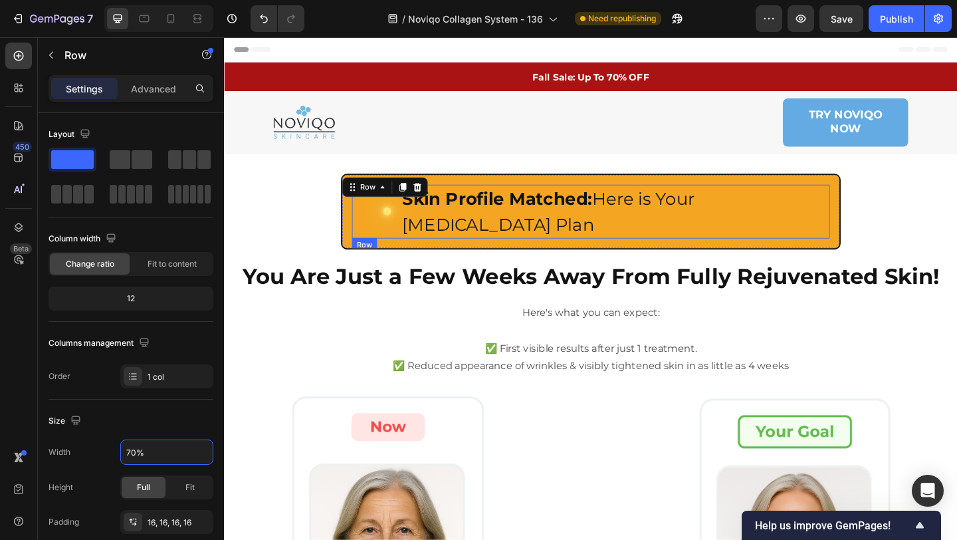
click at [399, 222] on div "Custom Code" at bounding box center [384, 226] width 43 height 59
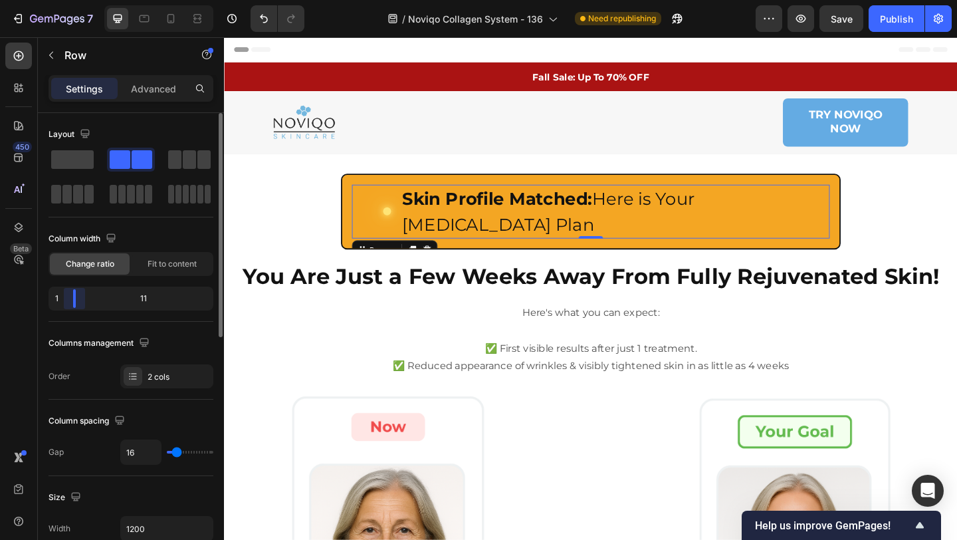
drag, startPoint x: 74, startPoint y: 298, endPoint x: 50, endPoint y: 297, distance: 24.6
click at [50, 0] on body "7 Version history / Noviqo Collagen System - 136 Need republishing Preview Save…" at bounding box center [478, 0] width 957 height 0
click at [376, 214] on div "Custom Code" at bounding box center [384, 226] width 43 height 59
click at [400, 222] on div at bounding box center [401, 226] width 9 height 9
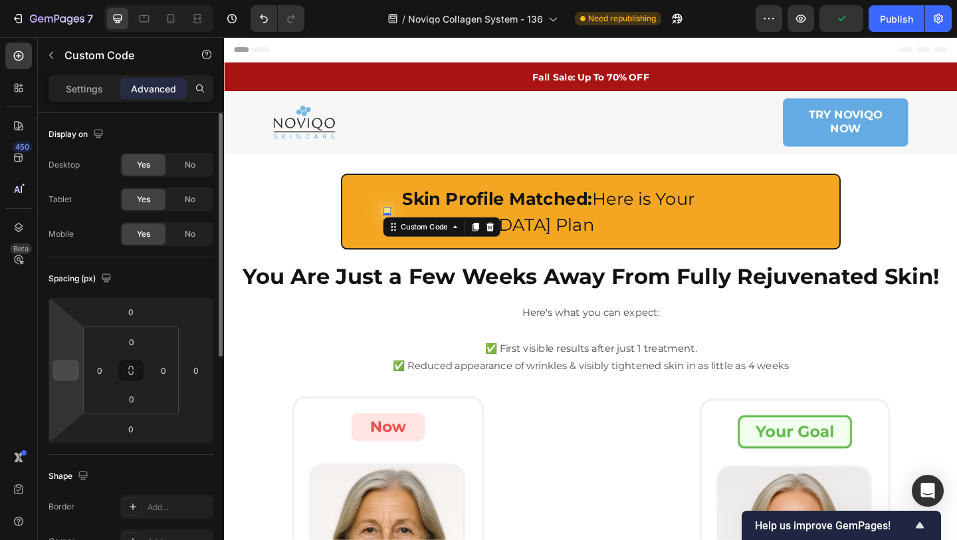
click at [66, 375] on input "number" at bounding box center [66, 370] width 20 height 20
type input "0"
click at [140, 286] on div "Spacing (px)" at bounding box center [131, 278] width 165 height 21
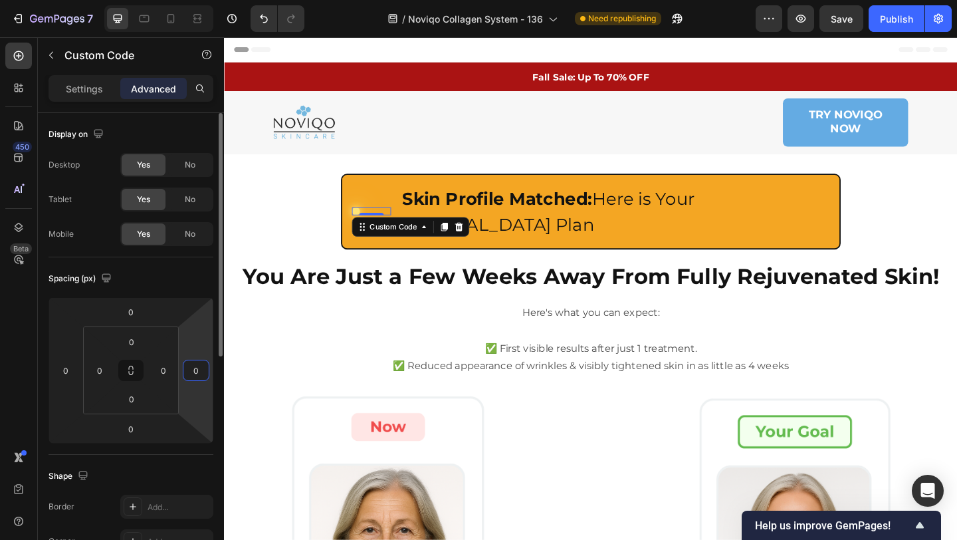
click at [201, 375] on input "0" at bounding box center [196, 370] width 20 height 20
click at [181, 266] on div "Spacing (px) 0 0 0 0 0 0 0" at bounding box center [131, 355] width 165 height 197
type input "0"
click at [199, 380] on div "0" at bounding box center [196, 370] width 27 height 21
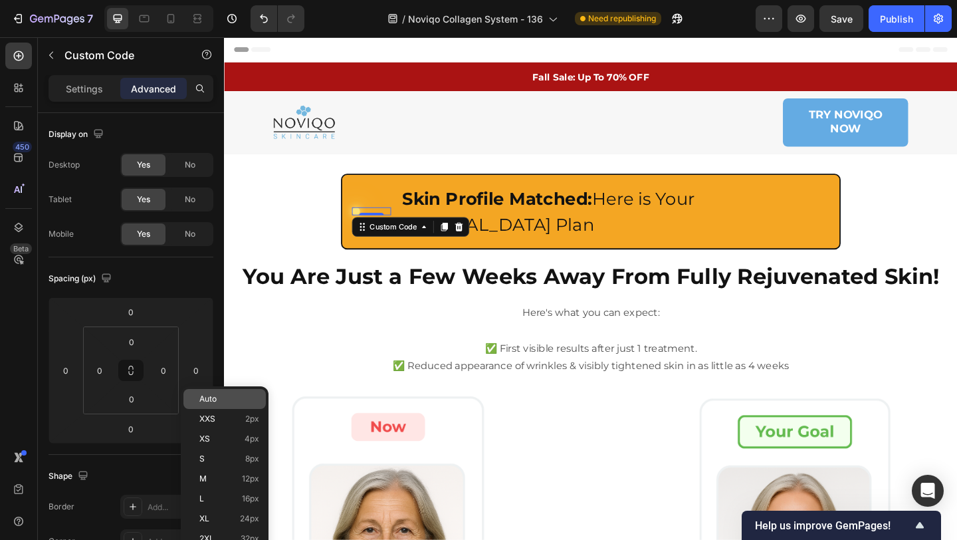
click at [211, 403] on span "Auto" at bounding box center [207, 398] width 17 height 9
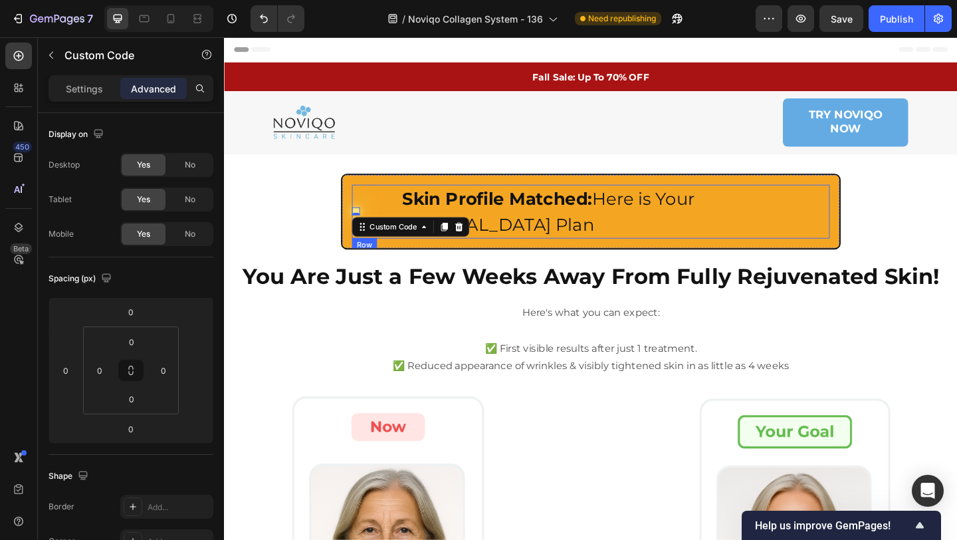
click at [408, 213] on div "Custom Code 0 Skin Profile Matched: Here is Your Skin Care Plan Heading Row" at bounding box center [623, 226] width 520 height 59
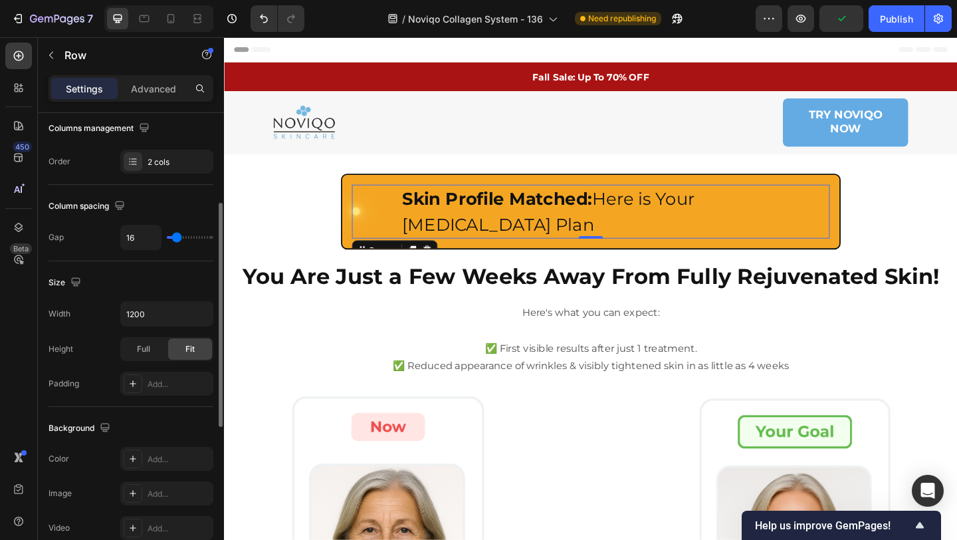
scroll to position [191, 0]
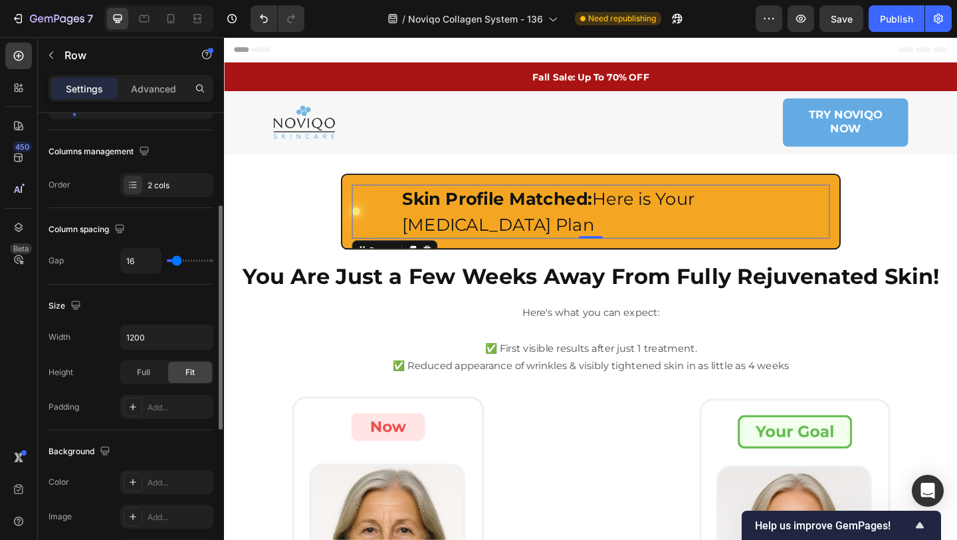
type input "3"
type input "0"
drag, startPoint x: 173, startPoint y: 259, endPoint x: 109, endPoint y: 261, distance: 63.9
type input "0"
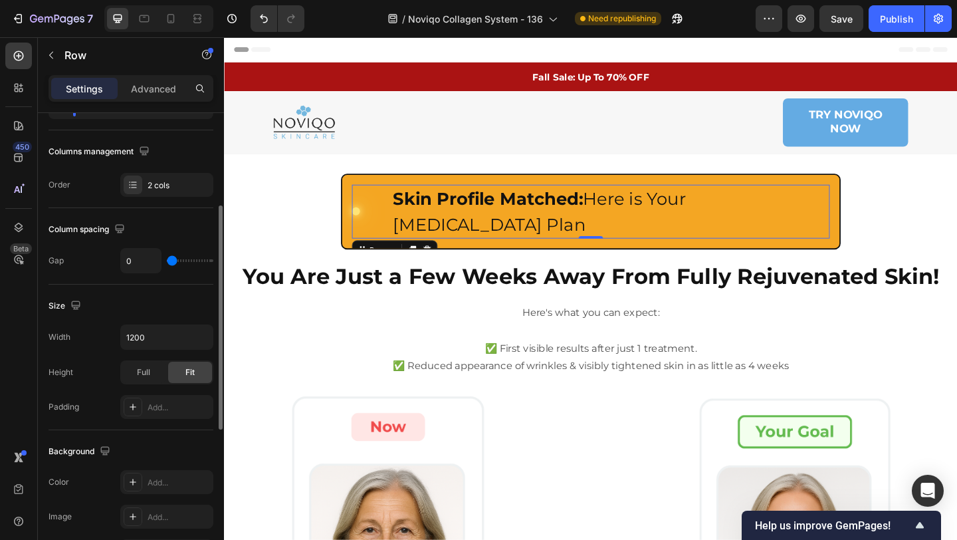
click at [167, 261] on input "range" at bounding box center [190, 260] width 47 height 3
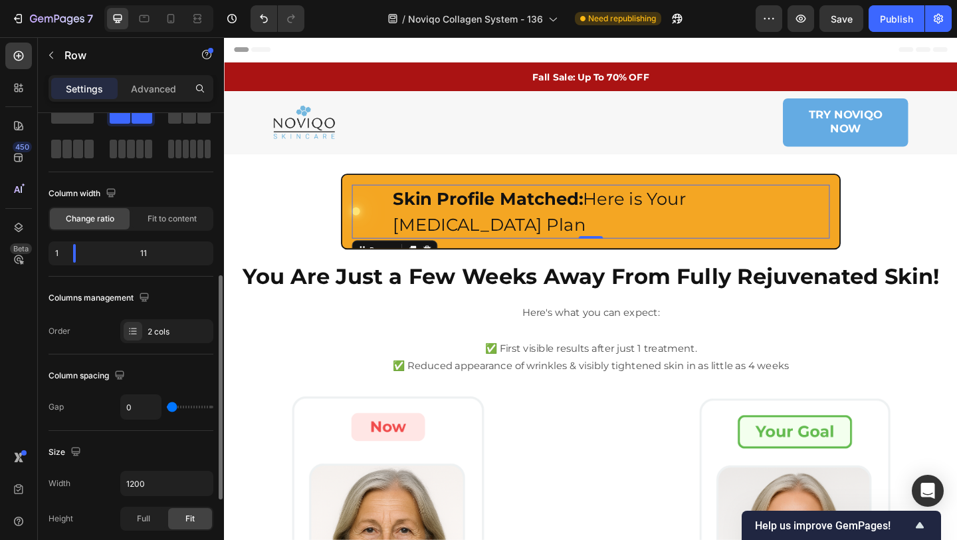
scroll to position [0, 0]
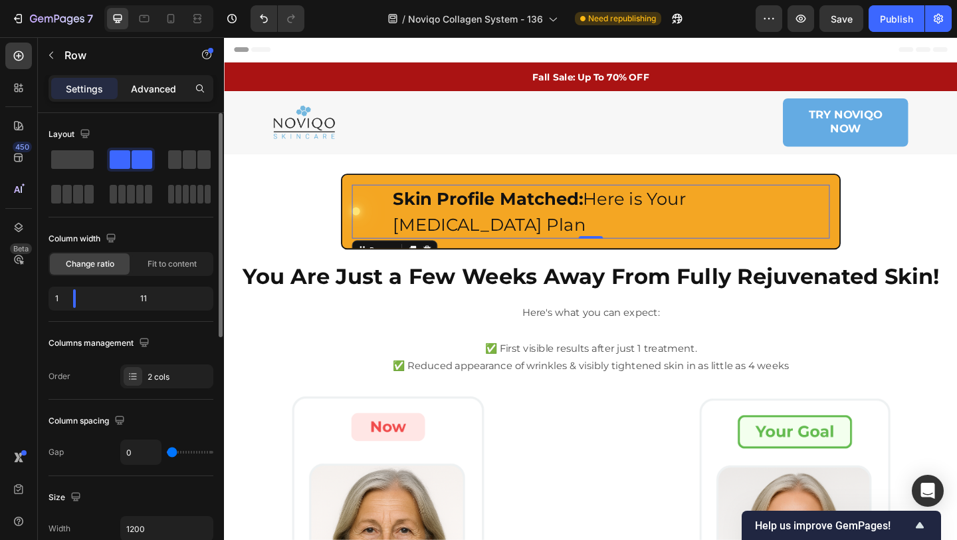
click at [161, 86] on p "Advanced" at bounding box center [153, 89] width 45 height 14
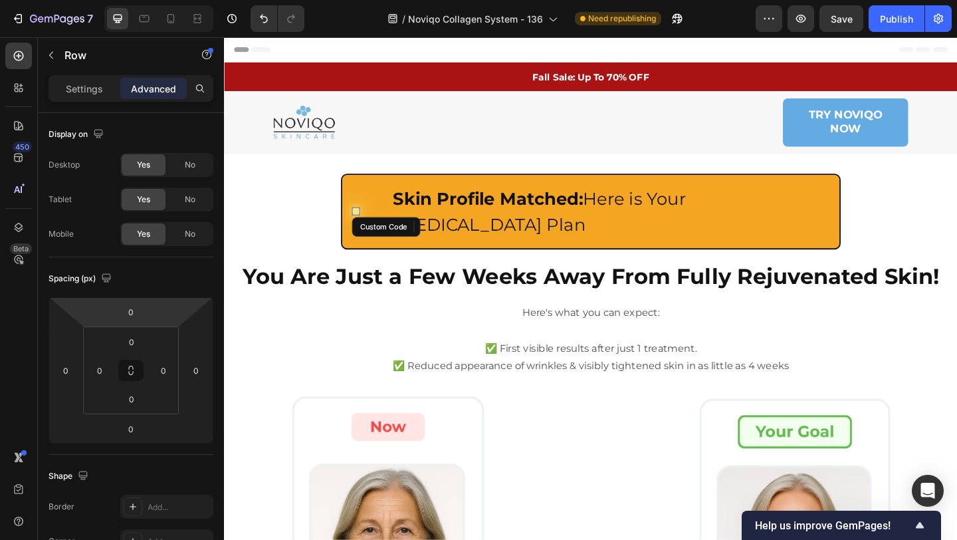
click at [367, 222] on div "Custom Code" at bounding box center [367, 226] width 9 height 9
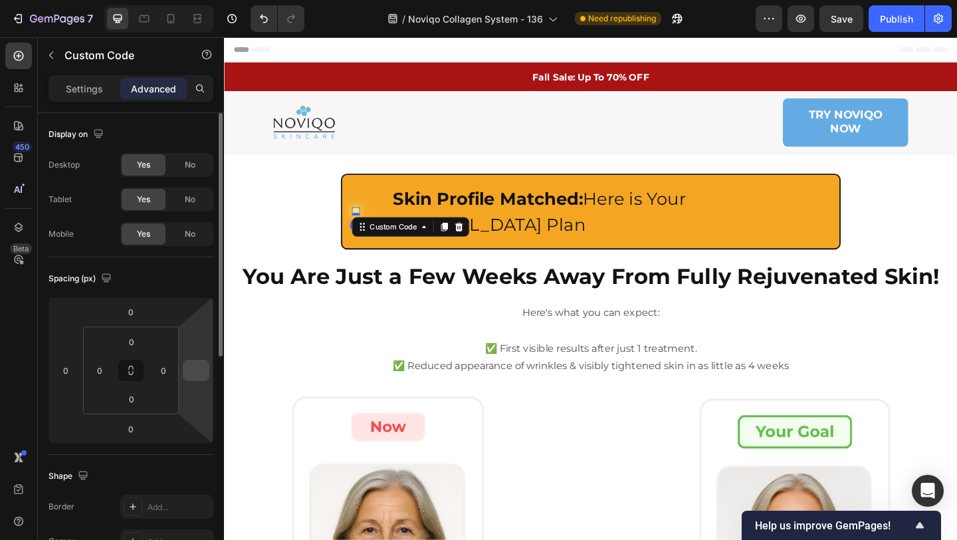
click at [208, 362] on div at bounding box center [196, 370] width 27 height 21
click at [193, 366] on input "number" at bounding box center [196, 370] width 20 height 20
type input "0"
click at [181, 289] on div "Spacing (px)" at bounding box center [131, 278] width 165 height 21
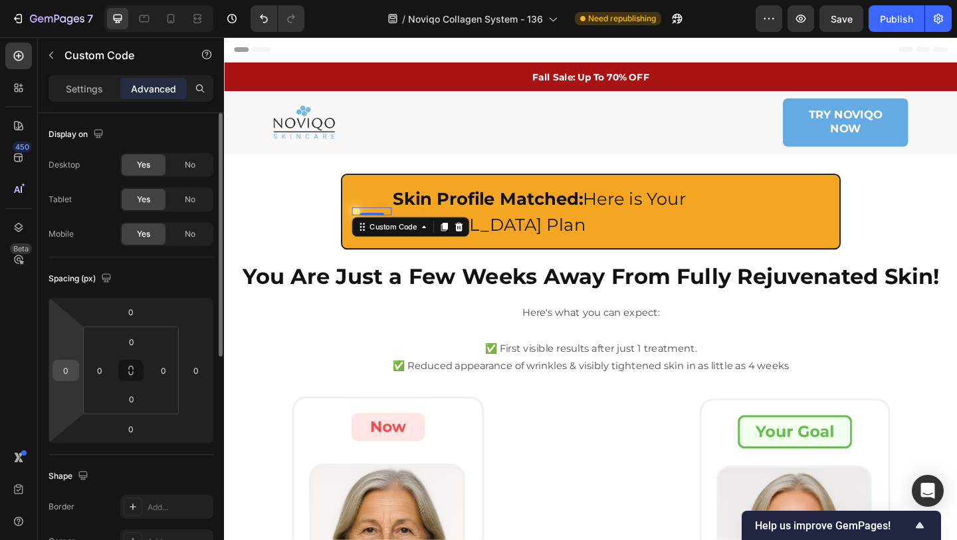
click at [69, 375] on input "0" at bounding box center [66, 370] width 20 height 20
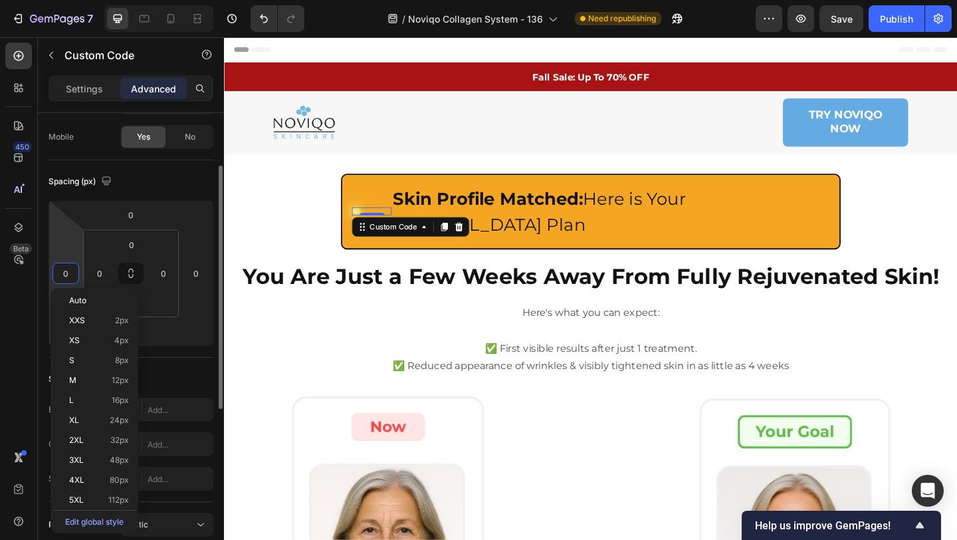
scroll to position [109, 0]
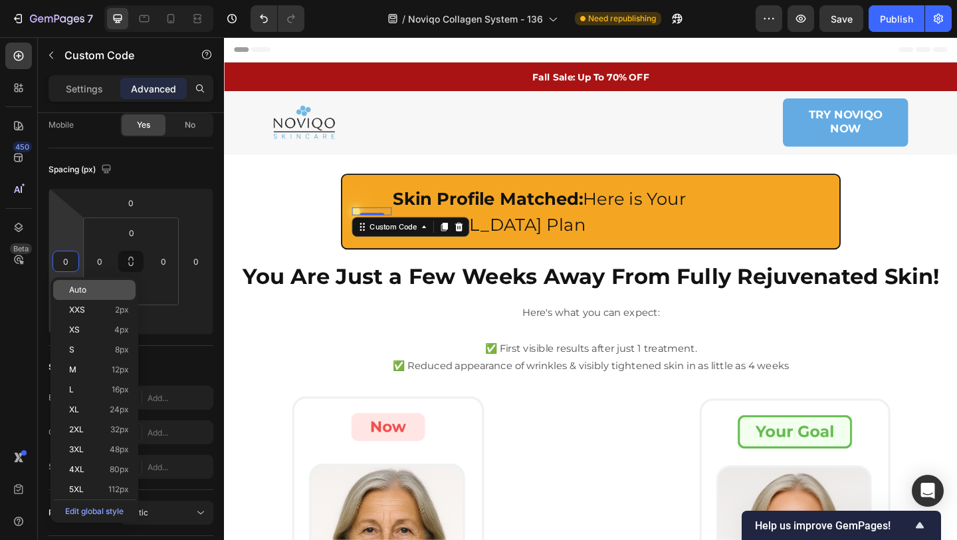
click at [86, 291] on span "Auto" at bounding box center [77, 289] width 17 height 9
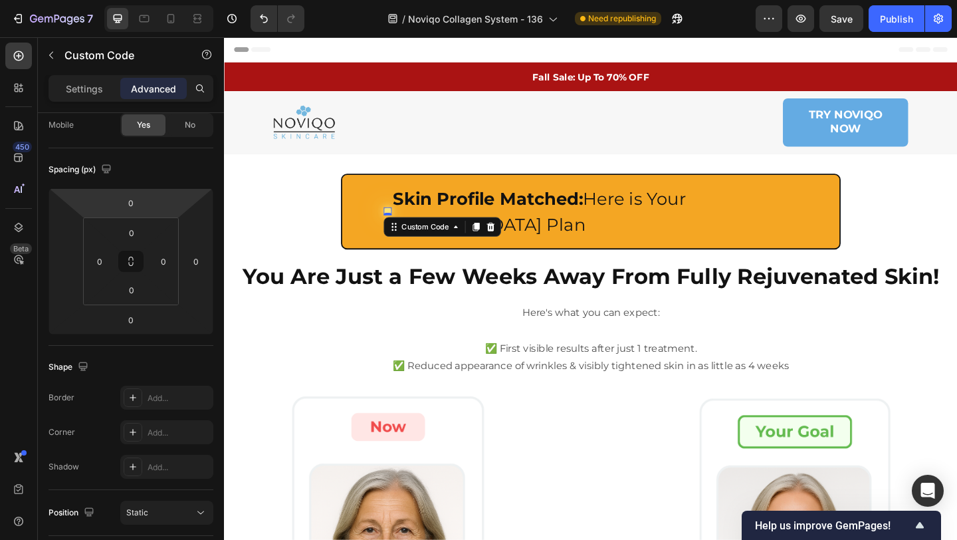
click at [71, 77] on div "Settings Advanced" at bounding box center [131, 88] width 165 height 27
click at [82, 90] on p "Settings" at bounding box center [84, 89] width 37 height 14
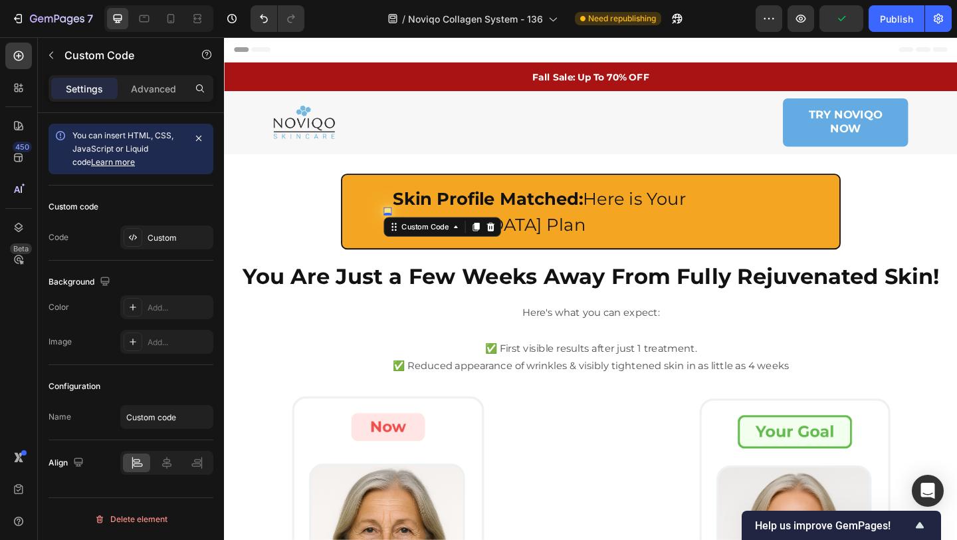
scroll to position [0, 0]
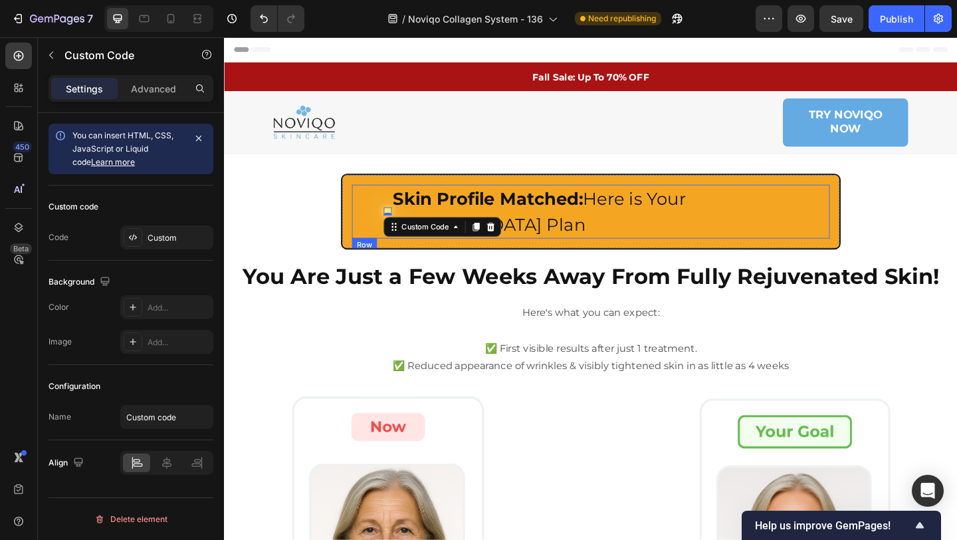
click at [390, 213] on div "Custom Code 0" at bounding box center [384, 226] width 43 height 59
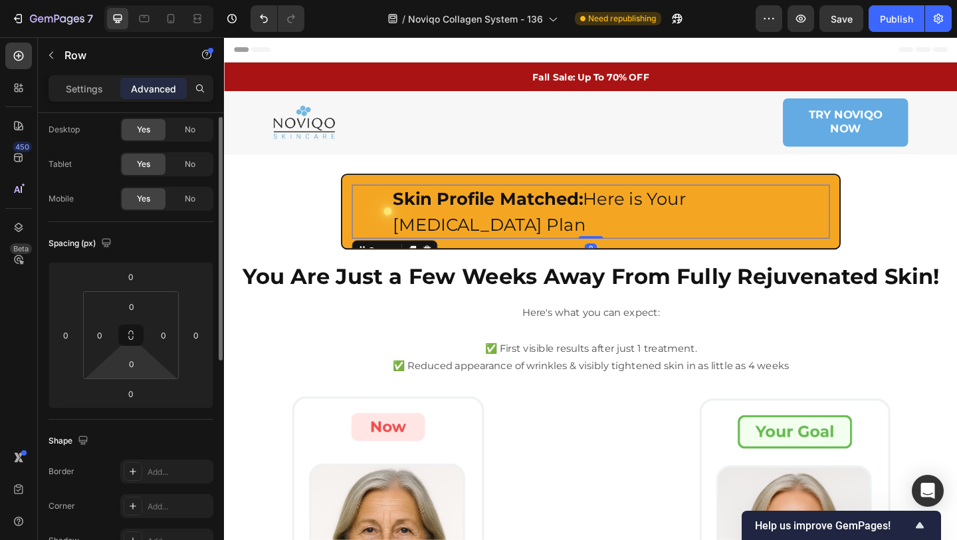
scroll to position [38, 0]
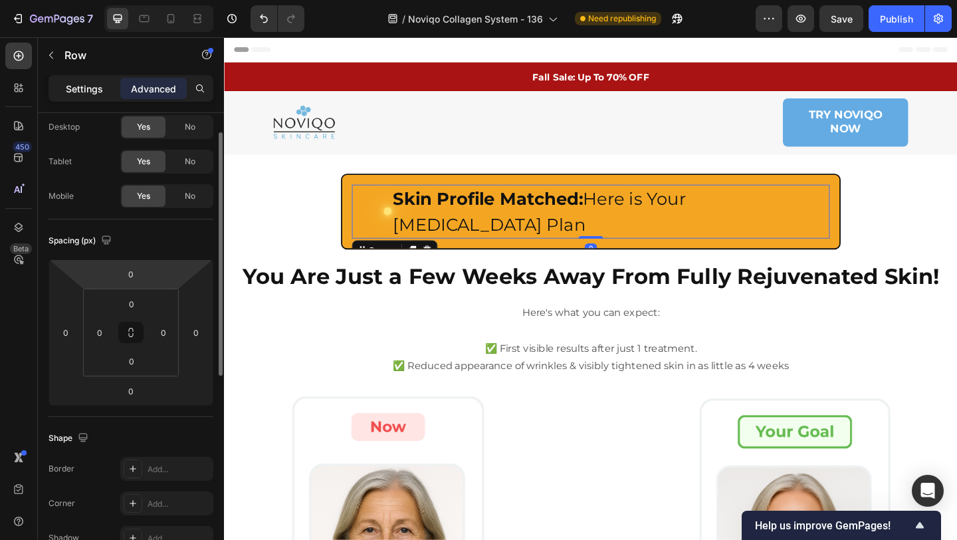
click at [86, 100] on div "Settings Advanced" at bounding box center [131, 88] width 165 height 27
click at [86, 92] on p "Settings" at bounding box center [84, 89] width 37 height 14
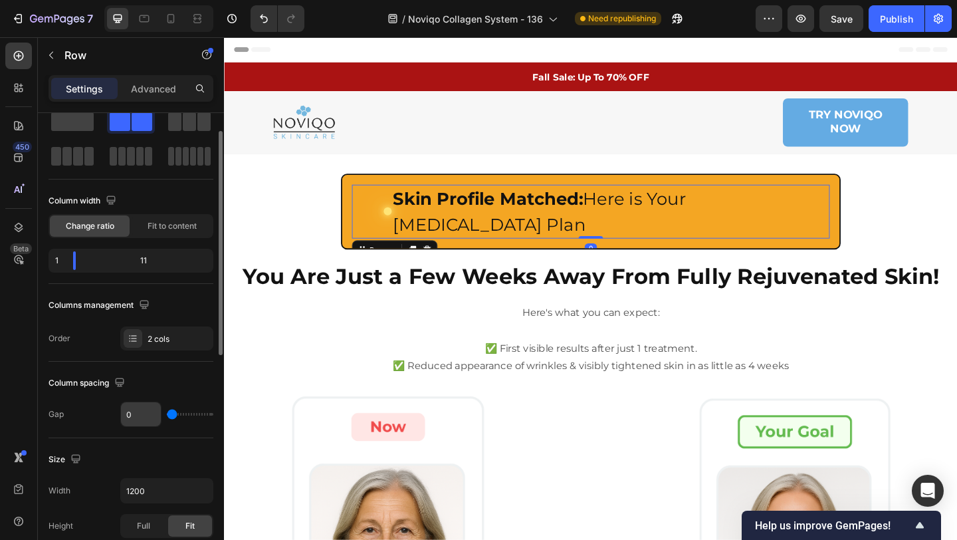
click at [142, 416] on input "0" at bounding box center [141, 414] width 40 height 24
type input "1"
type input "16"
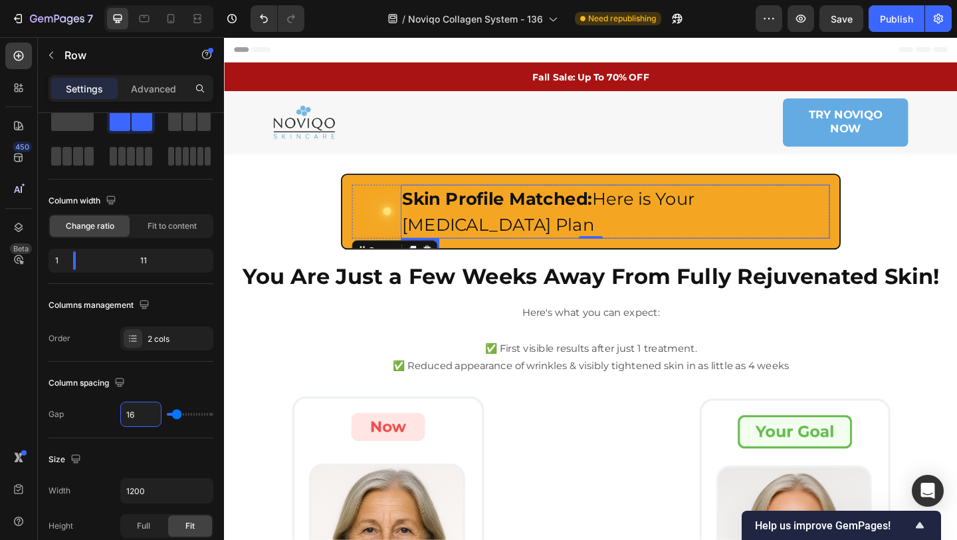
click at [647, 207] on h2 "Skin Profile Matched: Here is Your [MEDICAL_DATA] Plan" at bounding box center [649, 226] width 467 height 59
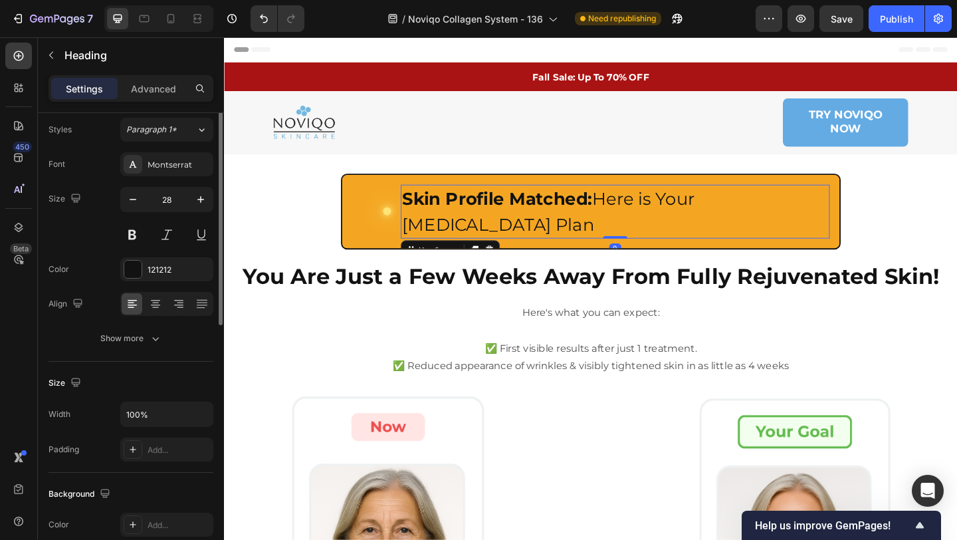
scroll to position [0, 0]
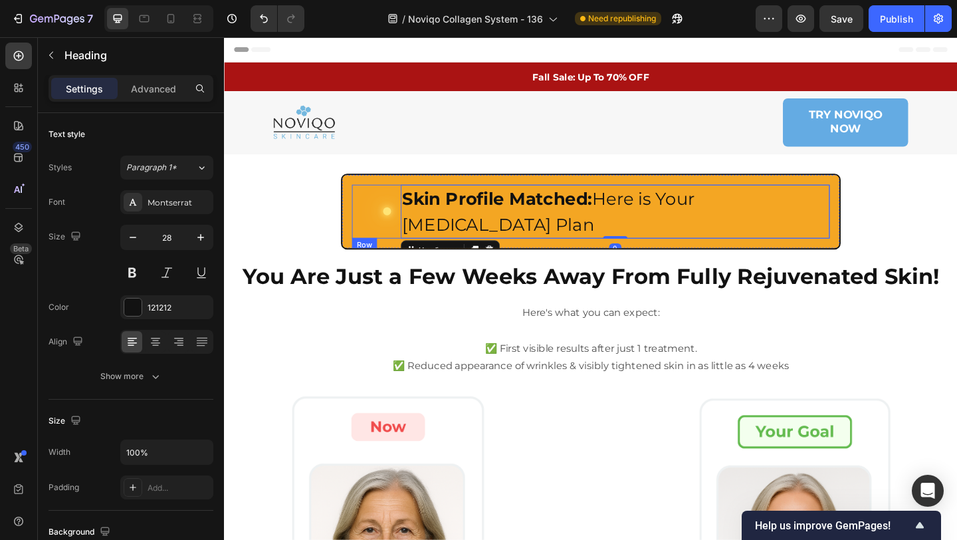
click at [370, 215] on div "Custom Code" at bounding box center [384, 226] width 43 height 59
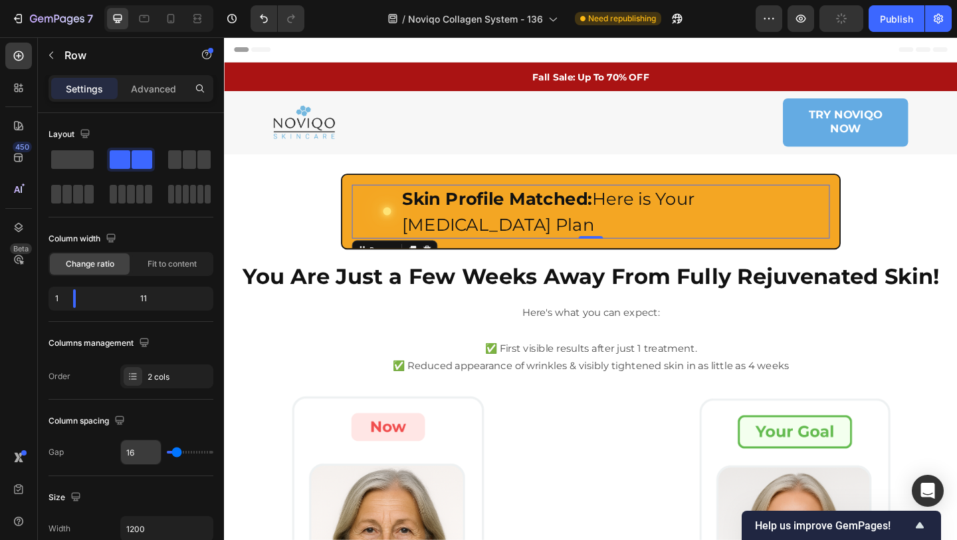
scroll to position [498, 0]
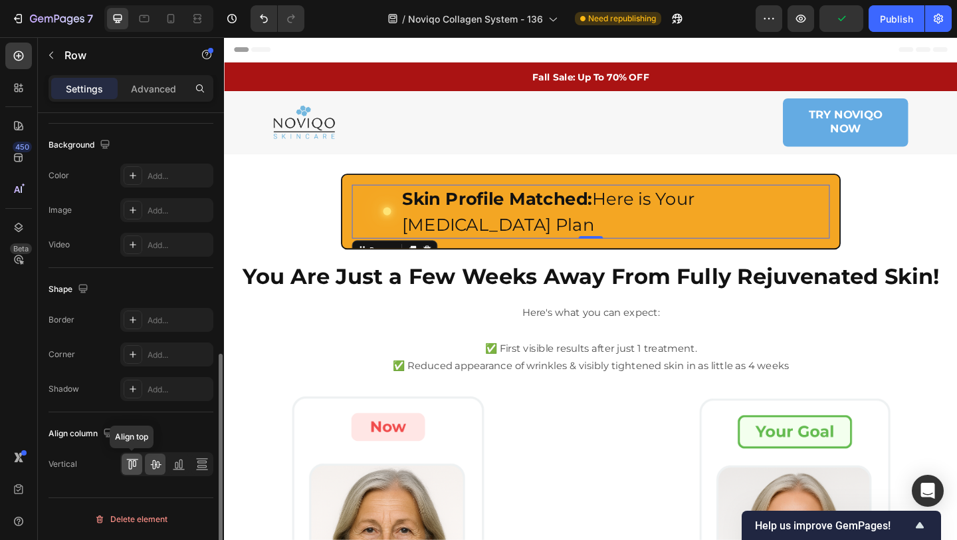
click at [131, 467] on icon at bounding box center [129, 464] width 3 height 9
click at [149, 468] on icon at bounding box center [155, 463] width 13 height 13
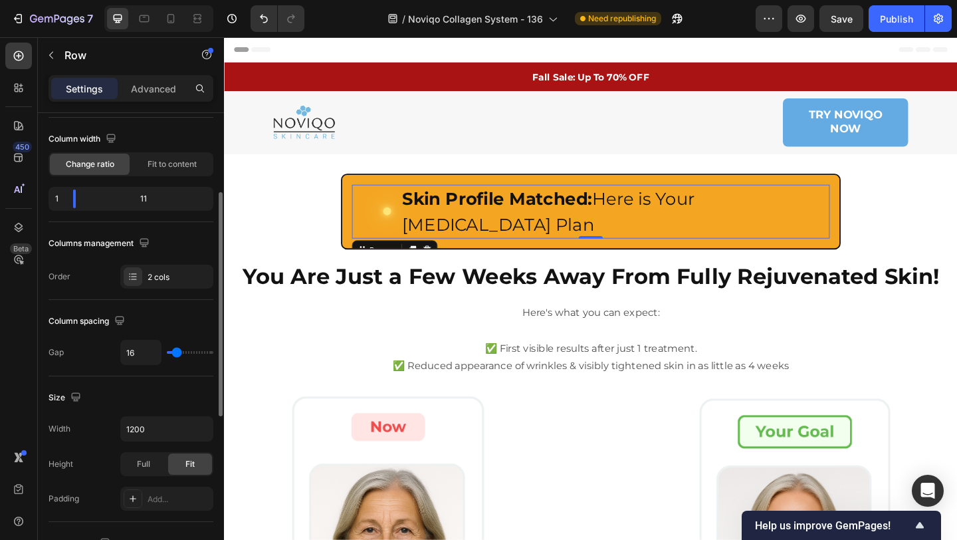
scroll to position [0, 0]
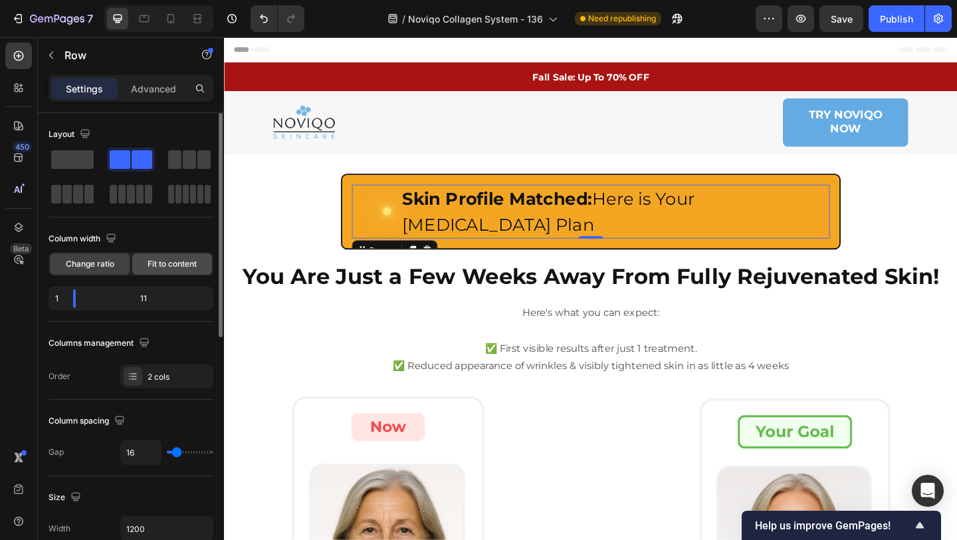
click at [170, 259] on span "Fit to content" at bounding box center [172, 264] width 49 height 12
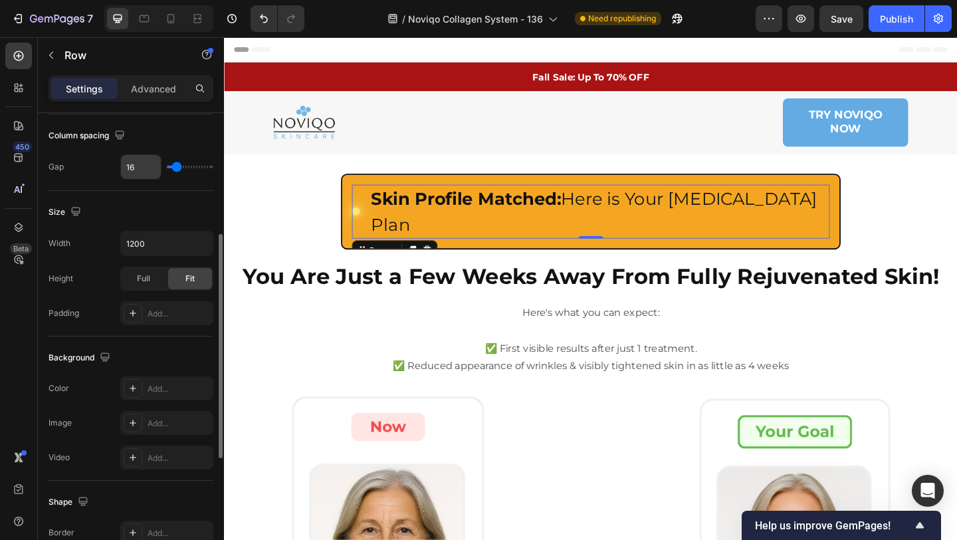
scroll to position [498, 0]
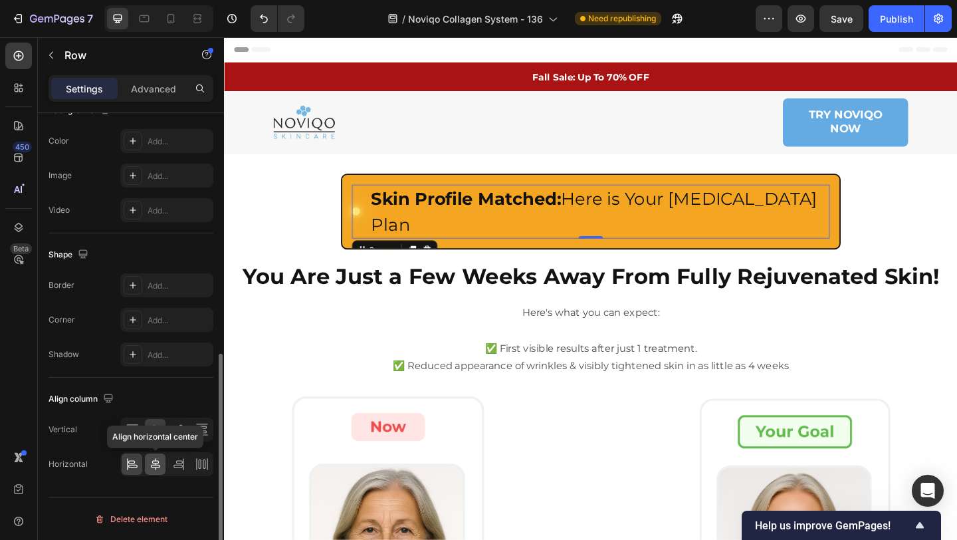
click at [156, 467] on icon at bounding box center [155, 464] width 9 height 12
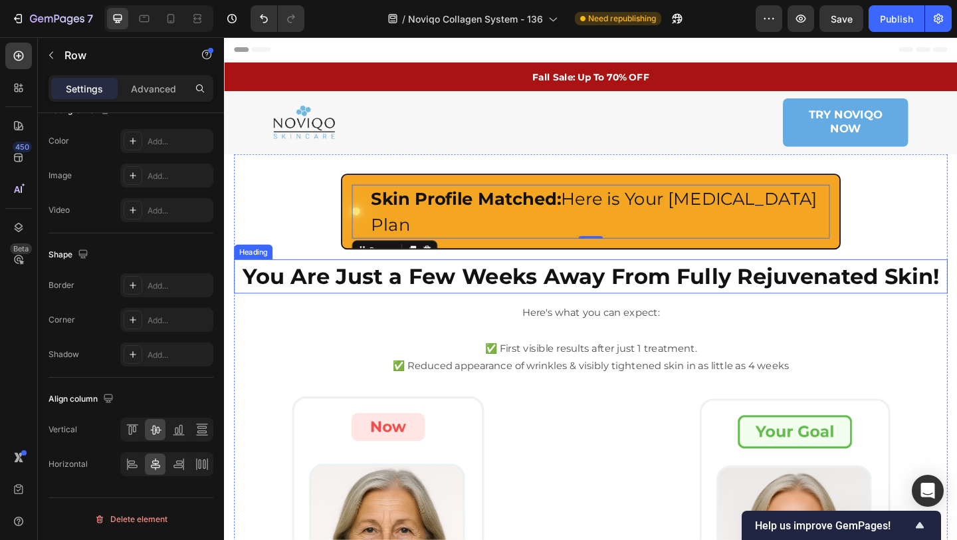
click at [308, 328] on p "Here's what you can expect:" at bounding box center [623, 337] width 774 height 19
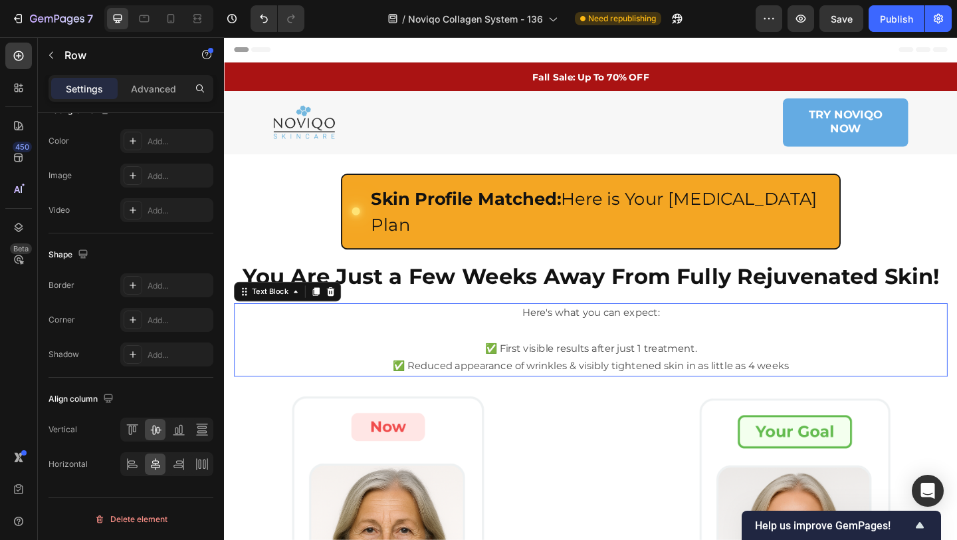
scroll to position [0, 0]
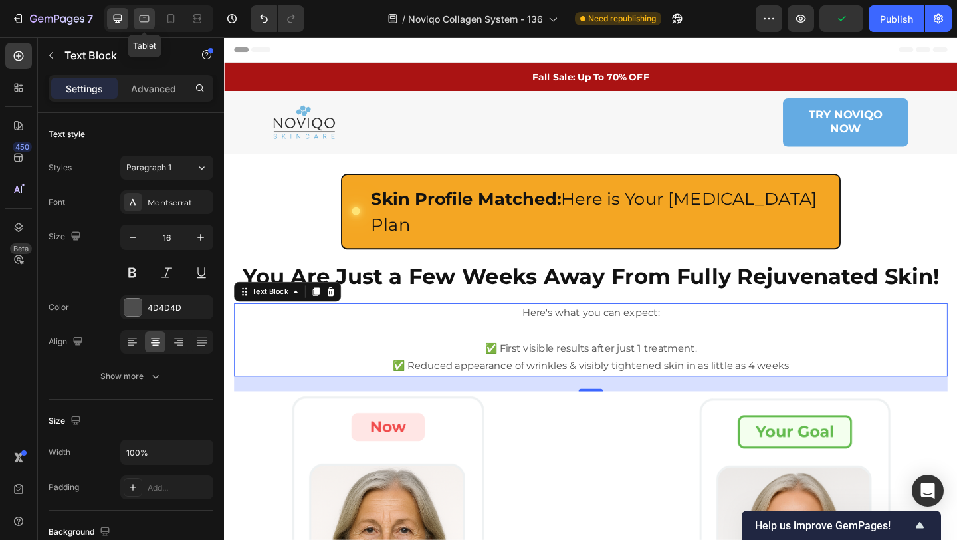
click at [140, 21] on icon at bounding box center [145, 18] width 10 height 7
type input "15"
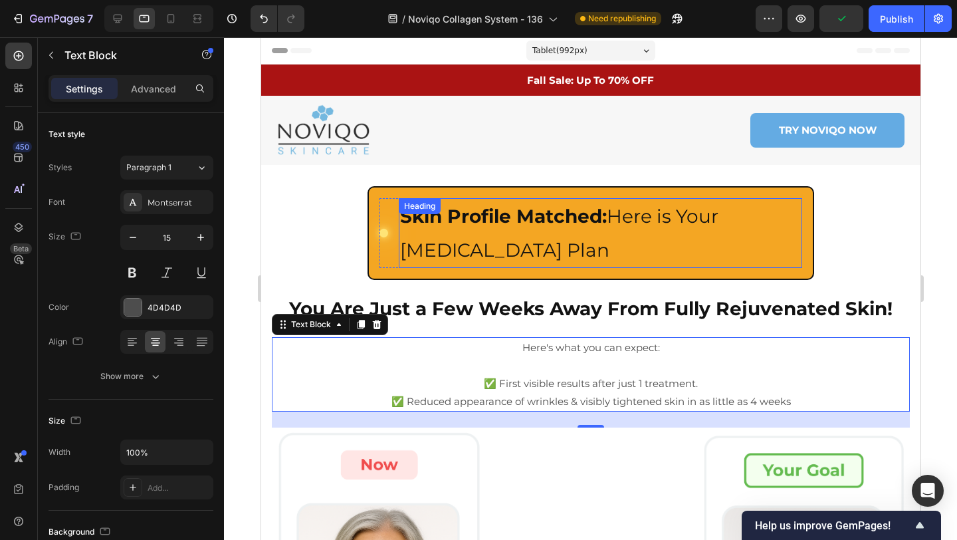
click at [439, 223] on strong "Skin Profile Matched:" at bounding box center [503, 216] width 207 height 23
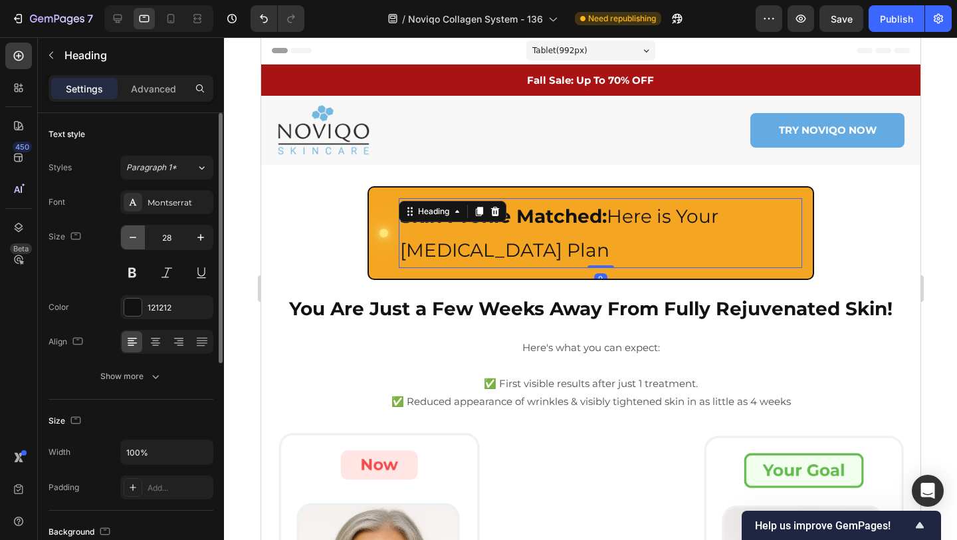
click at [137, 238] on icon "button" at bounding box center [132, 237] width 13 height 13
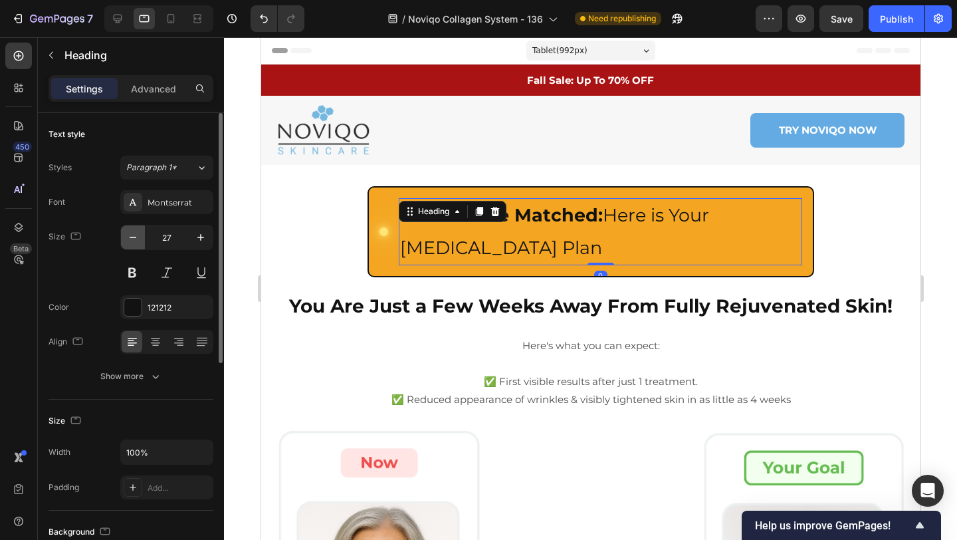
click at [137, 238] on icon "button" at bounding box center [132, 237] width 13 height 13
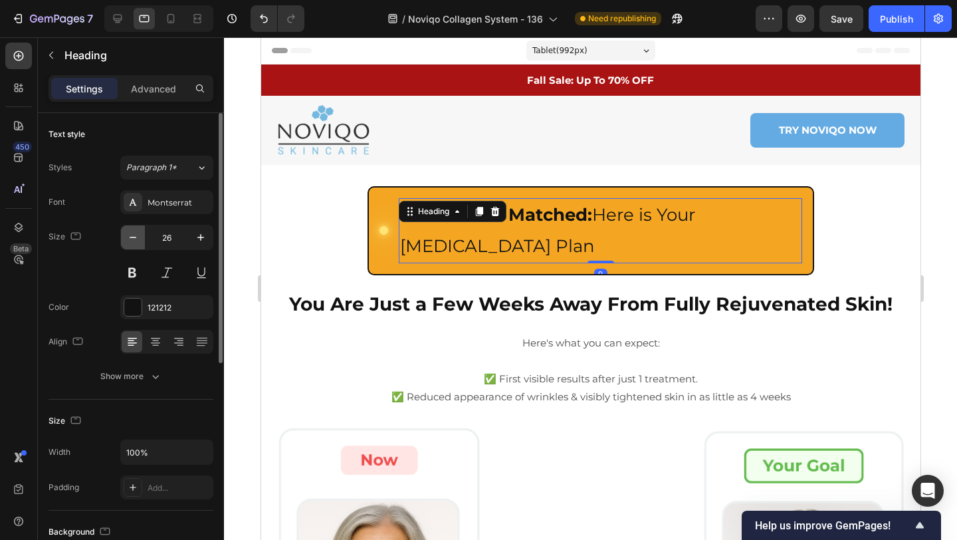
click at [137, 238] on icon "button" at bounding box center [132, 237] width 13 height 13
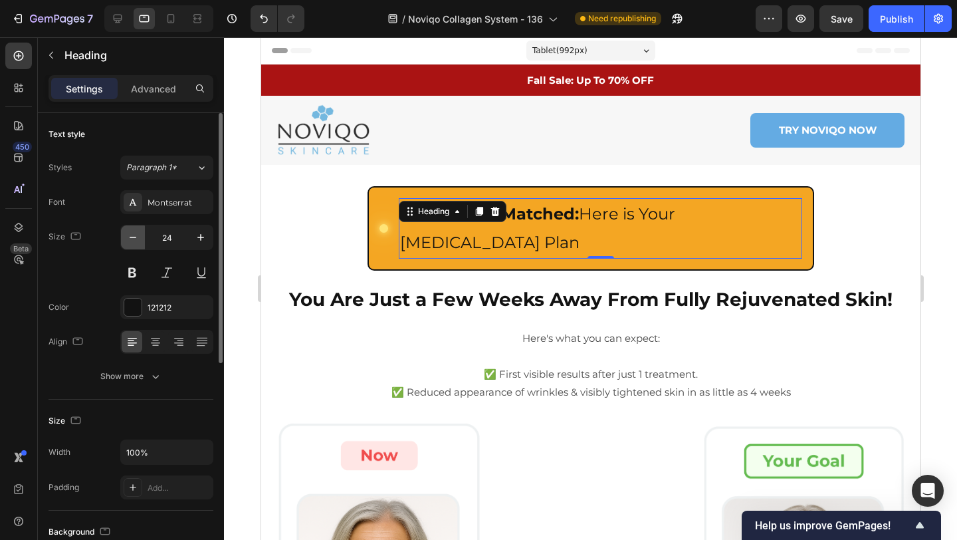
click at [137, 238] on icon "button" at bounding box center [132, 237] width 13 height 13
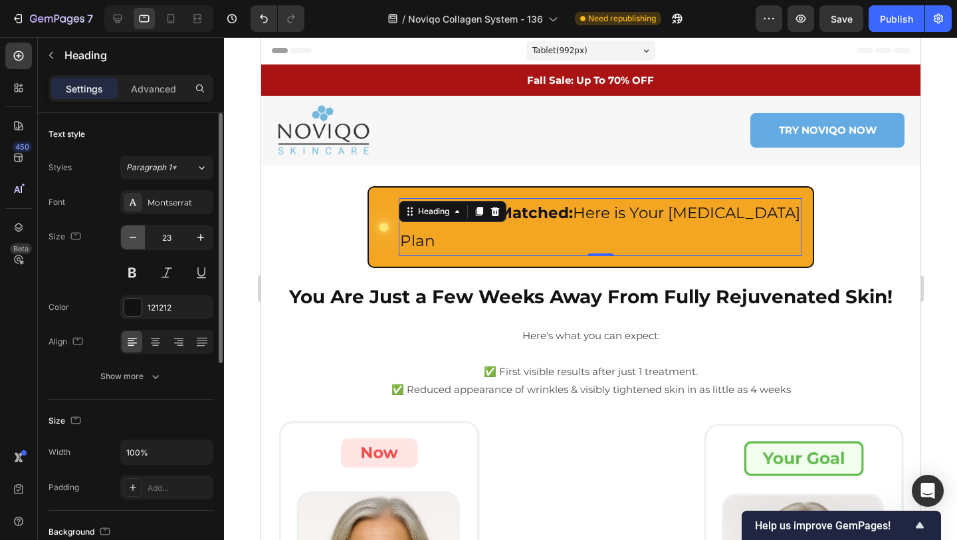
click at [137, 238] on icon "button" at bounding box center [132, 237] width 13 height 13
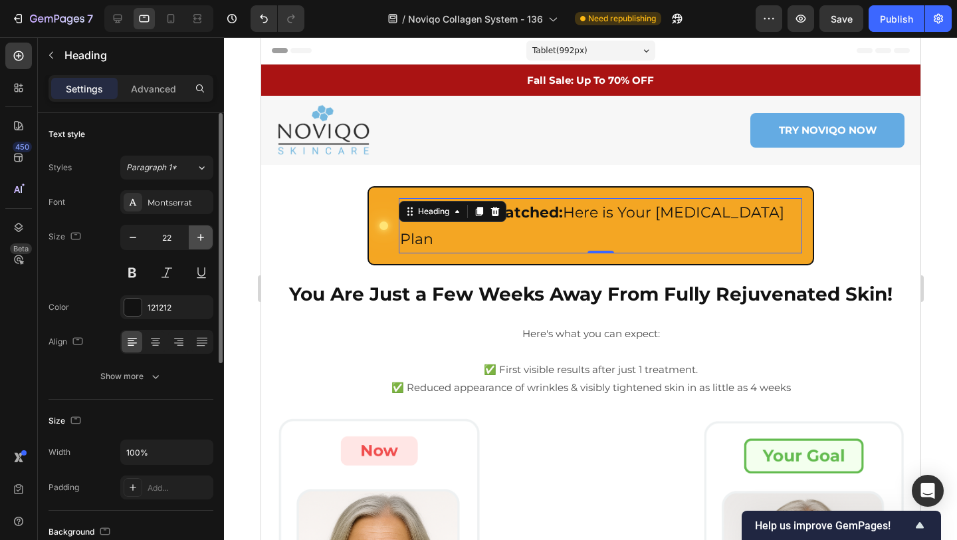
click at [202, 249] on button "button" at bounding box center [201, 237] width 24 height 24
type input "23"
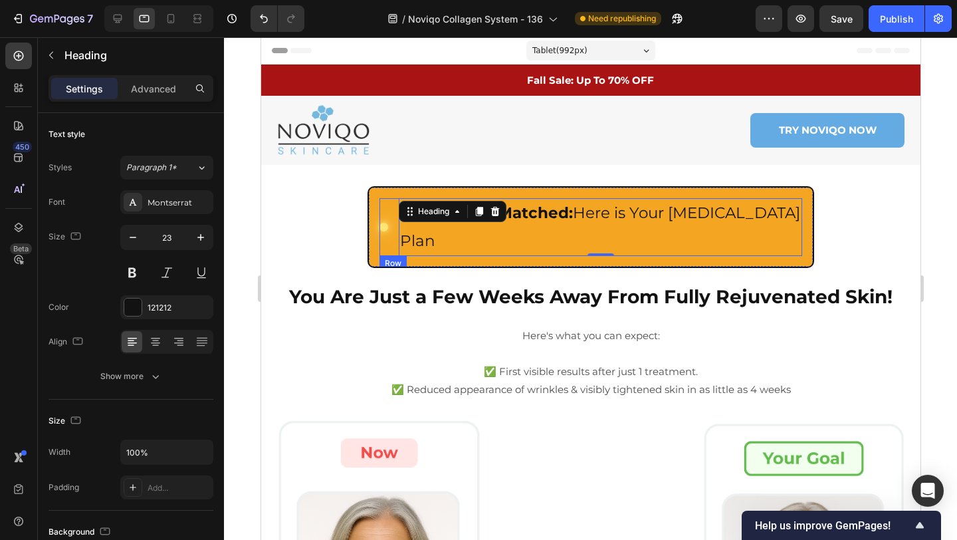
click at [383, 222] on div "Custom Code" at bounding box center [383, 227] width 9 height 58
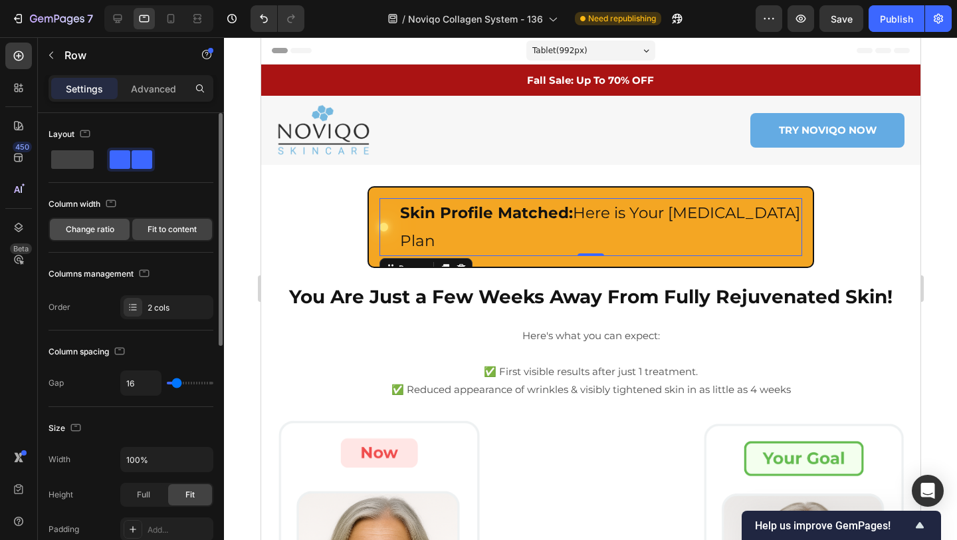
click at [100, 233] on span "Change ratio" at bounding box center [90, 229] width 49 height 12
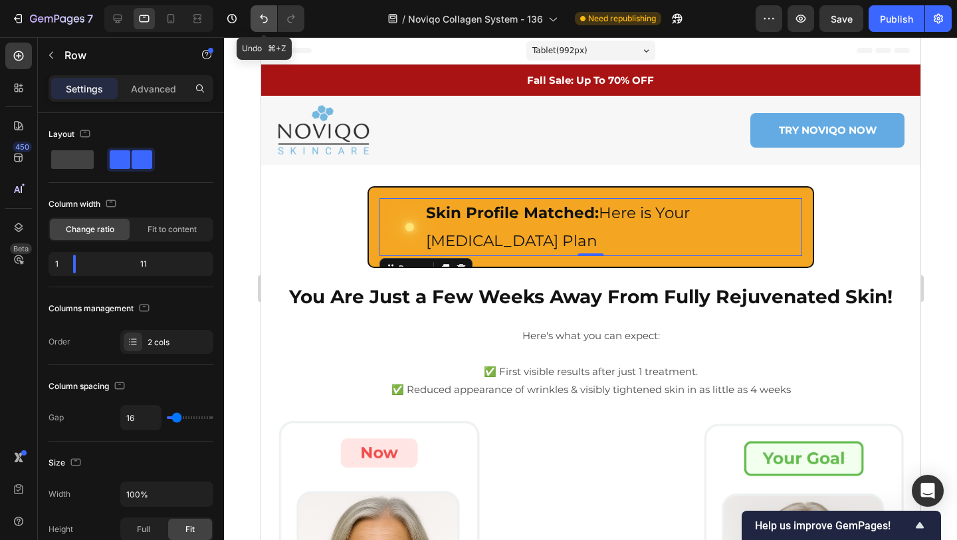
click at [262, 15] on icon "Undo/Redo" at bounding box center [263, 18] width 13 height 13
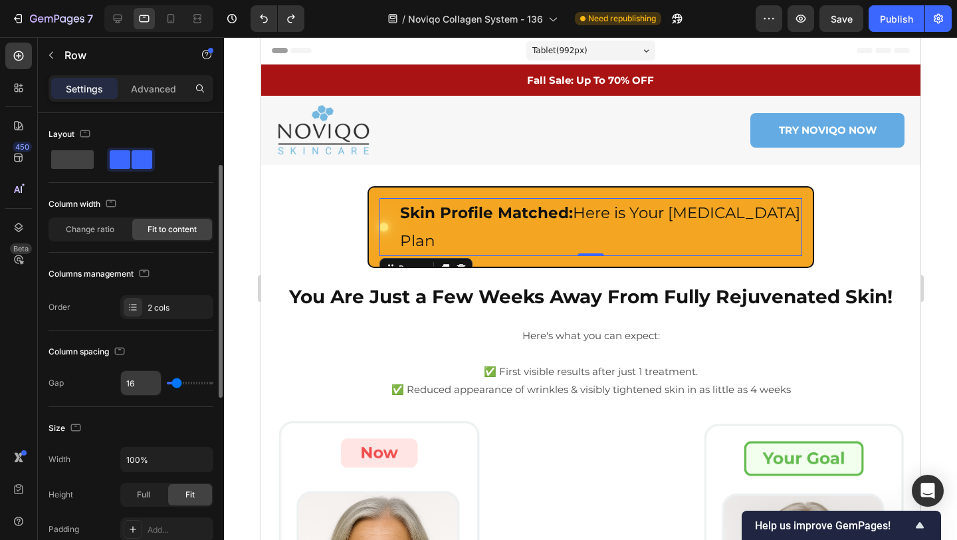
scroll to position [463, 0]
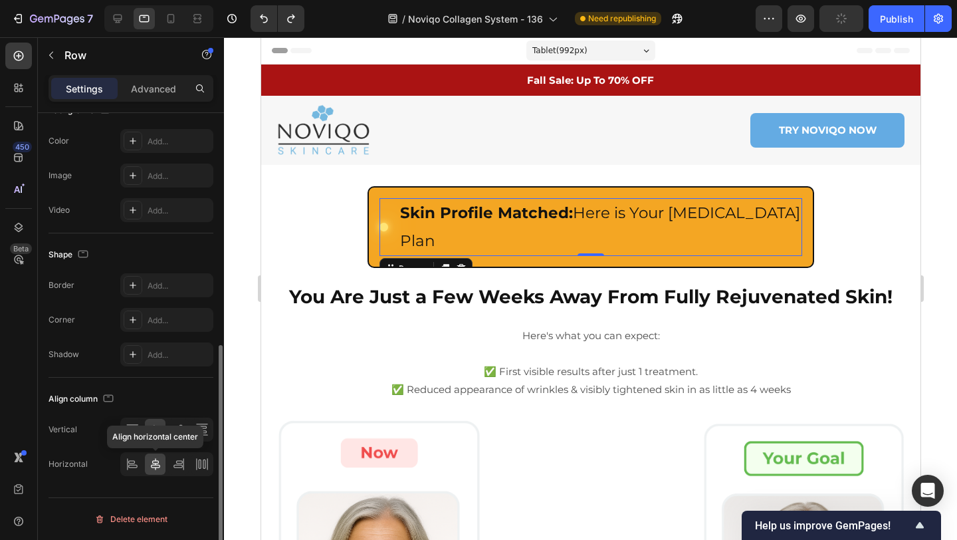
click at [159, 467] on icon at bounding box center [155, 464] width 9 height 12
click at [130, 466] on icon at bounding box center [132, 463] width 13 height 13
click at [151, 463] on icon at bounding box center [155, 463] width 13 height 13
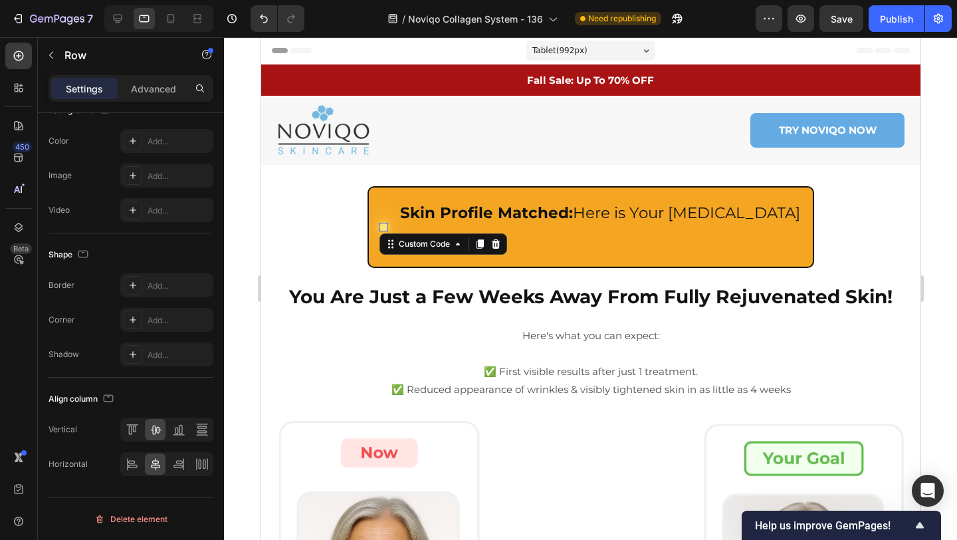
click at [384, 223] on div at bounding box center [383, 227] width 9 height 9
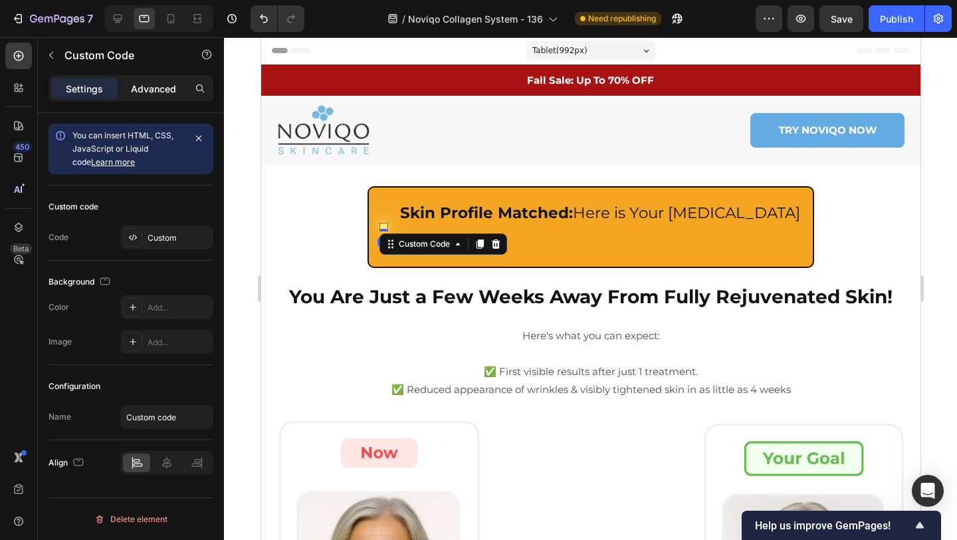
click at [156, 88] on p "Advanced" at bounding box center [153, 89] width 45 height 14
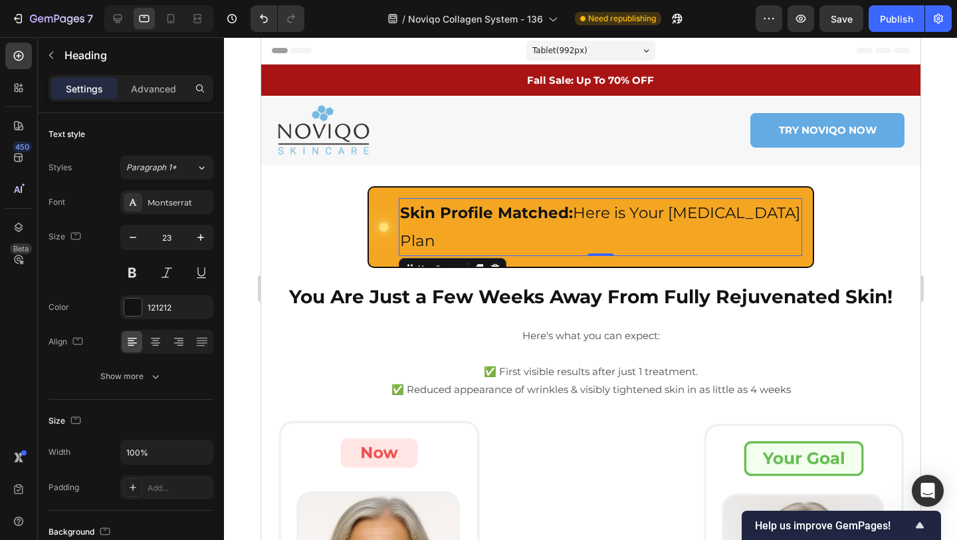
click at [622, 221] on h2 "Skin Profile Matched: Here is Your [MEDICAL_DATA] Plan" at bounding box center [600, 227] width 404 height 58
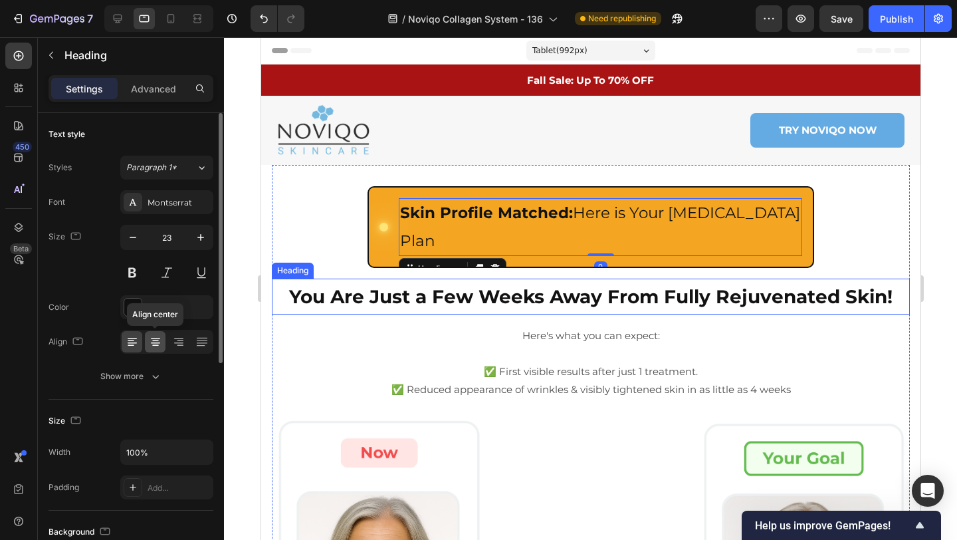
click at [154, 342] on icon at bounding box center [155, 341] width 13 height 13
drag, startPoint x: 130, startPoint y: 344, endPoint x: 132, endPoint y: 268, distance: 75.8
click at [130, 344] on icon at bounding box center [132, 341] width 13 height 13
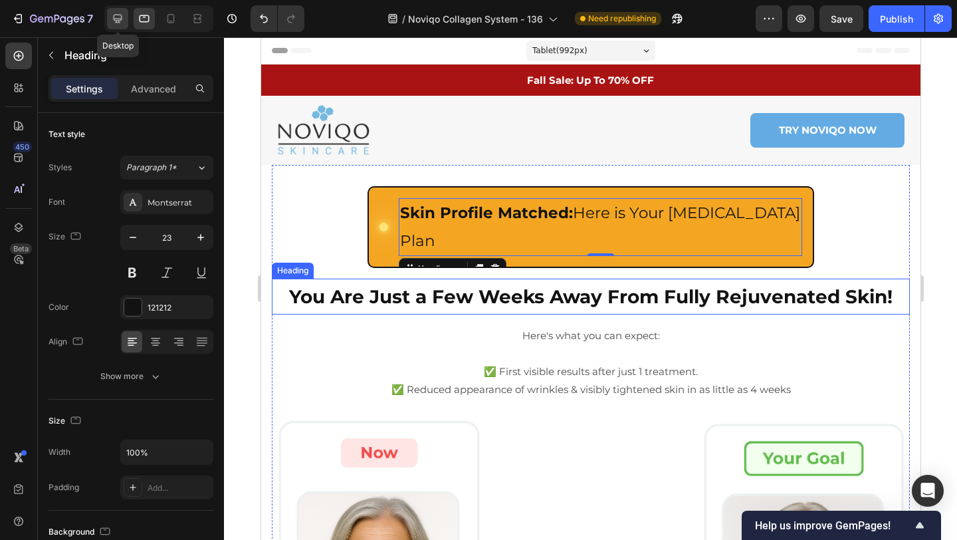
click at [114, 16] on icon at bounding box center [118, 19] width 9 height 9
type input "28"
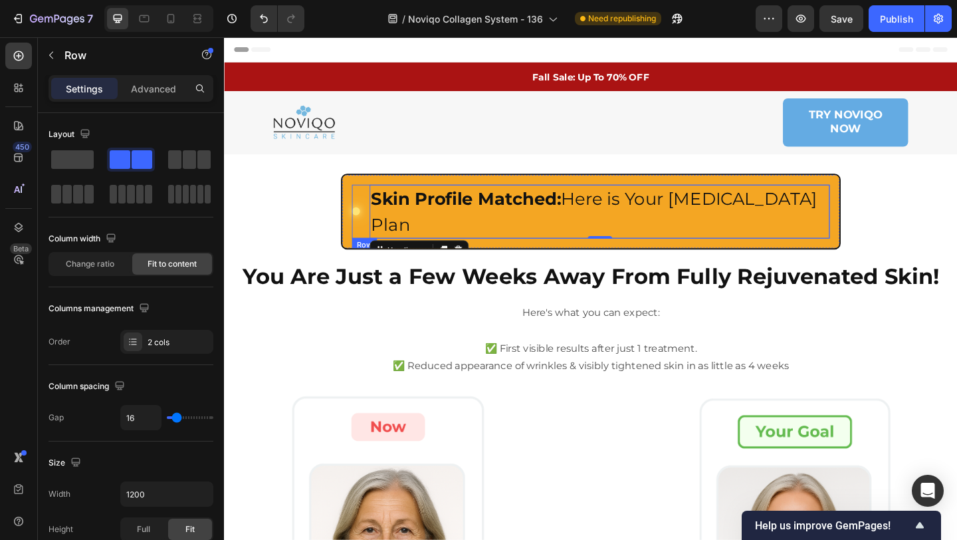
click at [374, 216] on div "Custom Code Skin Profile Matched: Here is Your Skin Care Plan Heading 0 Row" at bounding box center [623, 226] width 520 height 59
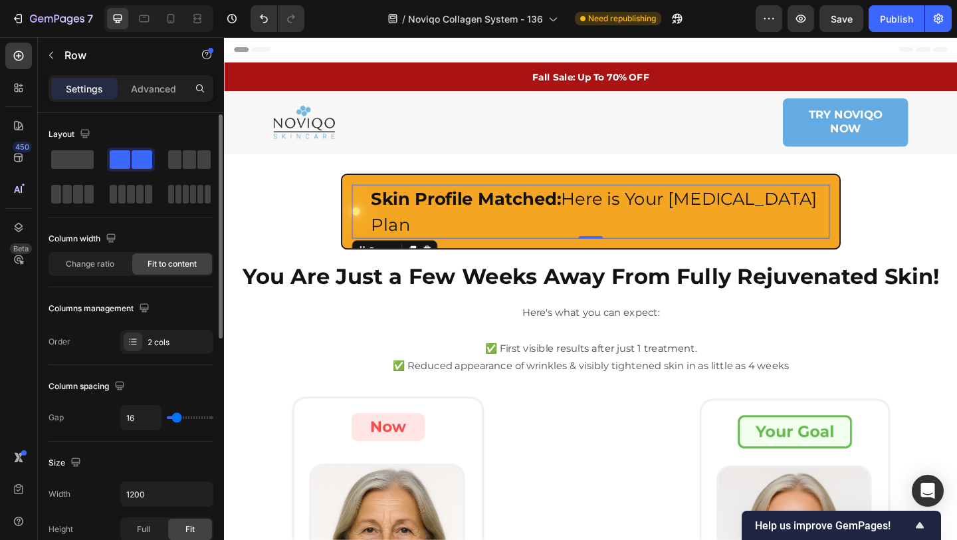
scroll to position [498, 0]
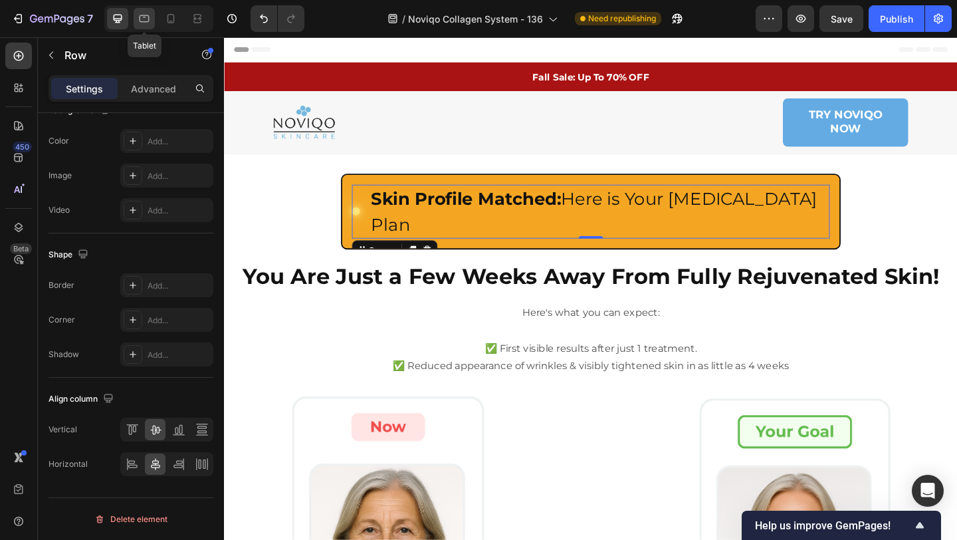
click at [148, 23] on icon at bounding box center [144, 18] width 13 height 13
type input "100%"
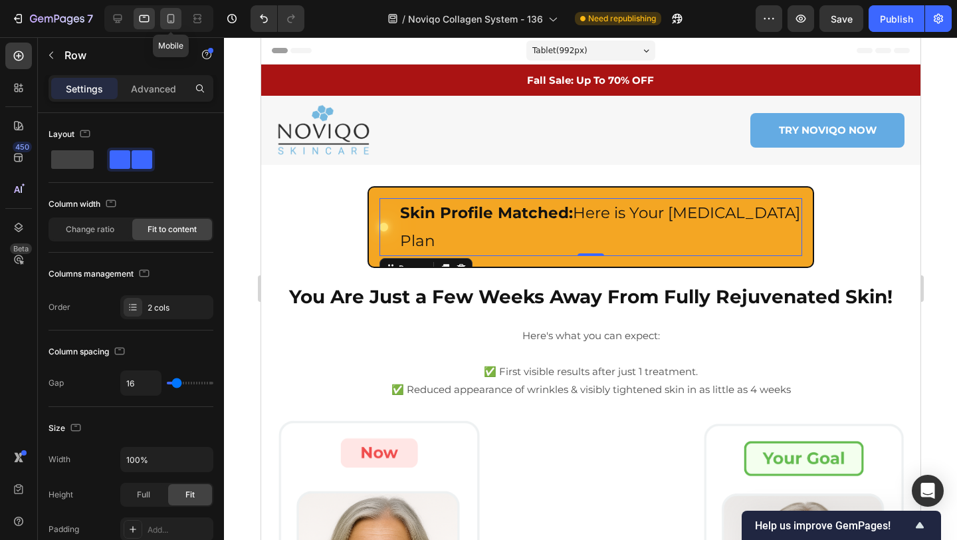
click at [168, 17] on icon at bounding box center [170, 18] width 13 height 13
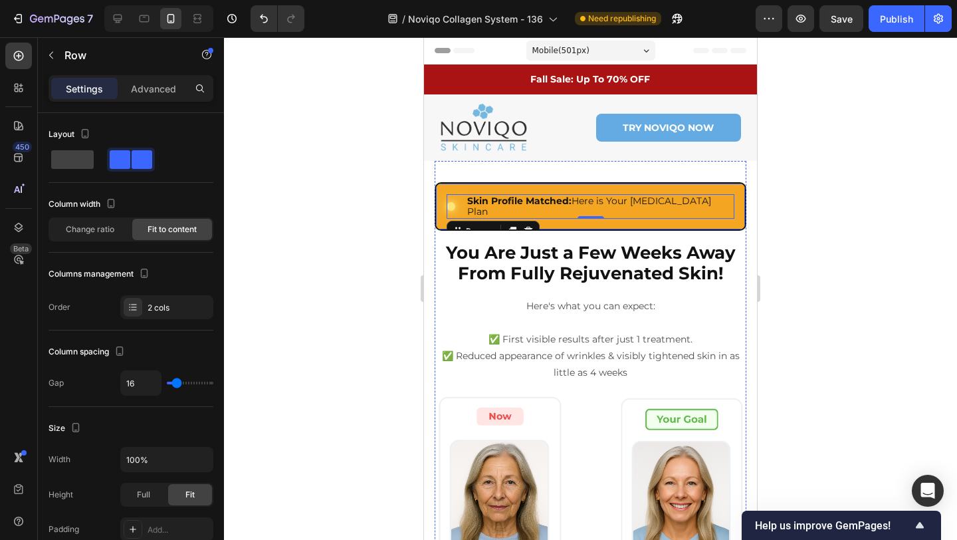
click at [441, 203] on div "Custom Code Skin Profile Matched: Here is Your Skin Care Plan Heading Row 0 Row" at bounding box center [591, 206] width 312 height 49
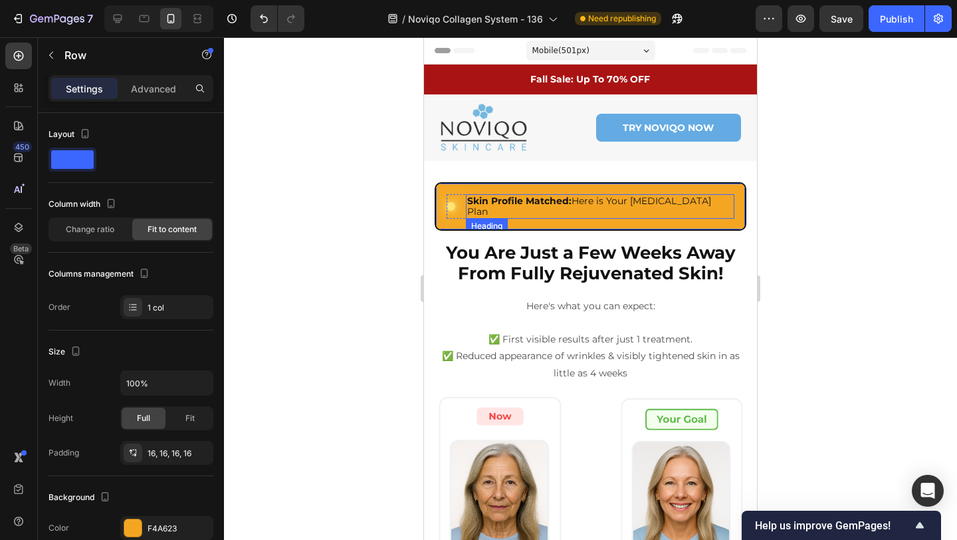
click at [511, 195] on strong "Skin Profile Matched:" at bounding box center [519, 201] width 104 height 12
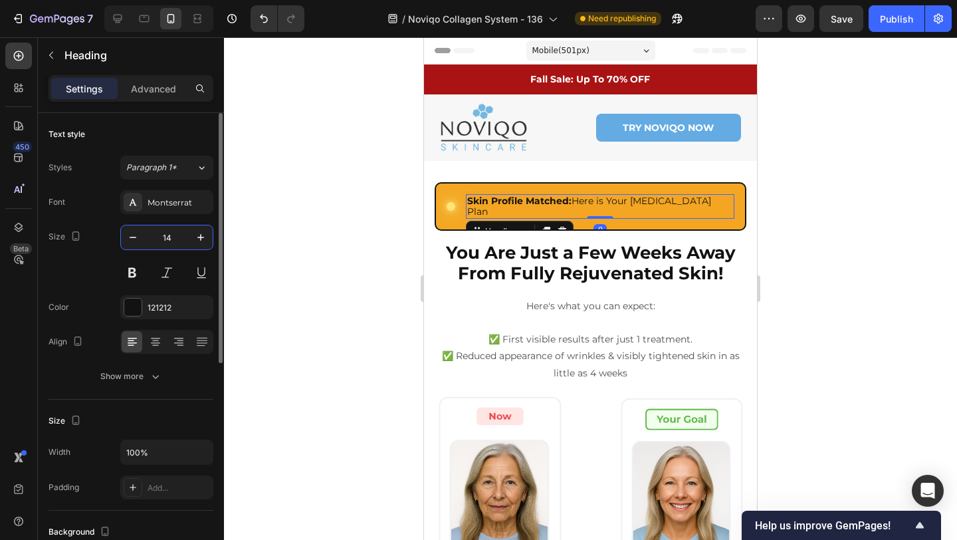
click at [188, 237] on input "14" at bounding box center [167, 237] width 44 height 24
click at [198, 237] on icon "button" at bounding box center [200, 237] width 7 height 7
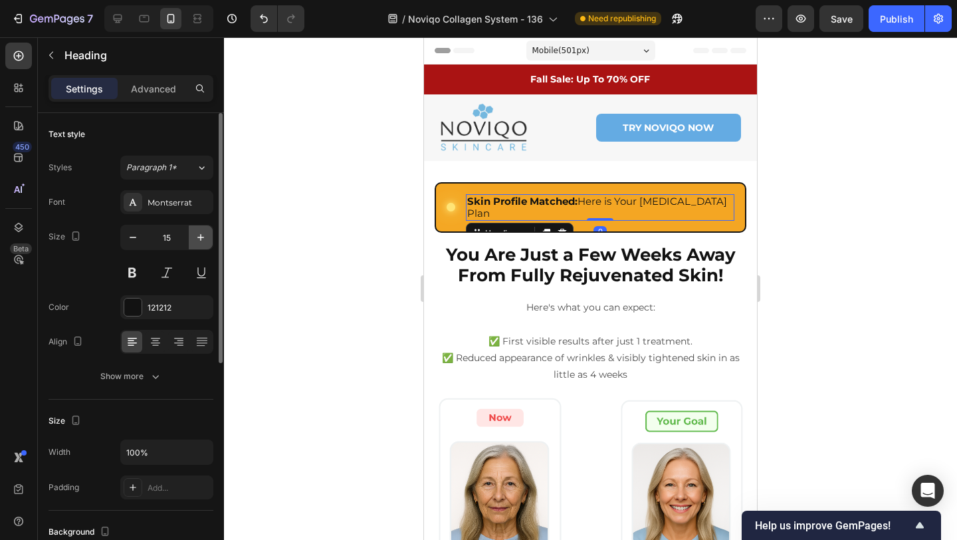
click at [198, 237] on icon "button" at bounding box center [200, 237] width 7 height 7
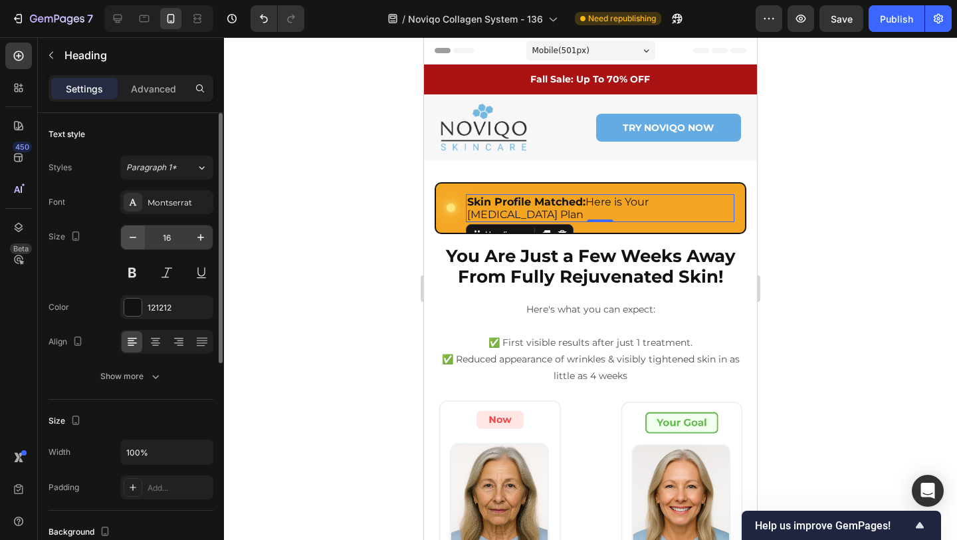
click at [143, 238] on button "button" at bounding box center [133, 237] width 24 height 24
type input "15"
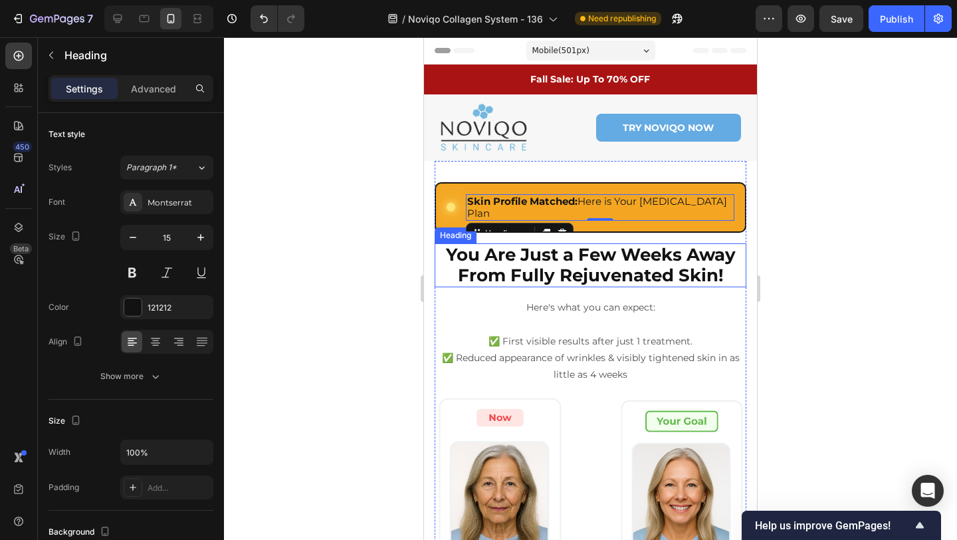
click at [436, 254] on h2 "You Are Just a Few Weeks Away From Fully Rejuvenated Skin!" at bounding box center [591, 265] width 312 height 44
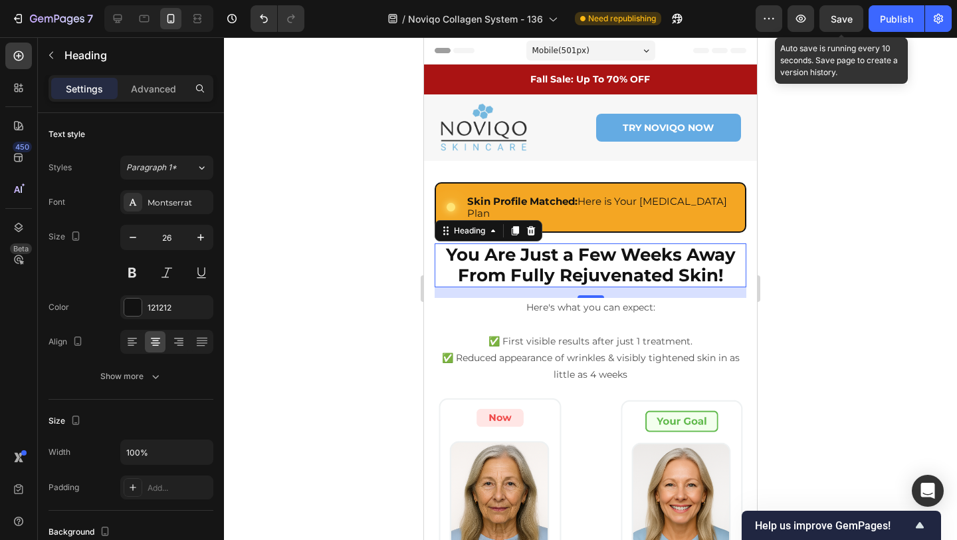
click at [847, 13] on div "Save" at bounding box center [842, 19] width 22 height 14
click at [459, 191] on div "Custom Code Skin Profile Matched: Here is Your [MEDICAL_DATA] Plan Heading Row …" at bounding box center [591, 207] width 312 height 51
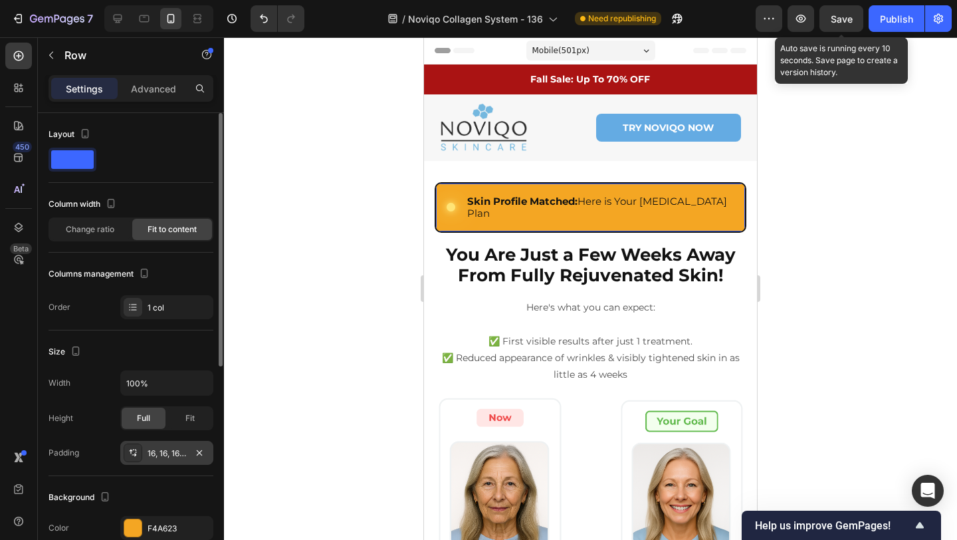
click at [157, 453] on div "16, 16, 16, 16" at bounding box center [167, 453] width 39 height 12
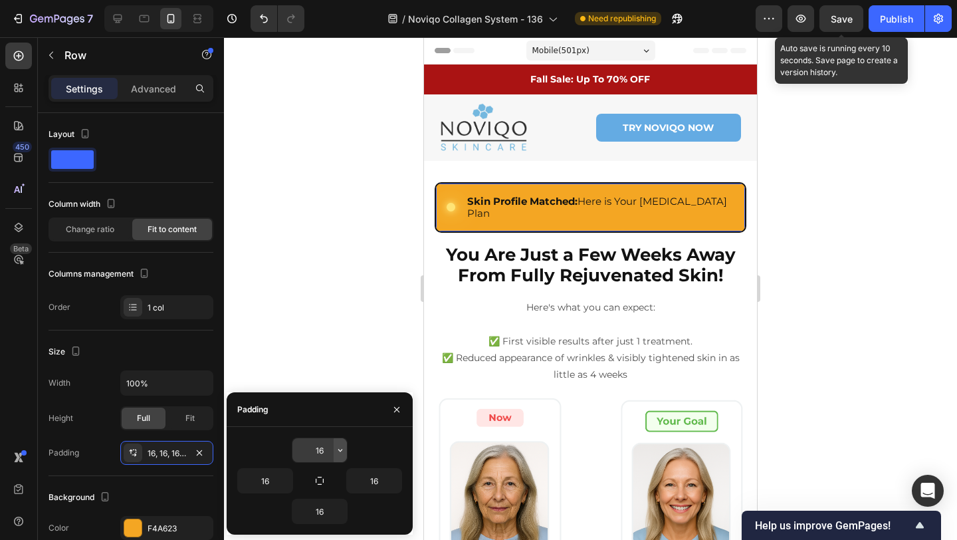
click at [334, 447] on button "button" at bounding box center [340, 450] width 13 height 24
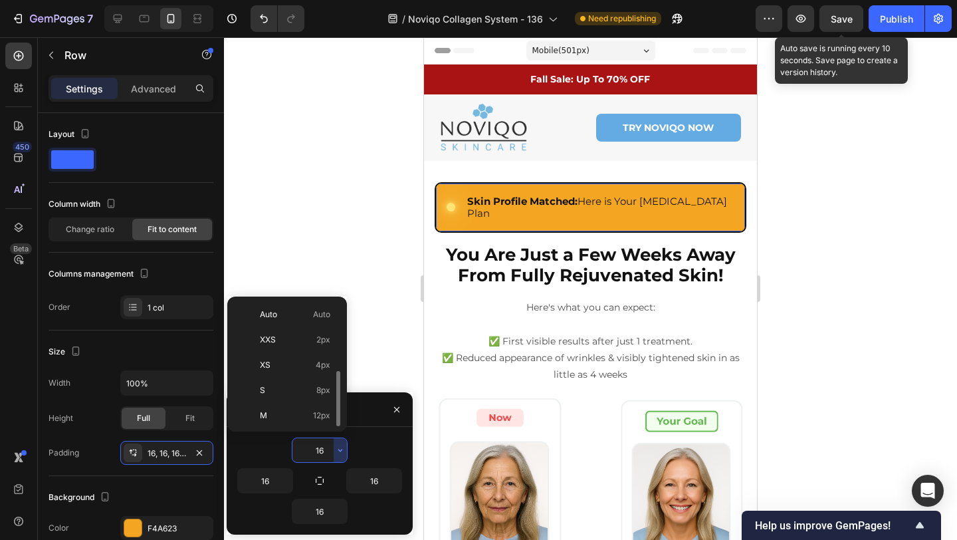
scroll to position [48, 0]
click at [299, 343] on p "S 8px" at bounding box center [295, 342] width 70 height 12
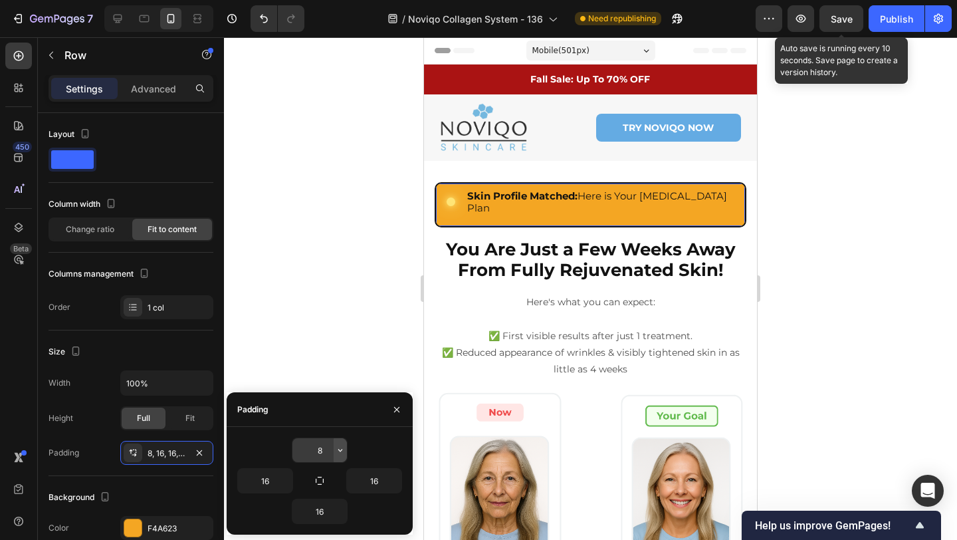
click at [338, 451] on icon "button" at bounding box center [340, 450] width 11 height 11
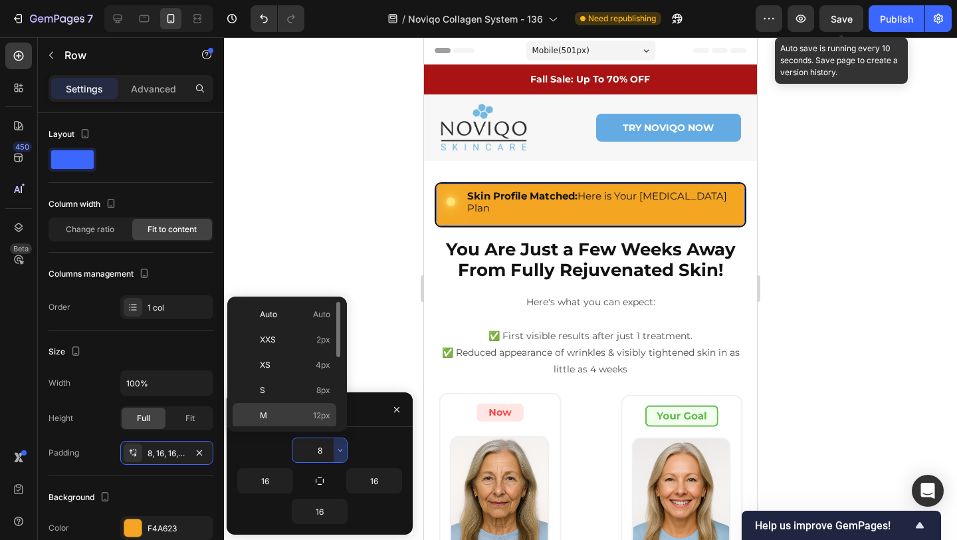
click at [291, 410] on p "M 12px" at bounding box center [295, 416] width 70 height 12
type input "12"
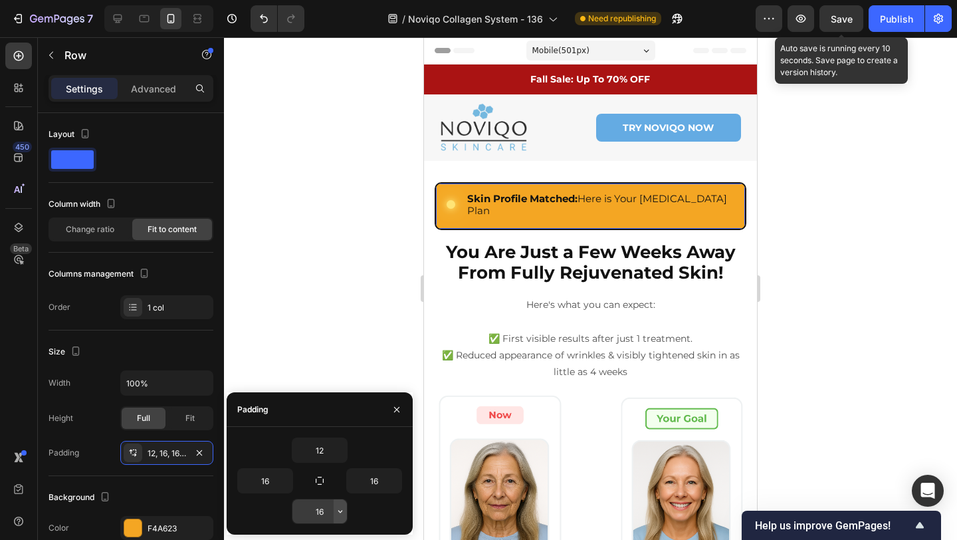
click at [338, 510] on icon "button" at bounding box center [340, 511] width 4 height 3
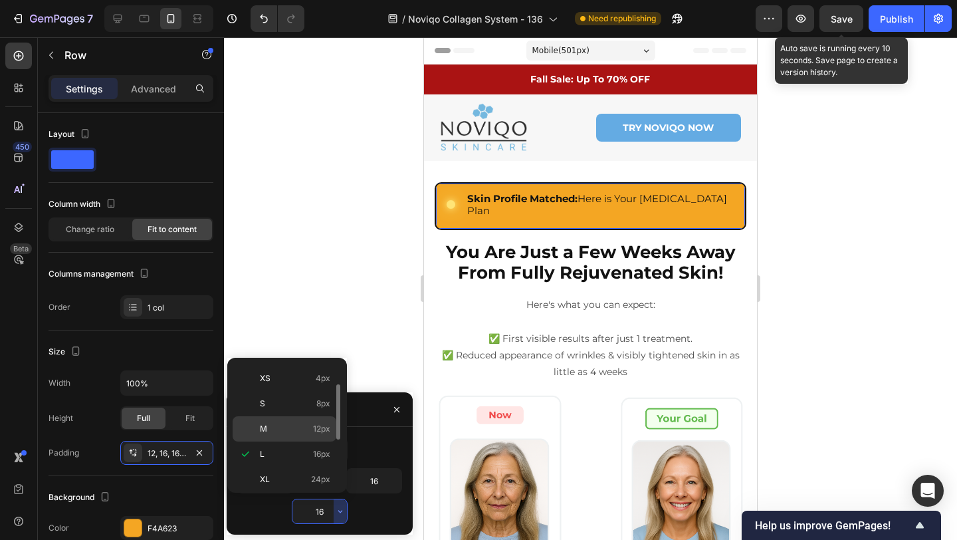
click at [299, 425] on p "M 12px" at bounding box center [295, 429] width 70 height 12
type input "12"
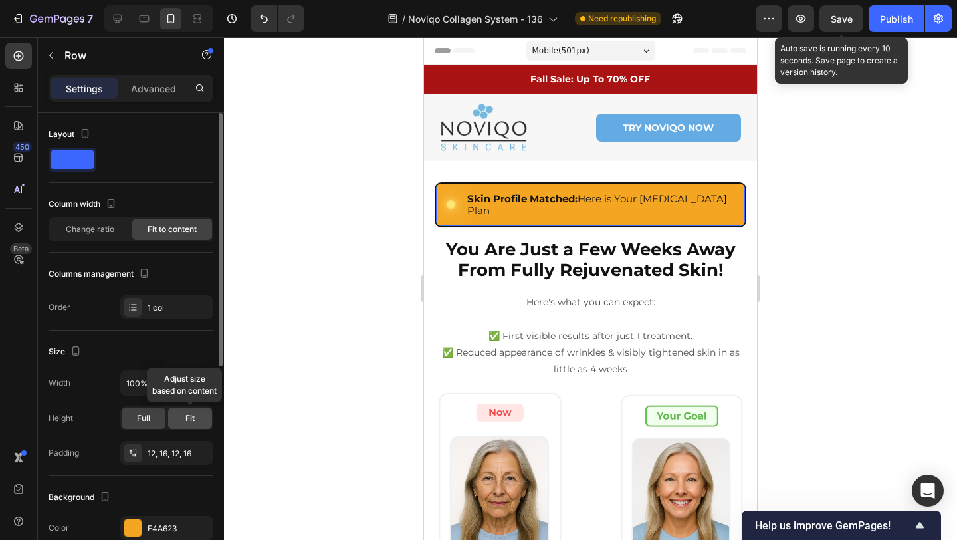
click at [178, 414] on div "Fit" at bounding box center [190, 418] width 44 height 21
click at [146, 425] on div "Full" at bounding box center [144, 418] width 44 height 21
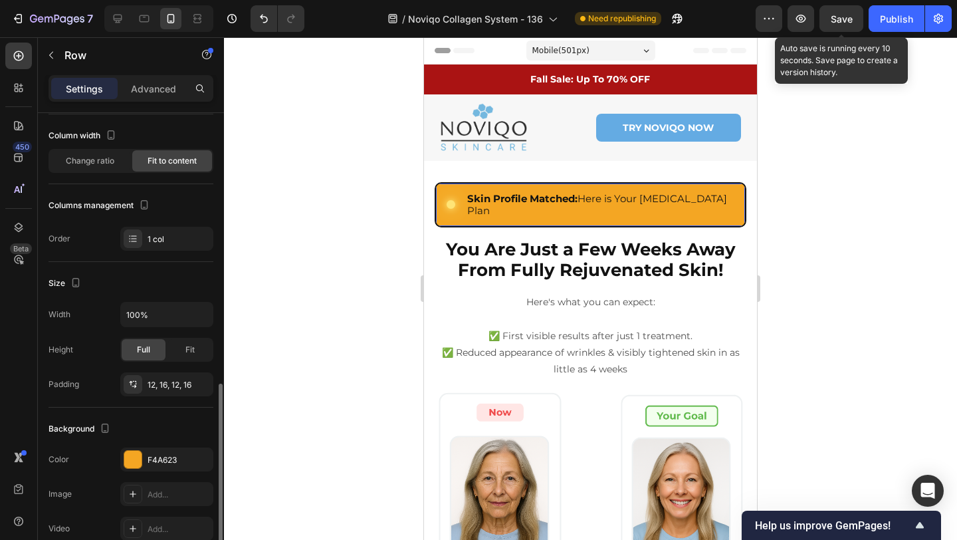
scroll to position [0, 0]
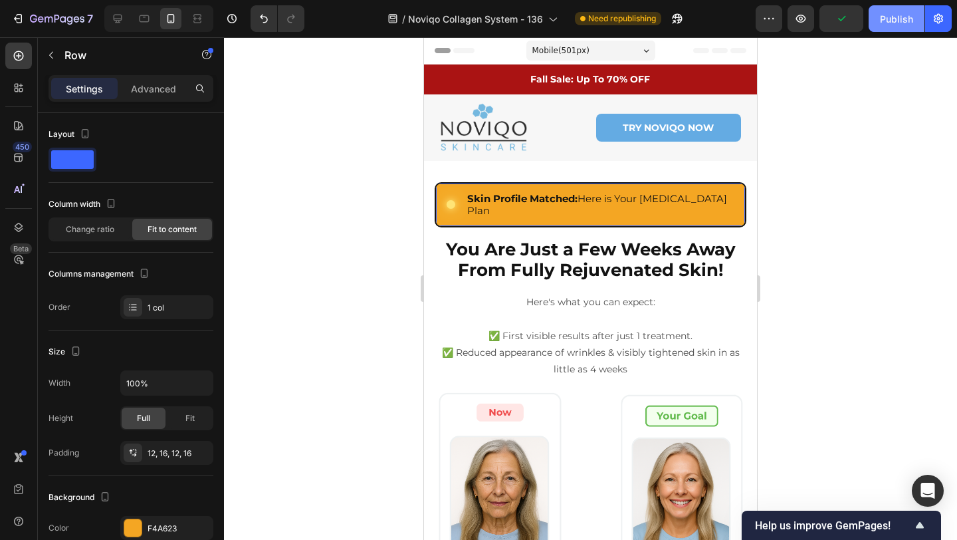
click at [907, 20] on div "Publish" at bounding box center [896, 19] width 33 height 14
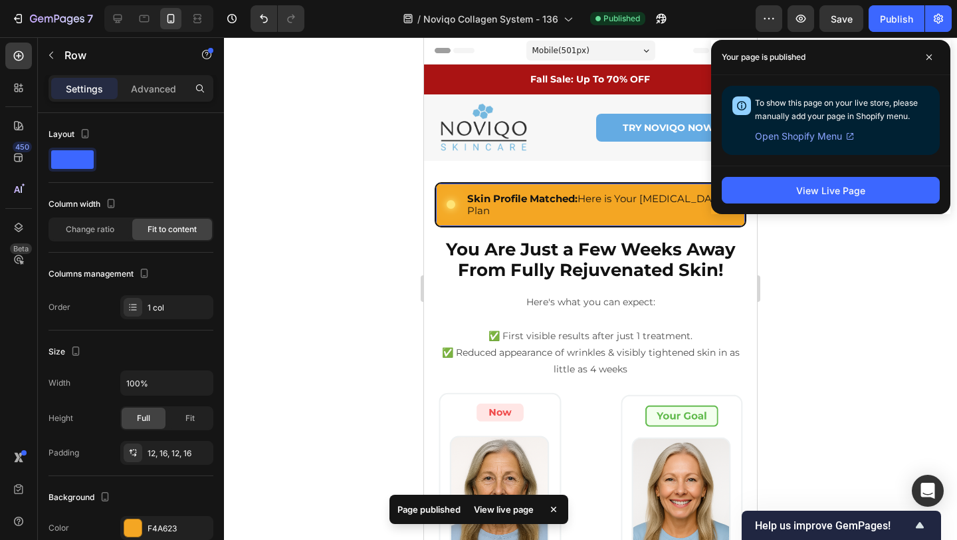
click at [442, 201] on div "Custom Code Skin Profile Matched: Here is Your [MEDICAL_DATA] Plan Heading Row …" at bounding box center [591, 204] width 312 height 45
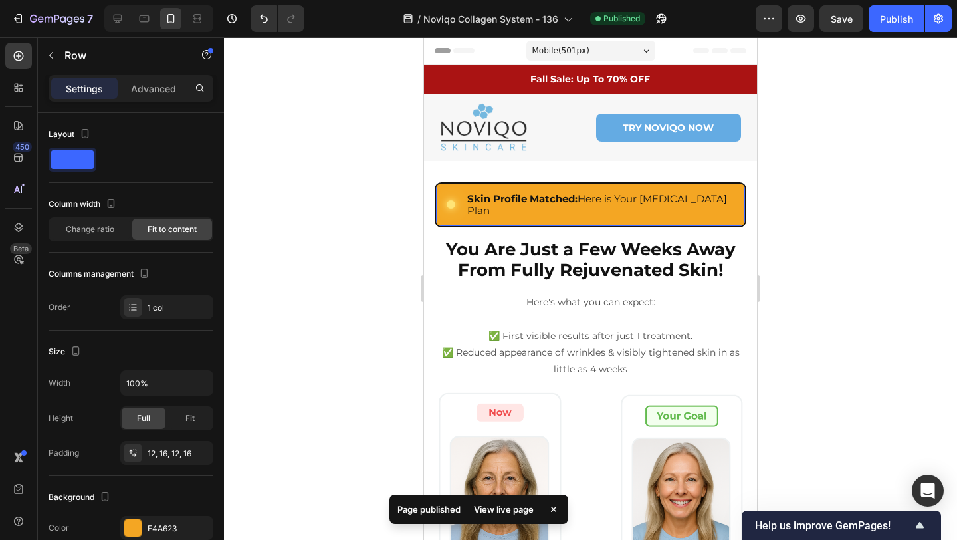
click at [443, 203] on div "Custom Code Skin Profile Matched: Here is Your [MEDICAL_DATA] Plan Heading Row …" at bounding box center [591, 204] width 312 height 45
click at [148, 17] on icon at bounding box center [144, 18] width 13 height 13
type input "70%"
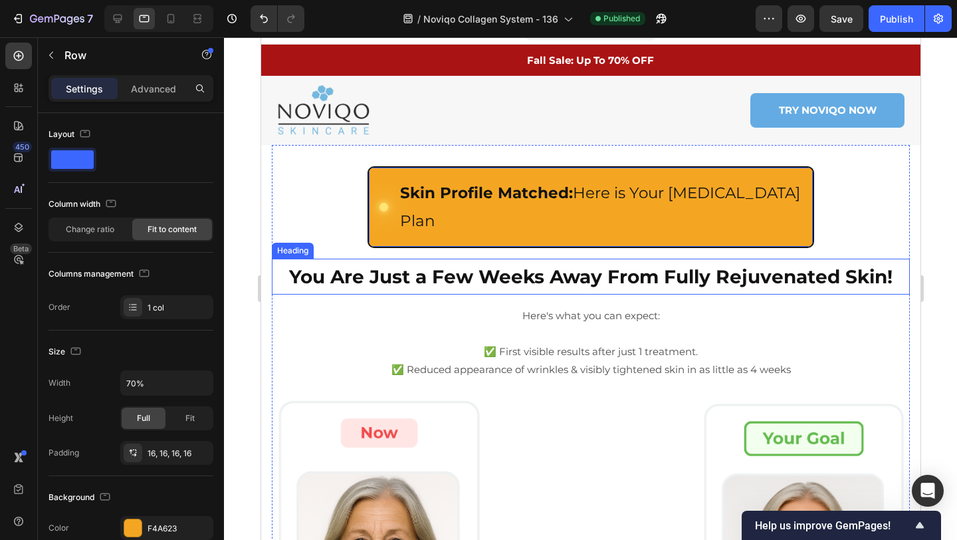
scroll to position [17, 0]
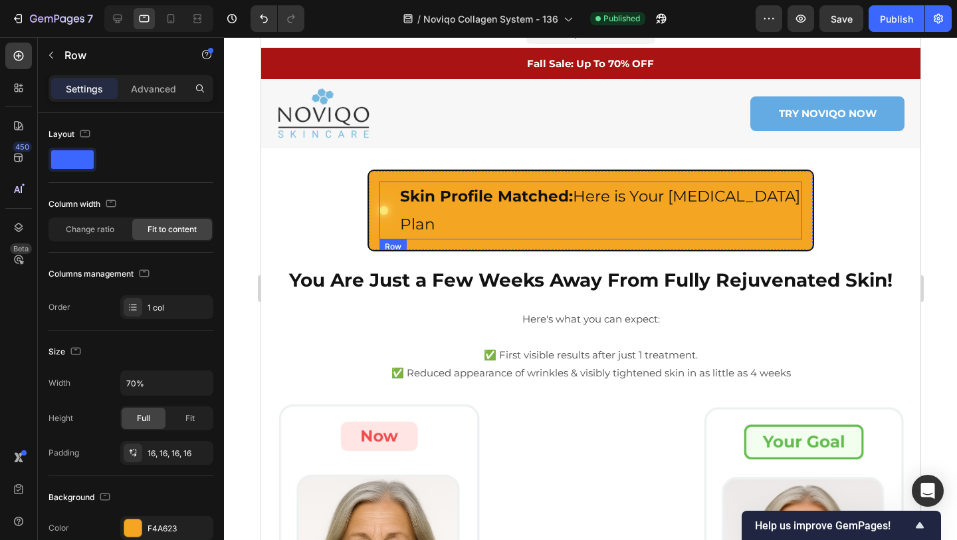
click at [393, 207] on div "Custom Code Skin Profile Matched: Here is Your [MEDICAL_DATA] Plan Heading Row" at bounding box center [590, 211] width 423 height 58
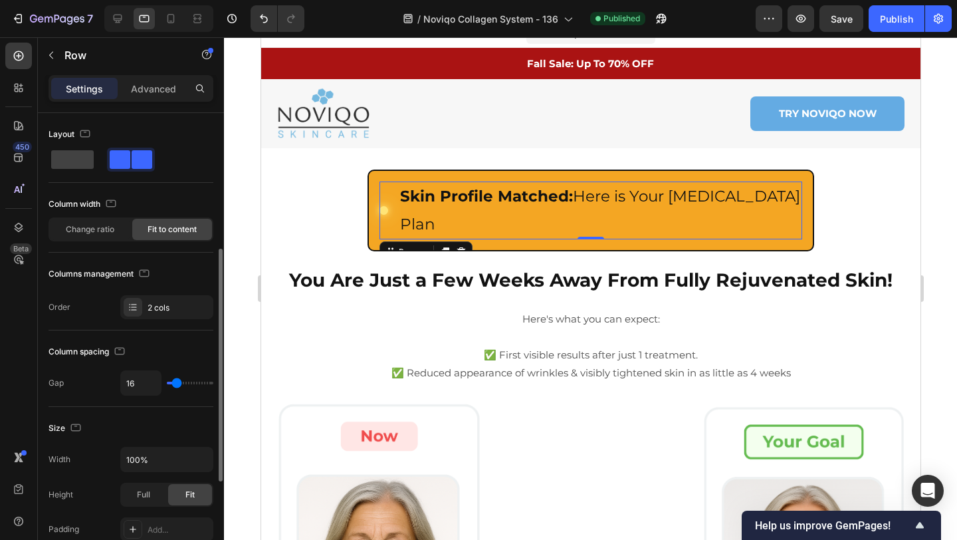
scroll to position [463, 0]
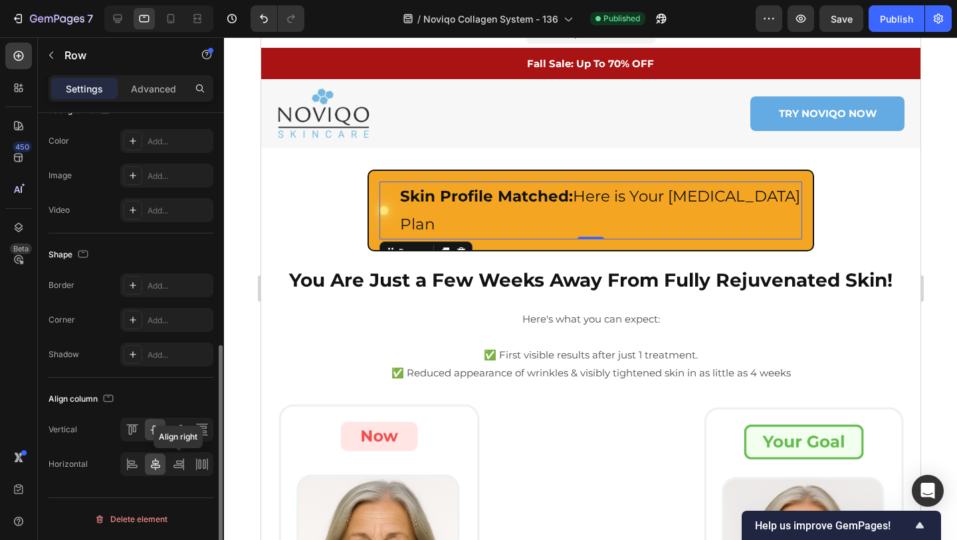
drag, startPoint x: 177, startPoint y: 467, endPoint x: 162, endPoint y: 467, distance: 14.6
click at [177, 467] on icon at bounding box center [178, 466] width 9 height 3
click at [160, 467] on icon at bounding box center [155, 463] width 13 height 13
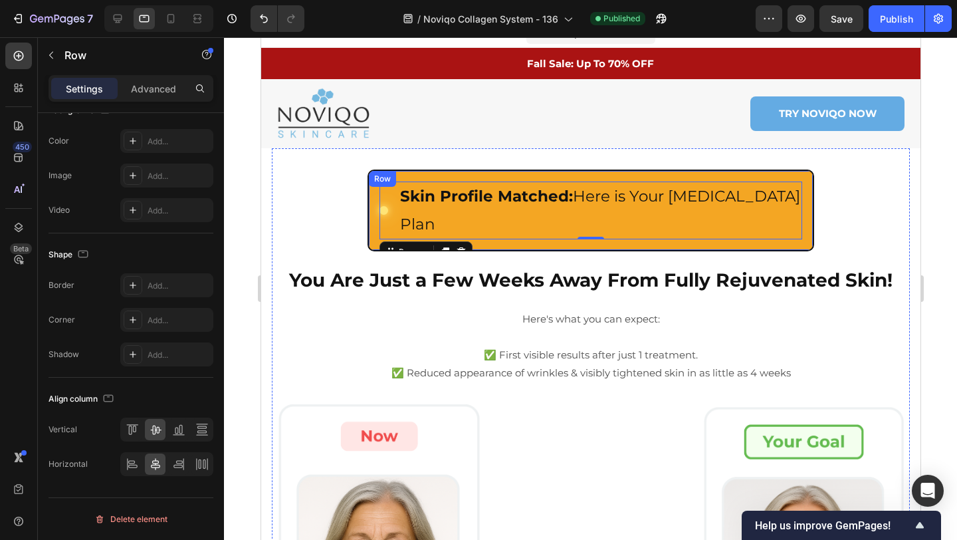
click at [372, 195] on div "Custom Code Skin Profile Matched: Here is Your Skin Care Plan Heading Row 0 Row" at bounding box center [590, 211] width 447 height 82
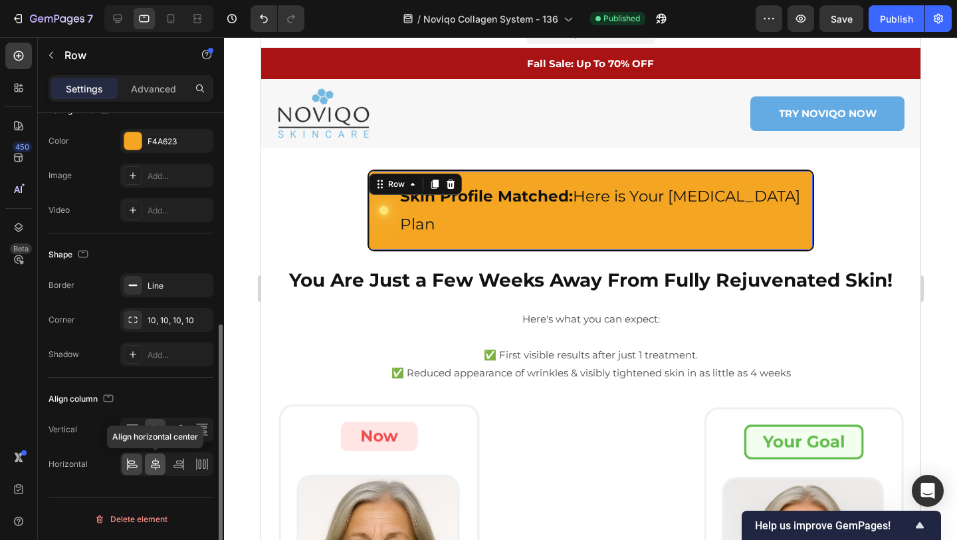
click at [158, 465] on icon at bounding box center [155, 464] width 9 height 12
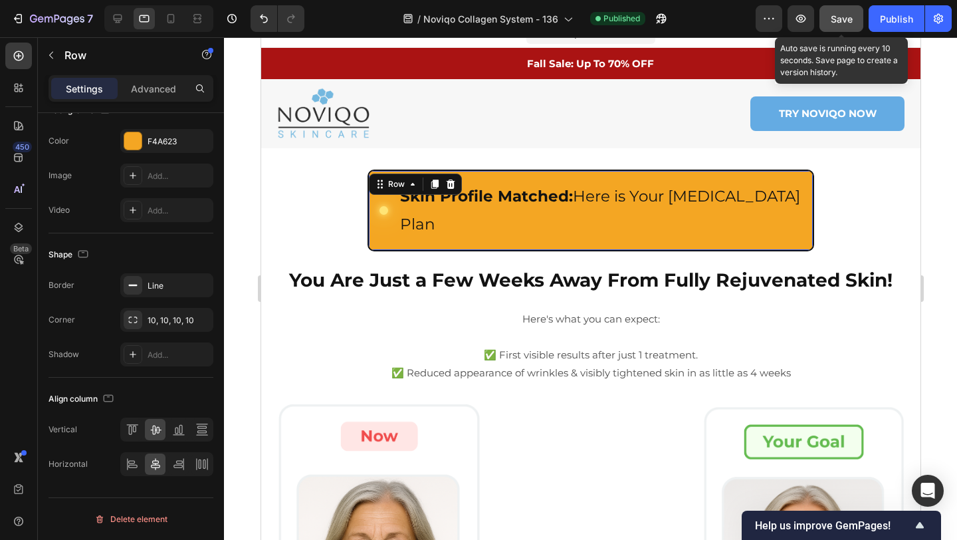
click at [844, 19] on span "Save" at bounding box center [842, 18] width 22 height 11
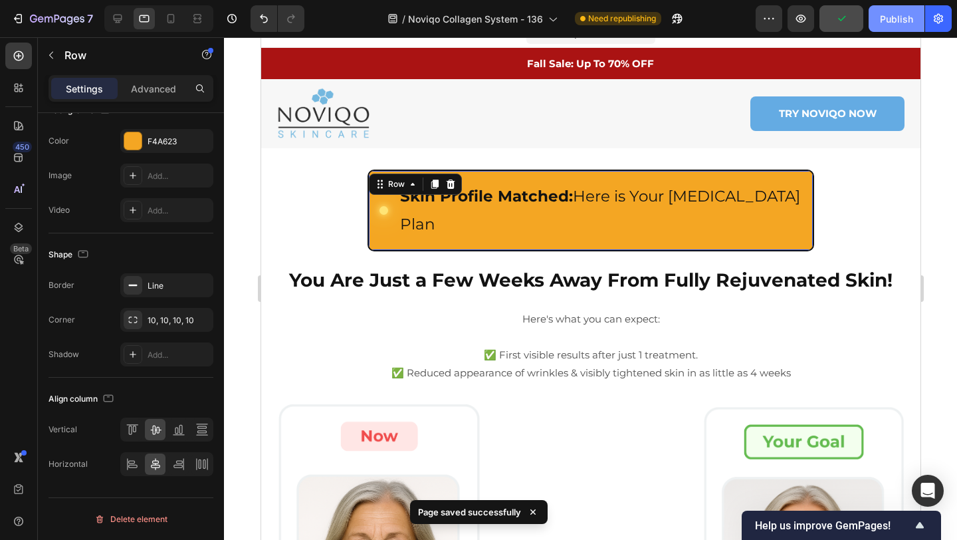
click at [878, 21] on button "Publish" at bounding box center [897, 18] width 56 height 27
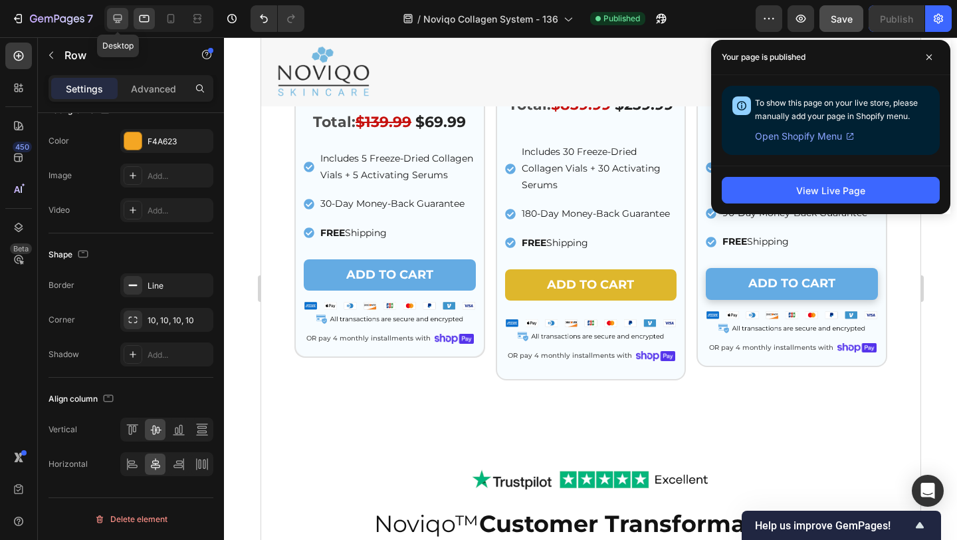
click at [116, 20] on icon at bounding box center [118, 19] width 9 height 9
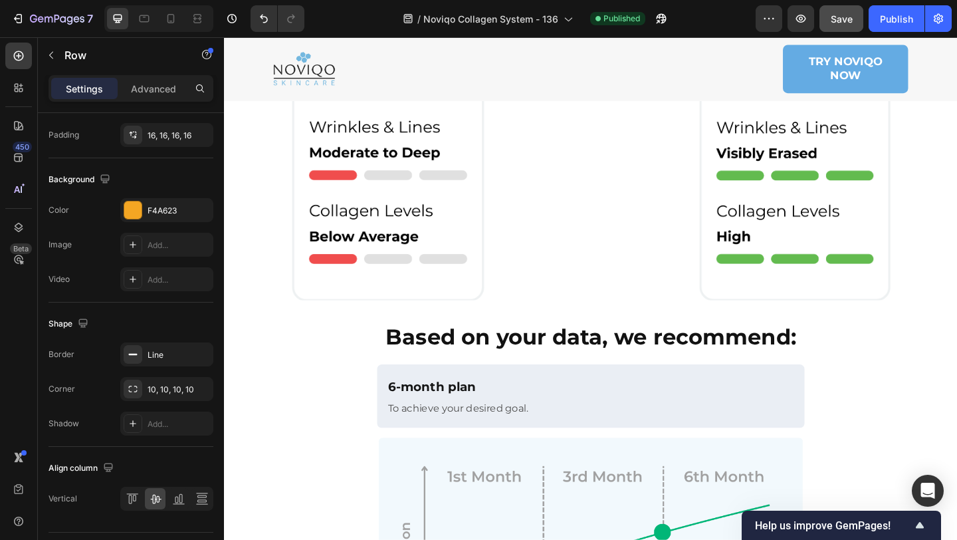
scroll to position [772, 0]
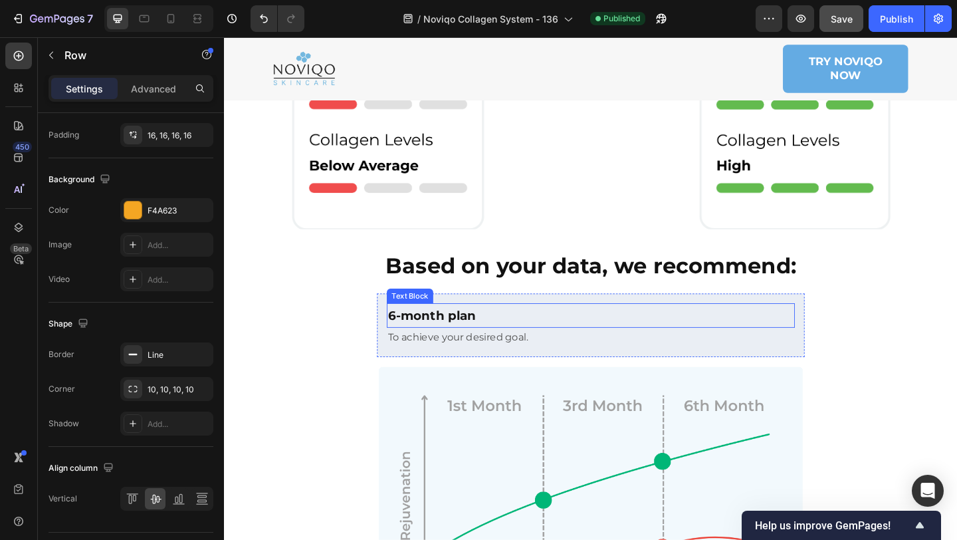
click at [446, 343] on p "6-month plan" at bounding box center [622, 340] width 441 height 24
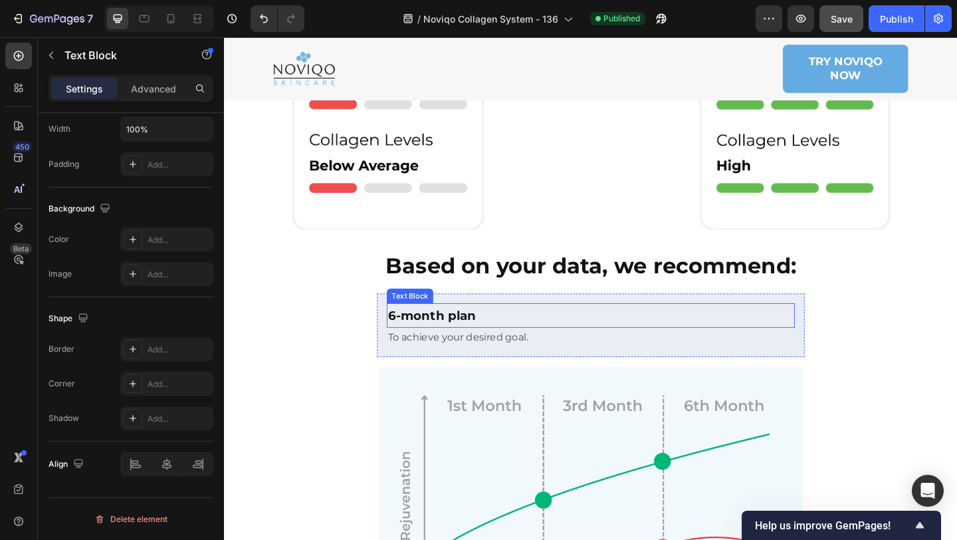
scroll to position [0, 0]
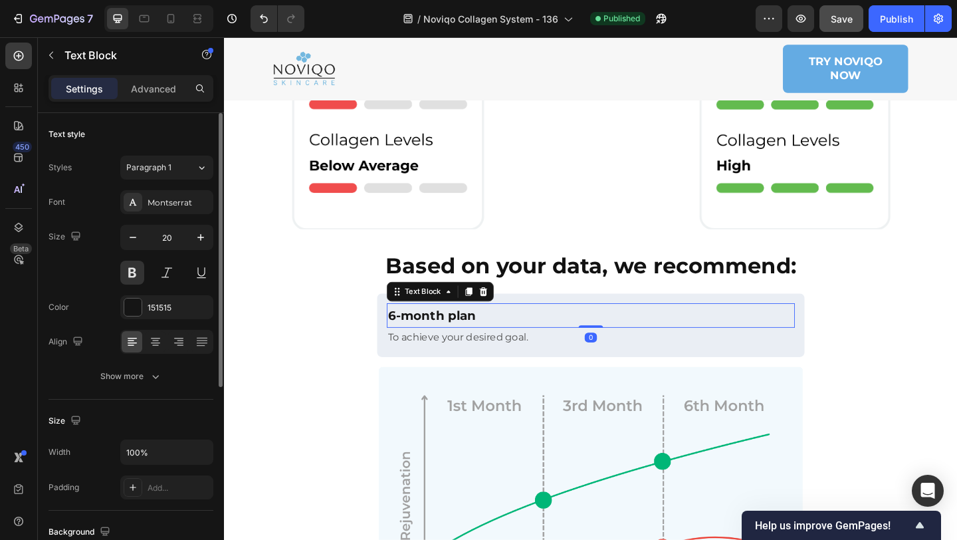
click at [446, 343] on p "6-month plan" at bounding box center [622, 340] width 441 height 24
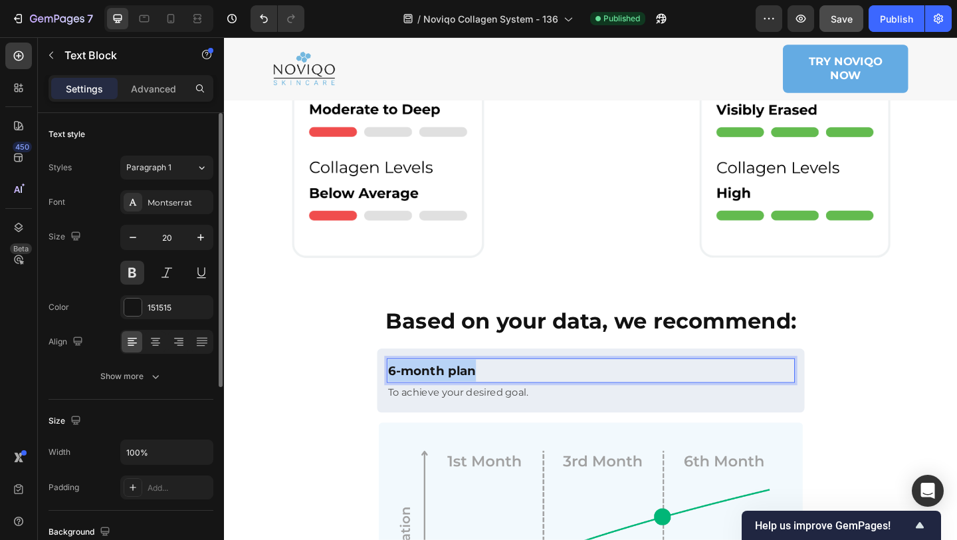
scroll to position [804, 0]
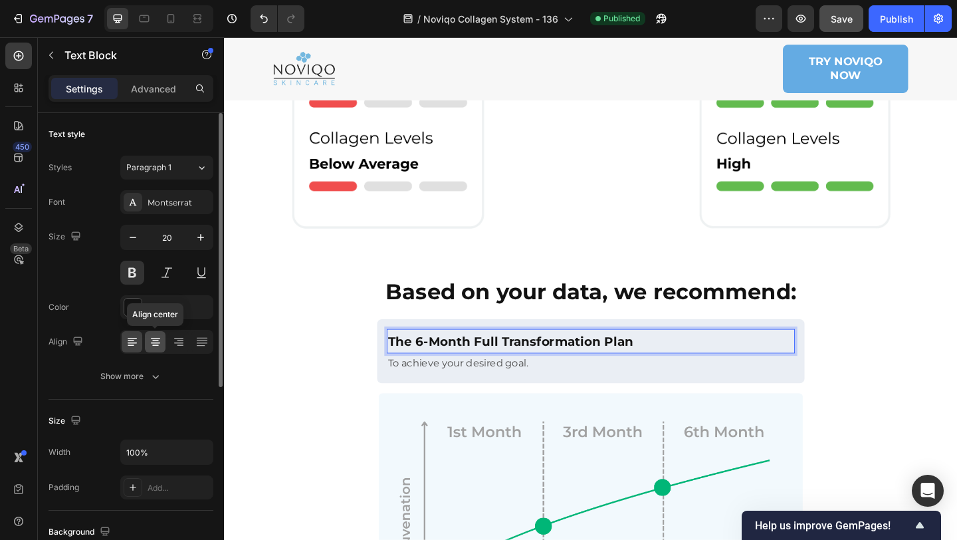
click at [152, 342] on icon at bounding box center [155, 341] width 13 height 13
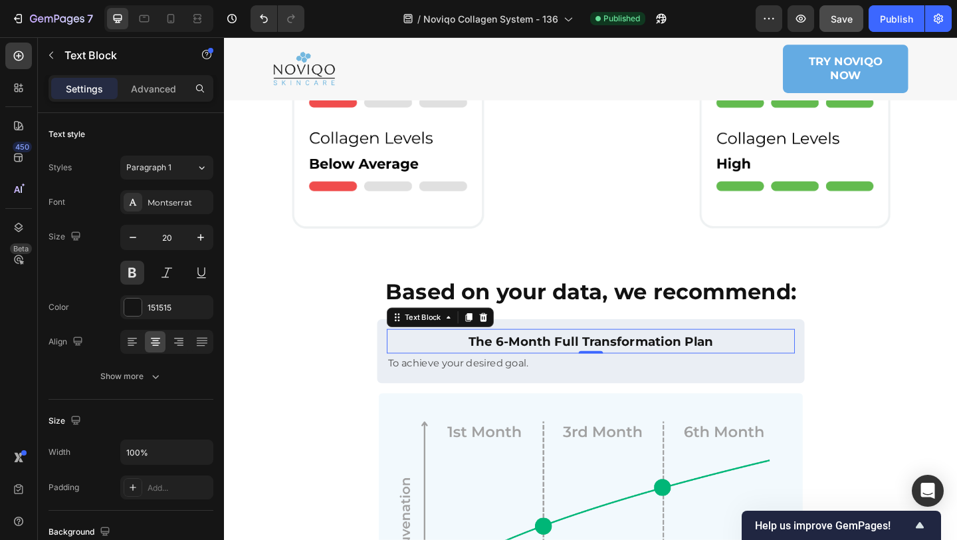
click at [421, 382] on p "To achieve your desired goal." at bounding box center [622, 391] width 441 height 19
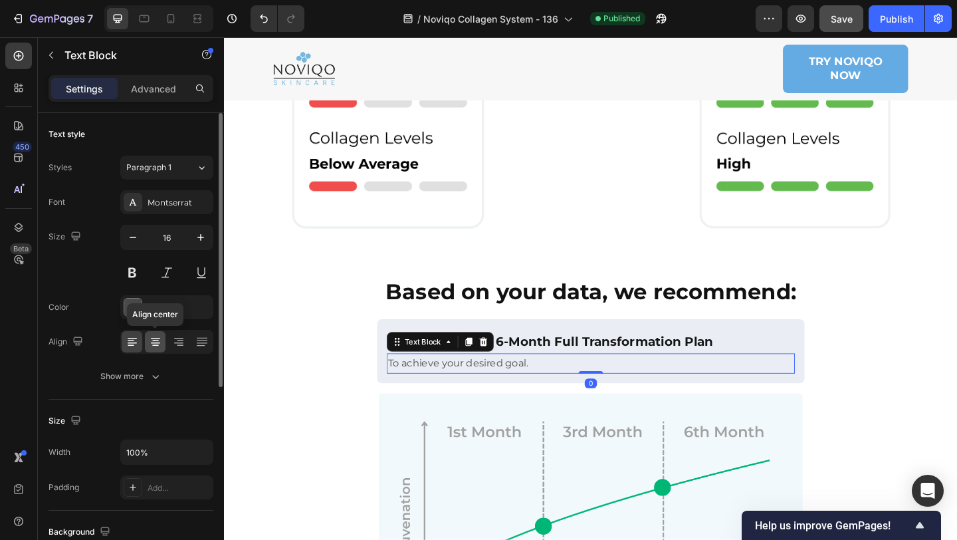
click at [161, 338] on icon at bounding box center [155, 341] width 13 height 13
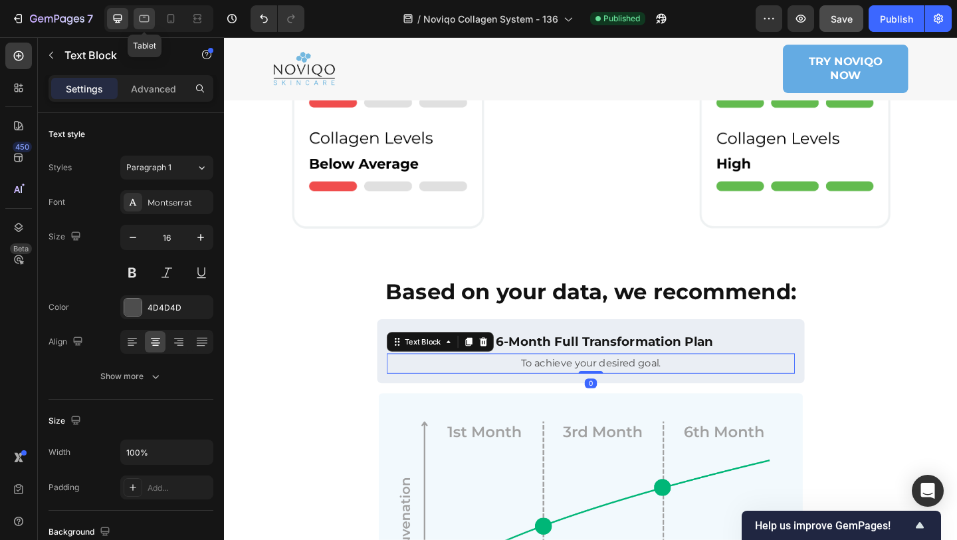
click at [144, 26] on div at bounding box center [144, 18] width 21 height 21
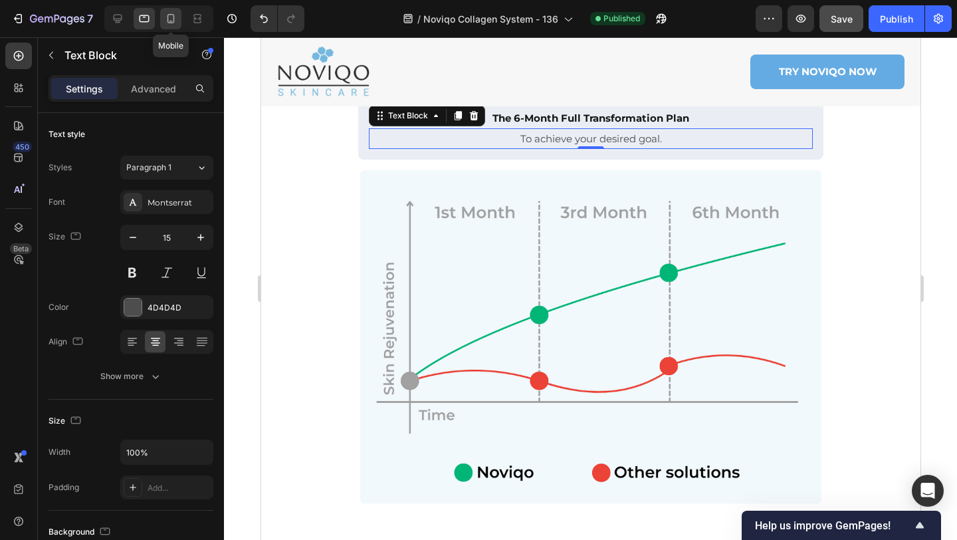
click at [175, 23] on icon at bounding box center [170, 18] width 13 height 13
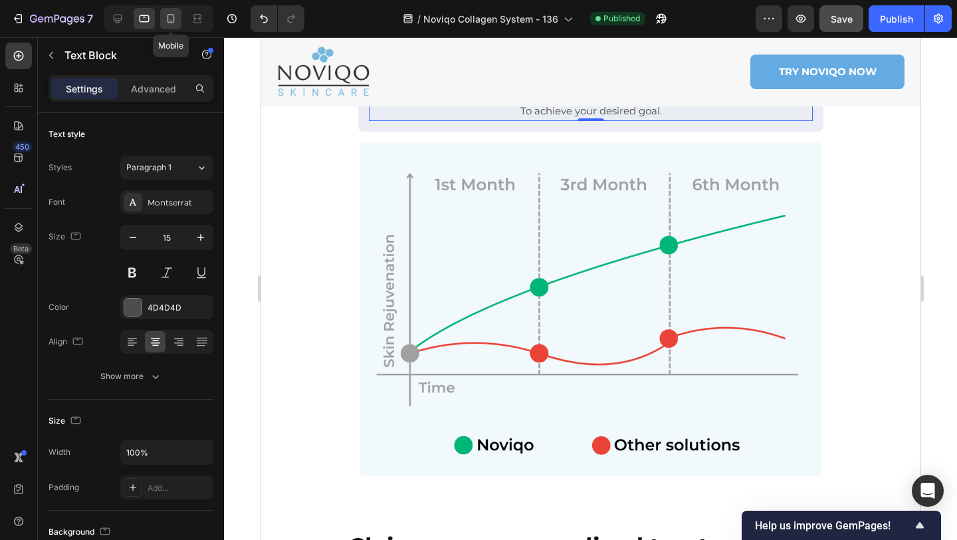
type input "14"
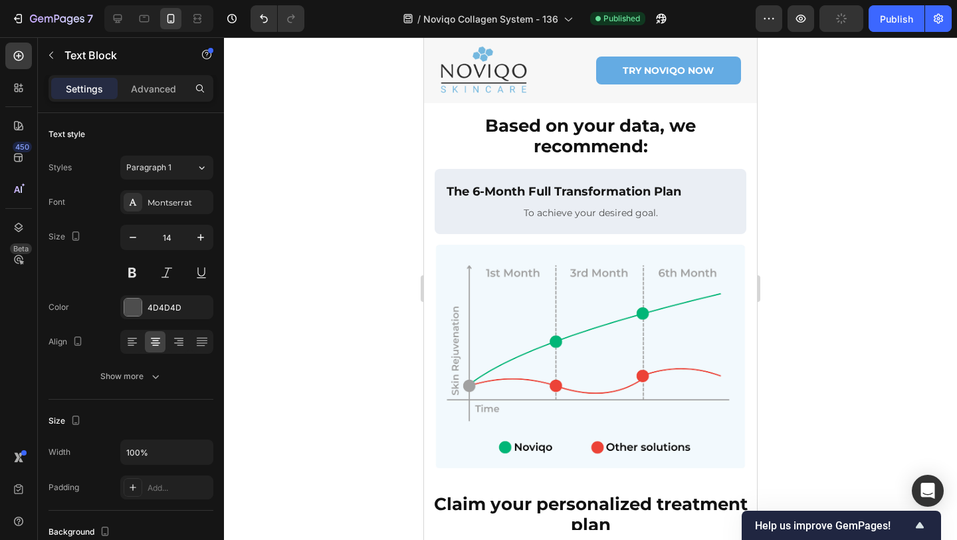
scroll to position [604, 0]
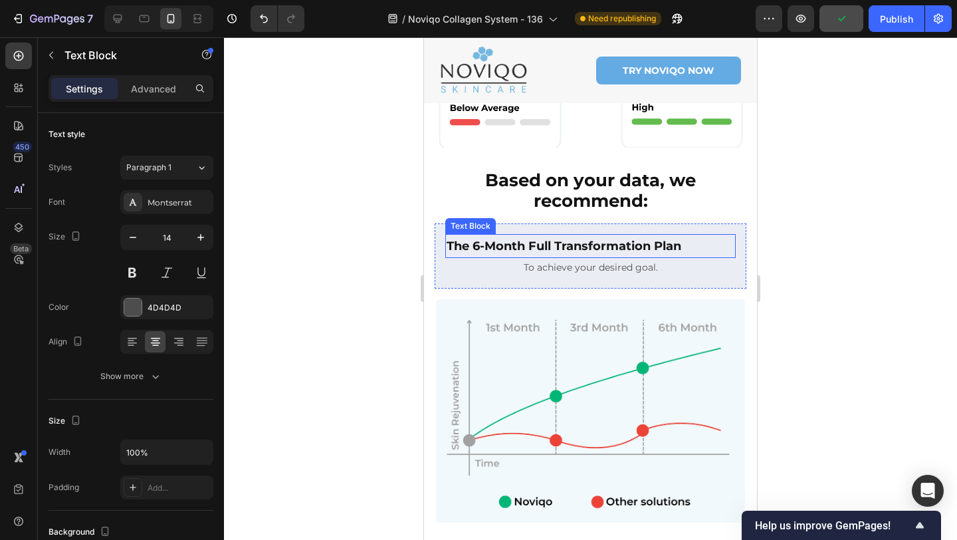
click at [599, 245] on p "The 6-Month Full Transformation Plan" at bounding box center [591, 245] width 288 height 21
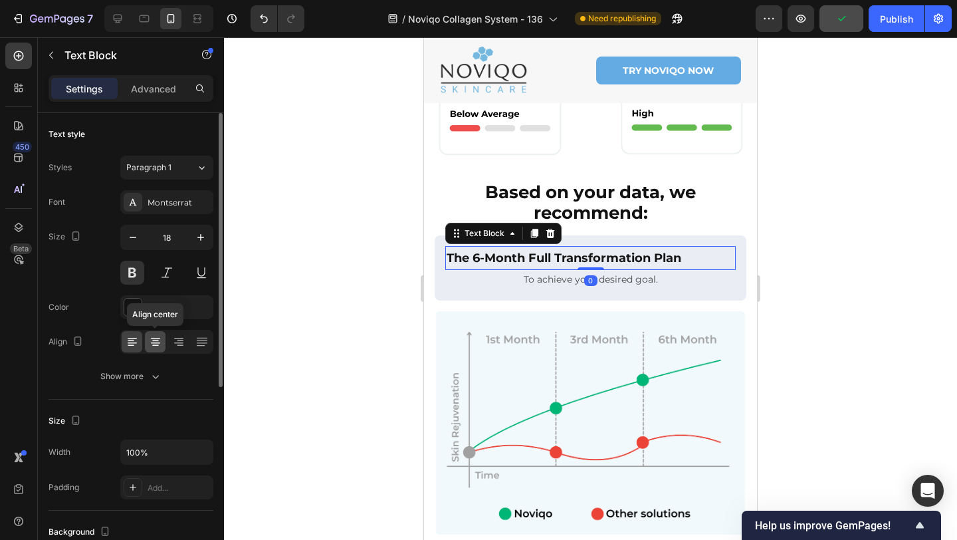
click at [152, 342] on icon at bounding box center [155, 341] width 13 height 13
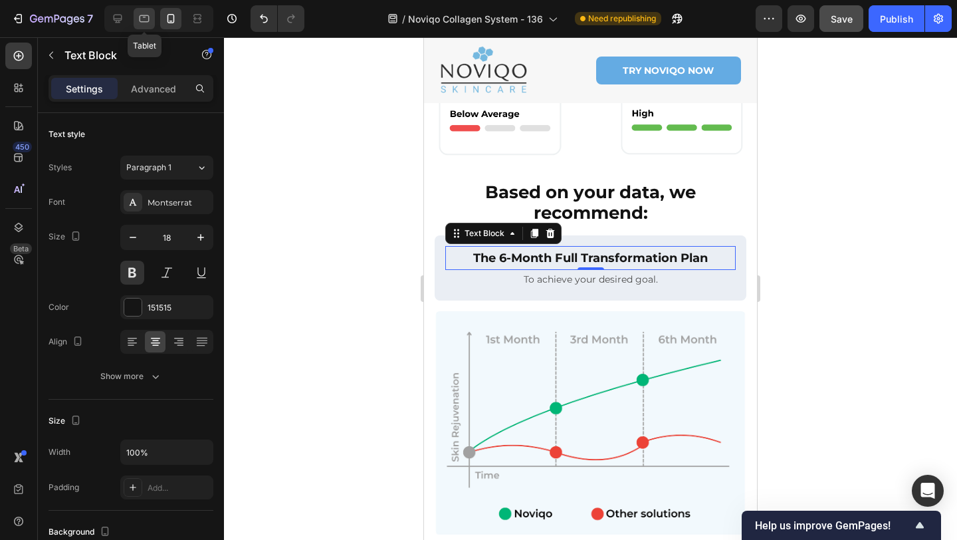
click at [144, 15] on icon at bounding box center [145, 18] width 10 height 7
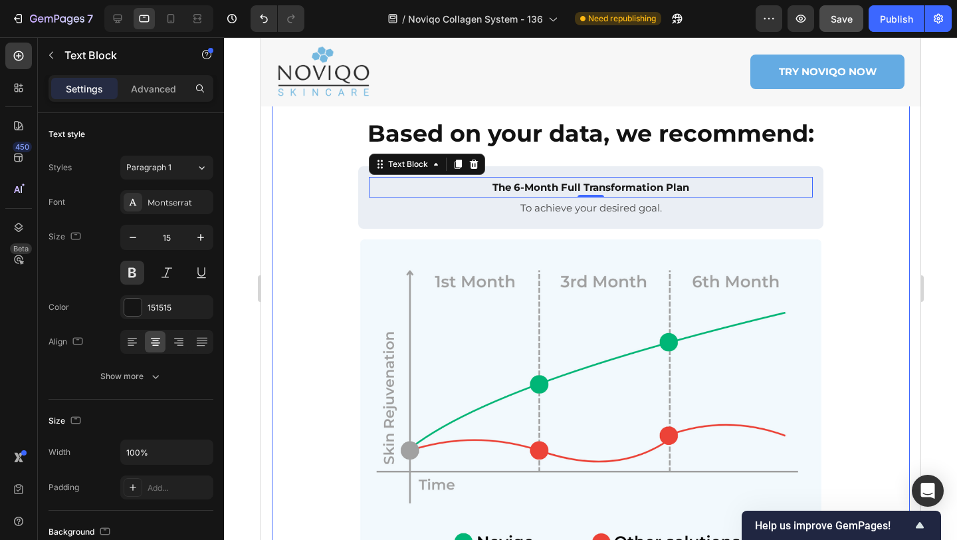
scroll to position [922, 0]
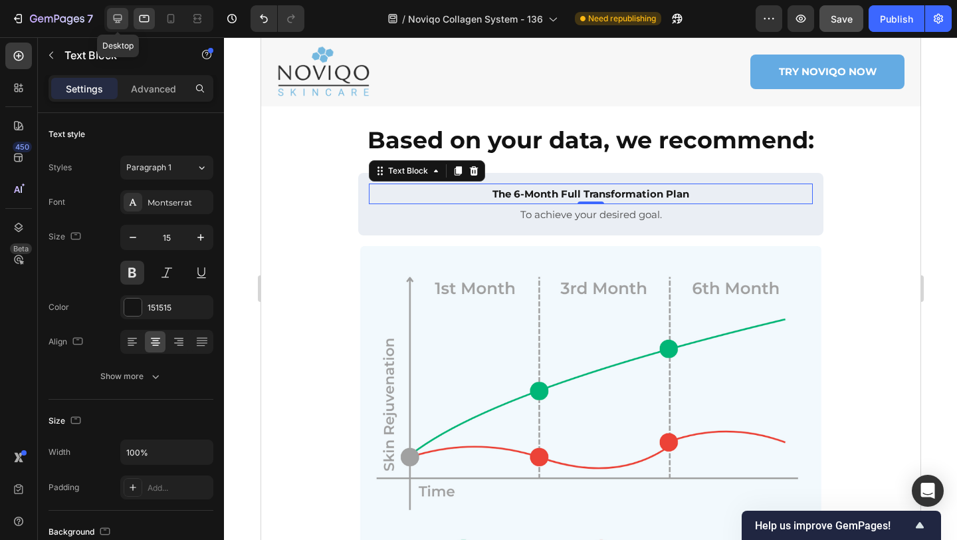
click at [121, 13] on icon at bounding box center [117, 18] width 13 height 13
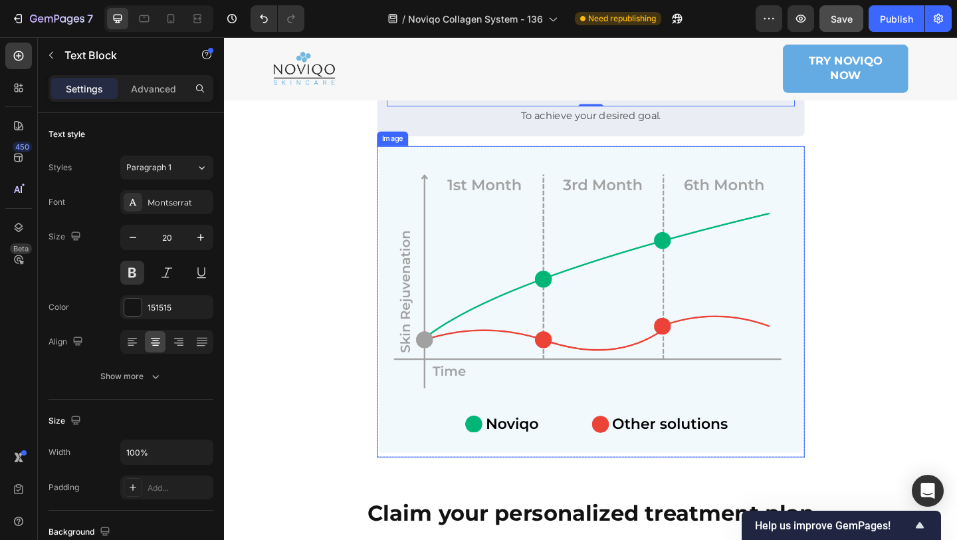
scroll to position [1046, 0]
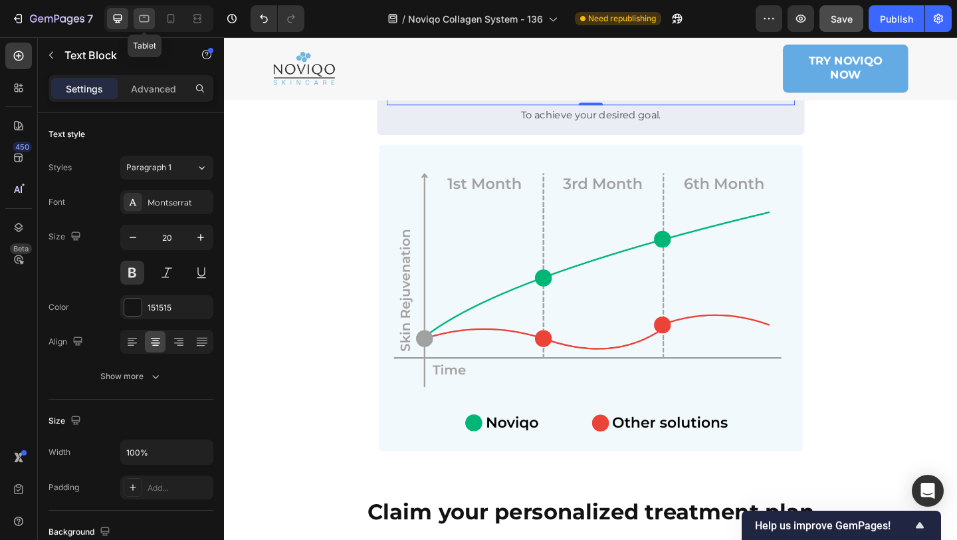
click at [142, 17] on icon at bounding box center [144, 18] width 13 height 13
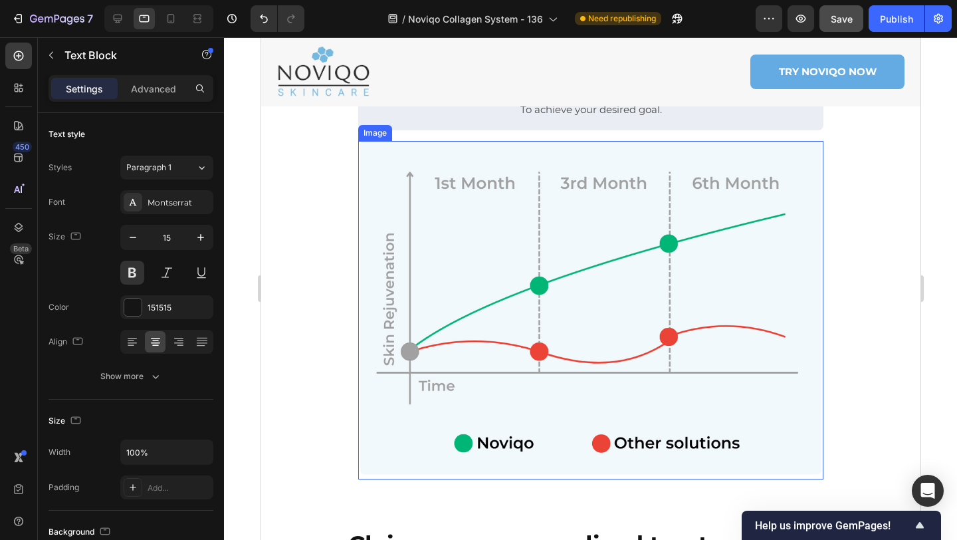
scroll to position [1054, 0]
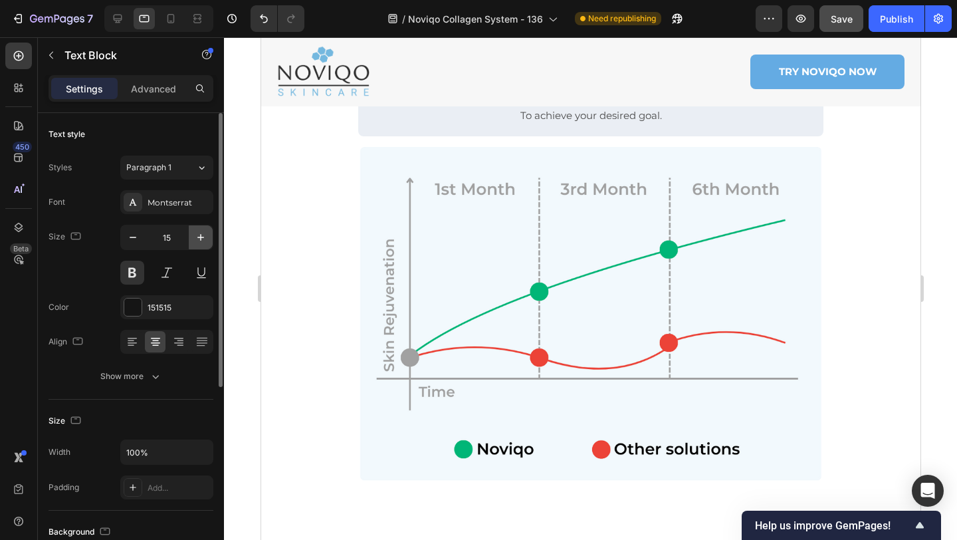
click at [209, 236] on button "button" at bounding box center [201, 237] width 24 height 24
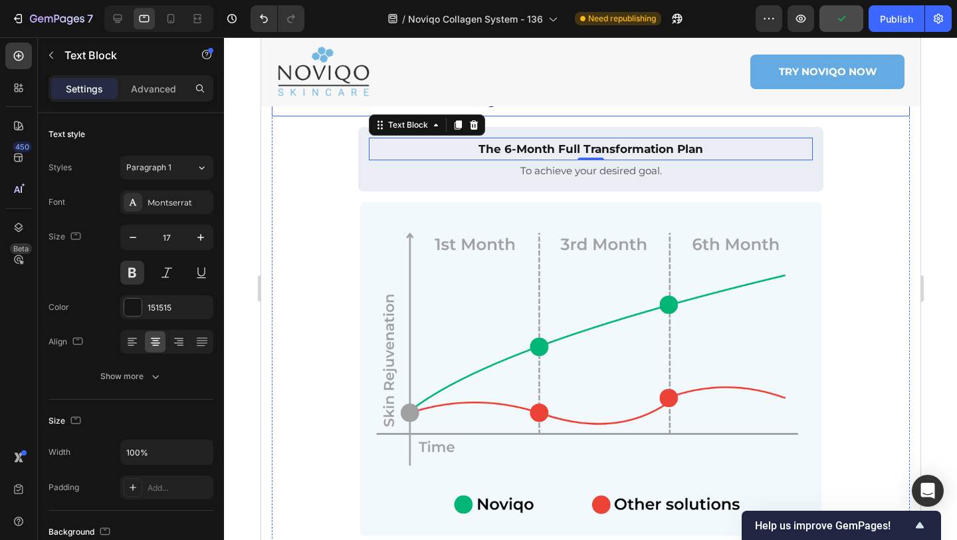
scroll to position [826, 0]
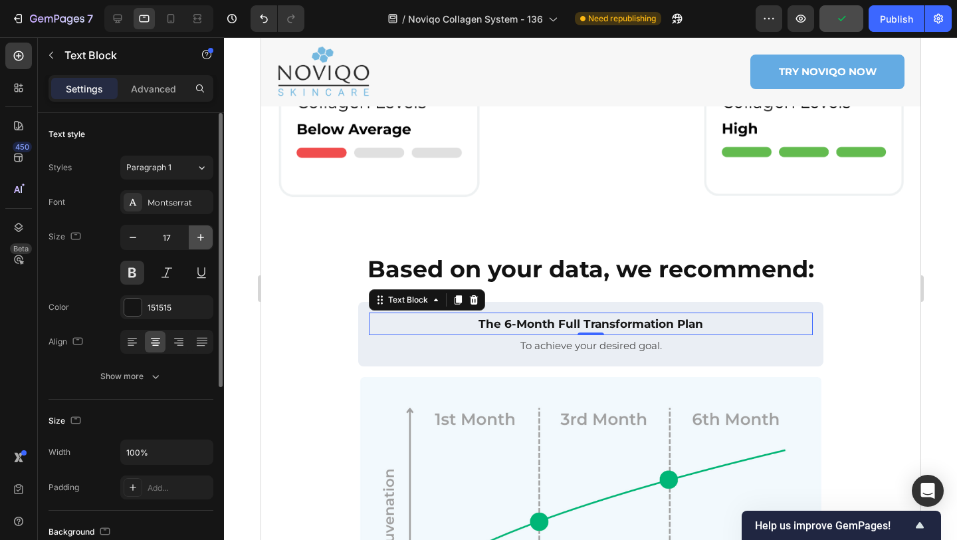
click at [194, 233] on icon "button" at bounding box center [200, 237] width 13 height 13
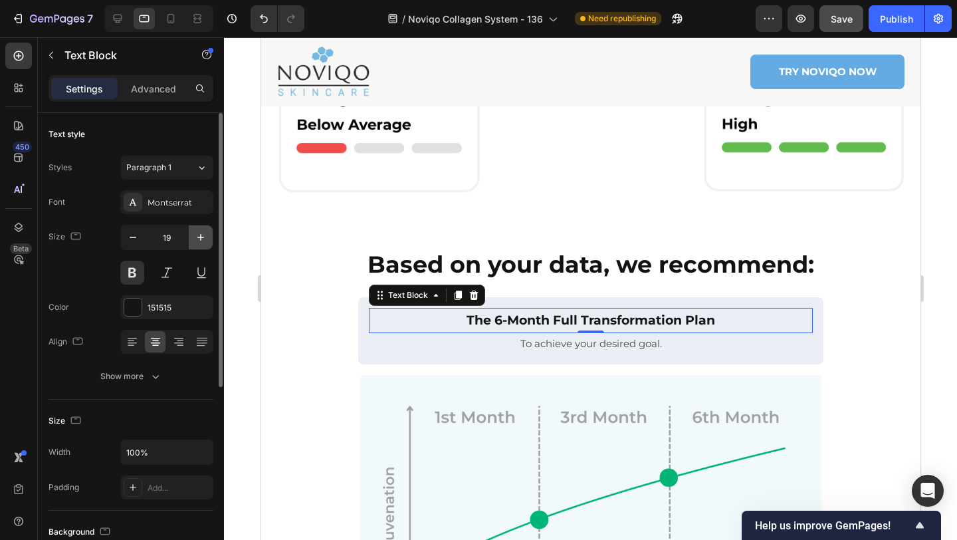
click at [194, 233] on icon "button" at bounding box center [200, 237] width 13 height 13
type input "20"
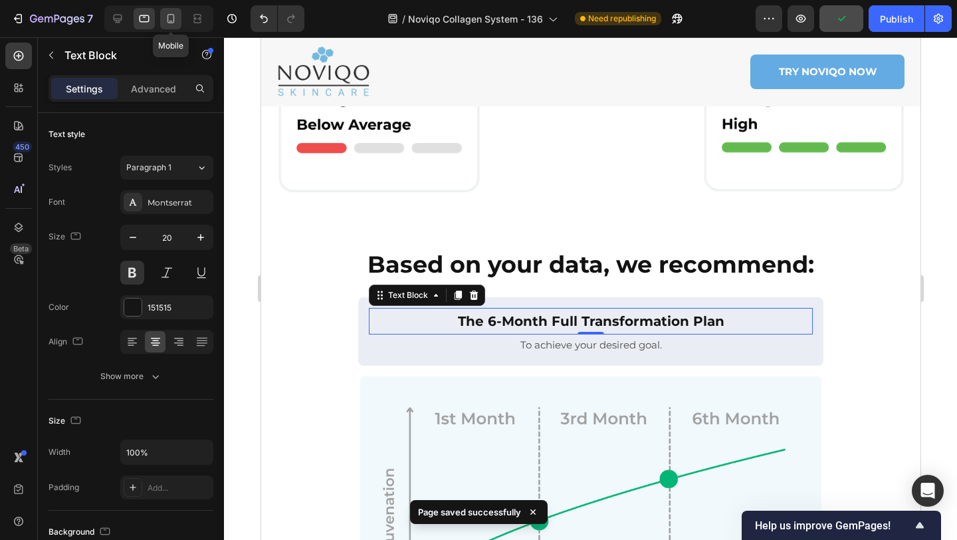
click at [172, 23] on icon at bounding box center [171, 18] width 7 height 9
type input "18"
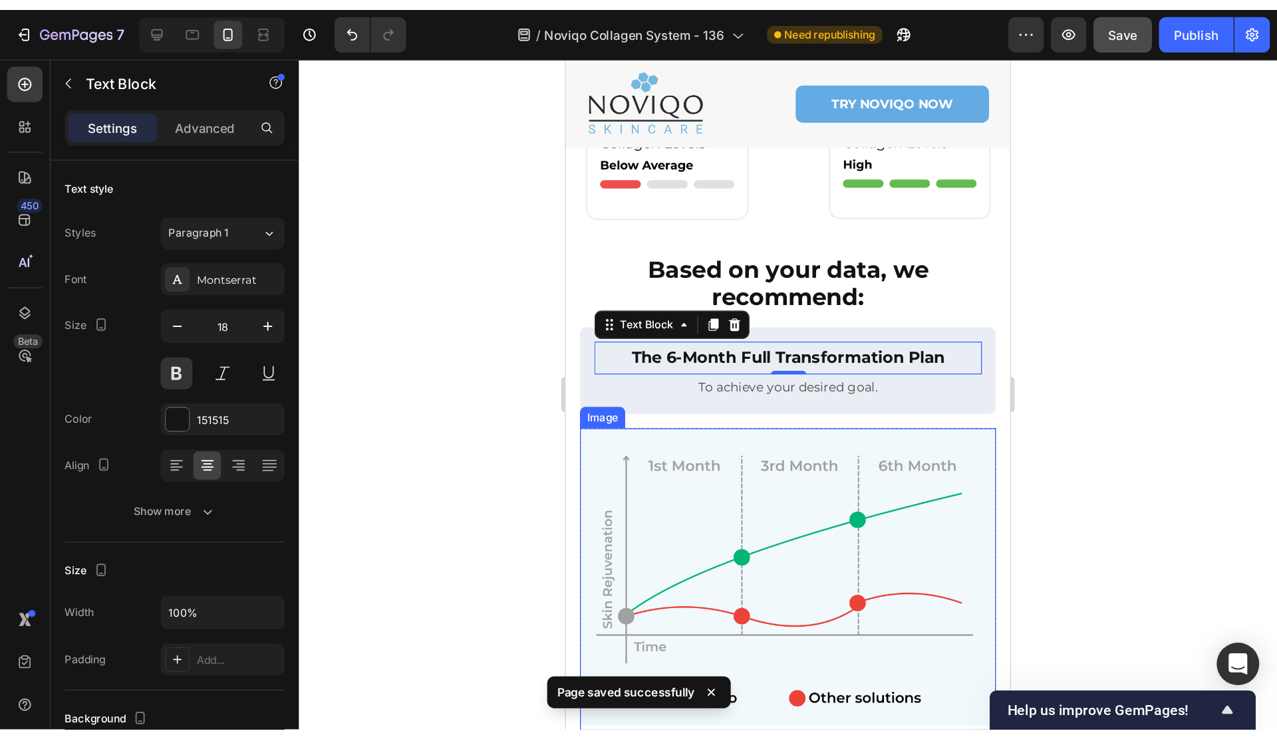
scroll to position [527, 0]
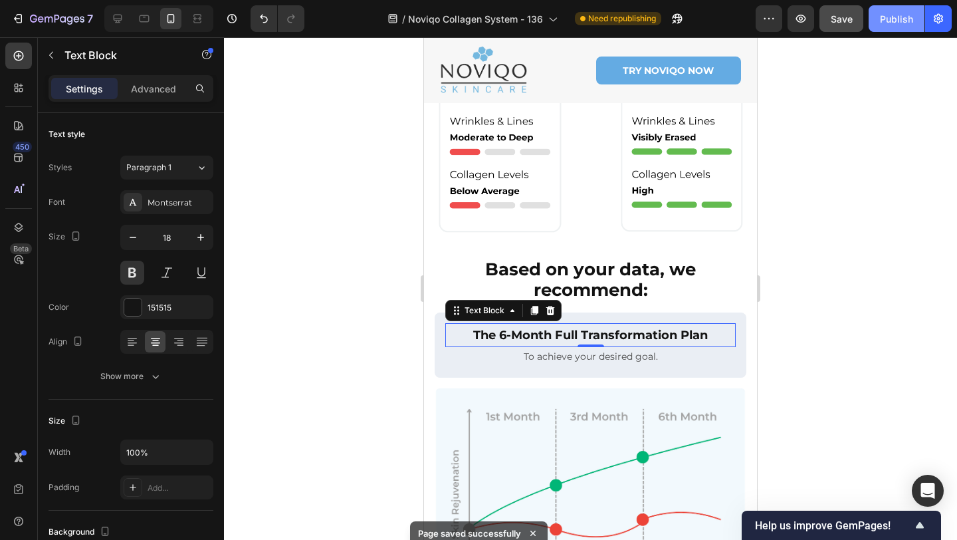
click at [890, 22] on div "Publish" at bounding box center [896, 19] width 33 height 14
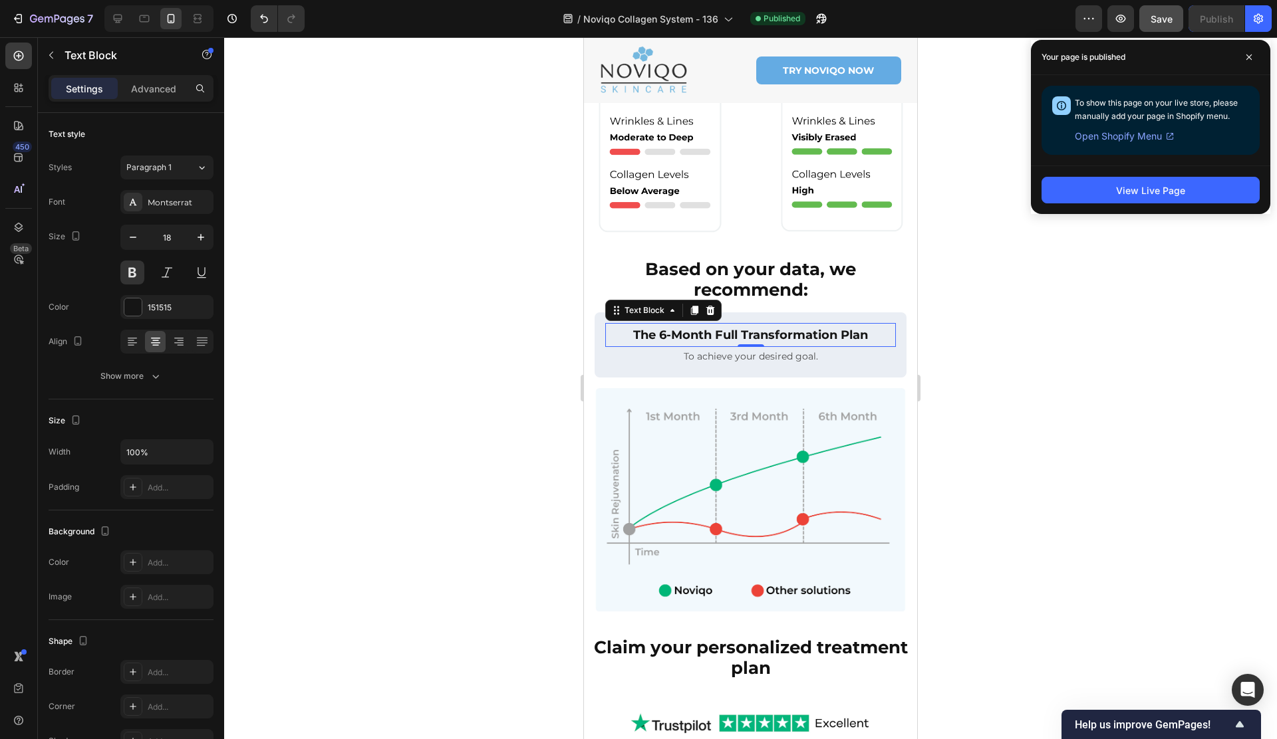
scroll to position [527, 0]
